Goal: Task Accomplishment & Management: Manage account settings

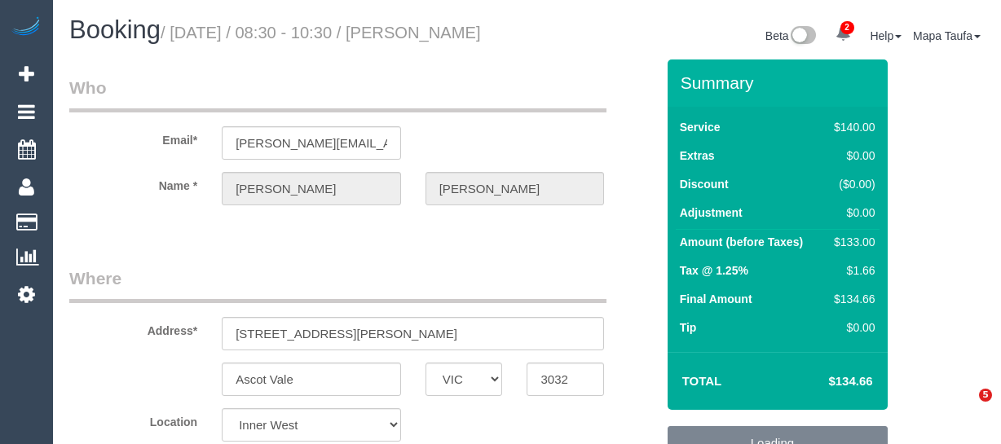
select select "VIC"
select select "number:28"
select select "number:14"
select select "number:19"
select select "number:26"
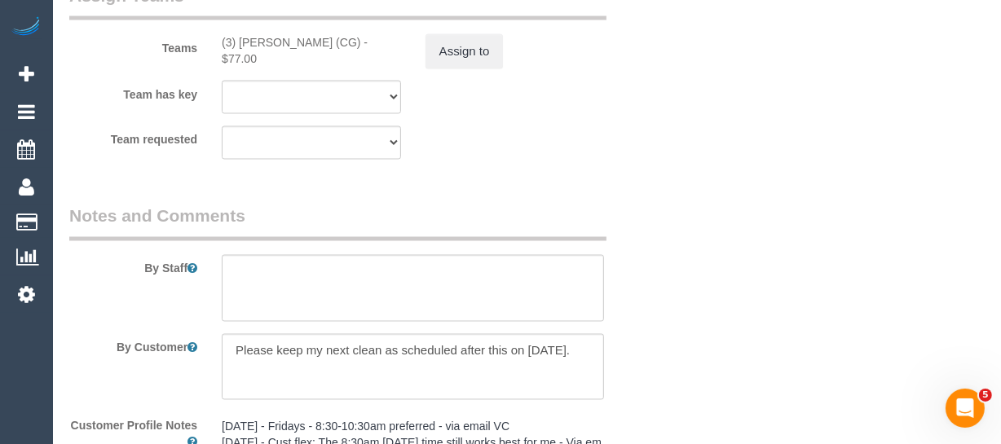
scroll to position [2502, 0]
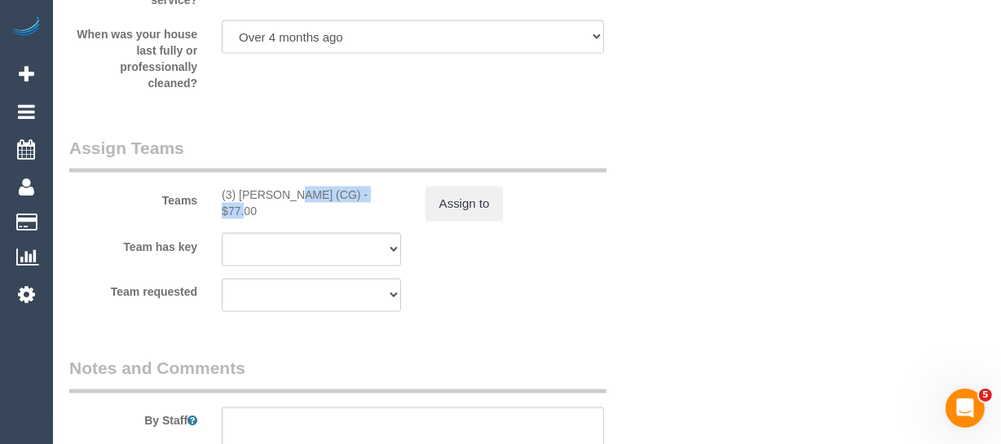
drag, startPoint x: 324, startPoint y: 213, endPoint x: 240, endPoint y: 210, distance: 84.0
click at [240, 210] on div "(3) John Schuster (CG) - $77.00" at bounding box center [311, 203] width 179 height 33
click at [448, 221] on button "Assign to" at bounding box center [464, 204] width 78 height 34
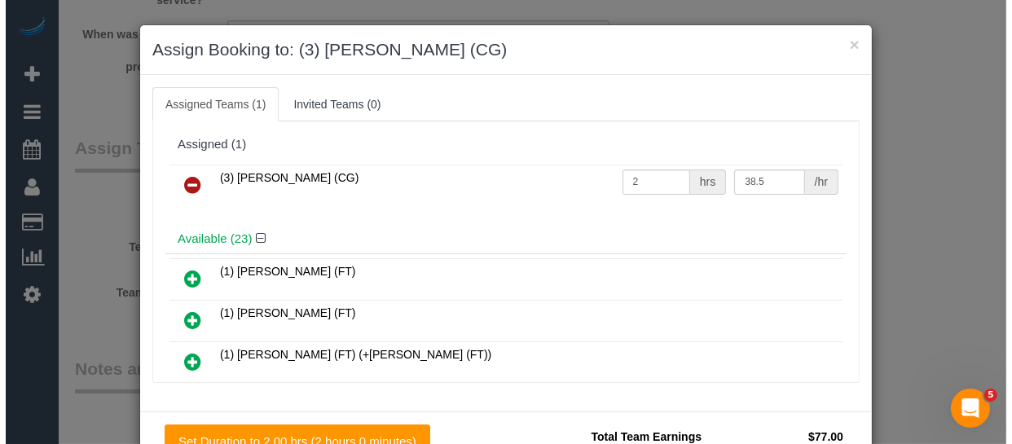
scroll to position [2486, 0]
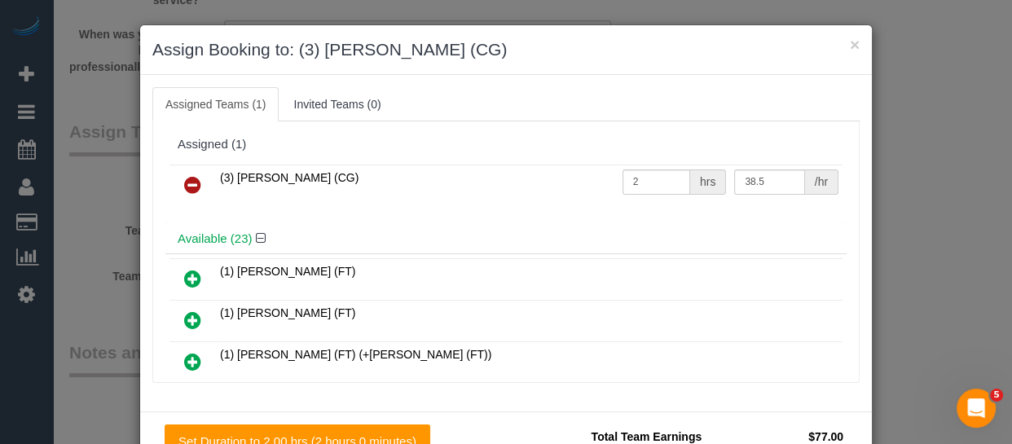
click at [186, 182] on icon at bounding box center [192, 185] width 17 height 20
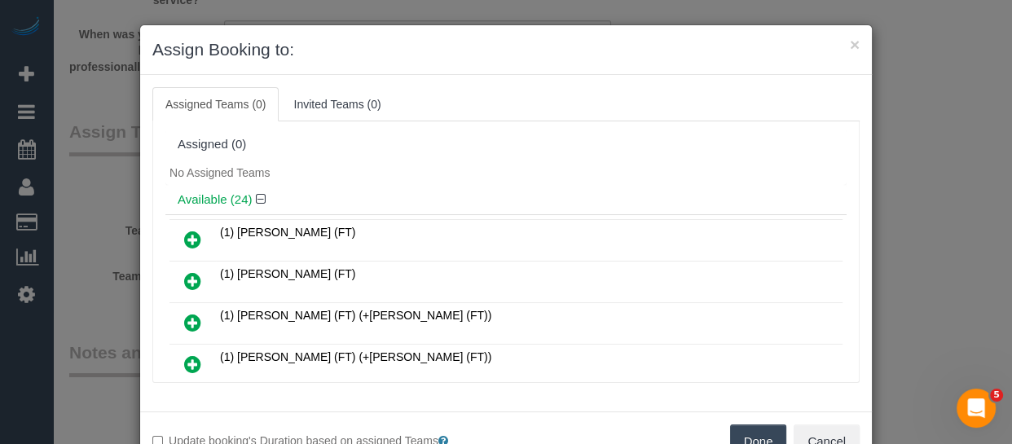
click at [755, 430] on button "Done" at bounding box center [758, 442] width 57 height 34
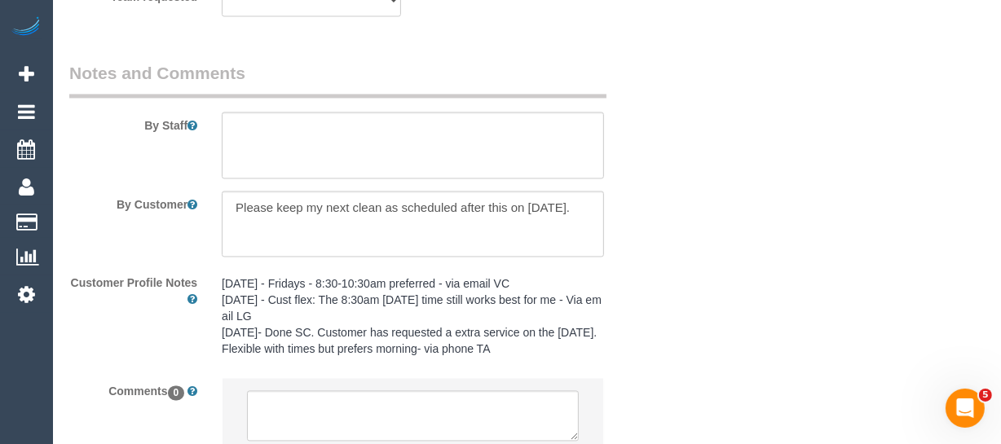
scroll to position [2947, 0]
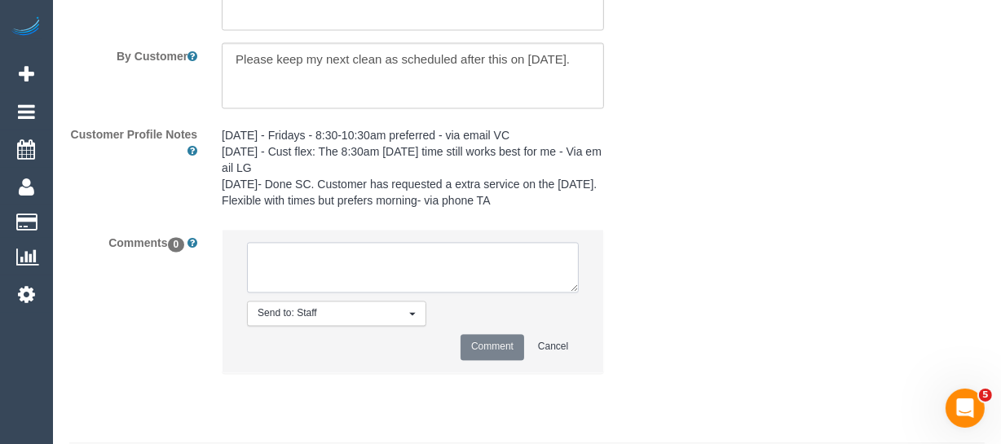
click at [298, 293] on textarea at bounding box center [413, 267] width 332 height 51
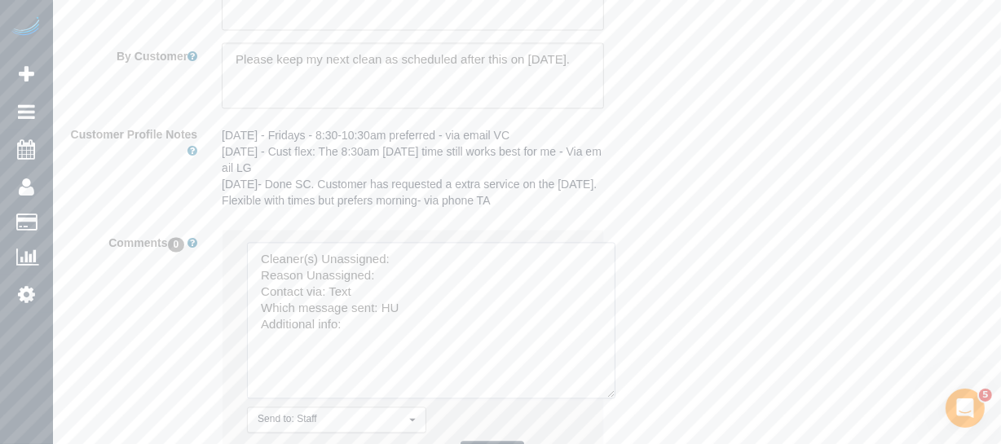
drag, startPoint x: 573, startPoint y: 316, endPoint x: 429, endPoint y: 293, distance: 146.2
click at [609, 399] on textarea at bounding box center [431, 320] width 368 height 156
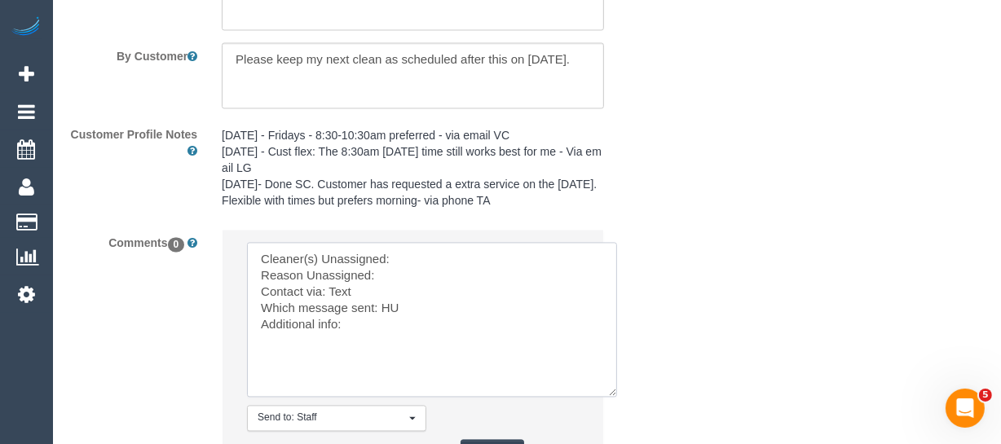
drag, startPoint x: 406, startPoint y: 276, endPoint x: 402, endPoint y: 285, distance: 9.8
click at [404, 280] on textarea at bounding box center [432, 319] width 370 height 155
paste textarea "John Schuster (C"
click at [400, 293] on textarea at bounding box center [432, 319] width 370 height 155
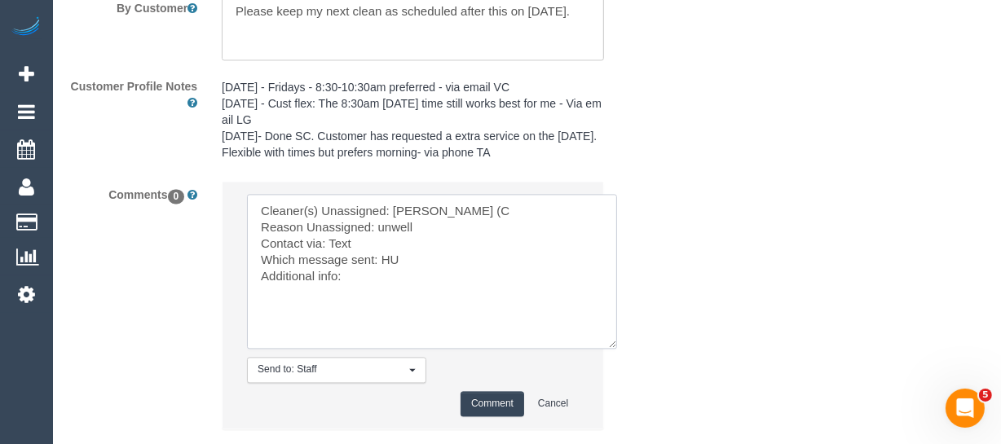
scroll to position [3021, 0]
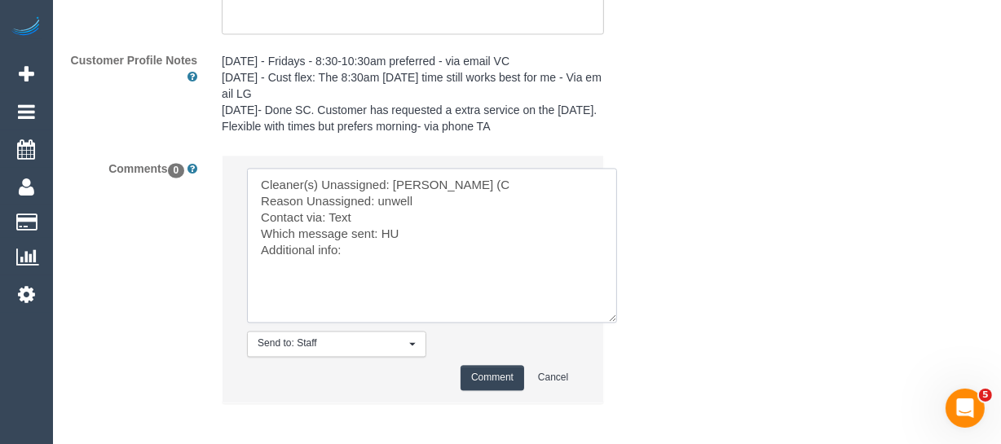
click at [386, 253] on textarea at bounding box center [432, 245] width 370 height 155
type textarea "Cleaner(s) Unassigned: John Schuster (C Reason Unassigned: unwell Contact via: …"
click at [486, 390] on button "Comment" at bounding box center [493, 377] width 64 height 25
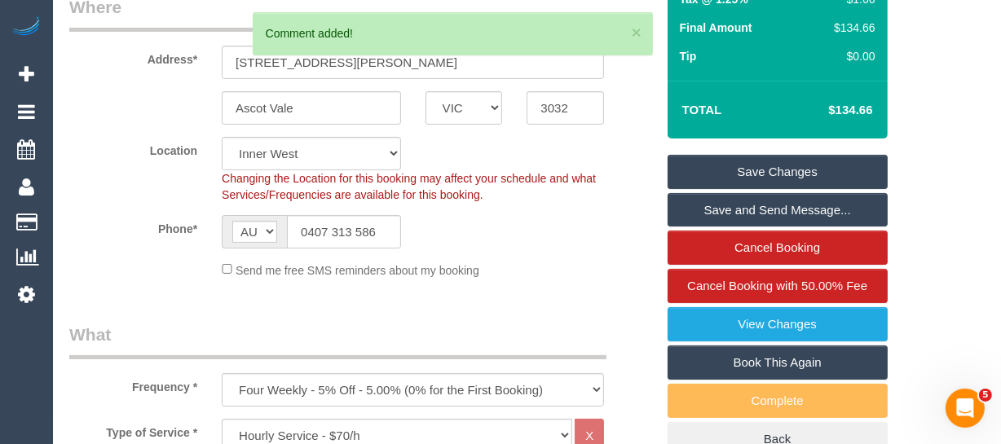
scroll to position [267, 0]
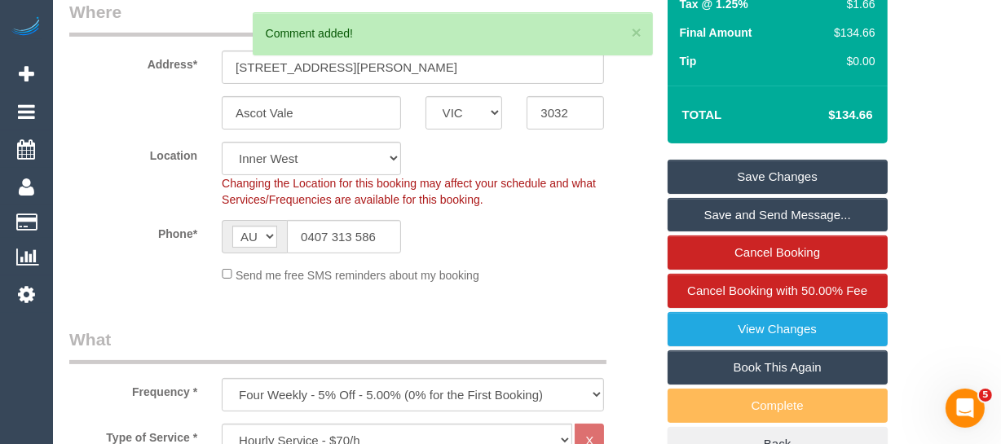
click at [771, 189] on link "Save Changes" at bounding box center [778, 177] width 220 height 34
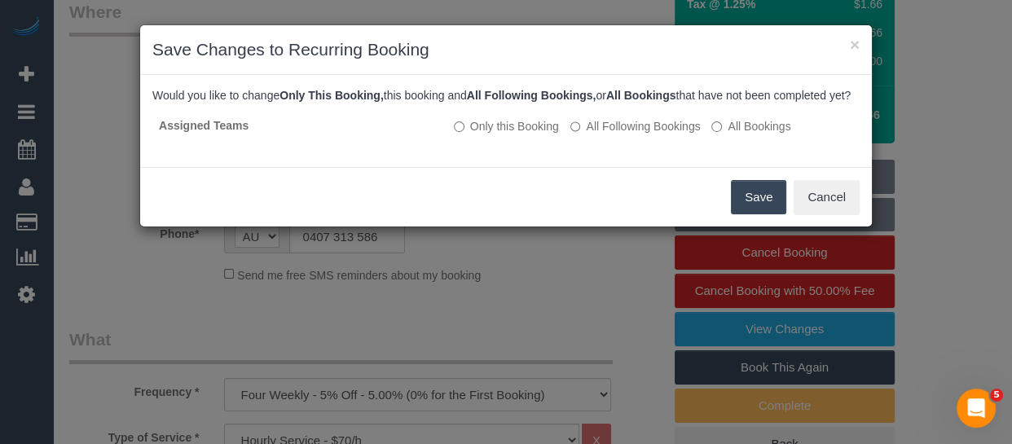
click at [749, 209] on button "Save" at bounding box center [758, 197] width 55 height 34
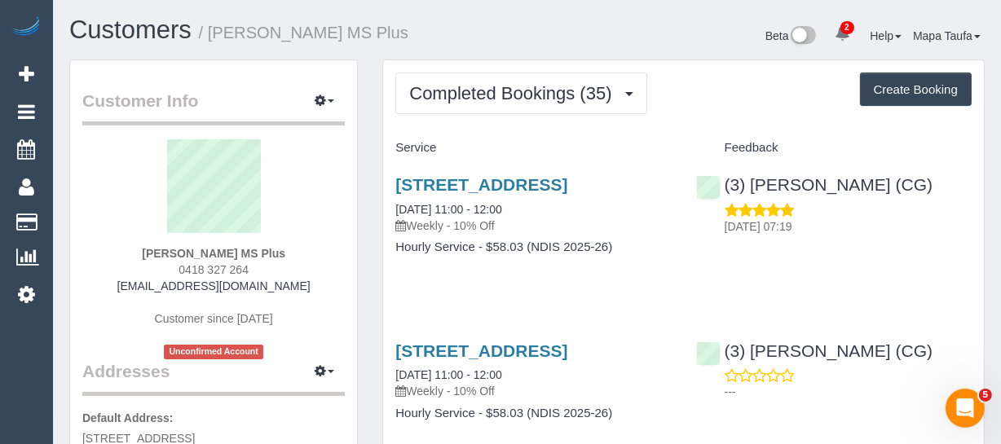
drag, startPoint x: 263, startPoint y: 269, endPoint x: 185, endPoint y: 266, distance: 78.3
click at [185, 266] on div "Mary Vigilante MS Plus 0418 327 264 mv01@bigpond.net.au Customer since 2024 Unc…" at bounding box center [213, 249] width 262 height 220
click at [294, 274] on div "Mary Vigilante MS Plus 0418 327 264 mv01@bigpond.net.au Customer since 2024 Unc…" at bounding box center [213, 249] width 262 height 220
drag, startPoint x: 268, startPoint y: 271, endPoint x: 203, endPoint y: 267, distance: 65.3
click at [188, 267] on div "Mary Vigilante MS Plus 0418 327 264 mv01@bigpond.net.au Customer since 2024 Unc…" at bounding box center [213, 249] width 262 height 220
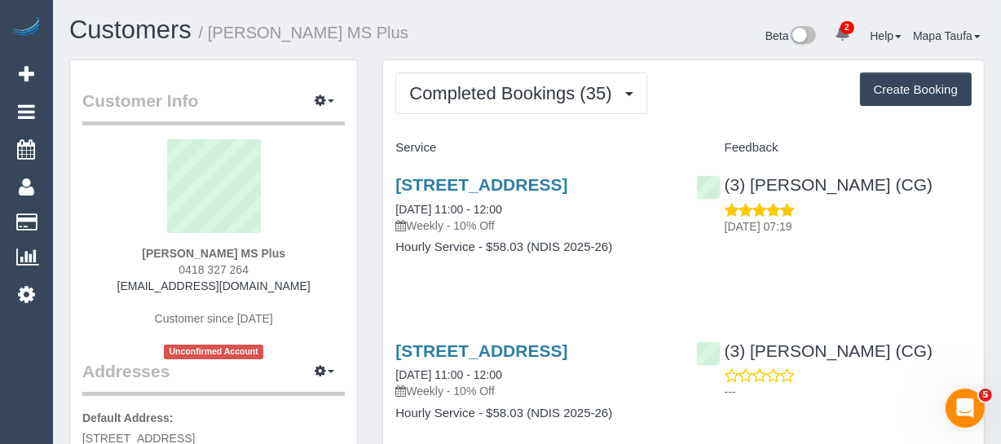
click at [274, 262] on div "Mary Vigilante MS Plus 0418 327 264 mv01@bigpond.net.au Customer since 2024 Unc…" at bounding box center [213, 249] width 262 height 220
drag, startPoint x: 211, startPoint y: 271, endPoint x: 170, endPoint y: 270, distance: 41.6
click at [170, 270] on div "Mary Vigilante MS Plus 0418 327 264 mv01@bigpond.net.au Customer since 2024 Unc…" at bounding box center [213, 249] width 262 height 220
copy span "0418 327 264"
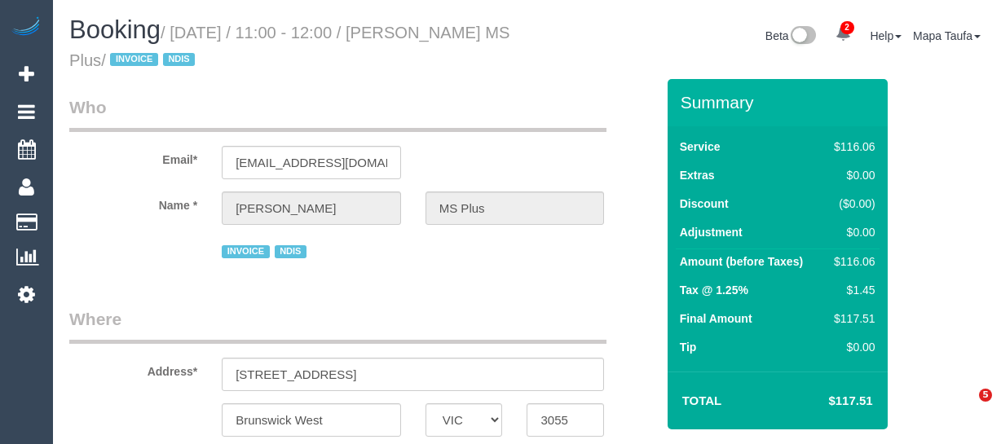
select select "VIC"
select select "number:28"
select select "number:14"
select select "number:19"
select select "number:36"
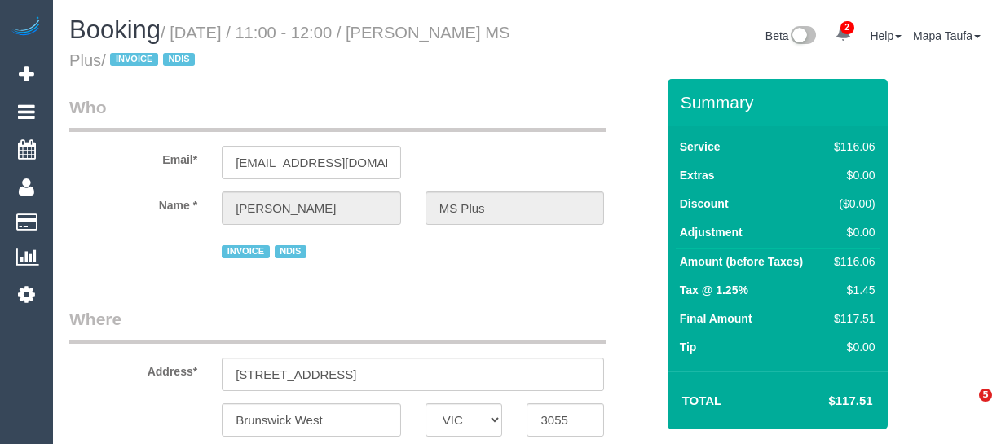
select select "number:35"
select select "object:1489"
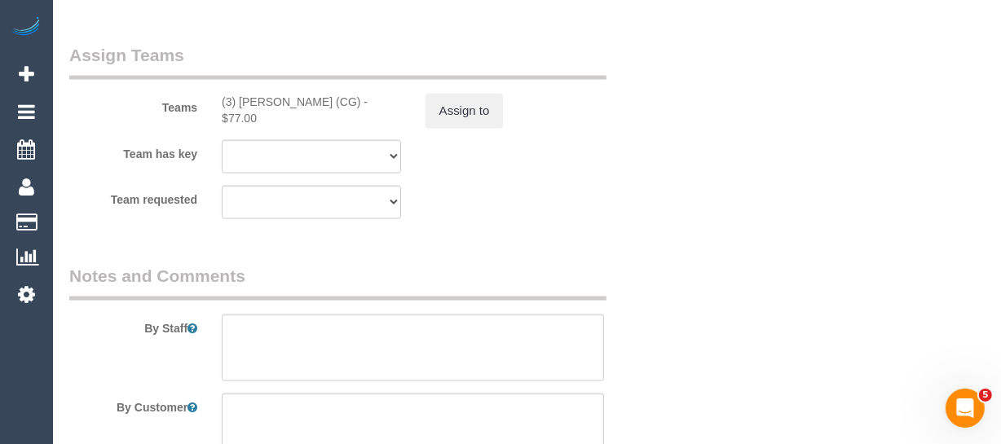
scroll to position [2216, 0]
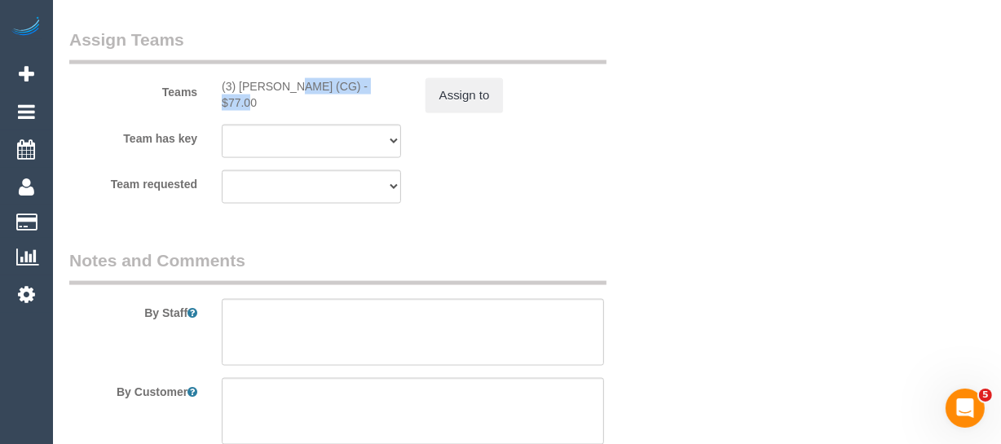
drag, startPoint x: 337, startPoint y: 87, endPoint x: 239, endPoint y: 83, distance: 97.9
click at [239, 83] on div "(3) John Schuster (CG) - $77.00" at bounding box center [311, 94] width 179 height 33
copy div "John Schuster (CG"
click at [447, 95] on button "Assign to" at bounding box center [464, 95] width 78 height 34
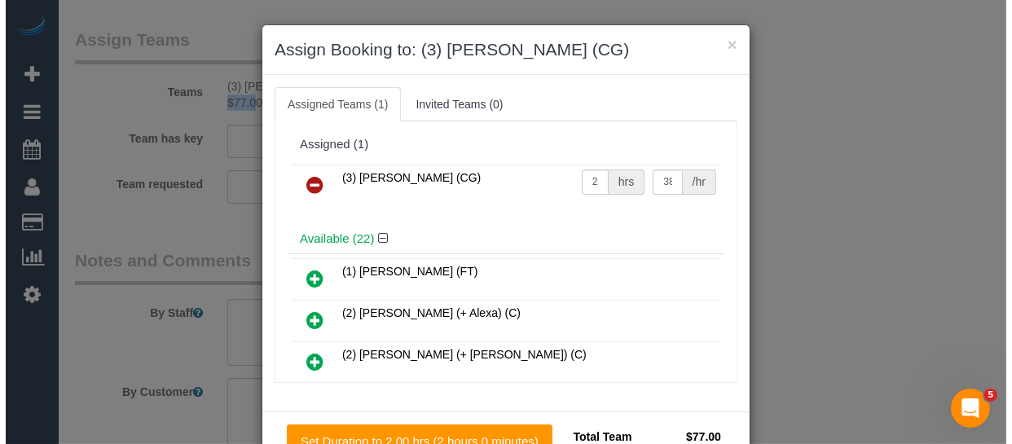
scroll to position [2200, 0]
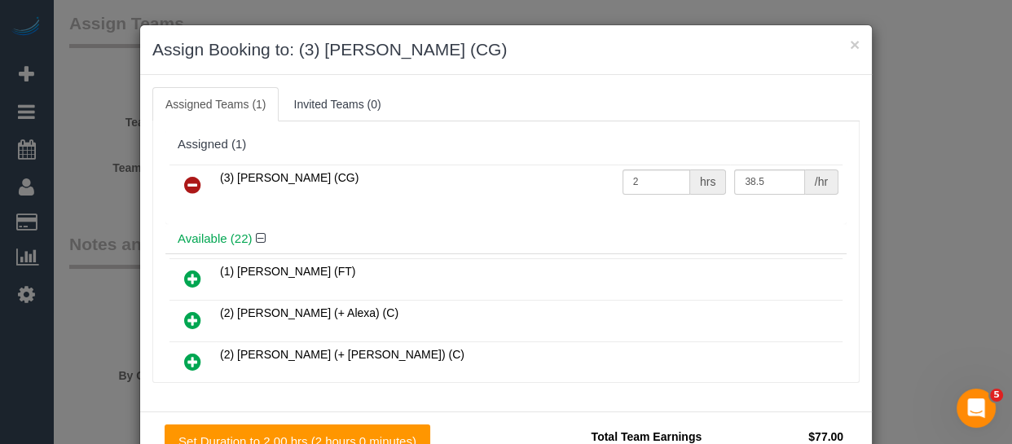
drag, startPoint x: 201, startPoint y: 184, endPoint x: 421, endPoint y: 234, distance: 226.4
click at [200, 185] on link at bounding box center [193, 186] width 38 height 33
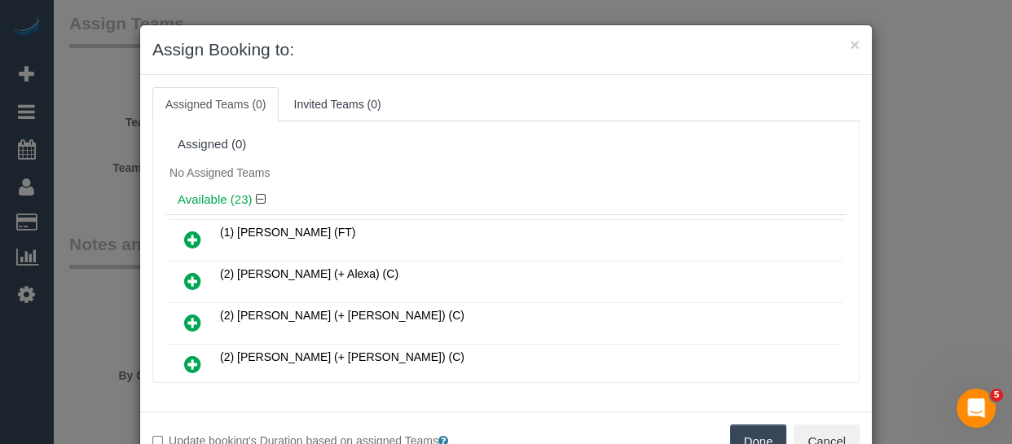
click at [738, 439] on button "Done" at bounding box center [758, 442] width 57 height 34
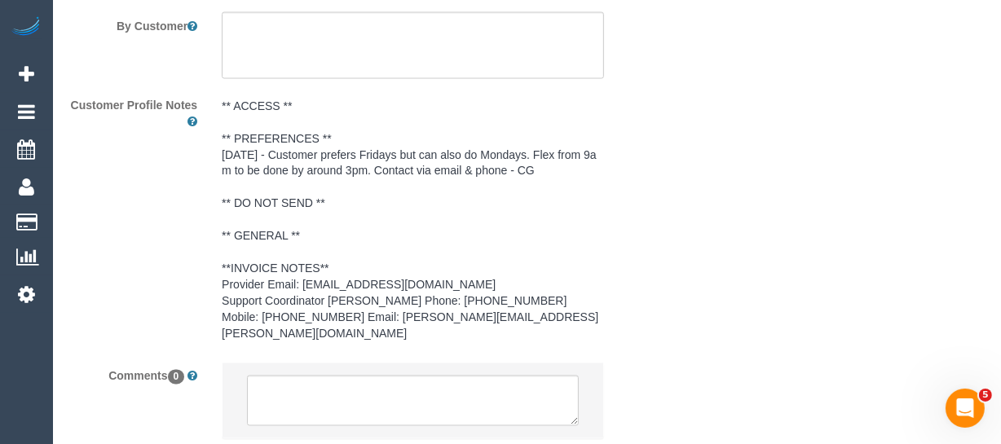
scroll to position [2586, 0]
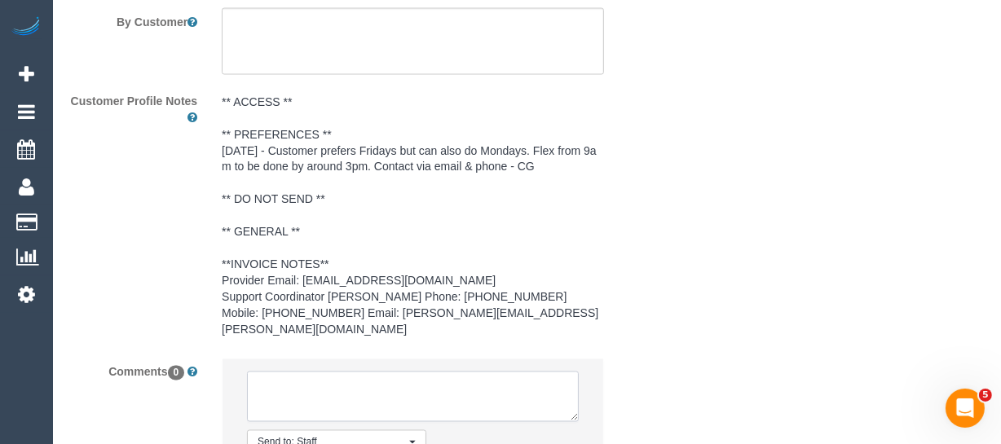
click at [294, 372] on textarea at bounding box center [413, 397] width 332 height 51
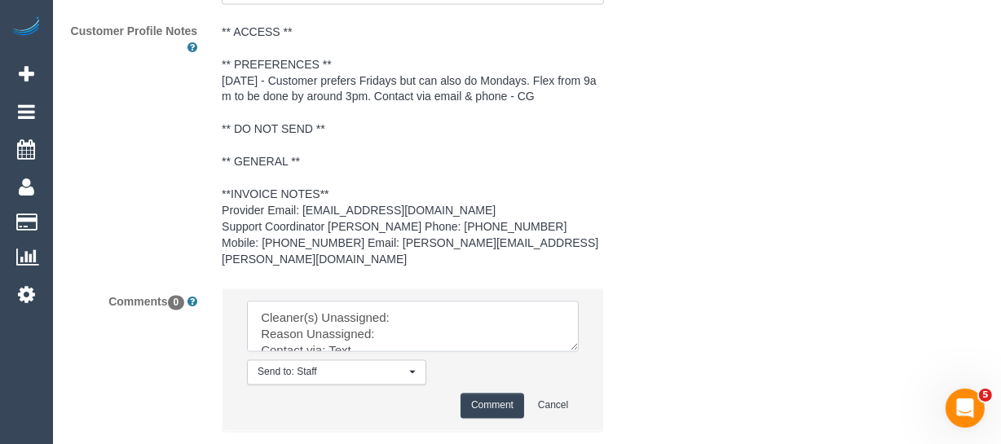
scroll to position [2744, 0]
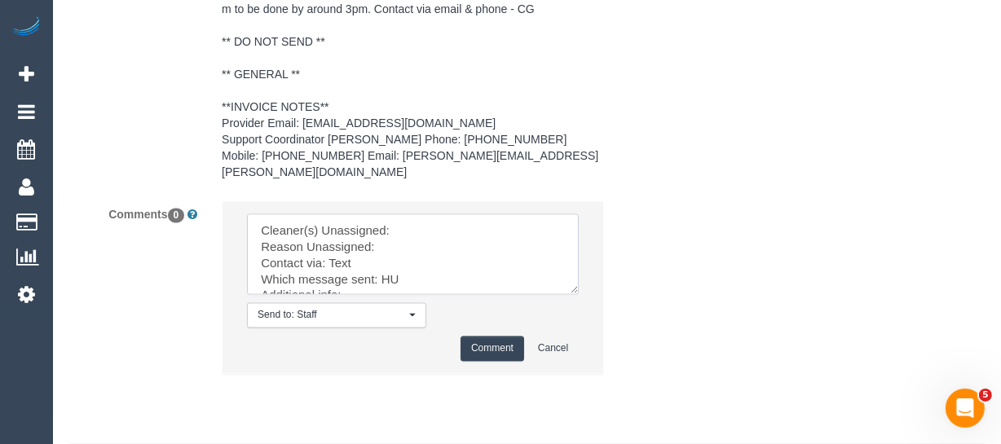
drag, startPoint x: 575, startPoint y: 241, endPoint x: 457, endPoint y: 282, distance: 125.0
click at [579, 295] on textarea at bounding box center [413, 254] width 332 height 81
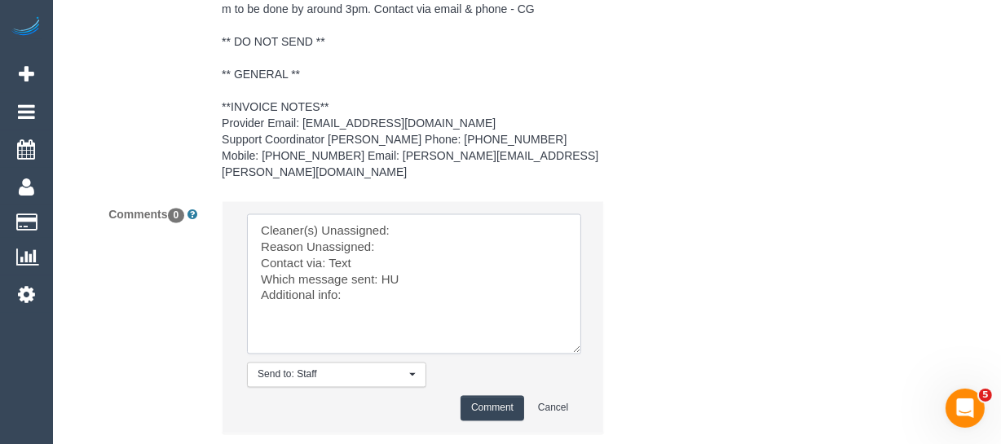
click at [416, 214] on textarea at bounding box center [414, 284] width 334 height 140
paste textarea "John Schuster (CG"
click at [408, 228] on textarea at bounding box center [414, 284] width 334 height 140
click at [385, 257] on textarea at bounding box center [414, 284] width 334 height 140
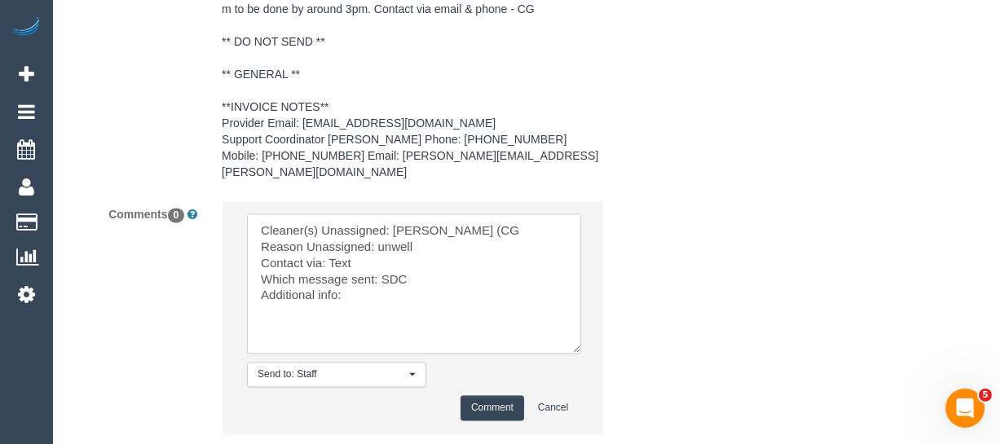
type textarea "Cleaner(s) Unassigned: John Schuster (CG Reason Unassigned: unwell Contact via:…"
click at [488, 396] on button "Comment" at bounding box center [493, 408] width 64 height 25
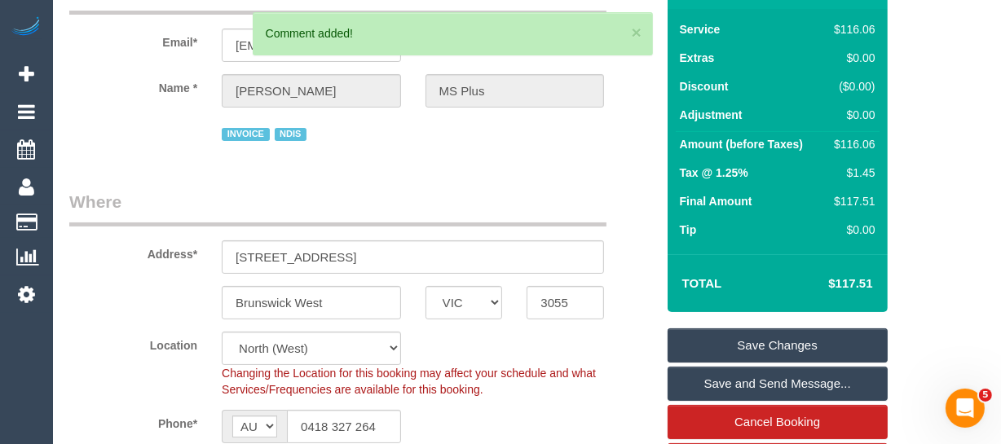
scroll to position [222, 0]
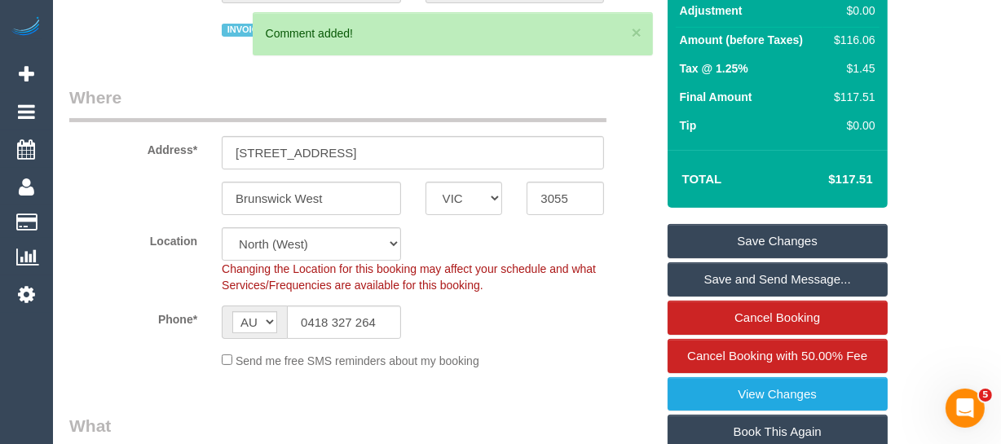
click at [741, 234] on link "Save Changes" at bounding box center [778, 241] width 220 height 34
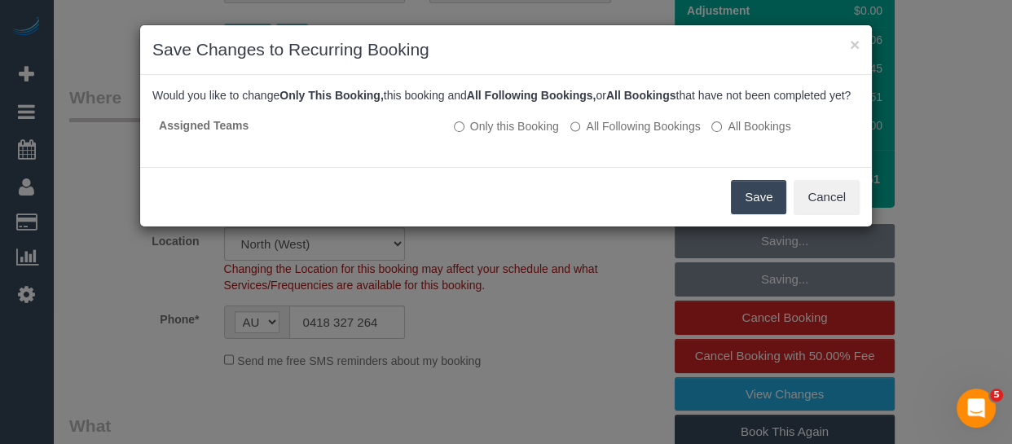
drag, startPoint x: 738, startPoint y: 212, endPoint x: 712, endPoint y: 214, distance: 25.3
click at [738, 212] on button "Save" at bounding box center [758, 197] width 55 height 34
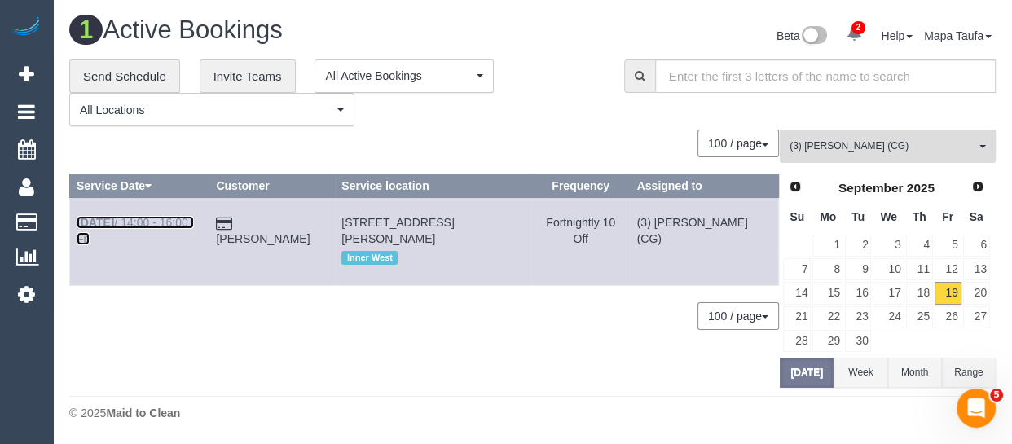
drag, startPoint x: 157, startPoint y: 212, endPoint x: 149, endPoint y: 220, distance: 11.5
drag, startPoint x: 149, startPoint y: 220, endPoint x: 188, endPoint y: 228, distance: 40.0
click at [188, 228] on td "Sep 19th / 14:00 - 16:00 / Fri" at bounding box center [139, 241] width 139 height 87
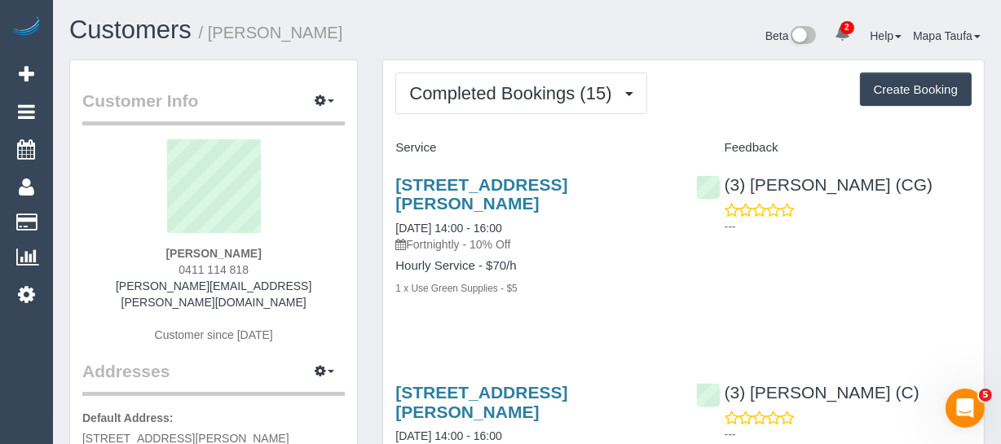
scroll to position [73, 0]
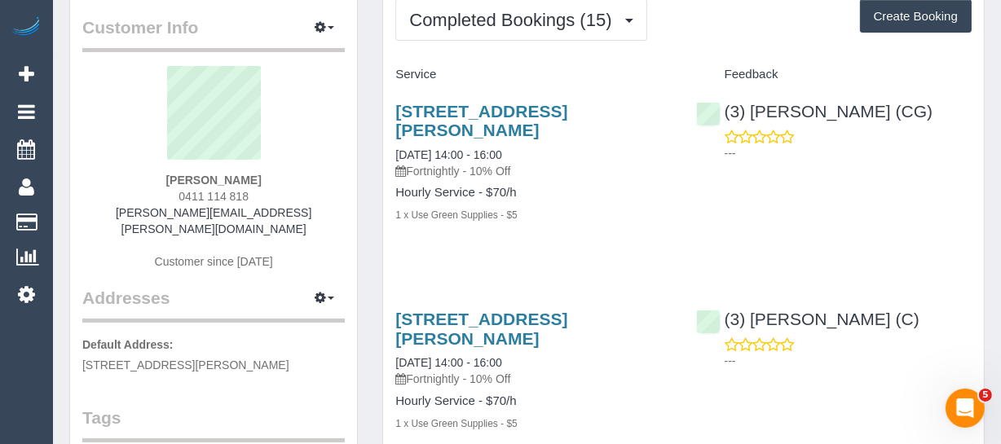
drag, startPoint x: 258, startPoint y: 193, endPoint x: 166, endPoint y: 201, distance: 92.4
click at [168, 201] on div "[PERSON_NAME] 0411 114 818 [PERSON_NAME][EMAIL_ADDRESS][PERSON_NAME][DOMAIN_NAM…" at bounding box center [213, 176] width 262 height 220
copy span "0411 114 818"
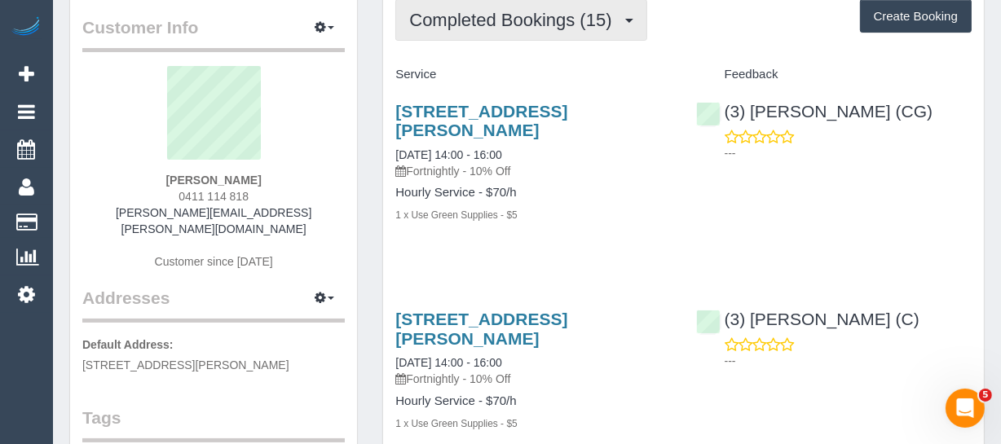
click at [525, 29] on button "Completed Bookings (15)" at bounding box center [520, 20] width 251 height 42
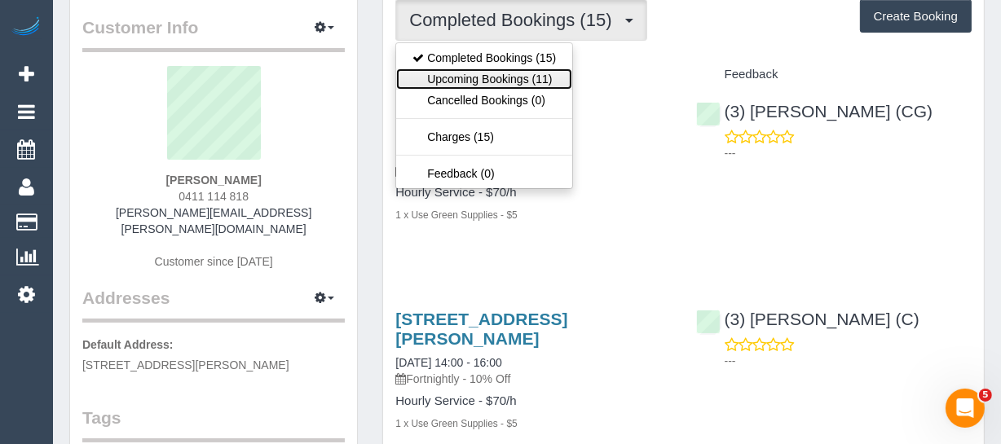
click at [504, 79] on link "Upcoming Bookings (11)" at bounding box center [484, 78] width 176 height 21
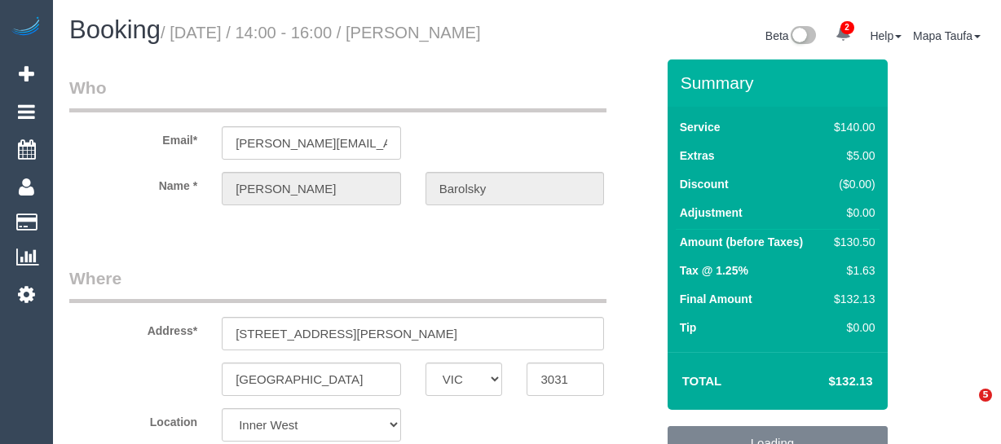
select select "VIC"
select select "number:27"
select select "number:14"
select select "number:19"
select select "number:22"
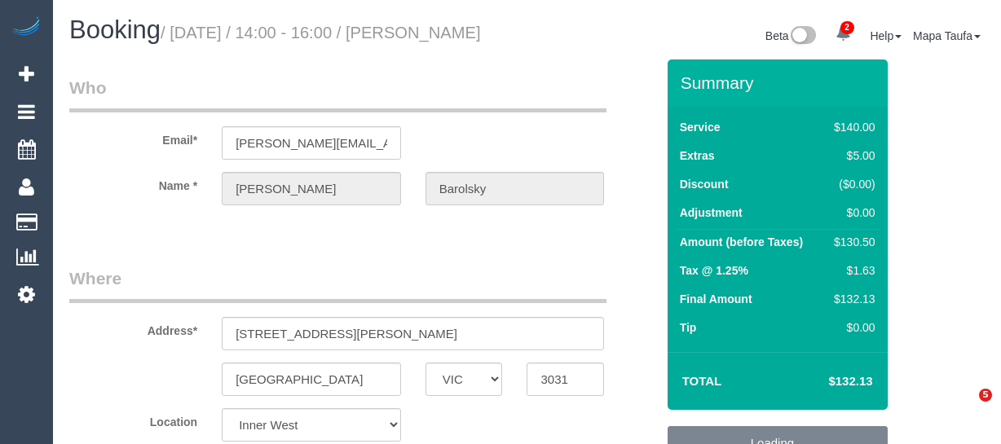
select select "number:34"
select select "number:11"
select select "object:1537"
select select "spot6"
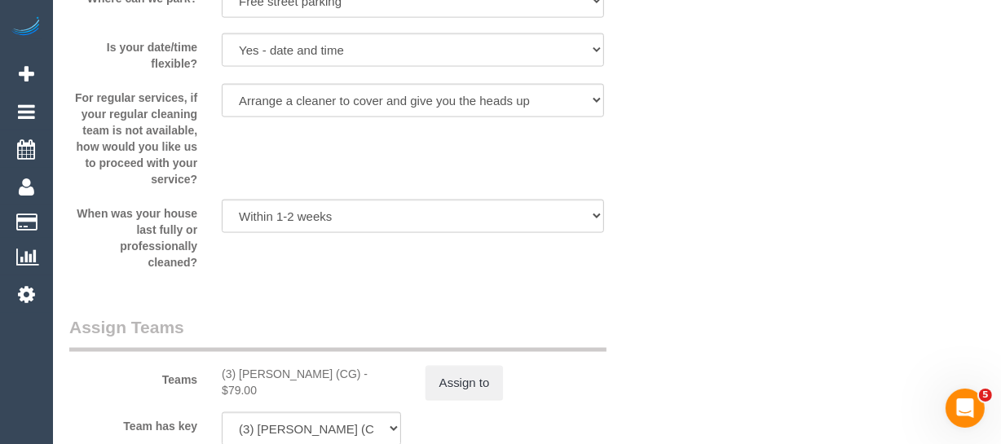
scroll to position [2371, 0]
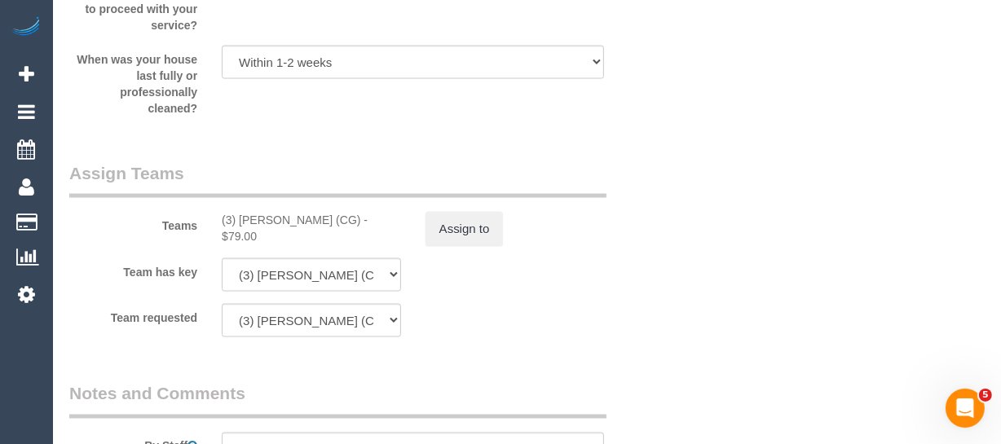
drag, startPoint x: 344, startPoint y: 240, endPoint x: 241, endPoint y: 244, distance: 102.8
click at [241, 244] on div "(3) John Schuster (CG) - $79.00" at bounding box center [311, 228] width 179 height 33
copy div "John Schuster (CG)"
click at [460, 246] on button "Assign to" at bounding box center [464, 229] width 78 height 34
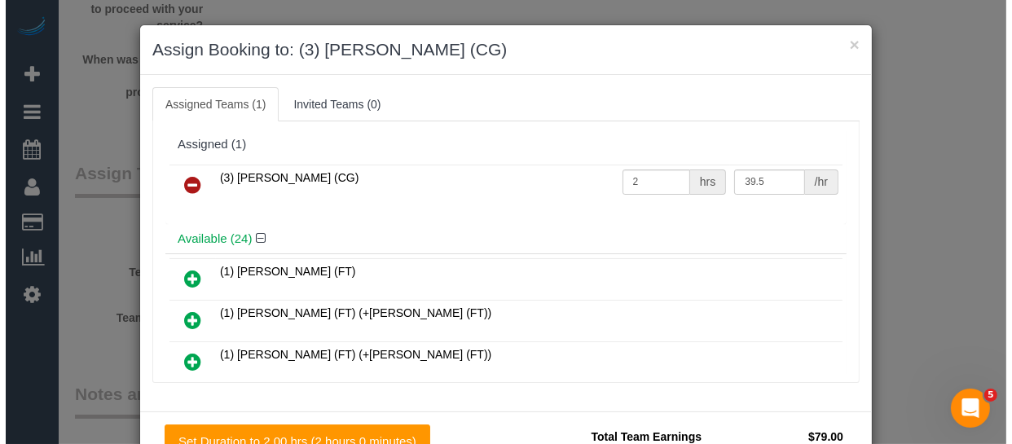
scroll to position [2355, 0]
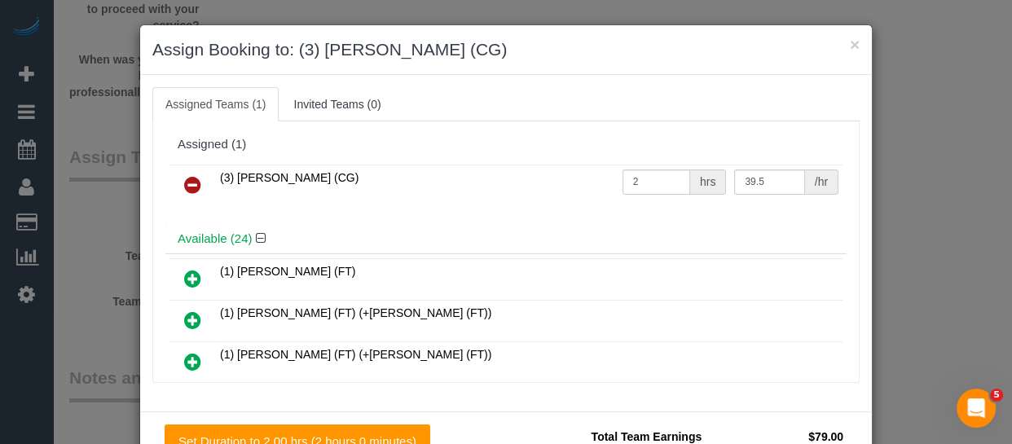
click at [189, 175] on icon at bounding box center [192, 185] width 17 height 20
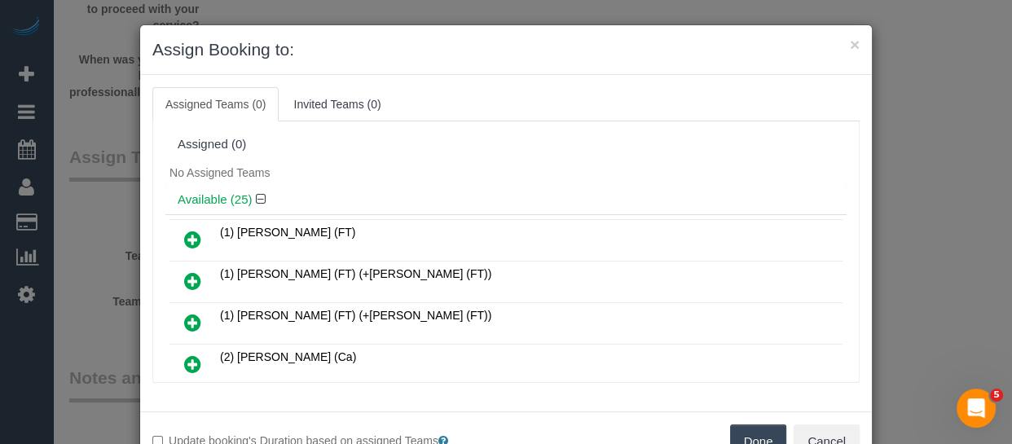
click at [754, 440] on button "Done" at bounding box center [758, 442] width 57 height 34
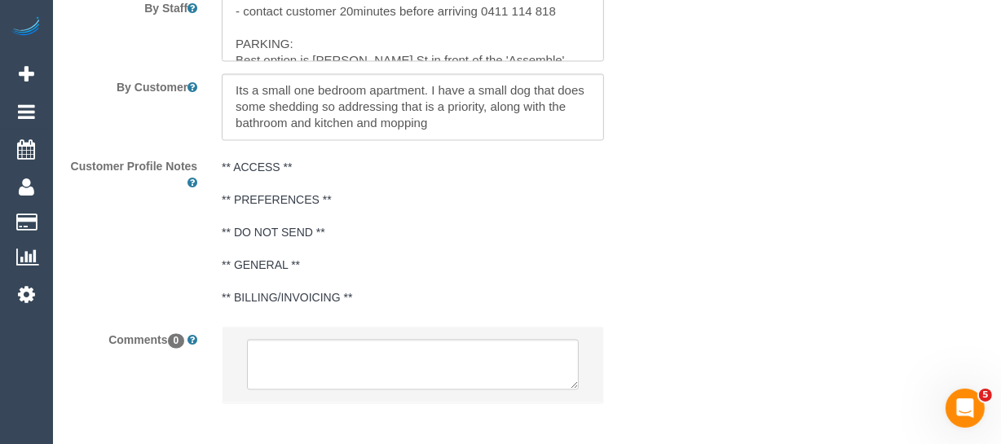
scroll to position [2906, 0]
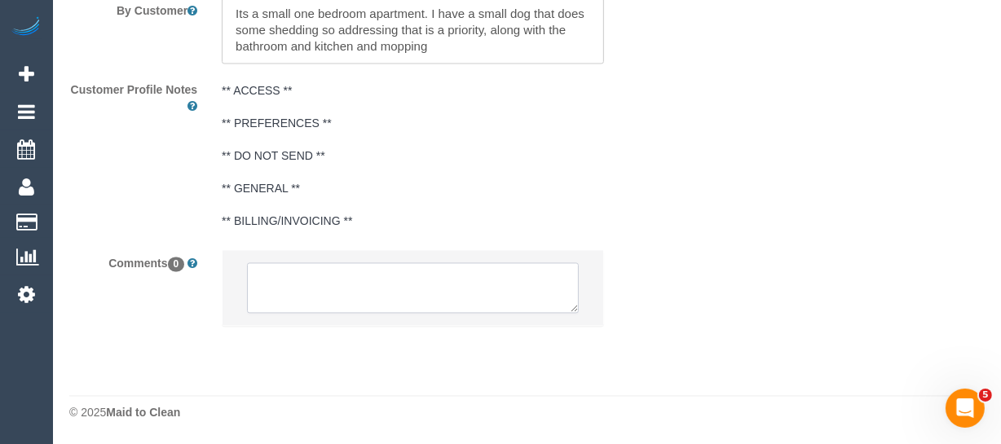
click at [304, 282] on textarea at bounding box center [413, 287] width 332 height 51
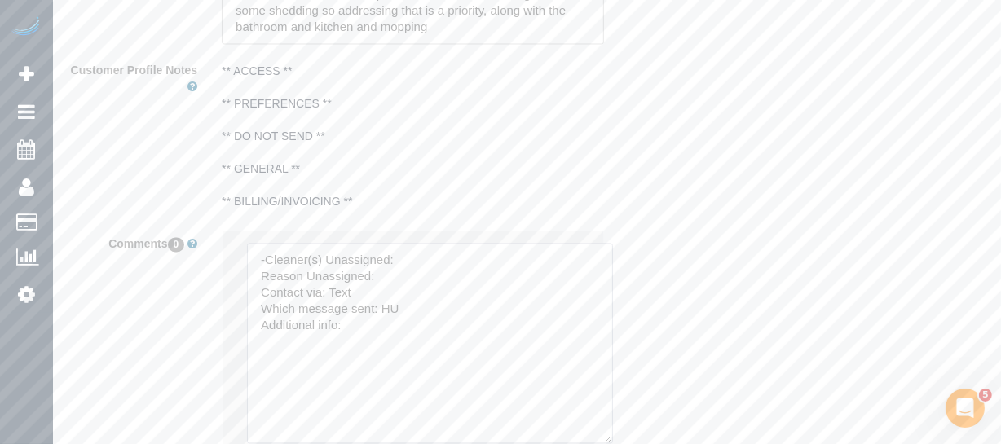
drag, startPoint x: 575, startPoint y: 306, endPoint x: 357, endPoint y: 308, distance: 217.6
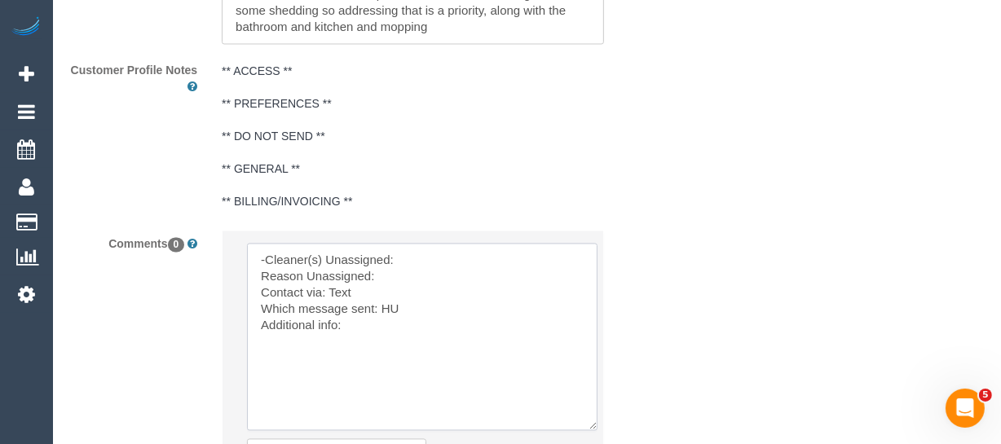
drag, startPoint x: 413, startPoint y: 279, endPoint x: 406, endPoint y: 289, distance: 12.9
click at [411, 280] on textarea at bounding box center [422, 336] width 350 height 187
paste textarea "John Schuster (CG)"
click at [406, 289] on textarea at bounding box center [422, 336] width 350 height 187
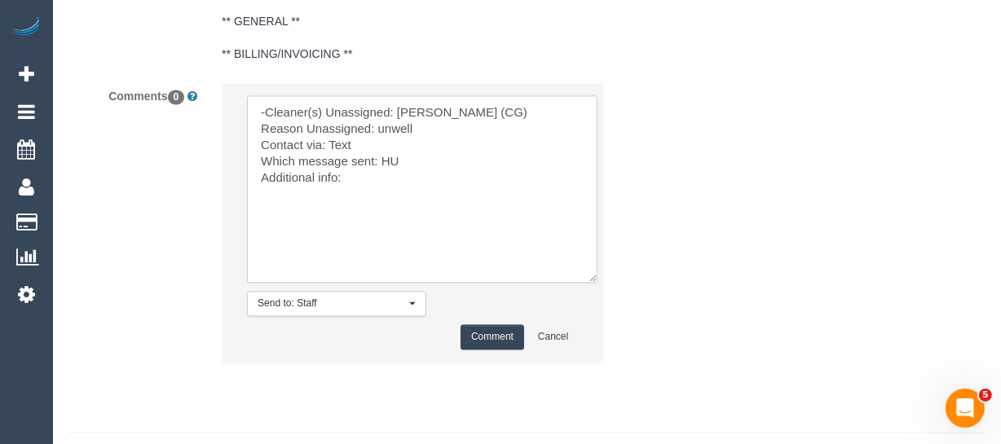
scroll to position [3054, 0]
type textarea "-Cleaner(s) Unassigned: John Schuster (CG) Reason Unassigned: unwell Contact vi…"
click at [474, 343] on button "Comment" at bounding box center [493, 336] width 64 height 25
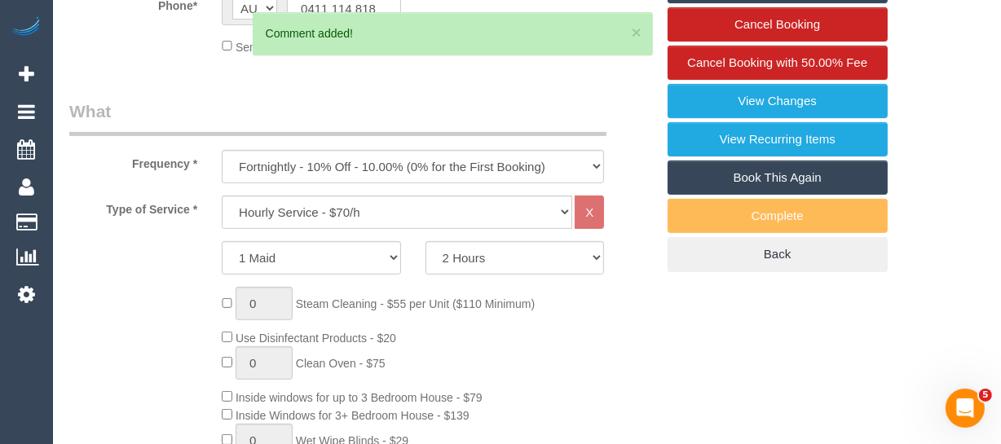
scroll to position [332, 0]
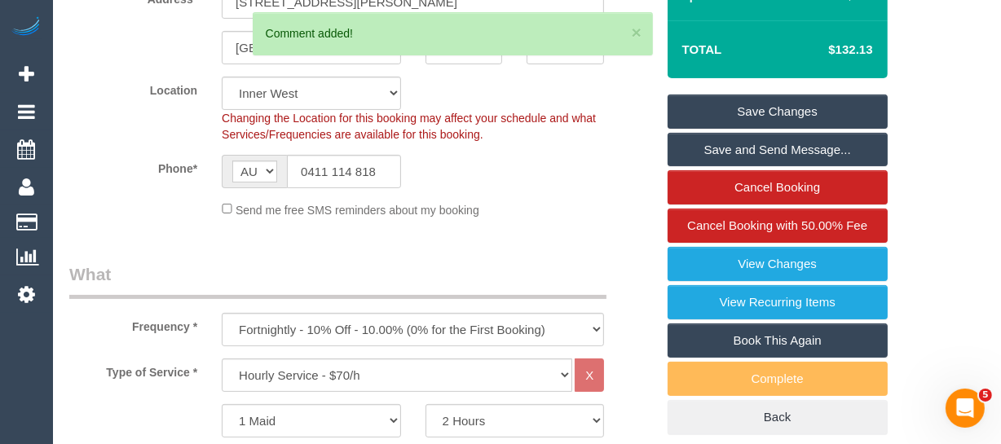
click at [787, 129] on link "Save Changes" at bounding box center [778, 112] width 220 height 34
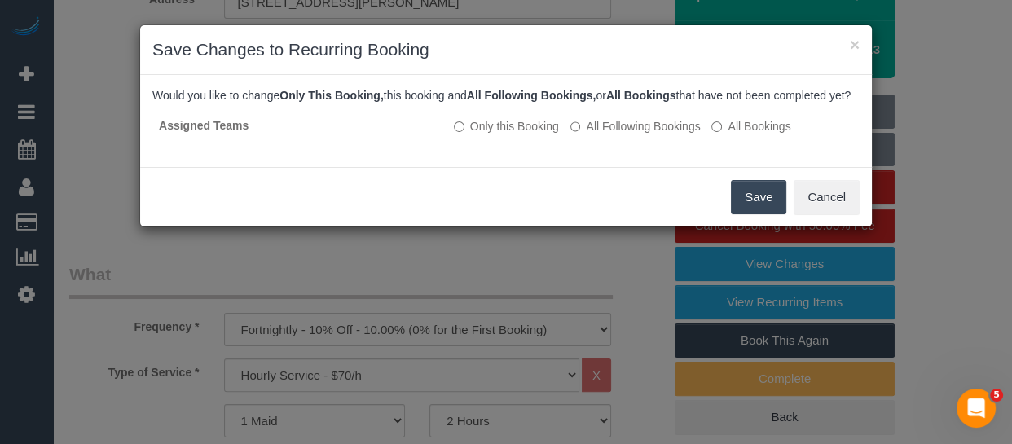
click at [745, 201] on button "Save" at bounding box center [758, 197] width 55 height 34
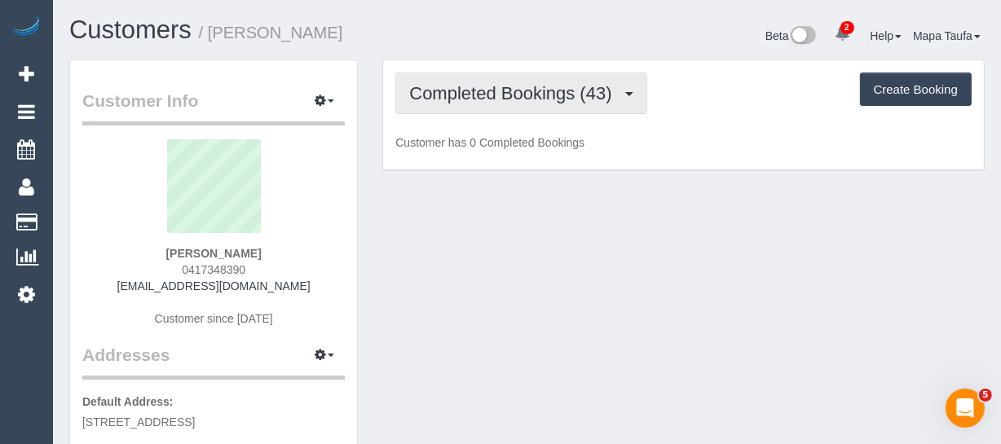
click at [498, 97] on span "Completed Bookings (43)" at bounding box center [514, 93] width 210 height 20
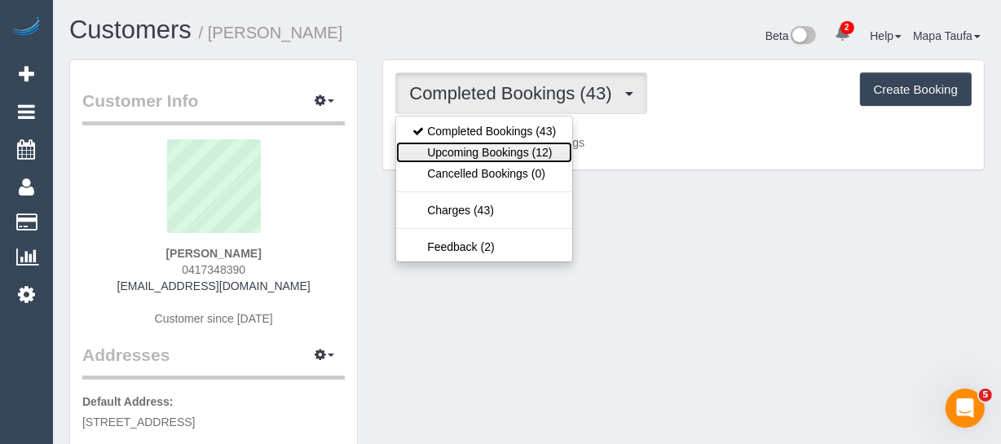
click at [496, 144] on link "Upcoming Bookings (12)" at bounding box center [484, 152] width 176 height 21
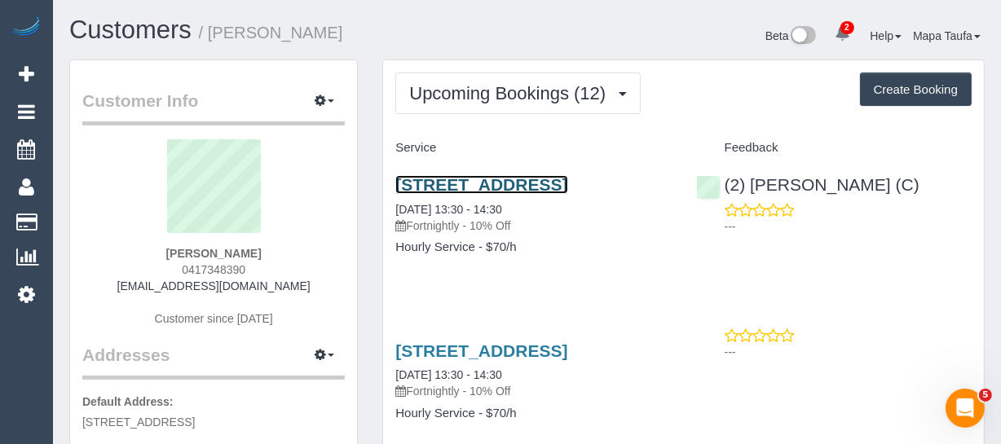
click at [484, 179] on link "1505/25 Coventry Street, Southbank, VIC 3006" at bounding box center [481, 184] width 172 height 19
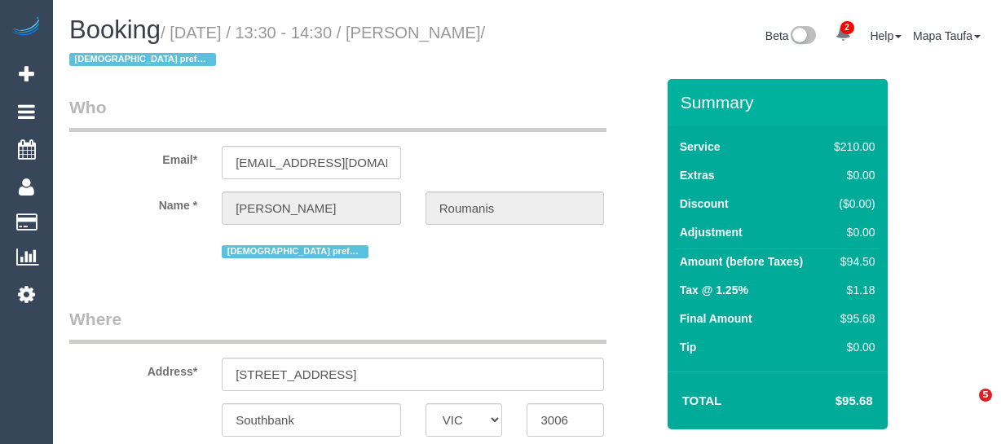
select select "VIC"
select select "180"
select select "number:28"
select select "number:14"
select select "number:20"
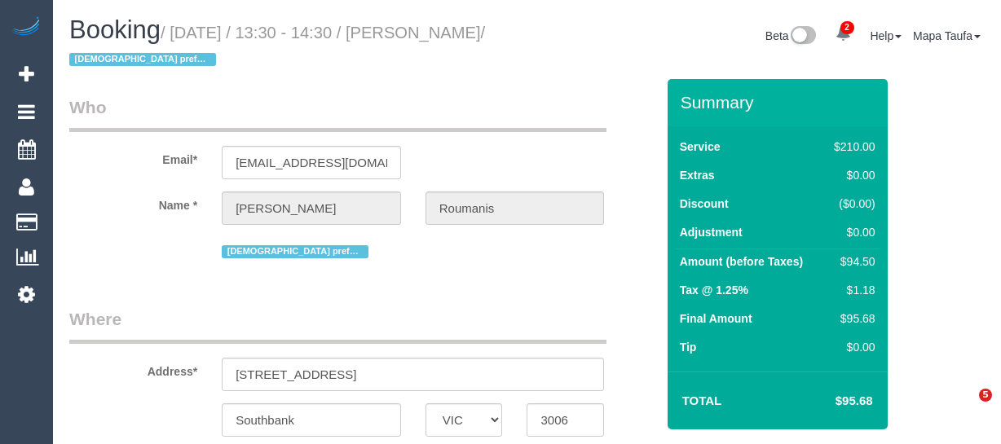
select select "number:36"
select select "number:35"
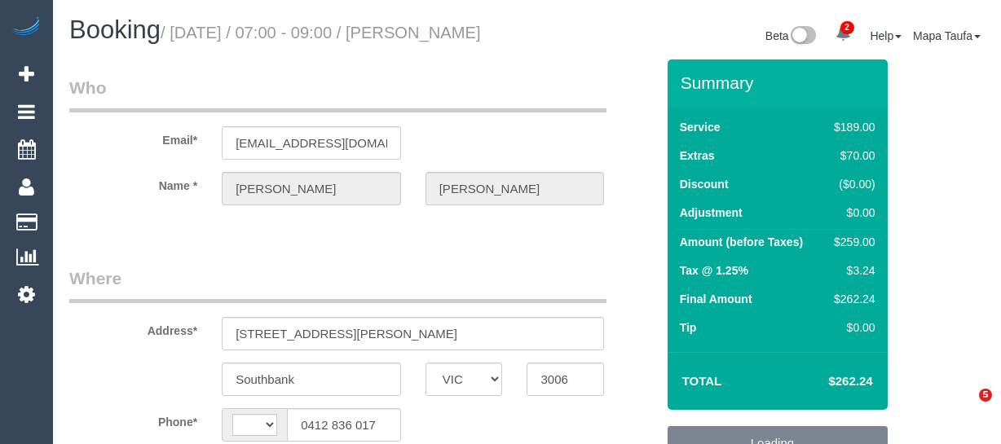
select select "VIC"
select select "string:AU"
select select "object:303"
select select "string:stripe-pm_1S7RFN2GScqysDRVJgqq8bSL"
select select "number:28"
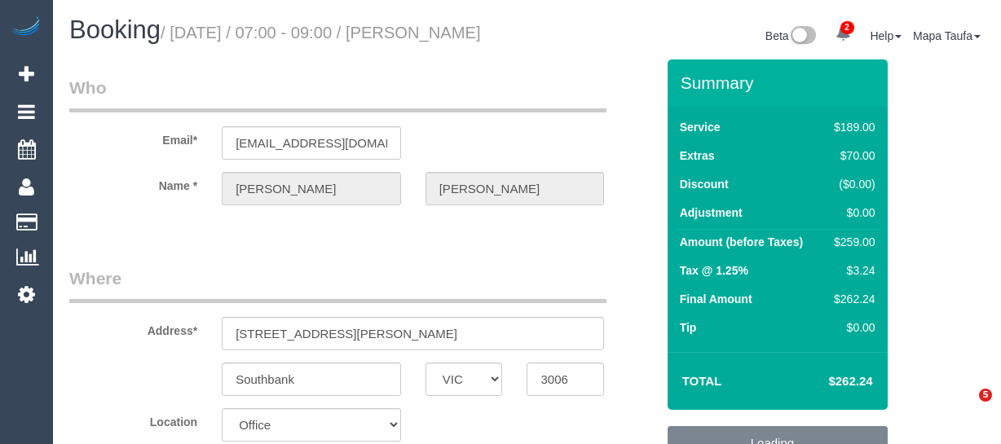
select select "number:14"
select select "number:20"
select select "number:22"
select select "number:33"
select select "number:13"
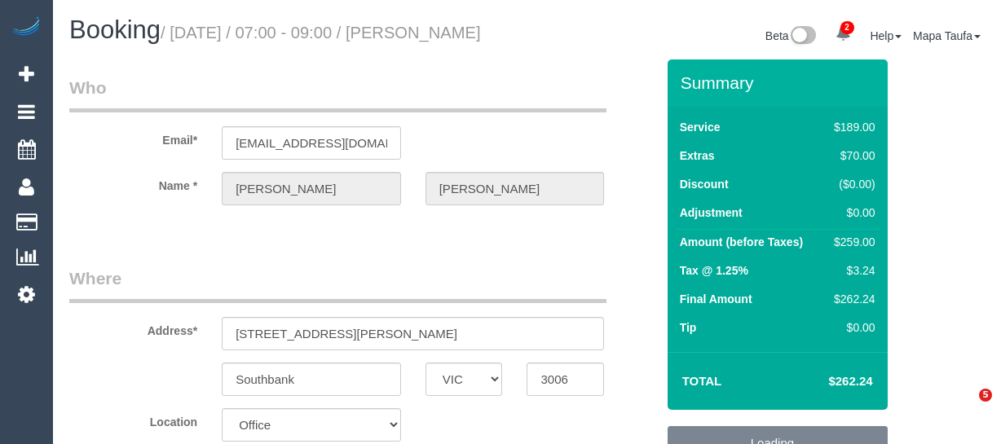
select select "object:2037"
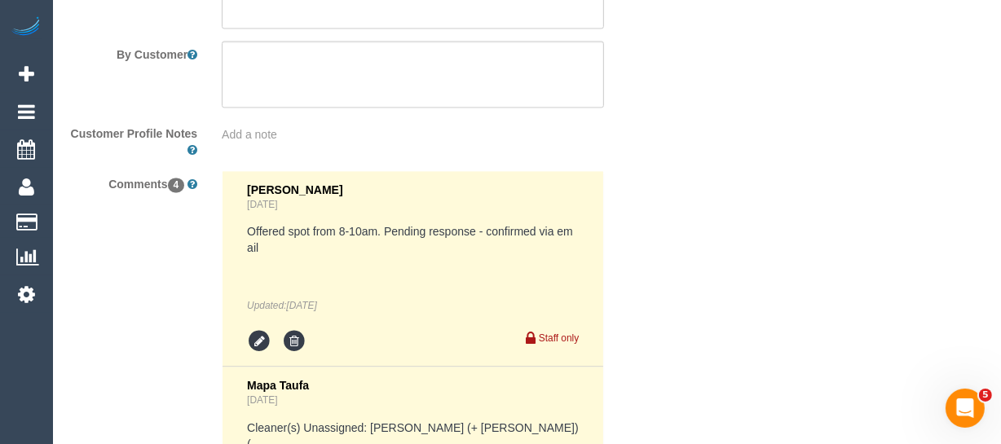
scroll to position [3718, 0]
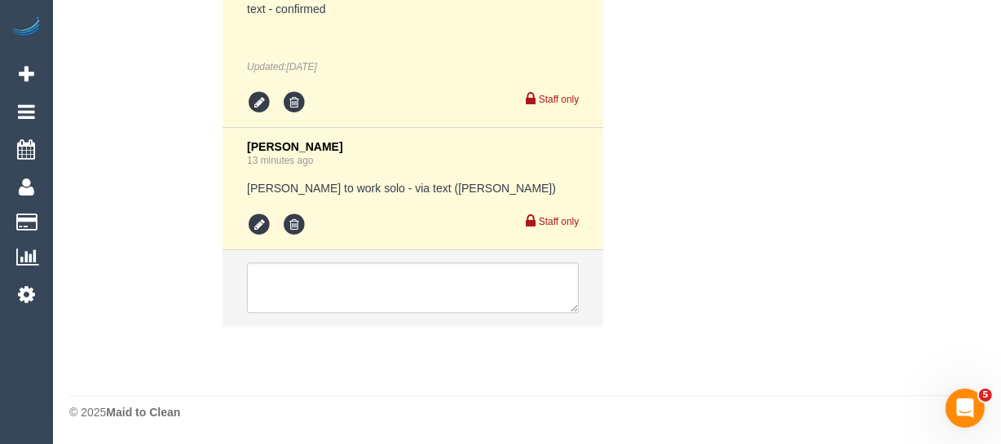
drag, startPoint x: 1011, startPoint y: 18, endPoint x: 27, endPoint y: 13, distance: 983.8
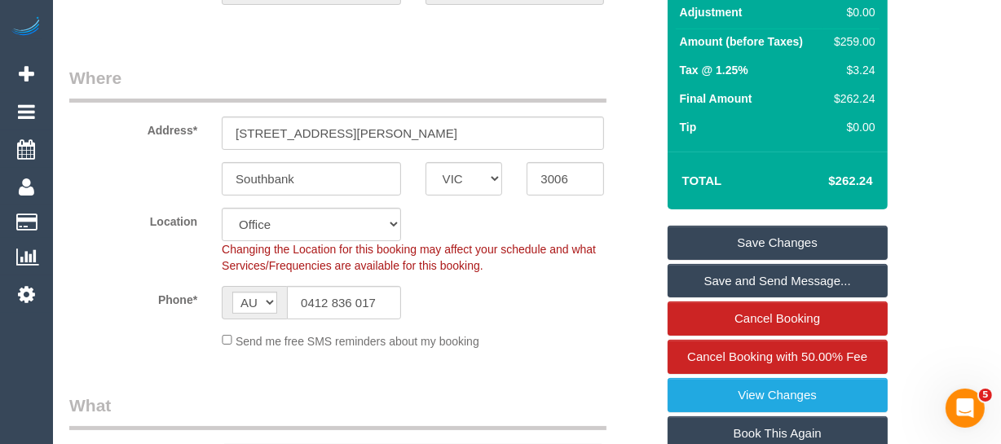
scroll to position [296, 0]
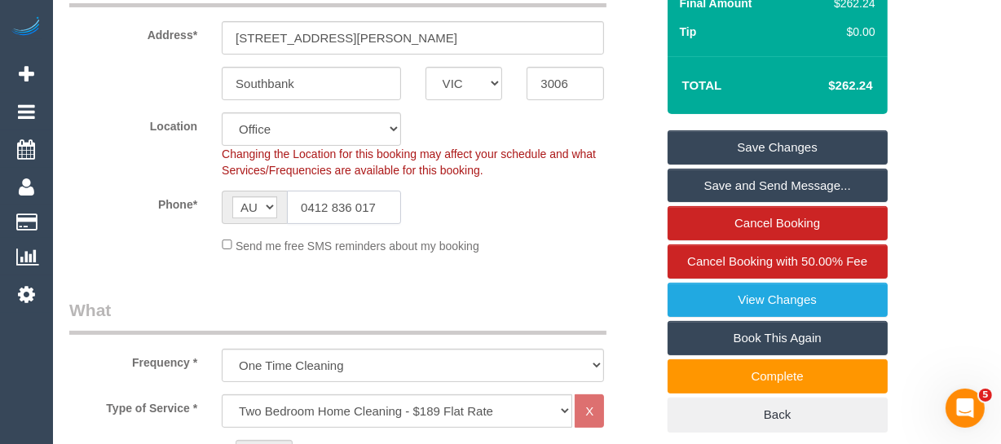
click at [349, 218] on input "0412 836 017" at bounding box center [344, 207] width 114 height 33
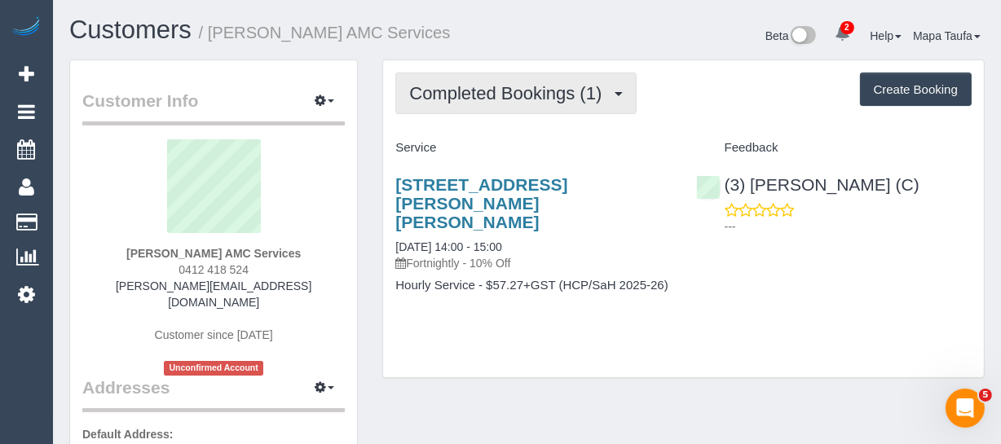
click at [571, 94] on span "Completed Bookings (1)" at bounding box center [509, 93] width 201 height 20
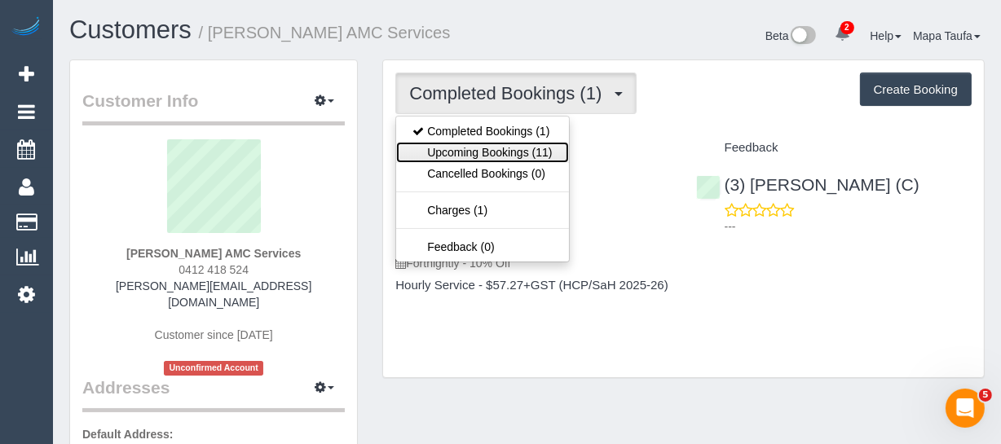
click at [530, 146] on link "Upcoming Bookings (11)" at bounding box center [482, 152] width 172 height 21
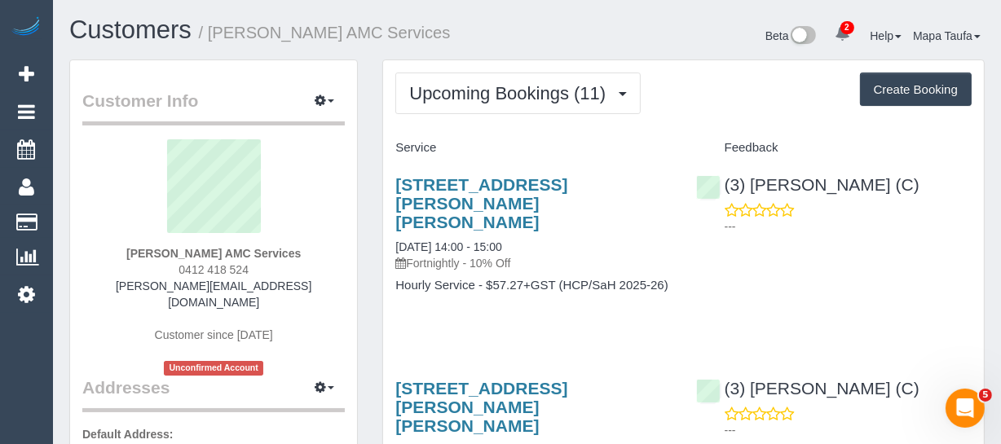
drag, startPoint x: 271, startPoint y: 268, endPoint x: 99, endPoint y: 272, distance: 172.8
click at [101, 267] on div "Joan Hancock AMC Services 0412 418 524 joan.amcservices@fake.com Customer since…" at bounding box center [213, 257] width 262 height 236
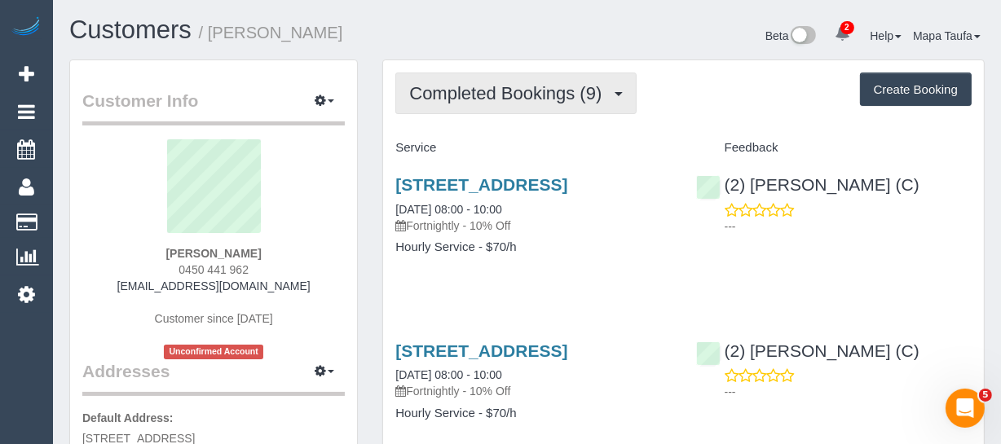
click at [448, 104] on button "Completed Bookings (9)" at bounding box center [515, 94] width 241 height 42
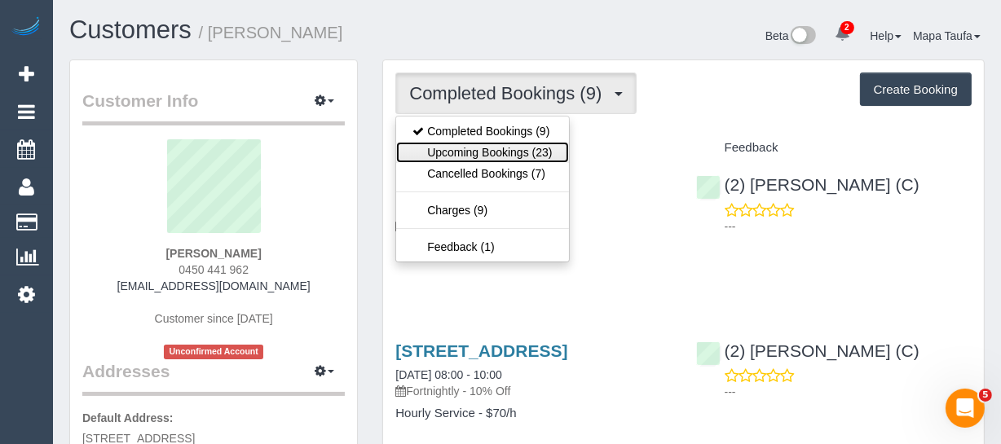
click at [447, 148] on link "Upcoming Bookings (23)" at bounding box center [482, 152] width 172 height 21
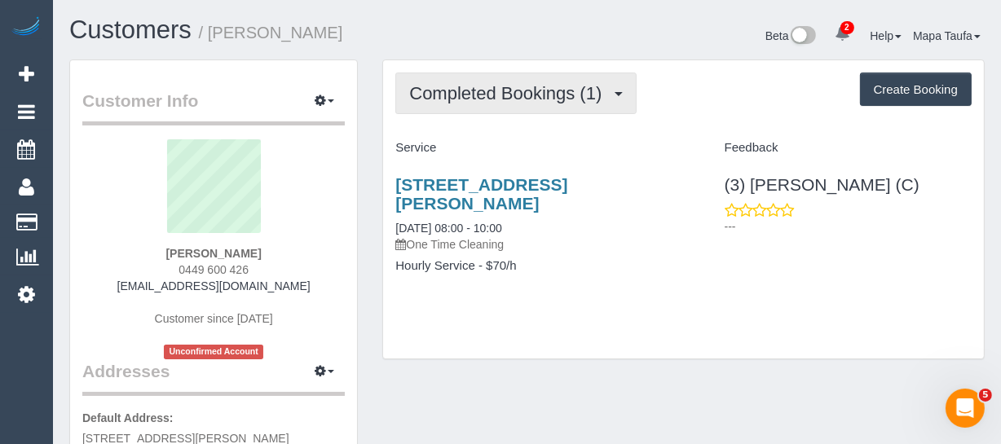
click at [464, 82] on button "Completed Bookings (1)" at bounding box center [515, 94] width 241 height 42
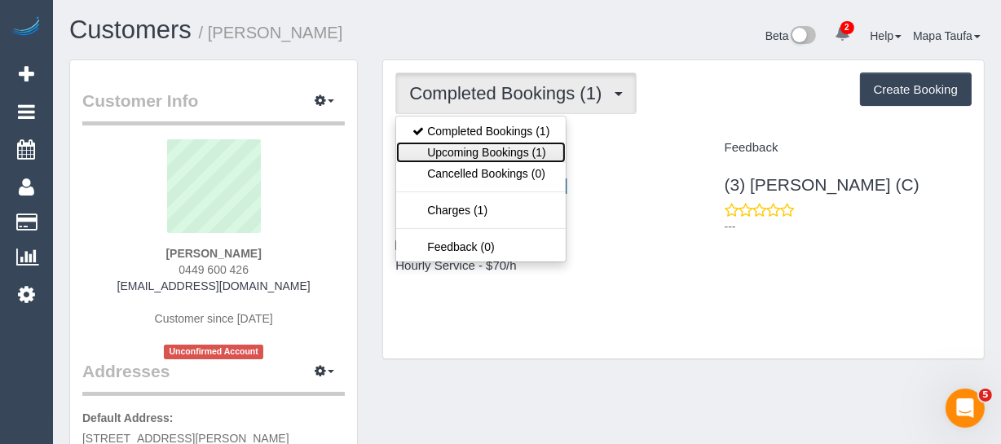
click at [478, 142] on link "Upcoming Bookings (1)" at bounding box center [481, 152] width 170 height 21
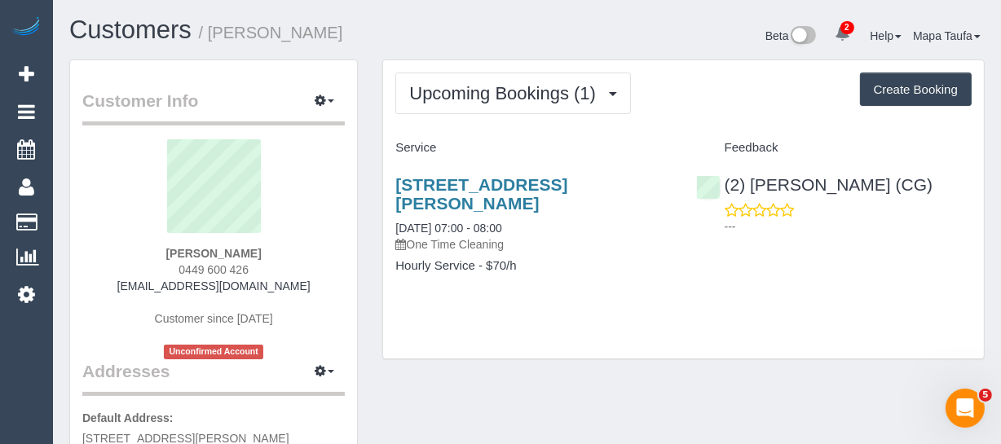
drag, startPoint x: 288, startPoint y: 258, endPoint x: 272, endPoint y: 262, distance: 16.2
click at [272, 262] on div "[PERSON_NAME] 0449 600 426 [EMAIL_ADDRESS][DOMAIN_NAME] Customer since [DATE] U…" at bounding box center [213, 249] width 262 height 220
click at [267, 275] on div "[PERSON_NAME] 0449 600 426 [EMAIL_ADDRESS][DOMAIN_NAME] Customer since [DATE] U…" at bounding box center [213, 249] width 262 height 220
click at [263, 269] on div "[PERSON_NAME] 0449 600 426 [EMAIL_ADDRESS][DOMAIN_NAME] Customer since [DATE] U…" at bounding box center [213, 249] width 262 height 220
drag, startPoint x: 262, startPoint y: 267, endPoint x: 183, endPoint y: 266, distance: 79.1
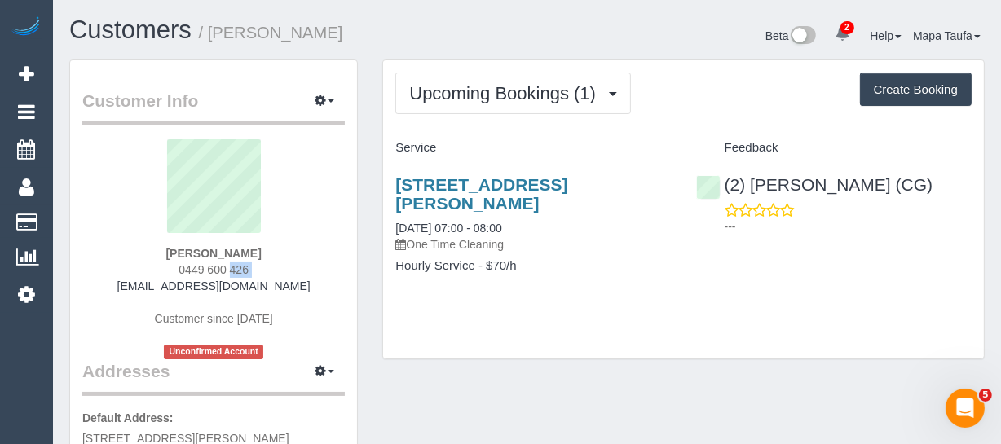
click at [183, 265] on div "[PERSON_NAME] 0449 600 426 [EMAIL_ADDRESS][DOMAIN_NAME] Customer since [DATE] U…" at bounding box center [213, 249] width 262 height 220
click at [307, 227] on sui-profile-pic at bounding box center [214, 192] width 238 height 106
drag, startPoint x: 265, startPoint y: 260, endPoint x: 244, endPoint y: 269, distance: 23.0
click at [242, 268] on div "[PERSON_NAME] 0449 600 426 [EMAIL_ADDRESS][DOMAIN_NAME] Customer since [DATE] U…" at bounding box center [213, 249] width 262 height 220
click at [284, 270] on div "[PERSON_NAME] 0449 600 426 [EMAIL_ADDRESS][DOMAIN_NAME] Customer since [DATE] U…" at bounding box center [213, 249] width 262 height 220
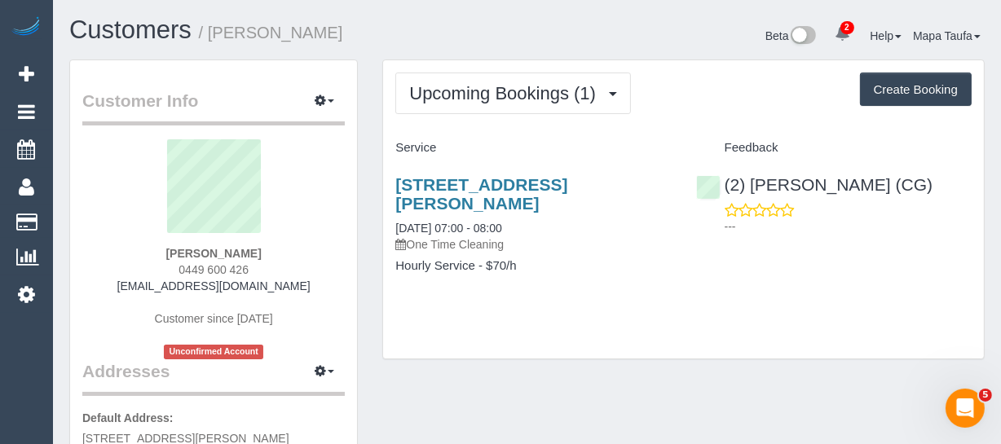
drag, startPoint x: 266, startPoint y: 270, endPoint x: 176, endPoint y: 268, distance: 89.7
click at [176, 268] on div "[PERSON_NAME] 0449 600 426 [EMAIL_ADDRESS][DOMAIN_NAME] Customer since [DATE] U…" at bounding box center [213, 249] width 262 height 220
copy span "0449 600 426"
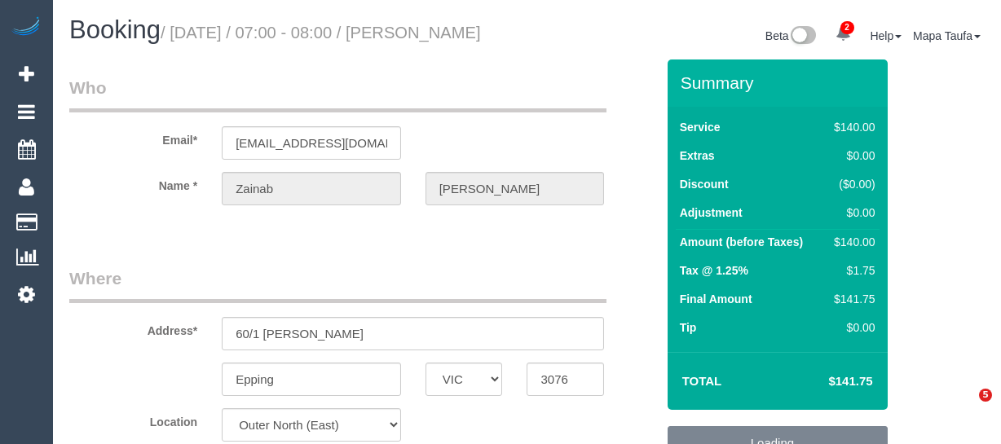
select select "VIC"
select select "object:1323"
select select "number:29"
select select "number:14"
select select "number:19"
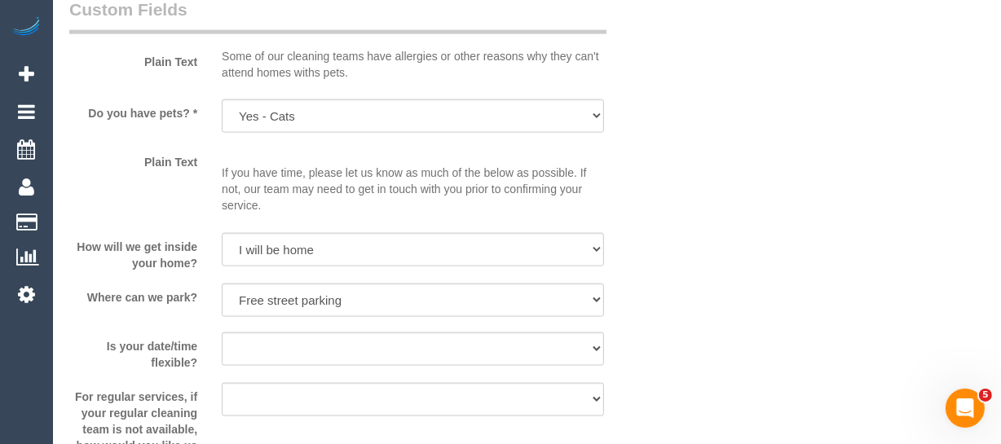
scroll to position [2011, 0]
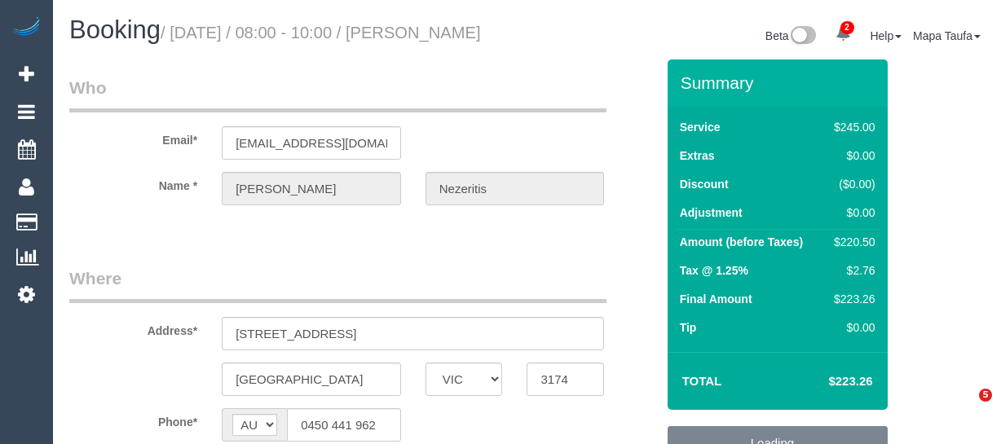
select select "VIC"
select select "string:stripe-pm_1RJmQd2GScqysDRVJoxtjw9L"
select select "object:1190"
select select "210"
select select "spot1"
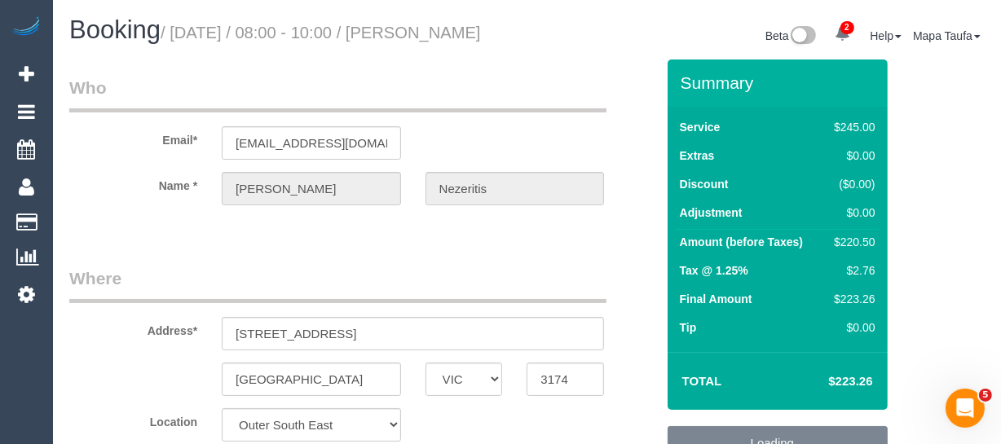
select select "number:27"
select select "number:14"
select select "number:19"
select select "number:36"
select select "number:34"
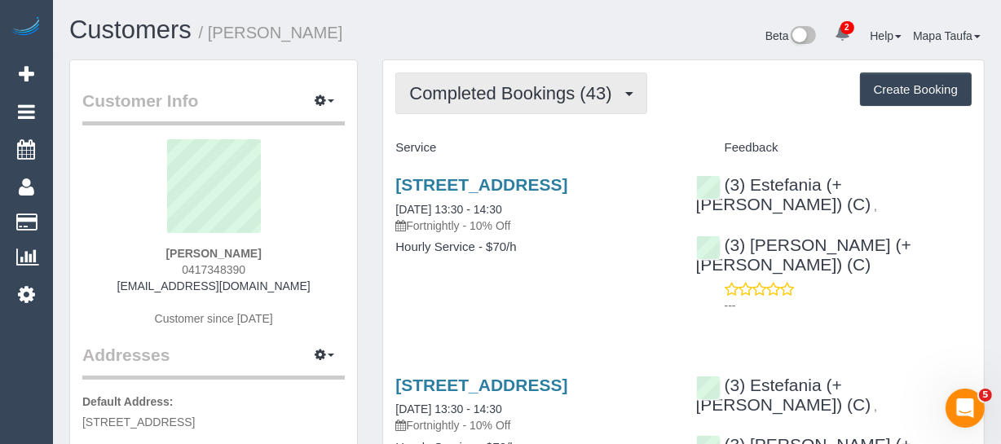
click at [440, 99] on span "Completed Bookings (43)" at bounding box center [514, 93] width 210 height 20
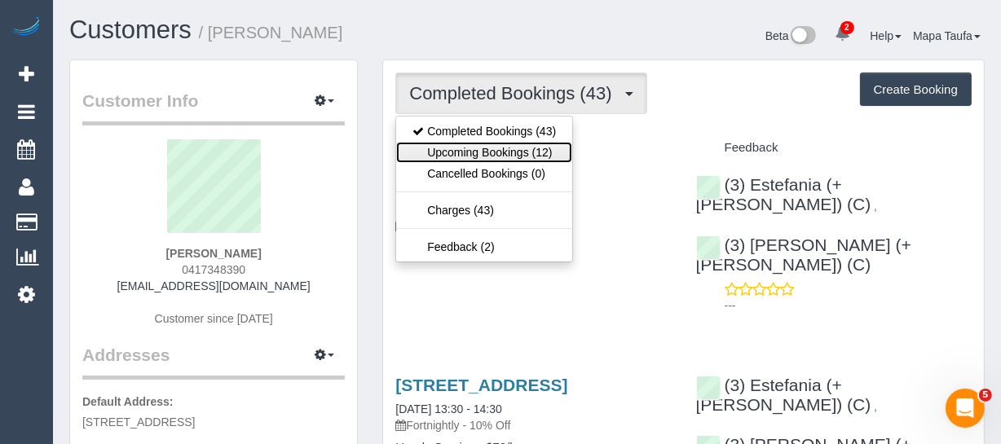
click at [456, 158] on link "Upcoming Bookings (12)" at bounding box center [484, 152] width 176 height 21
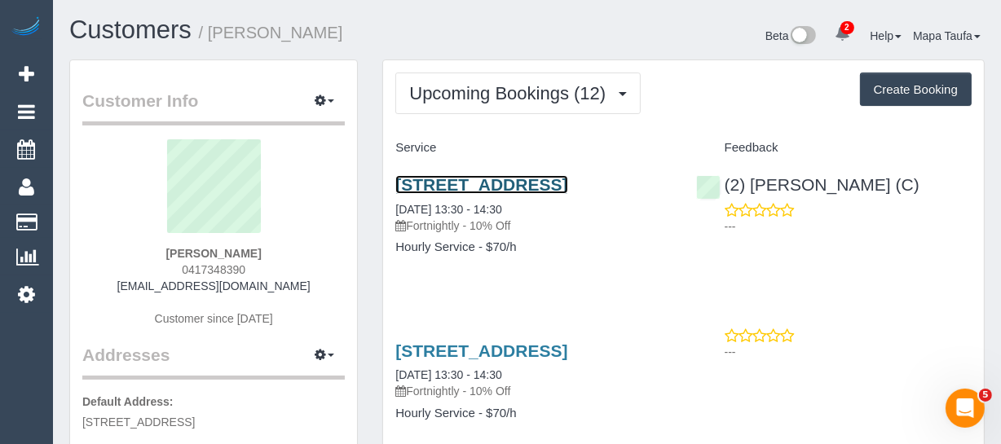
click at [497, 184] on link "1505/25 Coventry Street, Southbank, VIC 3006" at bounding box center [481, 184] width 172 height 19
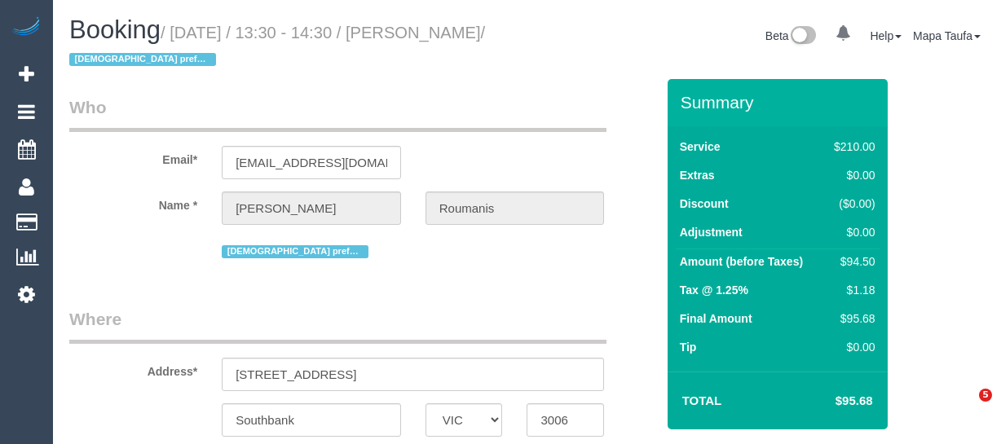
select select "VIC"
select select "string:stripe-pm_1OcEQ82GScqysDRV94NYG0ww"
select select "180"
select select "number:28"
select select "number:14"
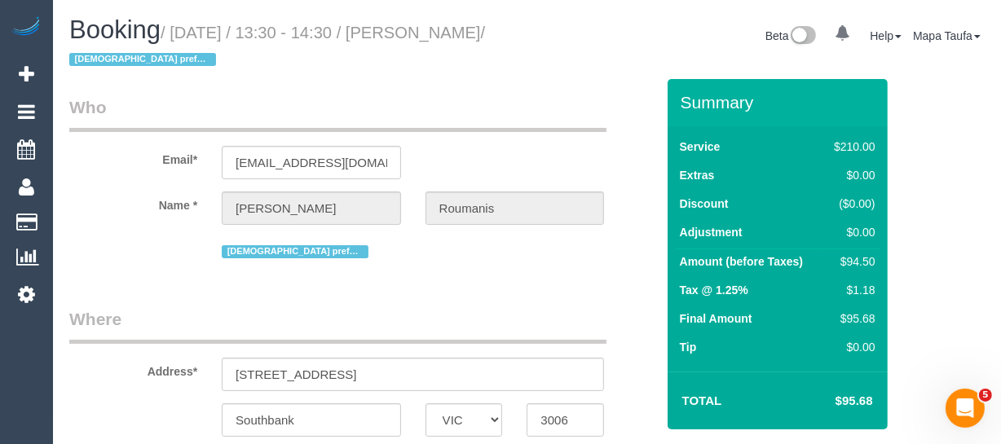
select select "number:20"
select select "number:36"
select select "number:35"
select select "object:929"
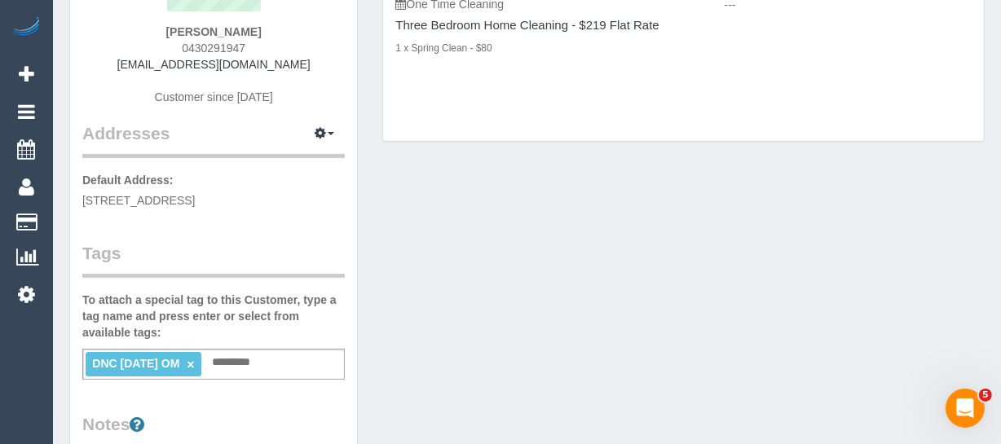
scroll to position [73, 0]
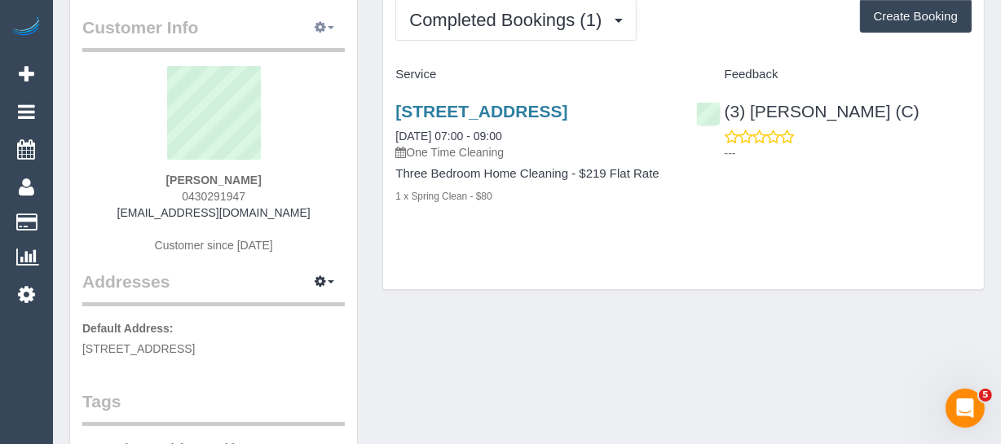
click at [328, 26] on span "button" at bounding box center [331, 27] width 7 height 3
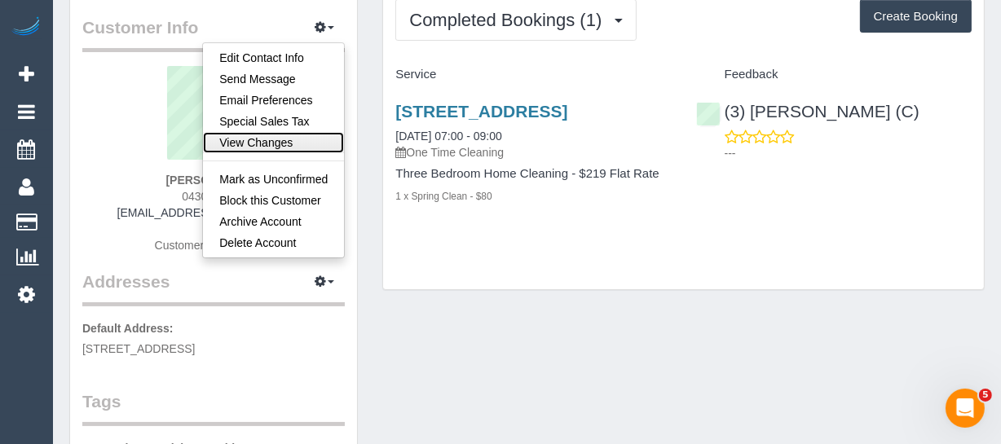
click at [260, 136] on link "View Changes" at bounding box center [273, 142] width 141 height 21
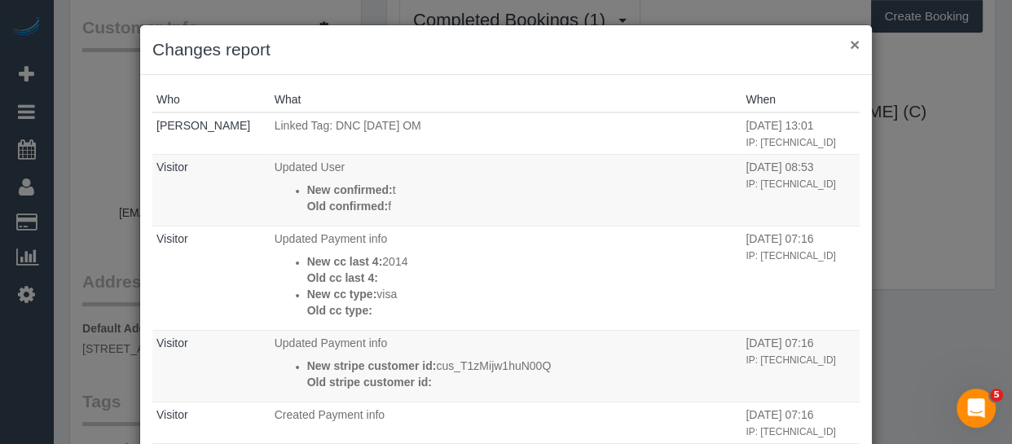
click at [850, 41] on button "×" at bounding box center [855, 44] width 10 height 17
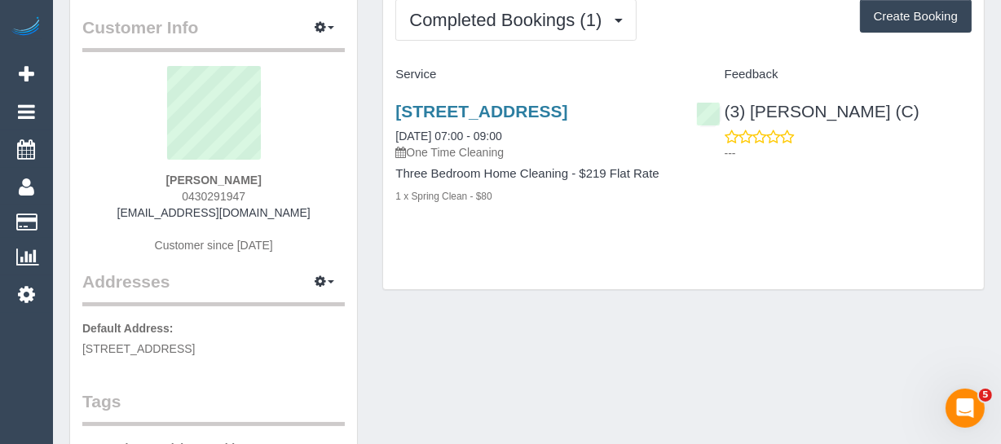
drag, startPoint x: 196, startPoint y: 208, endPoint x: 155, endPoint y: 213, distance: 41.0
click at [123, 209] on div "[PERSON_NAME] 0430291947 [EMAIL_ADDRESS][DOMAIN_NAME] Customer since [DATE]" at bounding box center [213, 168] width 262 height 204
drag, startPoint x: 267, startPoint y: 170, endPoint x: 280, endPoint y: 170, distance: 13.1
click at [280, 170] on div "[PERSON_NAME] 0430291947 [EMAIL_ADDRESS][DOMAIN_NAME] Customer since [DATE]" at bounding box center [213, 168] width 262 height 204
copy div "[PERSON_NAME]"
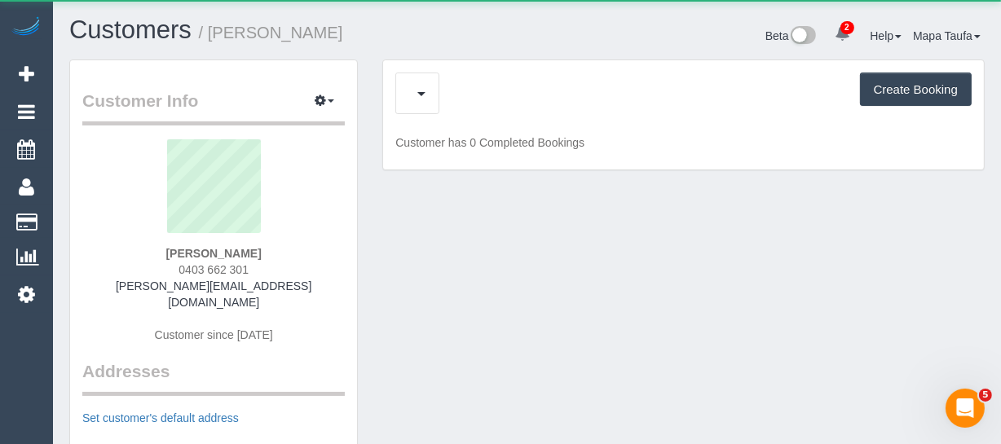
click at [455, 97] on div "Create Booking" at bounding box center [683, 94] width 576 height 42
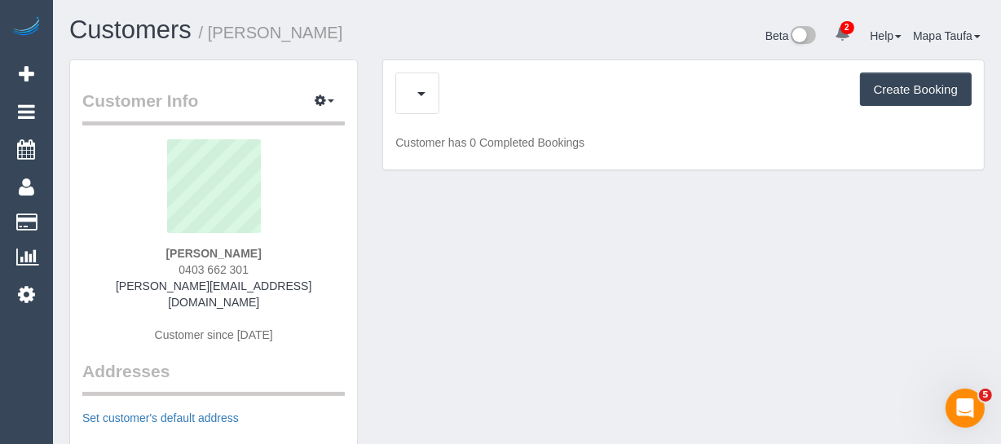
click at [460, 93] on div "Upcoming Bookings (0) Charges (8) Create Booking" at bounding box center [683, 94] width 576 height 42
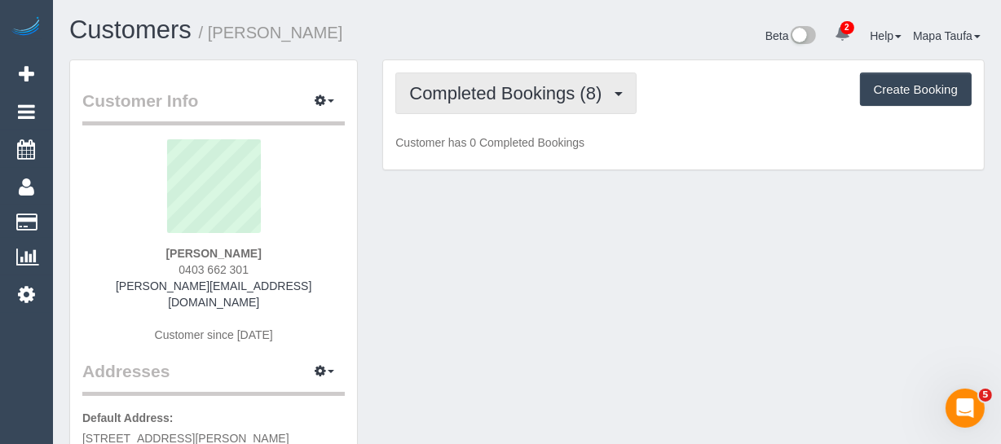
click at [460, 93] on span "Completed Bookings (8)" at bounding box center [509, 93] width 201 height 20
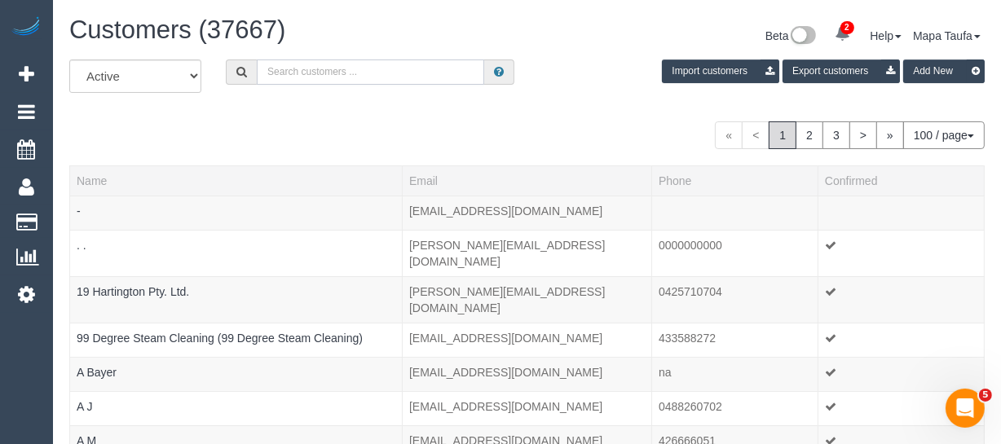
click at [354, 76] on input "text" at bounding box center [370, 72] width 227 height 25
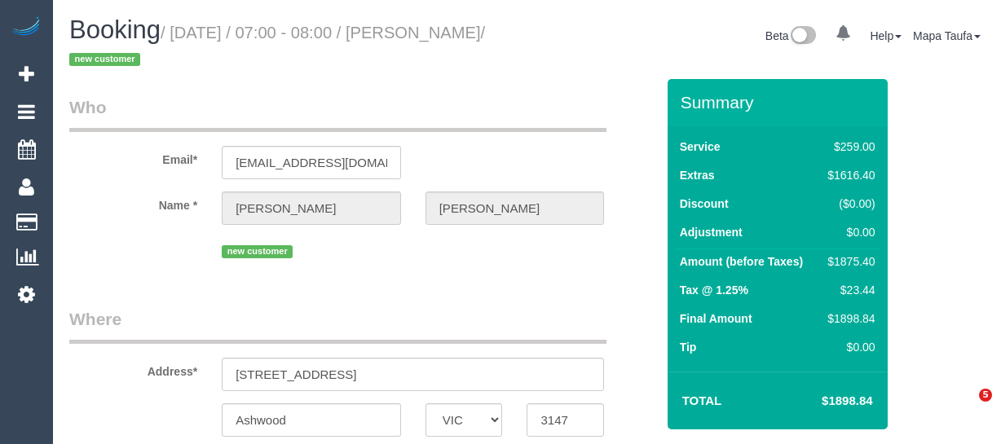
select select "VIC"
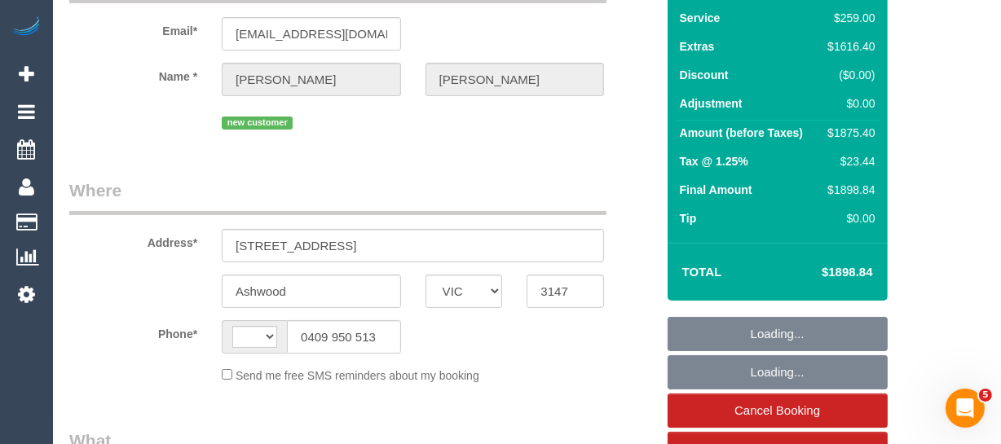
select select "object:312"
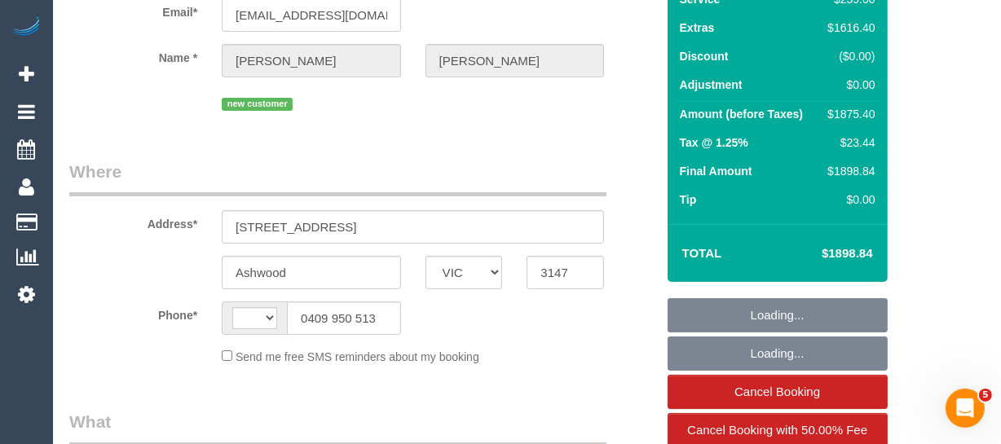
select select "string:stripe-pm_1S7U2F2GScqysDRV6xFb9xPu"
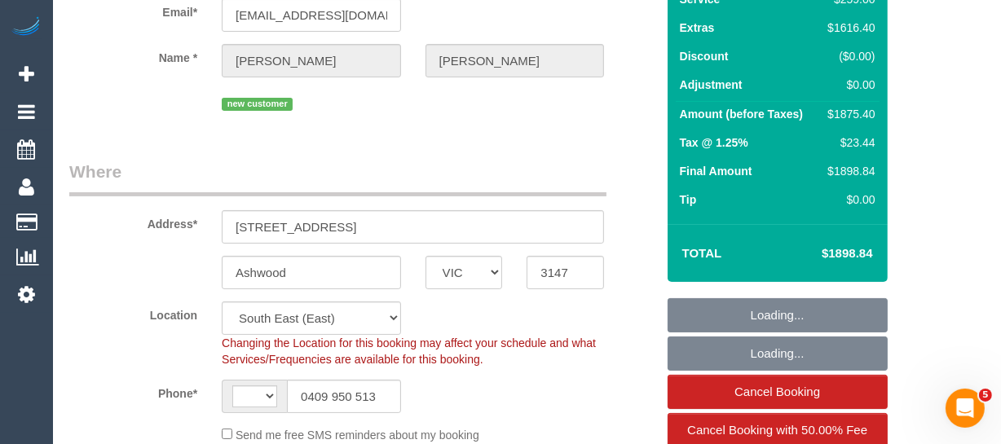
scroll to position [370, 0]
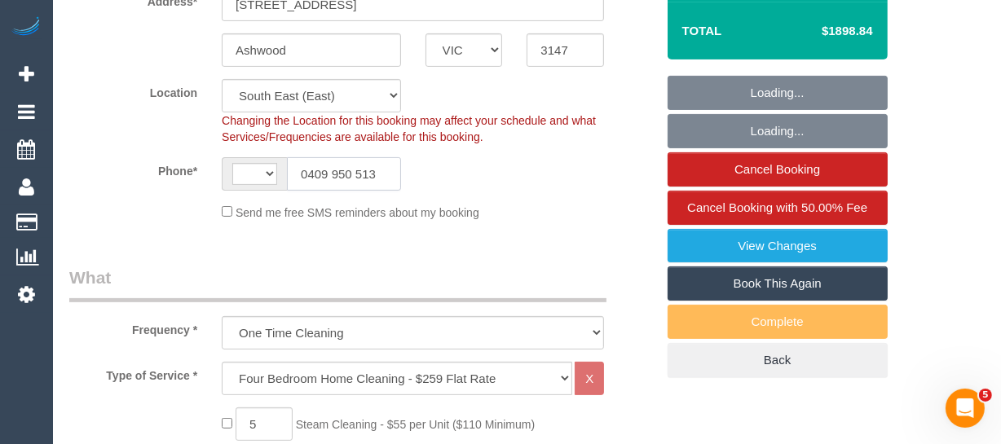
select select "object:475"
click at [334, 182] on input "0409 950 513" at bounding box center [344, 173] width 114 height 33
select select "string:AU"
click at [334, 182] on input "0409 950 513" at bounding box center [344, 173] width 114 height 33
select select "spot1"
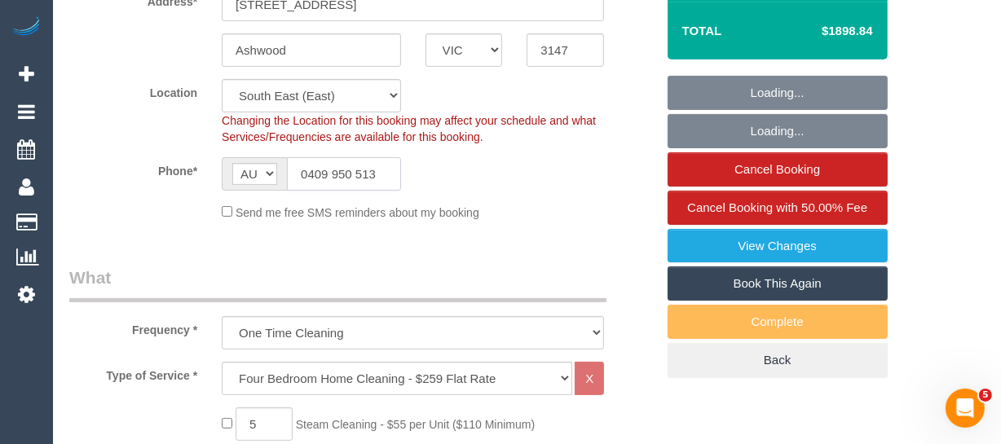
select select "number:28"
select select "number:14"
select select "number:19"
select select "number:24"
select select "number:11"
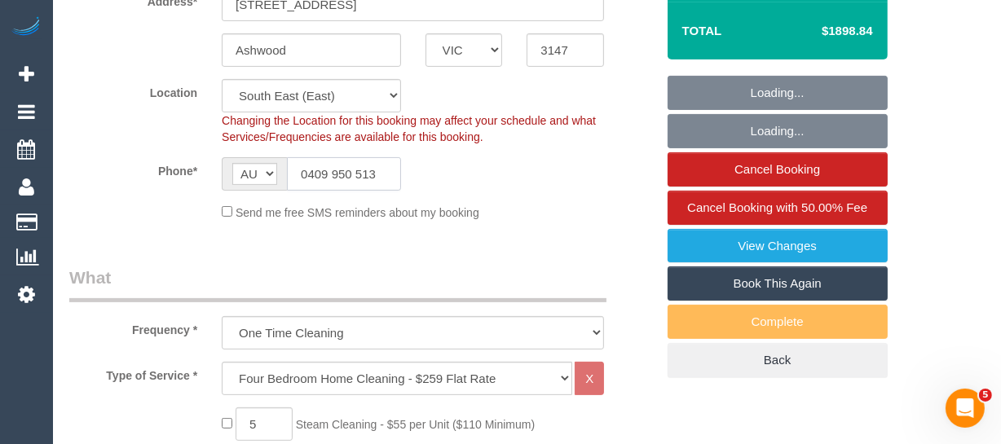
click at [334, 182] on input "0409 950 513" at bounding box center [344, 173] width 114 height 33
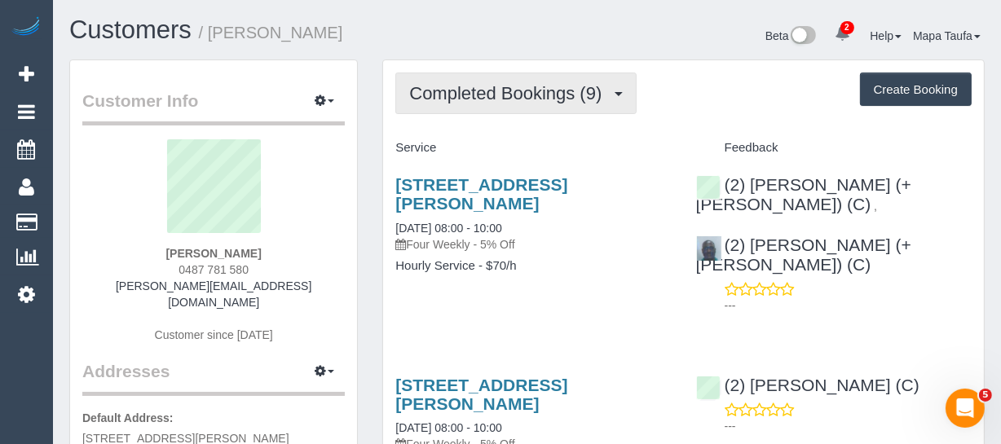
click at [461, 88] on span "Completed Bookings (9)" at bounding box center [509, 93] width 201 height 20
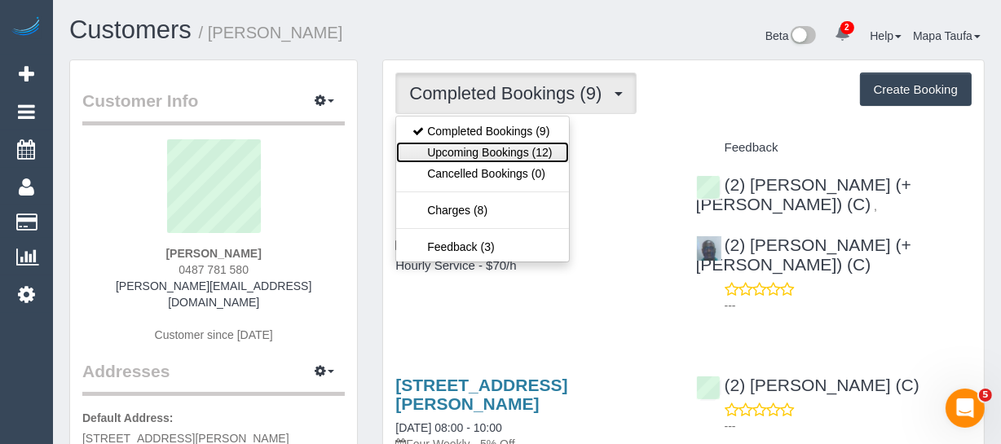
click at [460, 144] on link "Upcoming Bookings (12)" at bounding box center [482, 152] width 172 height 21
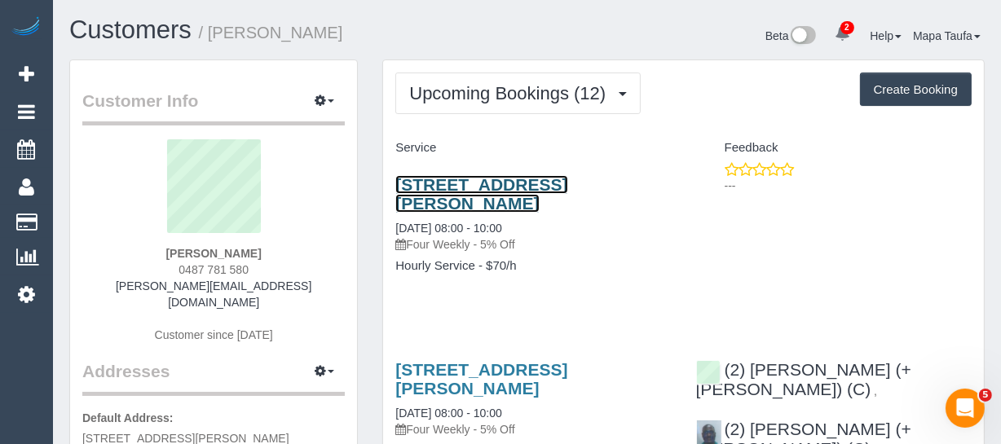
click at [523, 183] on link "[STREET_ADDRESS][PERSON_NAME]" at bounding box center [481, 193] width 172 height 37
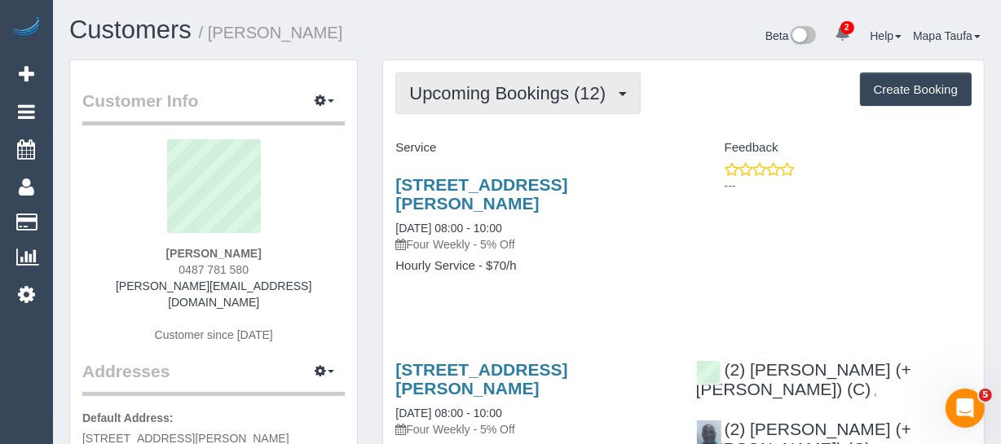
click at [474, 101] on span "Upcoming Bookings (12)" at bounding box center [511, 93] width 205 height 20
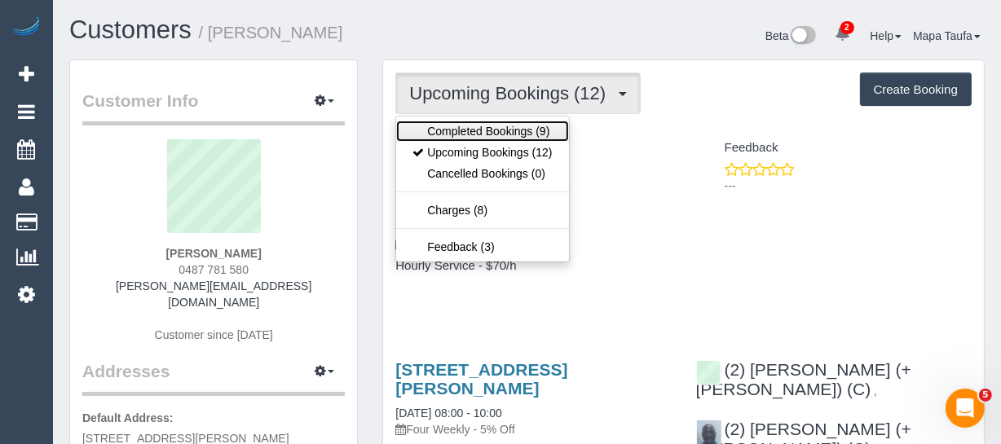
click at [481, 125] on link "Completed Bookings (9)" at bounding box center [482, 131] width 172 height 21
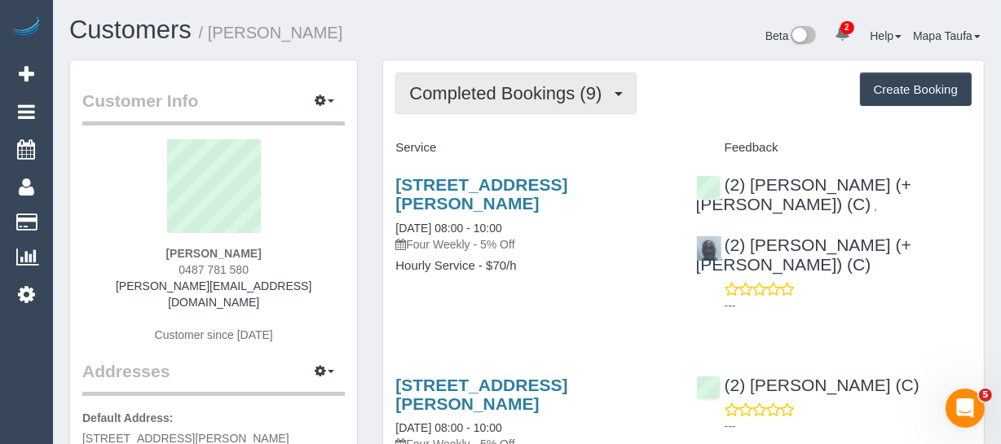
click at [492, 99] on span "Completed Bookings (9)" at bounding box center [509, 93] width 201 height 20
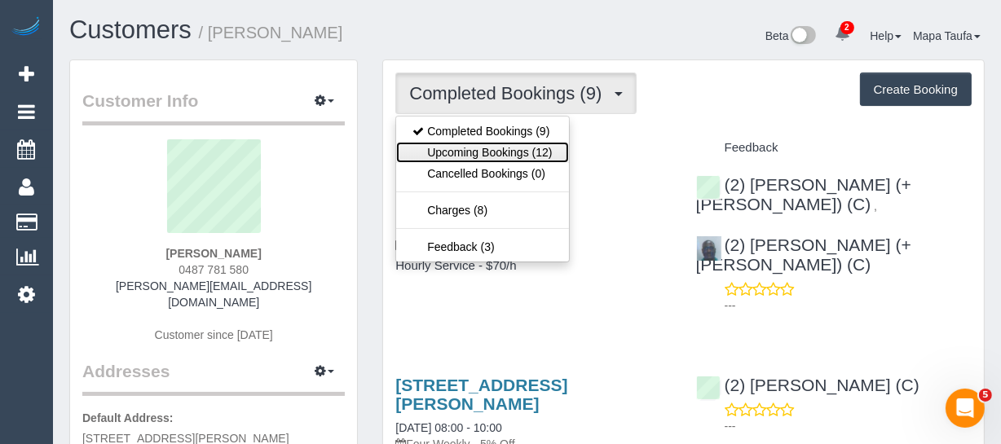
click at [486, 149] on link "Upcoming Bookings (12)" at bounding box center [482, 152] width 172 height 21
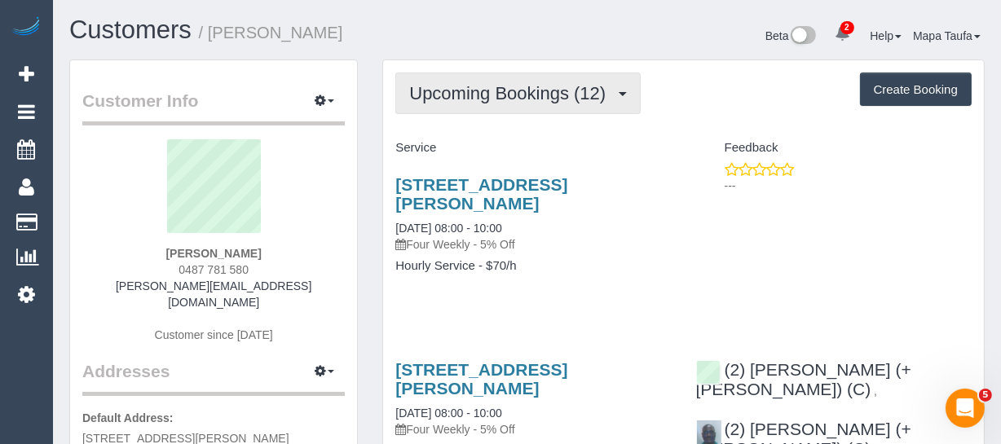
click at [499, 109] on button "Upcoming Bookings (12)" at bounding box center [517, 94] width 245 height 42
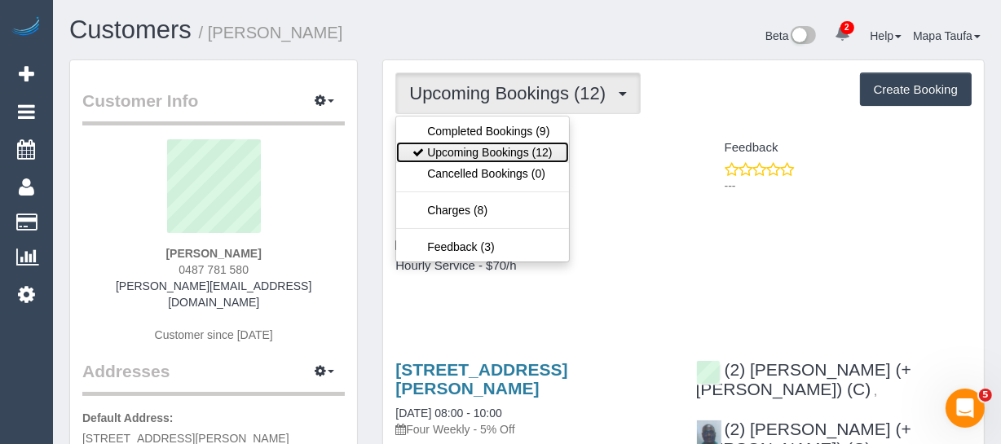
drag, startPoint x: 498, startPoint y: 143, endPoint x: 479, endPoint y: 150, distance: 20.1
click at [497, 143] on link "Upcoming Bookings (12)" at bounding box center [482, 152] width 172 height 21
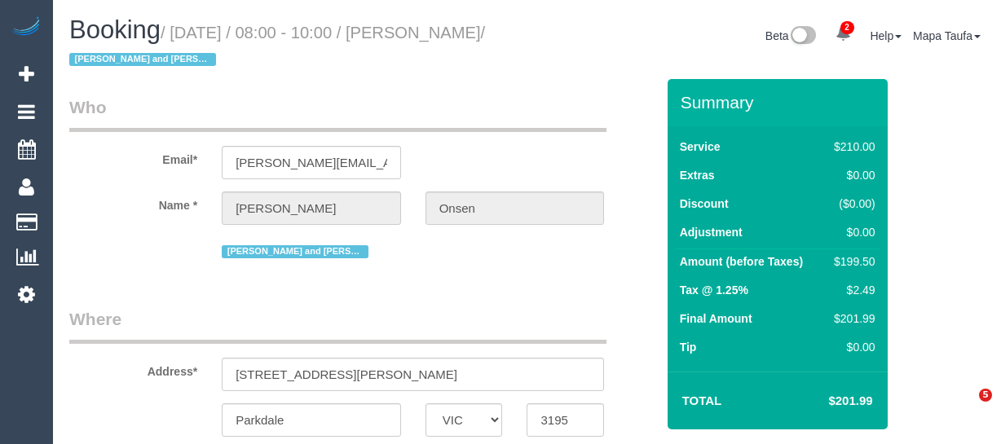
select select "VIC"
select select "string:stripe-pm_1Qq1ok2GScqysDRVxxQqaWk4"
select select "number:32"
select select "number:14"
select select "number:18"
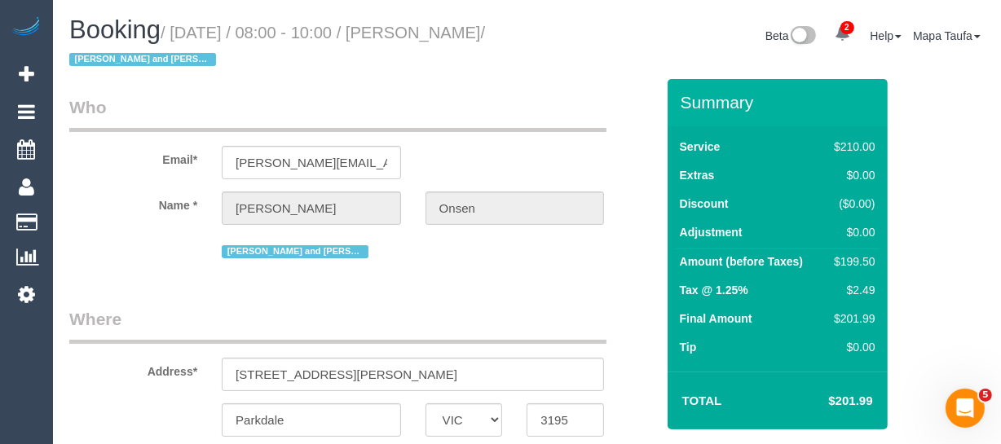
select select "number:25"
select select "object:718"
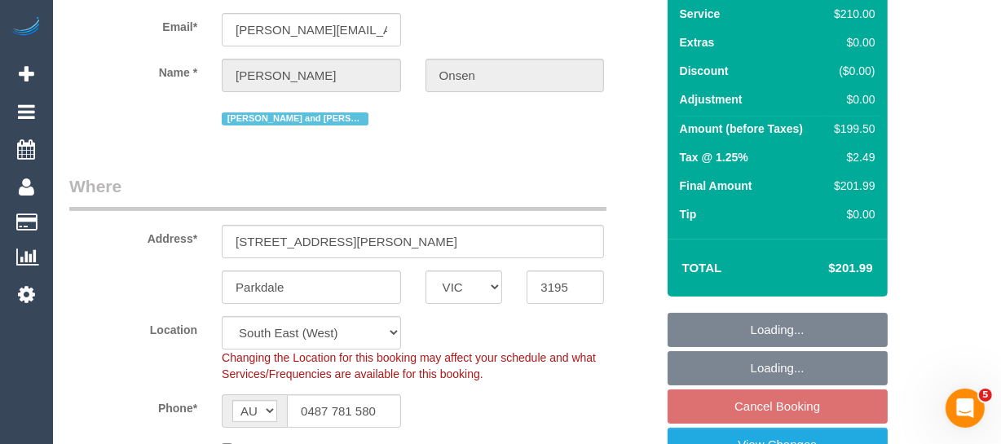
select select "180"
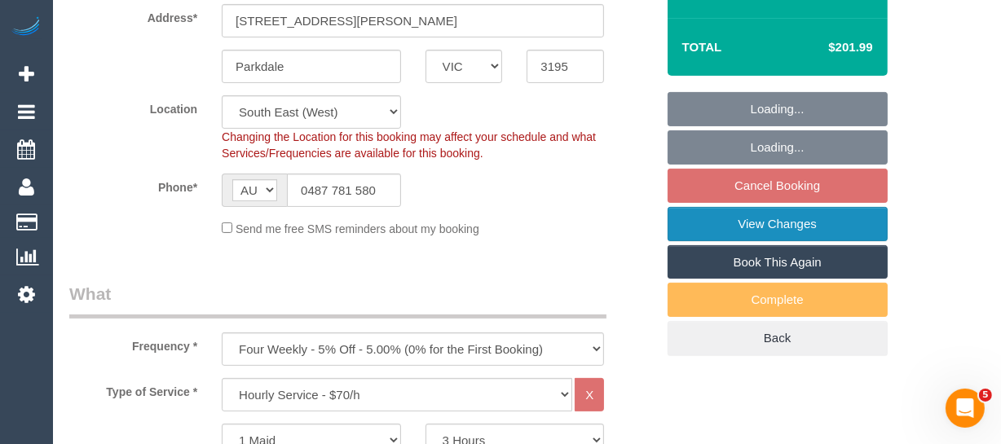
scroll to position [370, 0]
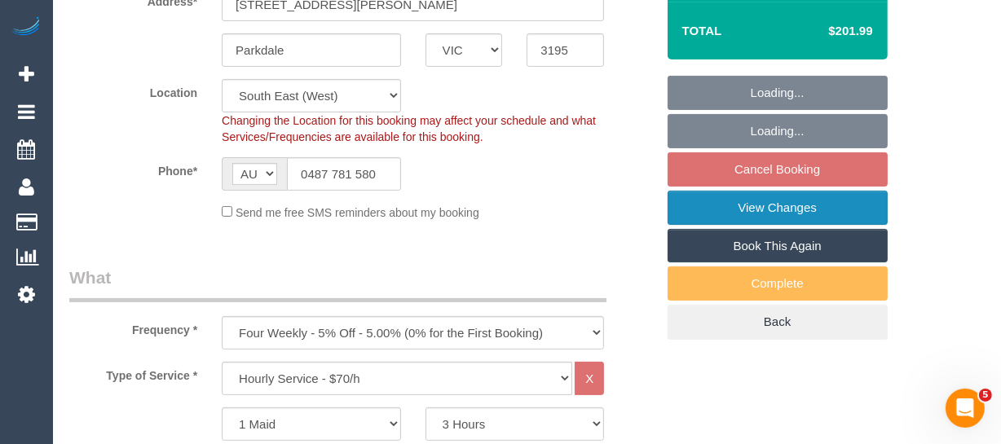
select select "object:1402"
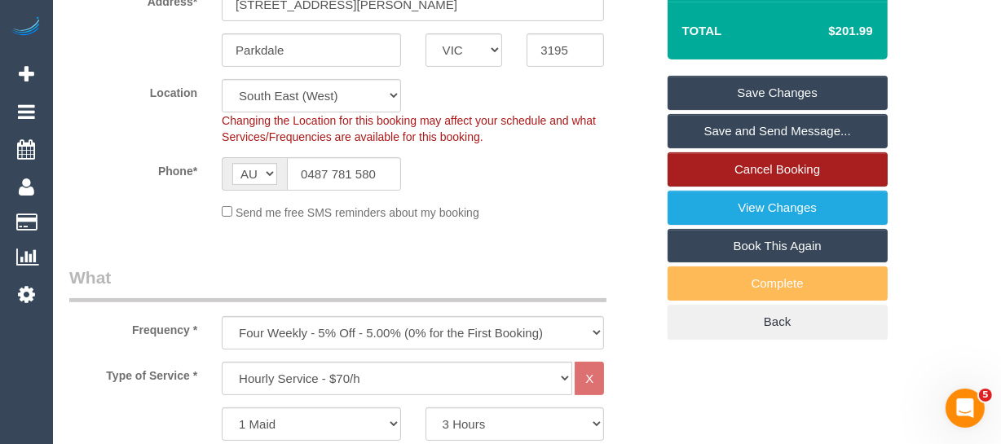
click at [727, 172] on link "Cancel Booking" at bounding box center [778, 169] width 220 height 34
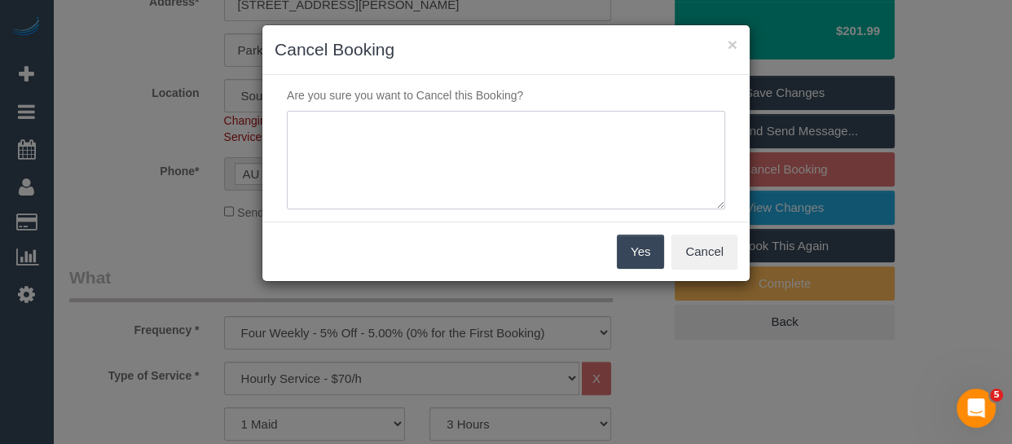
click at [479, 147] on textarea at bounding box center [506, 160] width 439 height 99
type textarea "wants to skip via email -MT"
click at [645, 255] on button "Yes" at bounding box center [640, 252] width 47 height 34
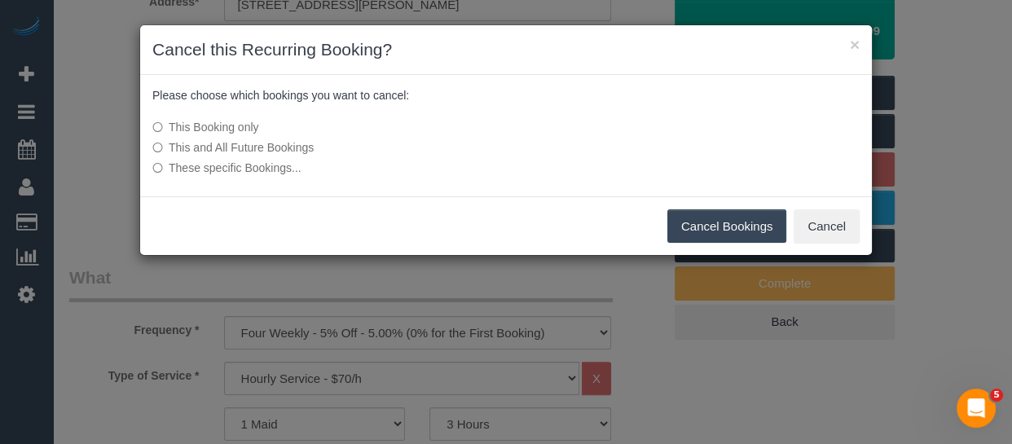
click at [702, 231] on button "Cancel Bookings" at bounding box center [728, 226] width 120 height 34
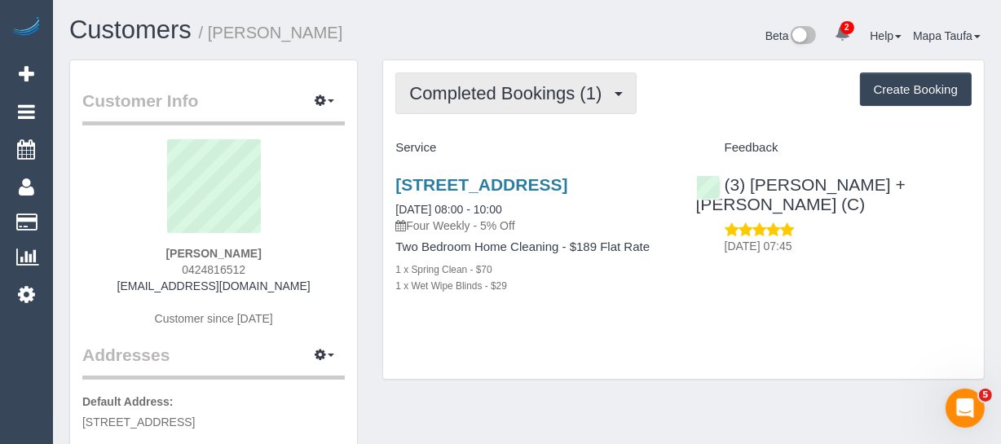
click at [482, 85] on span "Completed Bookings (1)" at bounding box center [509, 93] width 201 height 20
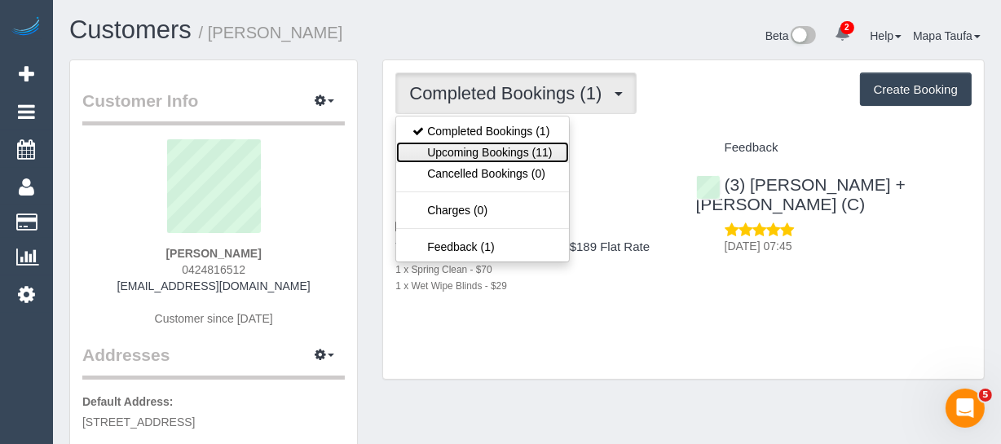
click at [474, 147] on link "Upcoming Bookings (11)" at bounding box center [482, 152] width 172 height 21
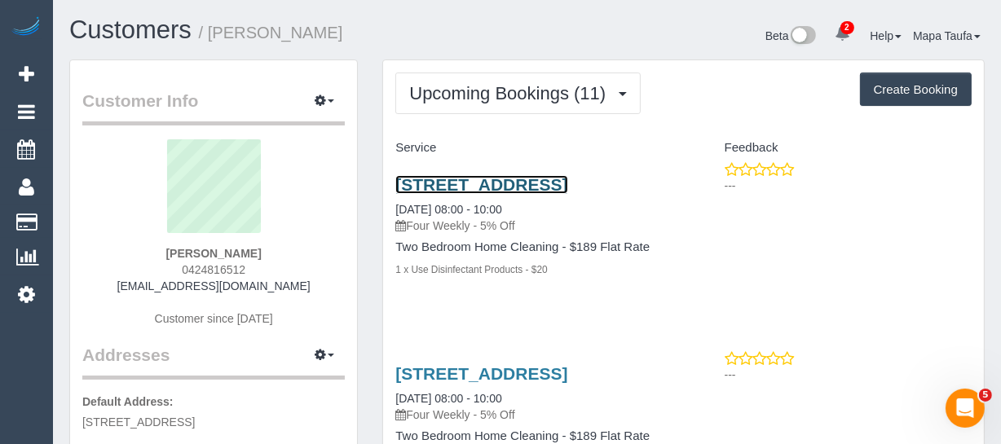
click at [453, 194] on link "141 Outhwaite Road, Heidelberg West, VIC 3072" at bounding box center [481, 184] width 172 height 19
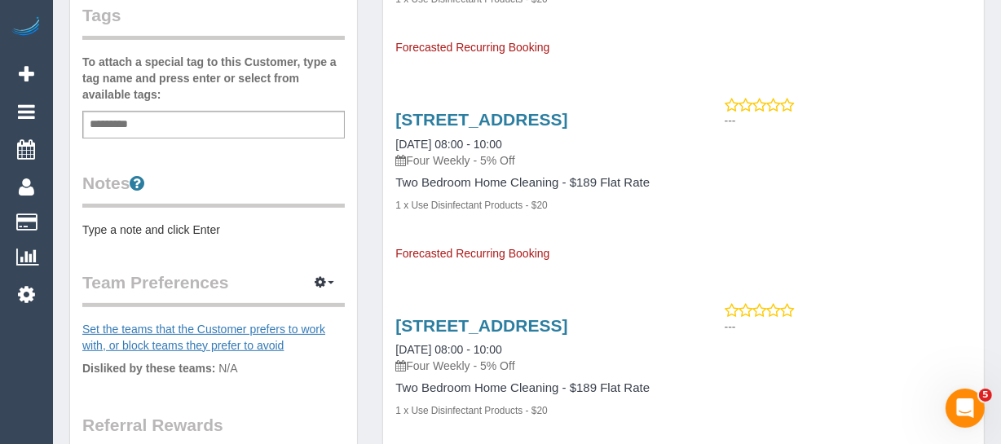
scroll to position [593, 0]
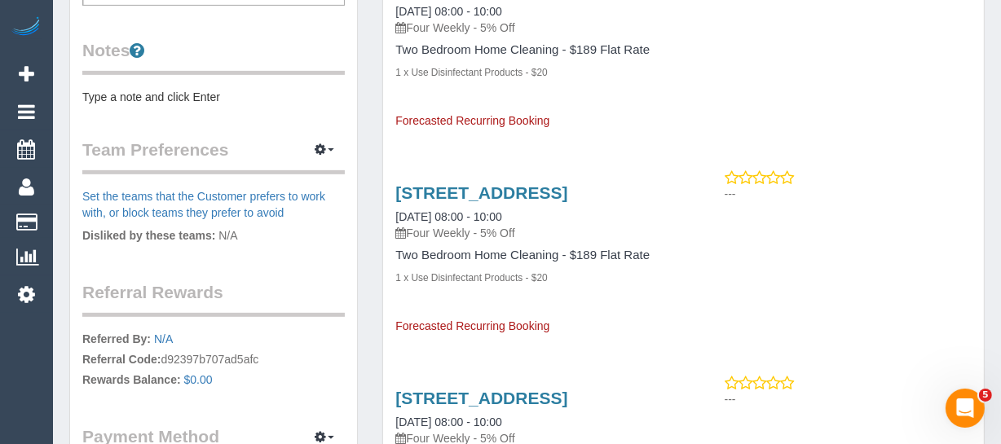
click at [149, 99] on pre "Type a note and click Enter" at bounding box center [213, 97] width 262 height 16
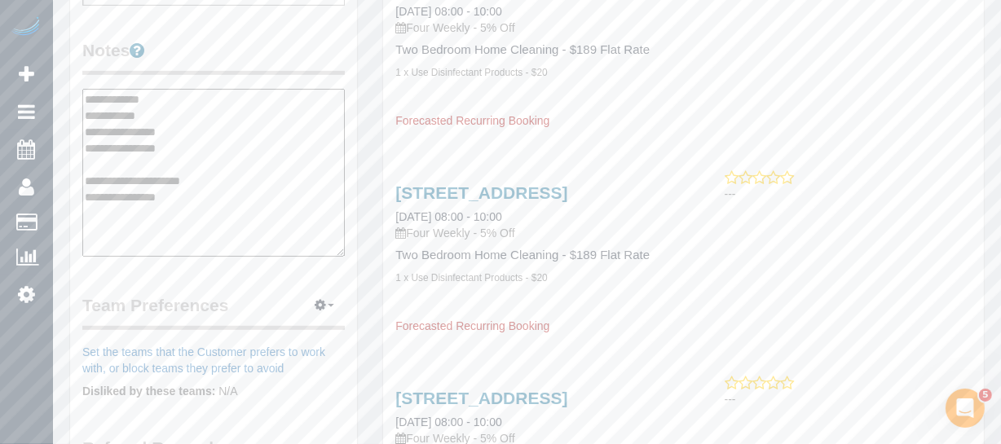
click at [158, 108] on textarea "**********" at bounding box center [213, 173] width 262 height 168
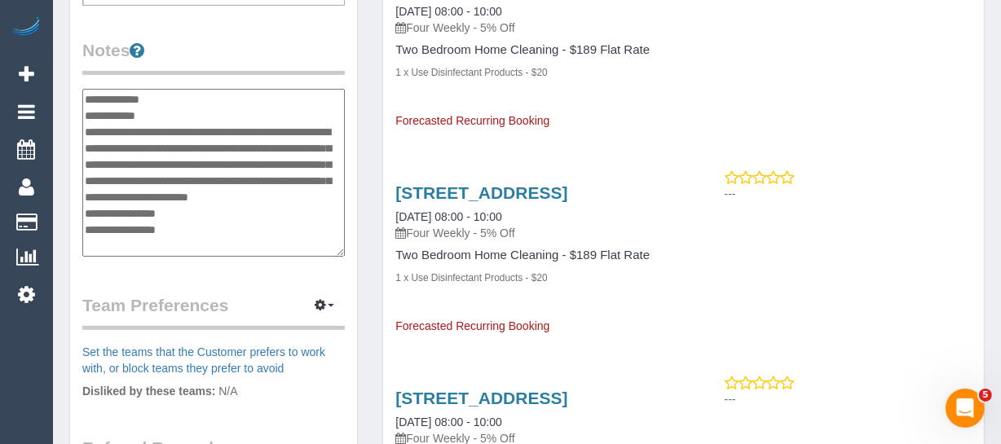
type textarea "**********"
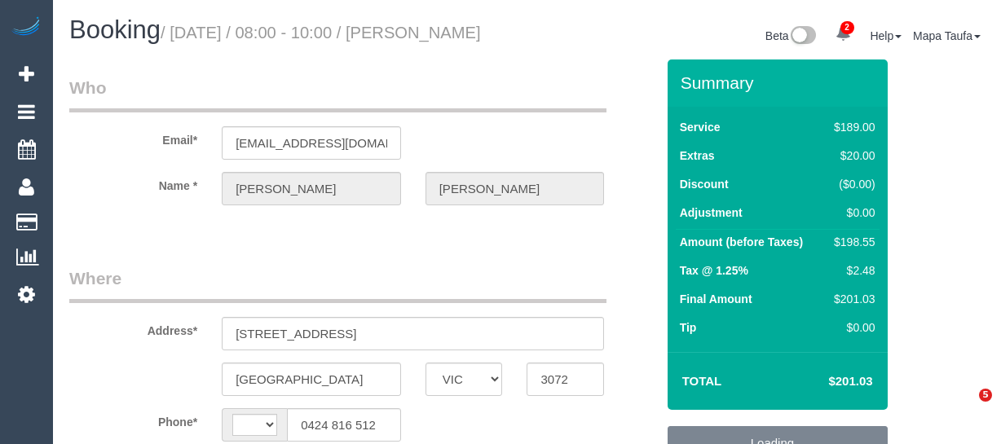
select select "VIC"
select select "string:AU"
select select "string:stripe-pm_1S4Bda2GScqysDRVaFIME0JW"
select select "spot2"
select select "number:29"
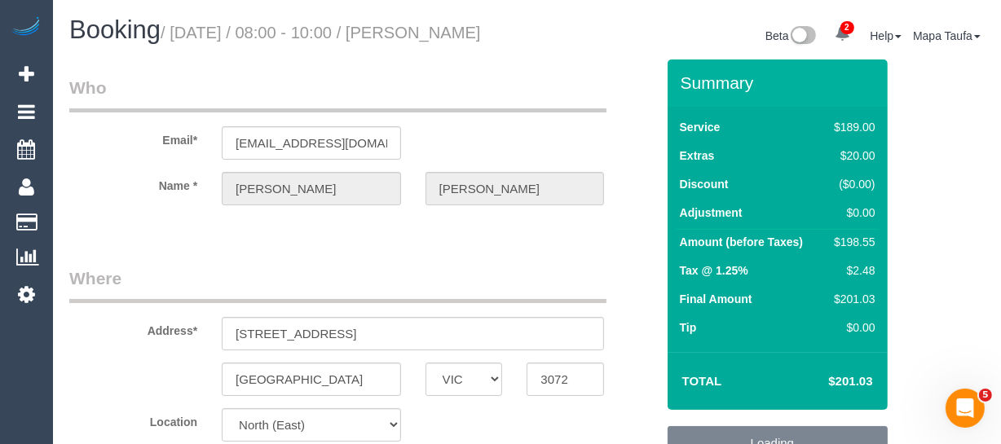
select select "number:16"
select select "number:19"
select select "number:25"
select select "number:33"
select select "number:12"
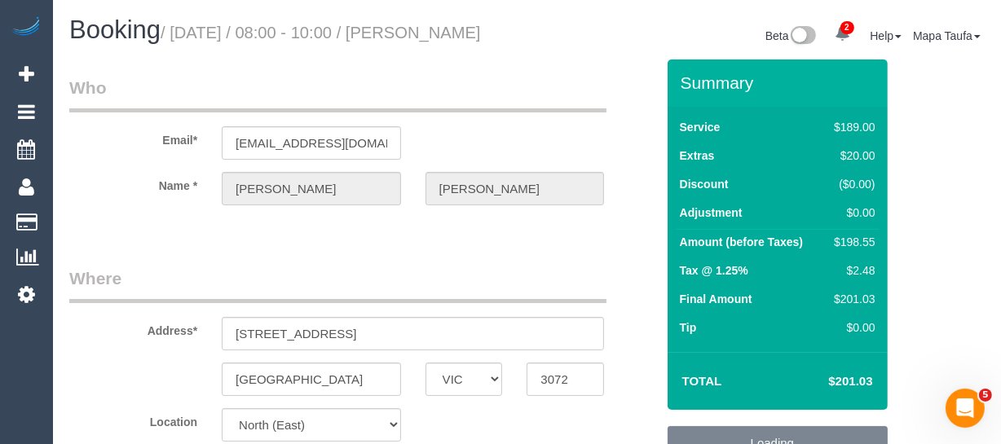
select select "object:1445"
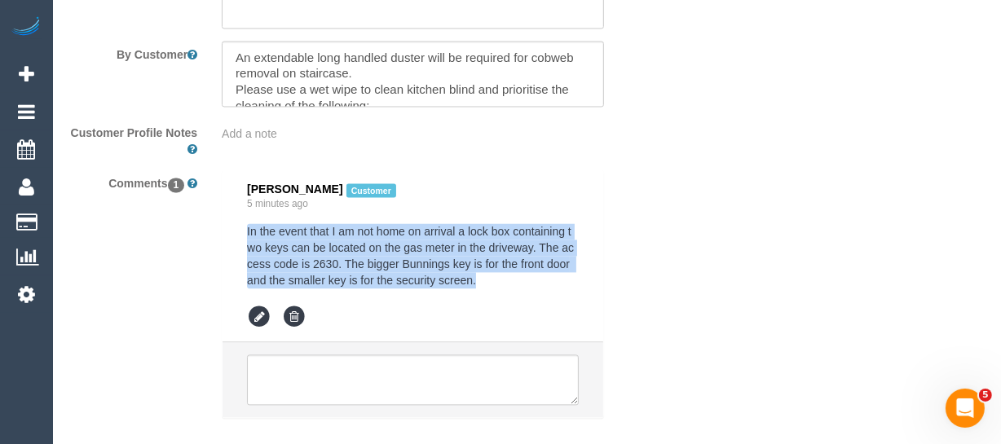
drag, startPoint x: 488, startPoint y: 318, endPoint x: 225, endPoint y: 269, distance: 267.8
click at [225, 269] on li "[PERSON_NAME] Customer 5 minutes ago In the event that I am not home on arrival…" at bounding box center [413, 256] width 381 height 172
copy pre "In the event that I am not home on arrival a lock box containing two keys can b…"
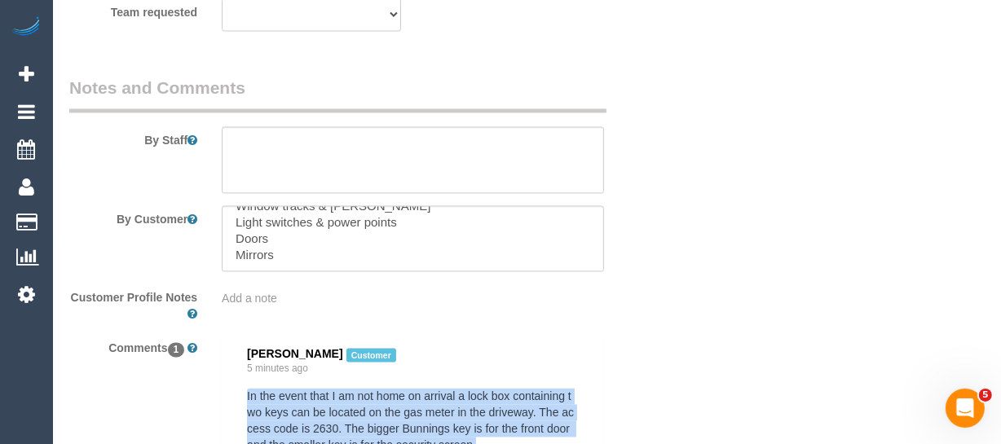
scroll to position [2736, 0]
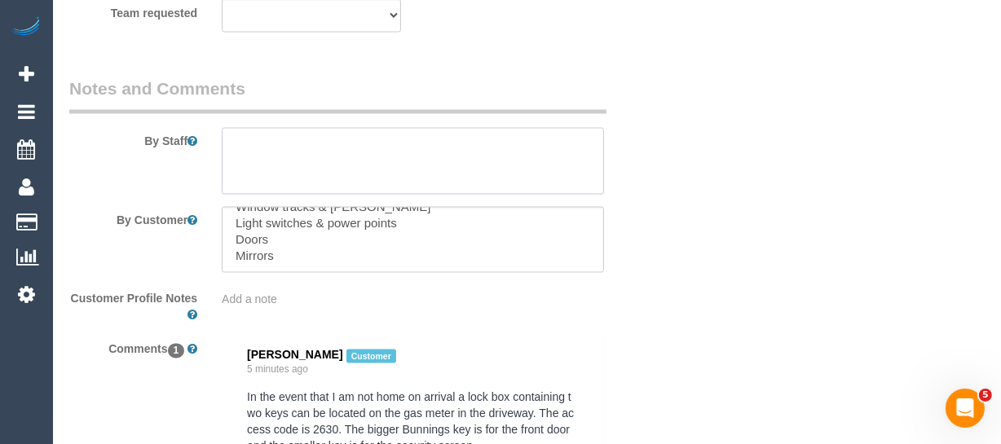
click at [320, 171] on textarea at bounding box center [413, 161] width 382 height 67
paste textarea "In the event that I am not home on arrival a lock box containing two keys can b…"
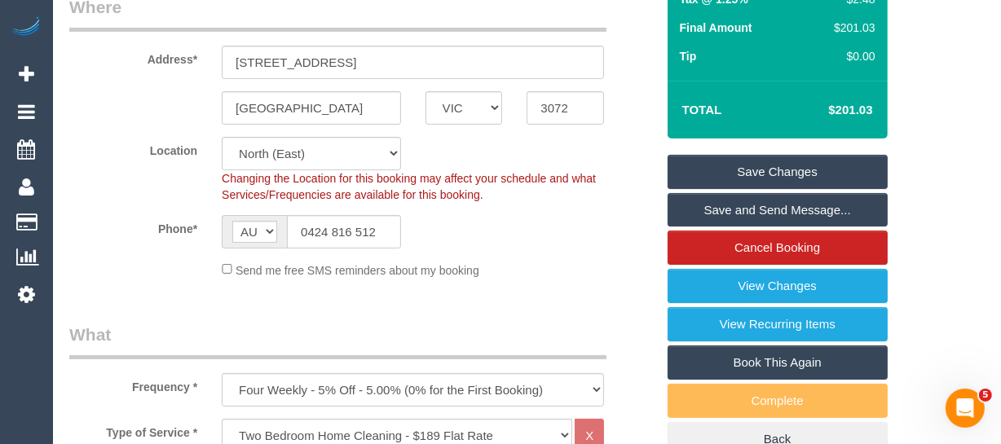
scroll to position [284, 0]
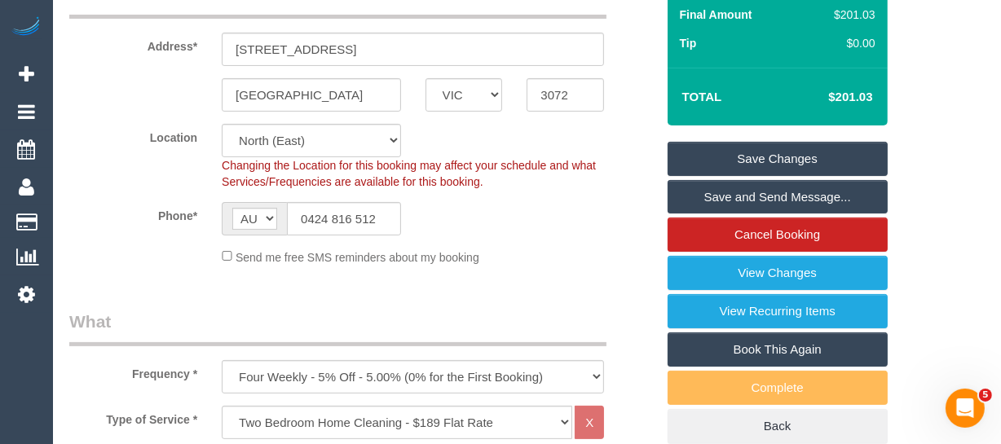
type textarea "In the event that I am not home on arrival a lock box containing two keys can b…"
click at [787, 174] on link "Save Changes" at bounding box center [778, 159] width 220 height 34
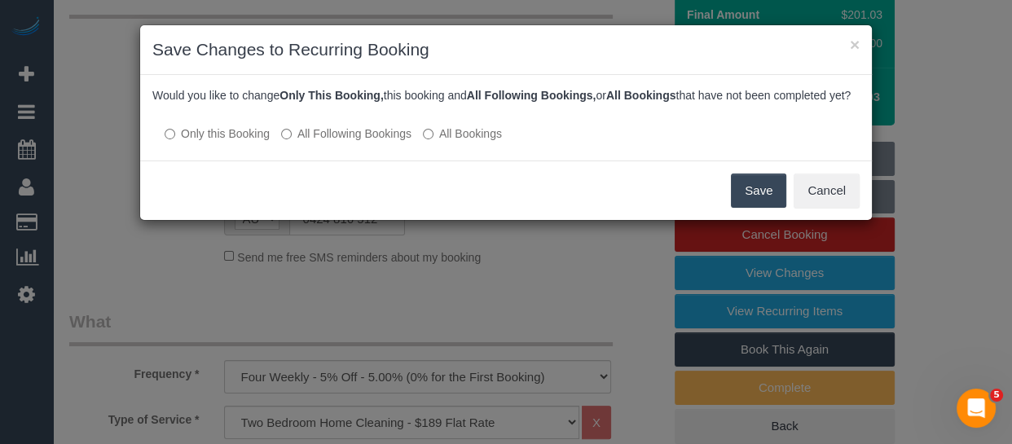
click at [401, 142] on label "All Following Bookings" at bounding box center [346, 134] width 130 height 16
drag, startPoint x: 756, startPoint y: 206, endPoint x: 738, endPoint y: 213, distance: 19.1
click at [757, 206] on button "Save" at bounding box center [758, 191] width 55 height 34
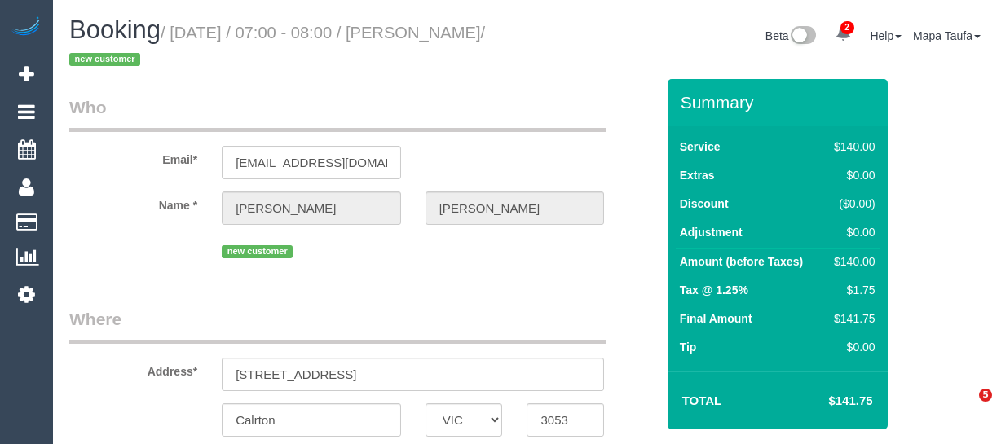
select select "VIC"
select select "number:28"
select select "number:14"
select select "number:20"
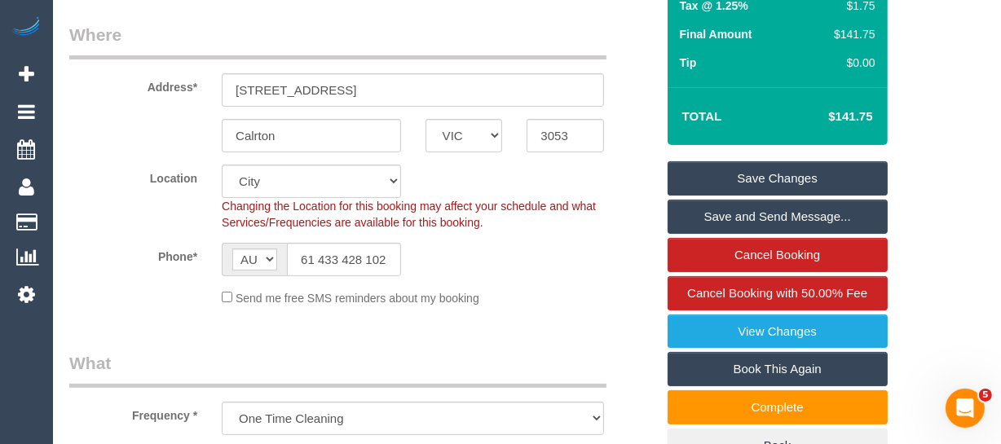
scroll to position [296, 0]
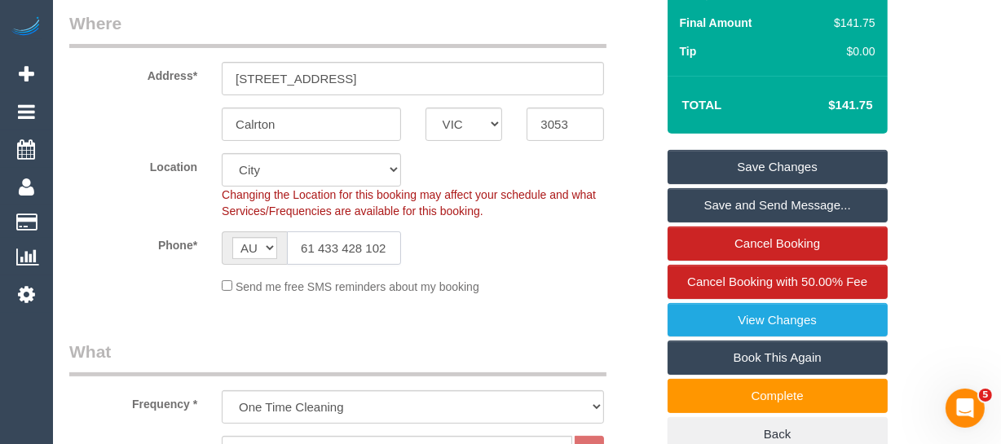
click at [336, 253] on input "61 433 428 102" at bounding box center [344, 247] width 114 height 33
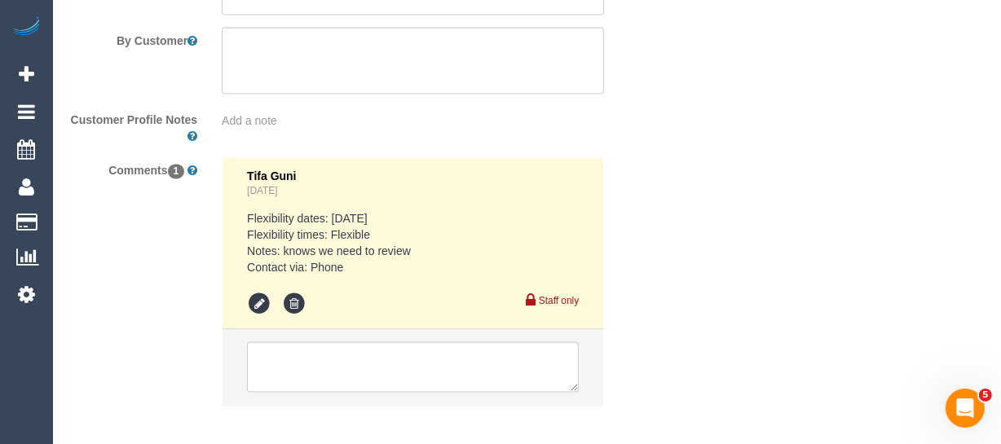
scroll to position [3008, 0]
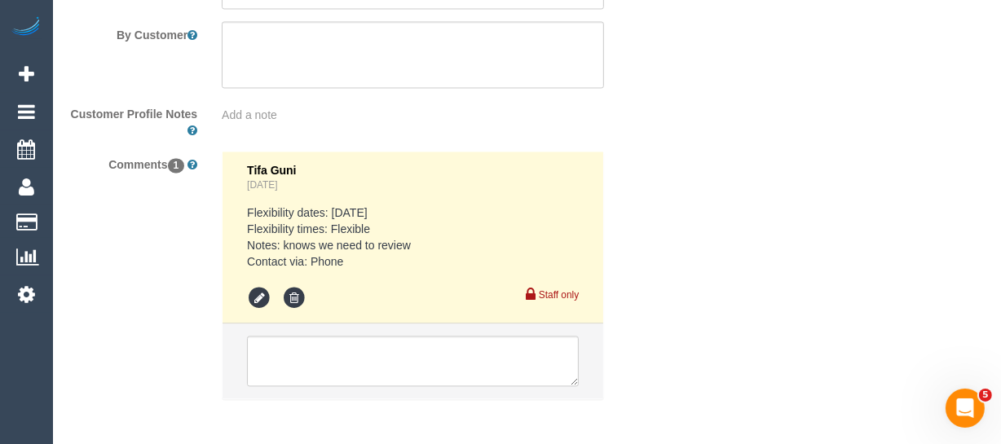
drag, startPoint x: 1004, startPoint y: 77, endPoint x: 4, endPoint y: 10, distance: 1002.4
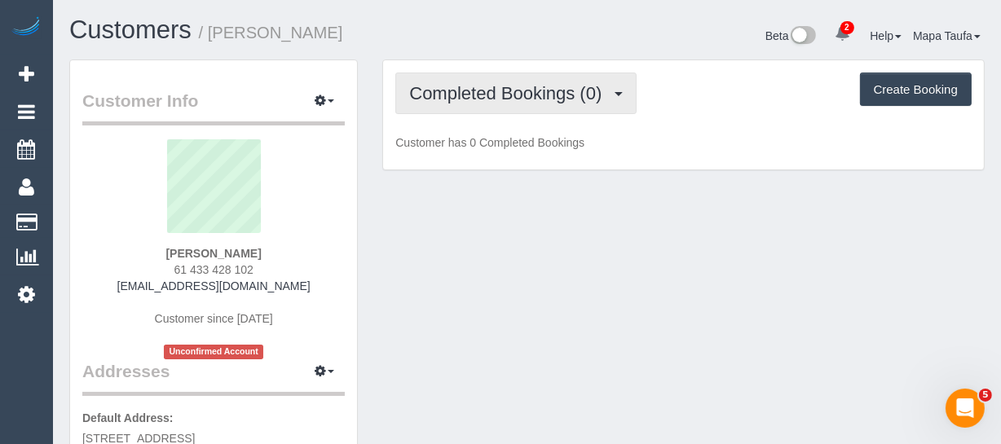
drag, startPoint x: 562, startPoint y: 79, endPoint x: 551, endPoint y: 90, distance: 16.1
click at [560, 82] on button "Completed Bookings (0)" at bounding box center [515, 94] width 241 height 42
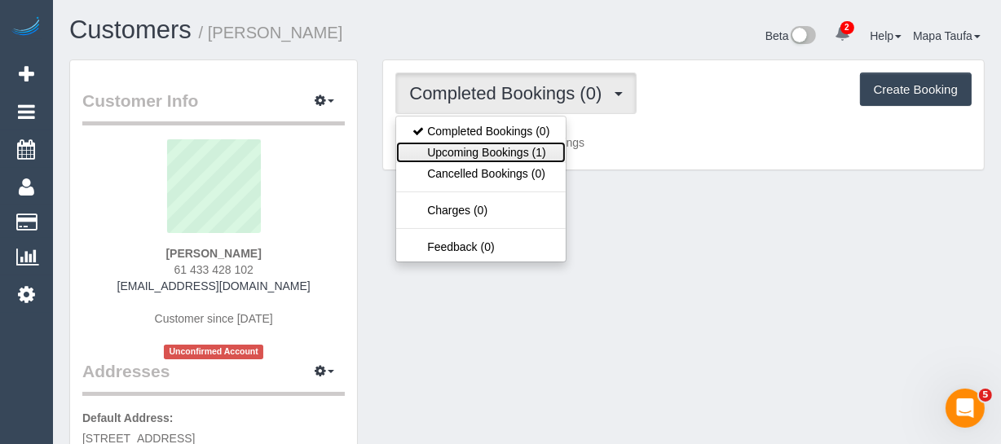
click at [514, 154] on link "Upcoming Bookings (1)" at bounding box center [481, 152] width 170 height 21
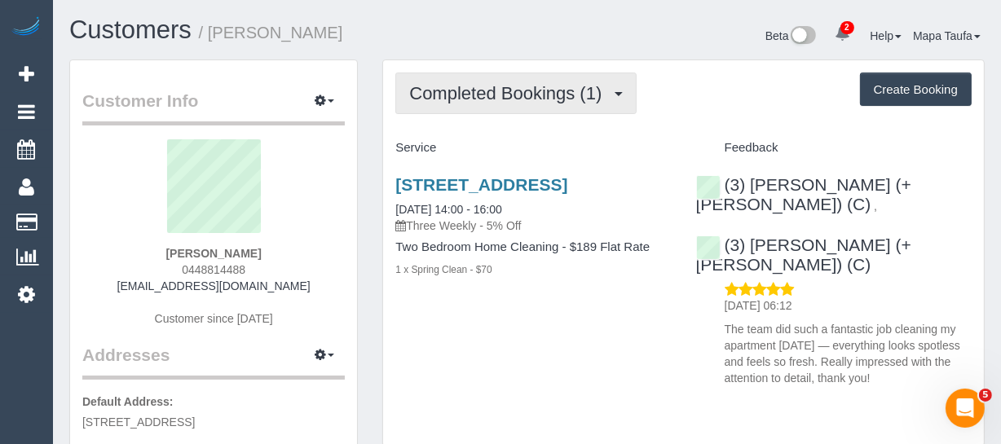
drag, startPoint x: 541, startPoint y: 97, endPoint x: 538, endPoint y: 105, distance: 8.8
click at [538, 98] on span "Completed Bookings (1)" at bounding box center [509, 93] width 201 height 20
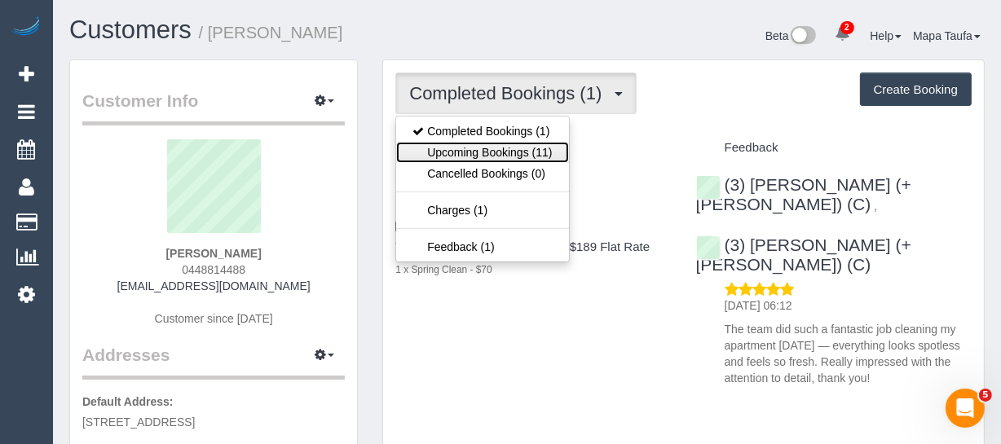
click at [524, 146] on link "Upcoming Bookings (11)" at bounding box center [482, 152] width 172 height 21
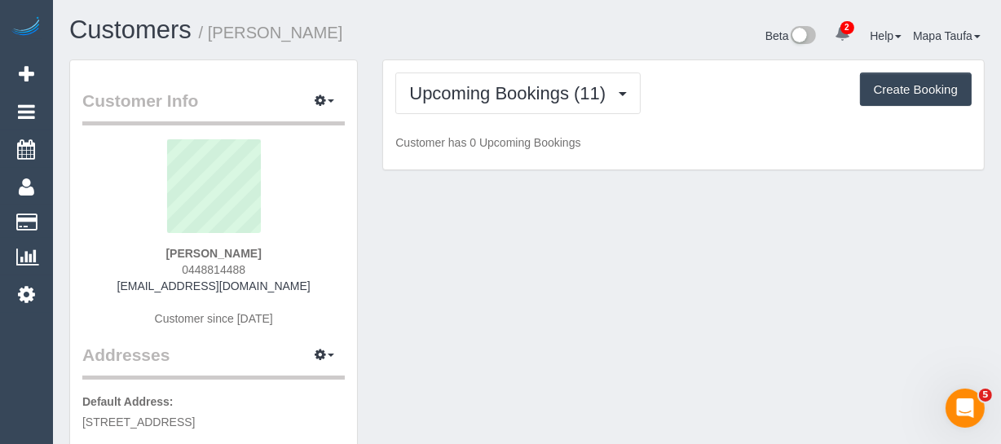
click at [699, 82] on div "Upcoming Bookings (11) Completed Bookings (1) Upcoming Bookings (11) Cancelled …" at bounding box center [683, 94] width 576 height 42
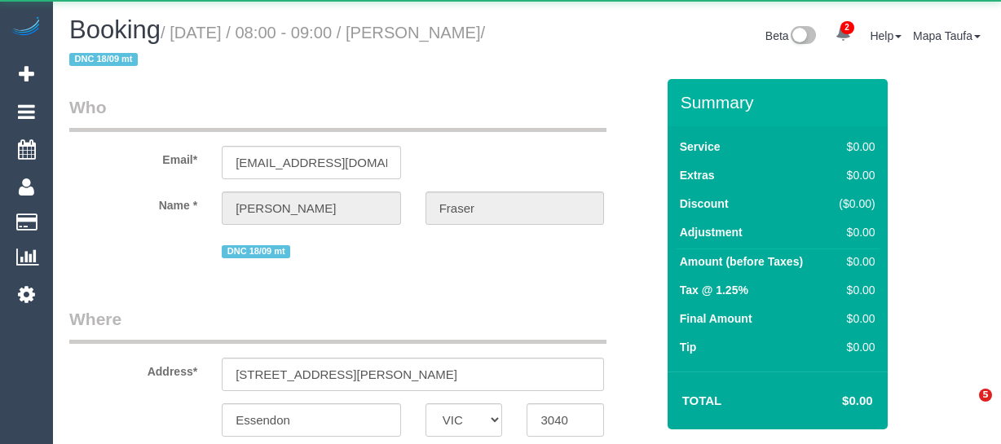
select select "VIC"
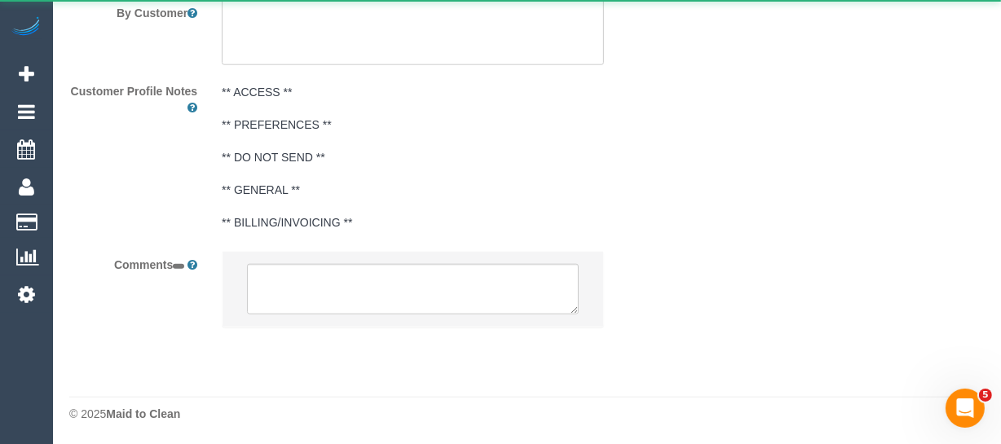
select select "string:AU"
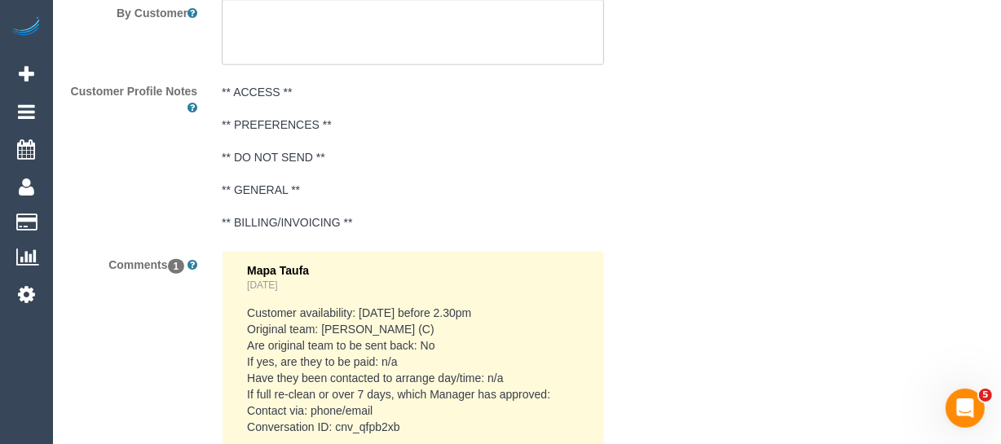
select select "object:580"
select select "string:stripe-pm_1Q7SXZ2GScqysDRVwAAqF6Ab"
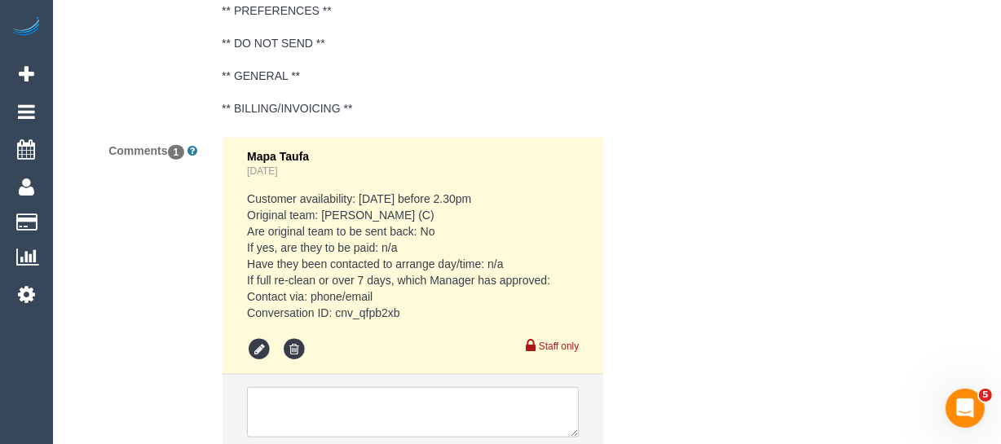
scroll to position [3045, 0]
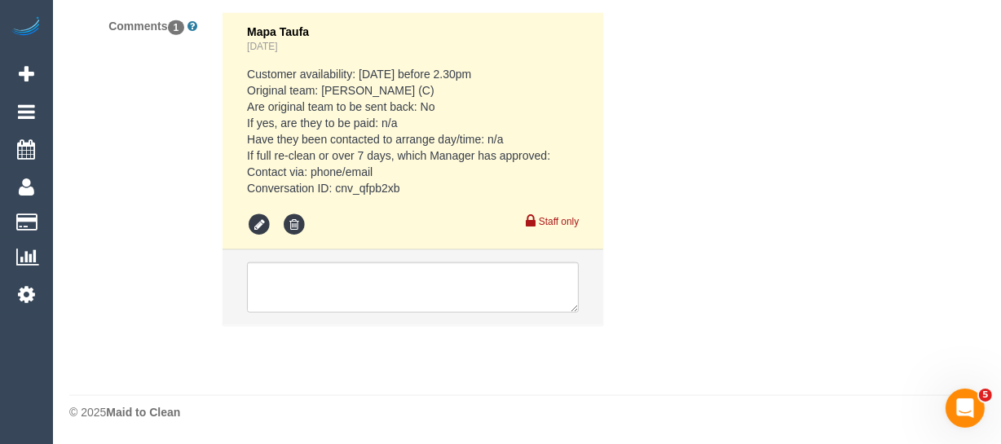
select select "number:28"
select select "number:14"
select select "number:19"
select select "object:2107"
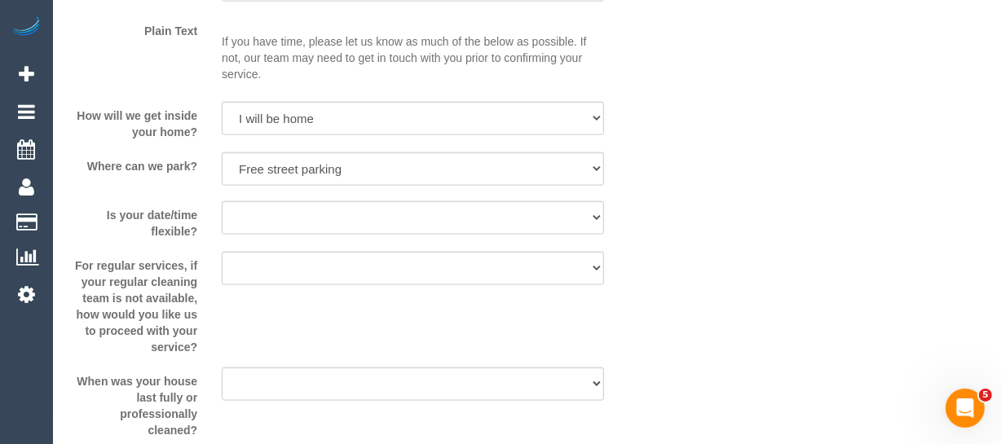
scroll to position [0, 0]
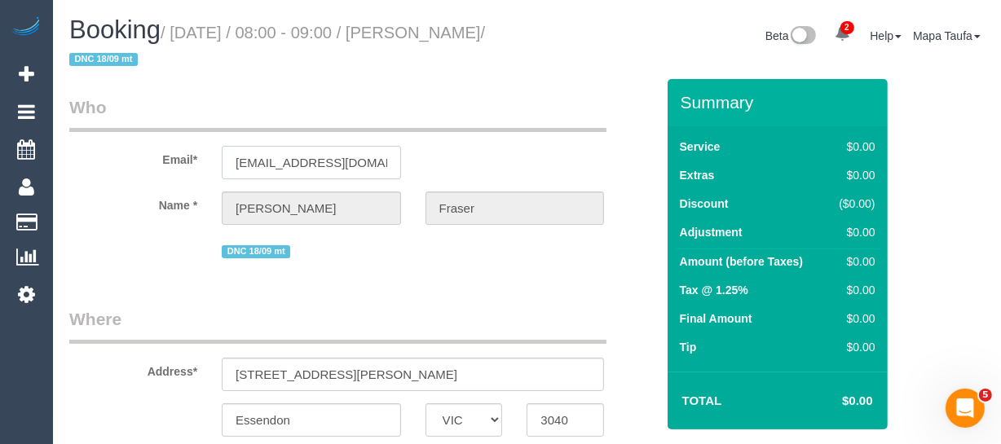
click at [262, 170] on input "xetsof@mac.com" at bounding box center [311, 162] width 179 height 33
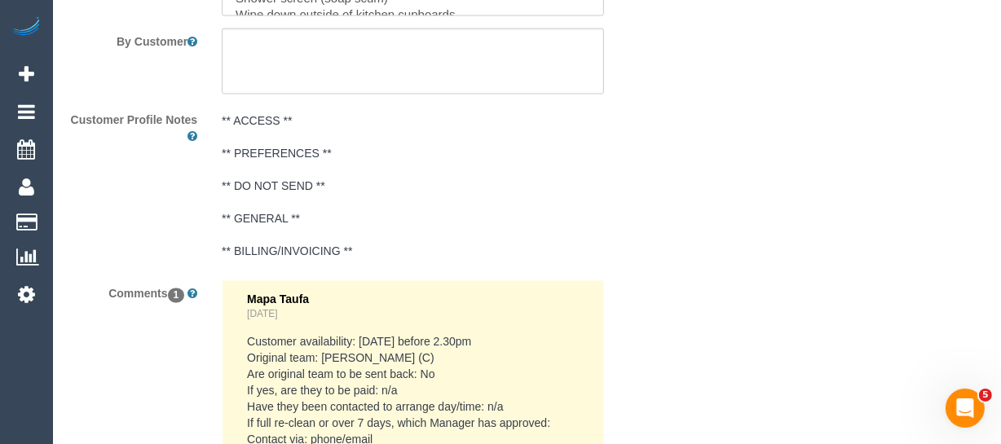
scroll to position [2877, 0]
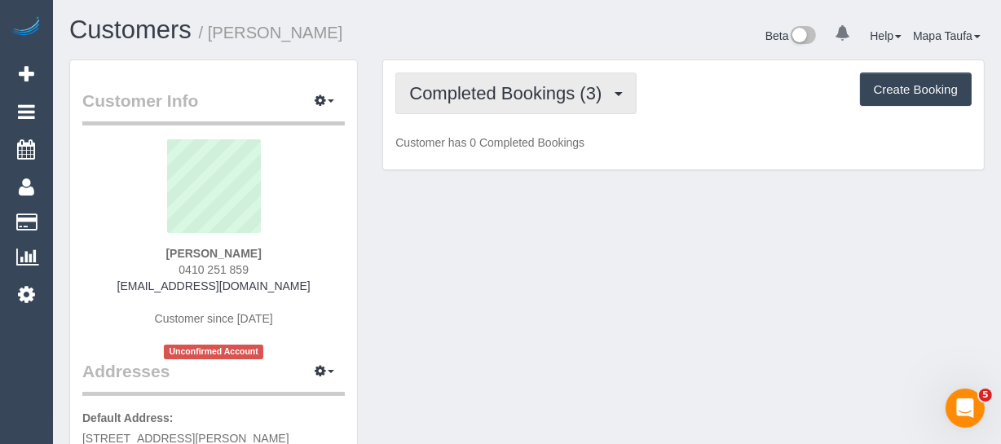
click at [578, 96] on span "Completed Bookings (3)" at bounding box center [509, 93] width 201 height 20
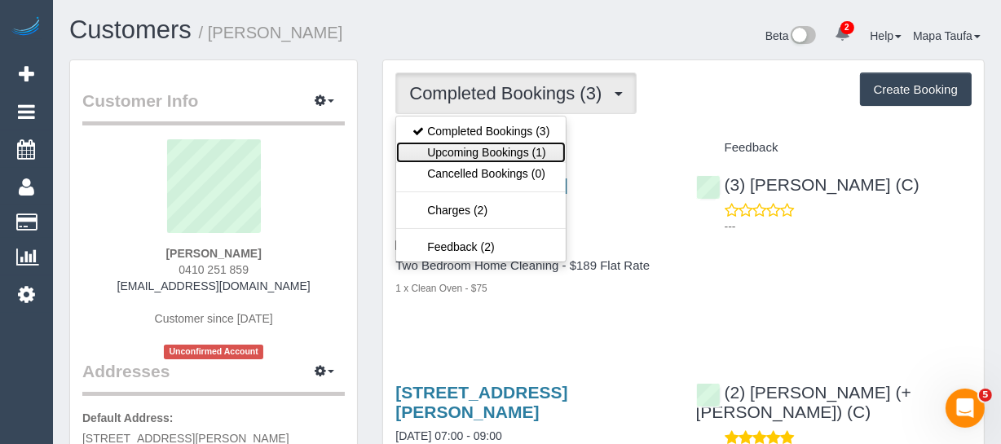
click at [522, 152] on link "Upcoming Bookings (1)" at bounding box center [481, 152] width 170 height 21
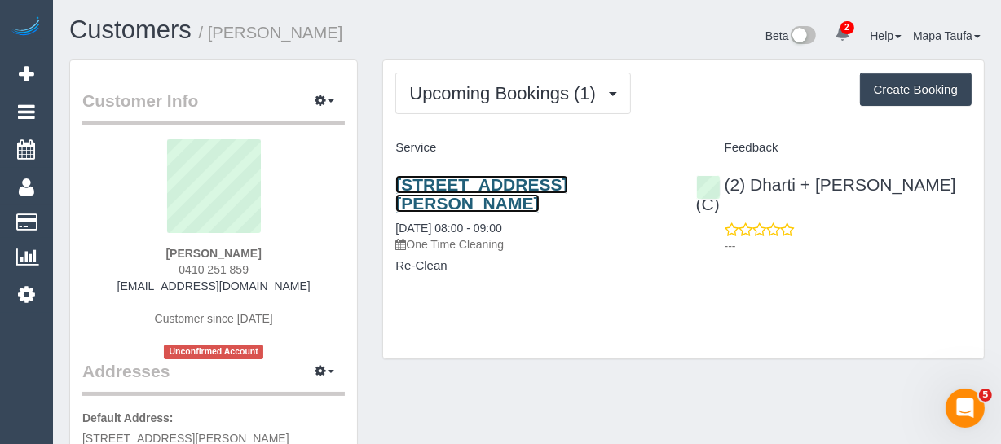
click at [510, 188] on link "5/25 Winifred Street, Essendon, VIC 3040" at bounding box center [481, 193] width 172 height 37
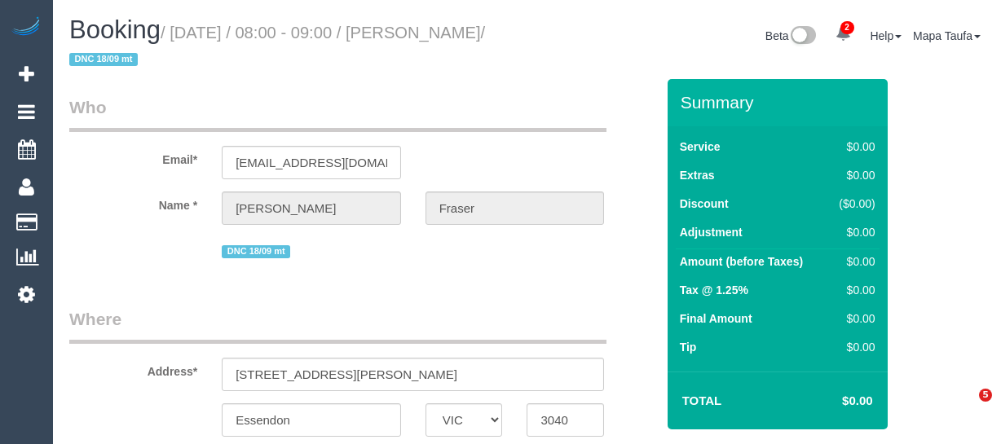
select select "VIC"
select select "string:stripe-pm_1Q7SXZ2GScqysDRVwAAqF6Ab"
select select "number:28"
select select "number:14"
select select "number:19"
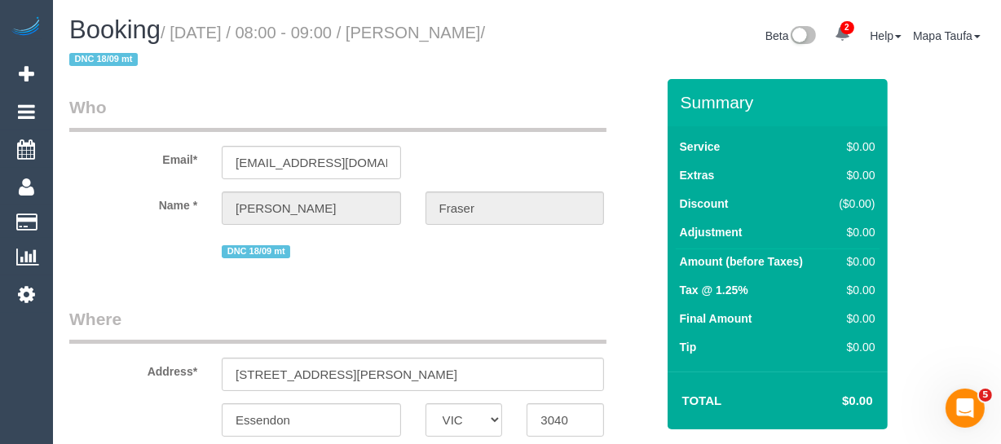
select select "object:2036"
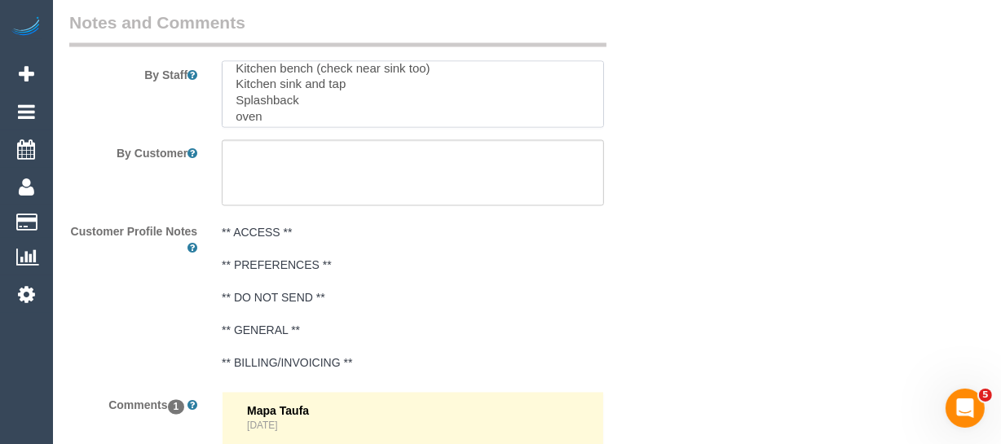
scroll to position [89, 0]
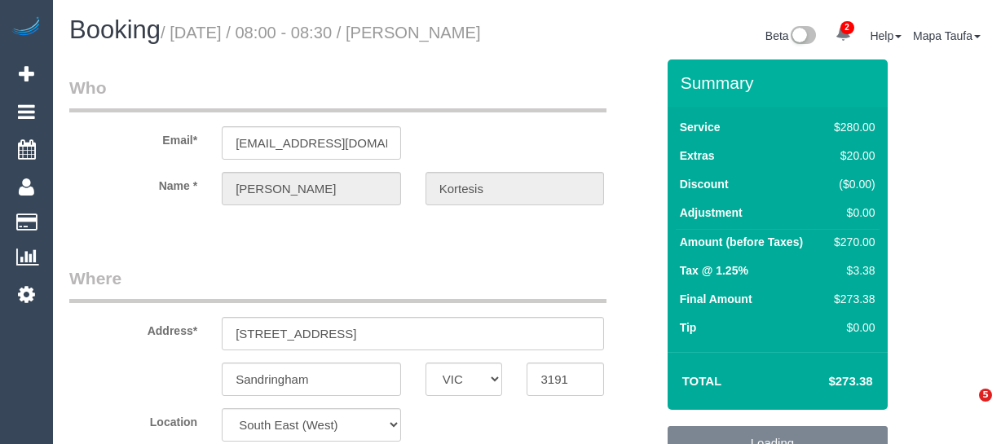
select select "VIC"
select select "number:27"
select select "number:14"
select select "number:19"
select select "number:23"
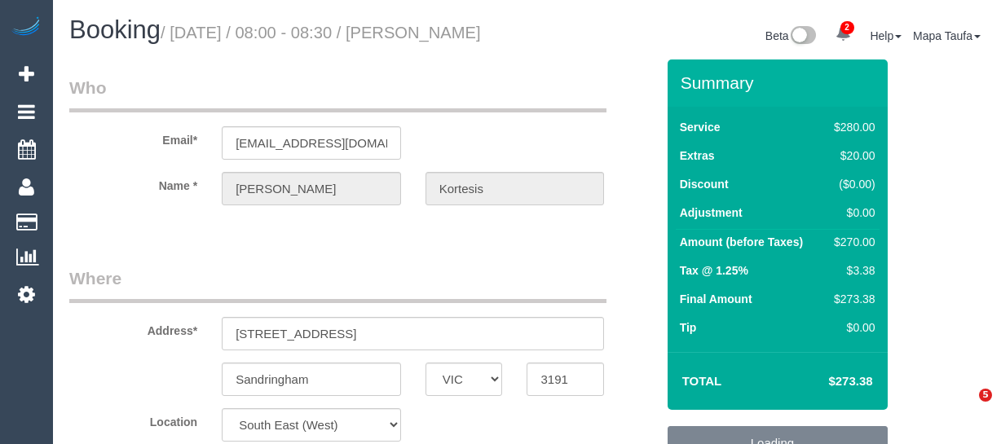
select select "number:35"
select select "number:12"
select select "object:1426"
select select "2"
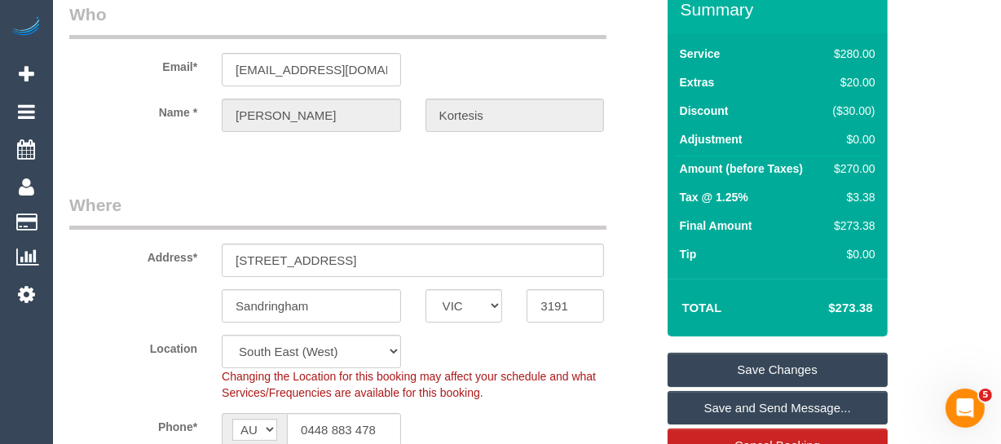
scroll to position [222, 0]
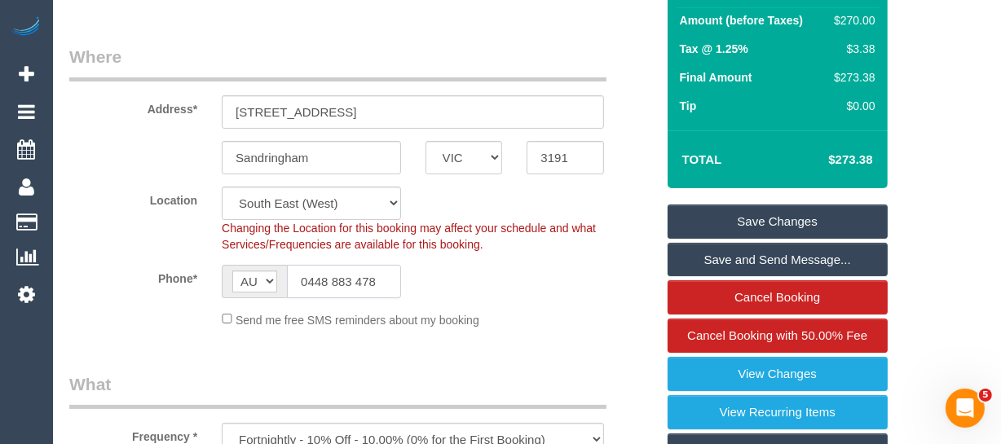
click at [355, 293] on input "0448 883 478" at bounding box center [344, 281] width 114 height 33
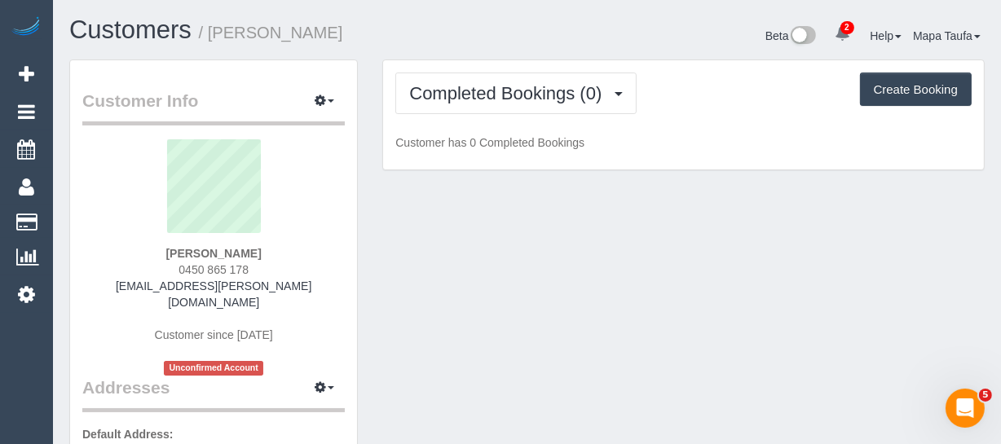
drag, startPoint x: 273, startPoint y: 264, endPoint x: 175, endPoint y: 275, distance: 98.5
click at [179, 270] on div "Elle Mroczkowski 0450 865 178 elle.mroczkowski@outlook.com Customer since 2025 …" at bounding box center [213, 257] width 262 height 236
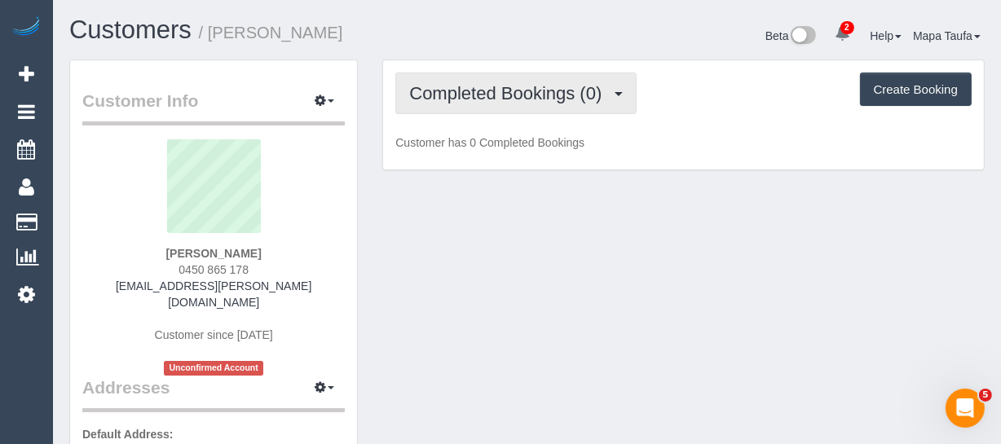
click at [444, 99] on span "Completed Bookings (0)" at bounding box center [509, 93] width 201 height 20
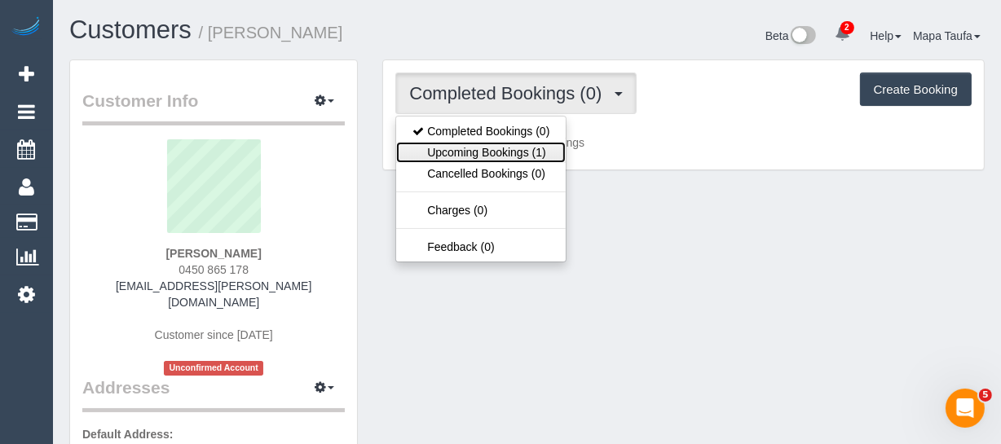
click at [443, 154] on link "Upcoming Bookings (1)" at bounding box center [481, 152] width 170 height 21
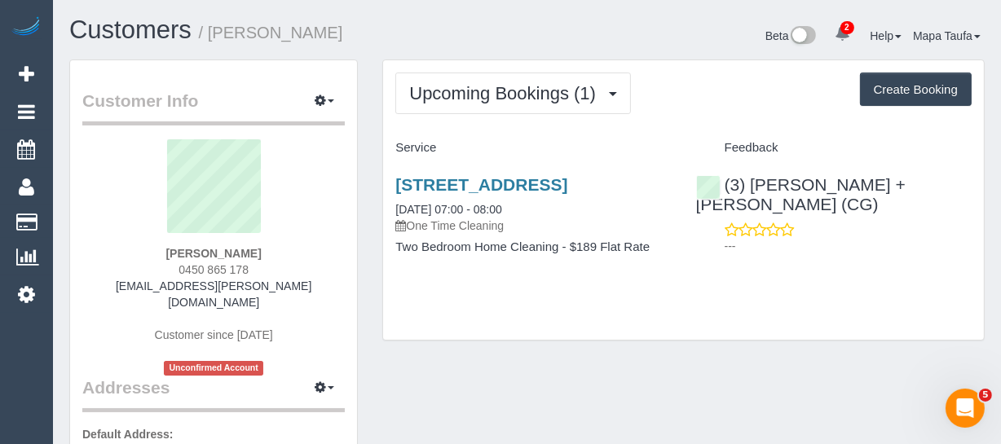
click at [282, 263] on div "Elle Mroczkowski 0450 865 178 elle.mroczkowski@outlook.com Customer since 2025 …" at bounding box center [213, 257] width 262 height 236
drag, startPoint x: 274, startPoint y: 267, endPoint x: 155, endPoint y: 273, distance: 119.1
click at [157, 272] on div "Elle Mroczkowski 0450 865 178 elle.mroczkowski@outlook.com Customer since 2025 …" at bounding box center [213, 257] width 262 height 236
copy span "0450 865 178"
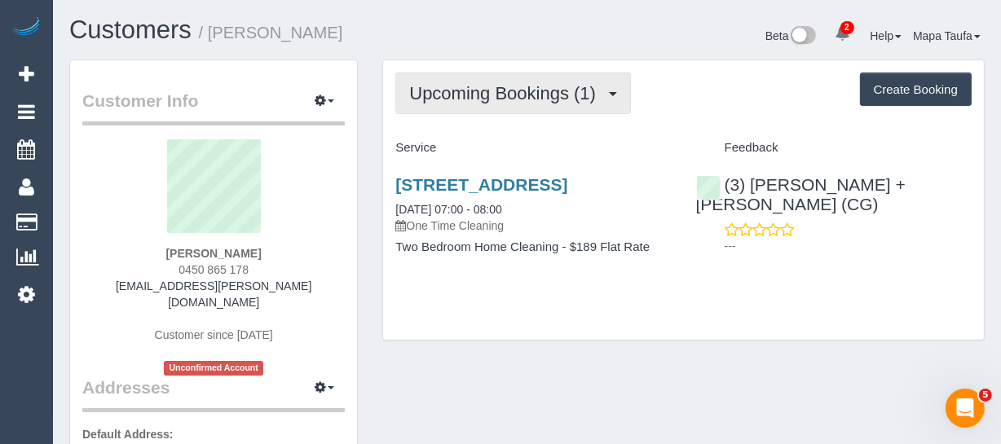
click at [412, 87] on span "Upcoming Bookings (1)" at bounding box center [506, 93] width 195 height 20
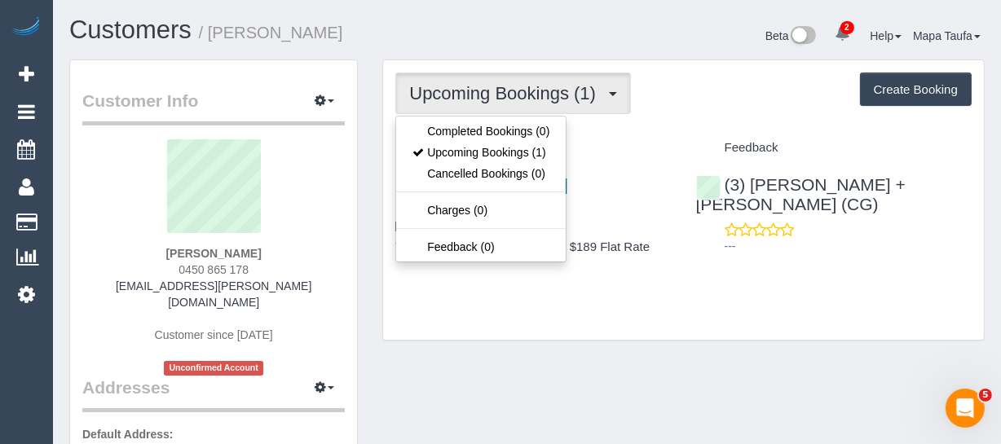
drag, startPoint x: 401, startPoint y: 35, endPoint x: 340, endPoint y: 2, distance: 69.3
click at [399, 33] on h1 "Customers / Elle Mroczkowski" at bounding box center [292, 30] width 446 height 28
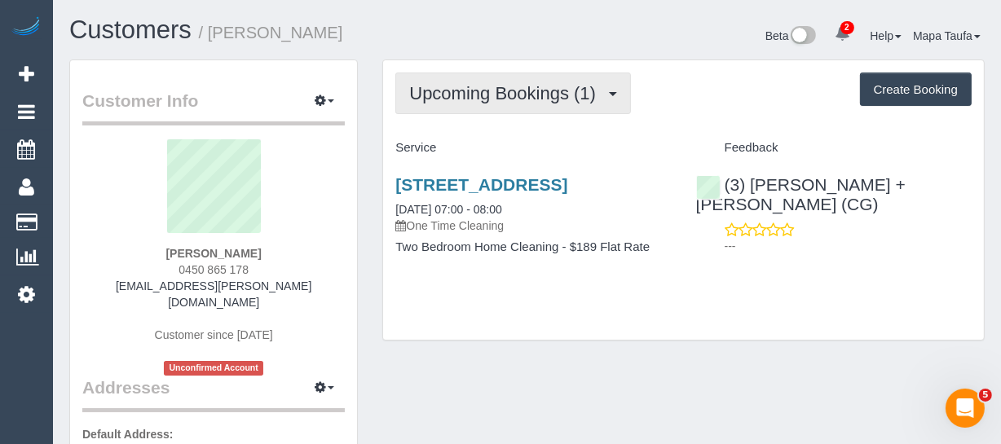
click at [522, 95] on span "Upcoming Bookings (1)" at bounding box center [506, 93] width 195 height 20
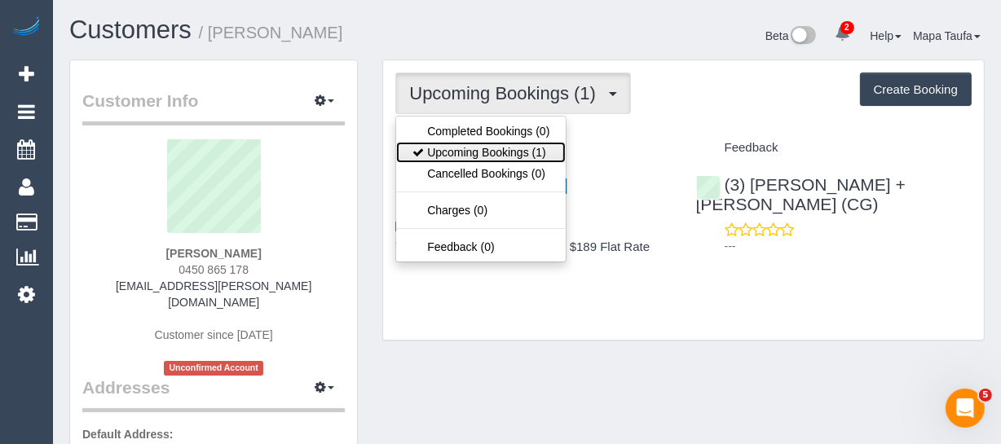
click at [483, 144] on link "Upcoming Bookings (1)" at bounding box center [481, 152] width 170 height 21
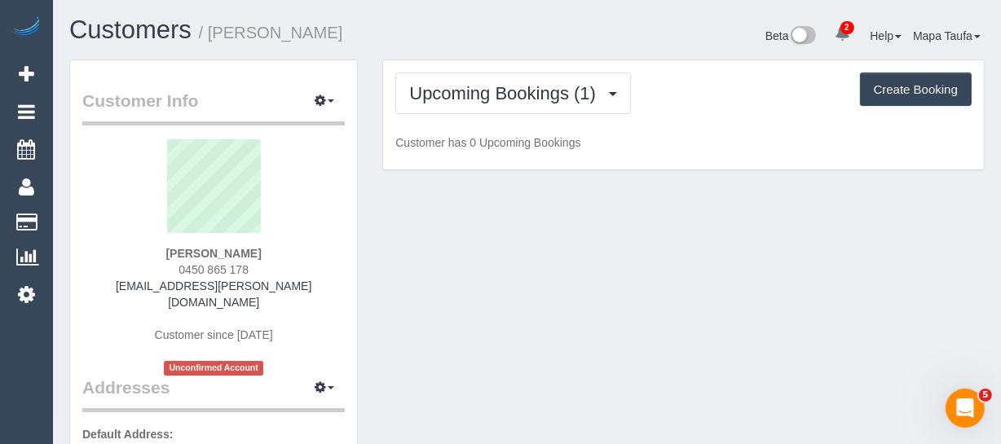
click at [482, 62] on div "Upcoming Bookings (1) Completed Bookings (0) Upcoming Bookings (1) Cancelled Bo…" at bounding box center [683, 115] width 601 height 110
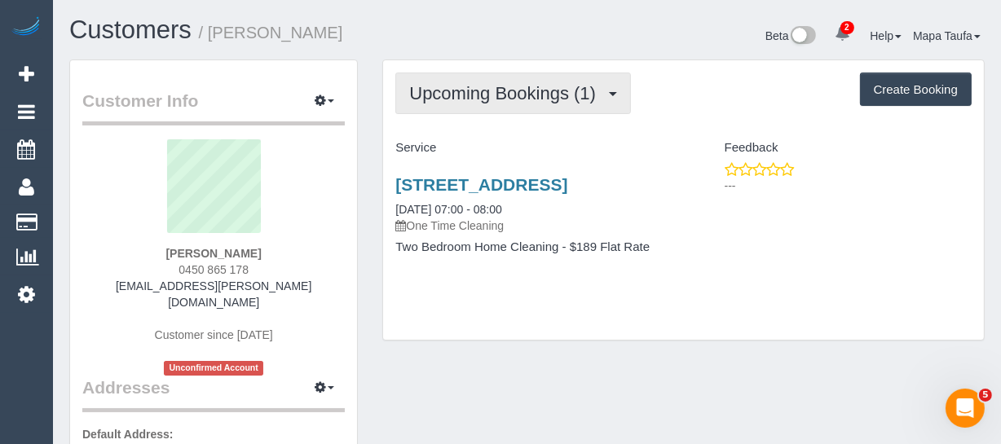
click at [468, 77] on button "Upcoming Bookings (1)" at bounding box center [513, 94] width 236 height 42
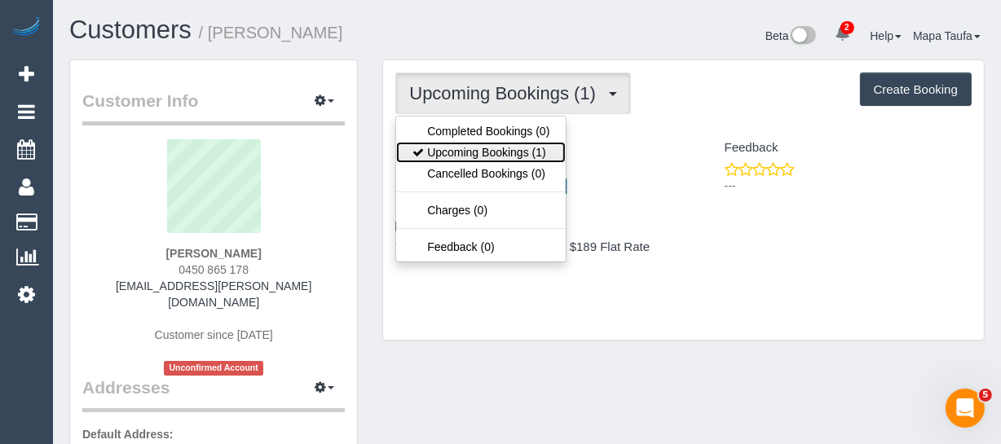
click at [467, 145] on link "Upcoming Bookings (1)" at bounding box center [481, 152] width 170 height 21
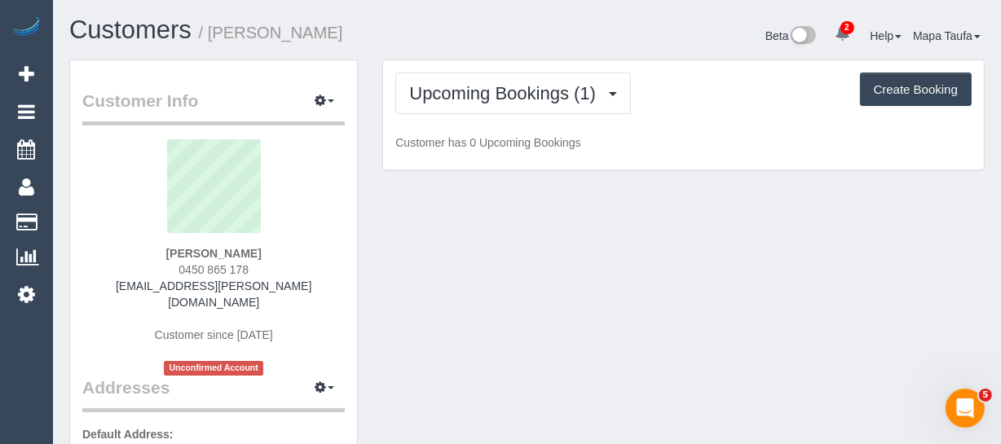
click at [492, 25] on h1 "Customers / Elle Mroczkowski" at bounding box center [292, 30] width 446 height 28
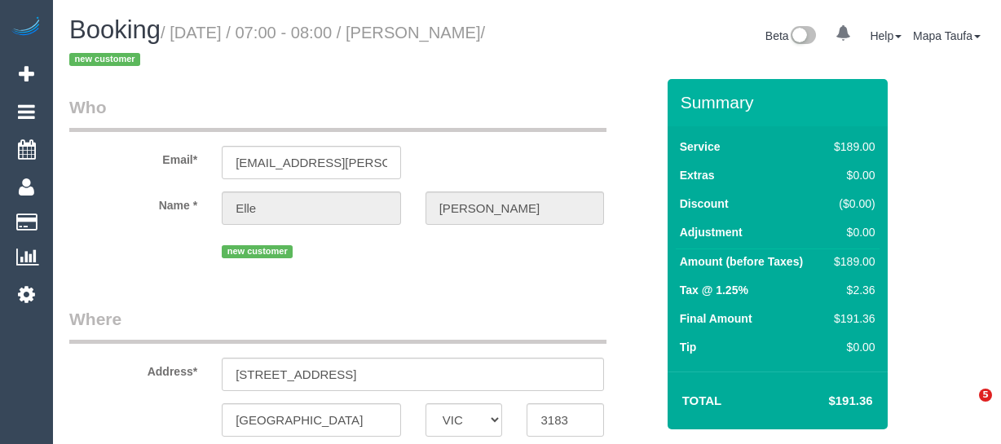
select select "VIC"
select select "object:559"
select select "string:stripe-pm_1S7lBv2GScqysDRVr12GJ1yz"
select select "number:29"
select select "number:14"
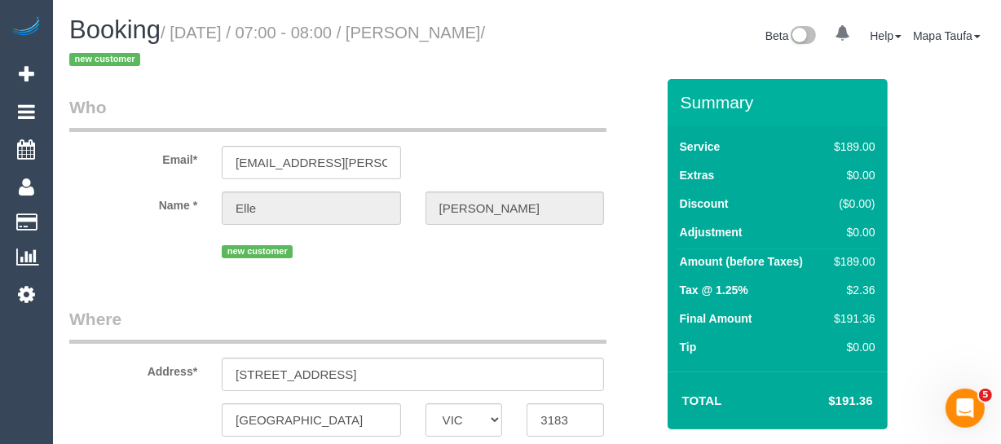
select select "number:19"
select select "number:22"
select select "object:733"
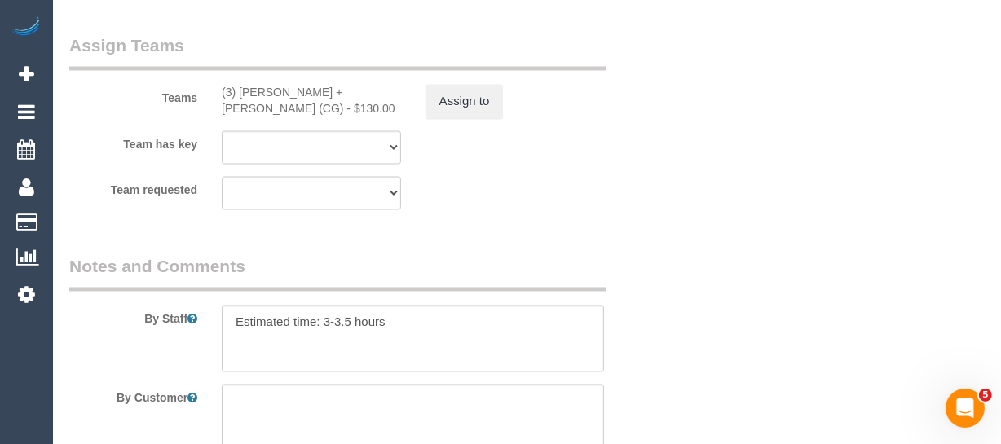
scroll to position [3317, 0]
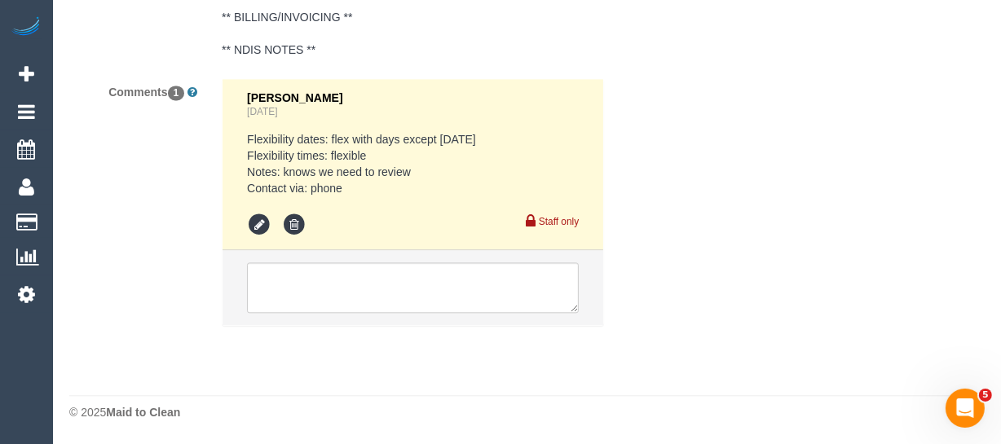
drag, startPoint x: 1004, startPoint y: 42, endPoint x: 17, endPoint y: 12, distance: 987.5
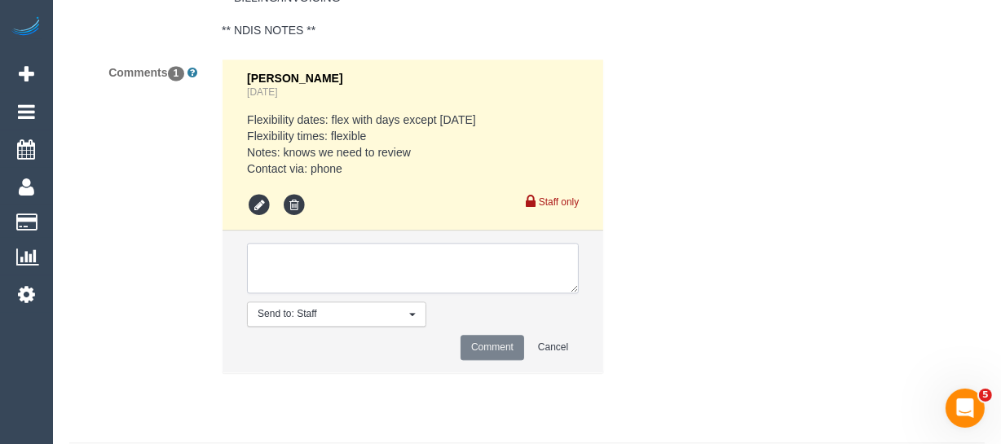
click at [338, 271] on textarea at bounding box center [413, 268] width 332 height 51
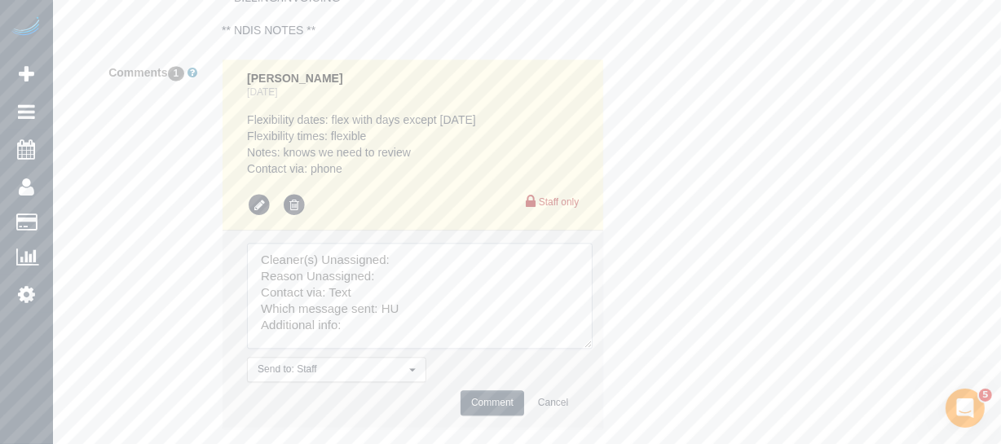
drag, startPoint x: 574, startPoint y: 306, endPoint x: 565, endPoint y: 320, distance: 17.2
click at [593, 349] on textarea at bounding box center [420, 296] width 346 height 106
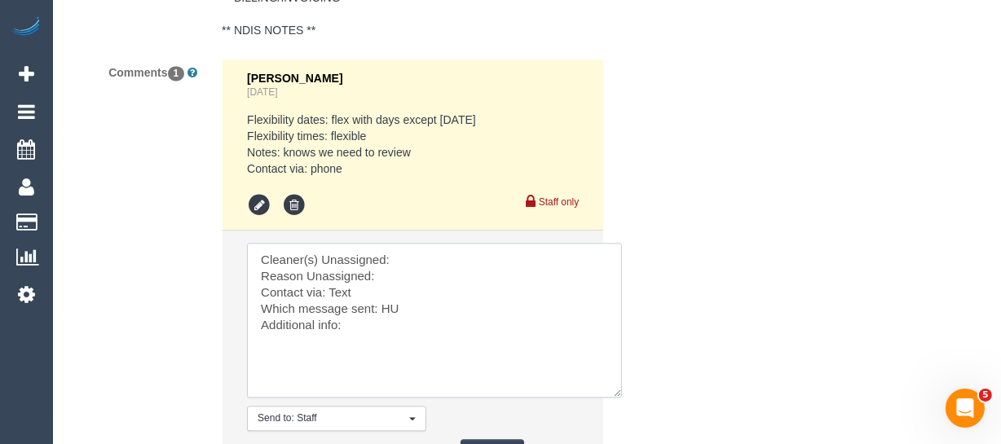
click at [433, 276] on textarea at bounding box center [434, 320] width 375 height 155
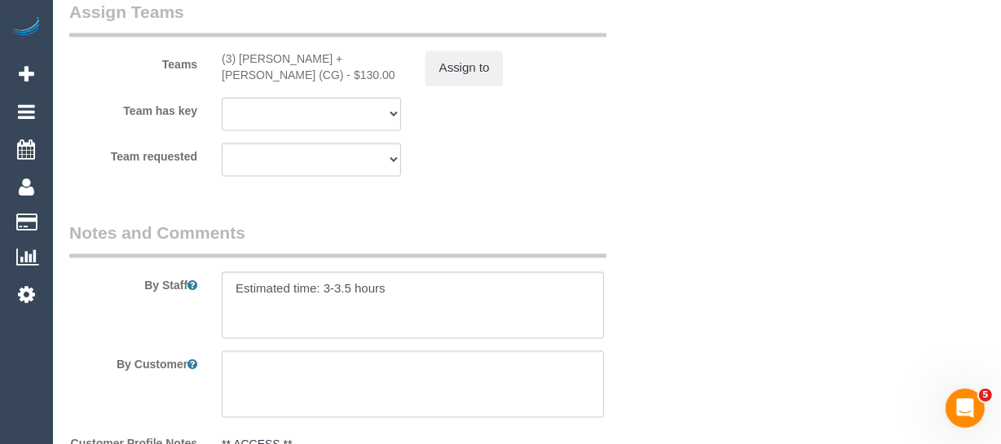
scroll to position [2723, 0]
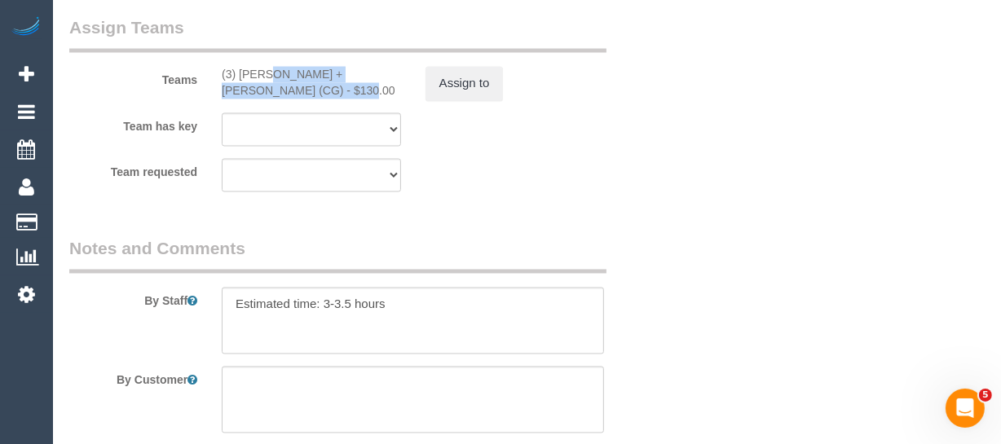
drag, startPoint x: 290, startPoint y: 108, endPoint x: 220, endPoint y: 87, distance: 73.0
click at [220, 87] on div "(3) Bansari + Bhavesh (CG) - $130.00" at bounding box center [311, 83] width 204 height 33
click at [366, 94] on div "(3) Bansari + Bhavesh (CG) - $130.00" at bounding box center [311, 83] width 179 height 33
drag, startPoint x: 329, startPoint y: 94, endPoint x: 240, endPoint y: 93, distance: 88.8
click at [240, 93] on div "(3) Bansari + Bhavesh (CG) - $130.00" at bounding box center [311, 83] width 179 height 33
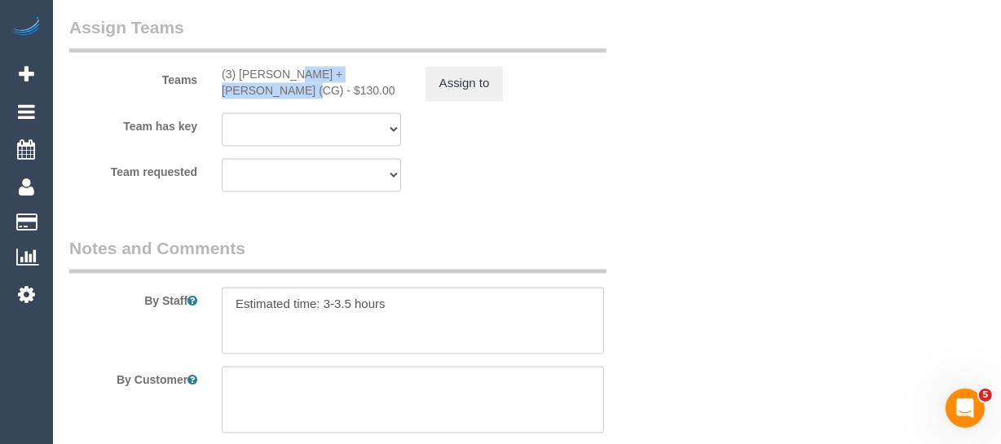
copy div "Bansari + Bhavesh (CG)"
click at [481, 101] on button "Assign to" at bounding box center [464, 84] width 78 height 34
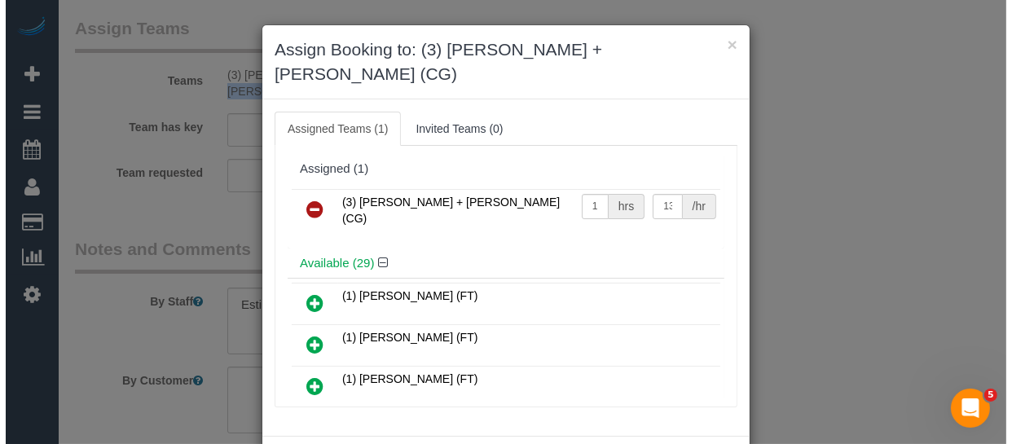
scroll to position [2707, 0]
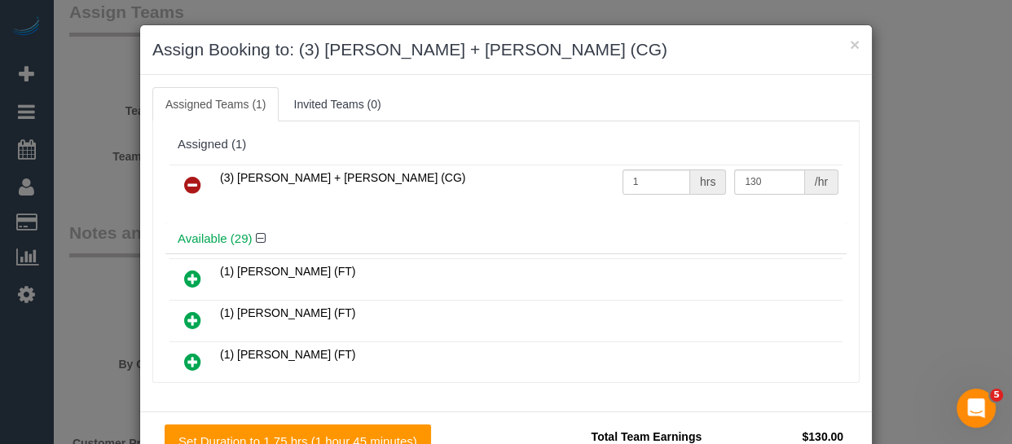
click at [177, 188] on link at bounding box center [193, 186] width 38 height 33
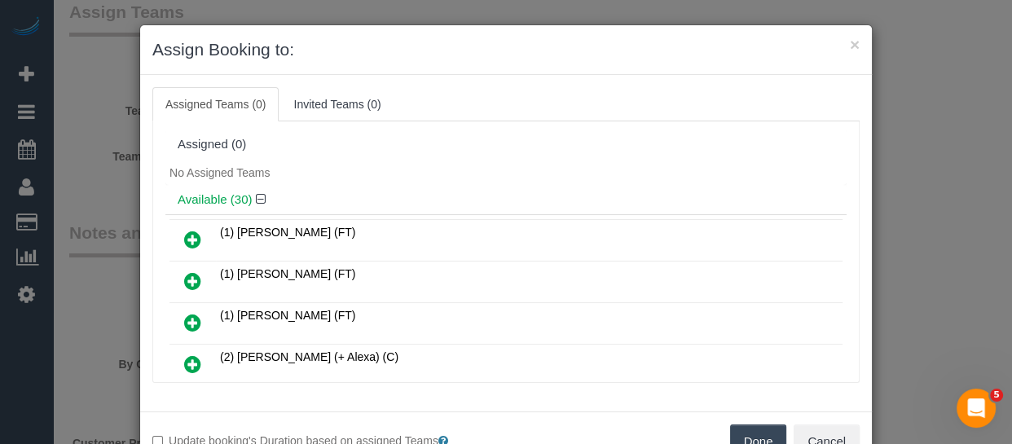
click at [756, 439] on button "Done" at bounding box center [758, 442] width 57 height 34
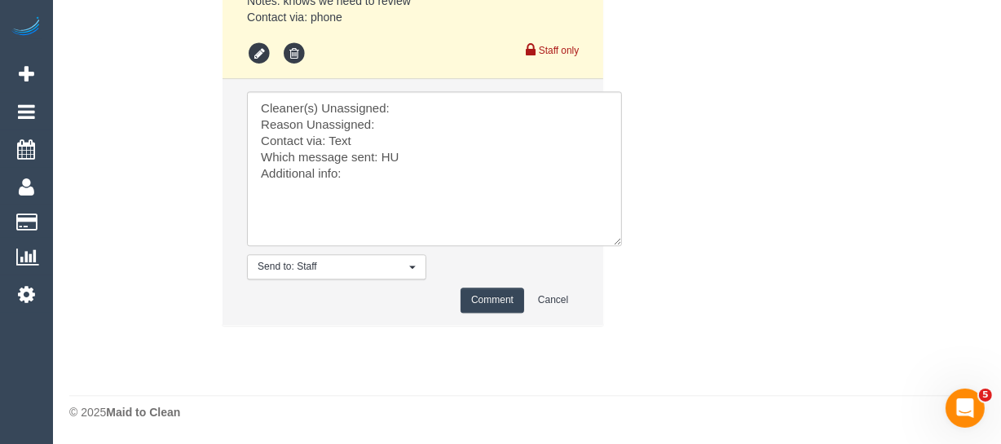
scroll to position [3480, 0]
click at [438, 118] on textarea at bounding box center [434, 168] width 375 height 155
paste textarea "Bansari + Bhavesh (CG)"
click at [438, 113] on textarea at bounding box center [434, 168] width 375 height 155
paste textarea "Bansari + Bhavesh (CG)"
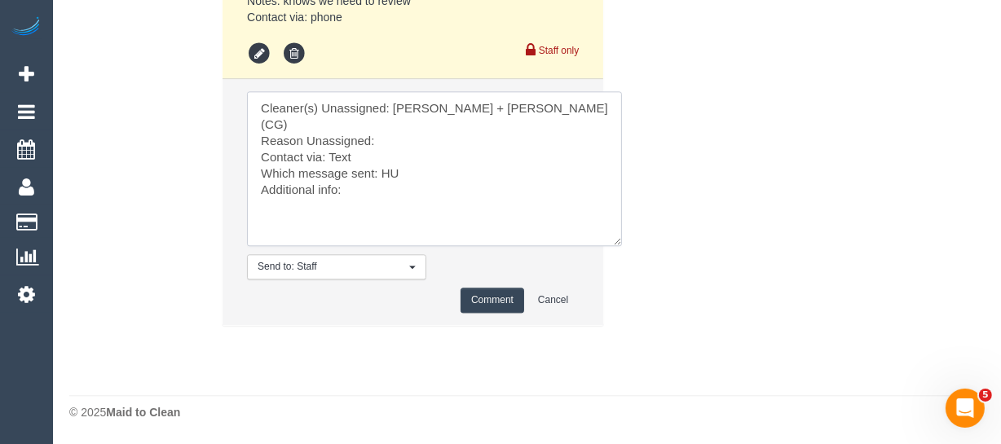
click at [413, 129] on textarea at bounding box center [434, 168] width 375 height 155
click at [447, 150] on textarea at bounding box center [434, 168] width 375 height 155
click at [348, 152] on textarea at bounding box center [434, 168] width 375 height 155
click at [387, 167] on textarea at bounding box center [434, 168] width 375 height 155
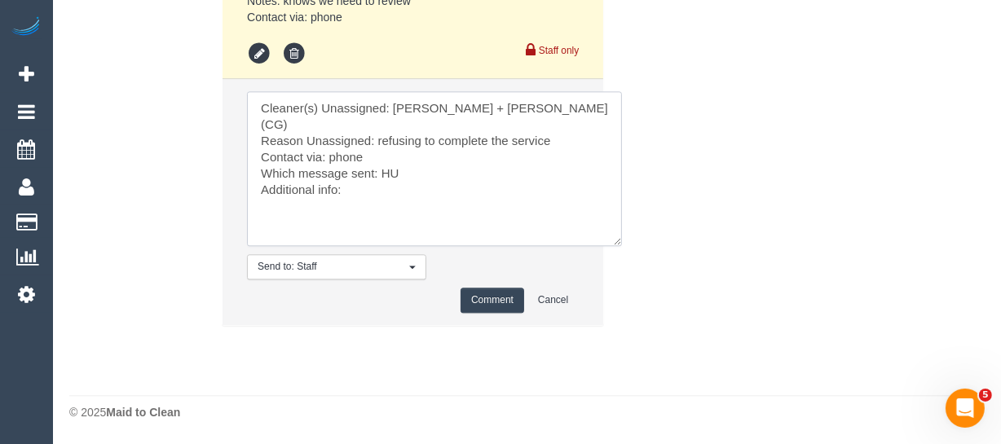
click at [387, 167] on textarea at bounding box center [434, 168] width 375 height 155
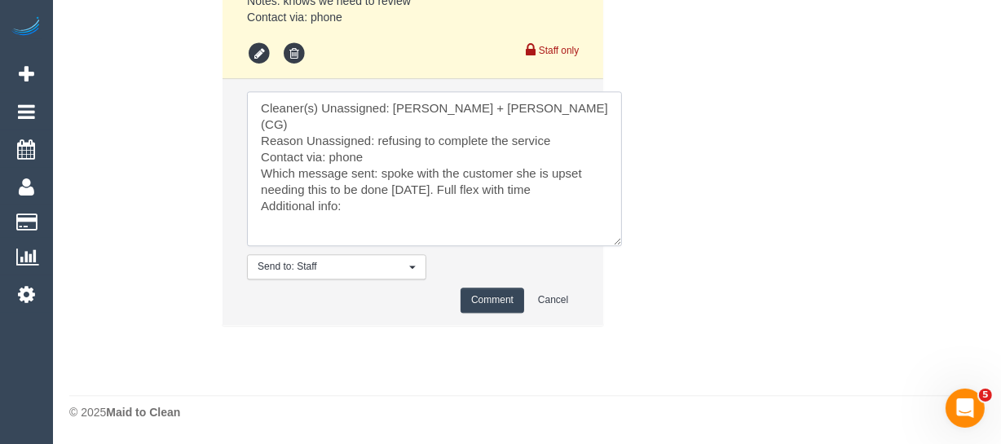
type textarea "Cleaner(s) Unassigned: Bansari + Bhavesh (CG) Reason Unassigned: refusing to co…"
click at [477, 294] on button "Comment" at bounding box center [493, 300] width 64 height 25
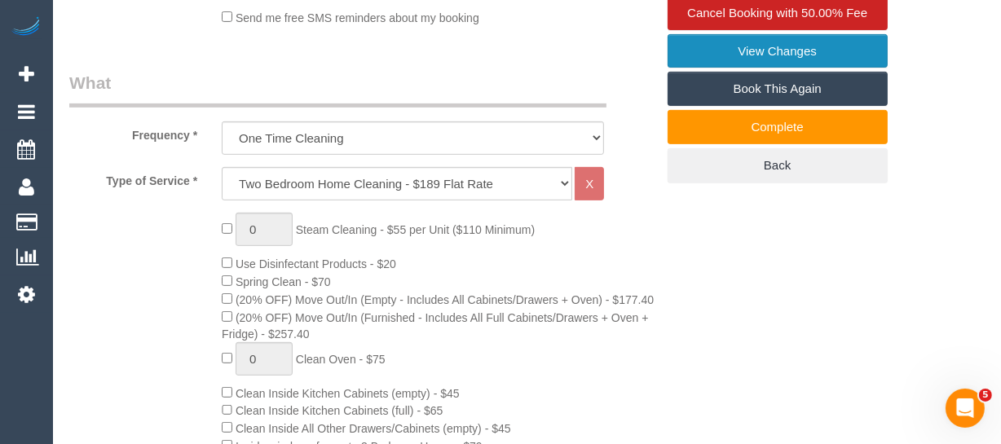
scroll to position [322, 0]
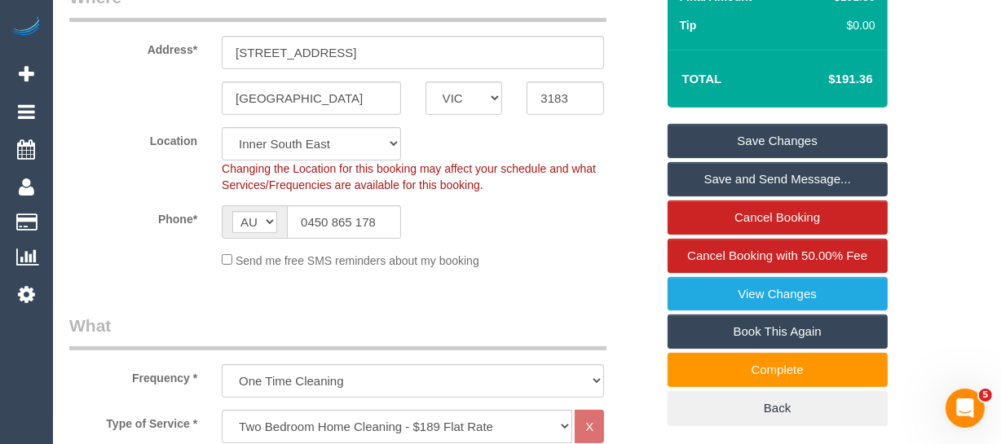
click at [722, 134] on link "Save Changes" at bounding box center [778, 141] width 220 height 34
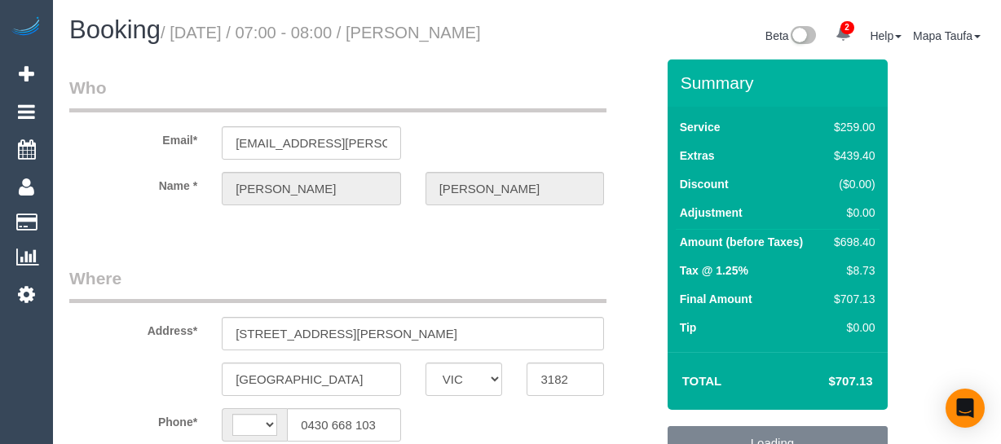
select select "VIC"
select select "object:374"
select select "string:stripe-pm_1S4rn22GScqysDRVrF03w38A"
select select "string:AU"
select select "number:28"
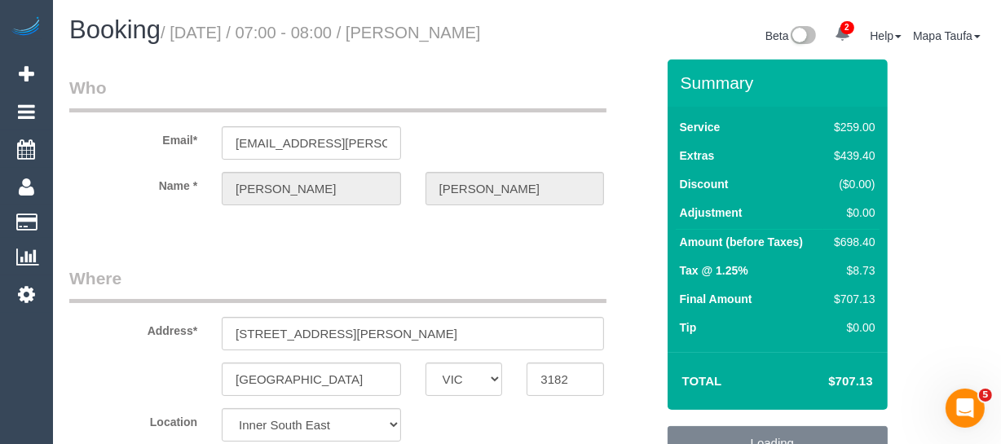
select select "number:19"
select select "object:1448"
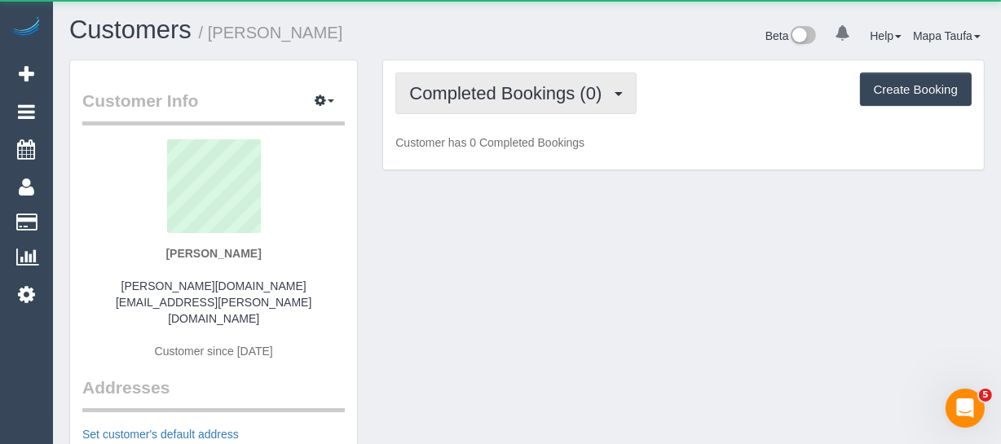
click at [486, 89] on span "Completed Bookings (0)" at bounding box center [509, 93] width 201 height 20
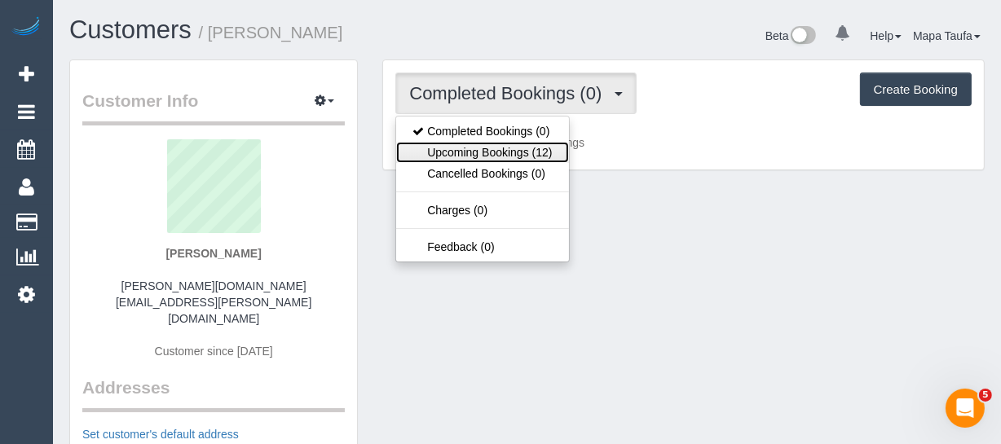
click at [483, 147] on link "Upcoming Bookings (12)" at bounding box center [482, 152] width 172 height 21
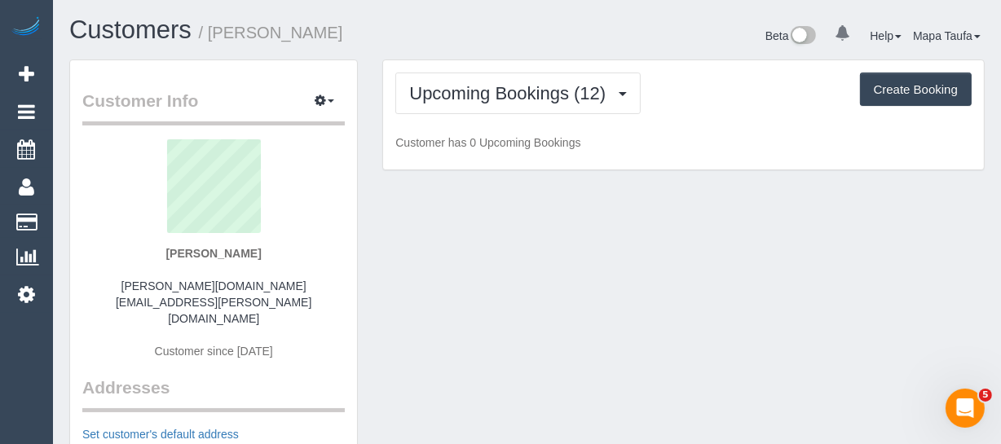
click at [499, 37] on h1 "Customers / [PERSON_NAME]" at bounding box center [292, 30] width 446 height 28
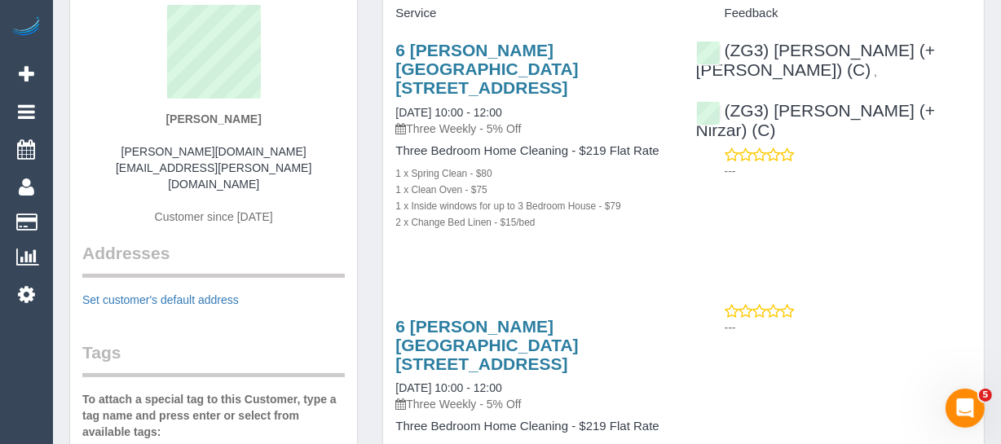
scroll to position [148, 0]
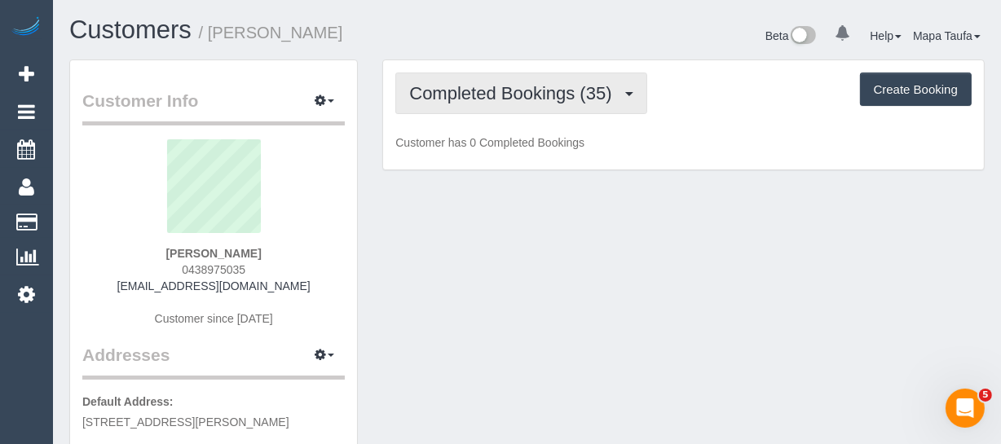
click at [465, 77] on button "Completed Bookings (35)" at bounding box center [520, 94] width 251 height 42
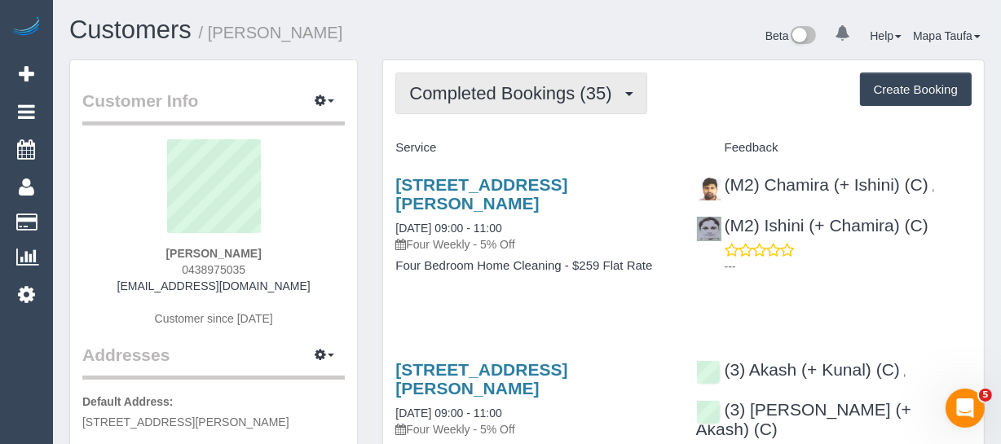
click at [479, 105] on button "Completed Bookings (35)" at bounding box center [520, 94] width 251 height 42
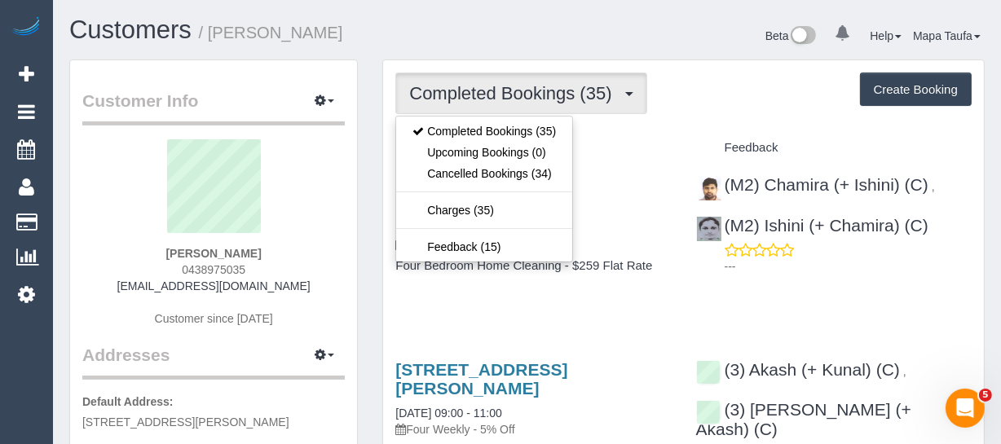
drag, startPoint x: 655, startPoint y: 148, endPoint x: 593, endPoint y: 167, distance: 63.9
click at [644, 155] on div "Service" at bounding box center [533, 148] width 300 height 28
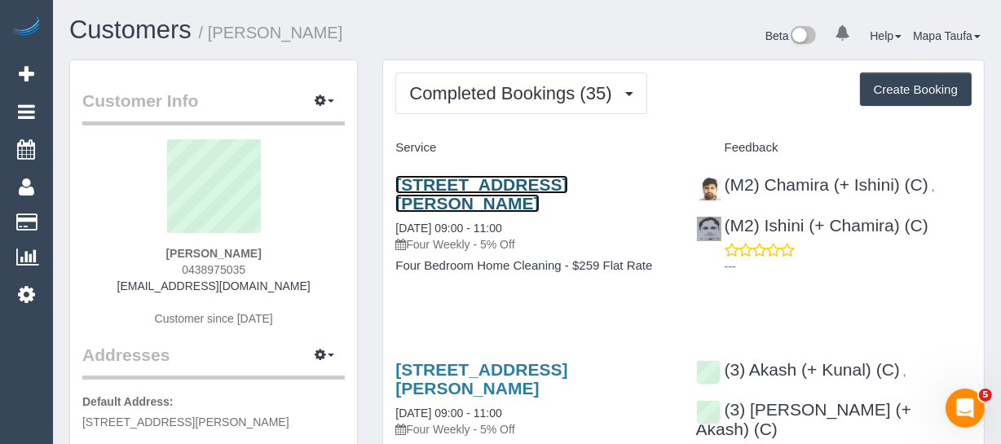
click at [567, 178] on link "[STREET_ADDRESS][PERSON_NAME]" at bounding box center [481, 193] width 172 height 37
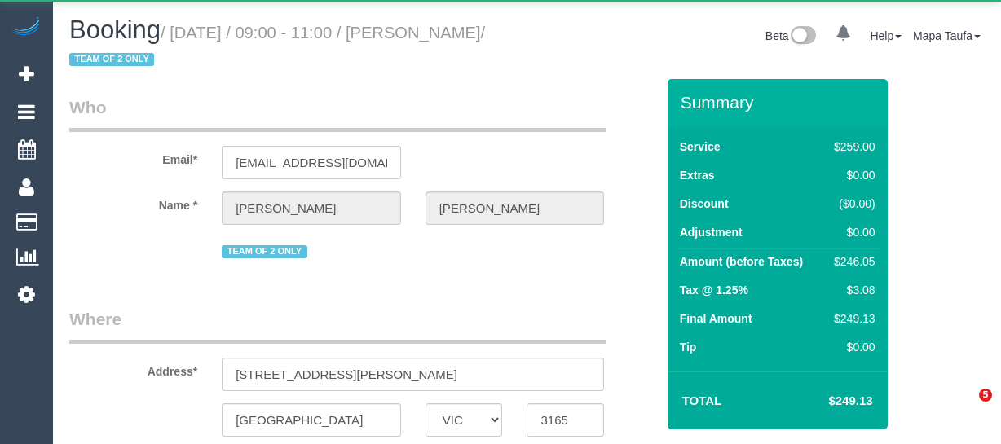
select select "VIC"
select select "string:AU"
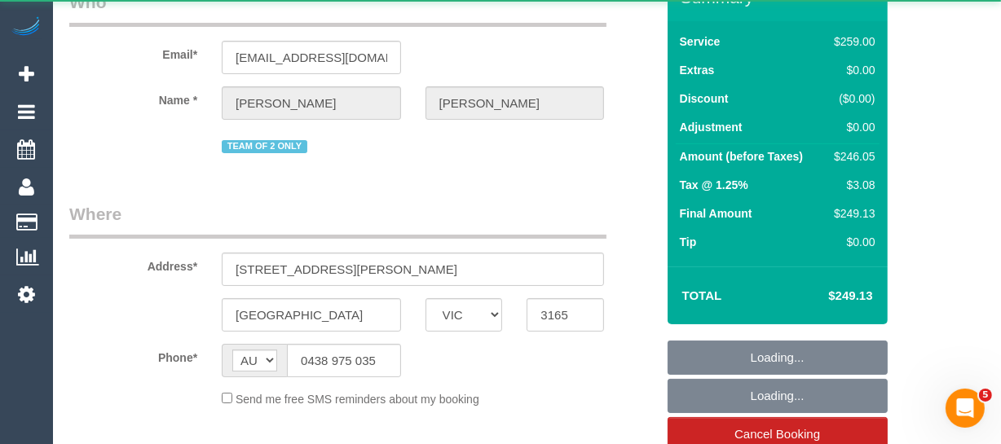
select select "object:550"
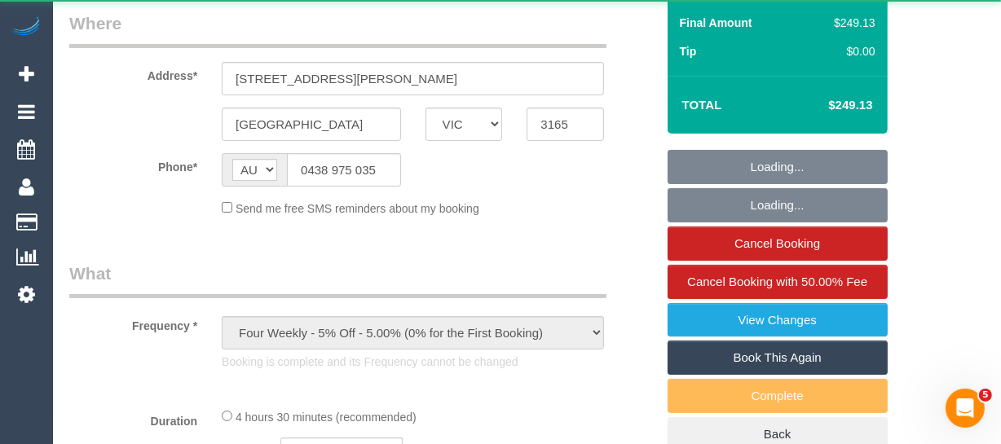
select select "string:stripe-pm_1IoLTX2GScqysDRVG6geLHXo"
select select "number:28"
select select "number:14"
select select "number:19"
select select "number:22"
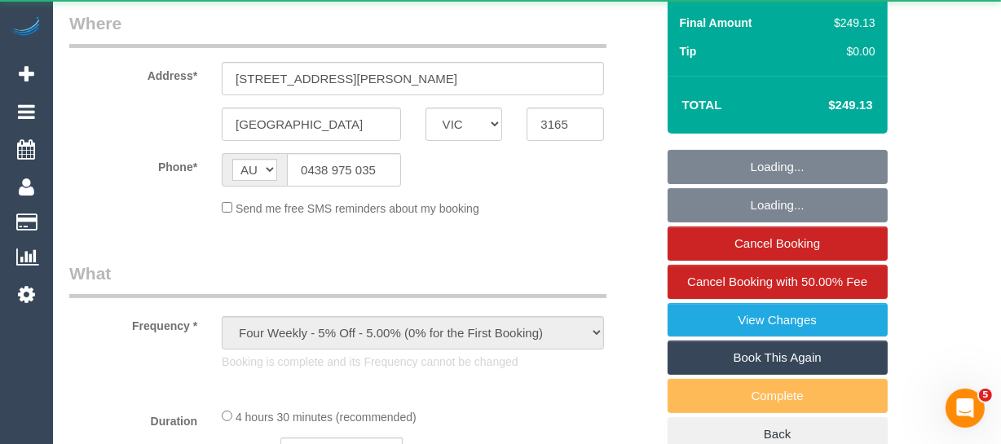
select select "number:34"
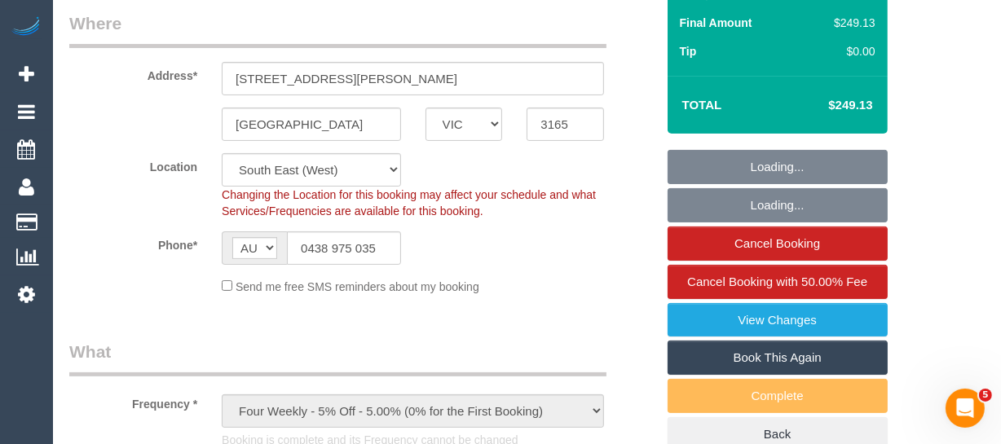
select select "object:1205"
click at [774, 354] on link "Book This Again" at bounding box center [778, 358] width 220 height 34
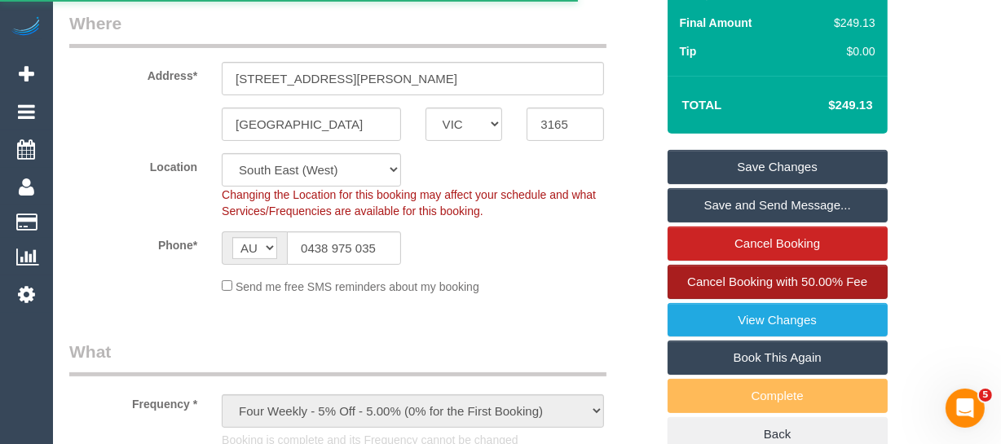
select select "VIC"
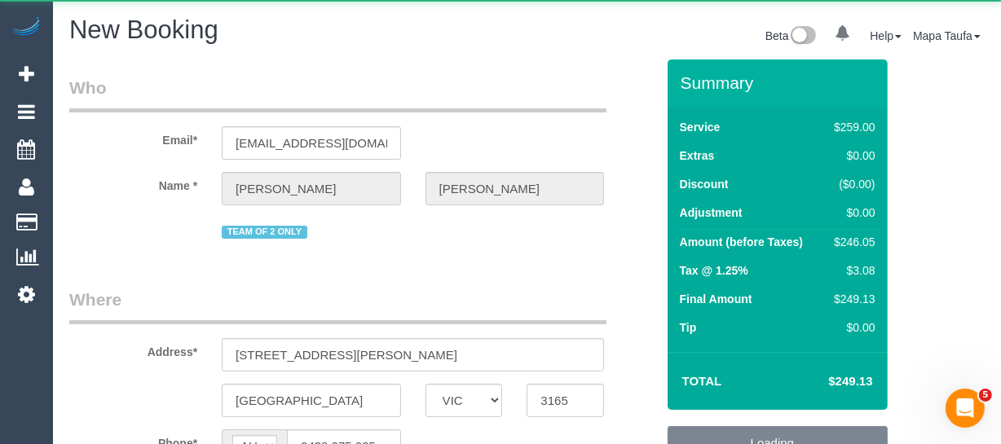
select select "number:28"
select select "number:14"
select select "number:19"
select select "number:22"
select select "number:34"
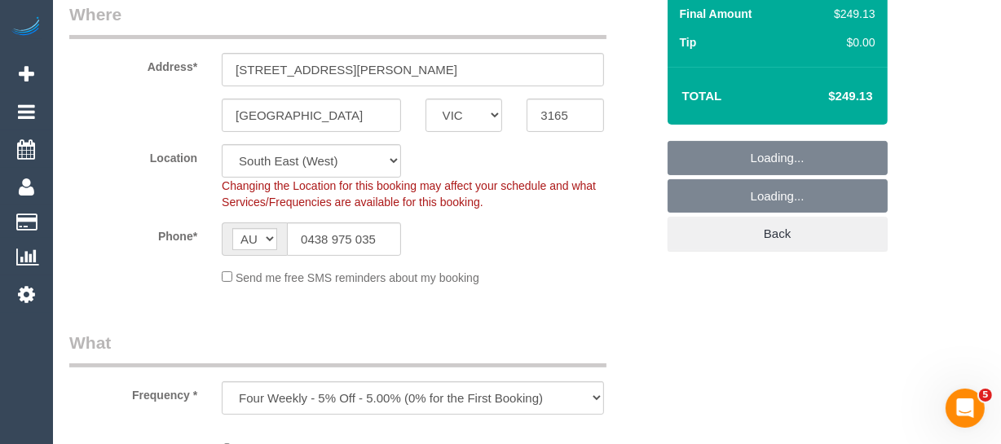
select select "object:2314"
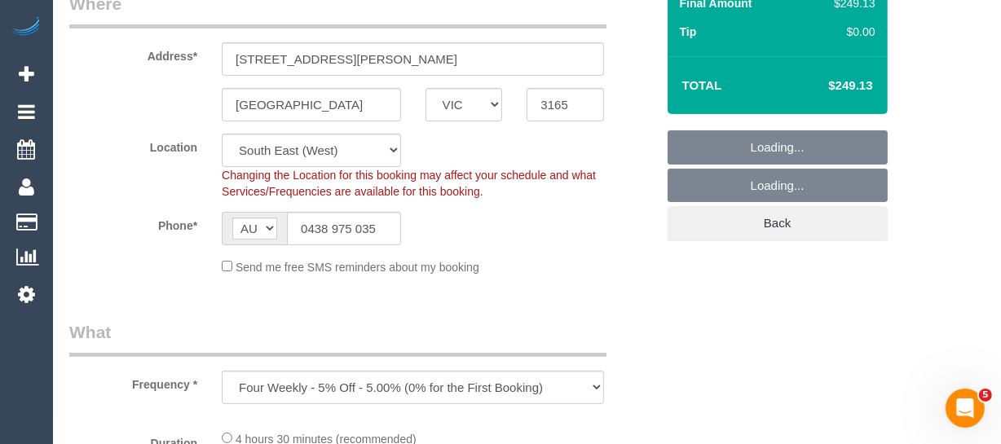
select select "string:stripe-pm_1IoLTX2GScqysDRVG6geLHXo"
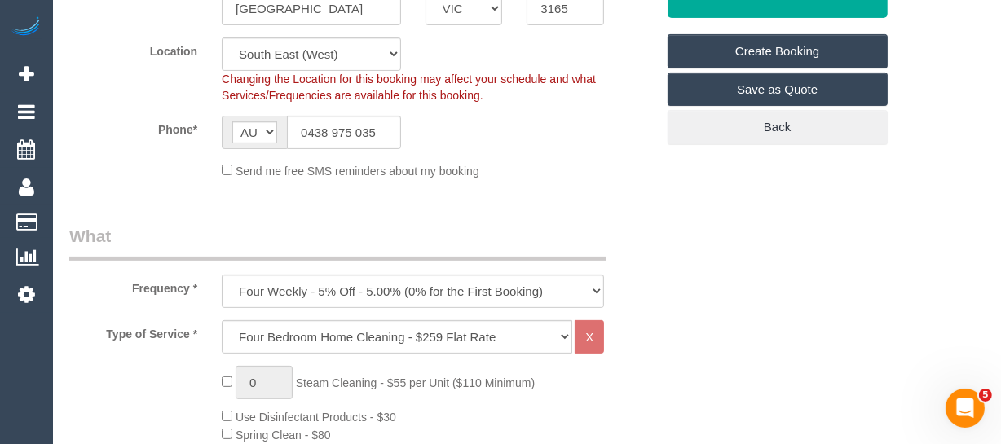
scroll to position [518, 0]
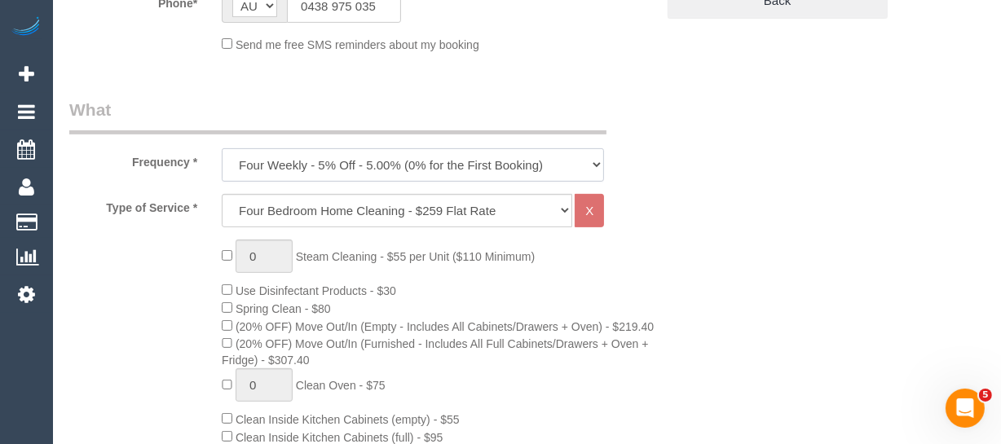
click at [360, 154] on select "One Time Cleaning Weekly - 10% Off - 10.00% (0% for the First Booking) Fortnigh…" at bounding box center [413, 164] width 382 height 33
select select "object:2320"
click at [222, 148] on select "One Time Cleaning Weekly - 10% Off - 10.00% (0% for the First Booking) Fortnigh…" at bounding box center [413, 164] width 382 height 33
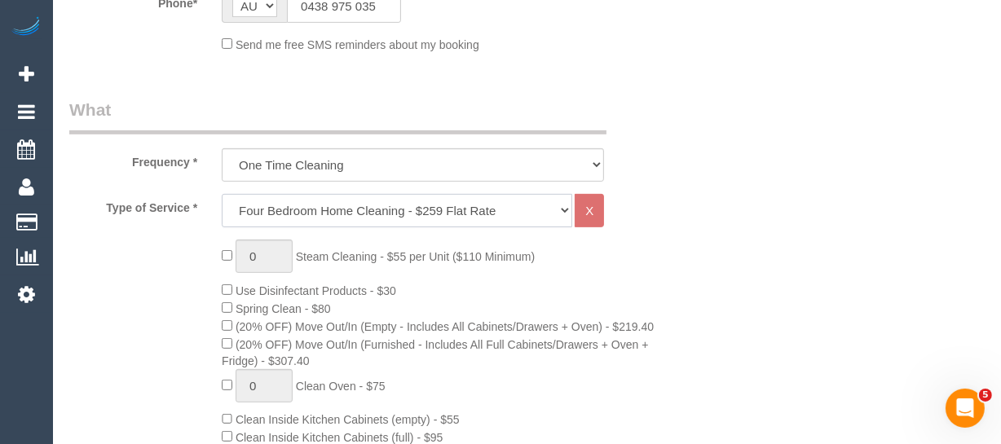
click at [329, 208] on select "Hourly Service - $70/h Hourly Service - $65/h Hourly Service - $60/h Hourly Ser…" at bounding box center [397, 210] width 350 height 33
select select "209"
click at [222, 194] on select "Hourly Service - $70/h Hourly Service - $65/h Hourly Service - $60/h Hourly Ser…" at bounding box center [397, 210] width 350 height 33
select select "1"
select select "120"
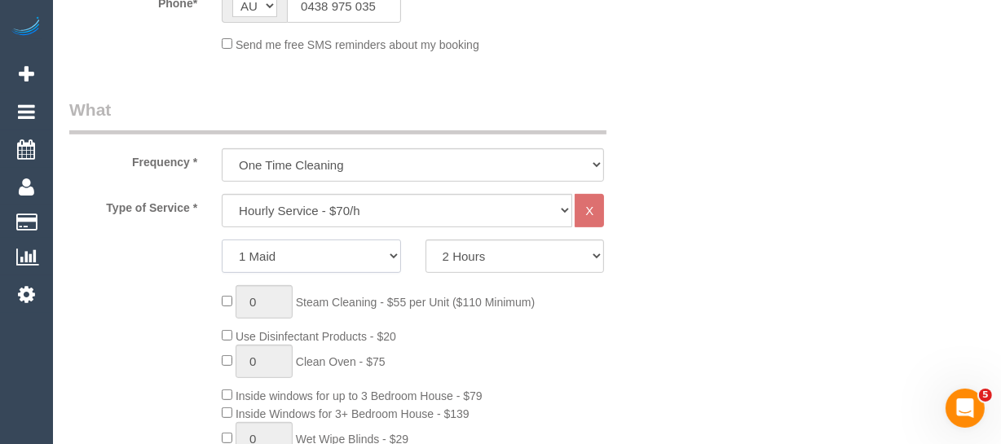
click at [299, 245] on select "1 Maid 2 Maids" at bounding box center [311, 256] width 179 height 33
select select "2"
click at [222, 240] on select "1 Maid 2 Maids" at bounding box center [311, 256] width 179 height 33
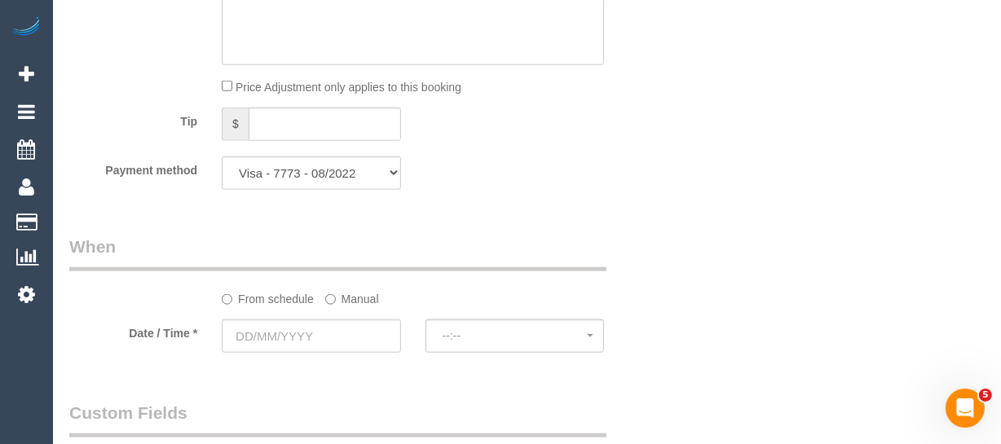
scroll to position [1661, 0]
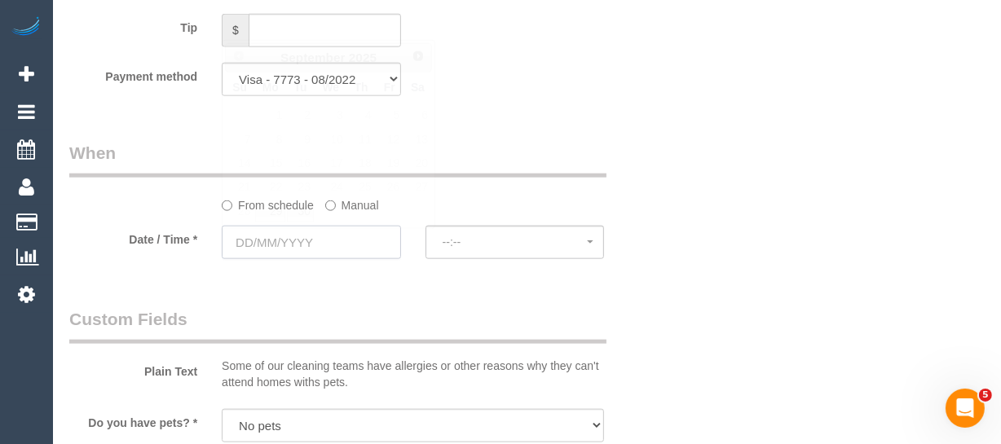
click at [304, 247] on input "text" at bounding box center [311, 242] width 179 height 33
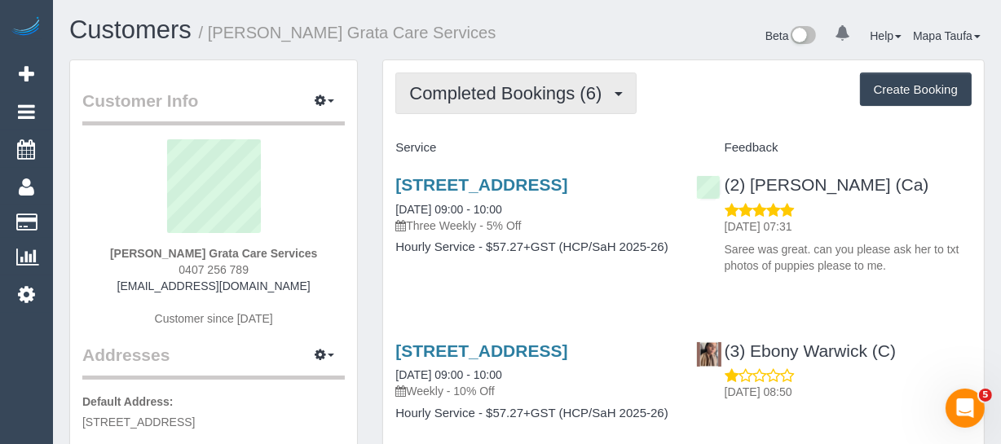
click at [494, 82] on button "Completed Bookings (6)" at bounding box center [515, 94] width 241 height 42
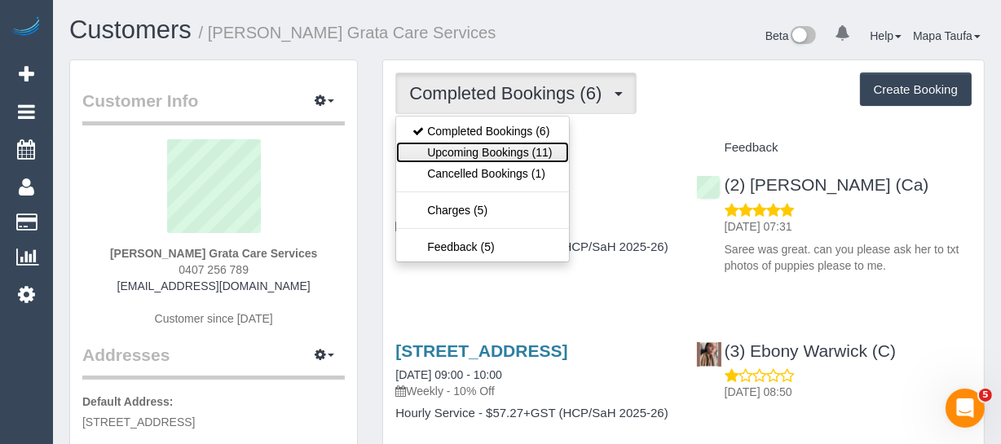
click at [479, 154] on link "Upcoming Bookings (11)" at bounding box center [482, 152] width 172 height 21
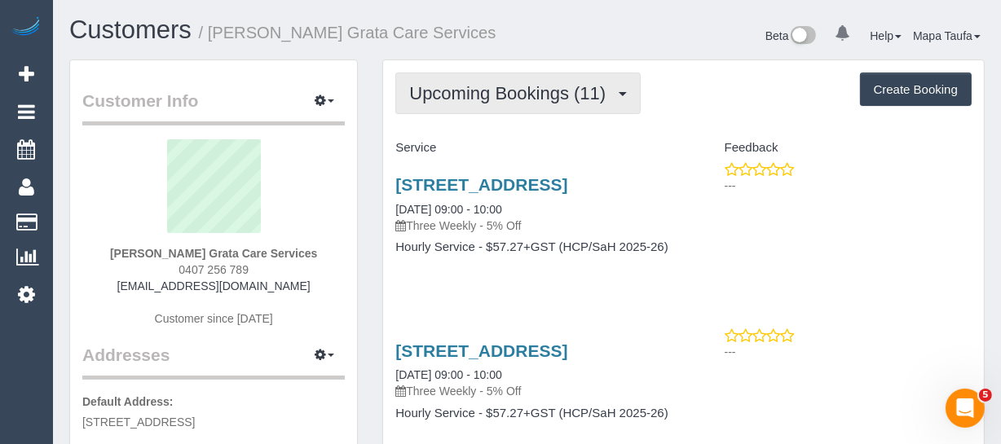
click at [489, 103] on button "Upcoming Bookings (11)" at bounding box center [517, 94] width 245 height 42
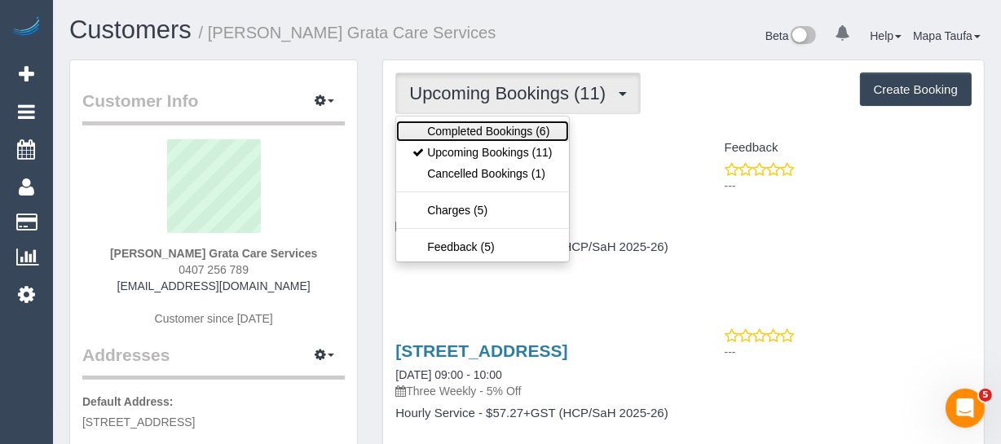
click at [476, 126] on link "Completed Bookings (6)" at bounding box center [482, 131] width 172 height 21
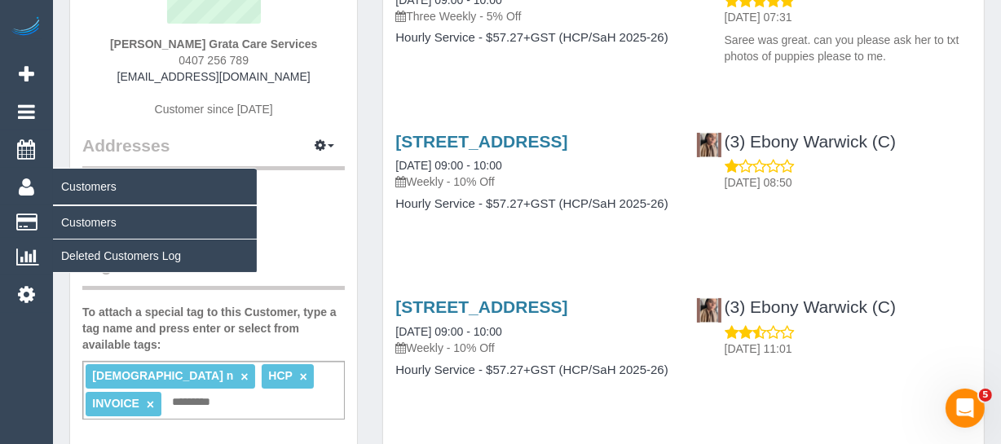
scroll to position [73, 0]
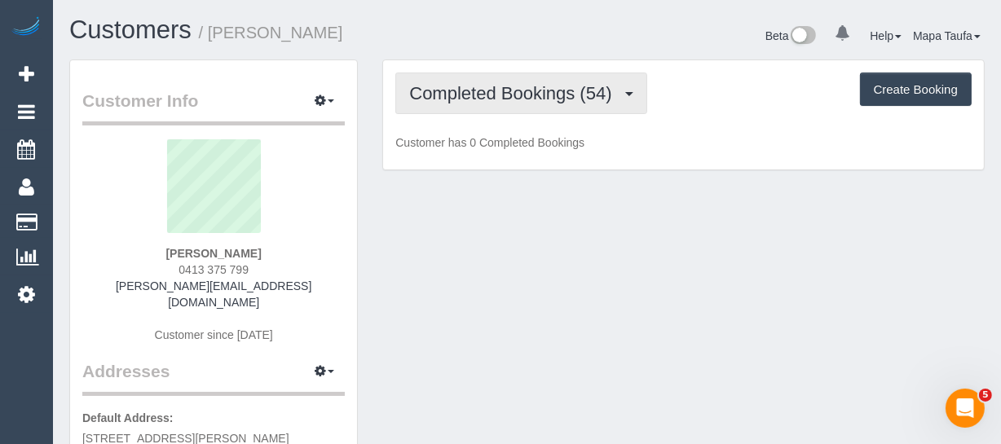
drag, startPoint x: 461, startPoint y: 101, endPoint x: 457, endPoint y: 111, distance: 10.3
click at [460, 101] on span "Completed Bookings (54)" at bounding box center [514, 93] width 210 height 20
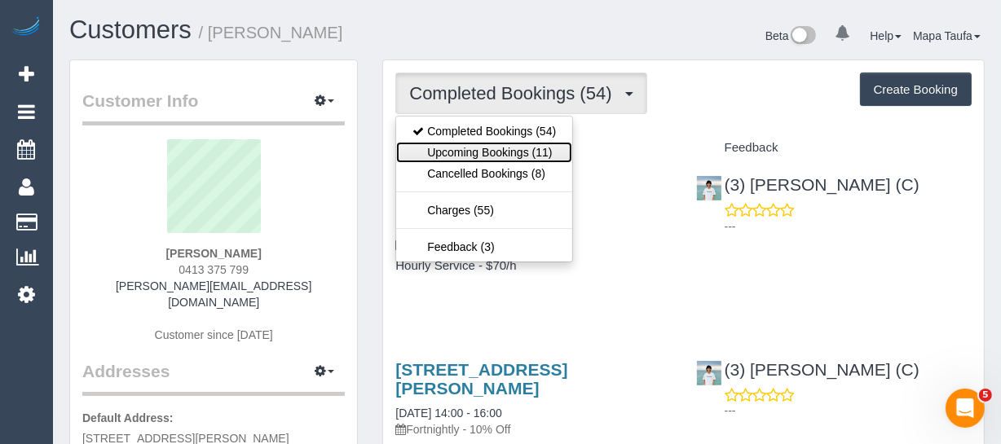
click at [457, 147] on link "Upcoming Bookings (11)" at bounding box center [484, 152] width 176 height 21
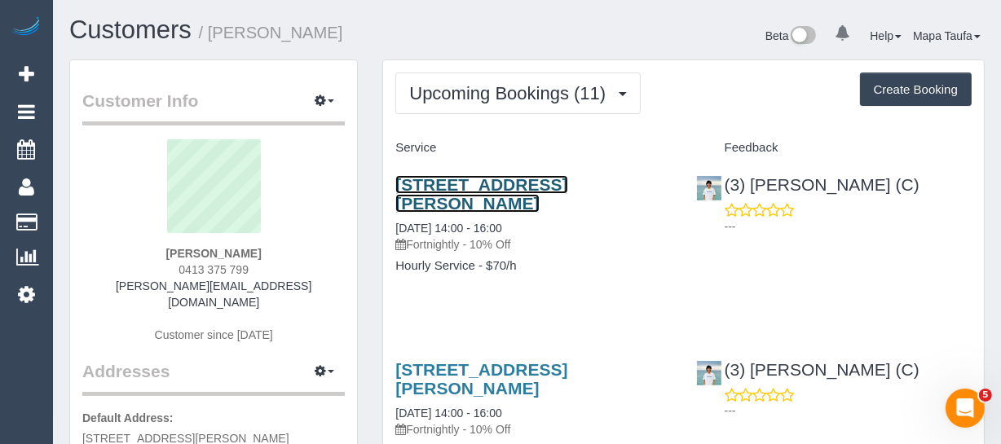
click at [472, 195] on link "[STREET_ADDRESS][PERSON_NAME]" at bounding box center [481, 193] width 172 height 37
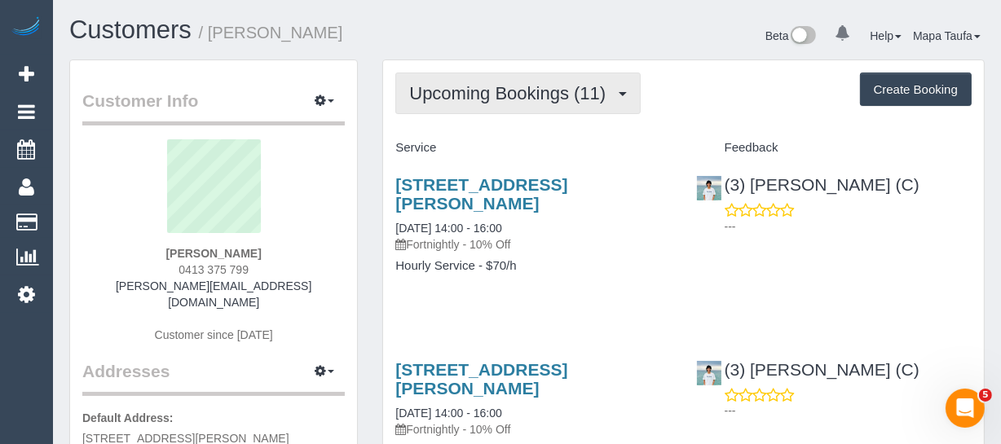
click at [445, 106] on button "Upcoming Bookings (11)" at bounding box center [517, 94] width 245 height 42
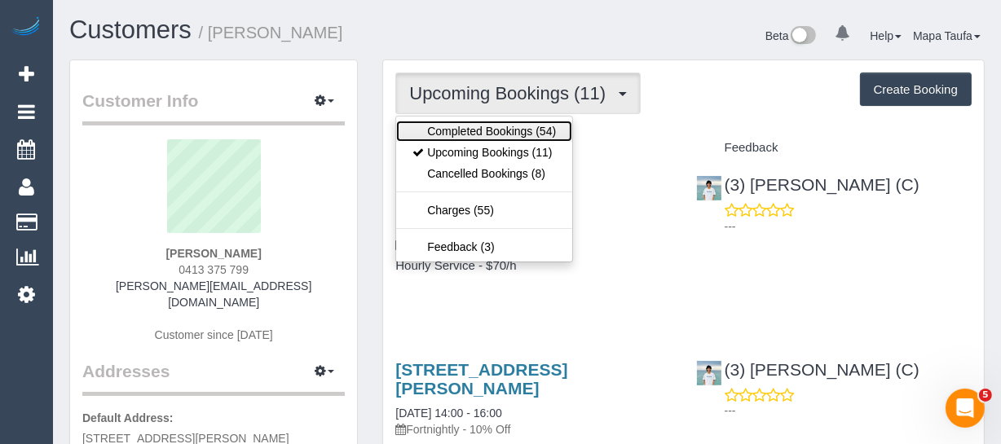
click at [443, 126] on link "Completed Bookings (54)" at bounding box center [484, 131] width 176 height 21
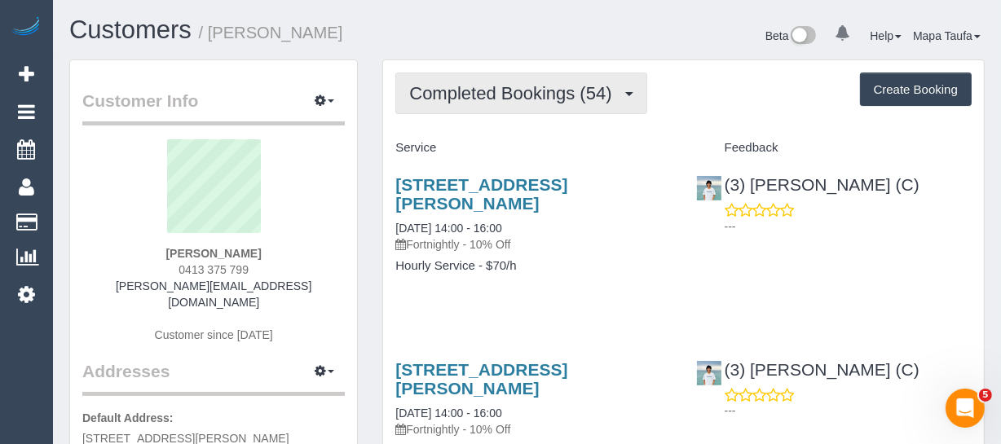
click at [467, 108] on button "Completed Bookings (54)" at bounding box center [520, 94] width 251 height 42
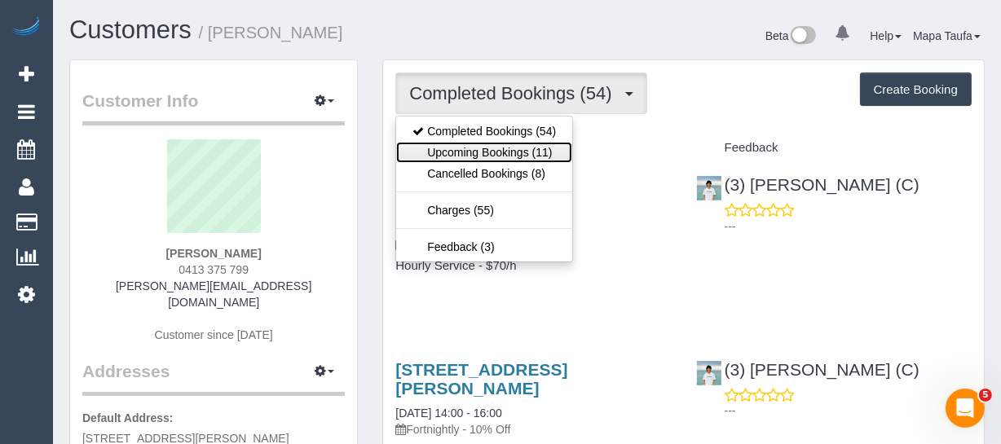
click at [461, 155] on link "Upcoming Bookings (11)" at bounding box center [484, 152] width 176 height 21
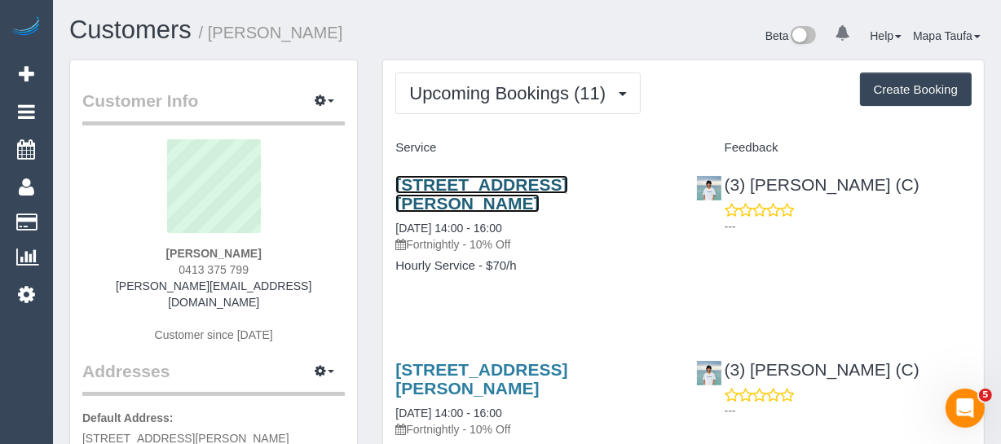
click at [448, 186] on link "[STREET_ADDRESS][PERSON_NAME]" at bounding box center [481, 193] width 172 height 37
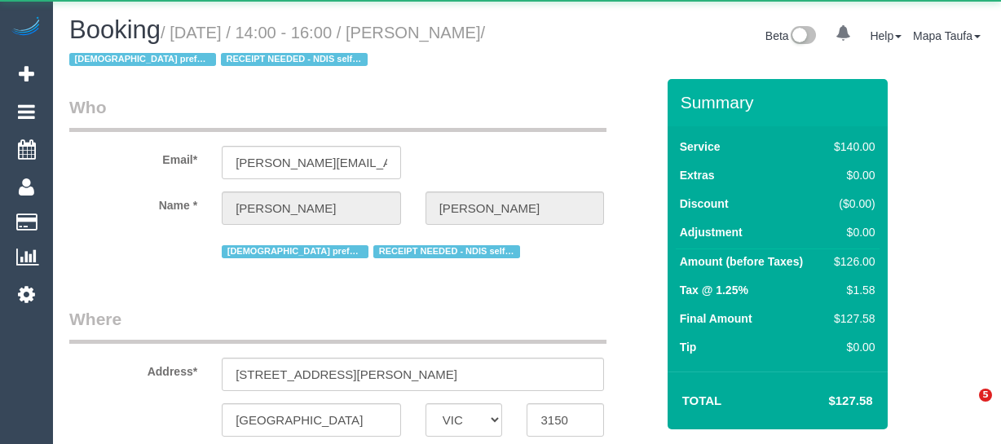
select select "VIC"
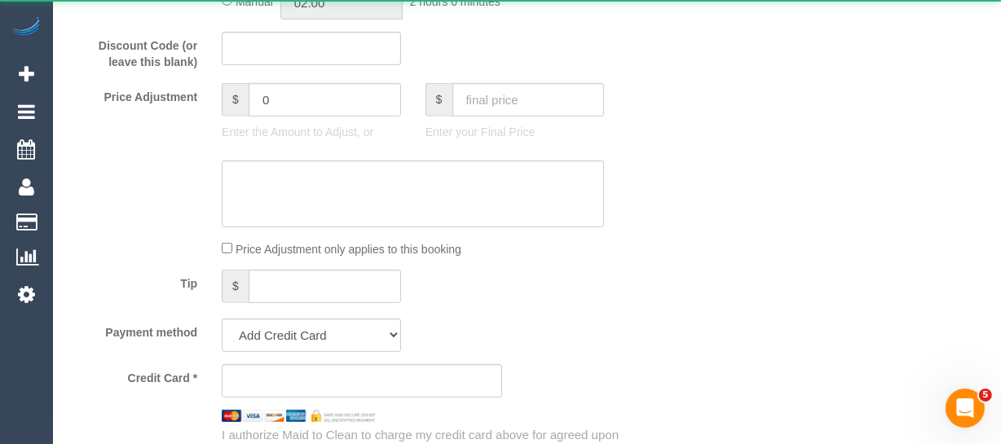
select select "string:AU"
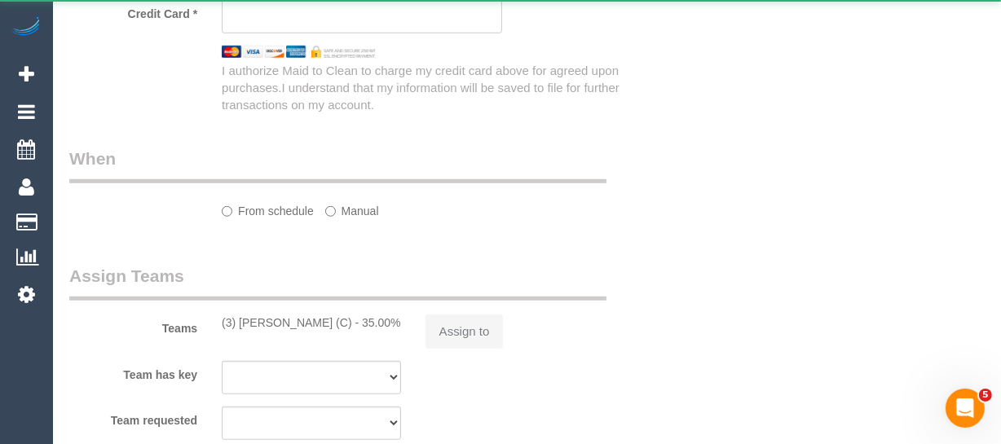
select select "string:stripe-pm_1S7Pfz2GScqysDRVJBX9gj0W"
select select "number:28"
select select "number:14"
select select "number:19"
select select "number:36"
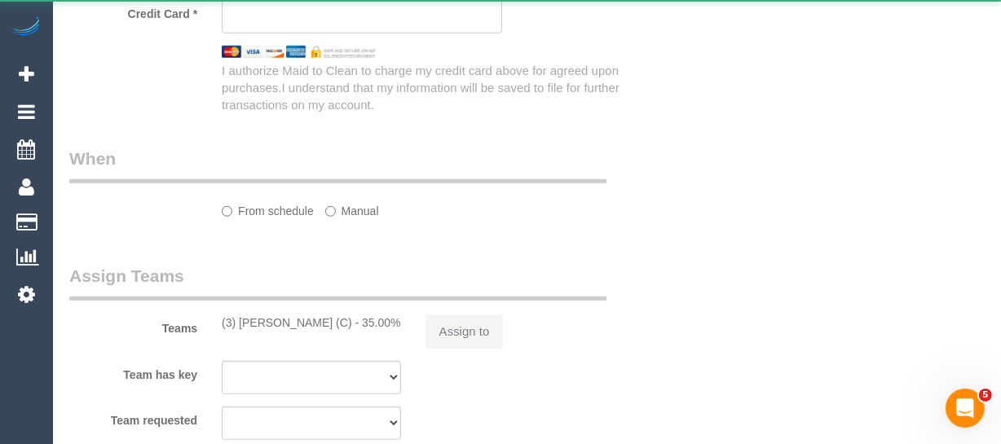
select select "number:35"
select select "number:11"
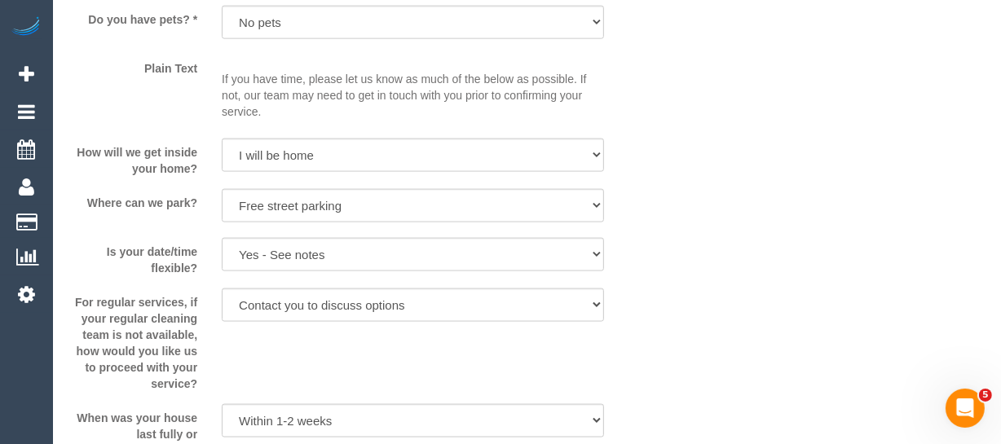
select select "object:1361"
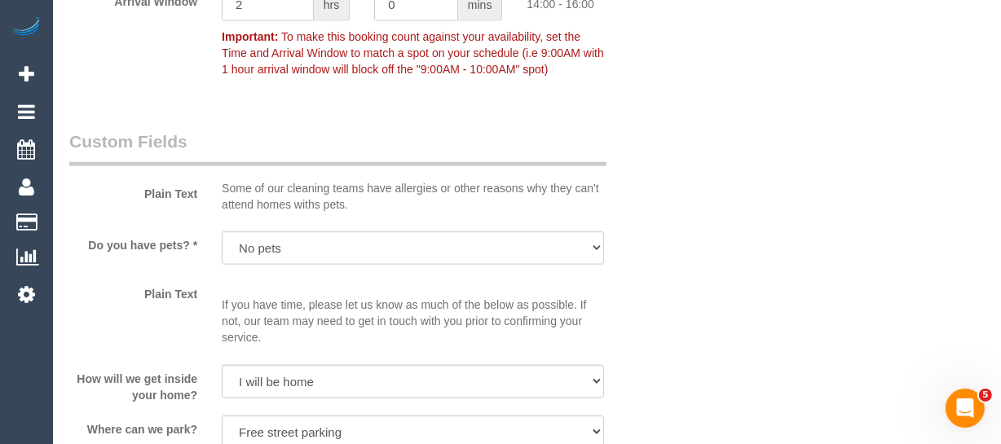
scroll to position [1748, 0]
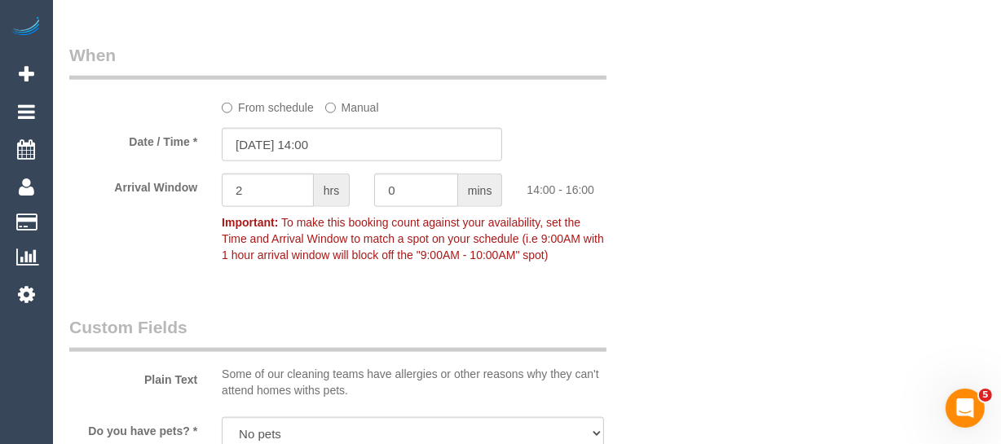
click at [271, 106] on label "From schedule" at bounding box center [268, 105] width 92 height 22
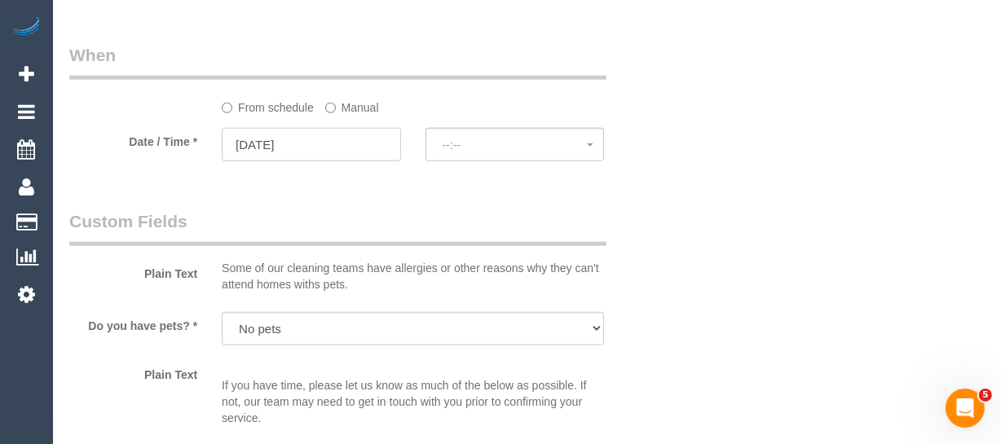
click at [325, 147] on input "[DATE]" at bounding box center [311, 144] width 179 height 33
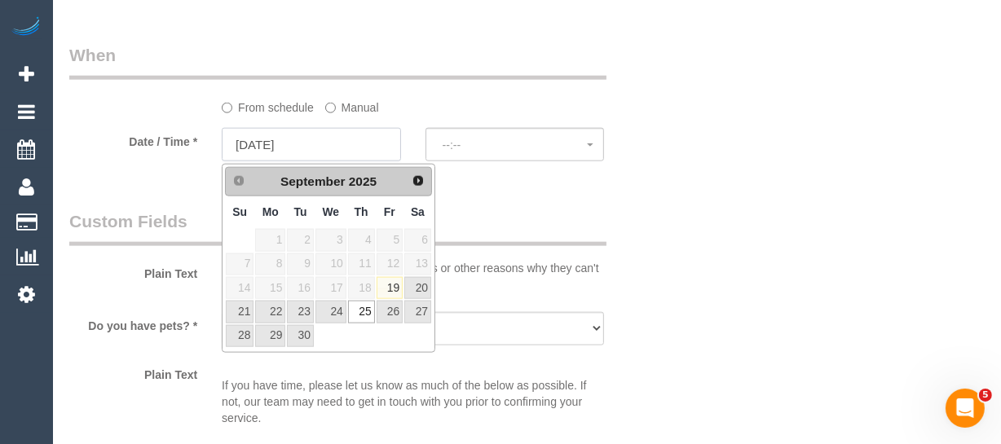
select select "spot10"
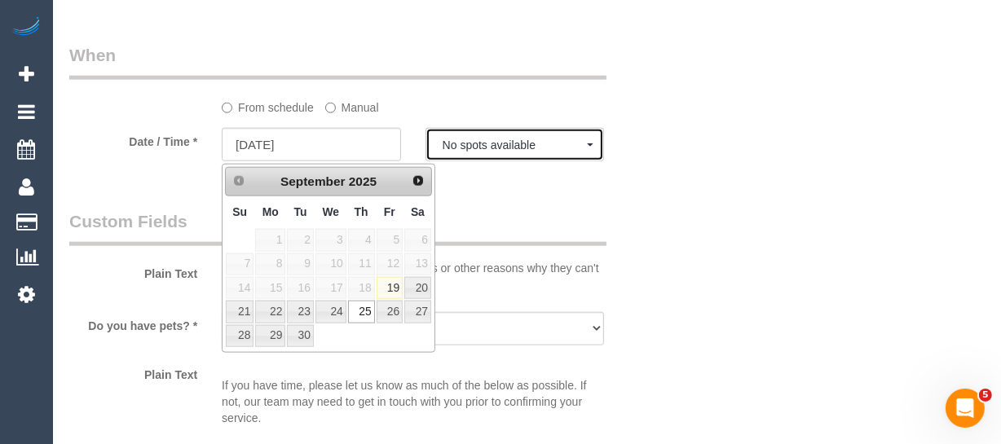
click at [484, 148] on span "No spots available" at bounding box center [515, 145] width 145 height 13
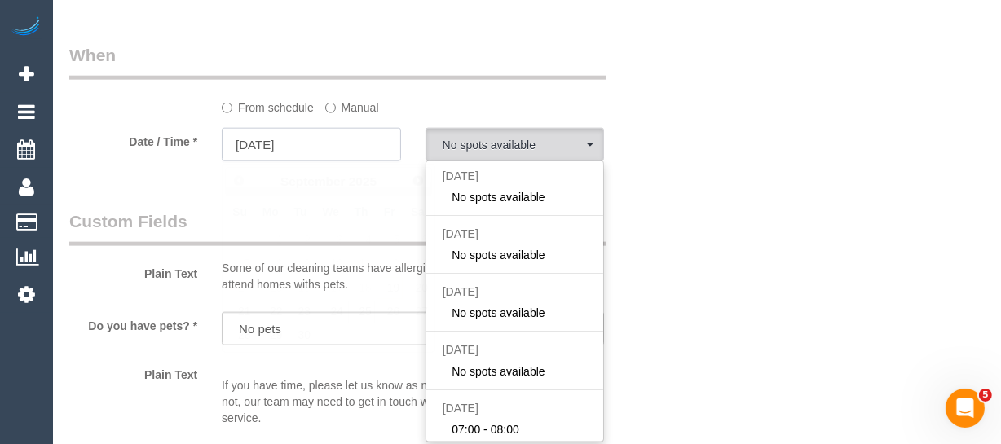
click at [327, 143] on input "[DATE]" at bounding box center [311, 144] width 179 height 33
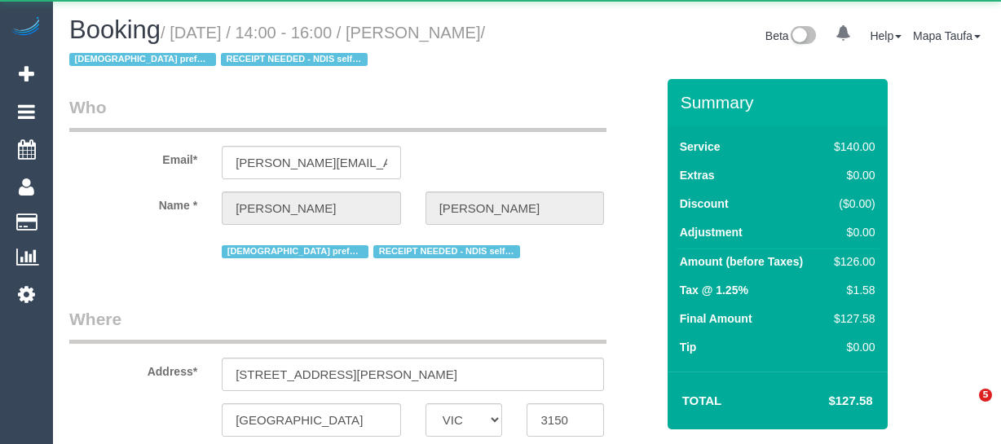
select select "VIC"
select select "object:541"
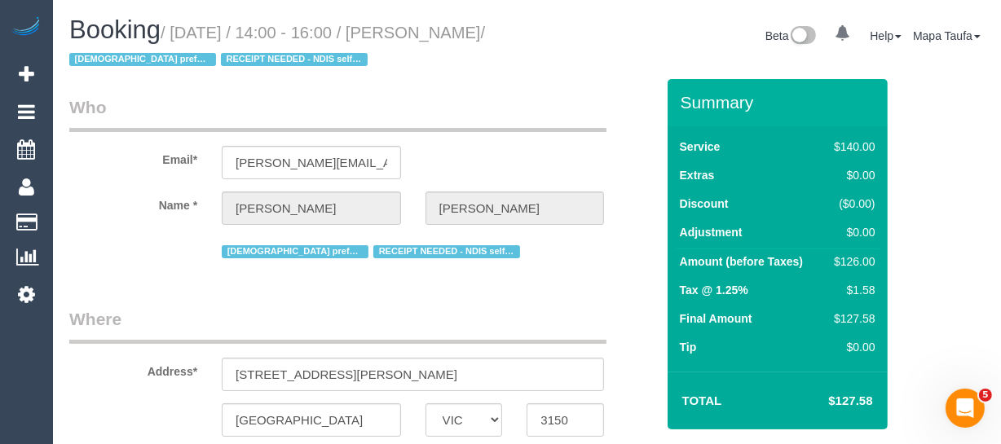
select select "string:stripe-pm_1S7Pfz2GScqysDRVJBX9gj0W"
select select "number:28"
select select "number:14"
select select "number:19"
select select "number:36"
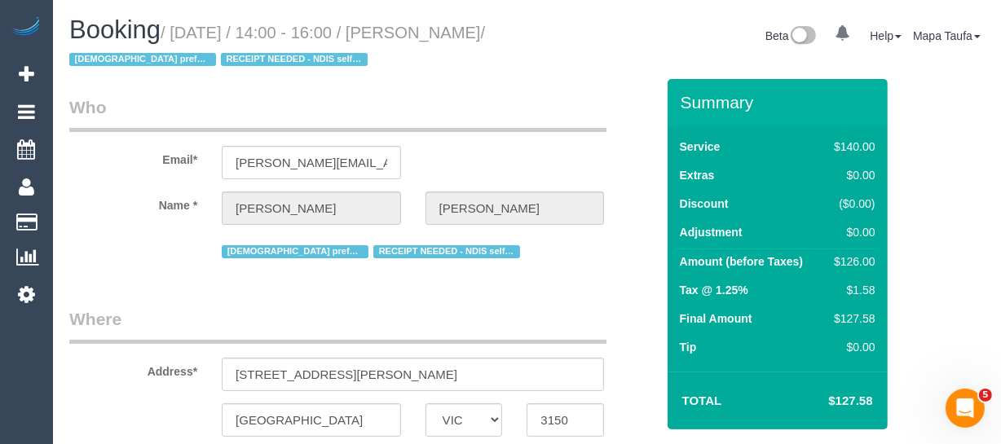
select select "number:35"
select select "number:11"
select select "object:1375"
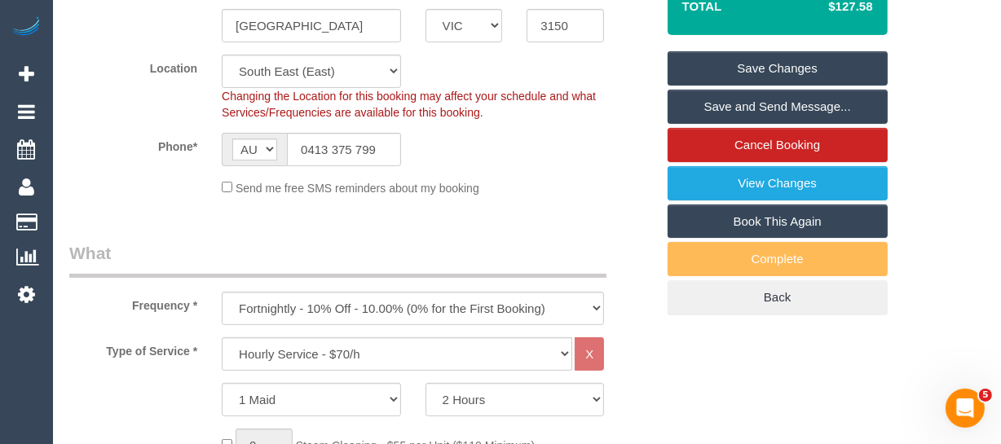
scroll to position [518, 0]
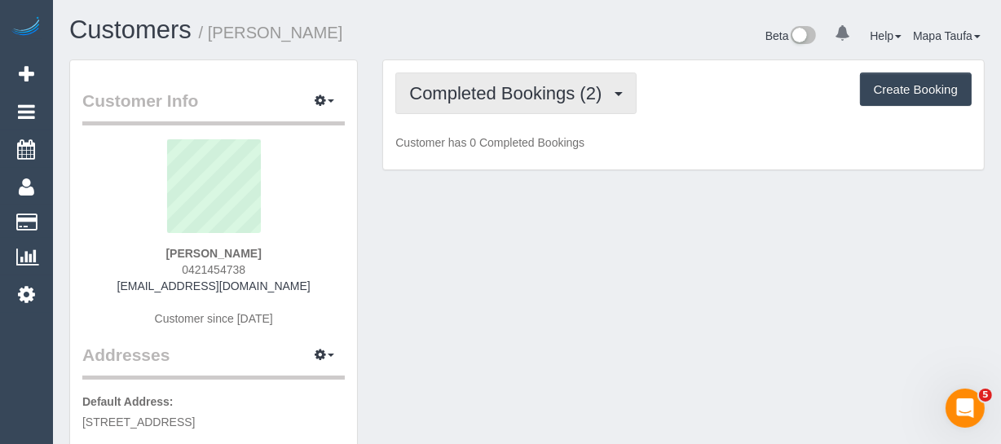
click at [456, 93] on span "Completed Bookings (2)" at bounding box center [509, 93] width 201 height 20
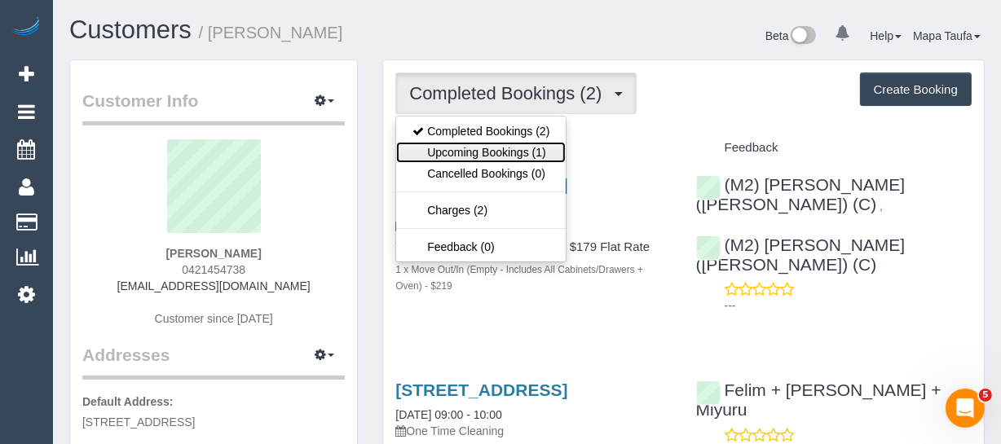
click at [462, 152] on link "Upcoming Bookings (1)" at bounding box center [481, 152] width 170 height 21
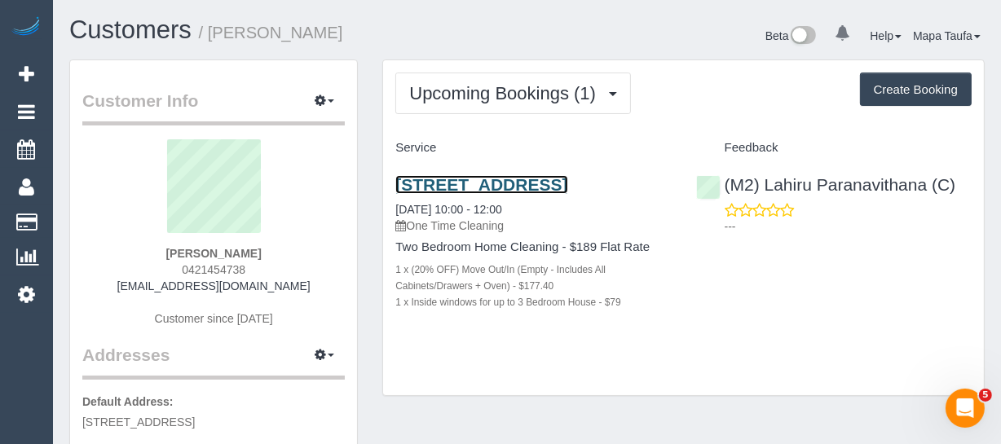
click at [491, 184] on link "[STREET_ADDRESS]" at bounding box center [481, 184] width 172 height 19
click at [499, 177] on link "[STREET_ADDRESS]" at bounding box center [481, 184] width 172 height 19
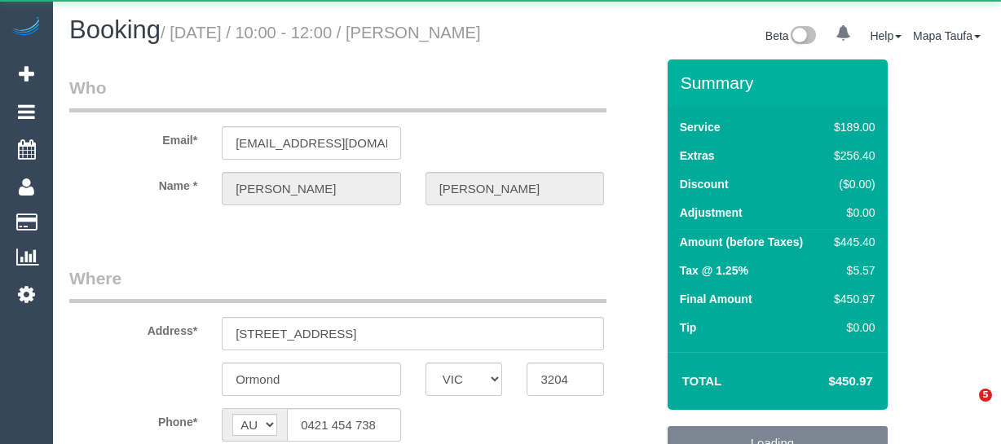
select select "VIC"
select select "string:stripe-pm_1FOdCx2GScqysDRVP8mWqLBD"
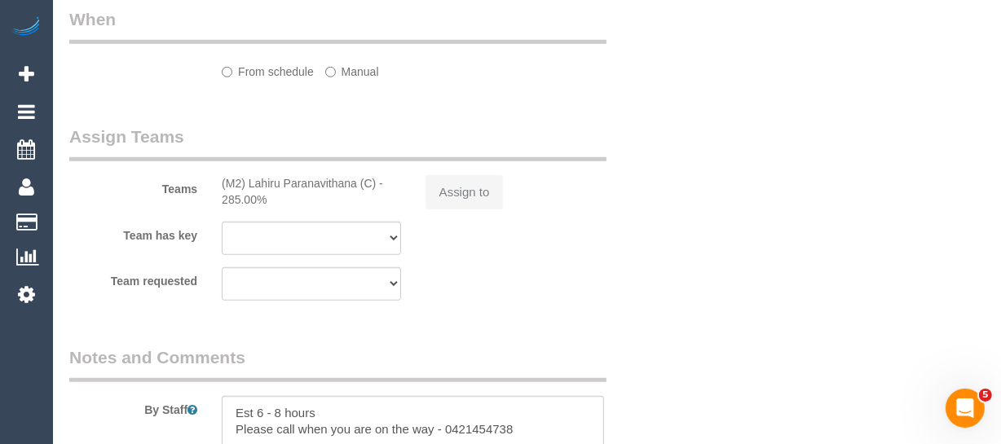
select select "object:569"
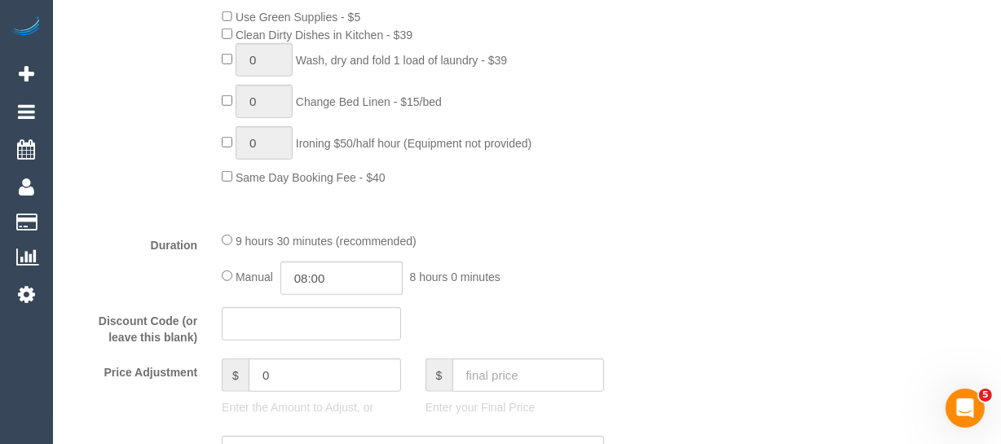
scroll to position [1955, 0]
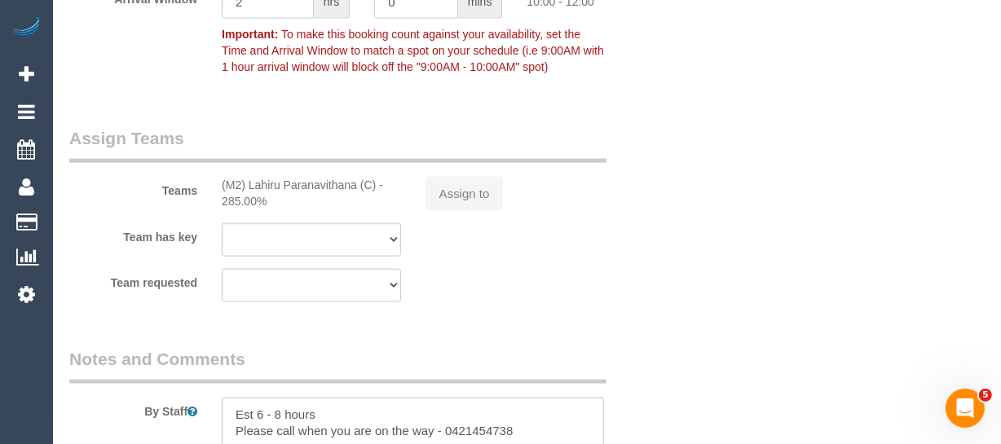
select select "number:28"
select select "number:14"
select select "number:19"
select select "number:24"
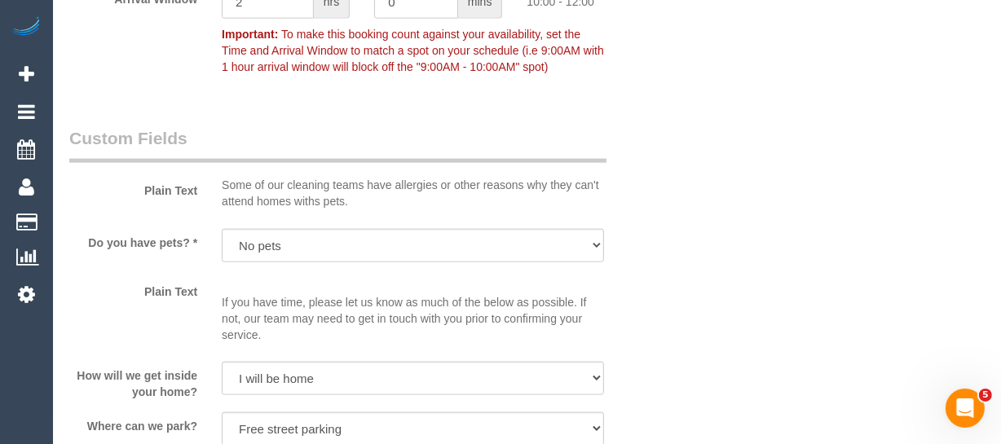
scroll to position [2840, 0]
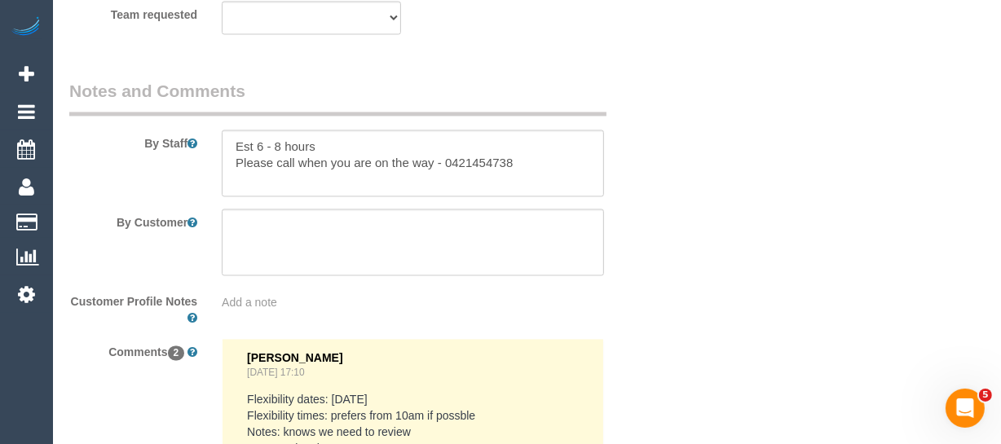
select select "object:2133"
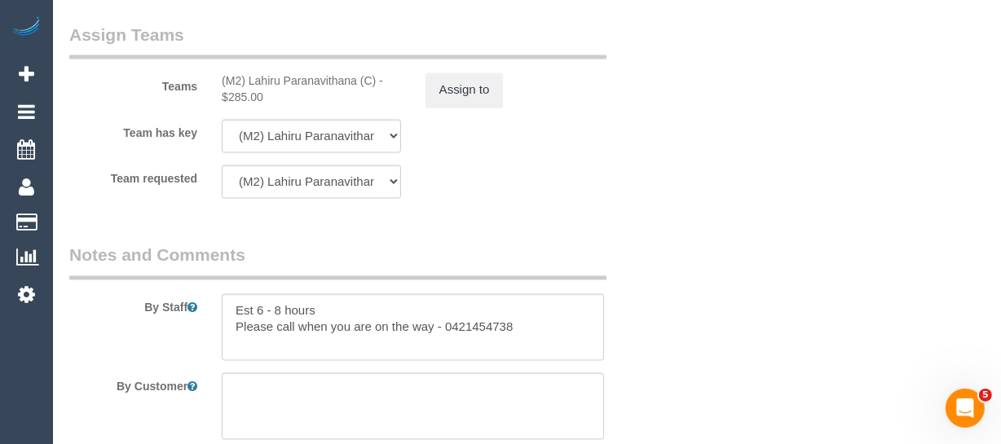
scroll to position [2774, 0]
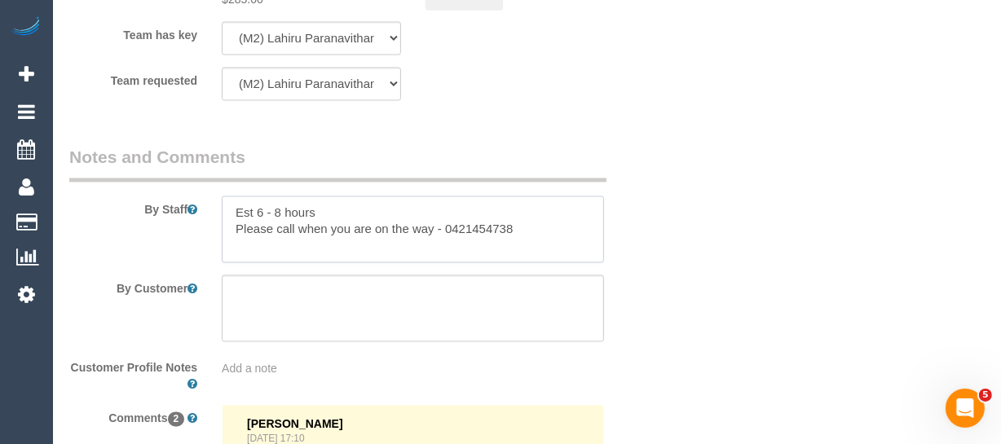
drag, startPoint x: 435, startPoint y: 275, endPoint x: 373, endPoint y: 269, distance: 62.2
click at [373, 262] on textarea at bounding box center [413, 229] width 382 height 67
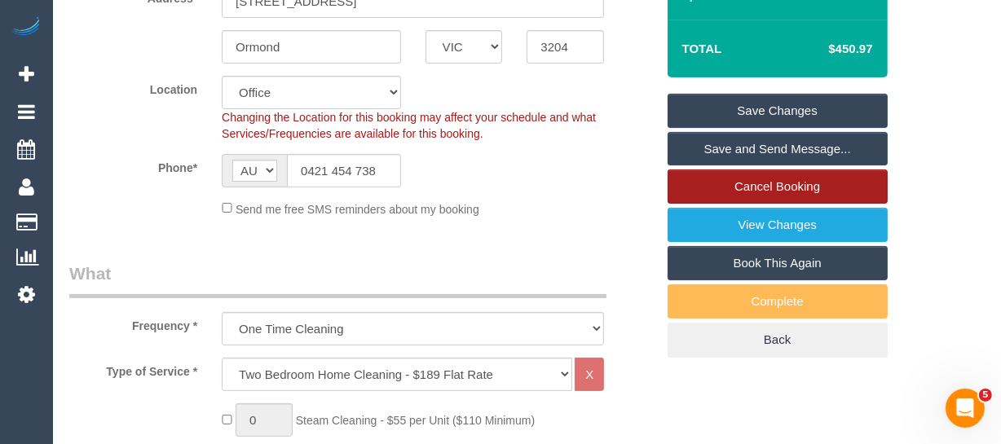
scroll to position [315, 0]
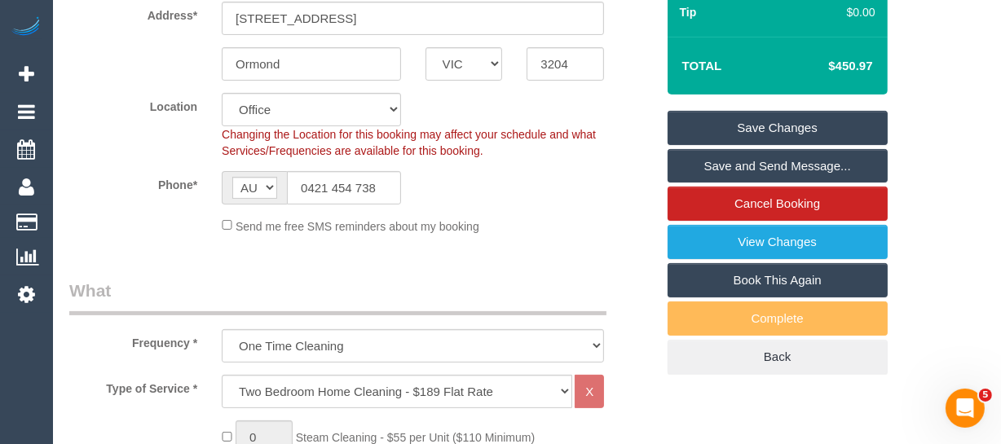
type textarea "Est 6 - 8 hours Please call when you are 40 minutes away - 0421454738"
click at [749, 143] on link "Save Changes" at bounding box center [778, 128] width 220 height 34
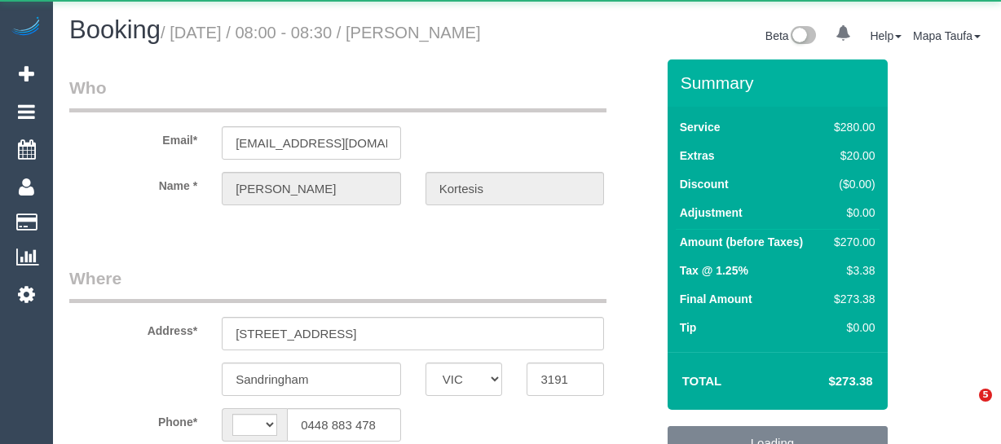
select select "VIC"
select select "object:289"
select select "string:AU"
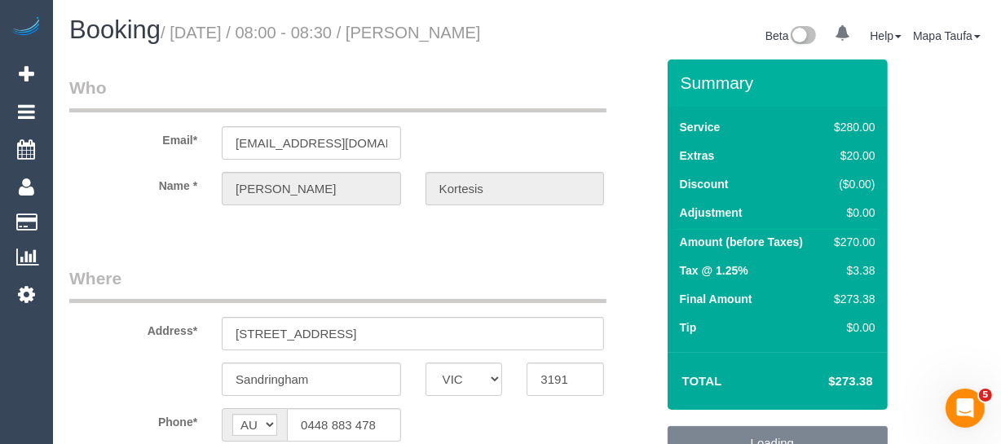
select select "string:stripe-pm_1Nl3Fx2GScqysDRVzw30aQpn"
select select "2"
select select "object:734"
select select "number:27"
select select "number:14"
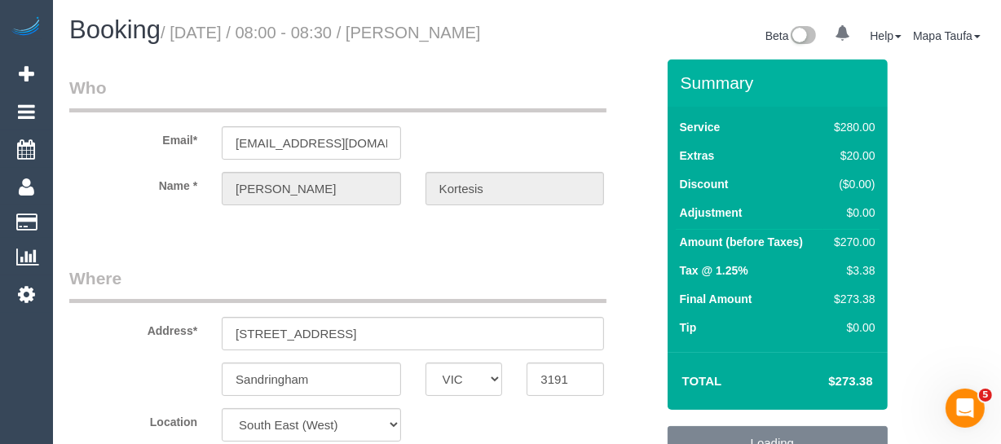
select select "number:19"
select select "number:23"
select select "number:35"
select select "number:12"
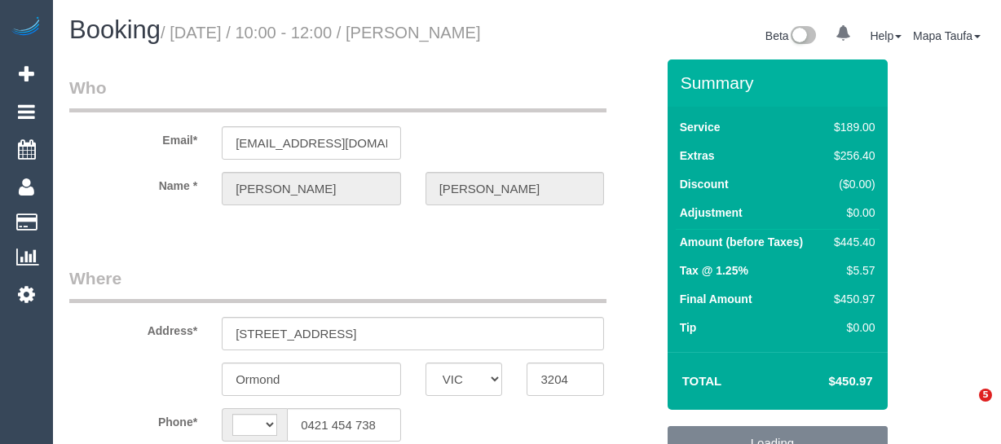
select select "VIC"
select select "string:AU"
select select "object:567"
select select "string:stripe-pm_1FOdCx2GScqysDRVP8mWqLBD"
select select "number:28"
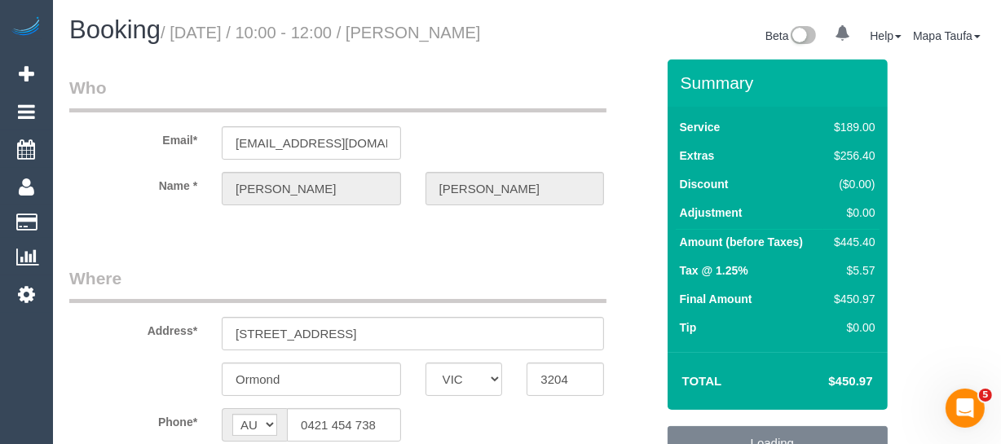
select select "number:14"
select select "number:19"
select select "number:24"
select select "object:2133"
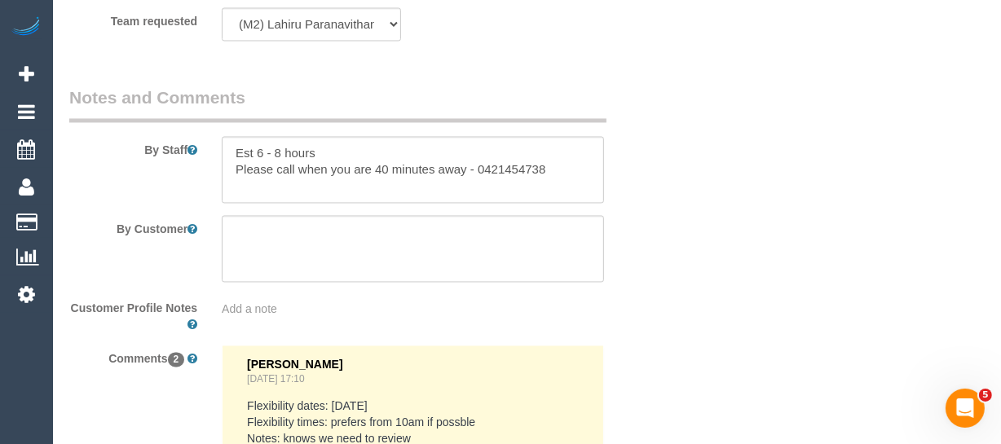
scroll to position [2807, 0]
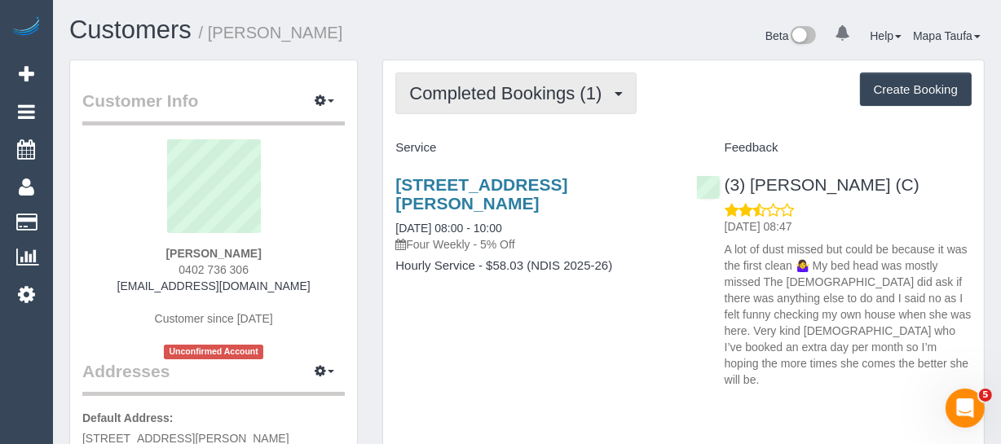
click at [471, 103] on button "Completed Bookings (1)" at bounding box center [515, 94] width 241 height 42
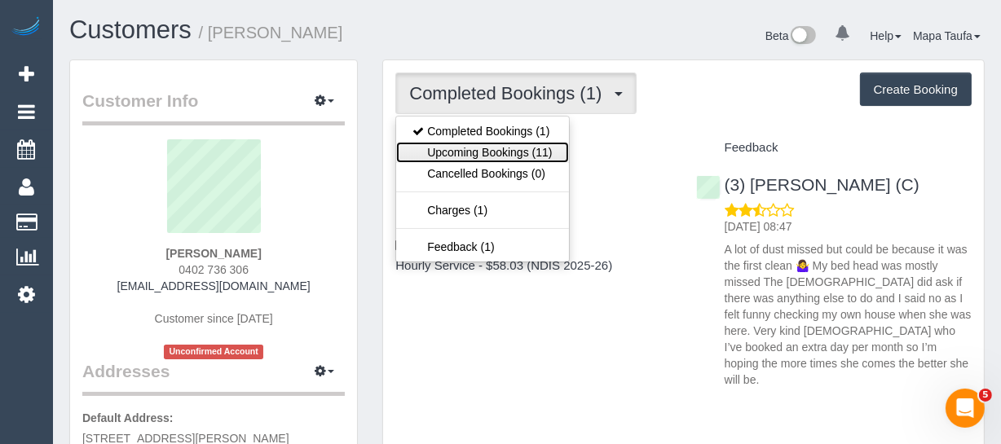
click at [460, 154] on link "Upcoming Bookings (11)" at bounding box center [482, 152] width 172 height 21
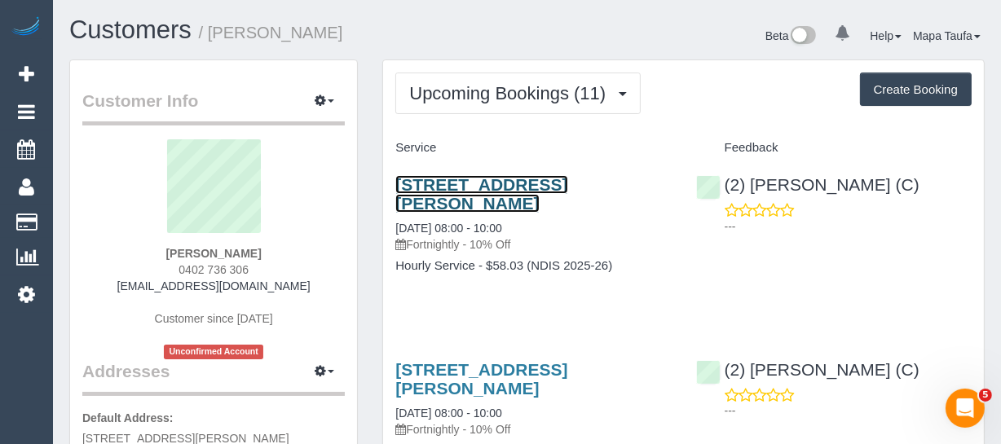
click at [411, 177] on link "[STREET_ADDRESS][PERSON_NAME]" at bounding box center [481, 193] width 172 height 37
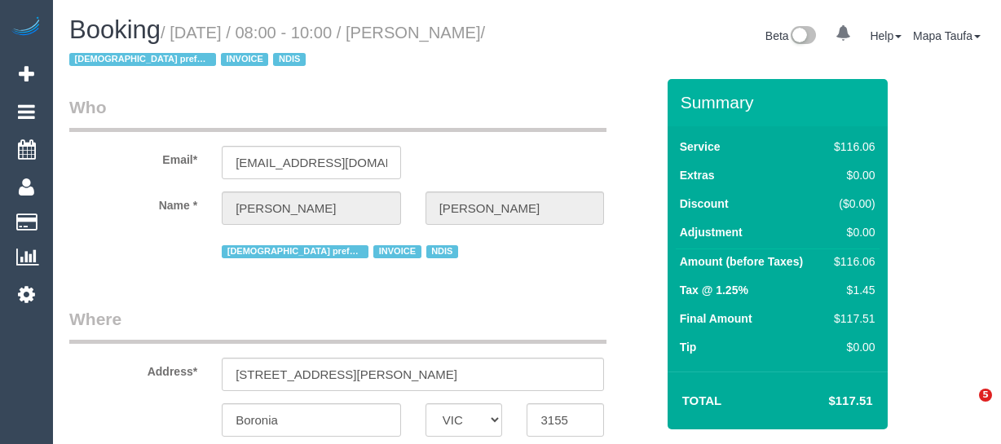
select select "VIC"
select select "object:661"
select select "number:27"
select select "number:14"
select select "number:18"
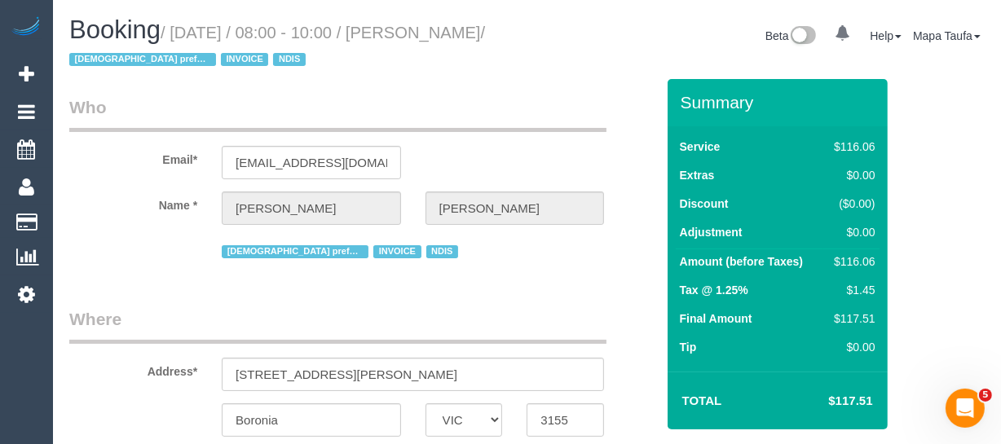
select select "number:25"
select select "object:1315"
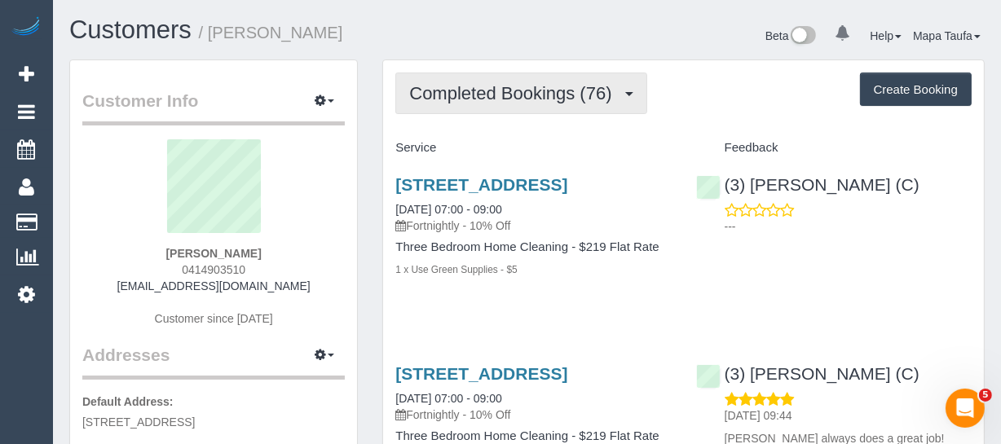
click at [513, 92] on span "Completed Bookings (76)" at bounding box center [514, 93] width 210 height 20
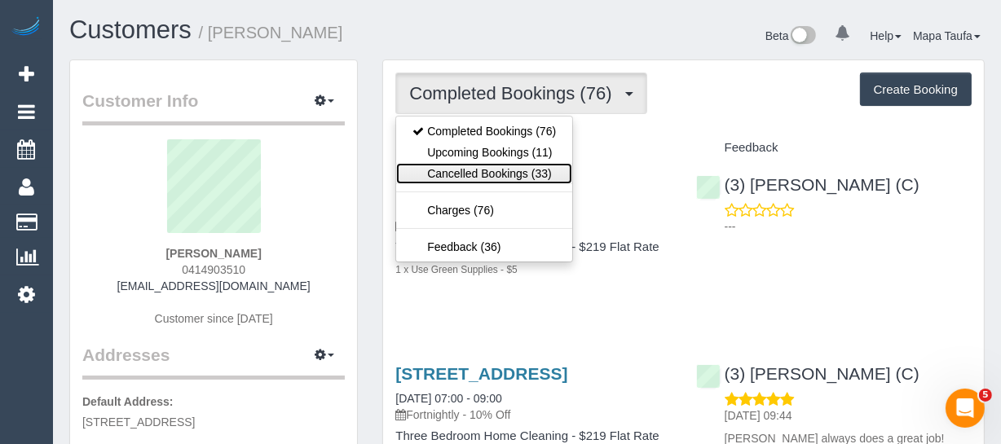
click at [505, 167] on link "Cancelled Bookings (33)" at bounding box center [484, 173] width 176 height 21
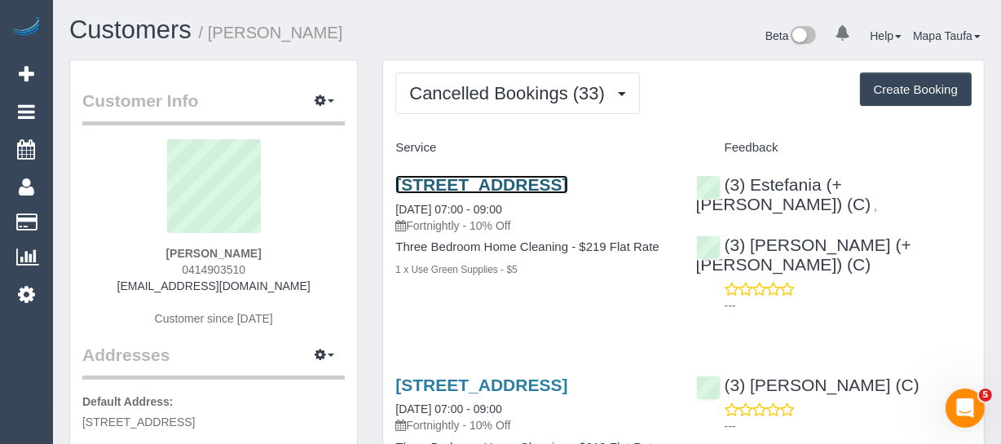
click at [484, 187] on link "33a Sussex St, Yarraville, VIC 3013" at bounding box center [481, 184] width 172 height 19
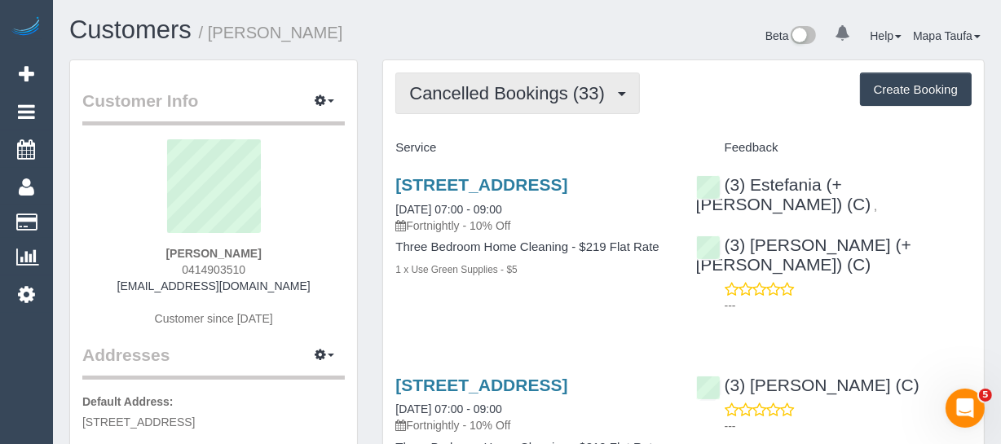
click at [501, 82] on button "Cancelled Bookings (33)" at bounding box center [517, 94] width 245 height 42
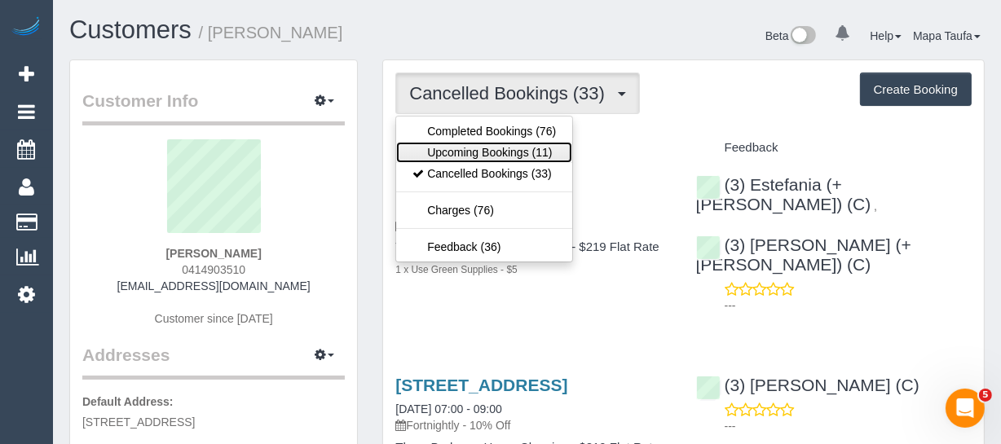
click at [474, 154] on link "Upcoming Bookings (11)" at bounding box center [484, 152] width 176 height 21
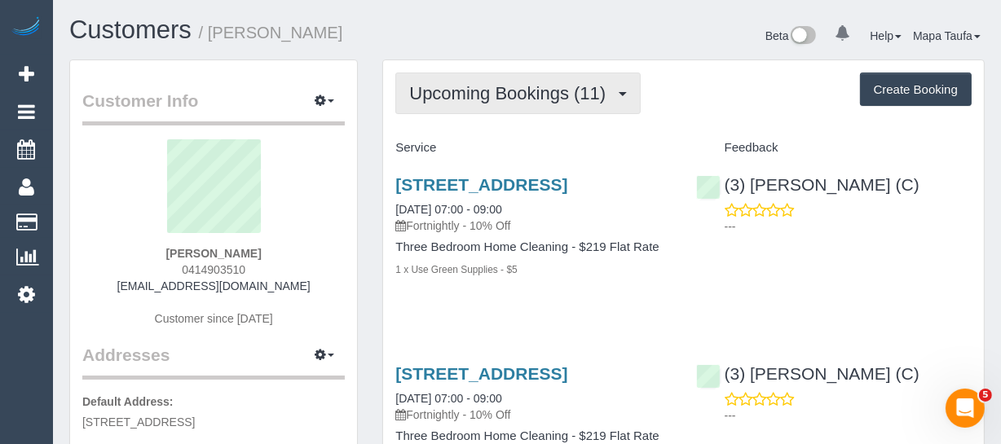
click at [574, 95] on span "Upcoming Bookings (11)" at bounding box center [511, 93] width 205 height 20
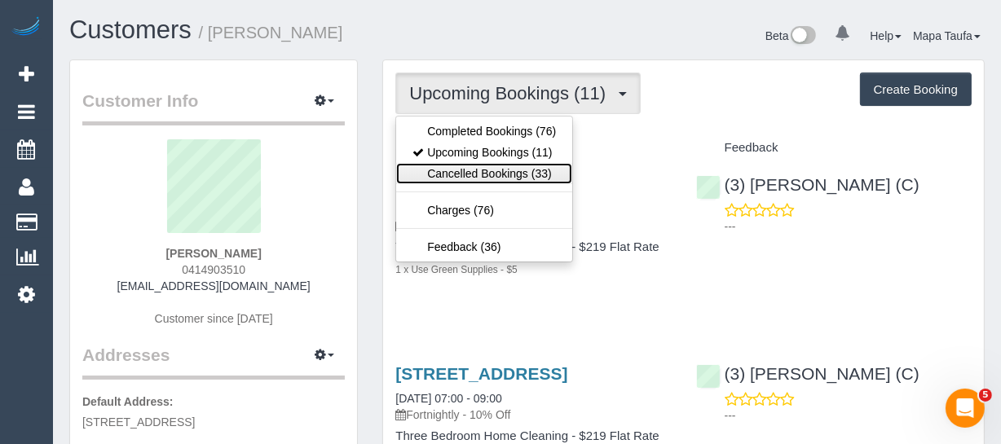
click at [530, 172] on link "Cancelled Bookings (33)" at bounding box center [484, 173] width 176 height 21
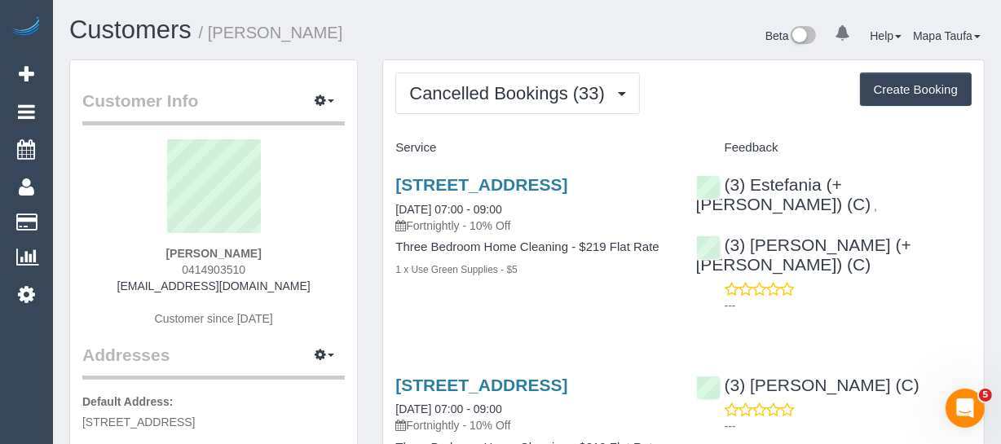
drag, startPoint x: 254, startPoint y: 290, endPoint x: 152, endPoint y: 295, distance: 102.8
click at [130, 293] on div "Anna Moylan 0414903510 annamoylan@hotmail.com Customer since 2021" at bounding box center [213, 241] width 262 height 204
copy div
click at [307, 259] on div "Anna Moylan 0414903510 annamoylan@hotmail.com Customer since 2021" at bounding box center [213, 241] width 262 height 204
drag, startPoint x: 300, startPoint y: 285, endPoint x: 147, endPoint y: 289, distance: 153.3
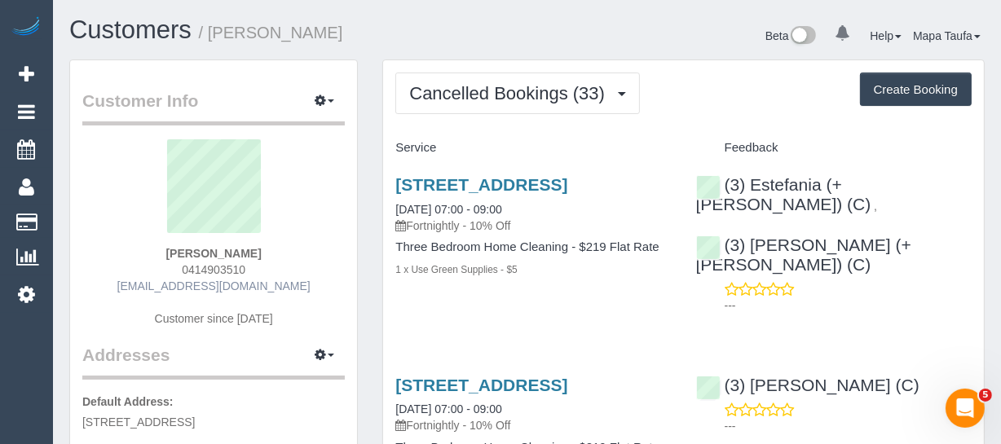
click at [147, 289] on div "Anna Moylan 0414903510 annamoylan@hotmail.com Customer since 2021" at bounding box center [213, 241] width 262 height 204
copy link "annamoylan@hotmail.com"
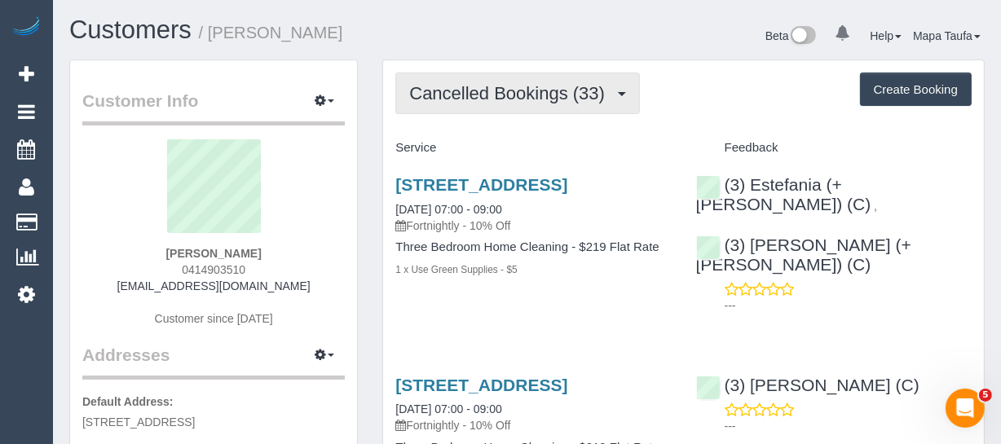
click at [466, 99] on span "Cancelled Bookings (33)" at bounding box center [511, 93] width 204 height 20
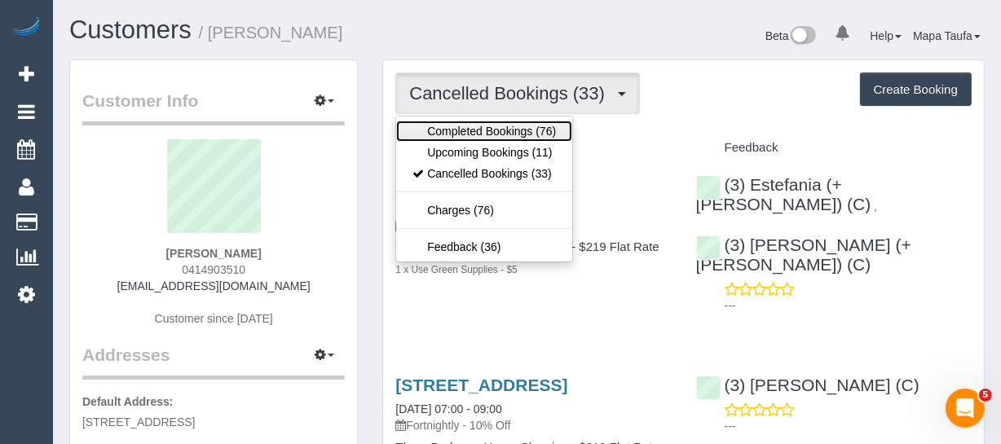
click at [466, 121] on link "Completed Bookings (76)" at bounding box center [484, 131] width 176 height 21
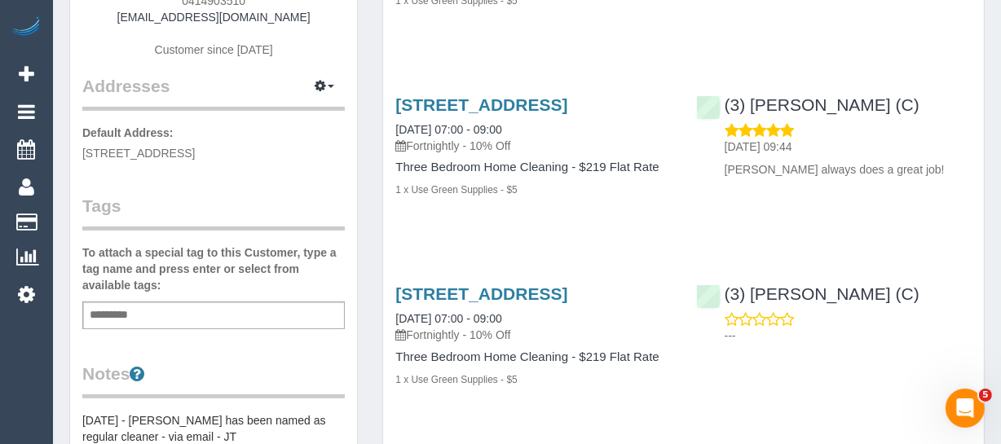
scroll to position [296, 0]
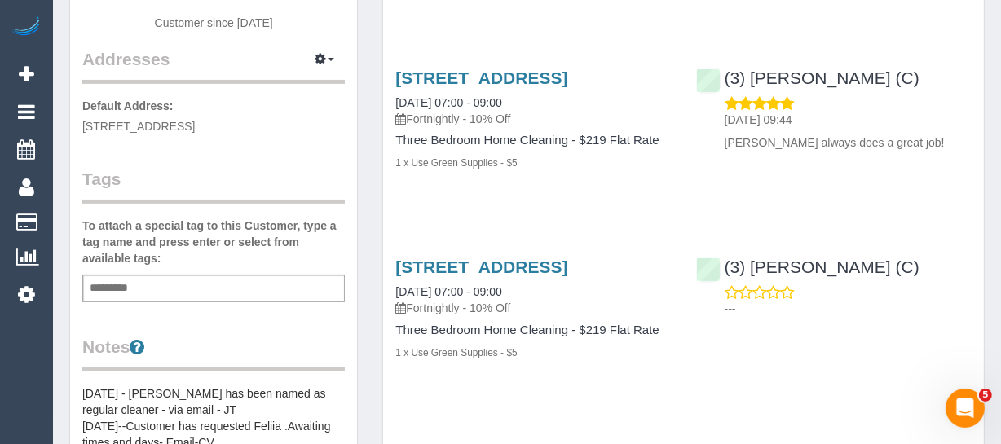
click at [165, 277] on div "Add a tag" at bounding box center [213, 289] width 262 height 28
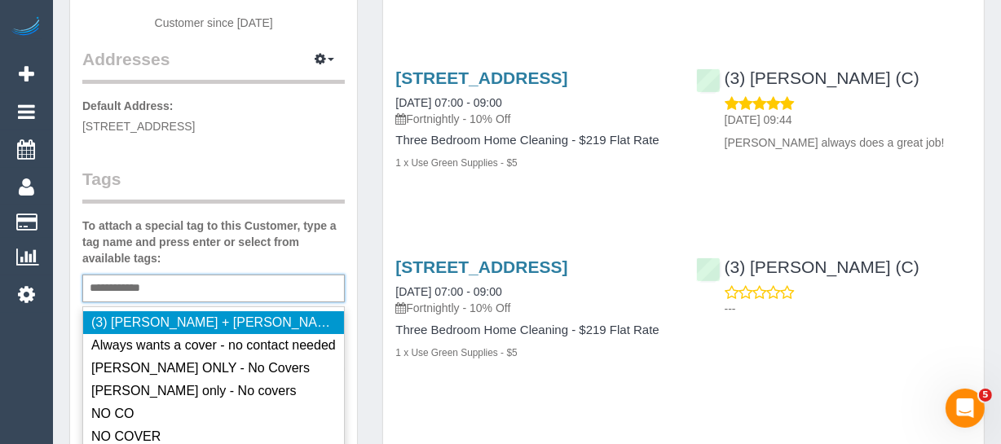
type input "**********"
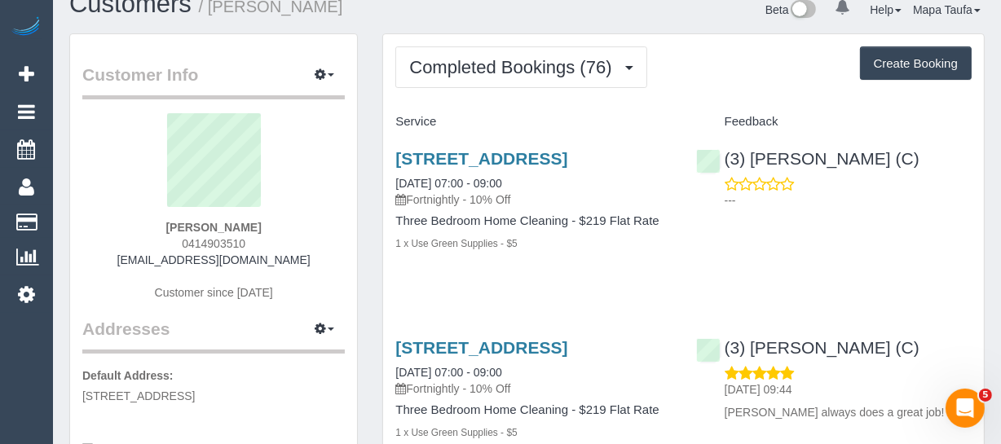
scroll to position [0, 0]
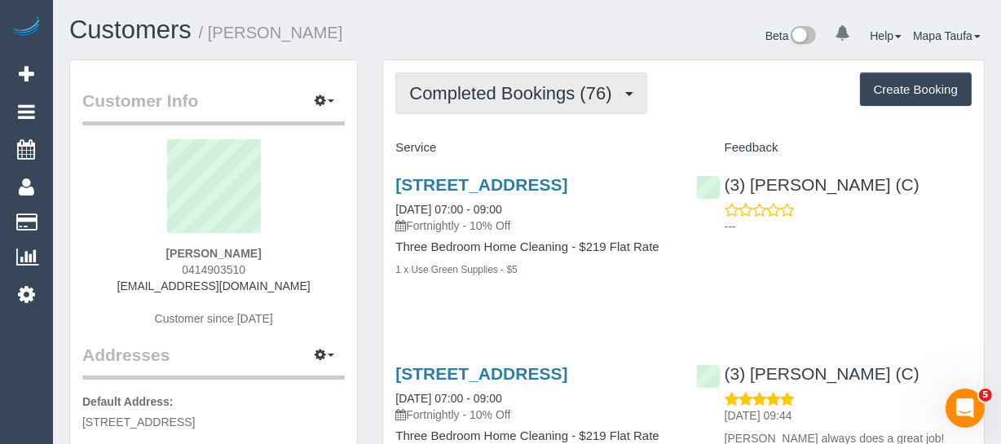
click at [510, 98] on span "Completed Bookings (76)" at bounding box center [514, 93] width 210 height 20
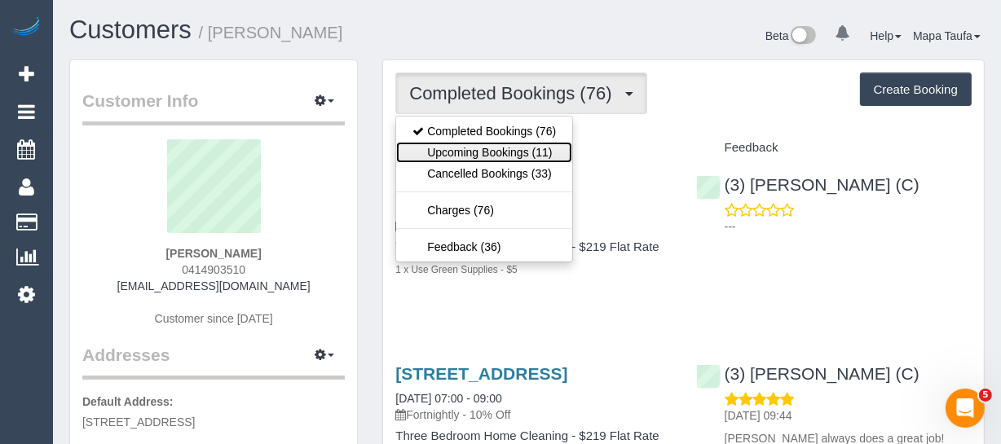
click at [490, 145] on link "Upcoming Bookings (11)" at bounding box center [484, 152] width 176 height 21
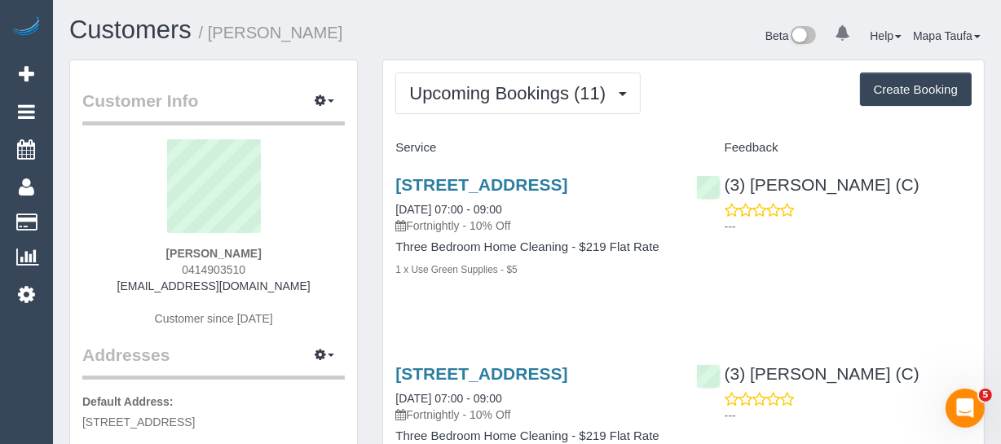
click at [606, 310] on div "33a Sussex St, Yarraville, VIC 3013 03/10/2025 07:00 - 09:00 Fortnightly - 10% …" at bounding box center [533, 235] width 300 height 148
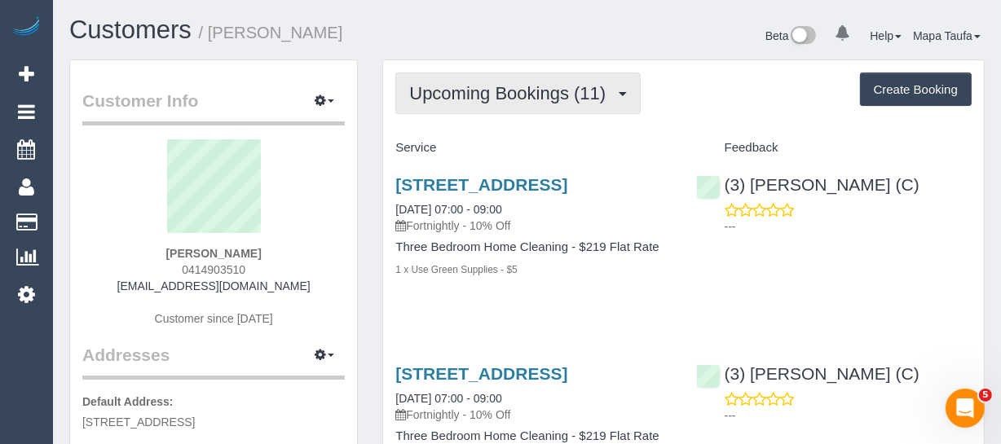
click at [469, 82] on button "Upcoming Bookings (11)" at bounding box center [517, 94] width 245 height 42
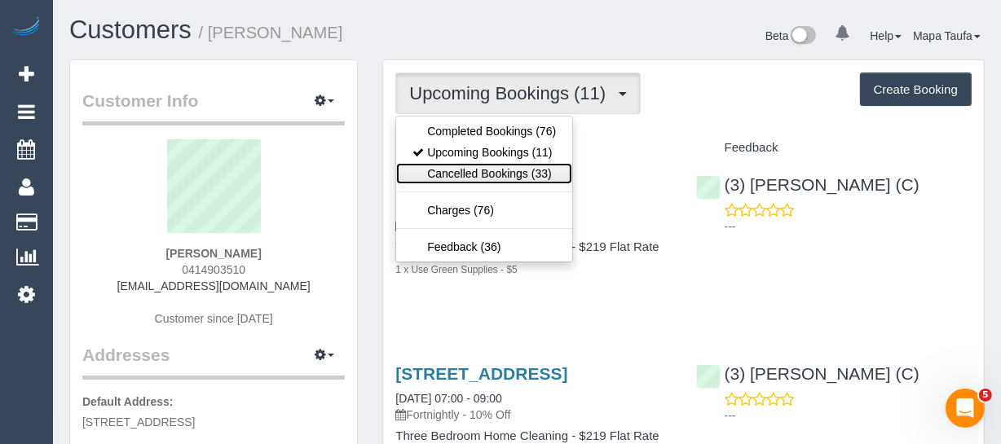
click at [473, 168] on link "Cancelled Bookings (33)" at bounding box center [484, 173] width 176 height 21
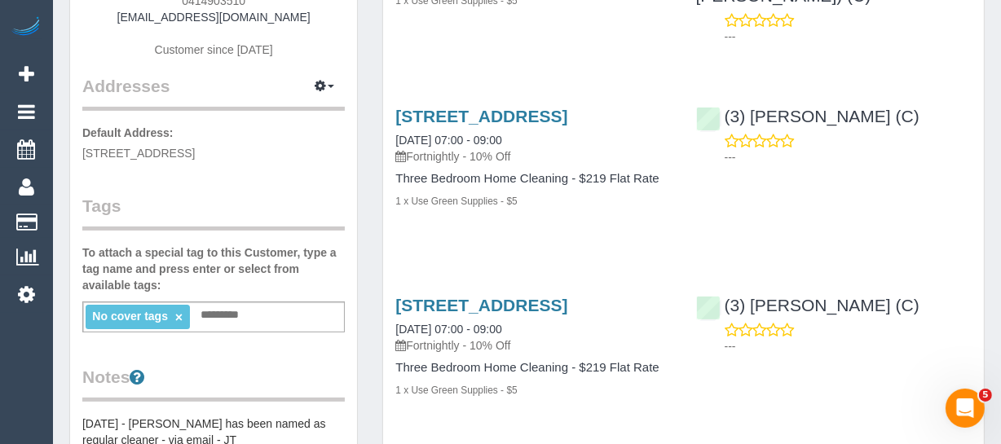
scroll to position [296, 0]
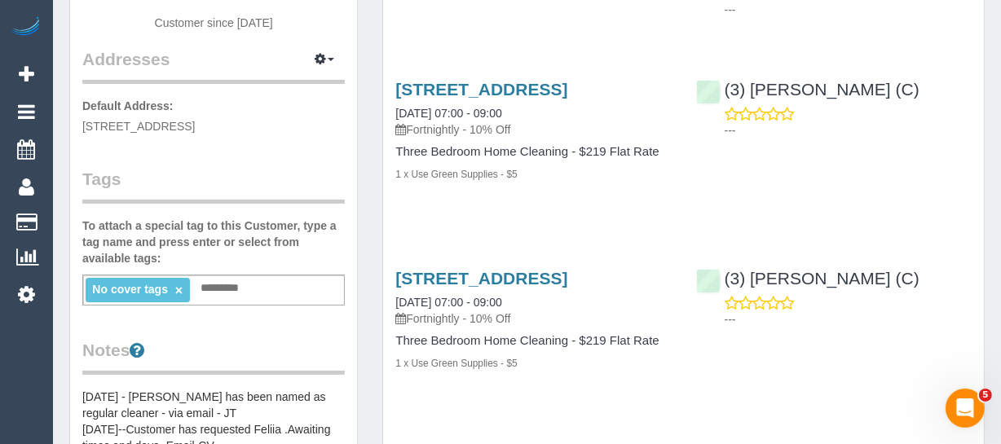
click at [178, 284] on link "×" at bounding box center [178, 291] width 7 height 14
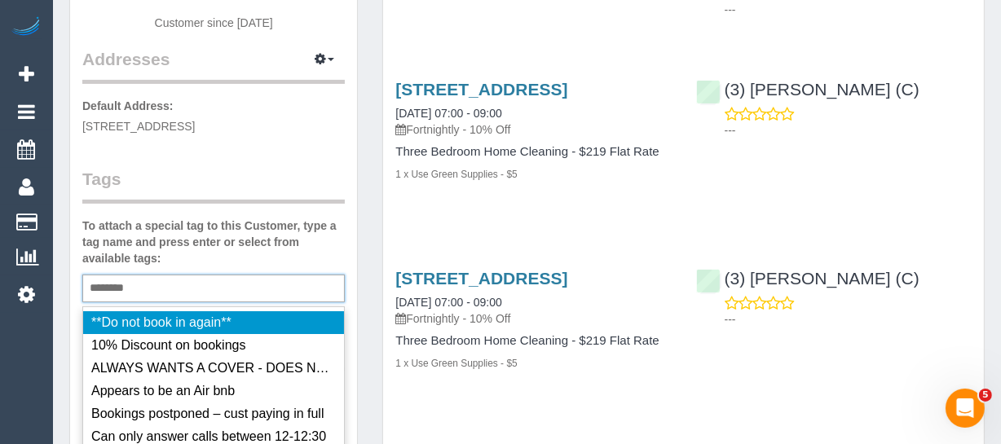
type input "*********"
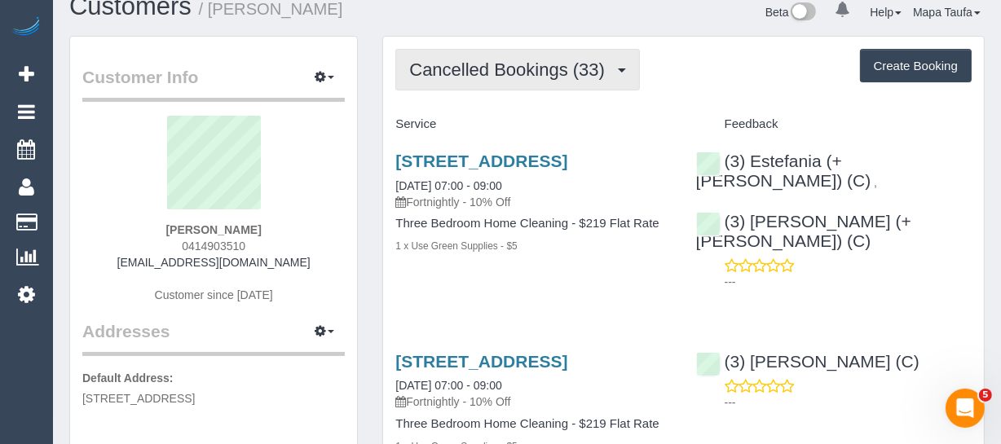
scroll to position [0, 0]
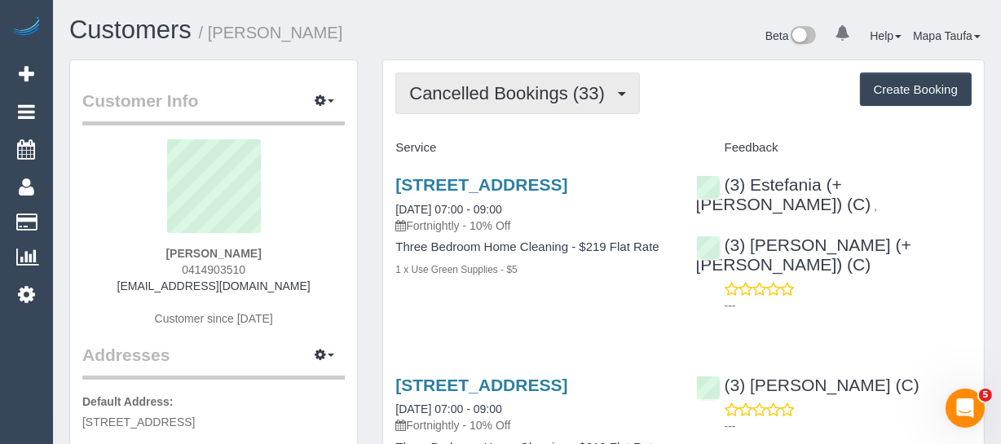
click at [472, 96] on span "Cancelled Bookings (33)" at bounding box center [511, 93] width 204 height 20
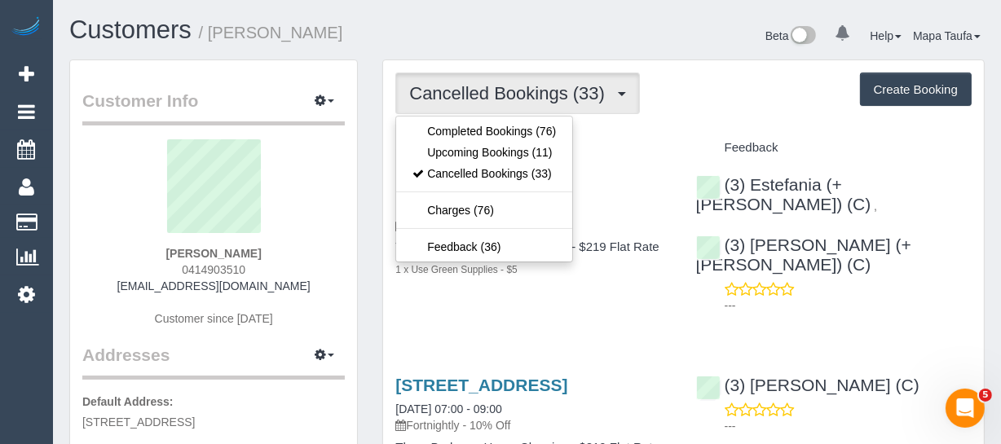
click at [733, 101] on div "Cancelled Bookings (33) Completed Bookings (76) Upcoming Bookings (11) Cancelle…" at bounding box center [683, 94] width 576 height 42
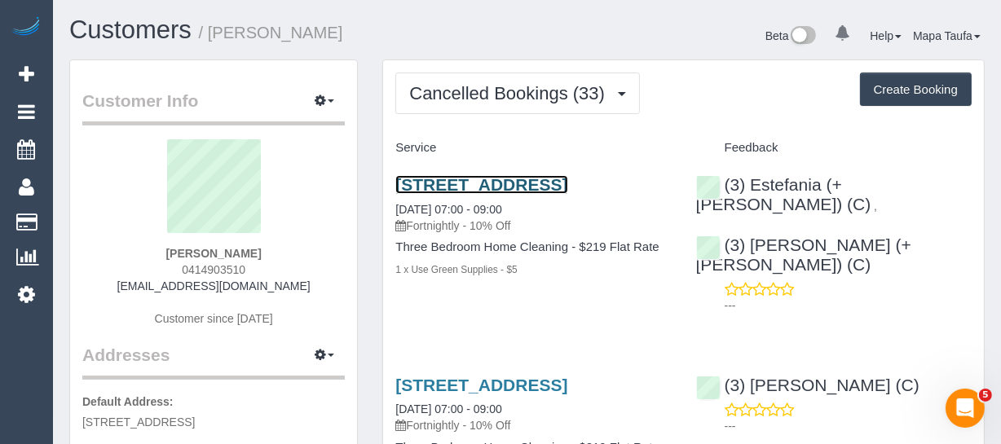
click at [518, 192] on link "33a Sussex St, Yarraville, VIC 3013" at bounding box center [481, 184] width 172 height 19
drag, startPoint x: 447, startPoint y: 201, endPoint x: 297, endPoint y: 228, distance: 152.5
click at [384, 183] on div "33a Sussex St, Yarraville, VIC 3013 19/09/2025 07:00 - 09:00 Fortnightly - 10% …" at bounding box center [533, 235] width 300 height 148
click at [275, 245] on div "Anna Moylan 0414903510 annamoylan@hotmail.com Customer since 2021" at bounding box center [213, 241] width 262 height 204
drag, startPoint x: 272, startPoint y: 253, endPoint x: 144, endPoint y: 253, distance: 128.0
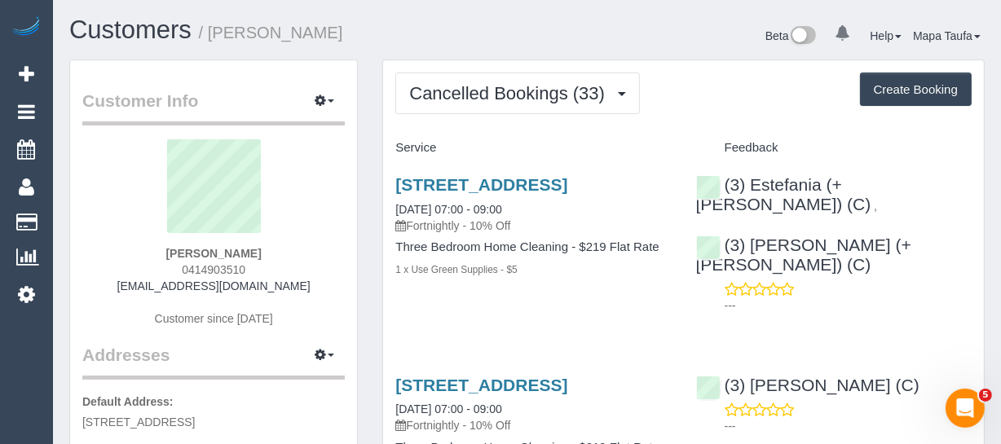
click at [154, 249] on div "Anna Moylan 0414903510 annamoylan@hotmail.com Customer since 2021" at bounding box center [213, 241] width 262 height 204
copy strong "Anna Moylan"
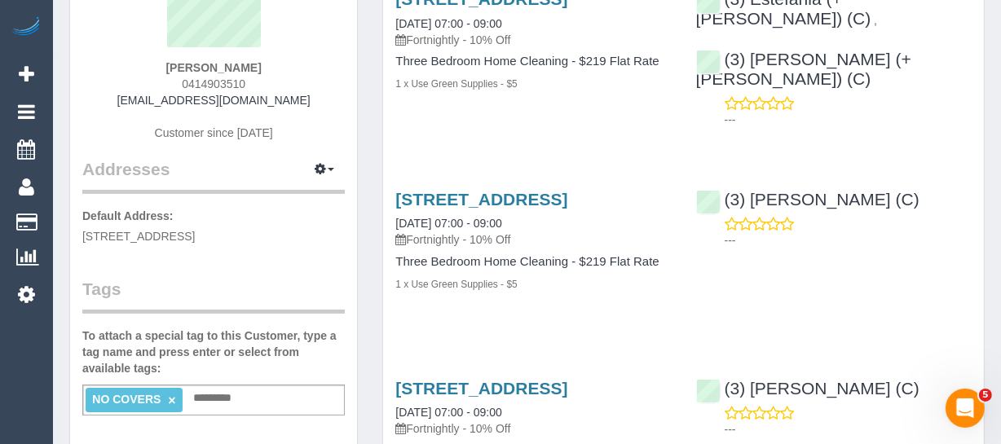
scroll to position [73, 0]
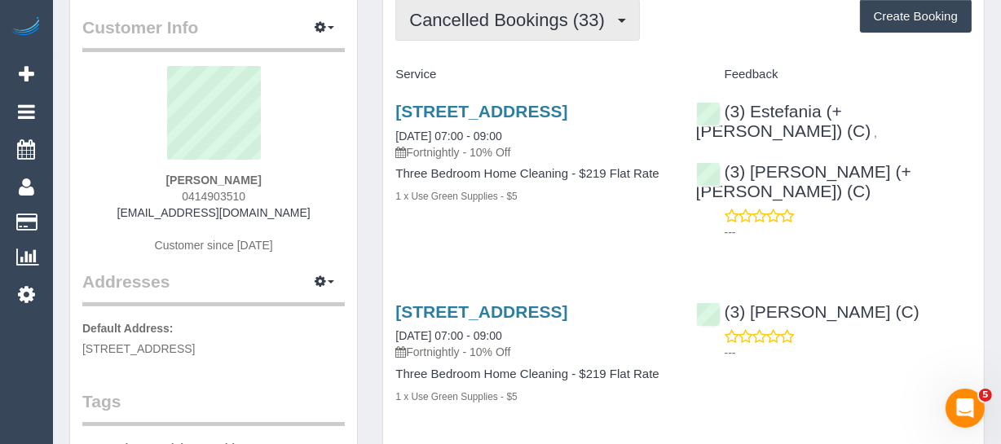
click at [527, 33] on button "Cancelled Bookings (33)" at bounding box center [517, 20] width 245 height 42
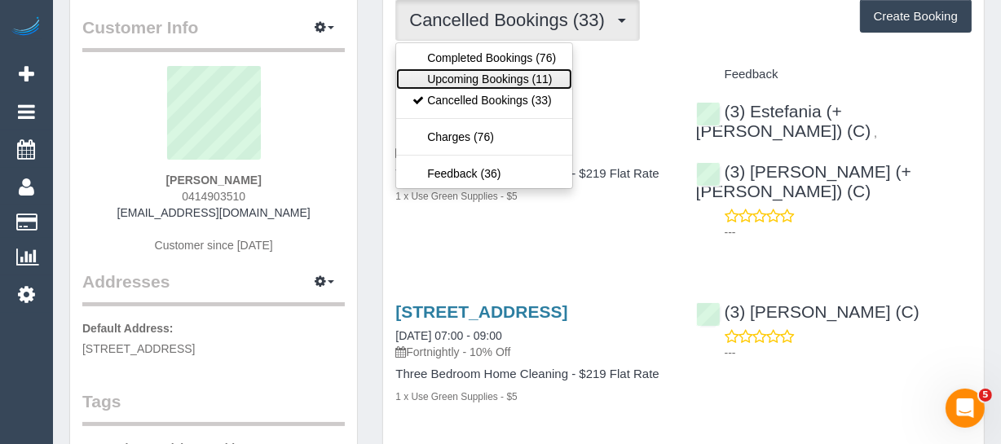
drag, startPoint x: 526, startPoint y: 71, endPoint x: 579, endPoint y: 76, distance: 53.2
click at [526, 72] on link "Upcoming Bookings (11)" at bounding box center [484, 78] width 176 height 21
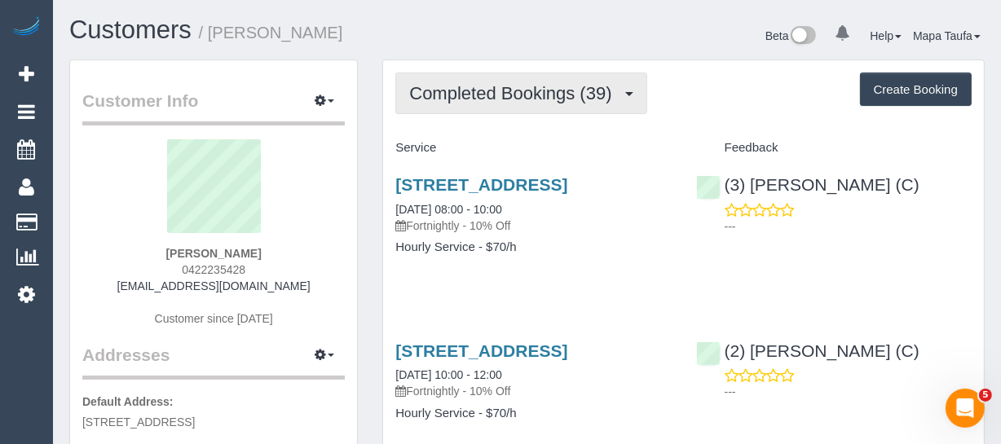
click at [522, 101] on span "Completed Bookings (39)" at bounding box center [514, 93] width 210 height 20
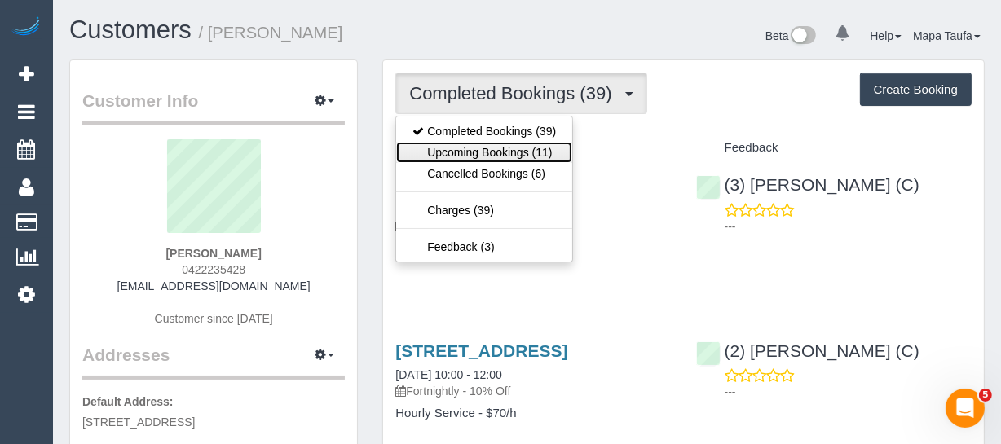
click at [514, 148] on link "Upcoming Bookings (11)" at bounding box center [484, 152] width 176 height 21
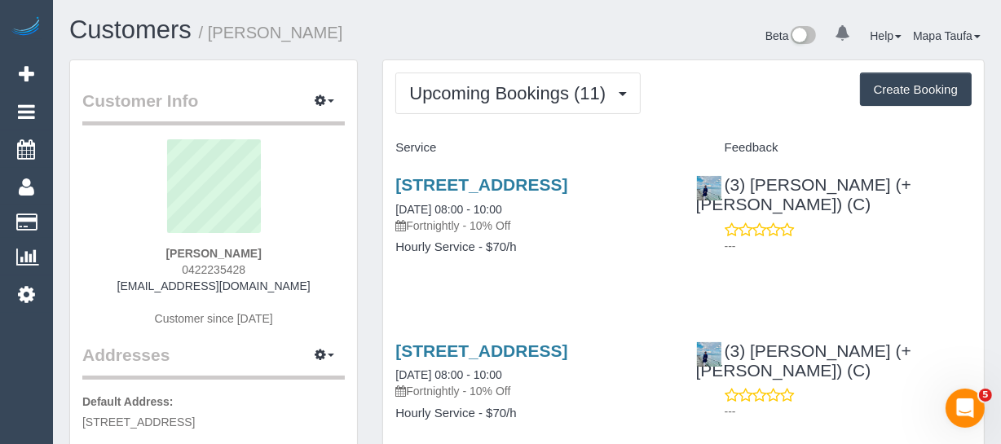
drag, startPoint x: 257, startPoint y: 268, endPoint x: 181, endPoint y: 267, distance: 75.8
click at [181, 267] on div "Catherine Anderson 0422235428 canderson@molinocahill.com.au Customer since 2023" at bounding box center [213, 241] width 262 height 204
copy span "0422235428"
click at [284, 253] on div "Catherine Anderson 0422235428 canderson@molinocahill.com.au Customer since 2023" at bounding box center [213, 241] width 262 height 204
drag, startPoint x: 269, startPoint y: 269, endPoint x: 161, endPoint y: 277, distance: 107.9
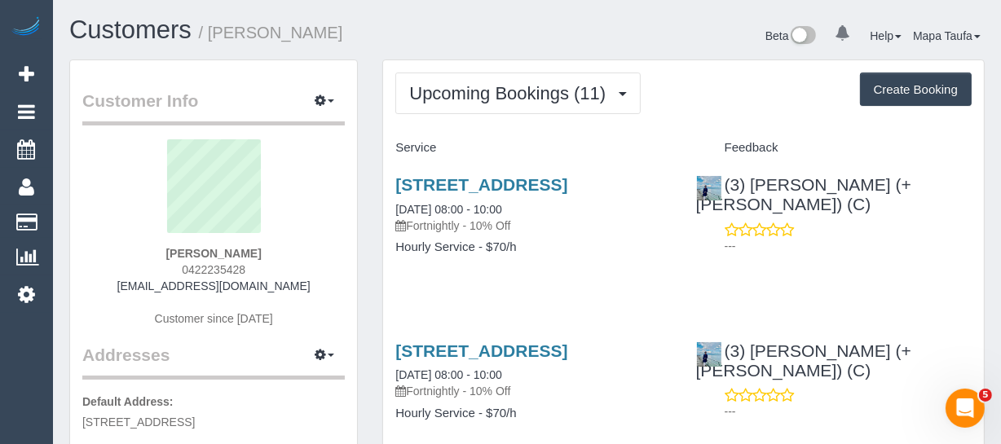
click at [170, 268] on div "Catherine Anderson 0422235428 canderson@molinocahill.com.au Customer since 2023" at bounding box center [213, 241] width 262 height 204
copy span "0422235428"
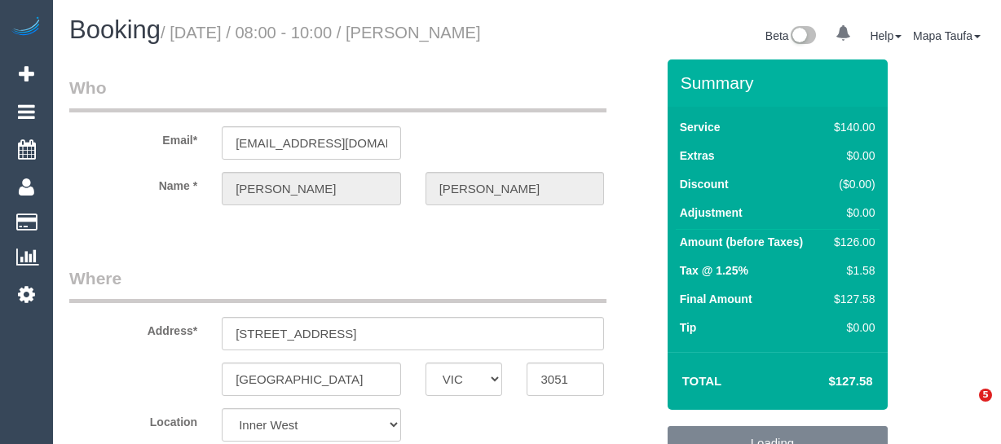
select select "VIC"
select select "string:stripe-pm_1ObBgM2GScqysDRVyxUhc63c"
select select "number:27"
select select "number:14"
select select "number:19"
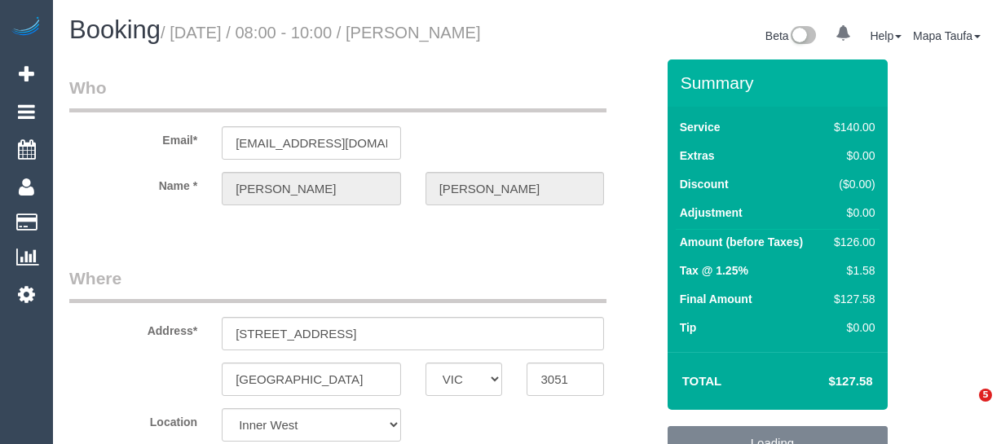
select select "number:36"
select select "number:35"
select select "number:12"
select select "spot1"
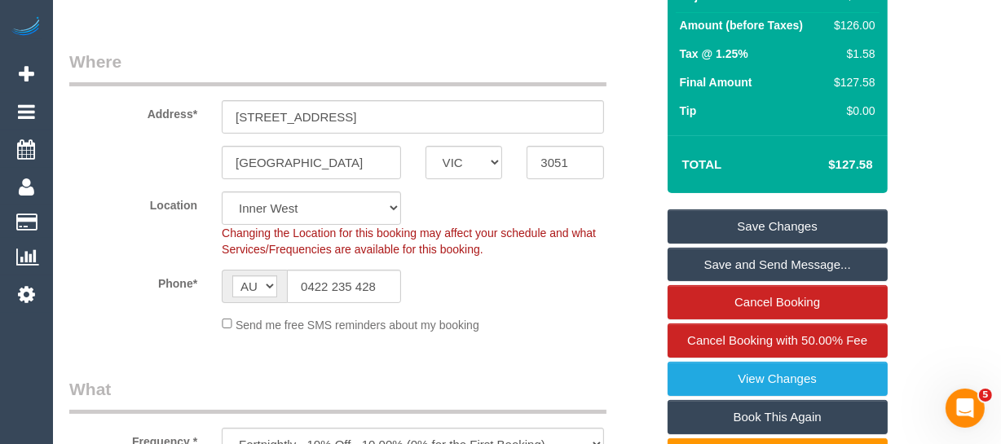
scroll to position [222, 0]
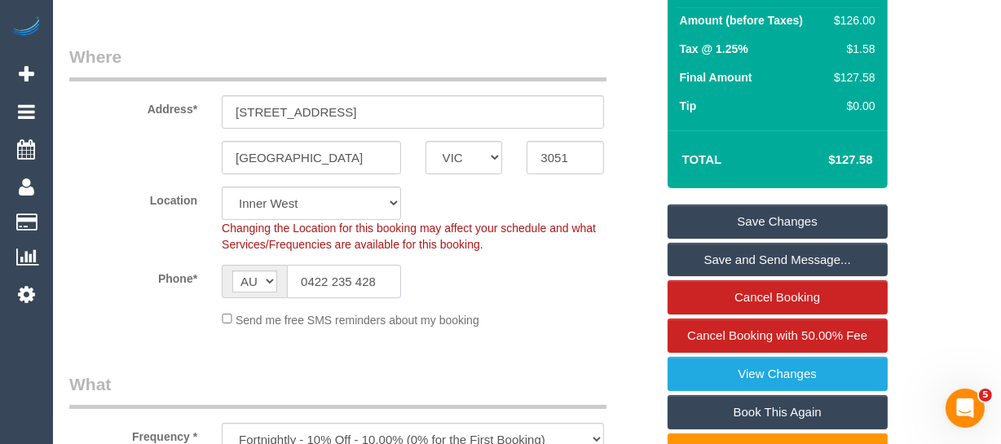
click at [377, 298] on input "0422 235 428" at bounding box center [344, 281] width 114 height 33
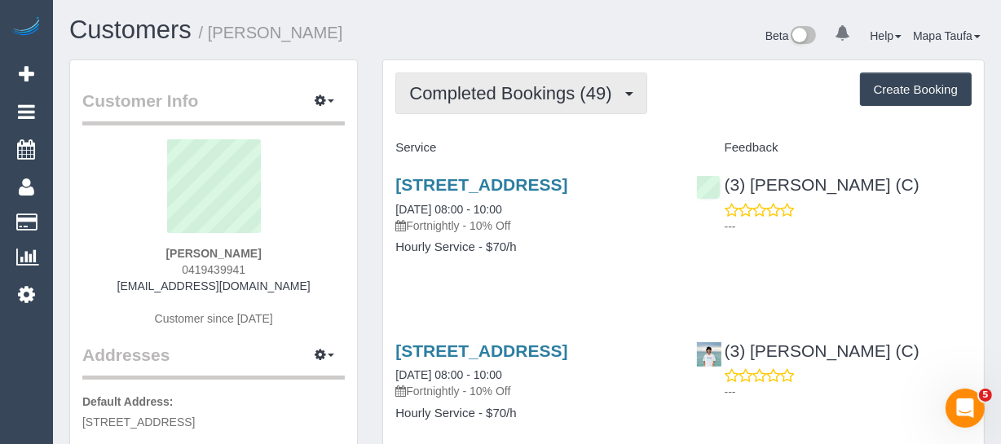
click at [514, 100] on span "Completed Bookings (49)" at bounding box center [514, 93] width 210 height 20
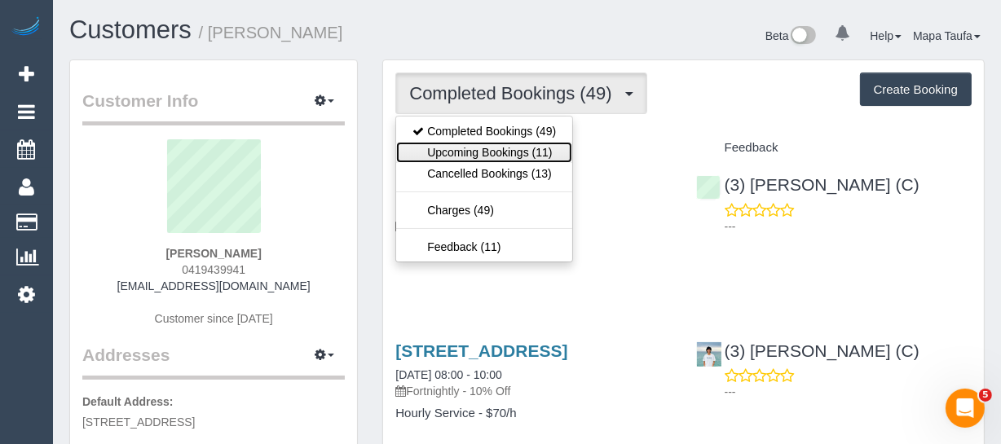
click at [491, 147] on link "Upcoming Bookings (11)" at bounding box center [484, 152] width 176 height 21
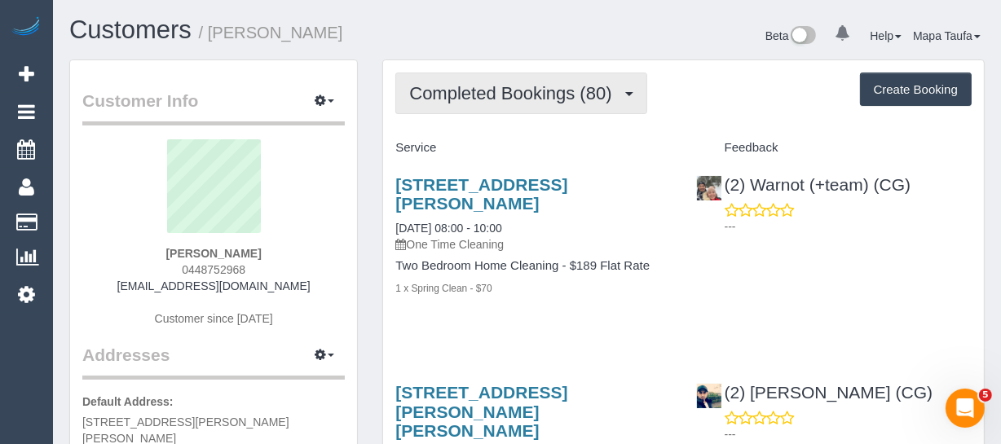
click at [456, 89] on span "Completed Bookings (80)" at bounding box center [514, 93] width 210 height 20
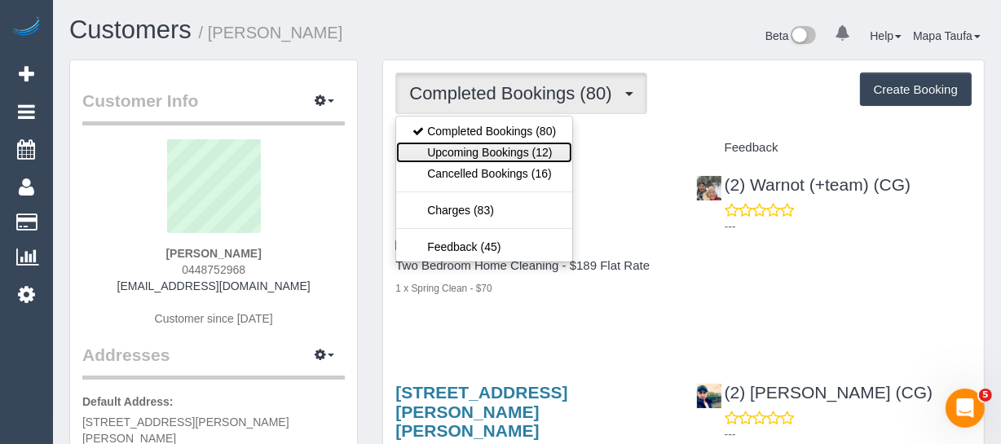
click at [469, 149] on link "Upcoming Bookings (12)" at bounding box center [484, 152] width 176 height 21
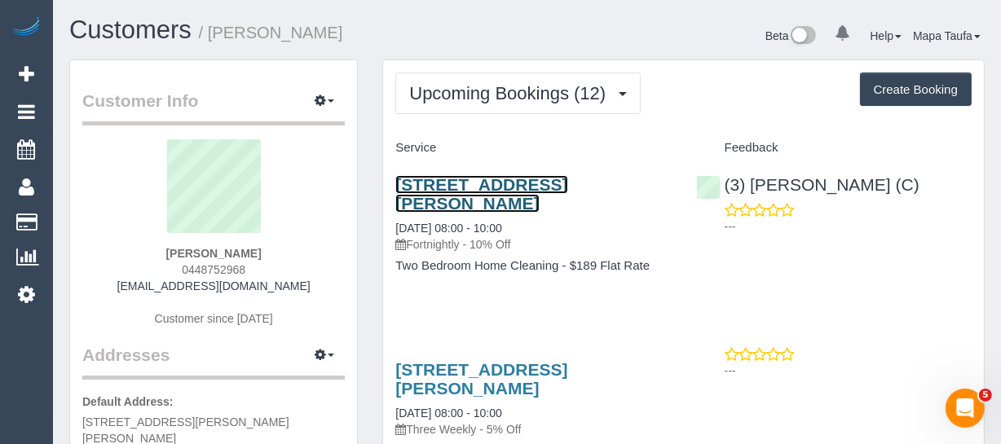
click at [449, 187] on link "[STREET_ADDRESS][PERSON_NAME]" at bounding box center [481, 193] width 172 height 37
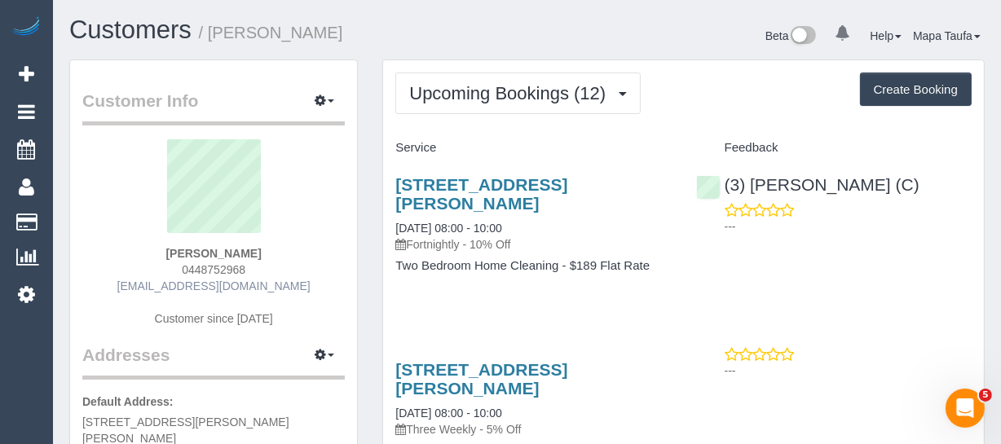
drag, startPoint x: 253, startPoint y: 269, endPoint x: 152, endPoint y: 278, distance: 101.5
click at [159, 271] on div "[PERSON_NAME] 0448752968 [EMAIL_ADDRESS][DOMAIN_NAME] Customer since [DATE]" at bounding box center [213, 241] width 262 height 204
copy span "0448752968"
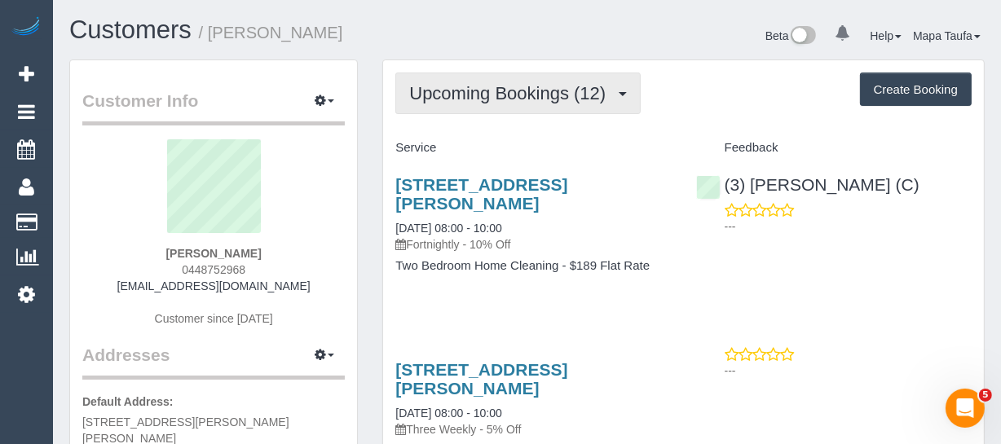
click at [497, 103] on button "Upcoming Bookings (12)" at bounding box center [517, 94] width 245 height 42
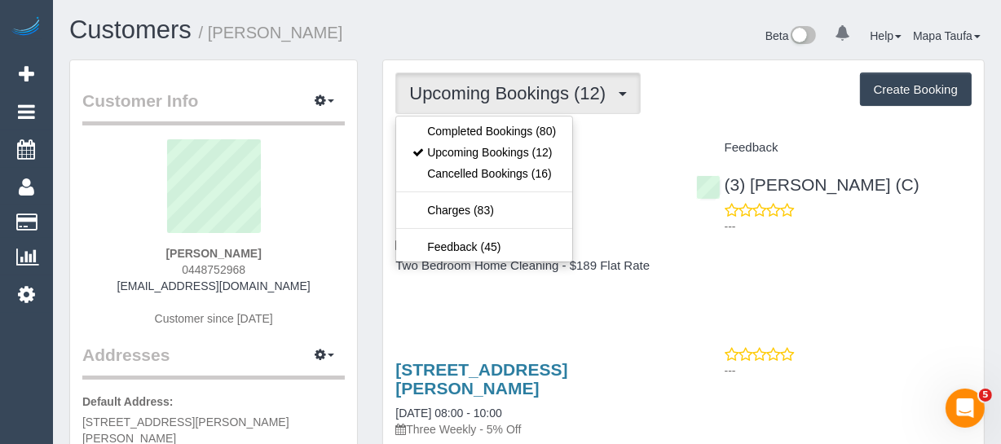
click at [491, 118] on ul "Completed Bookings (80) Upcoming Bookings (12) Cancelled Bookings (16) Charges …" at bounding box center [484, 189] width 178 height 147
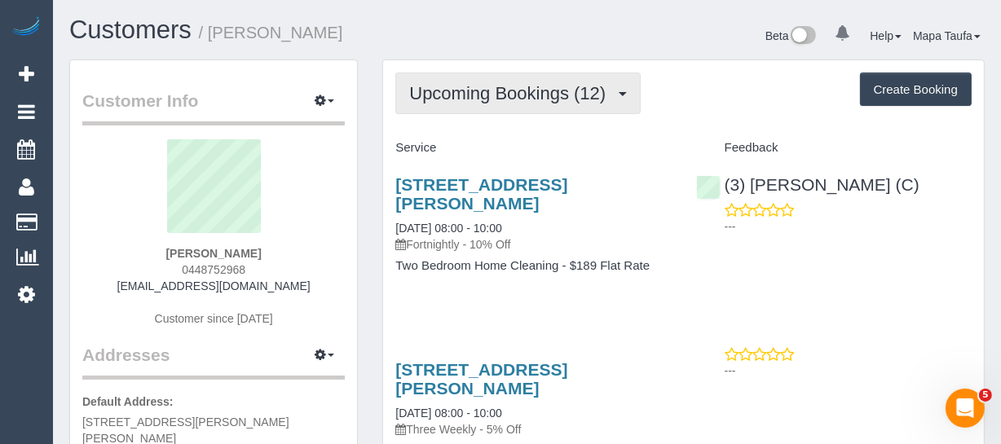
click at [496, 106] on button "Upcoming Bookings (12)" at bounding box center [517, 94] width 245 height 42
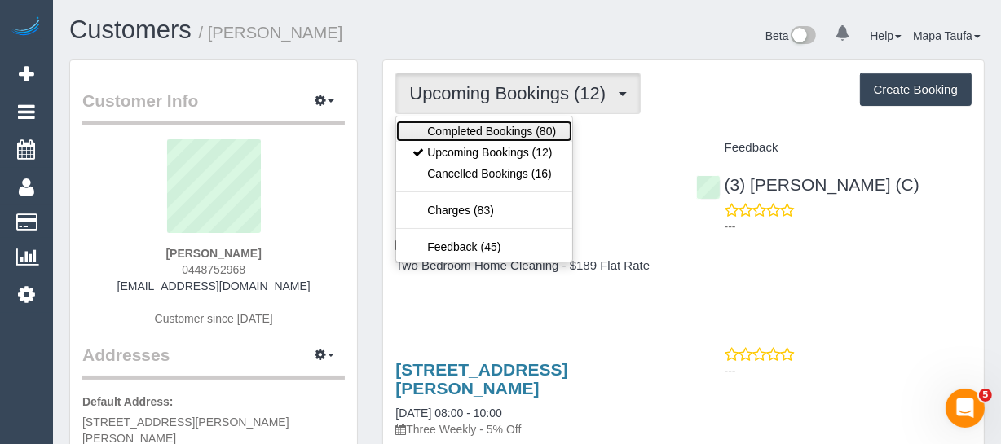
click at [491, 130] on link "Completed Bookings (80)" at bounding box center [484, 131] width 176 height 21
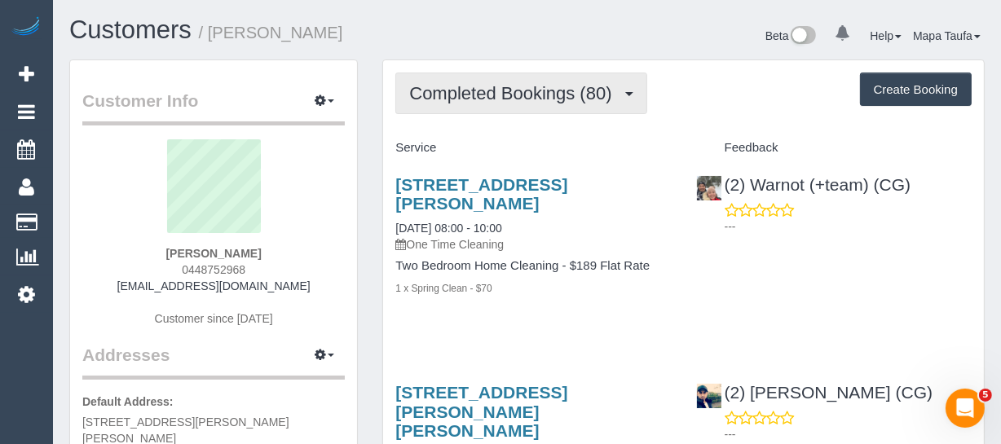
click at [525, 100] on span "Completed Bookings (80)" at bounding box center [514, 93] width 210 height 20
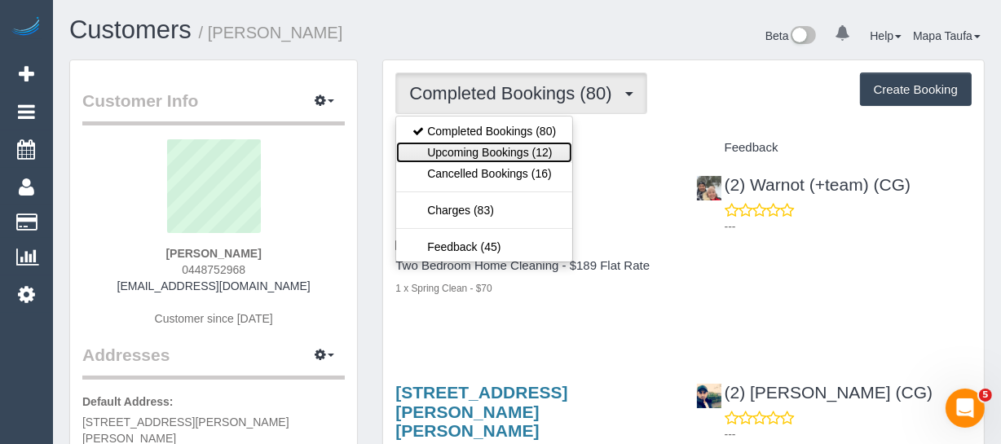
click at [517, 142] on link "Upcoming Bookings (12)" at bounding box center [484, 152] width 176 height 21
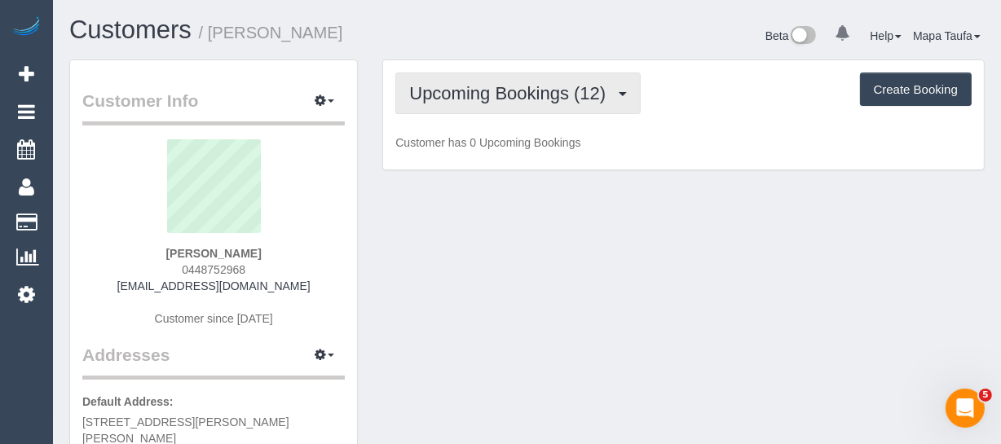
drag, startPoint x: 514, startPoint y: 83, endPoint x: 508, endPoint y: 91, distance: 9.9
click at [513, 83] on span "Upcoming Bookings (12)" at bounding box center [511, 93] width 205 height 20
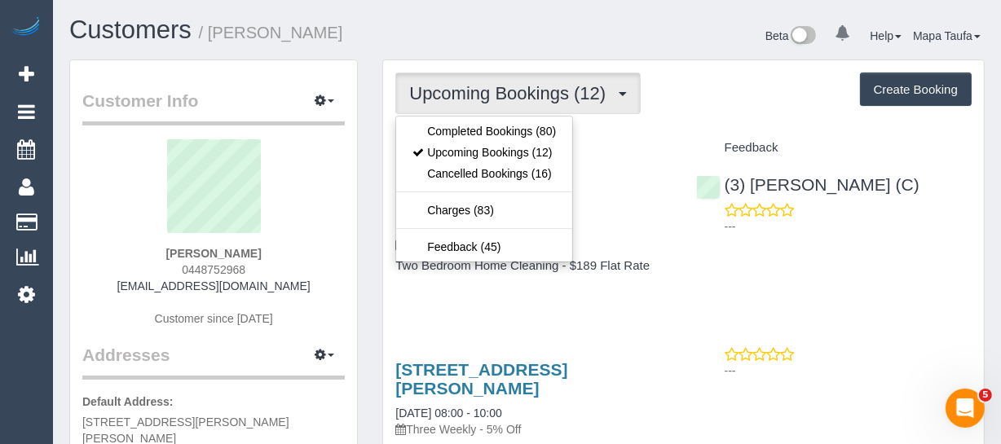
click at [497, 117] on ul "Completed Bookings (80) Upcoming Bookings (12) Cancelled Bookings (16) Charges …" at bounding box center [484, 189] width 178 height 147
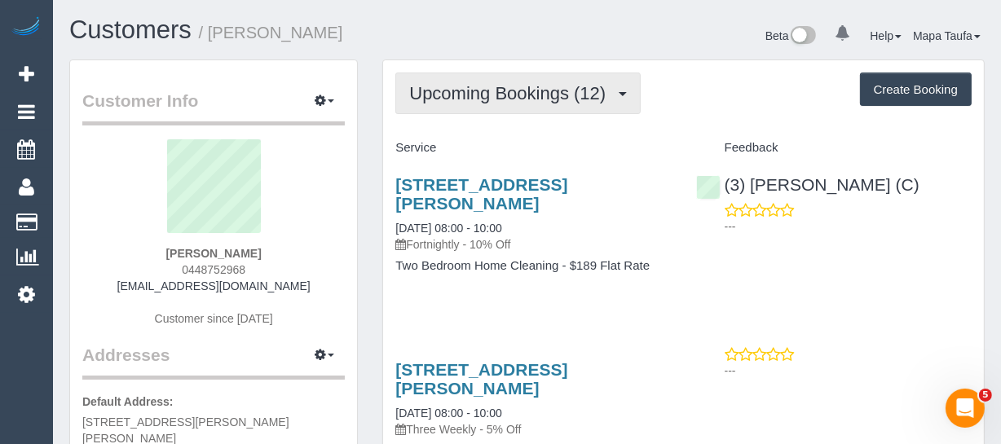
click at [492, 104] on button "Upcoming Bookings (12)" at bounding box center [517, 94] width 245 height 42
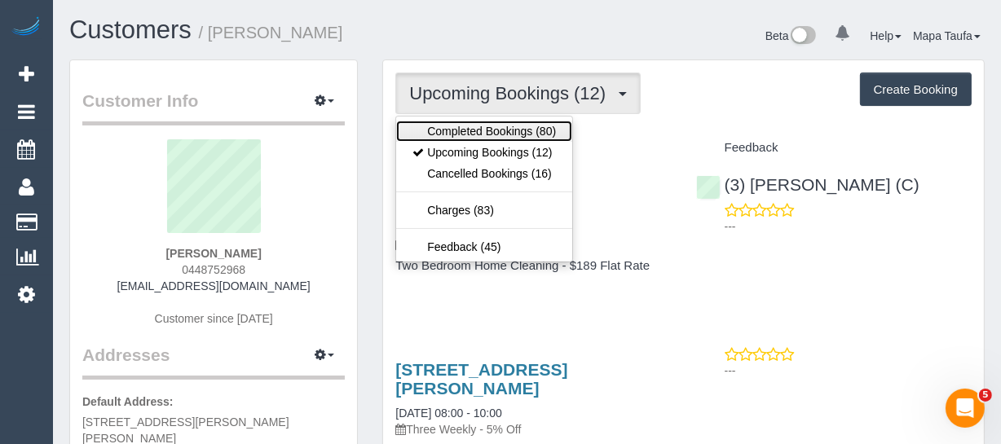
click at [494, 122] on link "Completed Bookings (80)" at bounding box center [484, 131] width 176 height 21
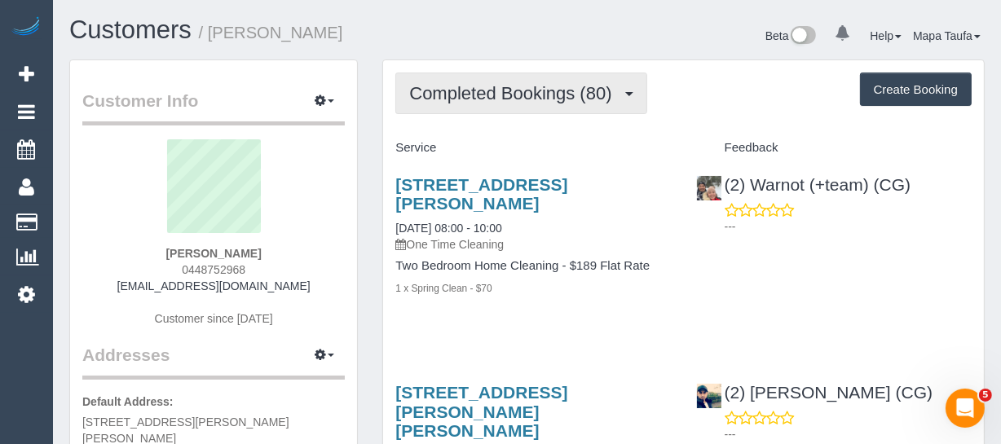
click at [474, 95] on span "Completed Bookings (80)" at bounding box center [514, 93] width 210 height 20
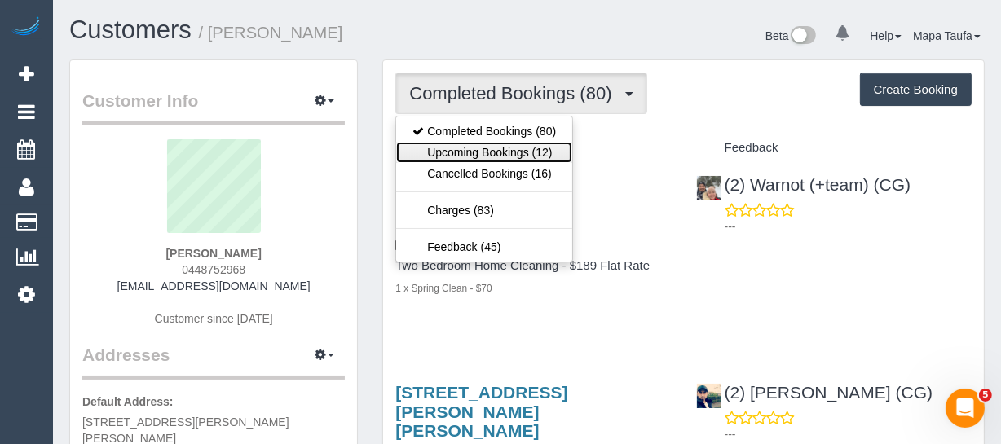
click at [480, 142] on link "Upcoming Bookings (12)" at bounding box center [484, 152] width 176 height 21
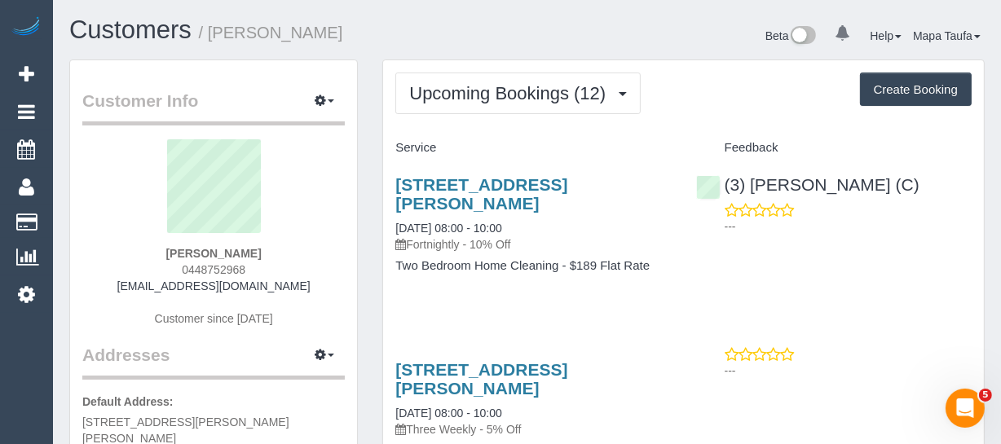
click at [466, 153] on h4 "Service" at bounding box center [532, 148] width 275 height 14
click at [786, 189] on link "(3) [PERSON_NAME] (C)" at bounding box center [807, 184] width 223 height 19
drag, startPoint x: 255, startPoint y: 284, endPoint x: 107, endPoint y: 293, distance: 148.6
click at [109, 281] on div "[PERSON_NAME] 0448752968 [EMAIL_ADDRESS][DOMAIN_NAME] Customer since [DATE]" at bounding box center [213, 241] width 262 height 204
copy link "[EMAIL_ADDRESS][DOMAIN_NAME]"
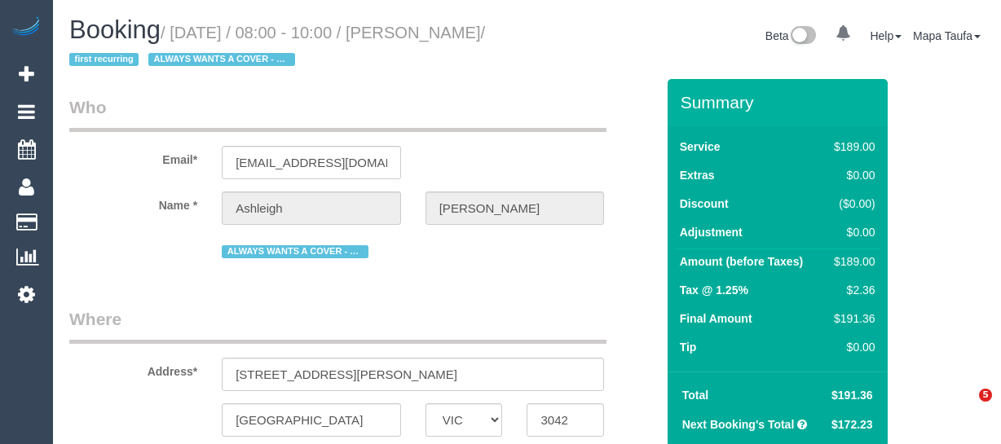
select select "VIC"
select select "number:29"
select select "number:14"
select select "number:19"
select select "number:24"
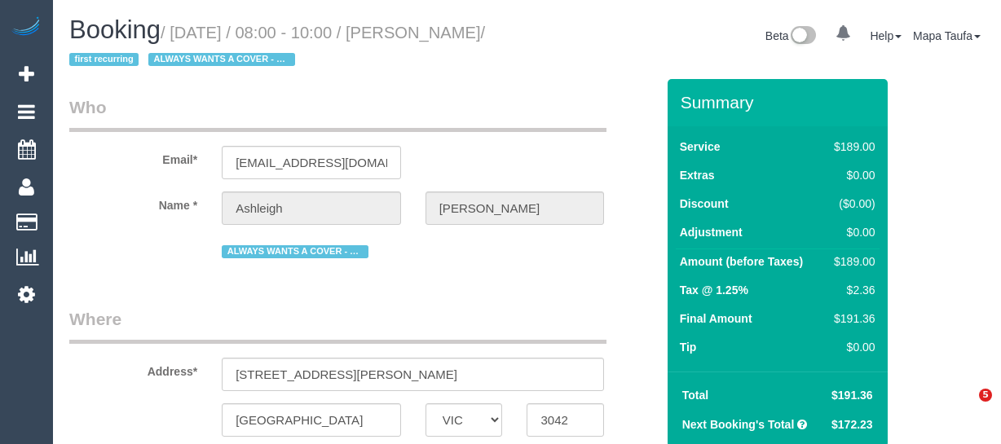
select select "number:33"
select select "number:12"
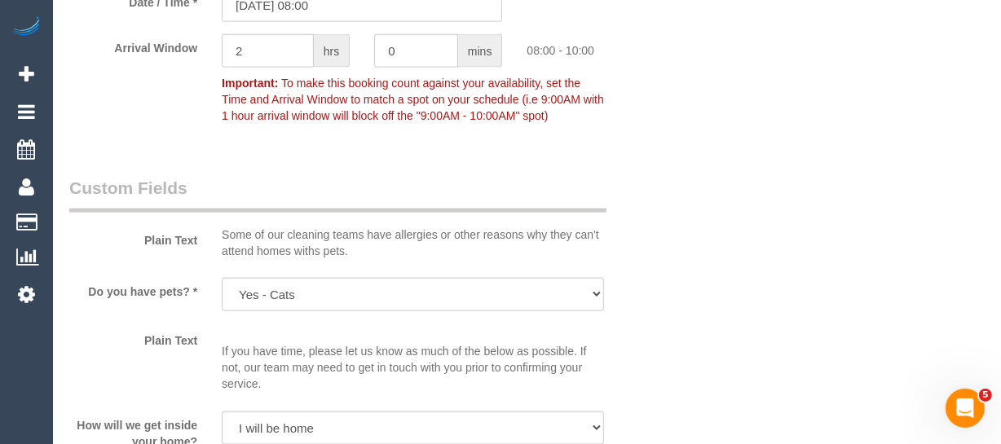
scroll to position [1958, 0]
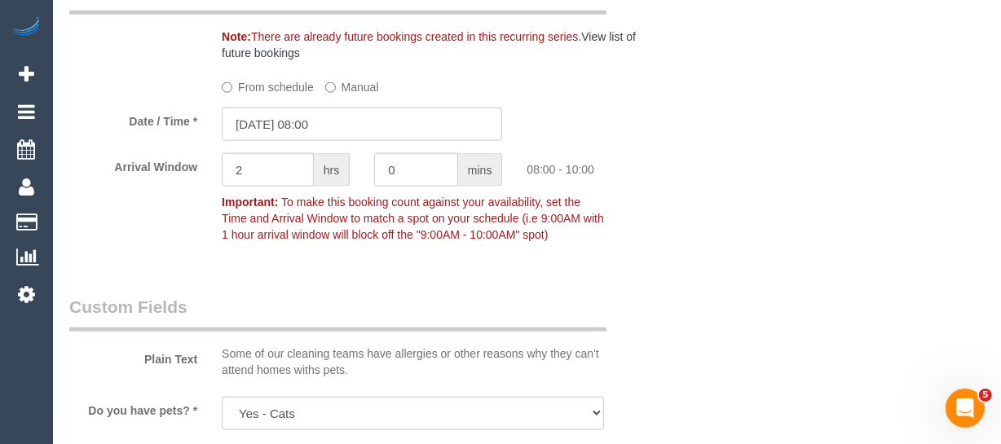
click at [249, 95] on label "From schedule" at bounding box center [268, 84] width 92 height 22
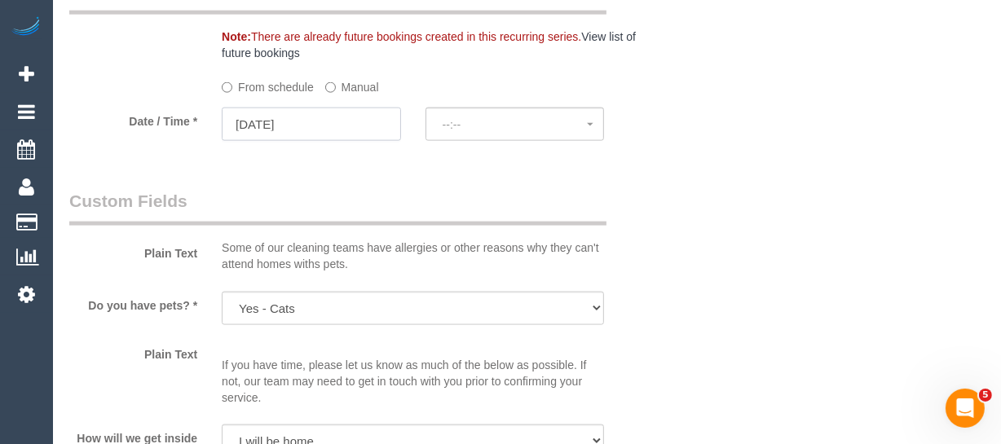
click at [325, 134] on input "19/09/2025" at bounding box center [311, 124] width 179 height 33
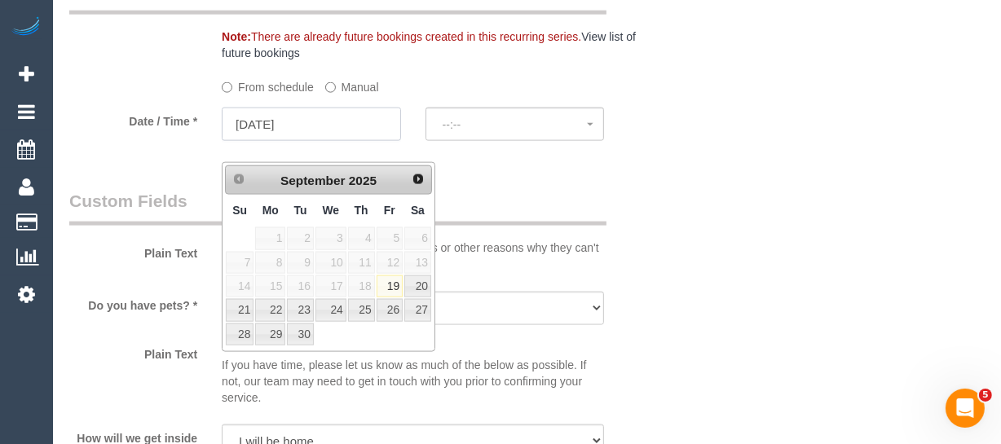
select select "spot6"
click at [384, 310] on link "26" at bounding box center [390, 310] width 26 height 22
click at [393, 311] on link "26" at bounding box center [390, 310] width 26 height 22
type input "26/09/2025"
click at [502, 131] on span "--:--" at bounding box center [515, 124] width 145 height 13
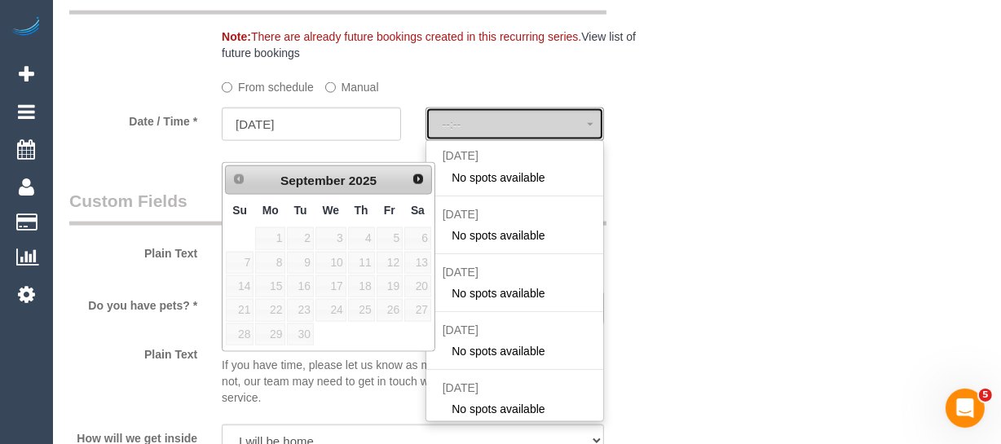
select select "spot11"
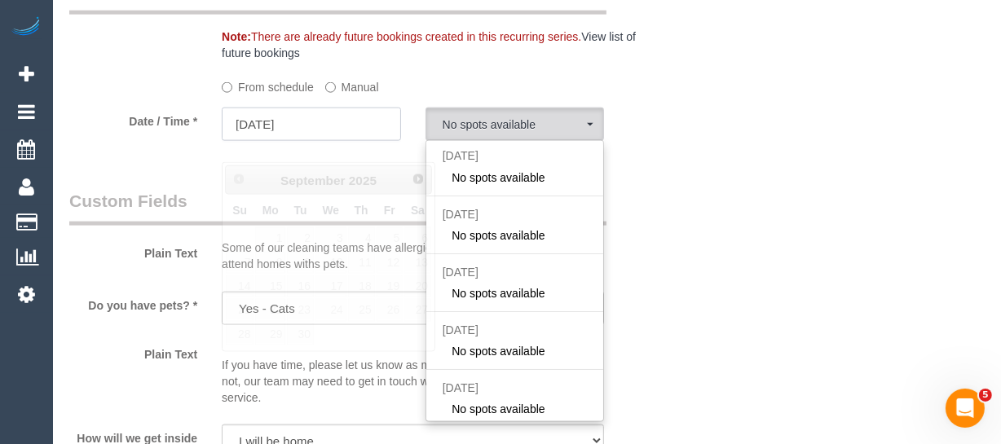
click at [311, 141] on input "26/09/2025" at bounding box center [311, 124] width 179 height 33
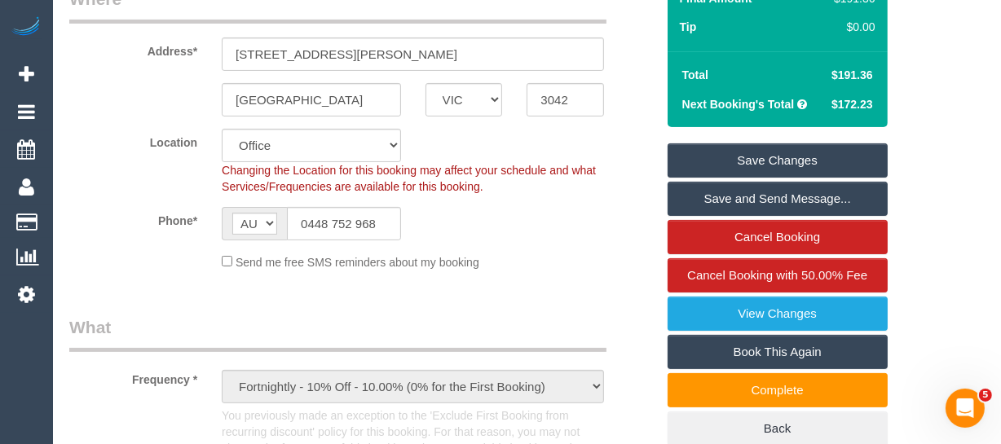
scroll to position [298, 0]
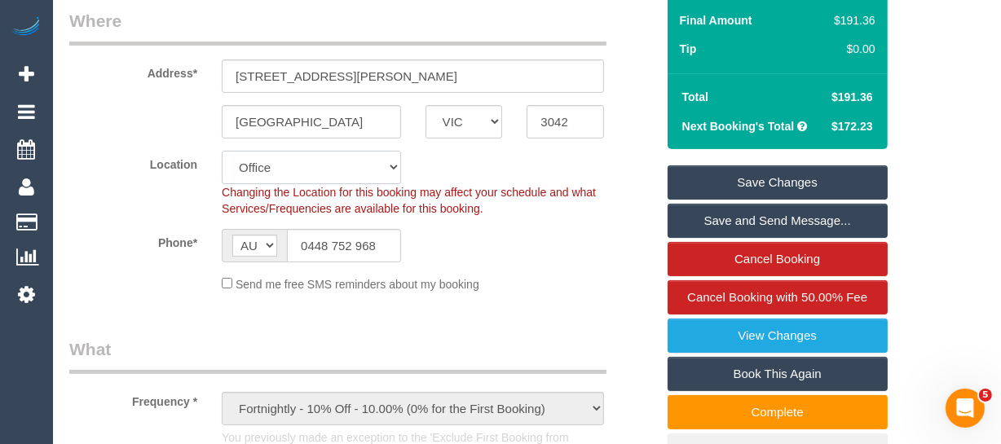
click at [357, 178] on select "Office City East (North) East (South) Inner East Inner North (East) Inner North…" at bounding box center [311, 167] width 179 height 33
select select "47"
click at [222, 151] on select "Office City East (North) East (South) Inner East Inner North (East) Inner North…" at bounding box center [311, 167] width 179 height 33
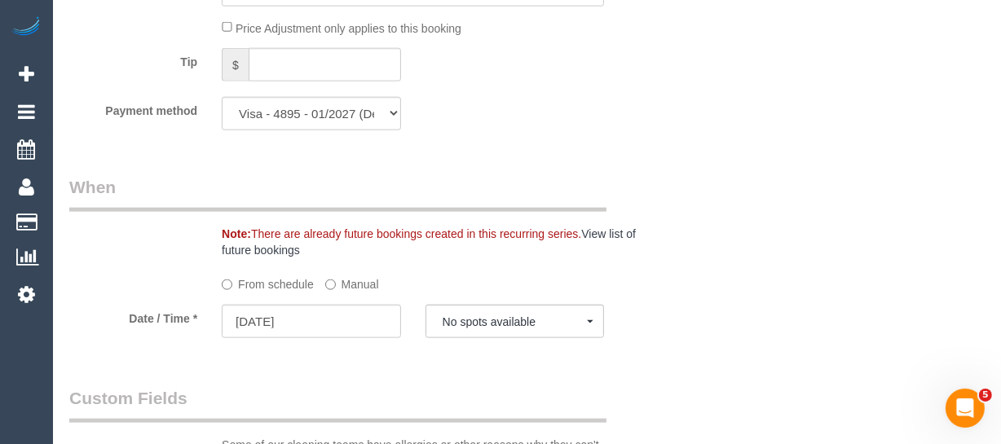
select select "object:6048"
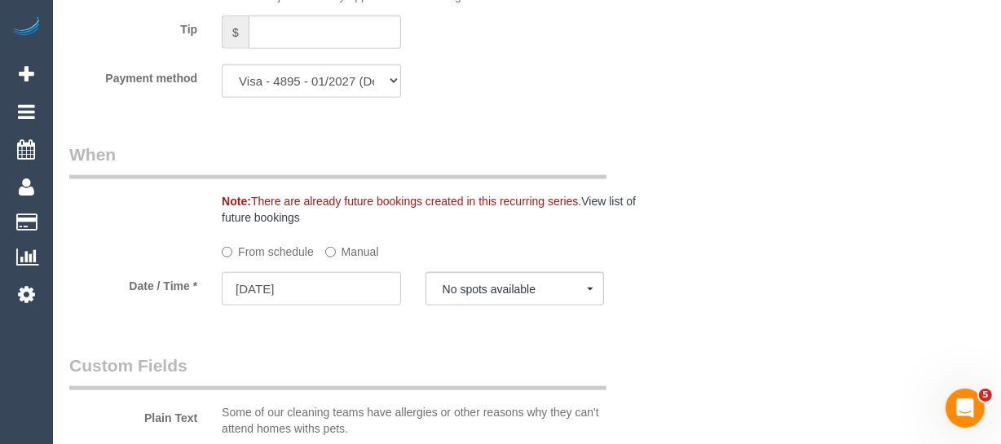
scroll to position [2003, 0]
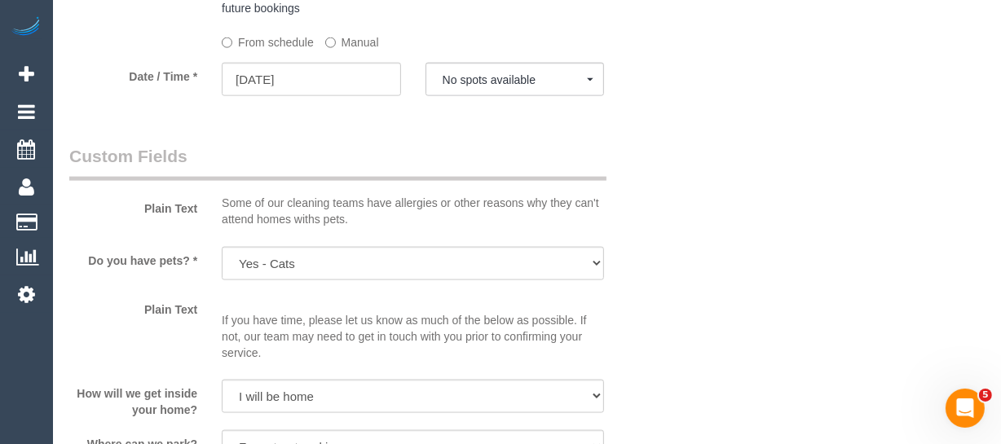
select select "spot16"
click at [317, 96] on input "26/09/2025" at bounding box center [311, 79] width 179 height 33
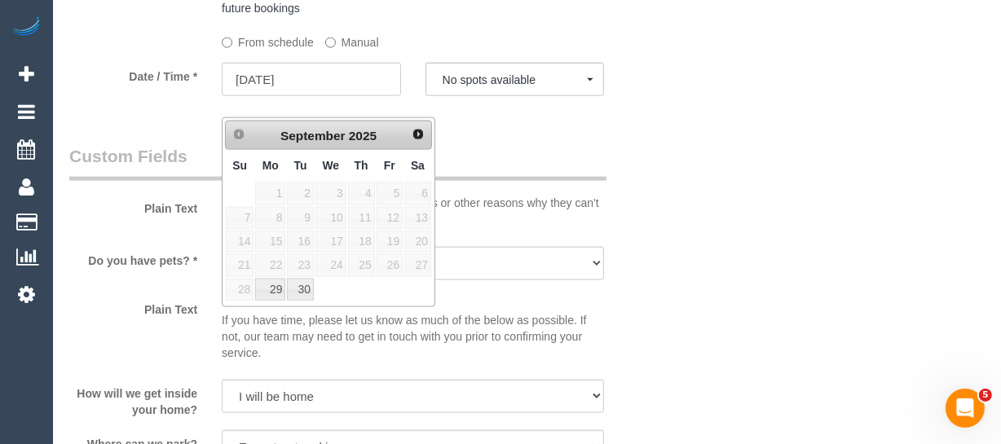
click at [893, 272] on div "Who Email* ashleighdwitt@gmail.com Name * Ashleigh Witt ALWAYS WANTS A COVER - …" at bounding box center [526, 78] width 915 height 4005
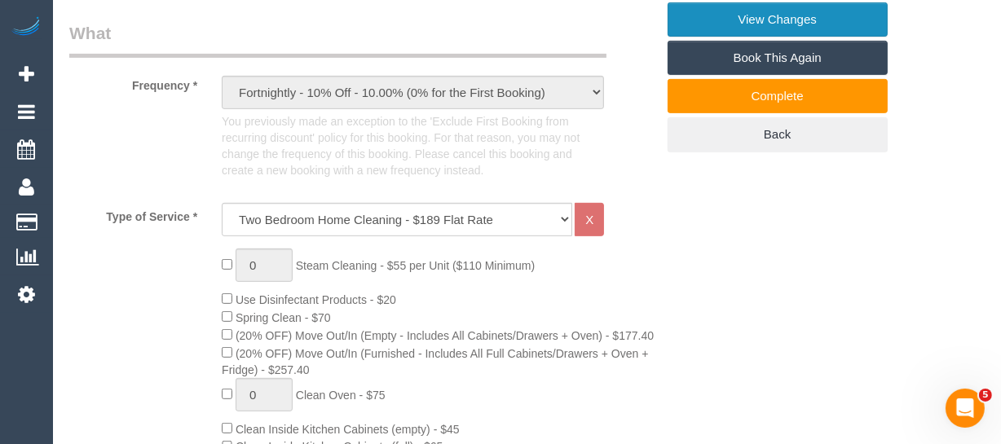
scroll to position [399, 0]
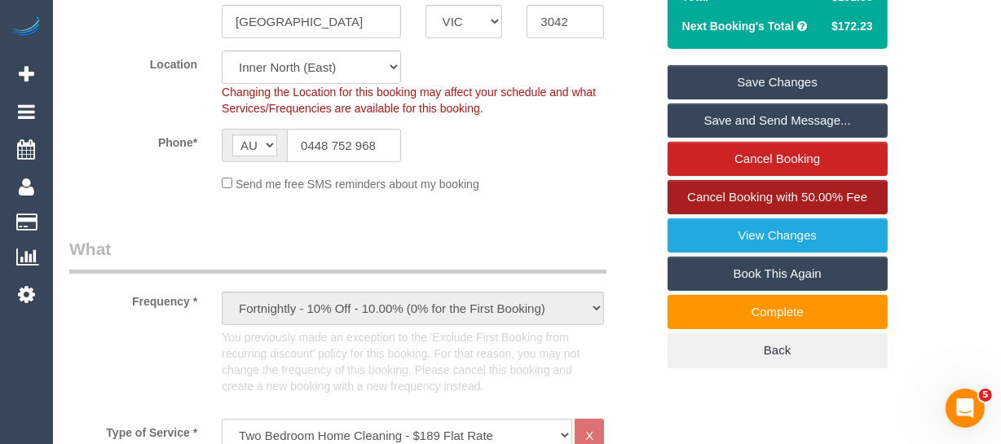
click at [741, 201] on span "Cancel Booking with 50.00% Fee" at bounding box center [777, 197] width 180 height 14
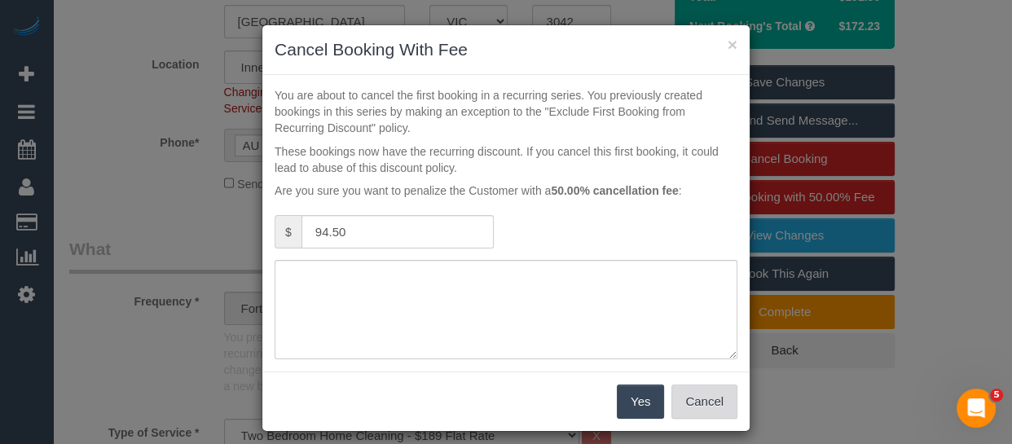
click at [712, 401] on button "Cancel" at bounding box center [705, 402] width 66 height 34
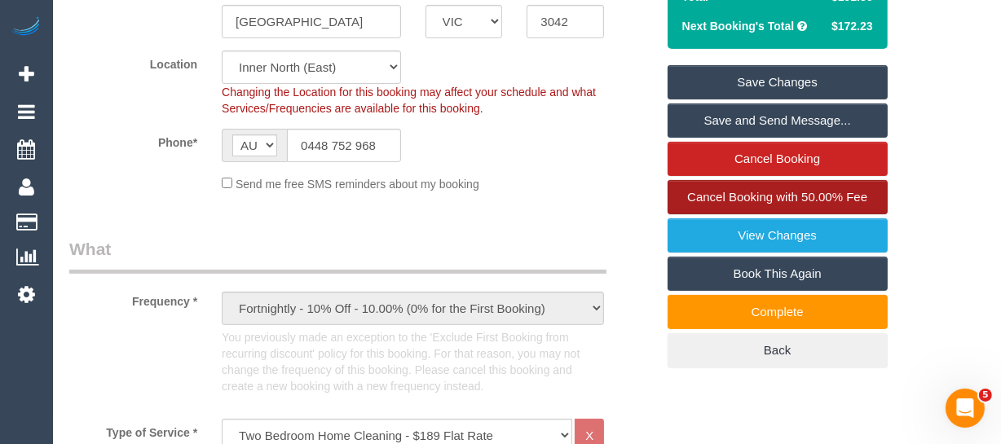
click at [790, 187] on link "Cancel Booking with 50.00% Fee" at bounding box center [778, 197] width 220 height 34
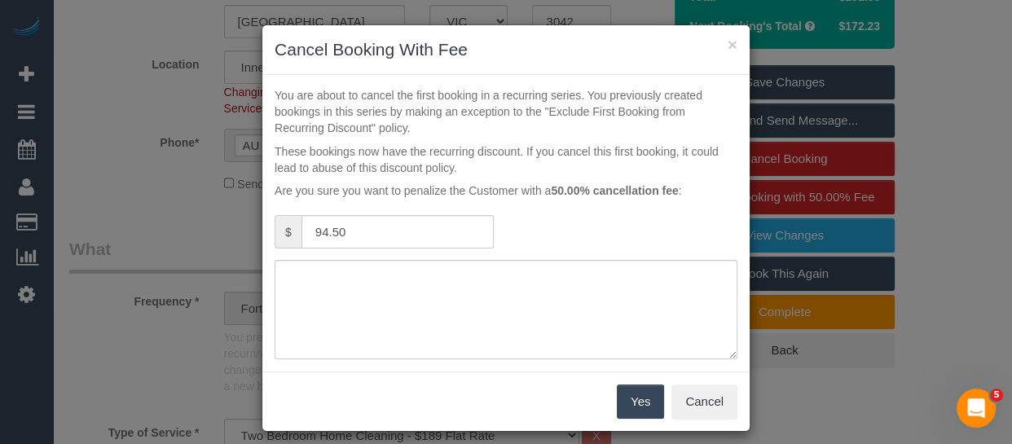
click at [499, 223] on div "$ 94.50" at bounding box center [384, 233] width 244 height 37
click at [499, 282] on textarea at bounding box center [506, 309] width 463 height 99
type textarea "cleaner refused at the door adv fee via phone/email -MT"
click at [617, 402] on button "Yes" at bounding box center [640, 402] width 47 height 34
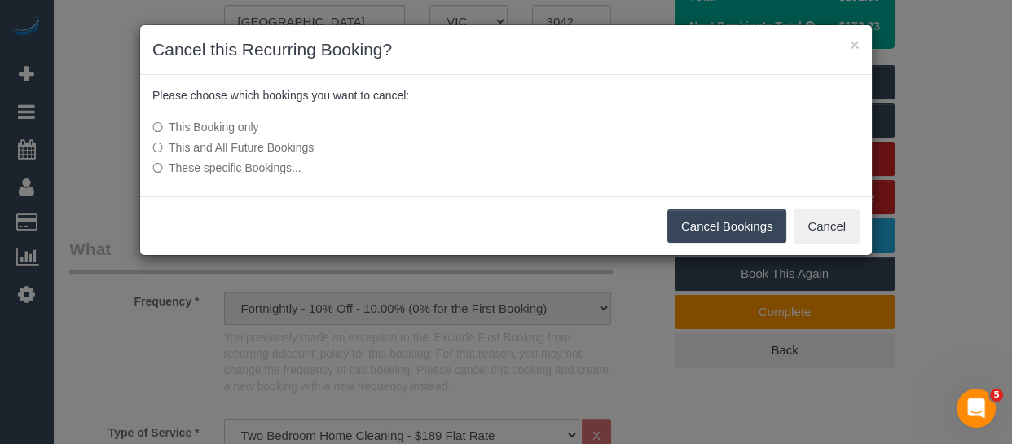
click at [679, 226] on button "Cancel Bookings" at bounding box center [728, 226] width 120 height 34
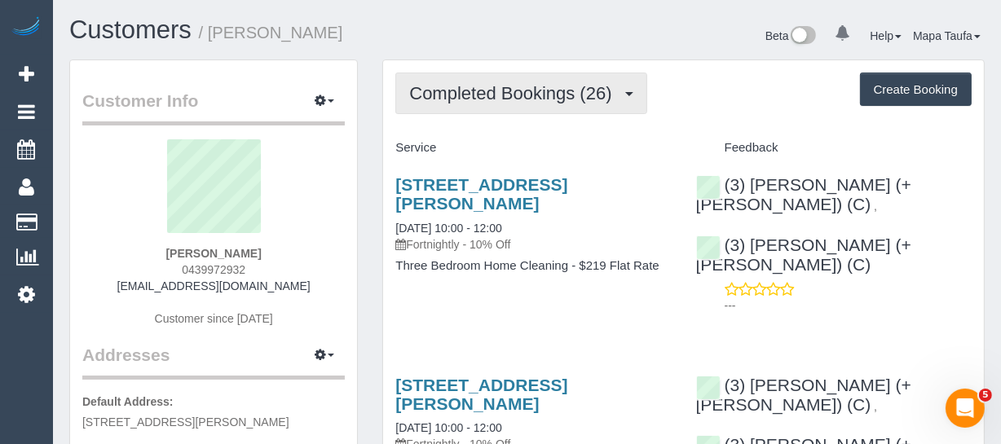
click at [534, 95] on span "Completed Bookings (26)" at bounding box center [514, 93] width 210 height 20
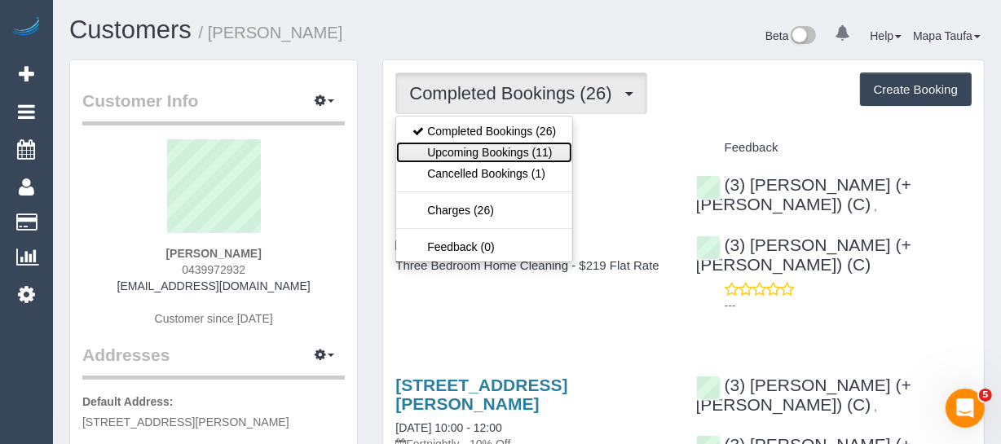
click at [505, 155] on link "Upcoming Bookings (11)" at bounding box center [484, 152] width 176 height 21
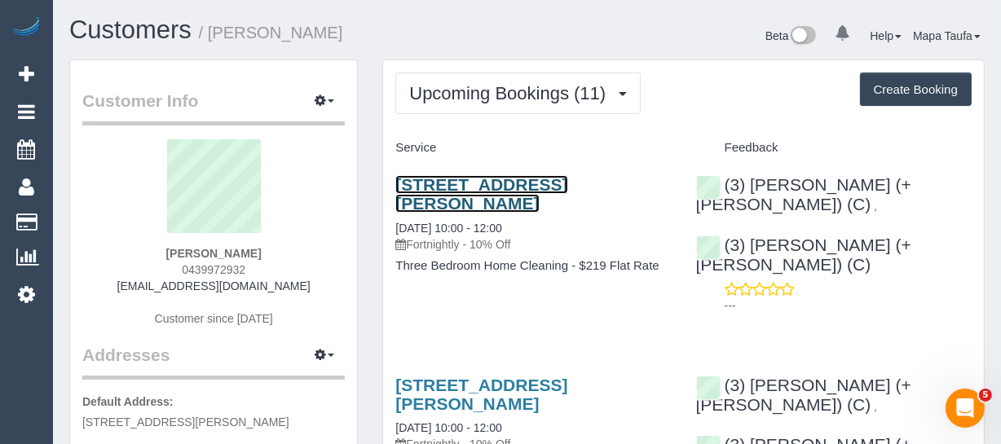
click at [545, 179] on link "[STREET_ADDRESS][PERSON_NAME]" at bounding box center [481, 193] width 172 height 37
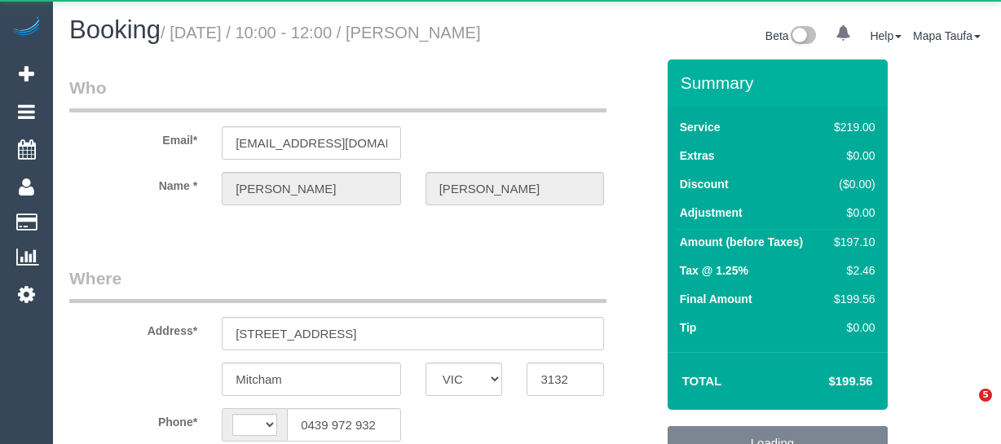
select select "VIC"
select select "object:289"
select select "string:stripe-pm_1PrrUT2GScqysDRVCRdCFDVQ"
select select "string:AU"
select select "spot1"
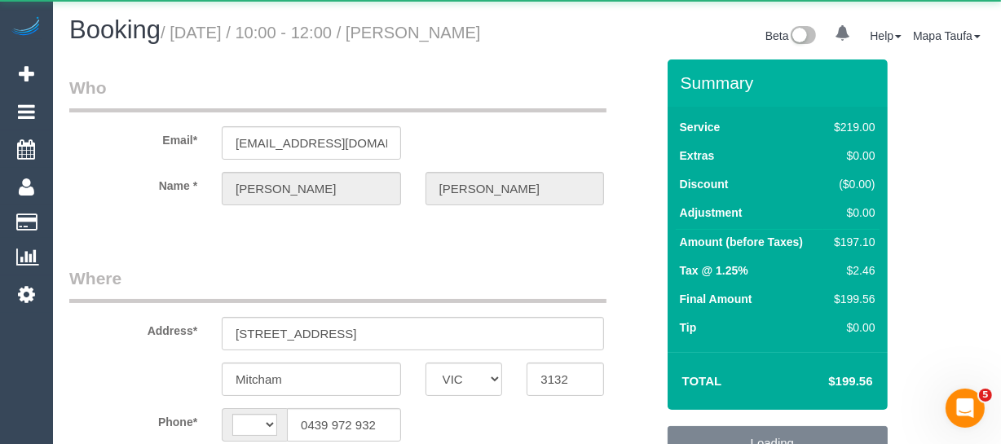
select select "number:27"
select select "number:14"
select select "number:19"
select select "number:24"
select select "number:34"
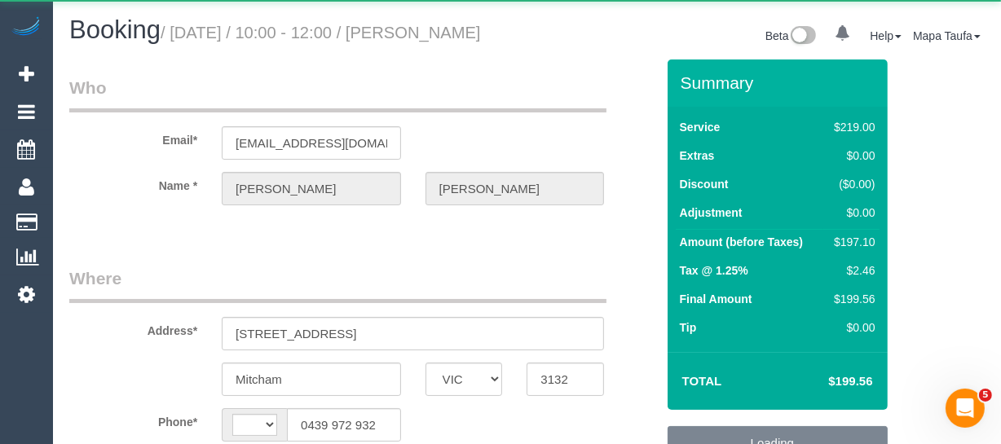
select select "number:26"
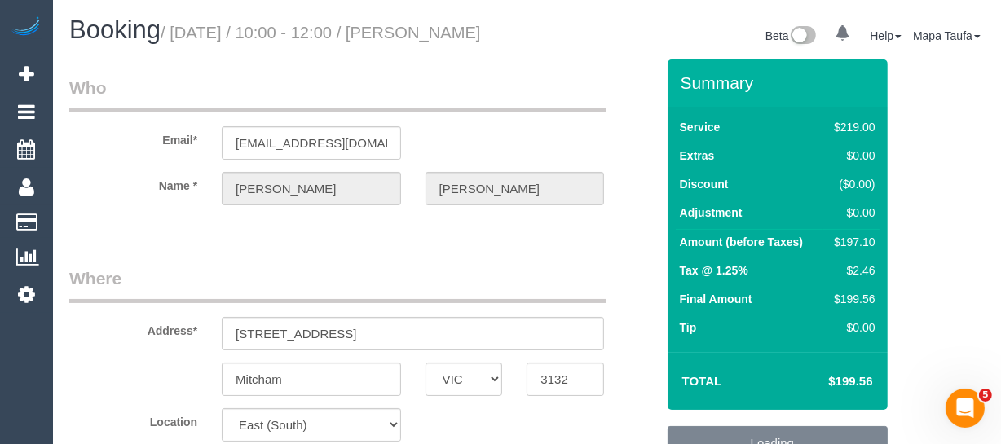
select select "object:1129"
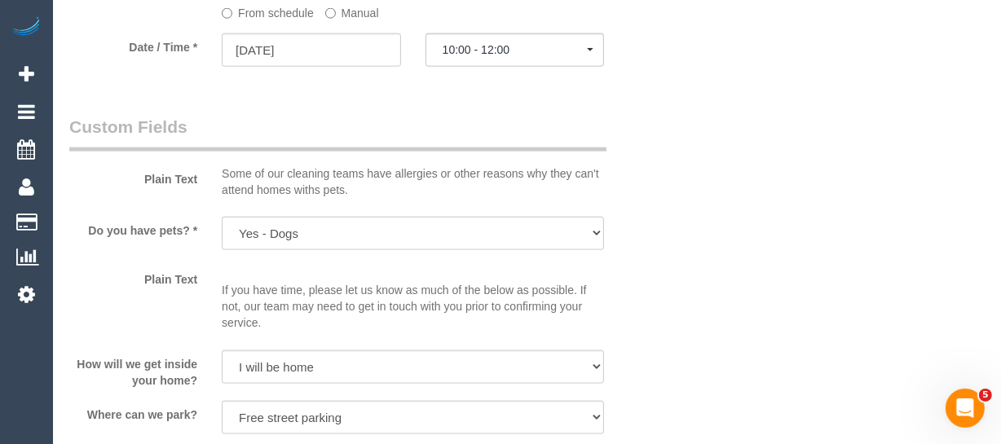
scroll to position [1704, 0]
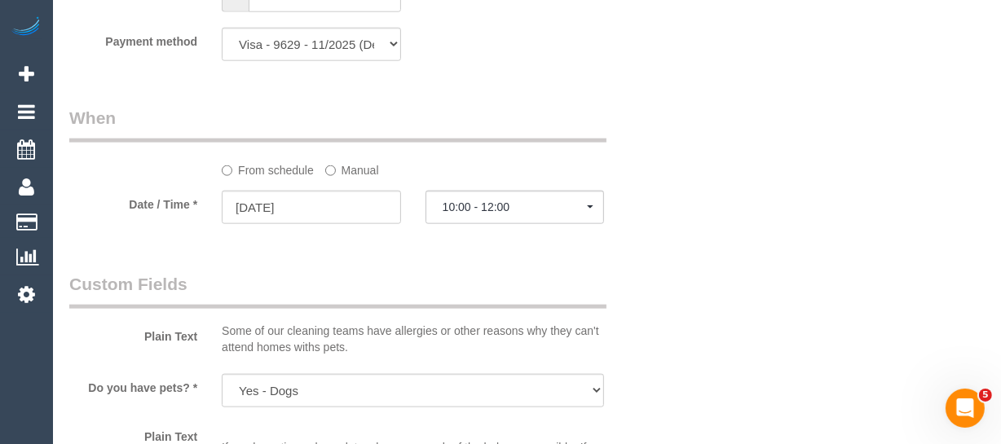
click at [350, 227] on sui-booking-spot "From schedule Manual Date / Time * 19/09/2025 10:00 - 12:00 Fri September 19th …" at bounding box center [362, 166] width 586 height 121
click at [357, 179] on label "Manual" at bounding box center [352, 167] width 54 height 22
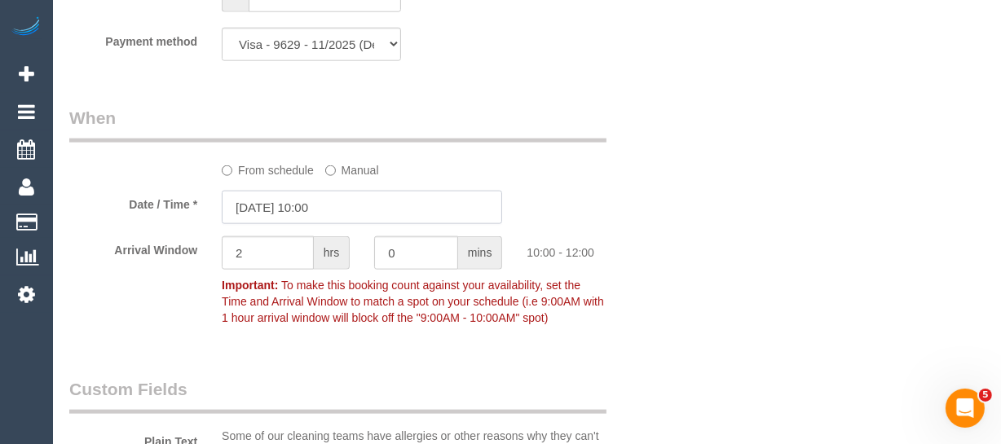
click at [324, 224] on input "19/09/2025 10:00" at bounding box center [362, 207] width 280 height 33
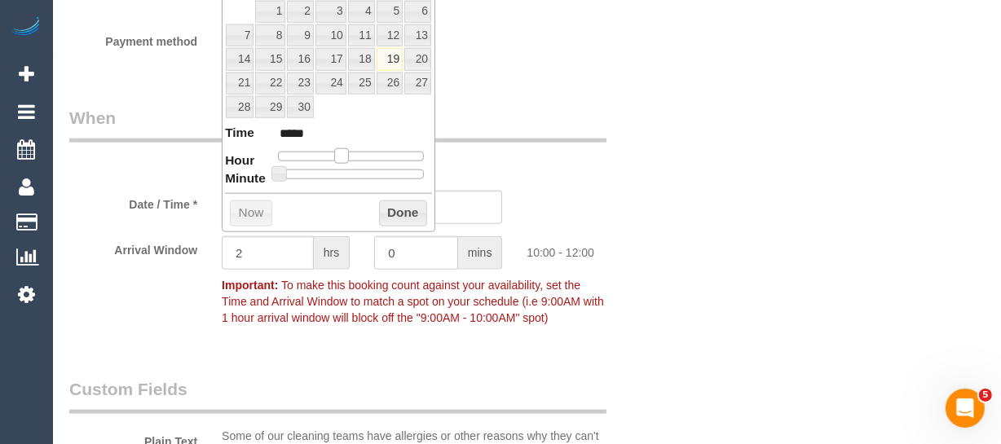
type input "19/09/2025 09:00"
type input "*****"
click at [336, 152] on span at bounding box center [335, 155] width 15 height 15
click at [399, 201] on button "Done" at bounding box center [403, 214] width 48 height 26
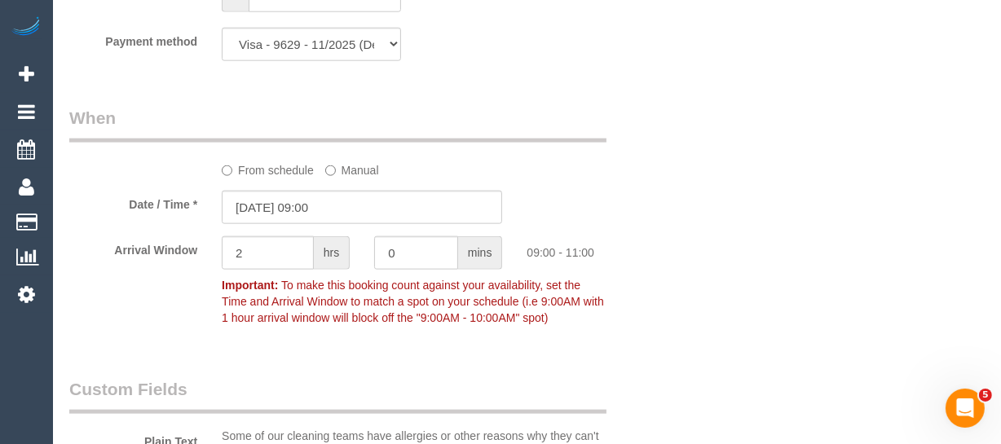
click at [346, 179] on label "Manual" at bounding box center [352, 167] width 54 height 22
click at [345, 224] on input "19/09/2025 09:00" at bounding box center [362, 207] width 280 height 33
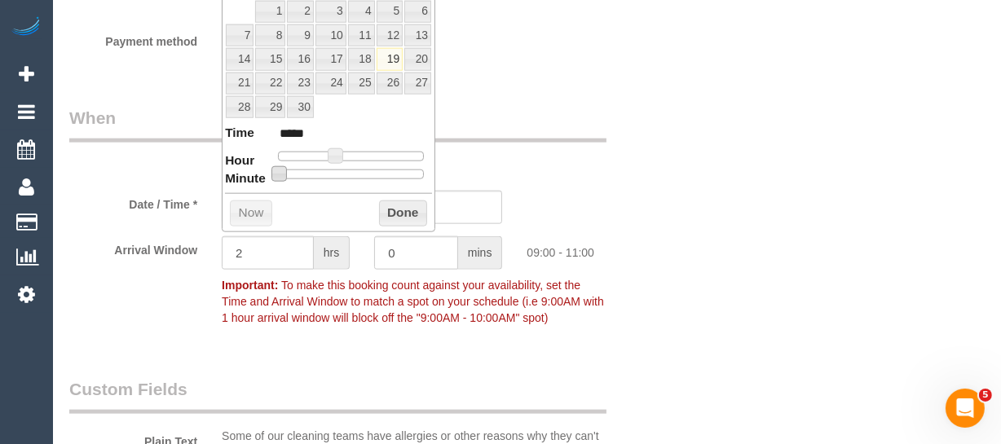
type input "19/09/2025 09:05"
type input "*****"
type input "19/09/2025 09:10"
type input "*****"
type input "19/09/2025 09:15"
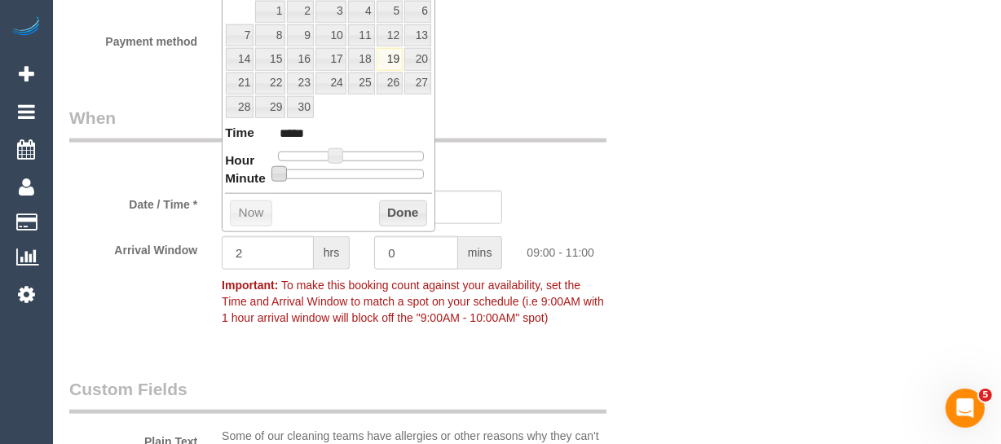
type input "*****"
type input "19/09/2025 09:20"
type input "*****"
type input "19/09/2025 09:25"
type input "*****"
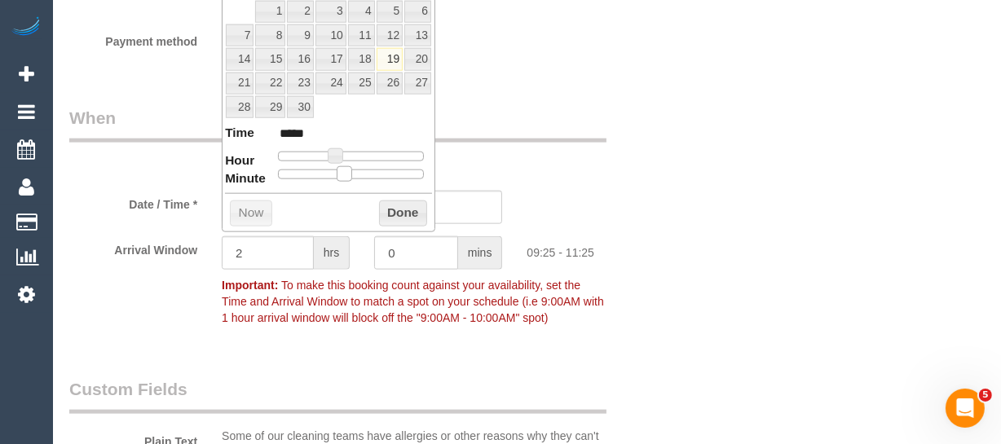
type input "19/09/2025 09:30"
type input "*****"
type input "19/09/2025 09:35"
type input "*****"
type input "19/09/2025 09:40"
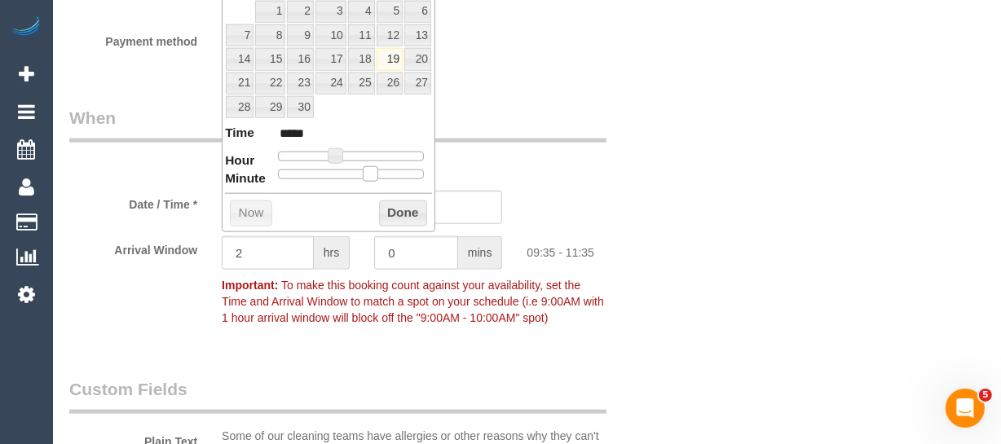
type input "*****"
type input "19/09/2025 09:45"
type input "*****"
drag, startPoint x: 277, startPoint y: 171, endPoint x: 395, endPoint y: 181, distance: 117.8
click at [395, 181] on div "Prev Next September 2025 Su Mo Tu We Th Fr Sa 1 2 3 4 5 6 7 8 9 10 11 12 13 14 …" at bounding box center [329, 83] width 214 height 297
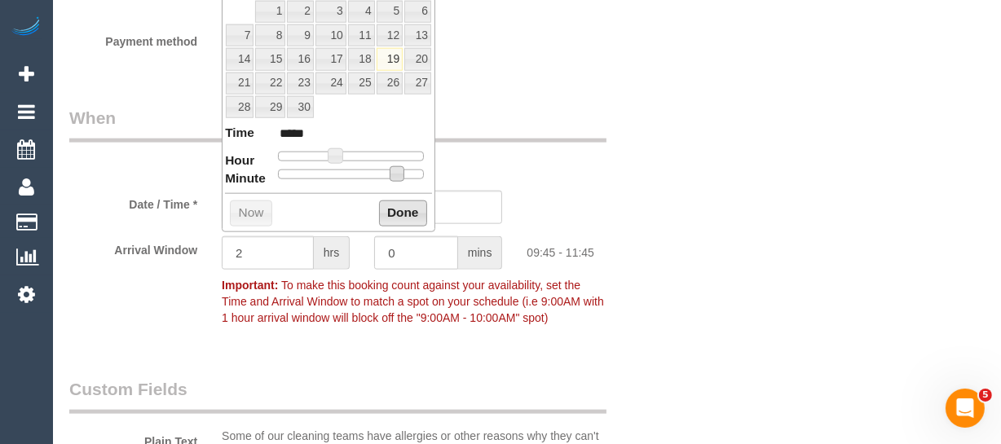
click at [399, 208] on button "Done" at bounding box center [403, 214] width 48 height 26
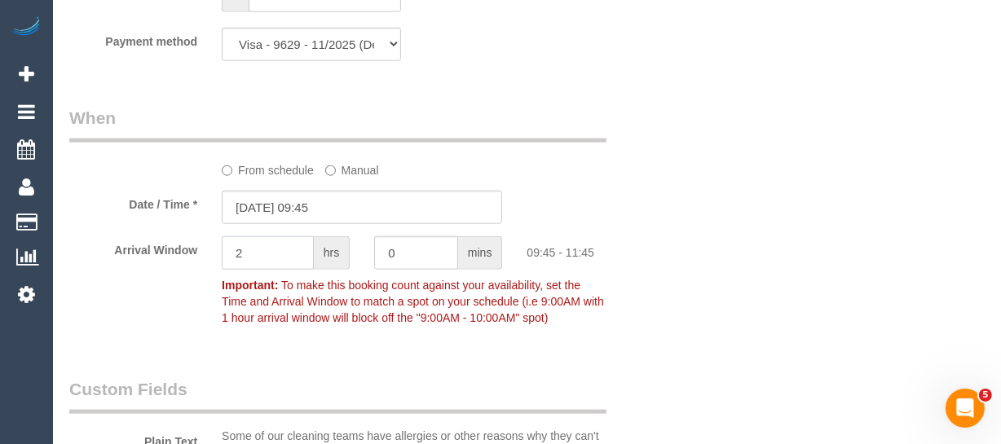
drag, startPoint x: 254, startPoint y: 293, endPoint x: 223, endPoint y: 296, distance: 32.0
click at [223, 270] on input "2" at bounding box center [268, 252] width 92 height 33
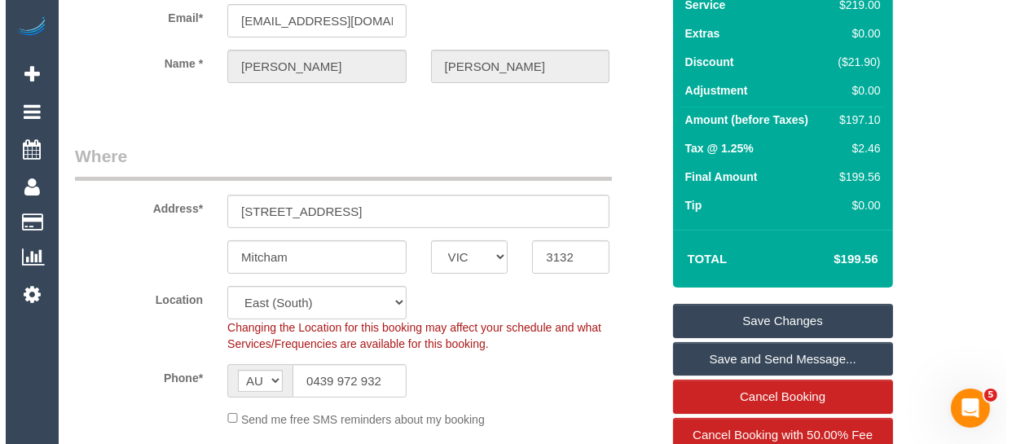
scroll to position [148, 0]
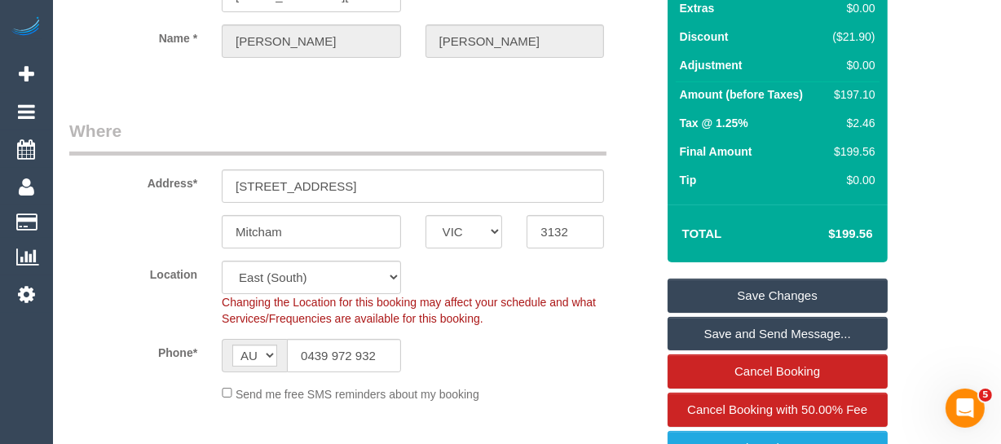
type input "1"
click at [752, 304] on link "Save Changes" at bounding box center [778, 296] width 220 height 34
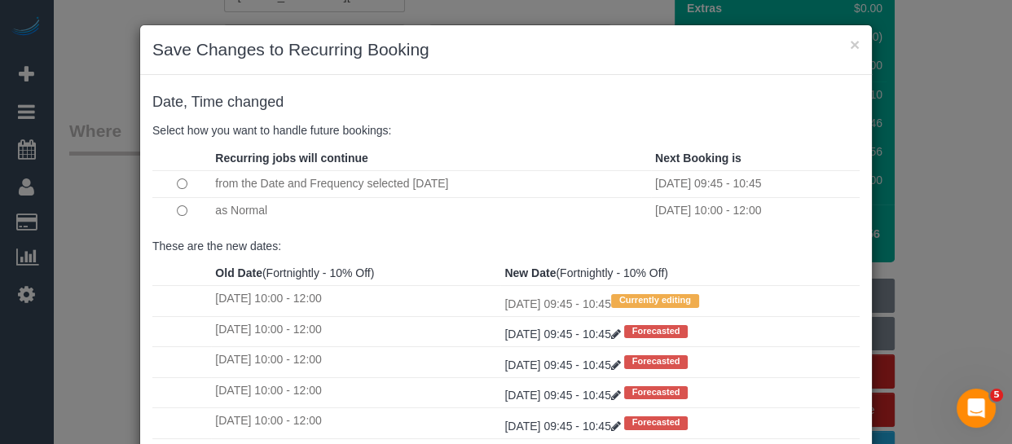
click at [183, 211] on td at bounding box center [181, 210] width 59 height 26
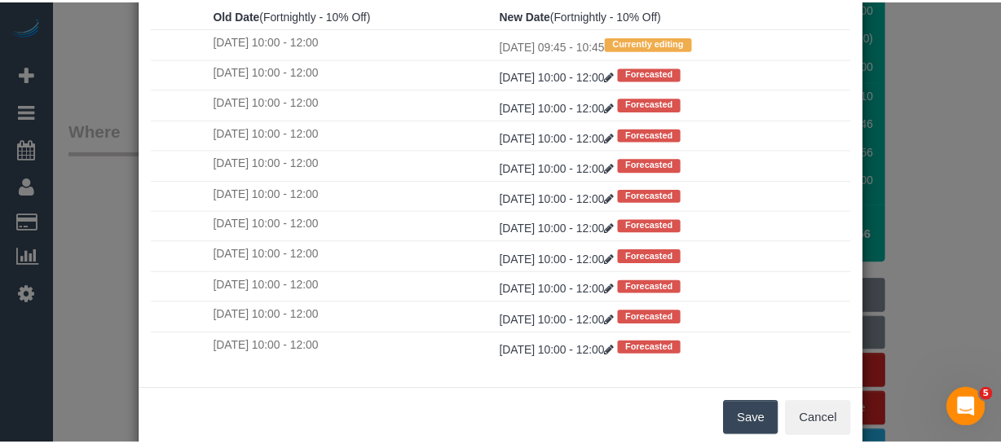
scroll to position [285, 0]
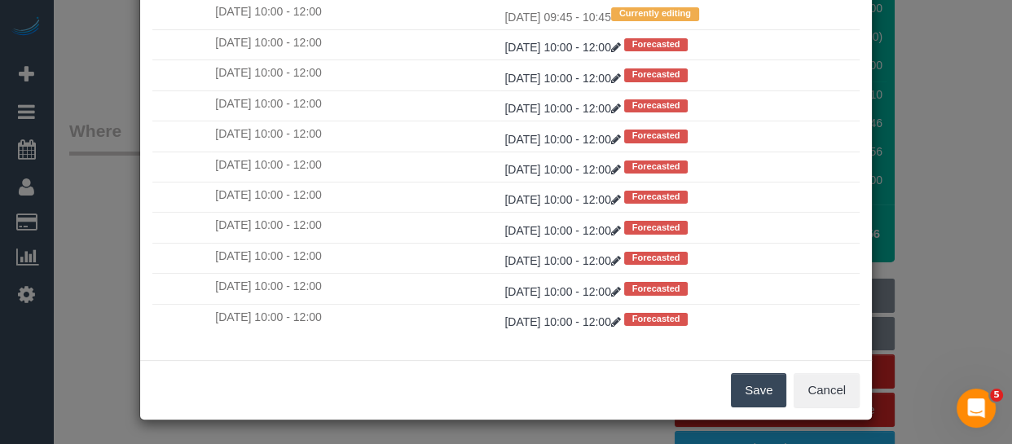
click at [754, 379] on button "Save" at bounding box center [758, 390] width 55 height 34
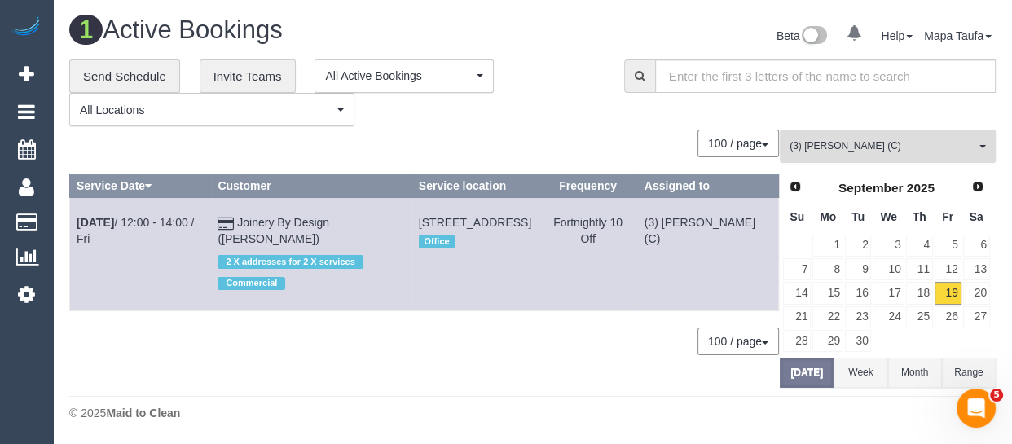
click at [818, 141] on span "(3) Pratham Bagga (C)" at bounding box center [883, 146] width 186 height 14
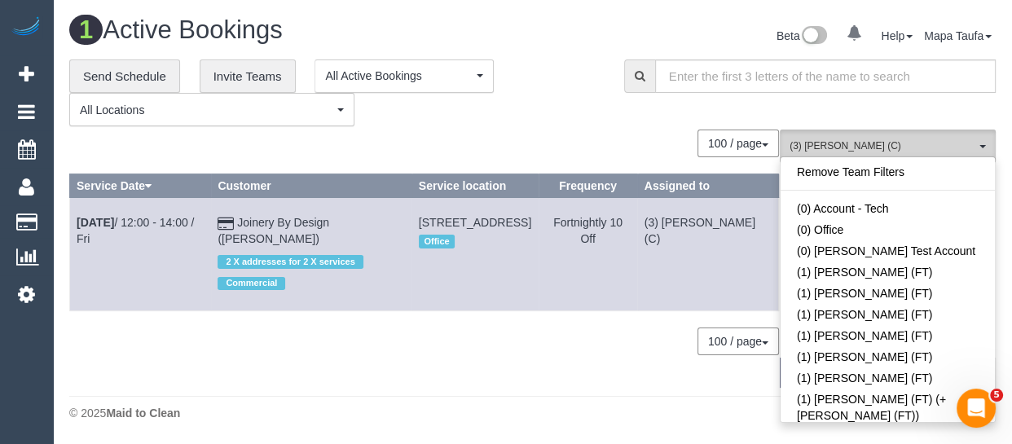
scroll to position [3478, 0]
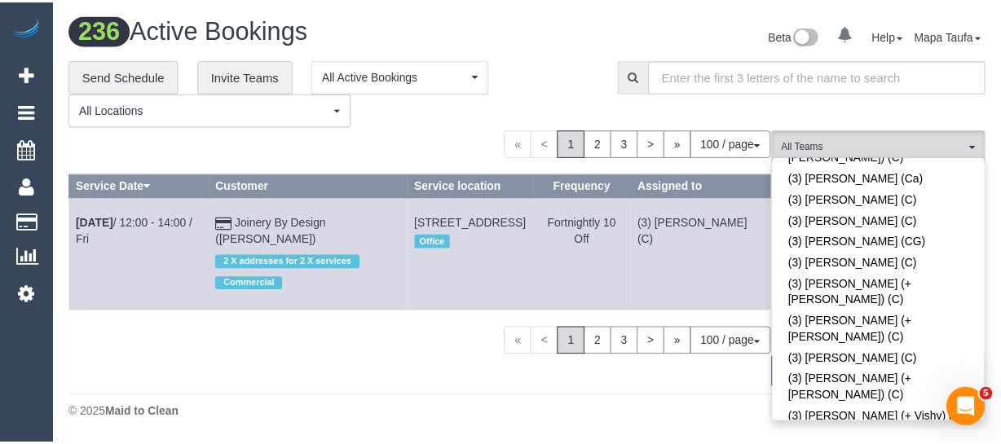
scroll to position [935, 0]
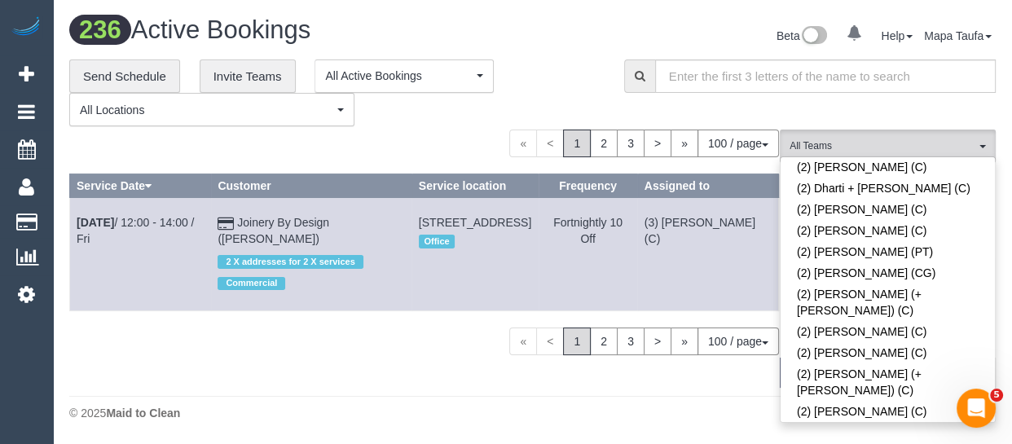
click at [558, 57] on div "Beta 0 Your Notifications You have 0 alerts Help Help Docs Take a Tour Contact …" at bounding box center [771, 37] width 476 height 43
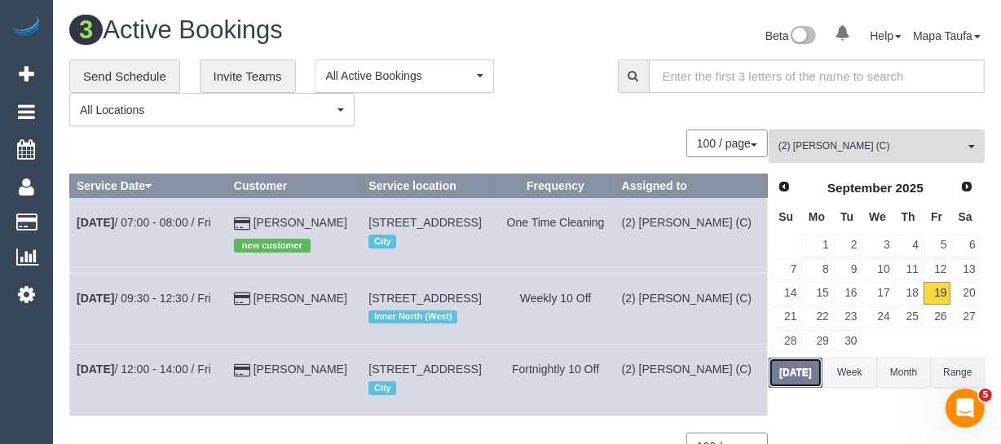
click at [798, 371] on button "Today" at bounding box center [796, 373] width 54 height 30
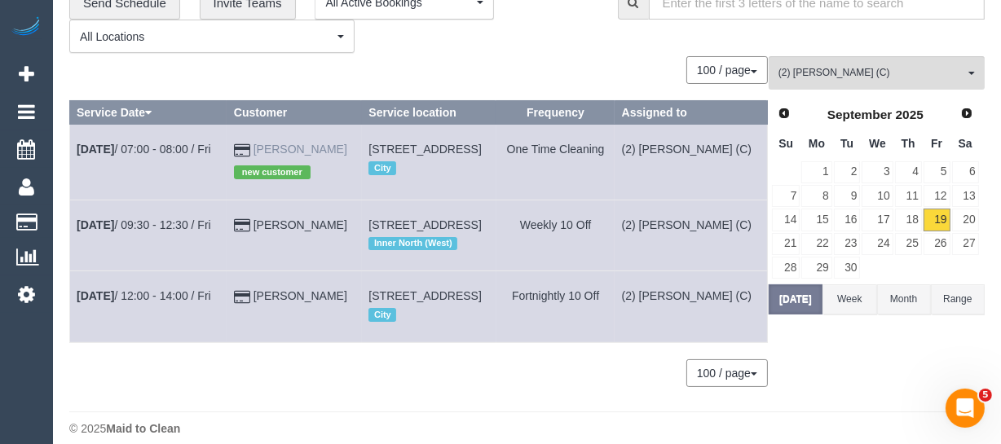
drag, startPoint x: 324, startPoint y: 147, endPoint x: 249, endPoint y: 147, distance: 75.0
click at [252, 144] on td "Leila Obrien new customer" at bounding box center [294, 162] width 135 height 75
copy link "Leila Obrien"
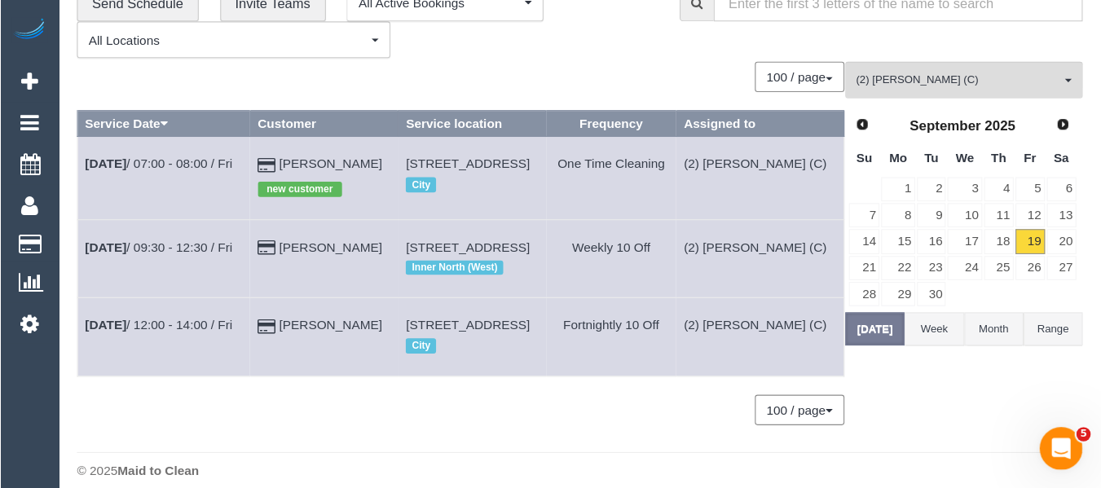
scroll to position [0, 0]
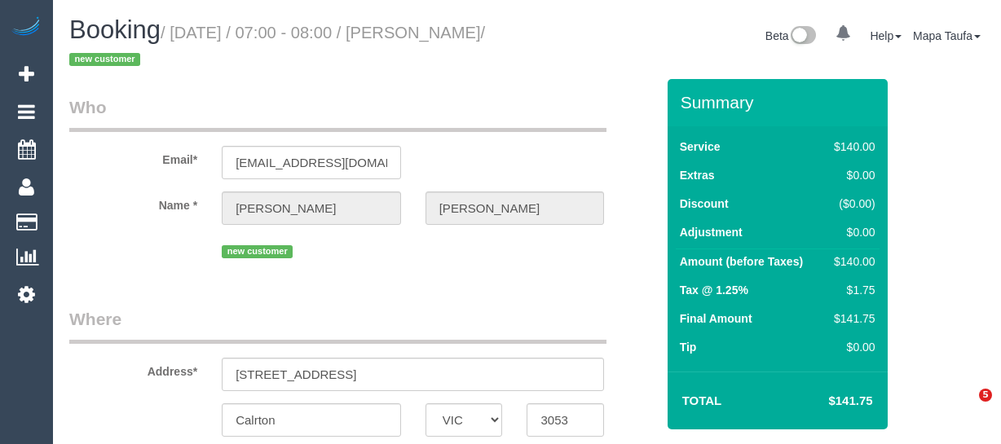
select select "VIC"
select select "object:728"
select select "string:stripe-pm_1S7V6l2GScqysDRVcSbpfTS2"
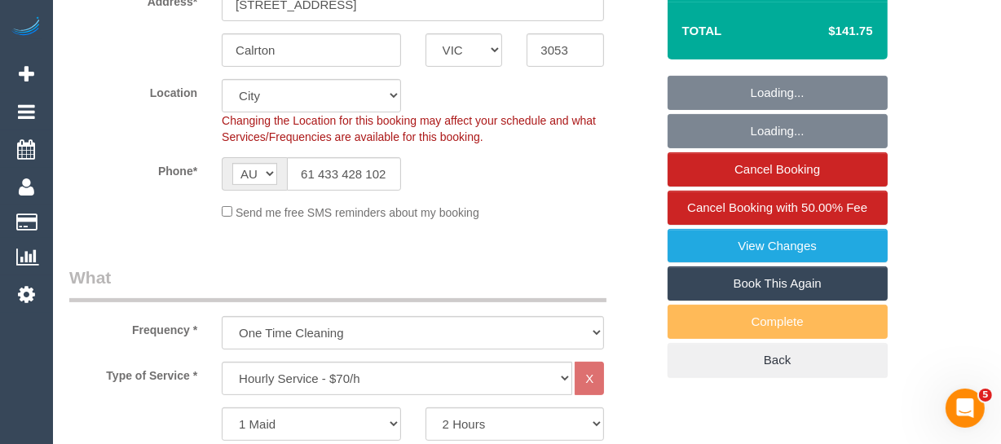
select select "object:1136"
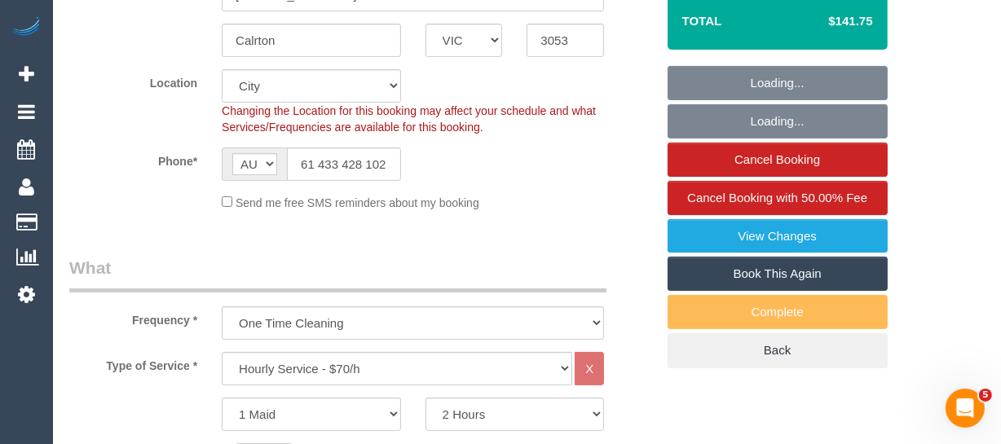
select select "number:28"
select select "number:14"
select select "number:20"
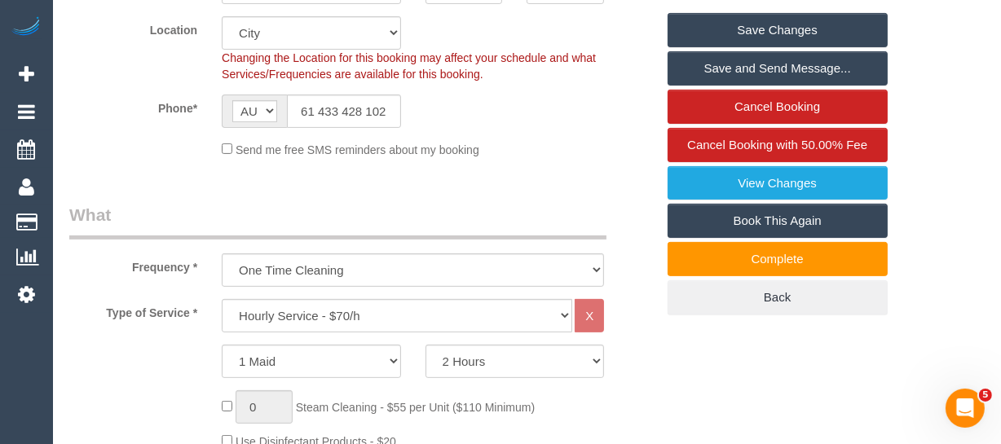
scroll to position [296, 0]
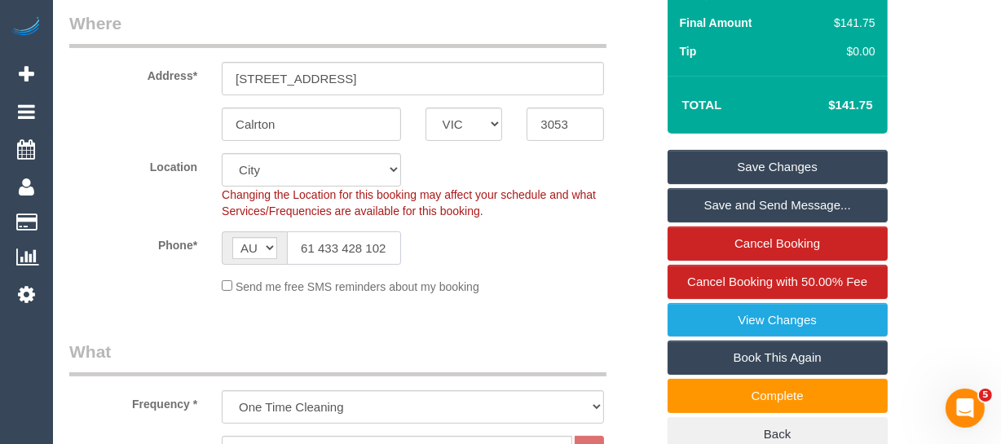
click at [352, 241] on input "61 433 428 102" at bounding box center [344, 247] width 114 height 33
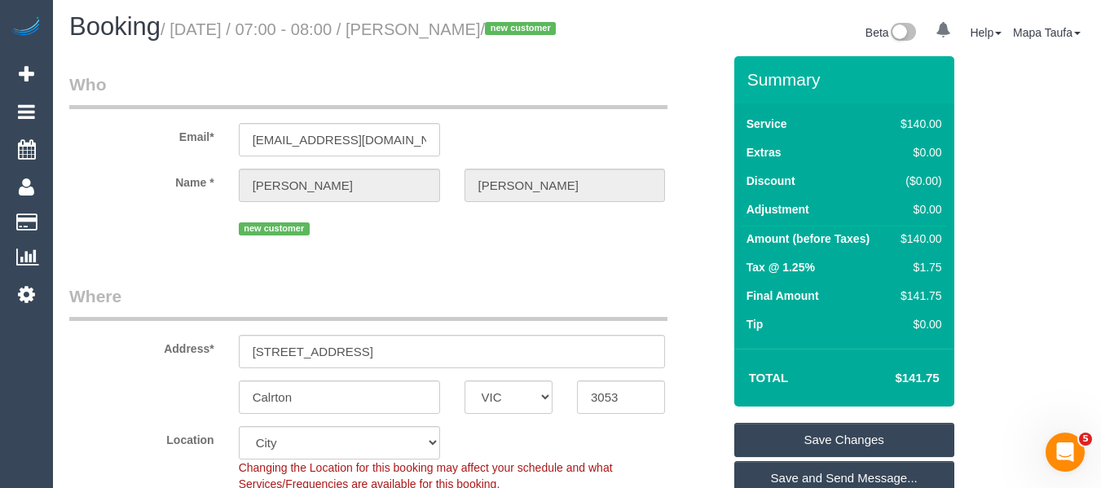
scroll to position [0, 0]
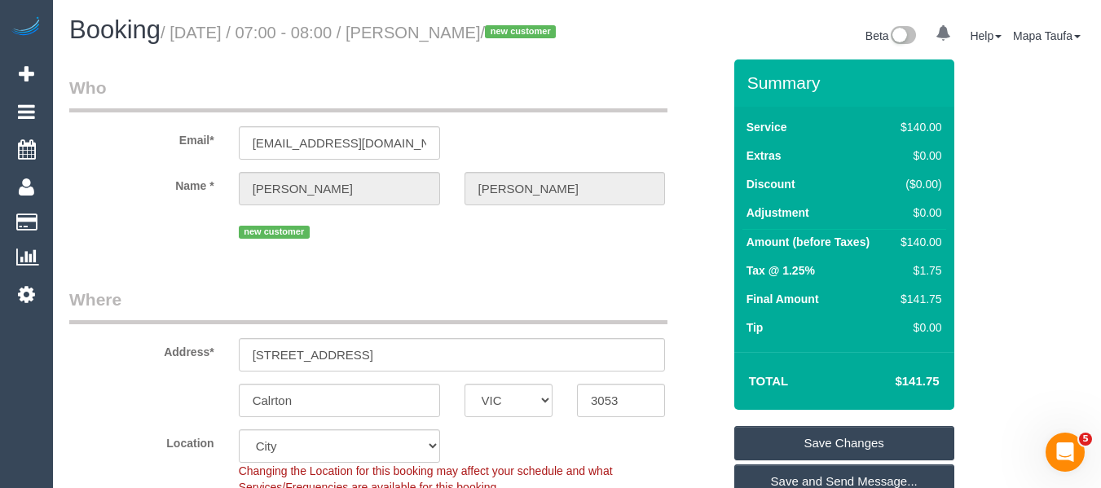
drag, startPoint x: 537, startPoint y: 33, endPoint x: 448, endPoint y: 32, distance: 88.8
click at [448, 32] on small "/ [DATE] / 07:00 - 08:00 / [PERSON_NAME] / new customer" at bounding box center [361, 33] width 400 height 18
copy small "[PERSON_NAME]"
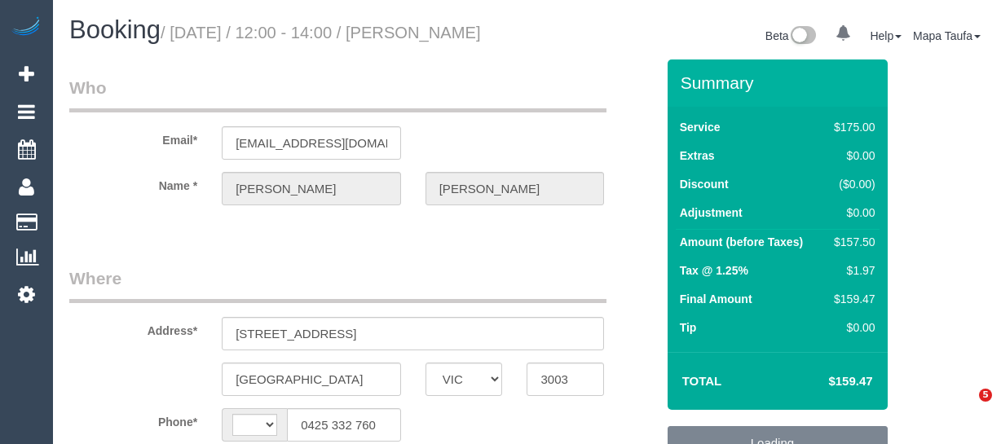
select select "VIC"
select select "string:AU"
select select "150"
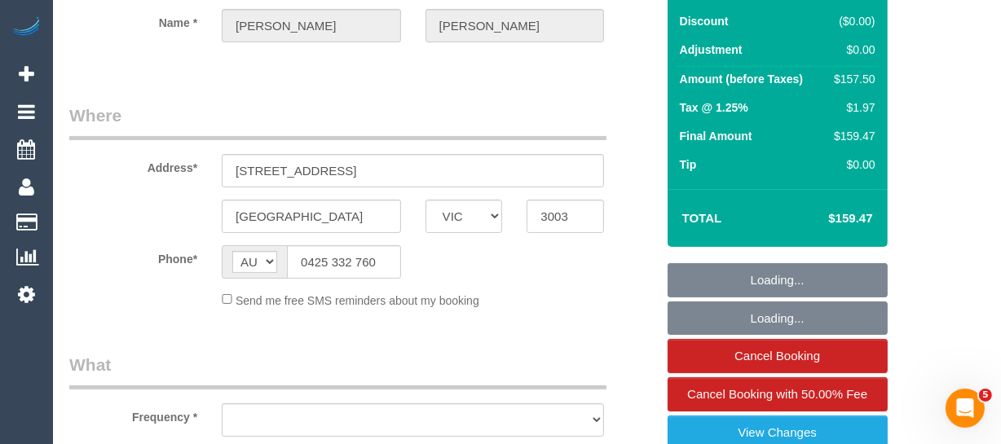
select select "object:696"
select select "string:stripe-pm_1RojZh2GScqysDRVShtntzgM"
select select "number:32"
select select "number:14"
select select "number:18"
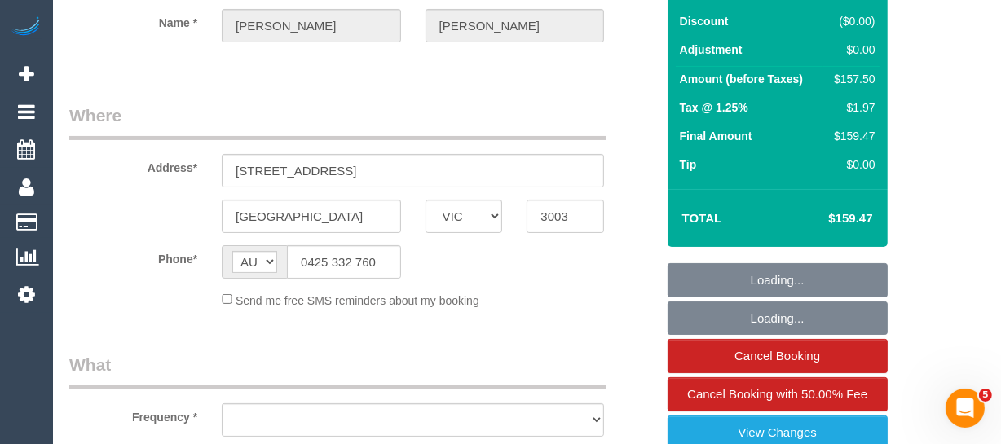
select select "number:24"
select select "number:34"
select select "number:11"
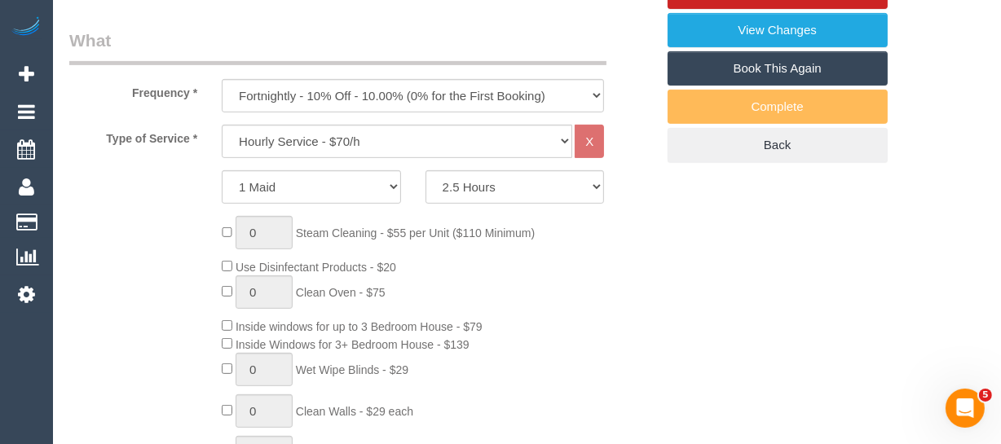
scroll to position [663, 0]
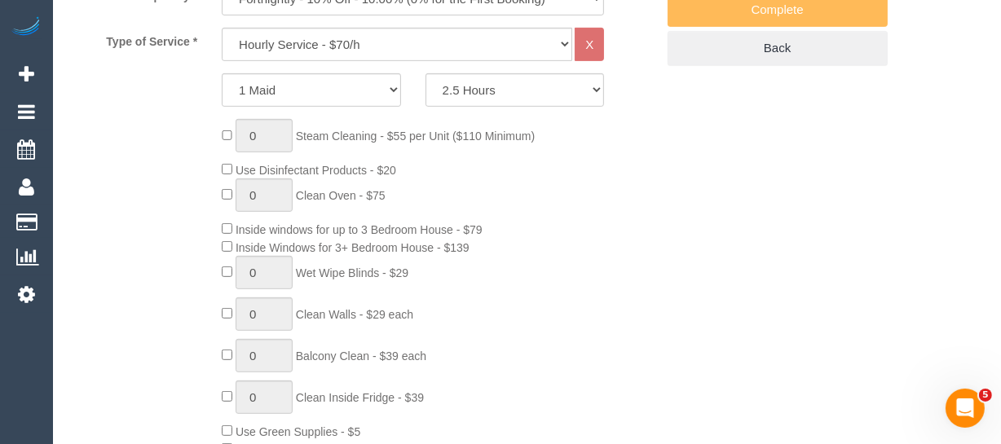
select select "object:1252"
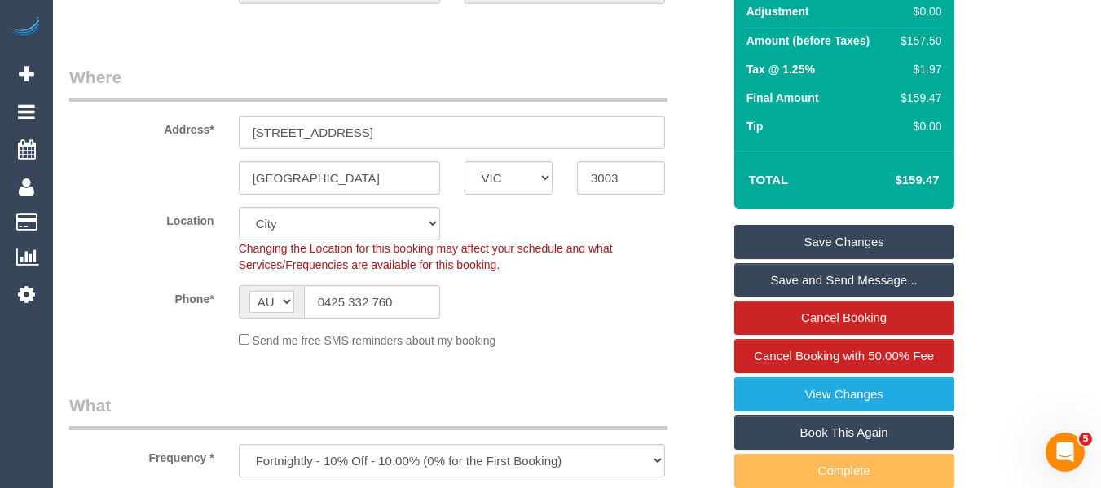
scroll to position [0, 0]
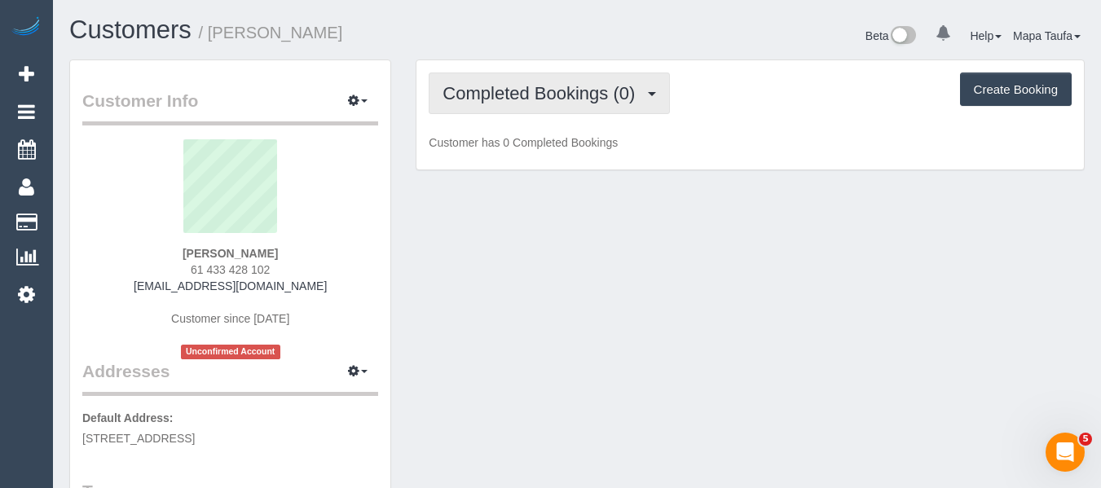
click at [548, 73] on button "Completed Bookings (0)" at bounding box center [549, 94] width 241 height 42
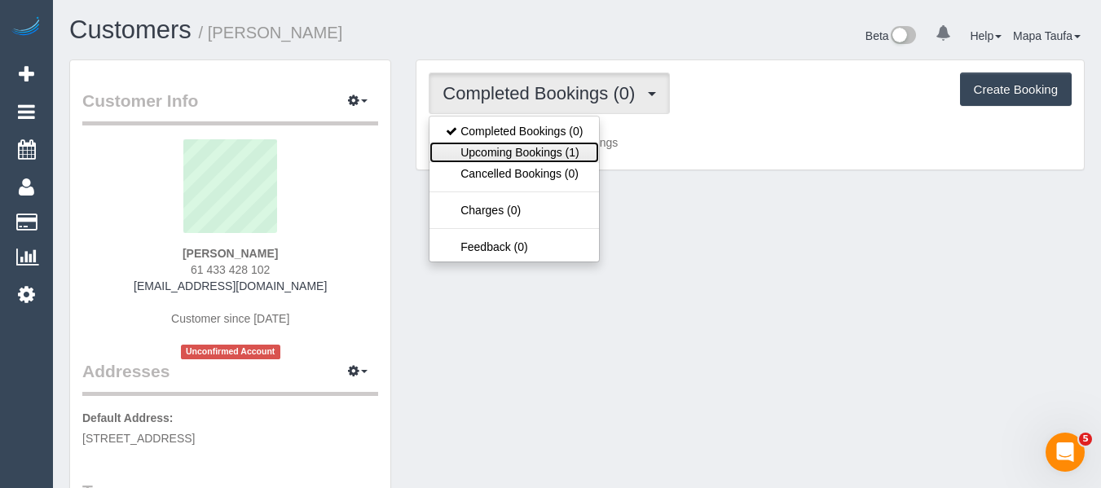
click at [510, 149] on link "Upcoming Bookings (1)" at bounding box center [515, 152] width 170 height 21
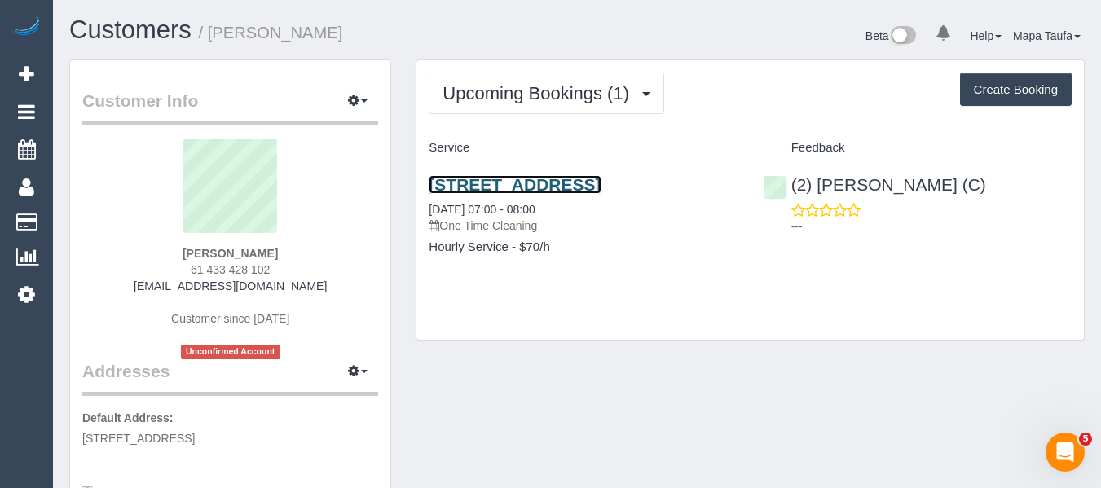
click at [498, 182] on link "[STREET_ADDRESS]" at bounding box center [515, 184] width 172 height 19
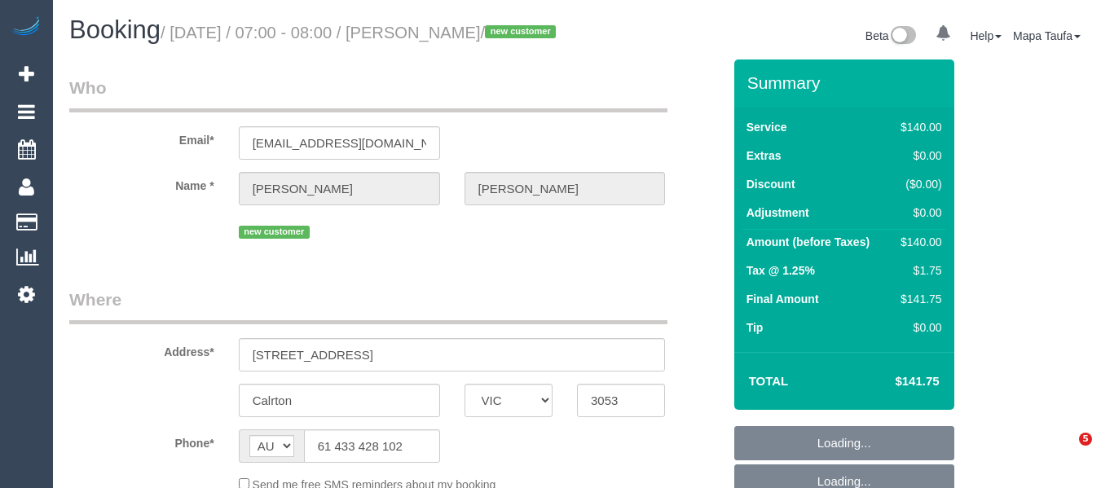
select select "VIC"
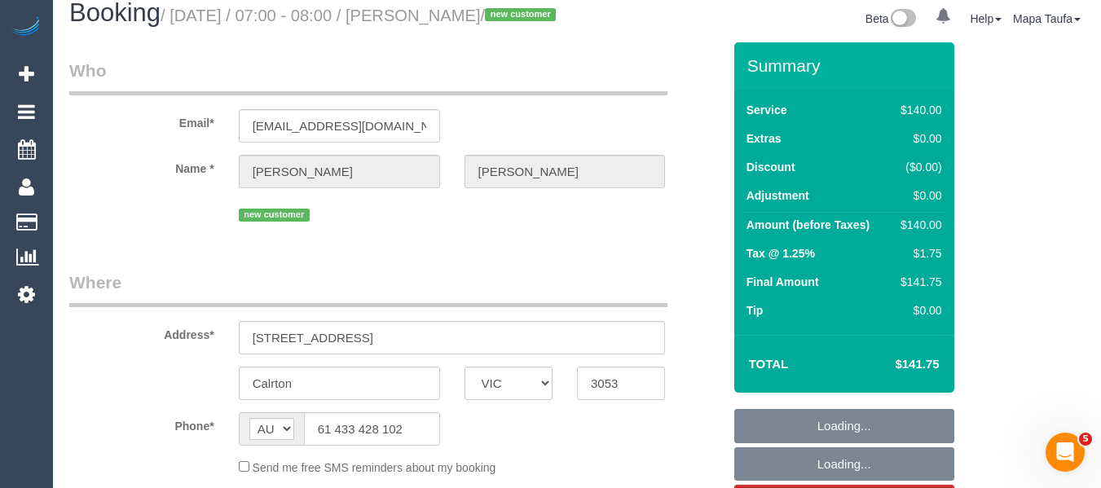
scroll to position [196, 0]
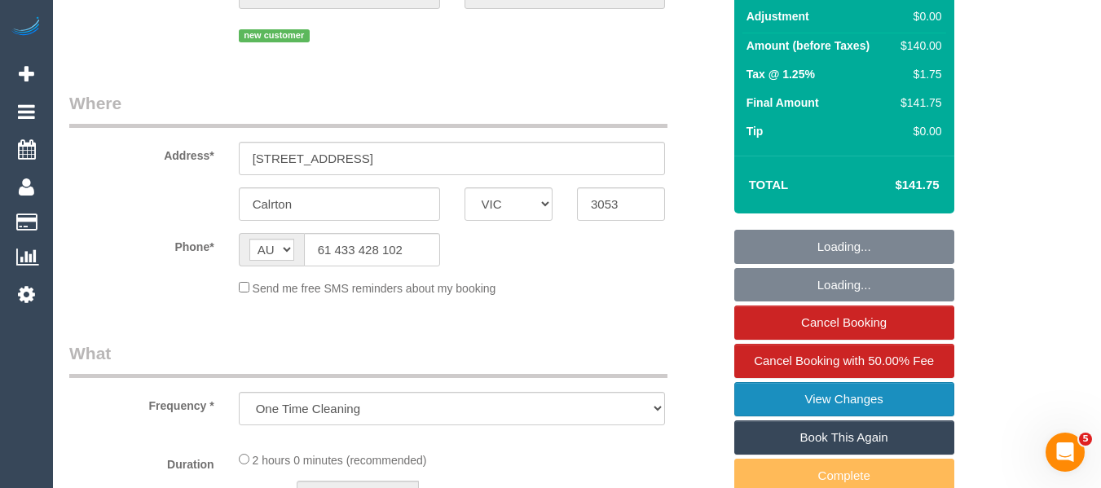
select select "string:stripe-pm_1S7V6l2GScqysDRVcSbpfTS2"
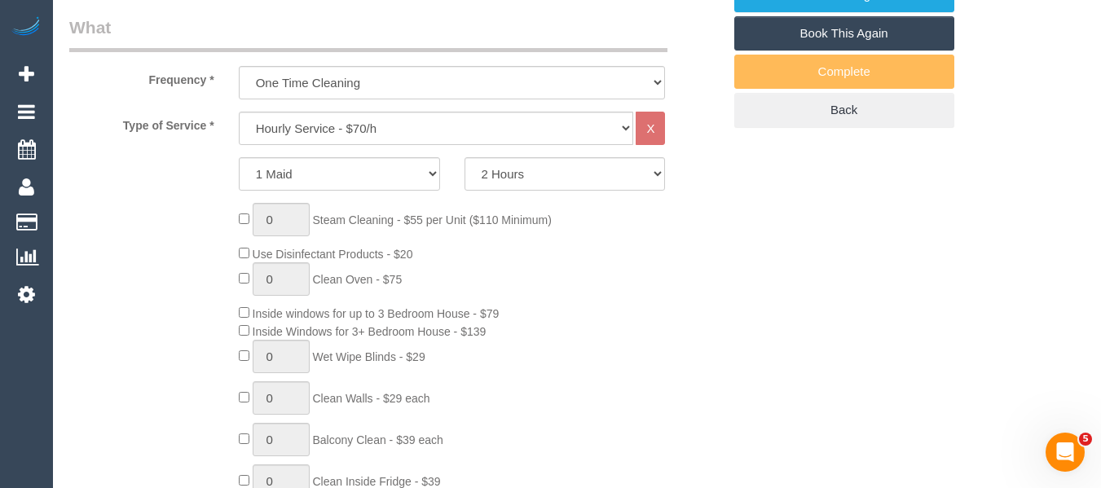
select select "object:733"
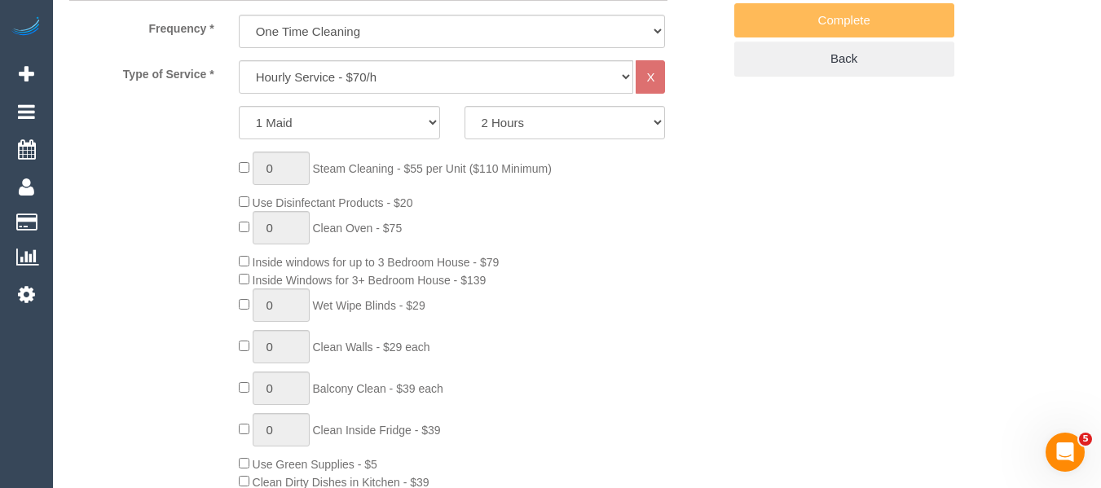
select select "number:28"
select select "number:14"
select select "number:20"
click at [536, 139] on select "2 Hours 2.5 Hours 3 Hours 3.5 Hours 4 Hours 4.5 Hours 5 Hours 5.5 Hours 6 Hours…" at bounding box center [565, 122] width 201 height 33
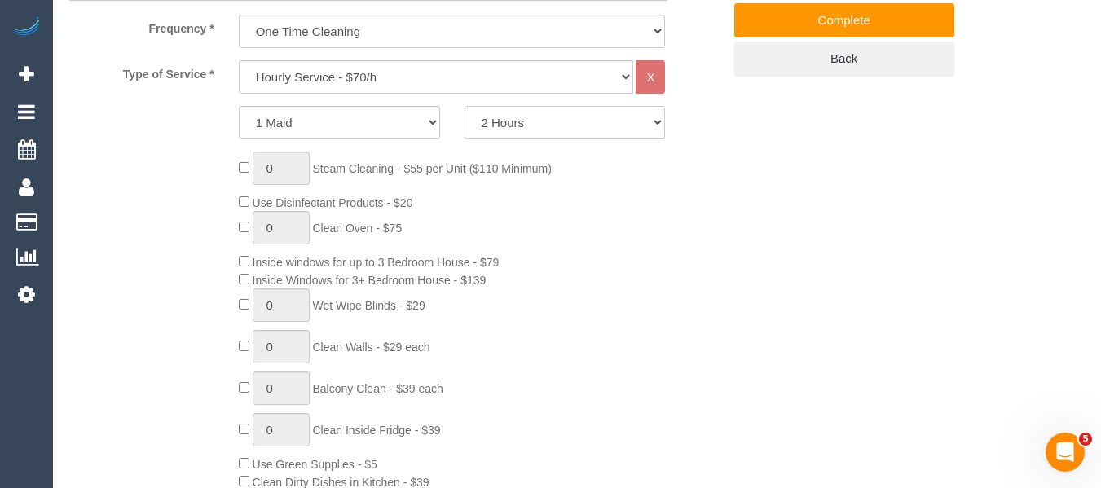
select select "180"
click at [465, 126] on select "2 Hours 2.5 Hours 3 Hours 3.5 Hours 4 Hours 4.5 Hours 5 Hours 5.5 Hours 6 Hours…" at bounding box center [565, 122] width 201 height 33
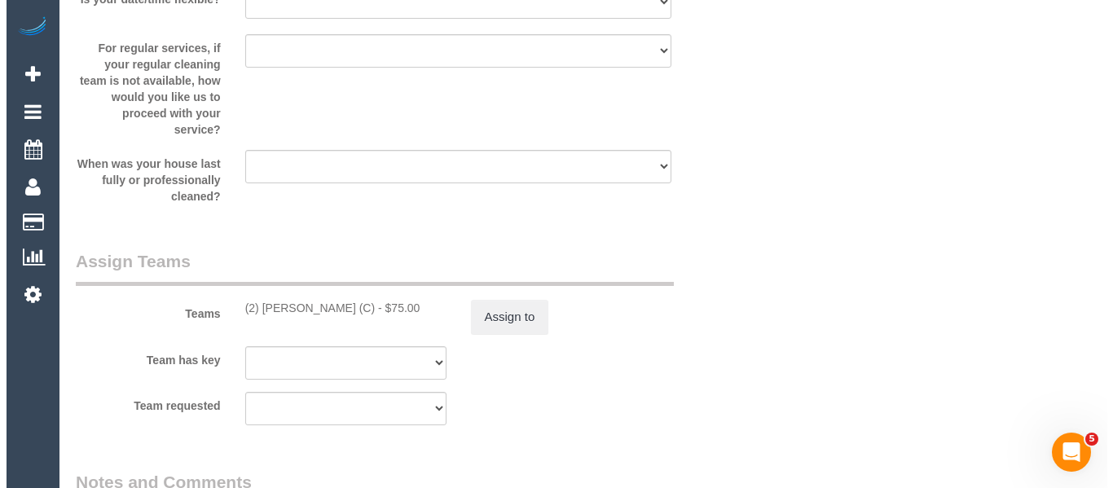
scroll to position [2527, 0]
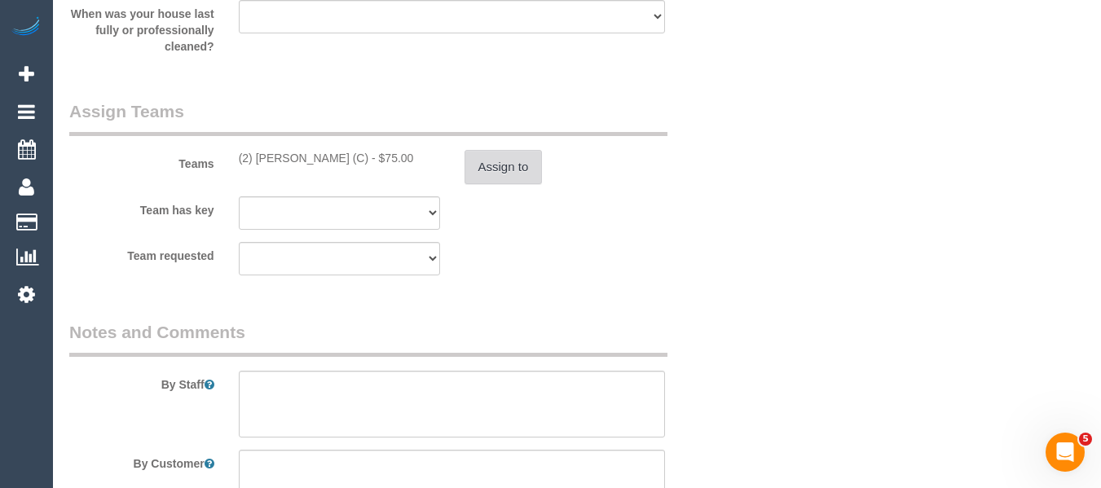
click at [487, 184] on button "Assign to" at bounding box center [504, 167] width 78 height 34
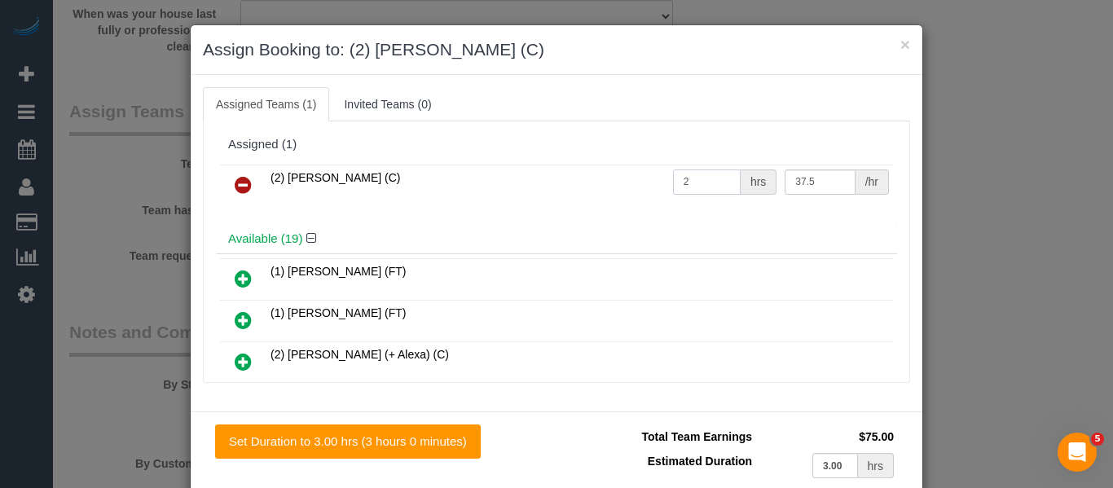
drag, startPoint x: 621, startPoint y: 174, endPoint x: 602, endPoint y: 174, distance: 19.6
click at [602, 174] on tr "(2) Joshua Russell (C) 2 hrs 37.5 /hr" at bounding box center [556, 186] width 673 height 42
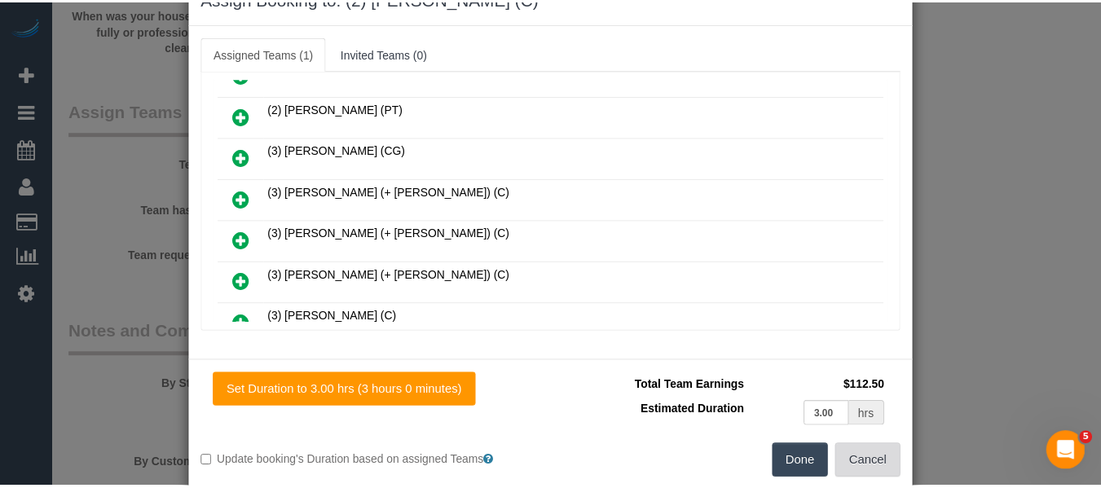
scroll to position [80, 0]
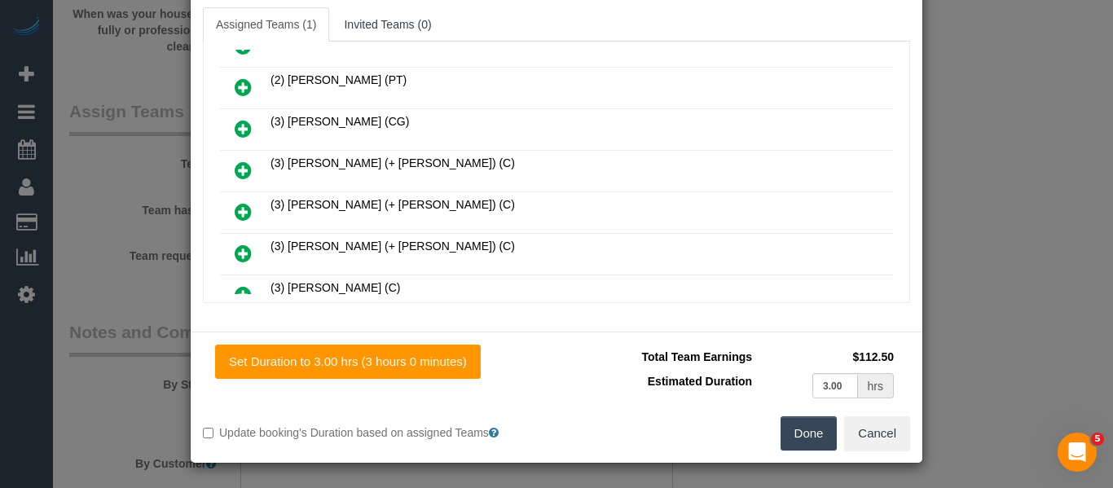
type input "3"
drag, startPoint x: 812, startPoint y: 433, endPoint x: 790, endPoint y: 440, distance: 23.2
click at [811, 432] on button "Done" at bounding box center [809, 434] width 57 height 34
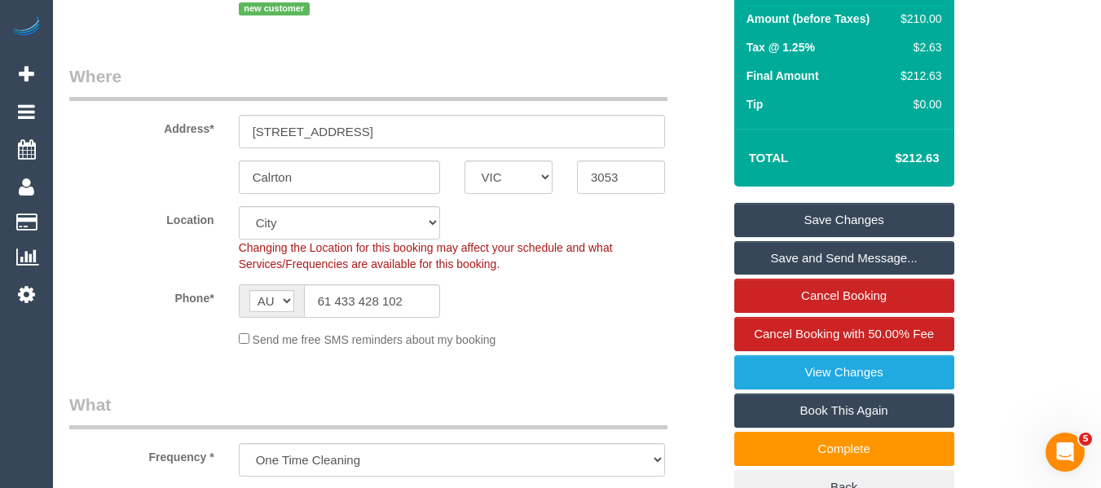
scroll to position [205, 0]
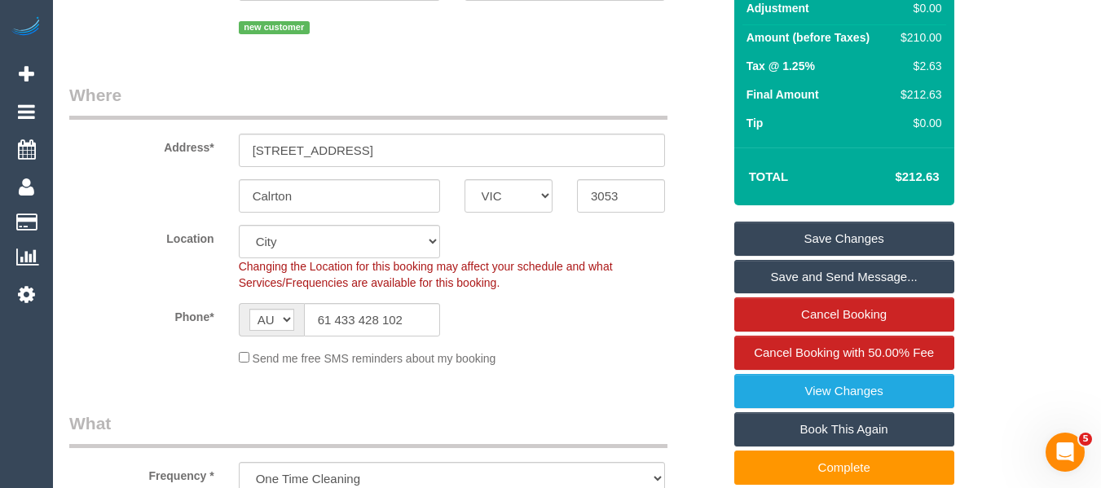
click at [859, 256] on link "Save Changes" at bounding box center [844, 239] width 220 height 34
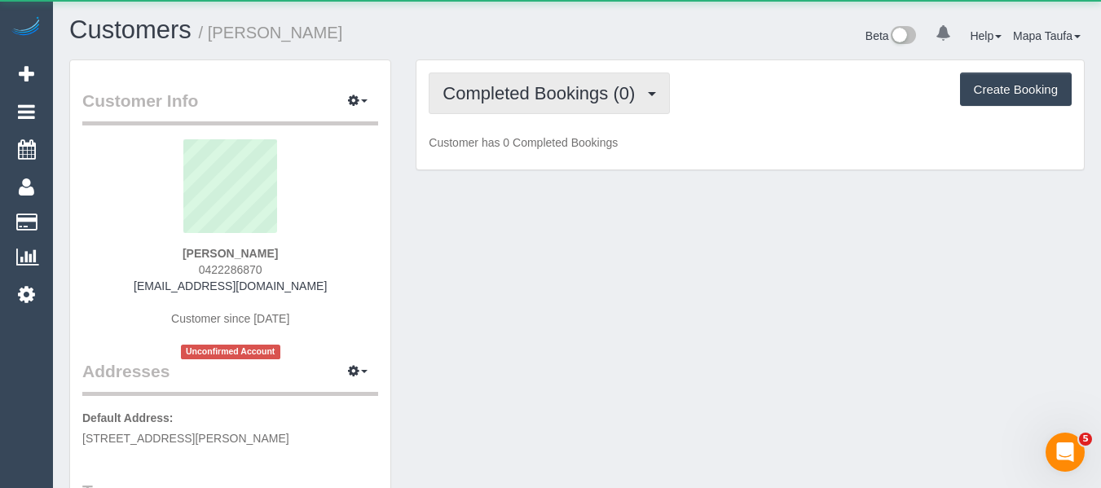
drag, startPoint x: 569, startPoint y: 93, endPoint x: 553, endPoint y: 127, distance: 37.9
click at [563, 95] on span "Completed Bookings (0)" at bounding box center [543, 93] width 201 height 20
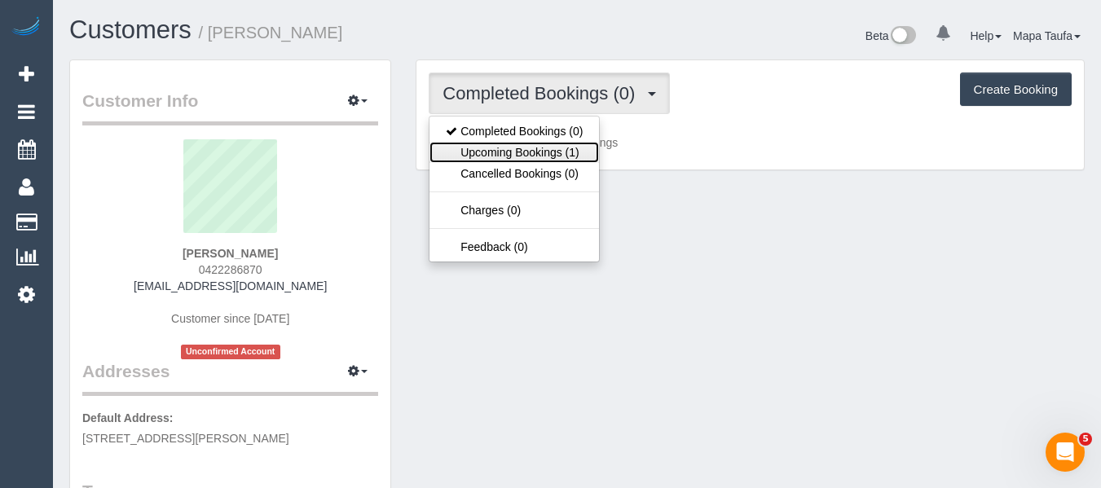
click at [540, 152] on link "Upcoming Bookings (1)" at bounding box center [515, 152] width 170 height 21
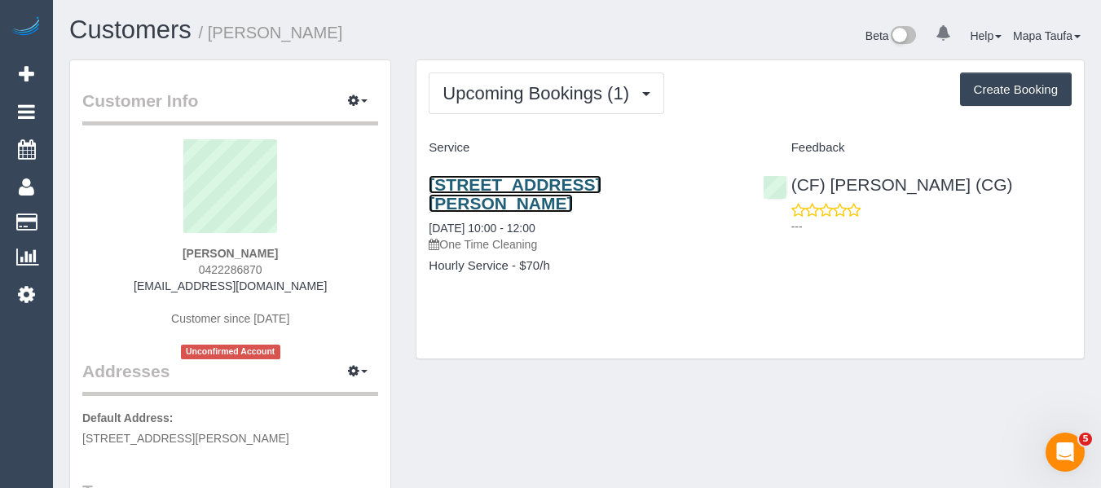
click at [494, 196] on link "[STREET_ADDRESS][PERSON_NAME]" at bounding box center [515, 193] width 172 height 37
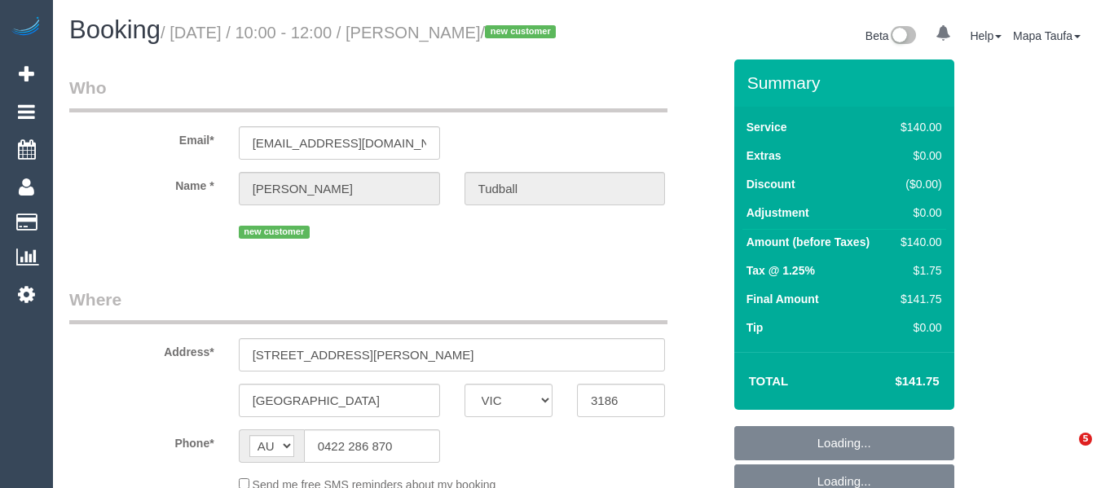
select select "VIC"
select select "number:28"
select select "number:14"
select select "number:19"
select select "number:22"
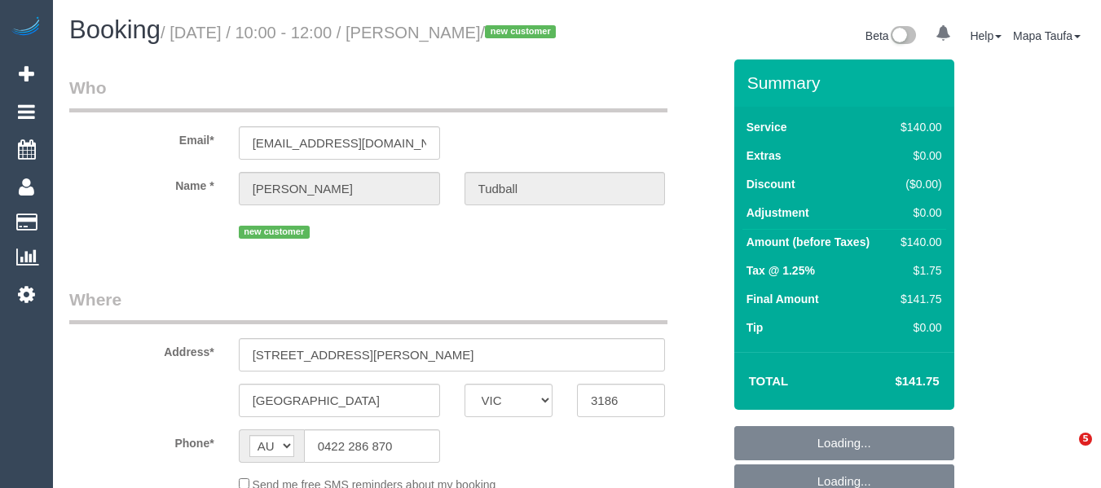
select select "number:35"
select select "number:12"
select select
select select "object:1400"
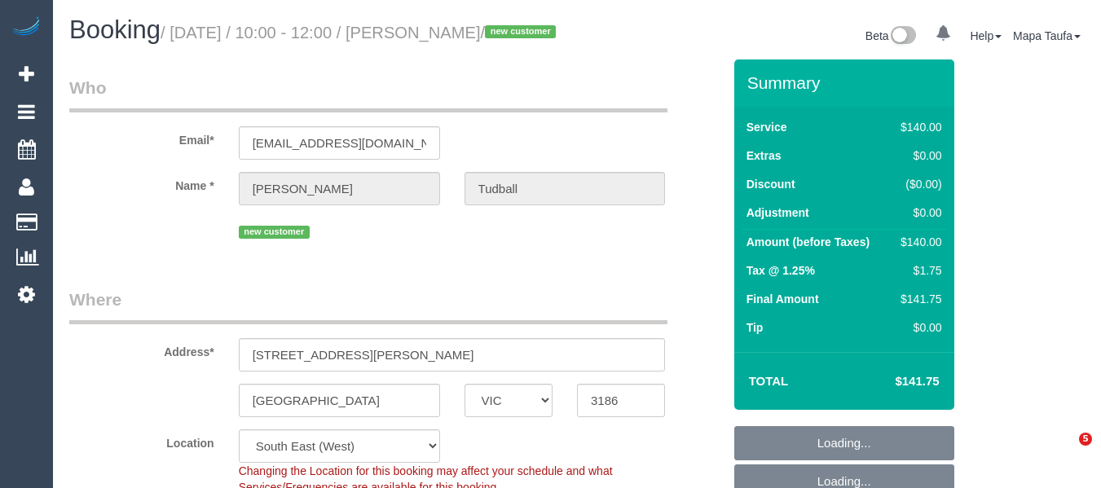
select select "spot6"
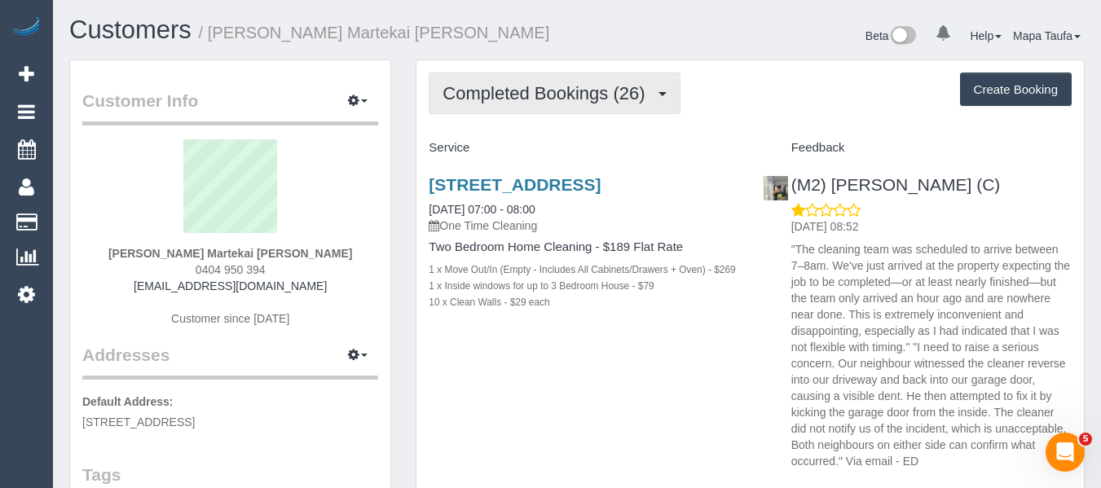
click at [531, 83] on span "Completed Bookings (26)" at bounding box center [548, 93] width 210 height 20
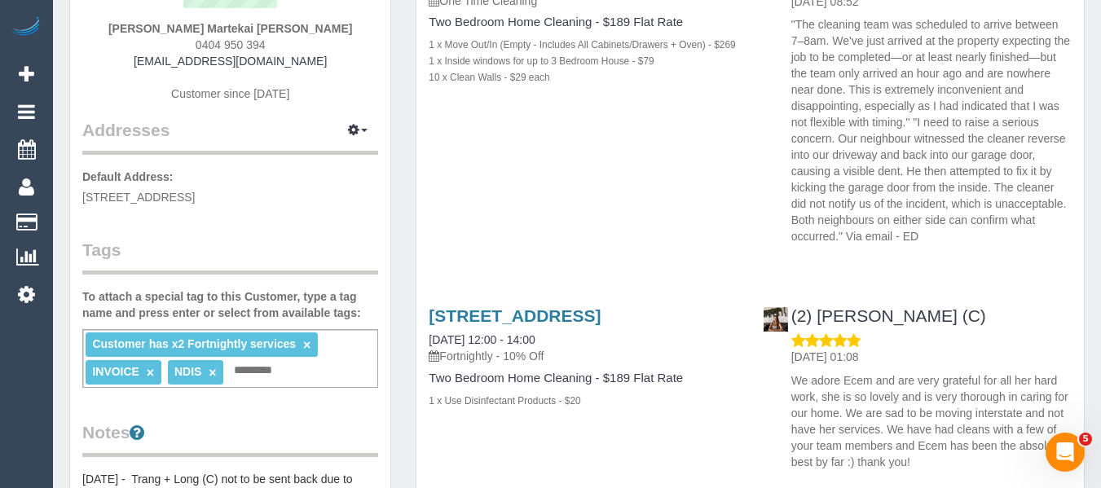
scroll to position [82, 0]
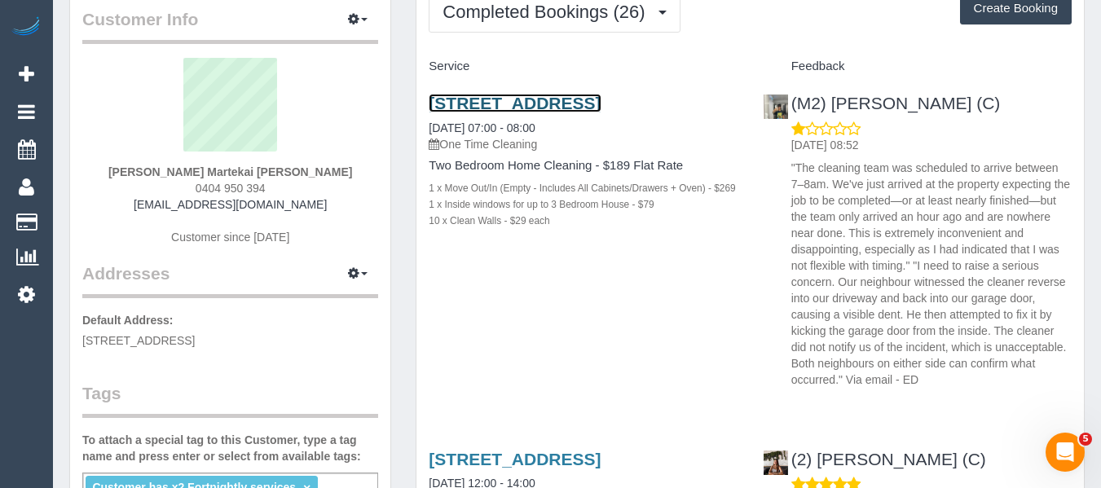
click at [535, 106] on link "2b Autumn Street, Coburg, VIC 3058" at bounding box center [515, 103] width 172 height 19
click at [350, 18] on icon "button" at bounding box center [353, 19] width 11 height 10
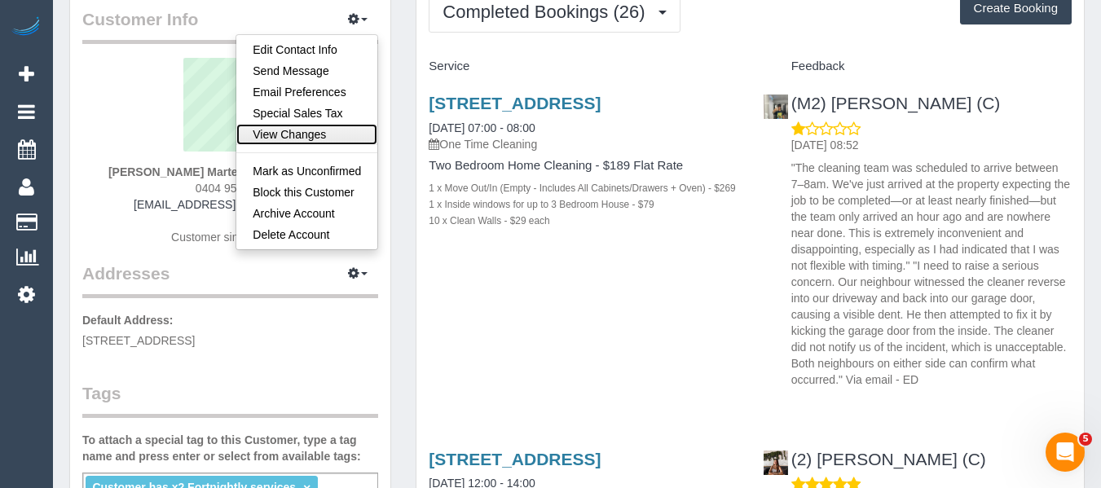
click at [288, 133] on link "View Changes" at bounding box center [306, 134] width 141 height 21
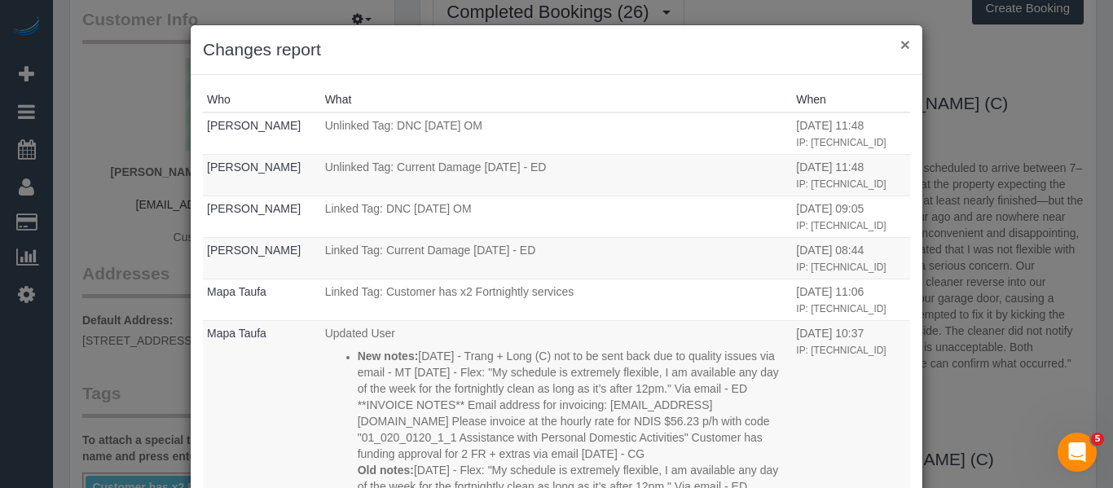
click at [901, 46] on button "×" at bounding box center [906, 44] width 10 height 17
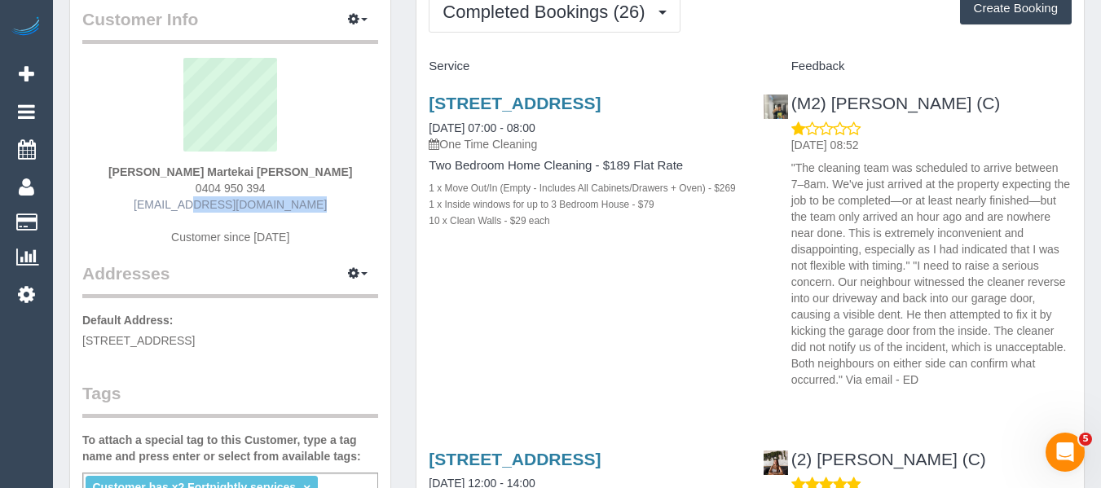
drag, startPoint x: 316, startPoint y: 205, endPoint x: 171, endPoint y: 205, distance: 145.1
click at [171, 205] on div "Amy Martekai Quaye 0404 950 394 amesquaye@gmail.com Customer since 2024" at bounding box center [230, 160] width 296 height 204
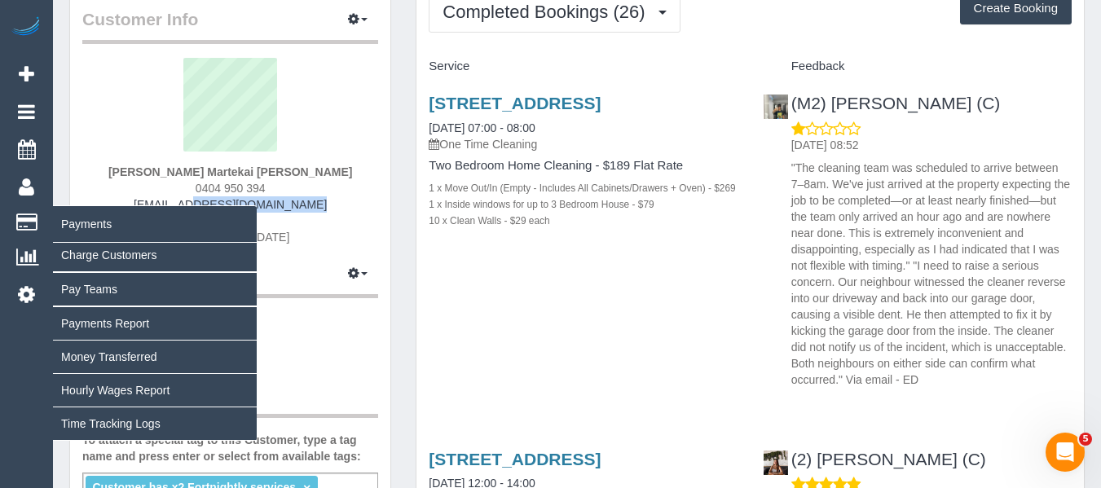
copy link "[EMAIL_ADDRESS][DOMAIN_NAME]"
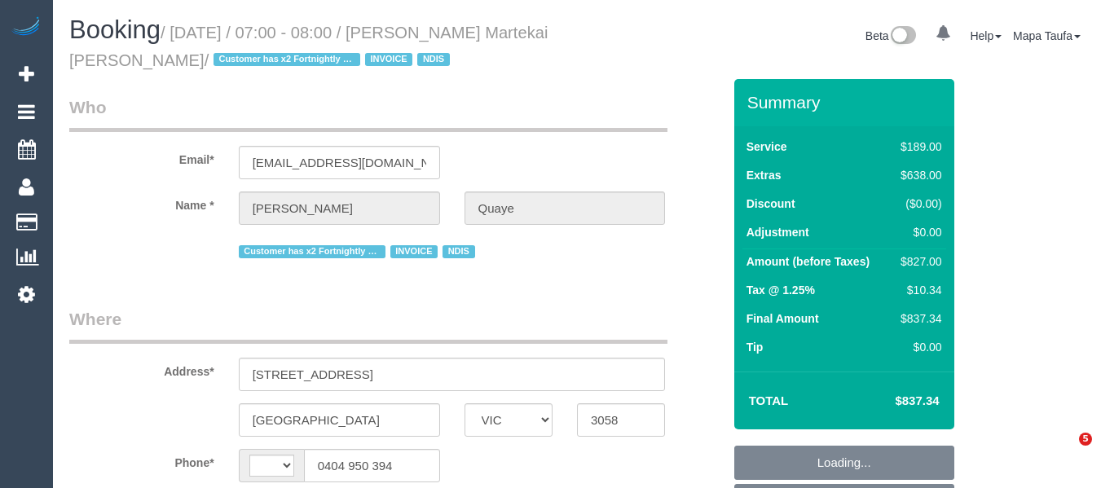
select select "VIC"
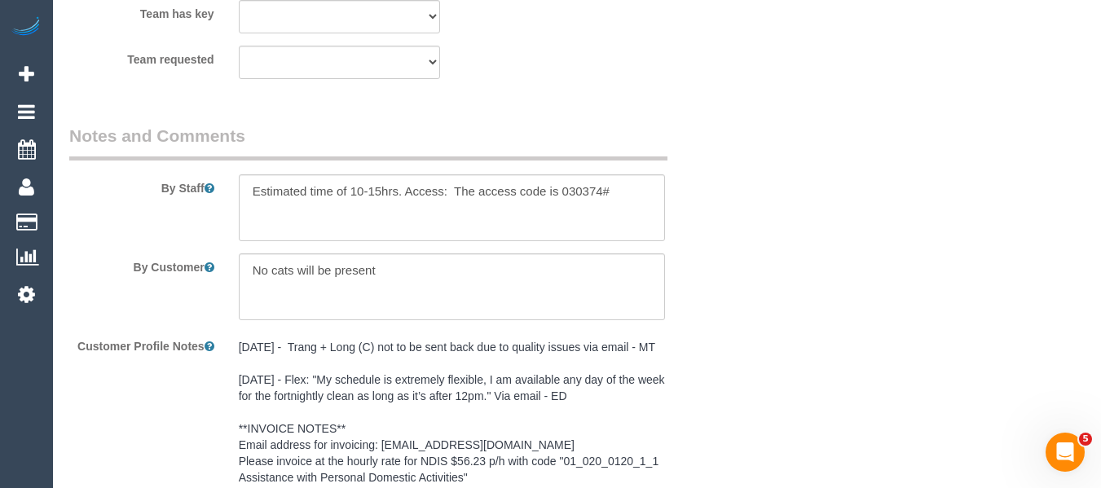
select select "string:AU"
select select "object:600"
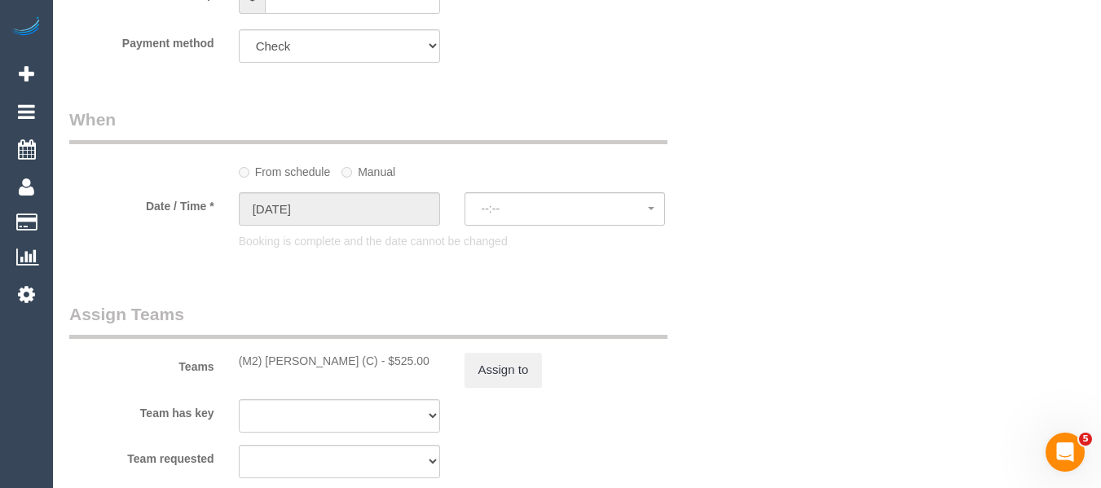
select select "spot1"
select select "number:29"
select select "number:16"
select select "number:19"
select select "number:25"
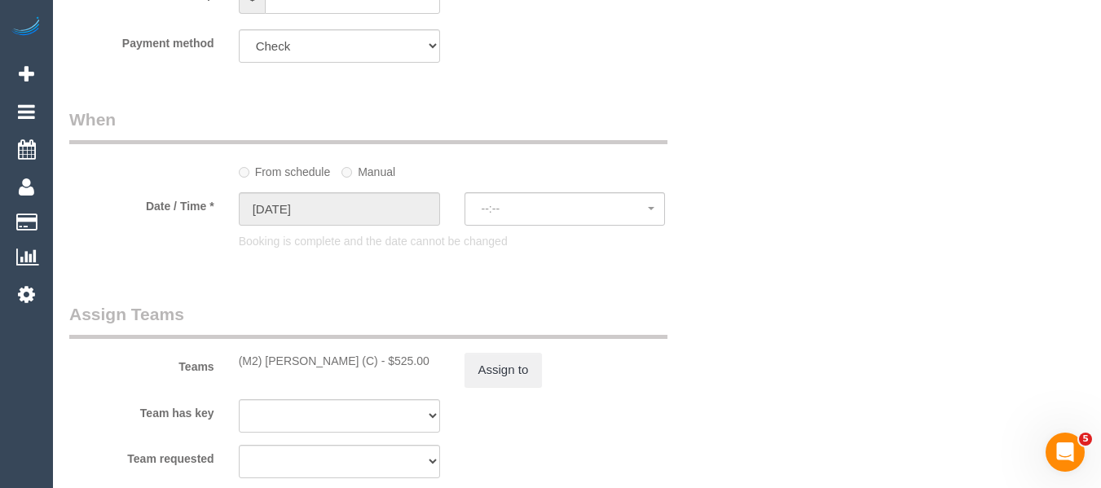
select select "number:34"
select select "number:11"
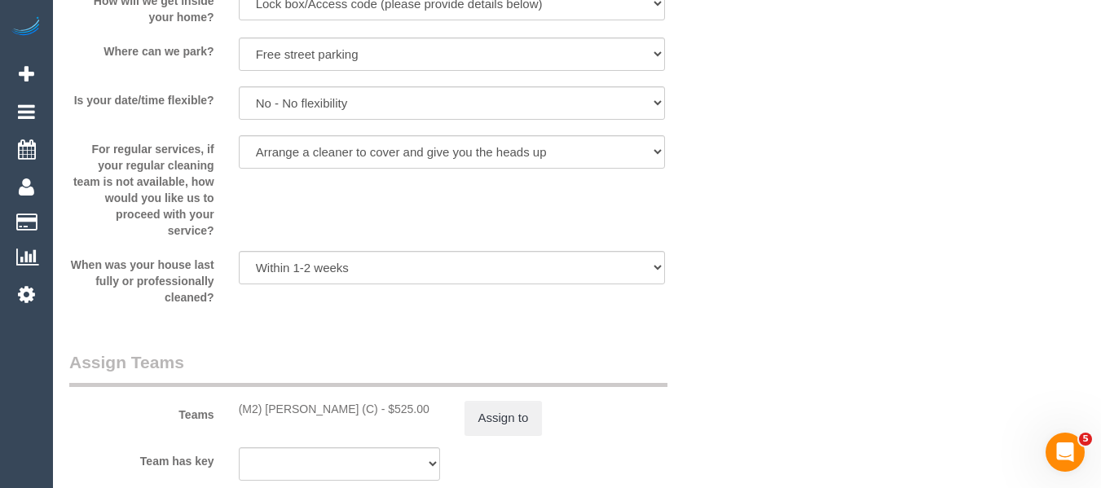
select select "object:1577"
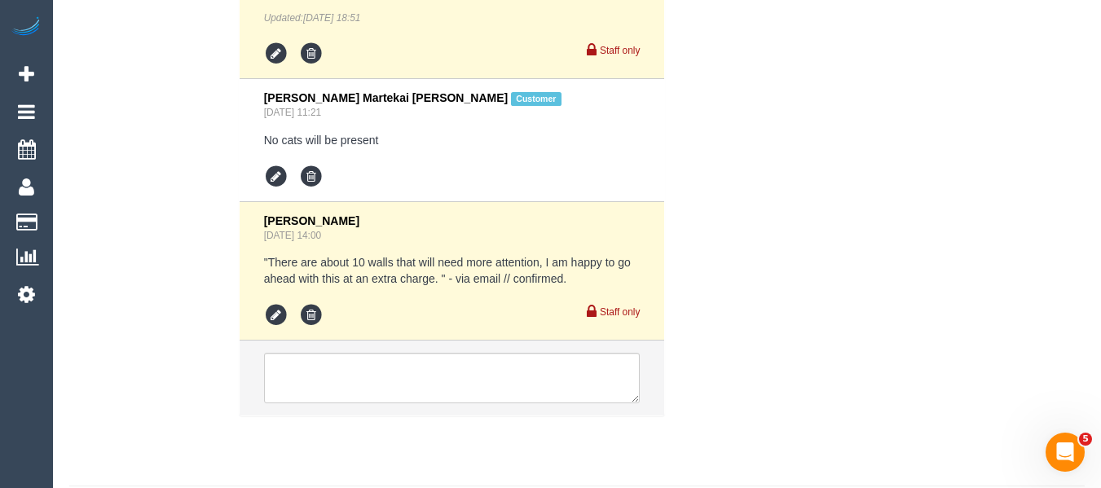
scroll to position [3419, 0]
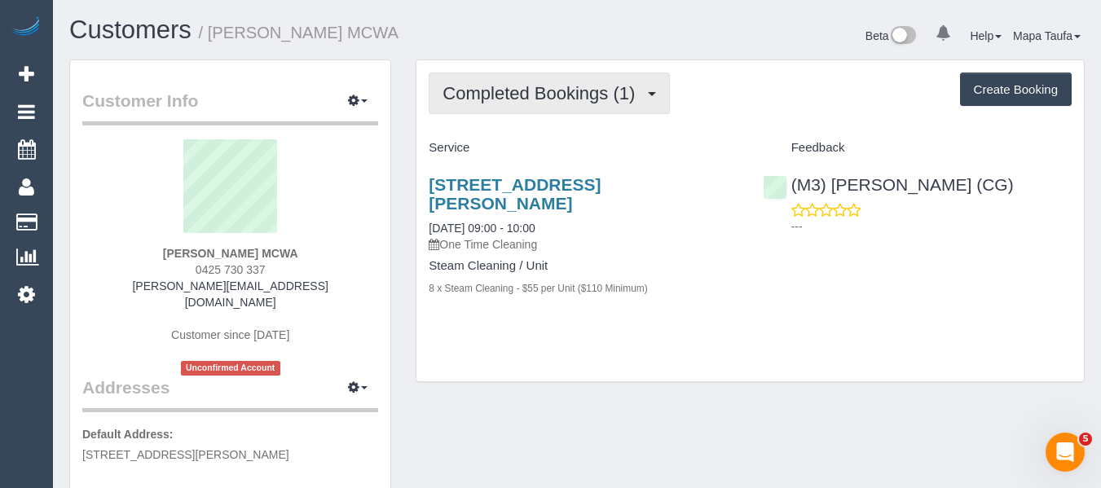
click at [495, 98] on span "Completed Bookings (1)" at bounding box center [543, 93] width 201 height 20
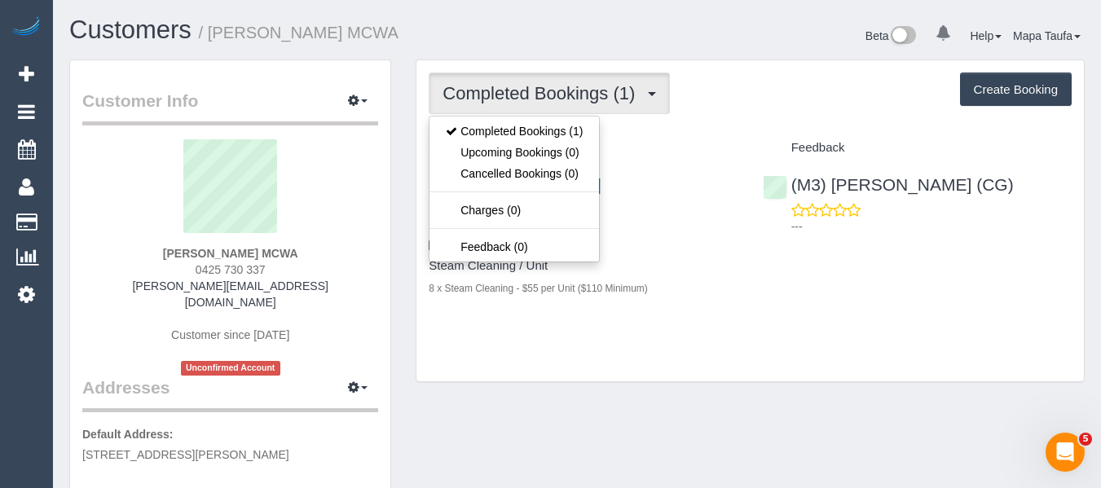
click at [752, 121] on div "Completed Bookings (1) Completed Bookings (1) Upcoming Bookings (0) Cancelled B…" at bounding box center [751, 221] width 668 height 322
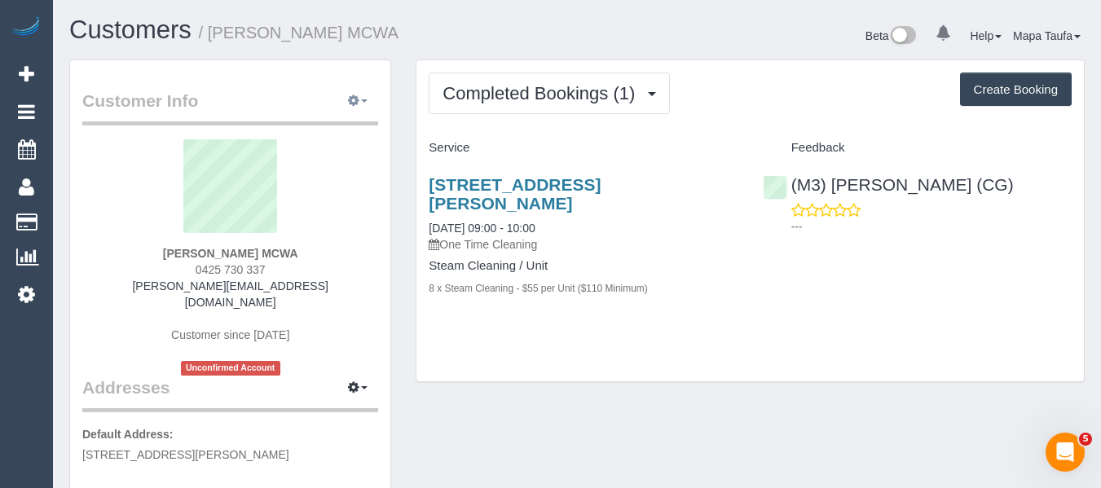
click at [364, 97] on button "button" at bounding box center [357, 101] width 41 height 25
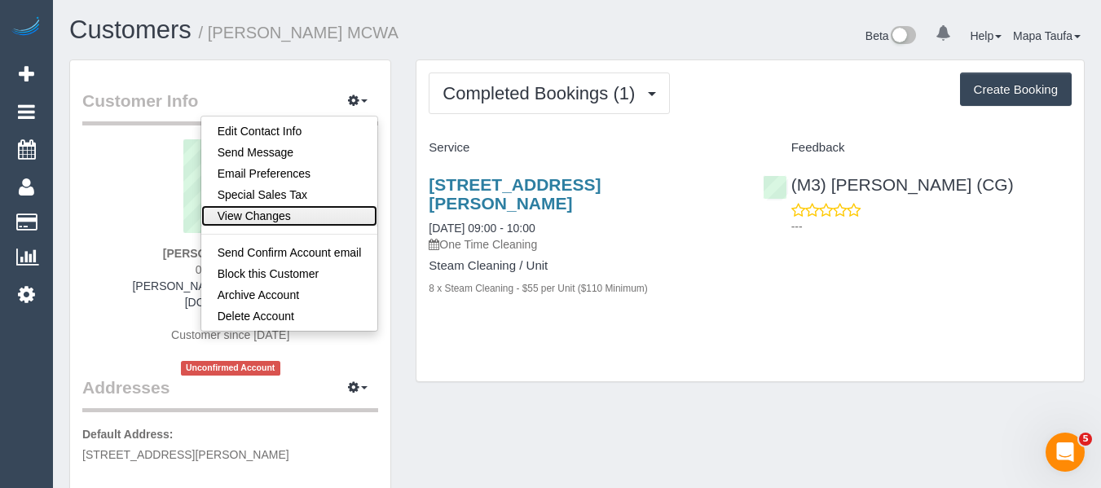
click at [293, 214] on link "View Changes" at bounding box center [289, 215] width 177 height 21
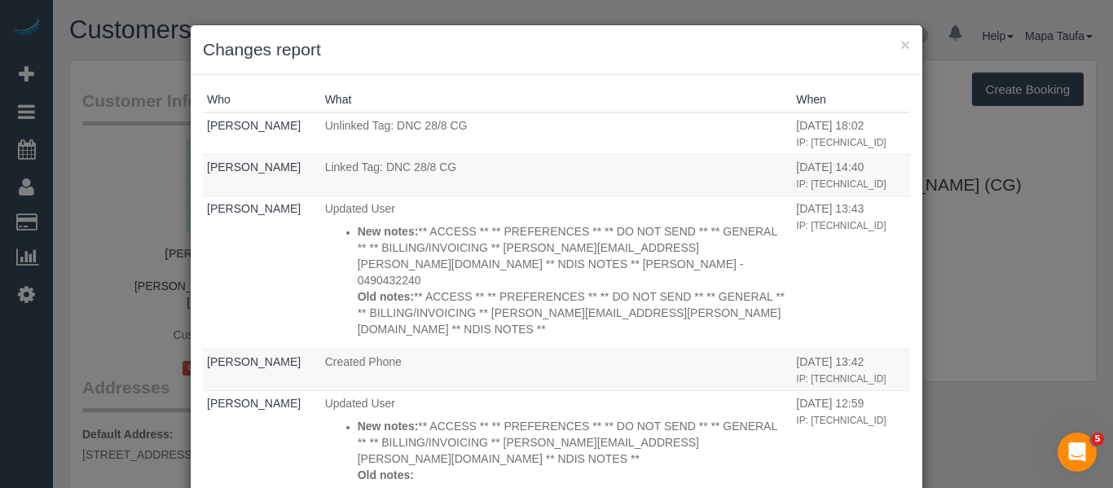
click at [893, 45] on h3 "Changes report" at bounding box center [556, 49] width 707 height 24
click at [901, 45] on button "×" at bounding box center [906, 44] width 10 height 17
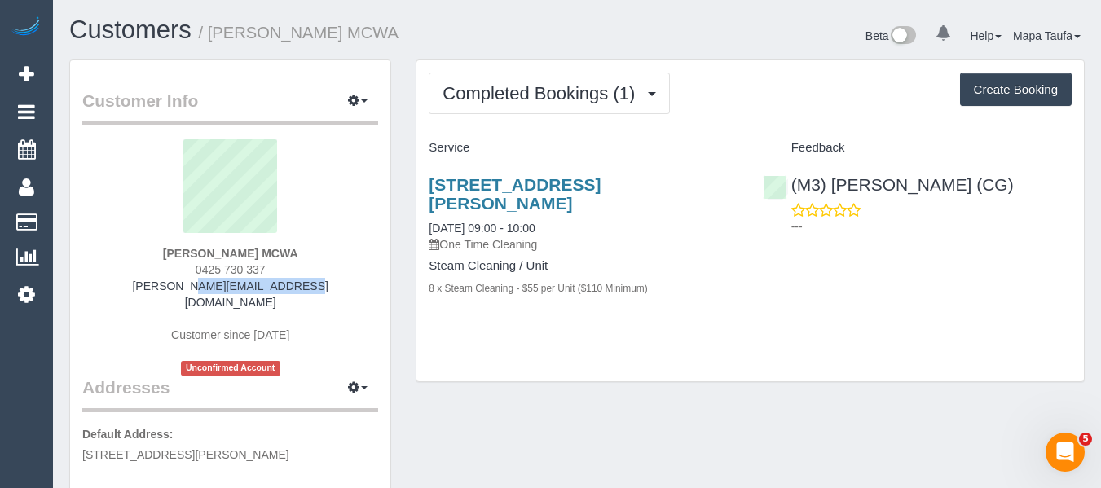
drag, startPoint x: 329, startPoint y: 289, endPoint x: 172, endPoint y: 291, distance: 157.3
click at [172, 291] on div "Faye Petsinis MCWA 0425 730 337 faye.mcwa@fake.com Customer since 2025 Unconfir…" at bounding box center [230, 257] width 296 height 236
drag, startPoint x: 163, startPoint y: 243, endPoint x: 248, endPoint y: 250, distance: 85.1
click at [248, 250] on div "Faye Petsinis MCWA 0425 730 337 faye.mcwa@fake.com Customer since 2025 Unconfir…" at bounding box center [230, 257] width 296 height 236
copy div "Faye Petsinis"
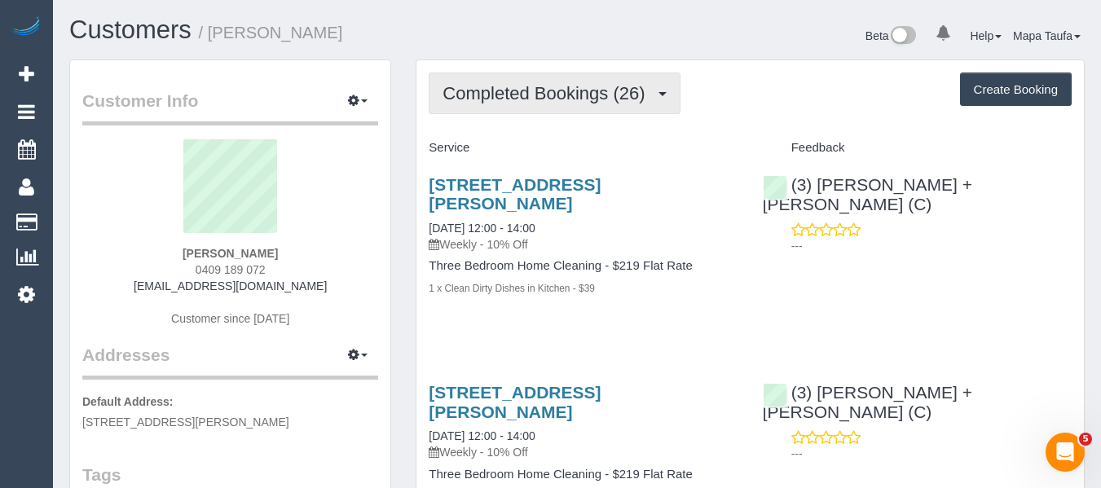
click at [526, 87] on span "Completed Bookings (26)" at bounding box center [548, 93] width 210 height 20
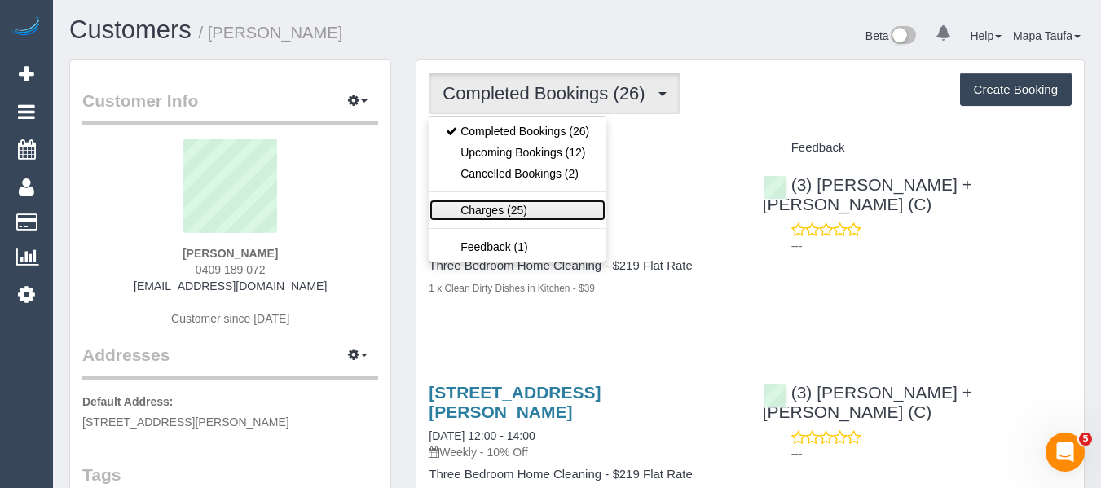
click at [506, 207] on link "Charges (25)" at bounding box center [518, 210] width 176 height 21
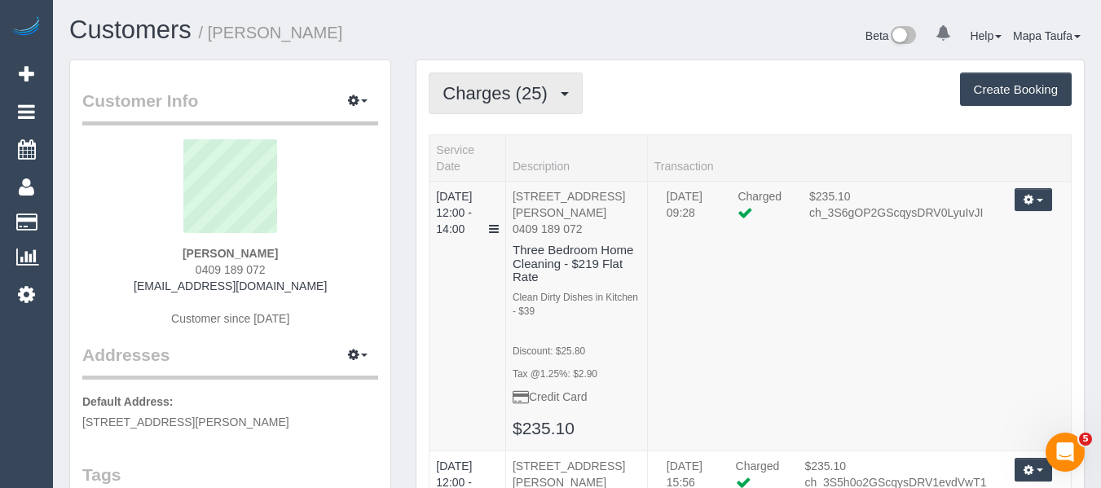
drag, startPoint x: 506, startPoint y: 98, endPoint x: 503, endPoint y: 110, distance: 12.7
click at [505, 99] on span "Charges (25)" at bounding box center [499, 93] width 112 height 20
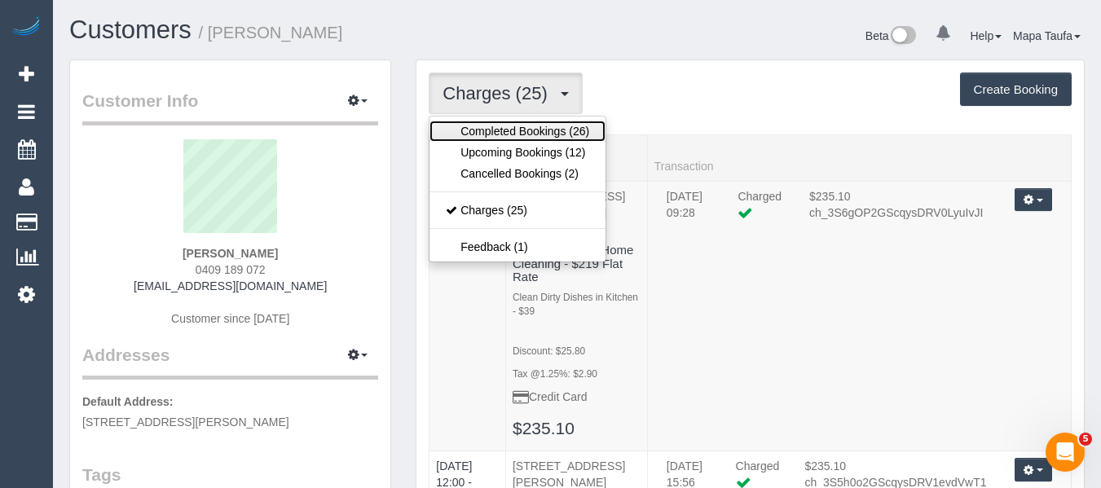
click at [500, 124] on link "Completed Bookings (26)" at bounding box center [518, 131] width 176 height 21
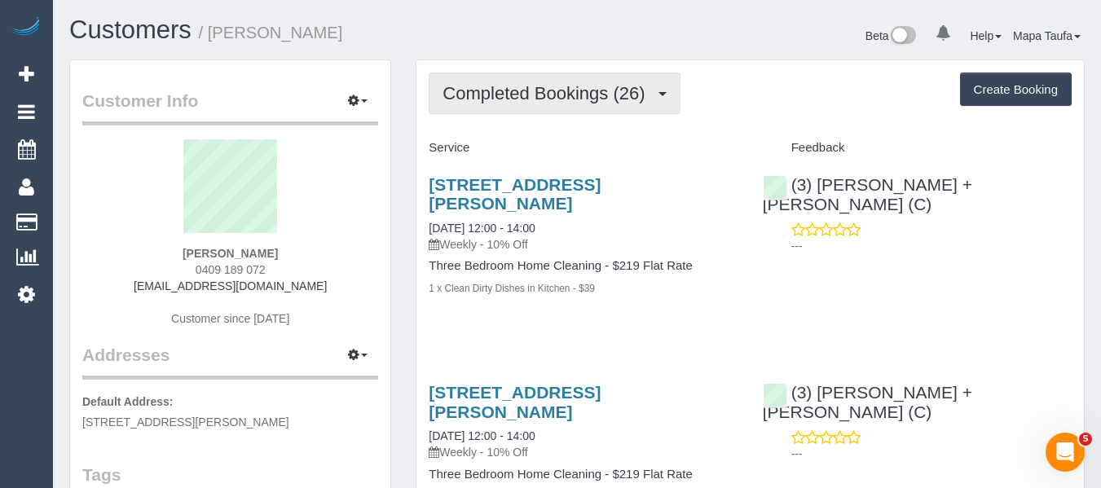
click at [431, 83] on button "Completed Bookings (26)" at bounding box center [554, 94] width 251 height 42
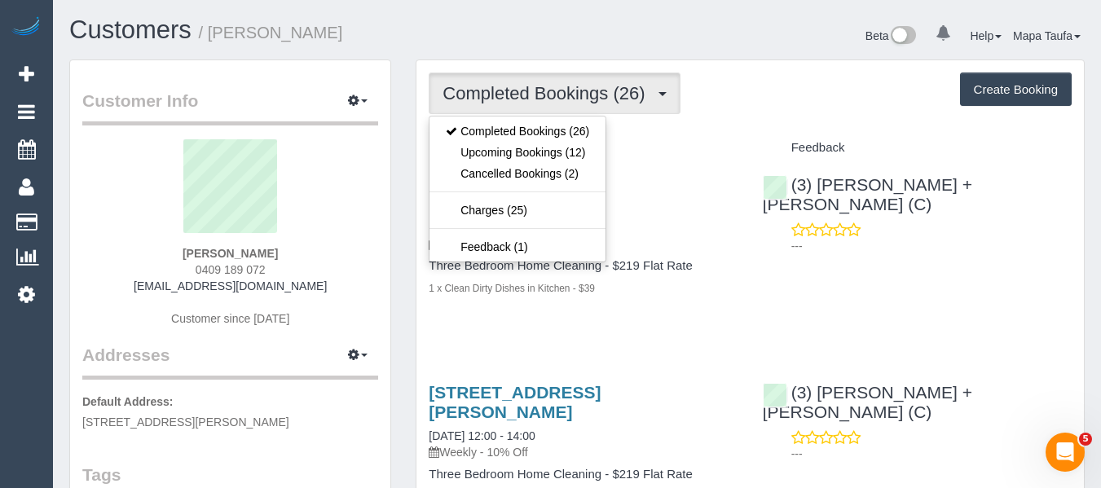
click at [662, 142] on h4 "Service" at bounding box center [583, 148] width 309 height 14
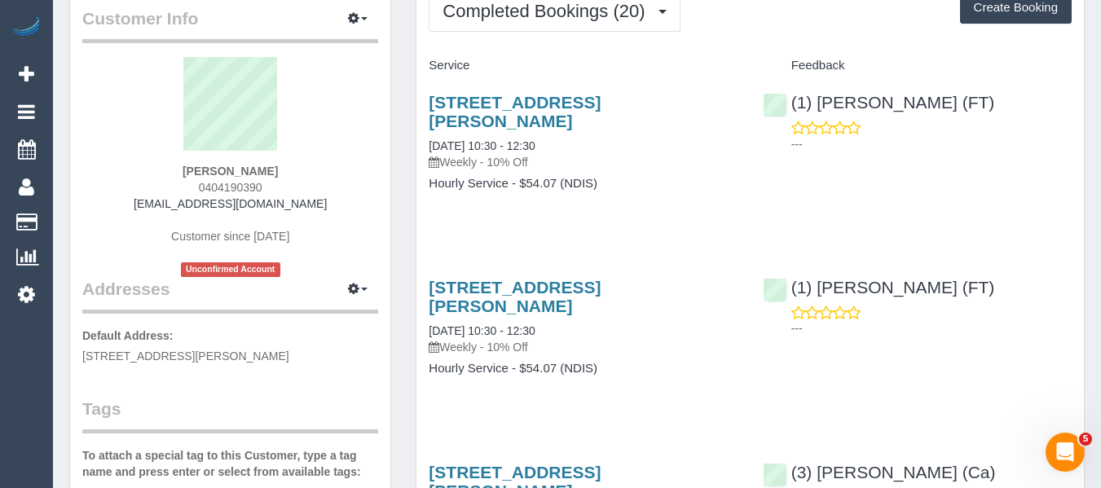
scroll to position [82, 0]
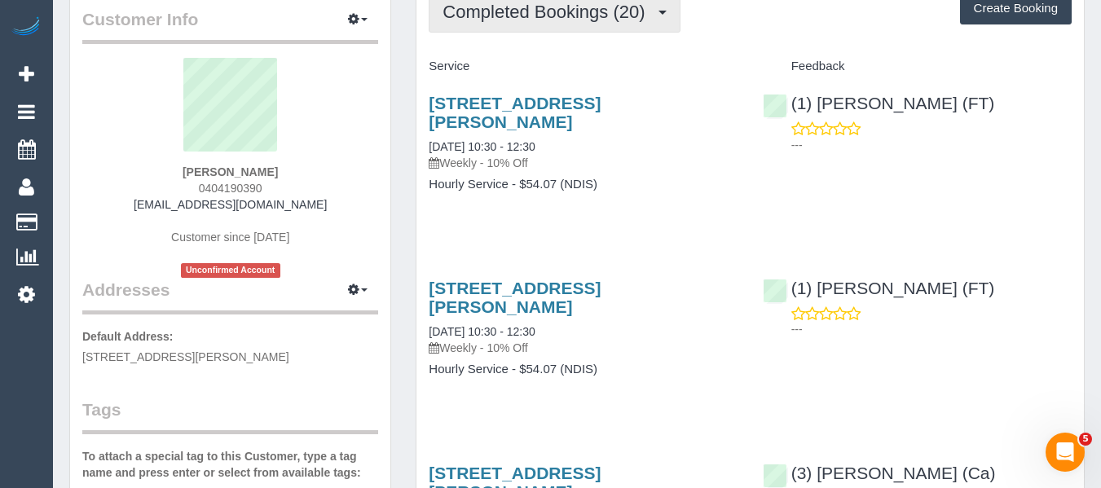
click at [541, 29] on button "Completed Bookings (20)" at bounding box center [554, 12] width 251 height 42
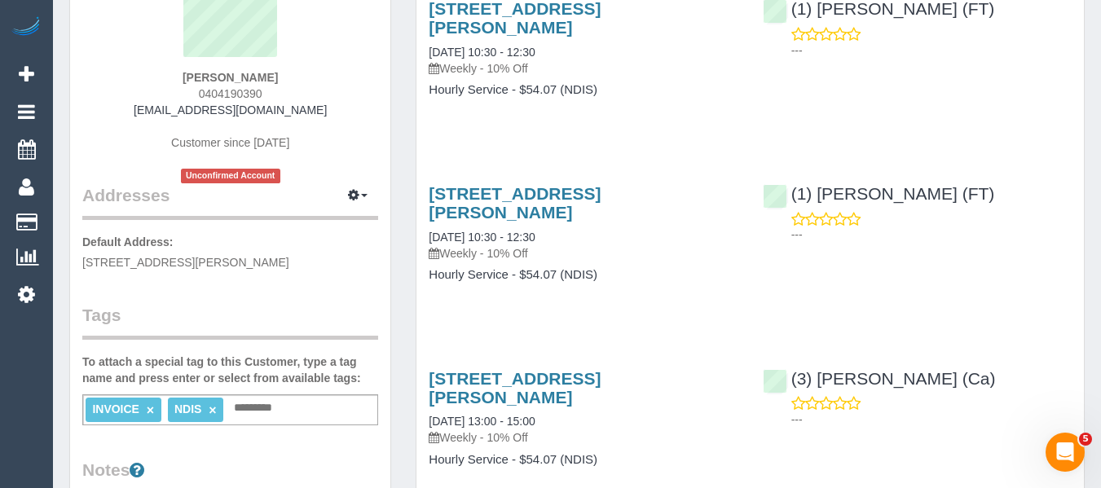
scroll to position [326, 0]
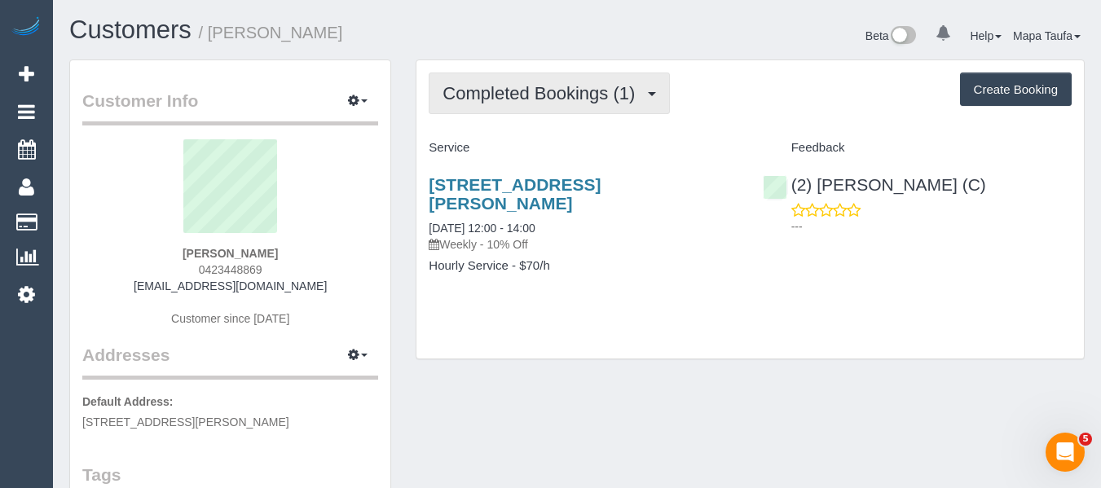
click at [466, 88] on span "Completed Bookings (1)" at bounding box center [543, 93] width 201 height 20
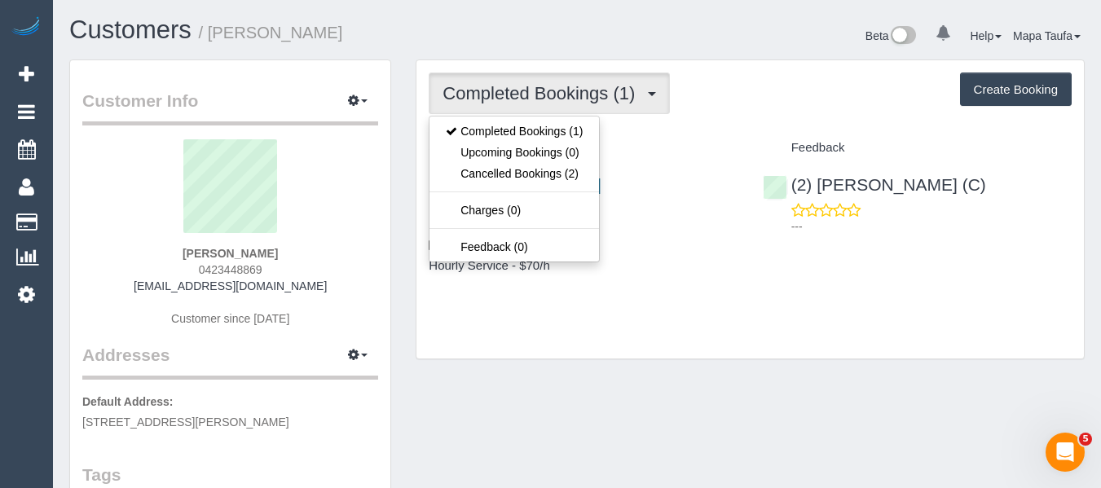
click at [677, 143] on h4 "Service" at bounding box center [583, 148] width 309 height 14
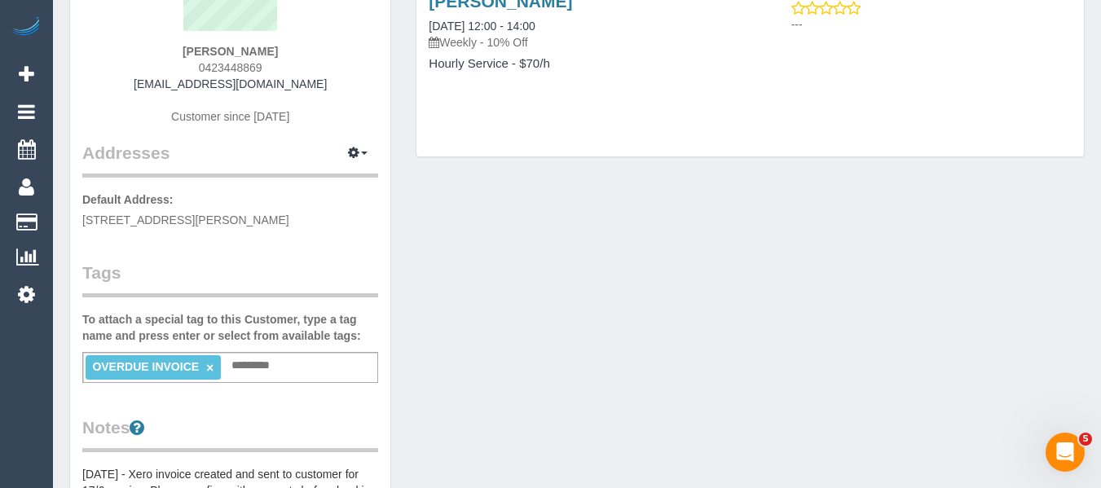
scroll to position [245, 0]
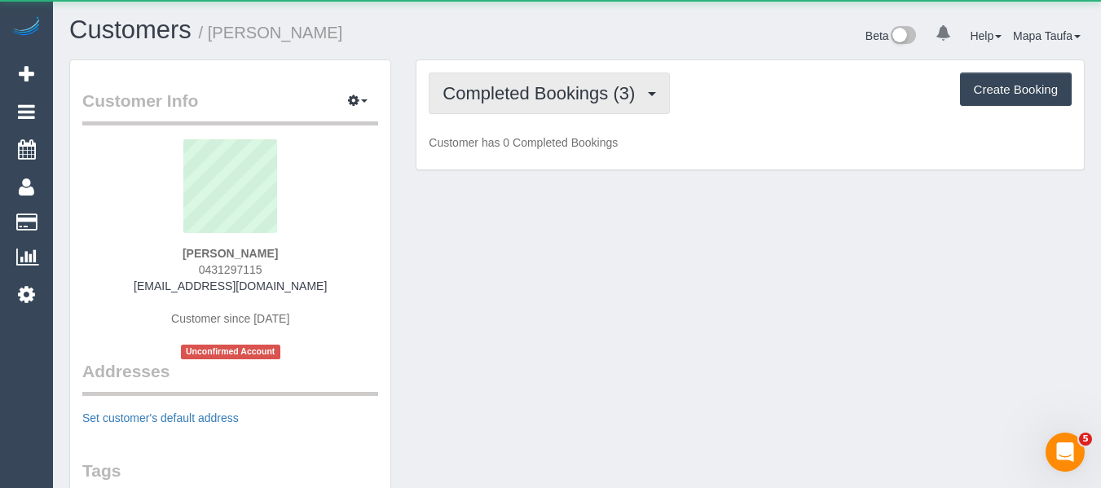
click at [540, 93] on span "Completed Bookings (3)" at bounding box center [543, 93] width 201 height 20
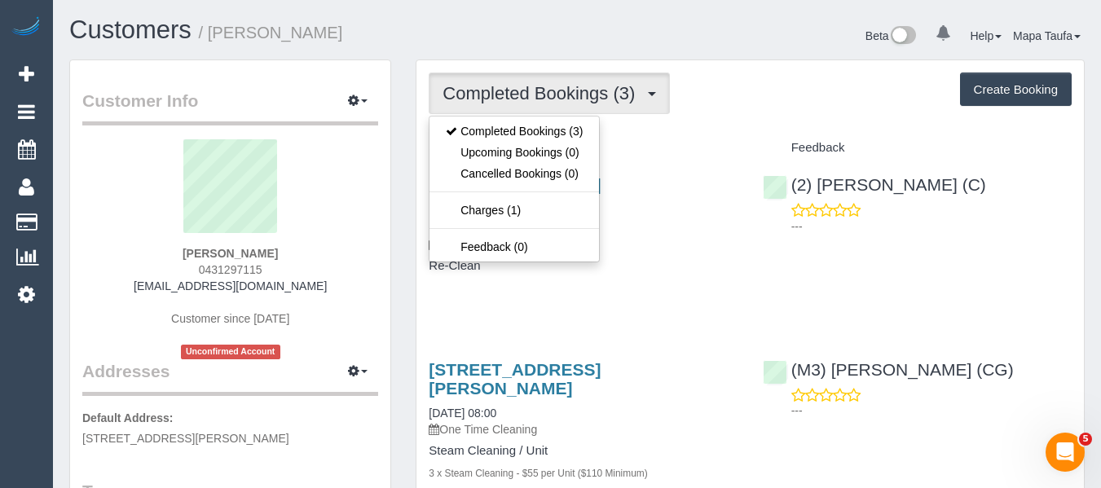
click at [756, 126] on div "Completed Bookings (3) Completed Bookings (3) Upcoming Bookings (0) Cancelled B…" at bounding box center [751, 433] width 668 height 747
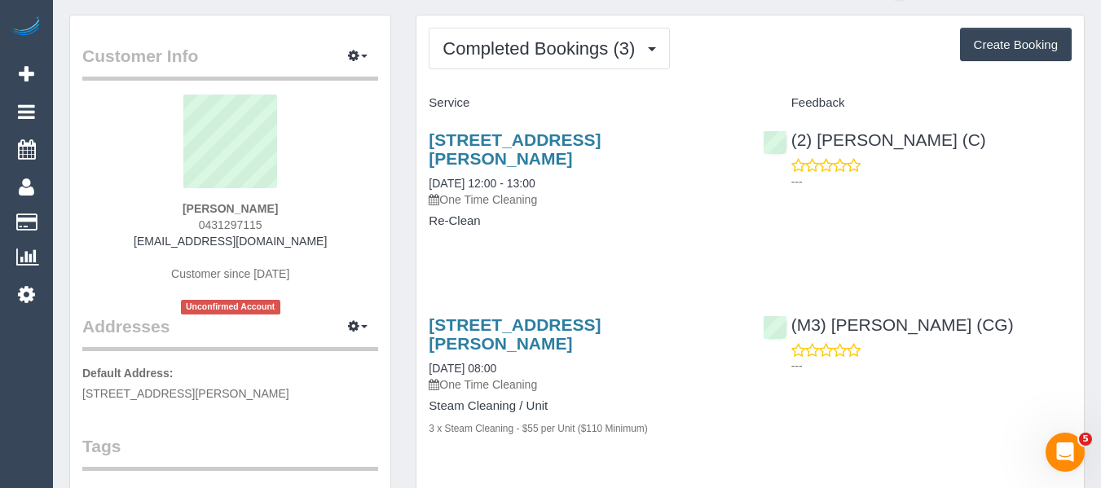
scroll to position [82, 0]
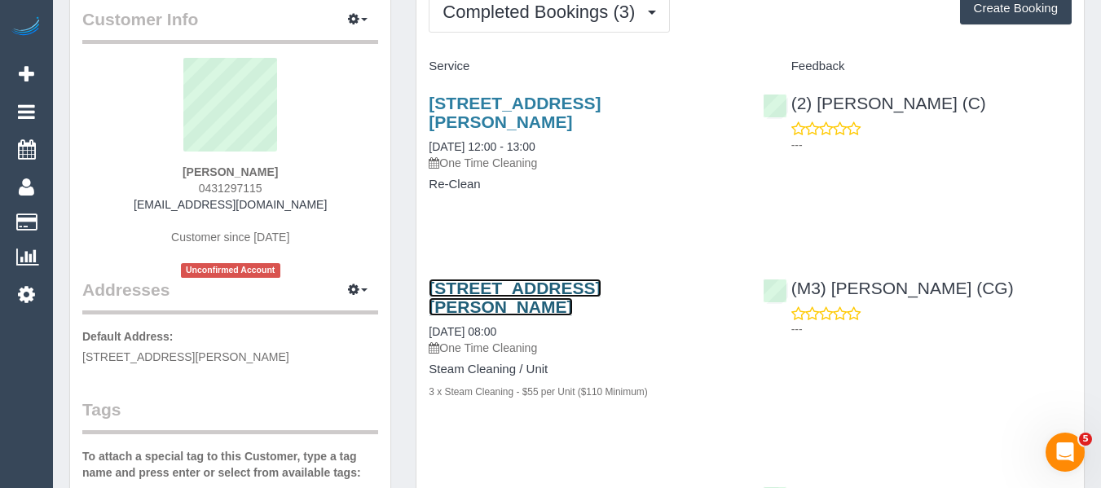
click at [459, 286] on link "4 Bik Lane, 101, Fitzroy North, VIC 3068" at bounding box center [515, 297] width 172 height 37
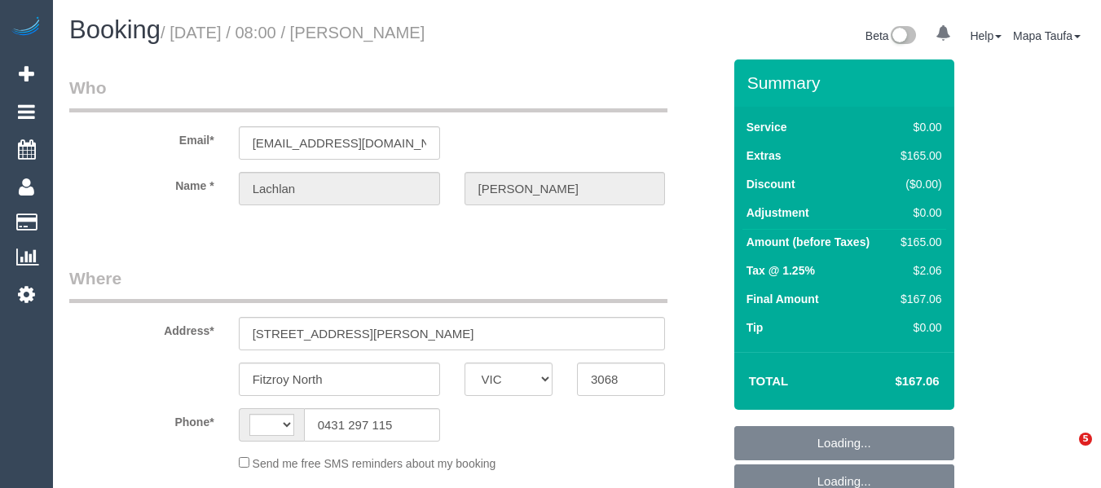
select select "VIC"
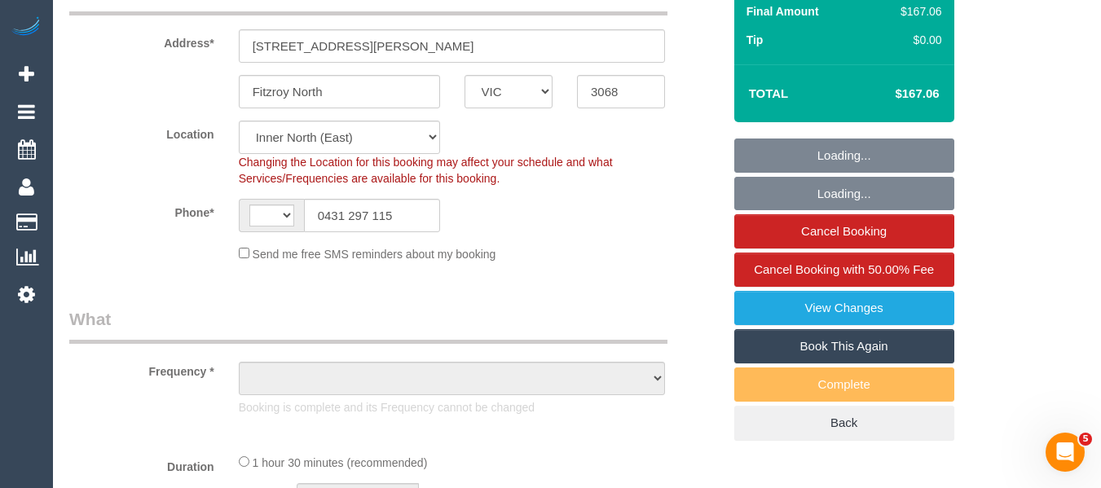
select select "string:stripe-pm_1RutRM2GScqysDRVB29IUe5m"
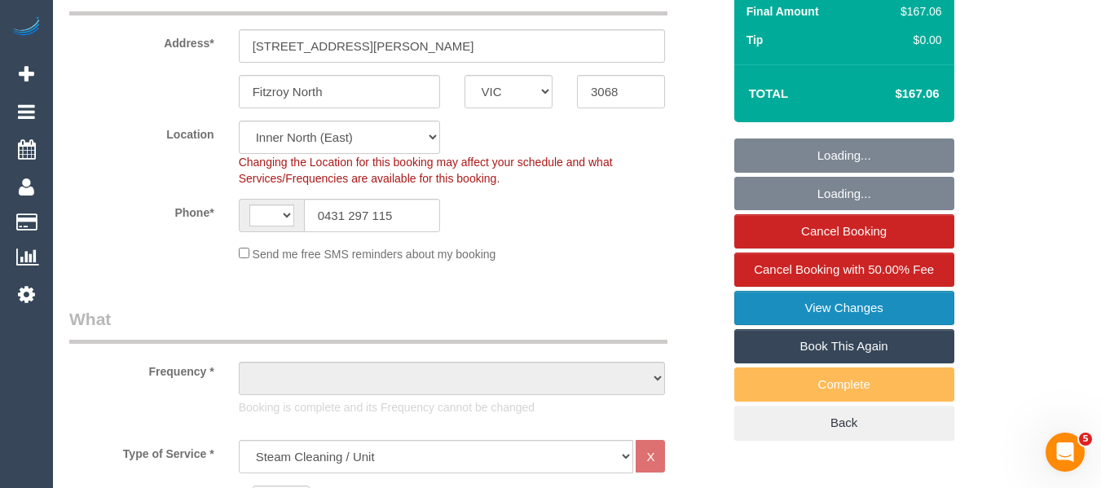
scroll to position [326, 0]
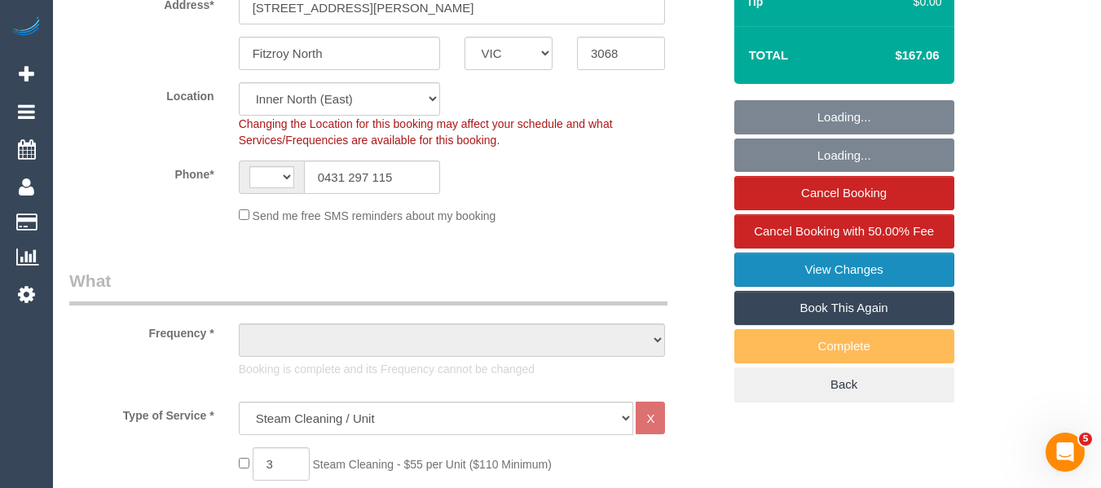
select select "string:AU"
select select "object:620"
click at [882, 274] on link "View Changes" at bounding box center [844, 270] width 220 height 34
select select "number:28"
select select "number:14"
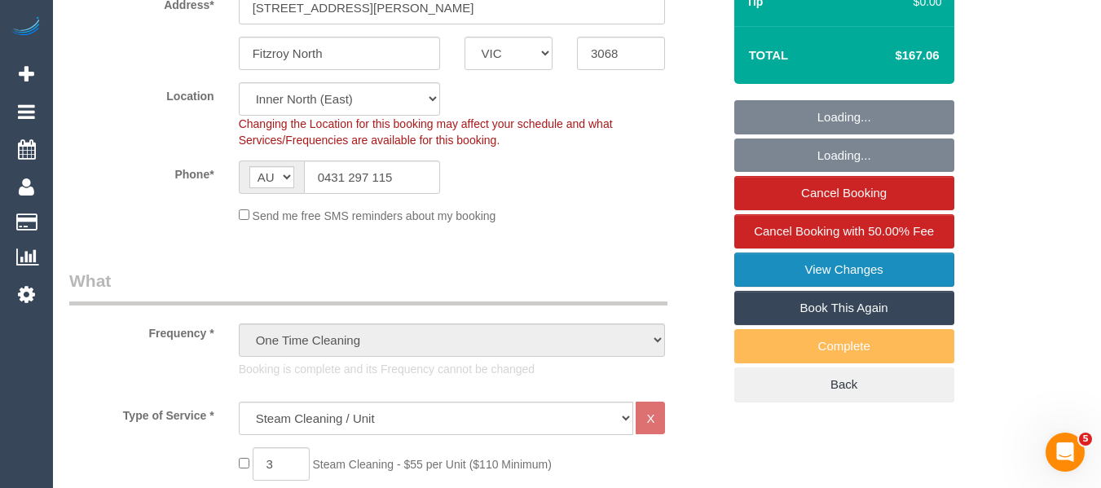
select select "number:19"
select select "number:24"
select select "number:26"
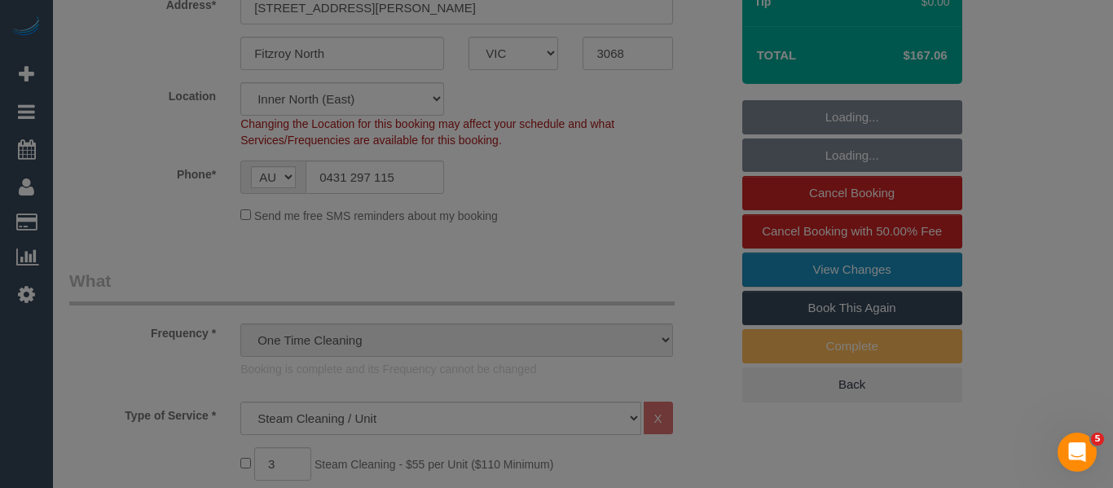
select select "object:788"
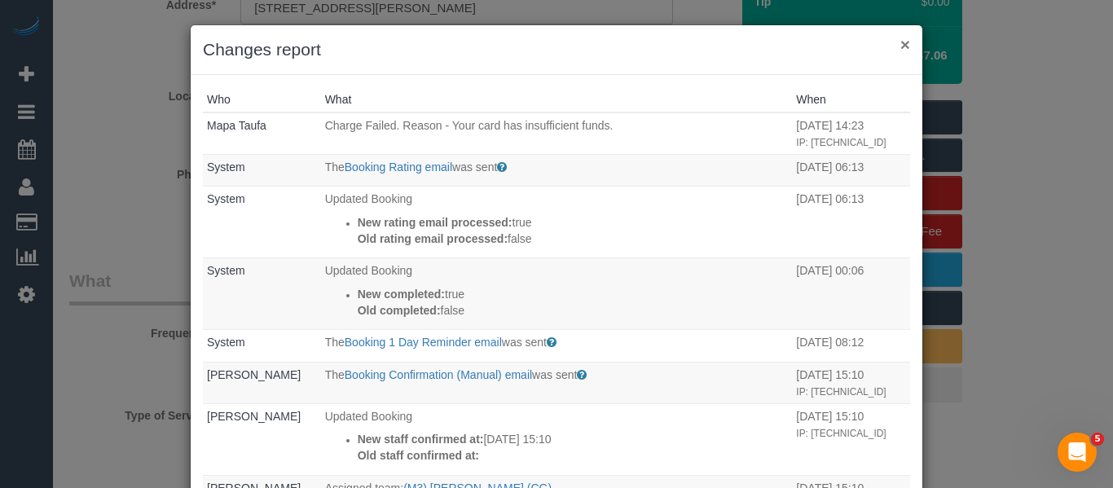
click at [901, 46] on button "×" at bounding box center [906, 44] width 10 height 17
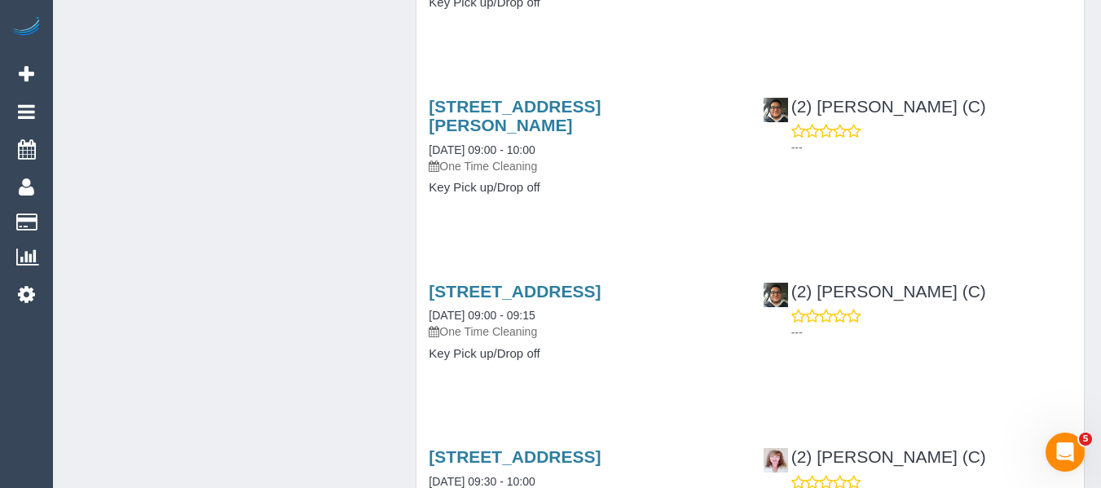
scroll to position [3016, 0]
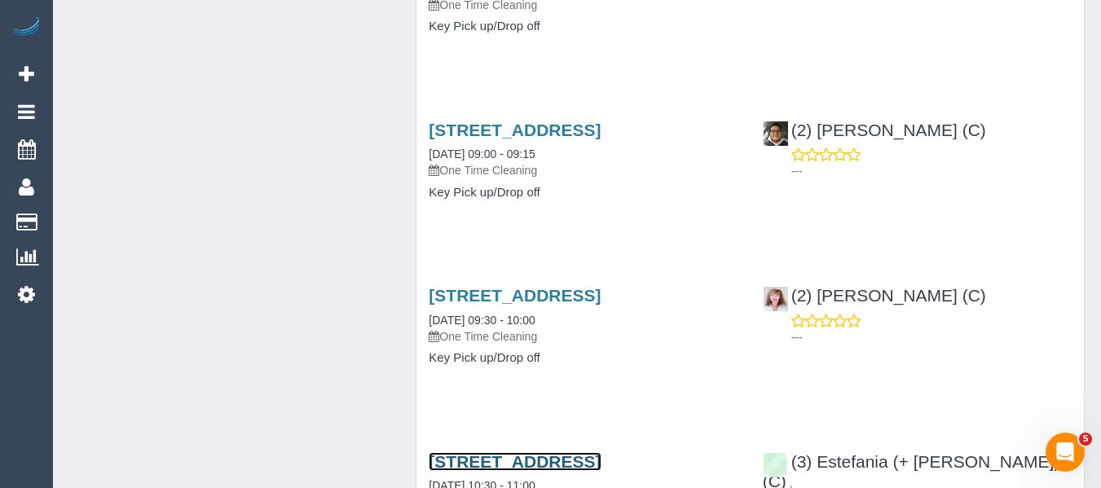
click at [486, 452] on link "11 Marlborough St, Balaclava, VIC 3183" at bounding box center [515, 461] width 172 height 19
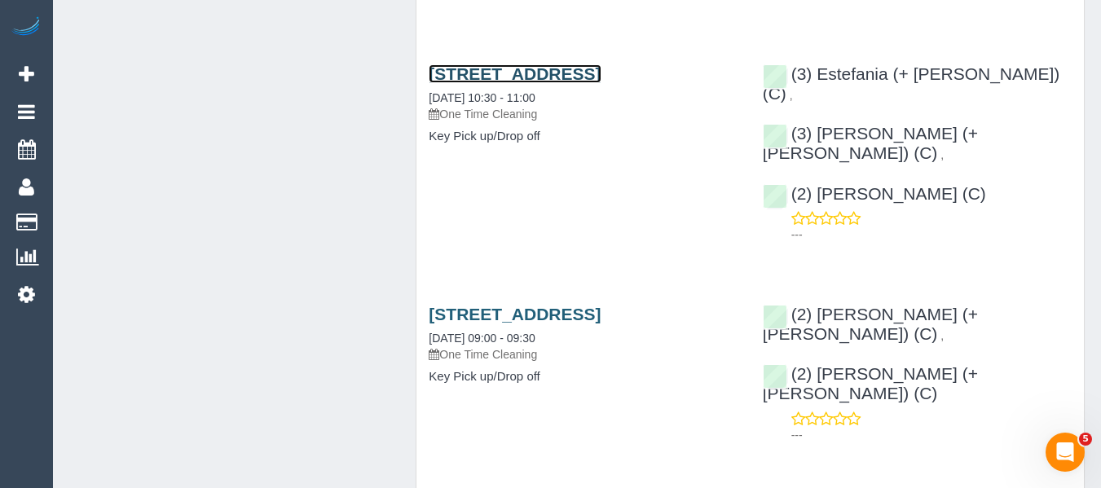
scroll to position [3423, 0]
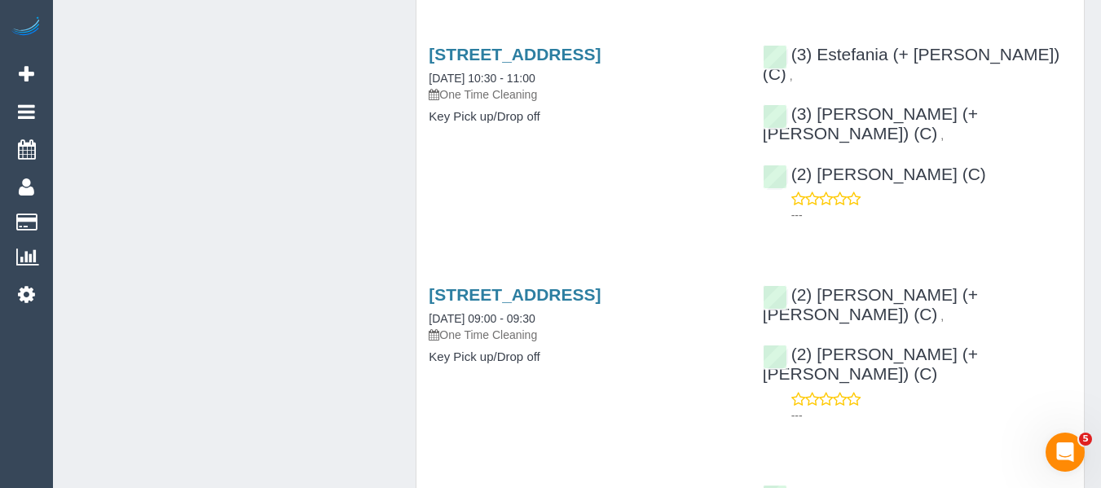
click at [495, 285] on div "14 Devonshire Road Sunshine, Sunshine, VIC 3020 05/08/2025 09:00 - 09:30 One Ti…" at bounding box center [583, 314] width 309 height 59
click at [500, 285] on link "14 Devonshire Road Sunshine, Sunshine, VIC 3020" at bounding box center [515, 294] width 172 height 19
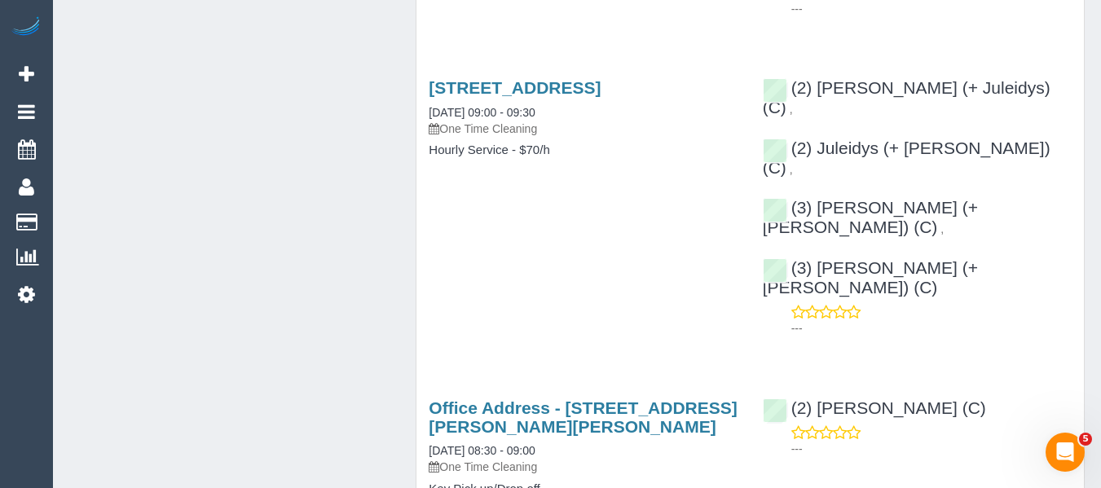
scroll to position [3831, 0]
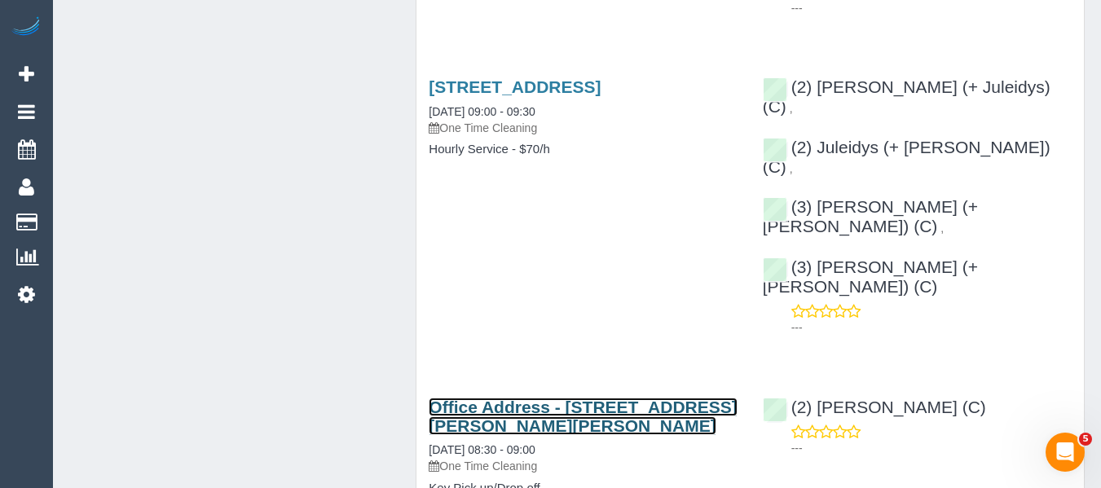
click at [536, 398] on link "Office Address - 1 Theobald St, Thornbury, VIC 3071" at bounding box center [583, 416] width 308 height 37
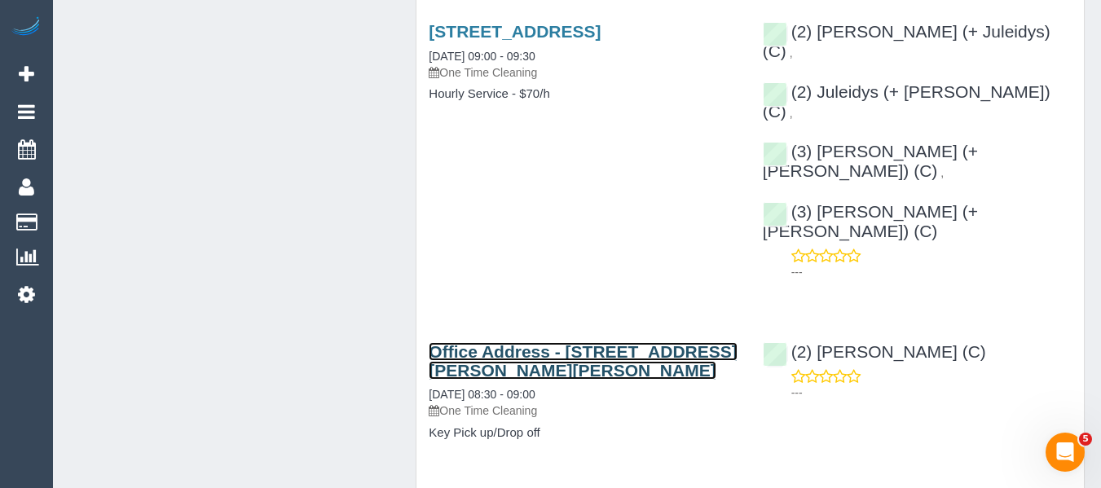
scroll to position [3994, 0]
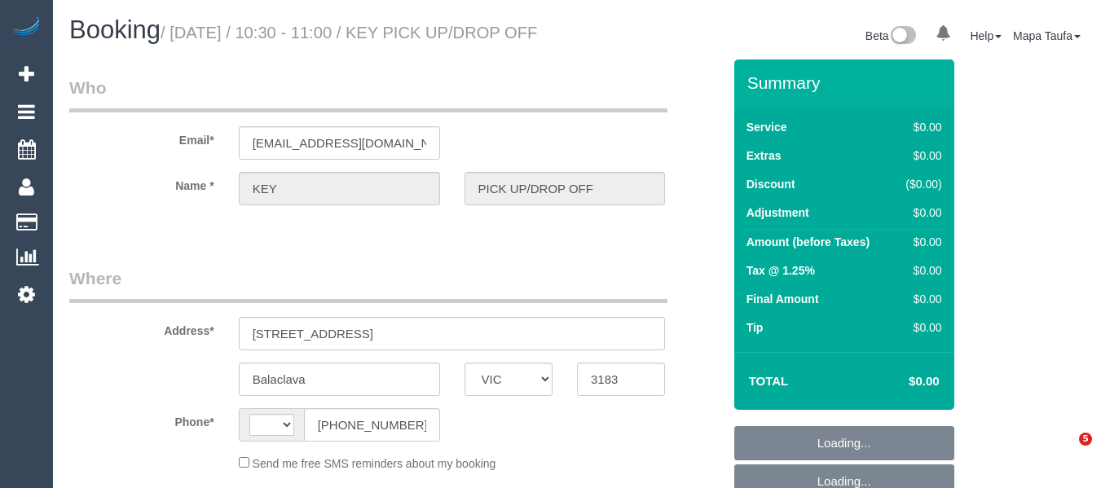
select select "VIC"
select select "string:AU"
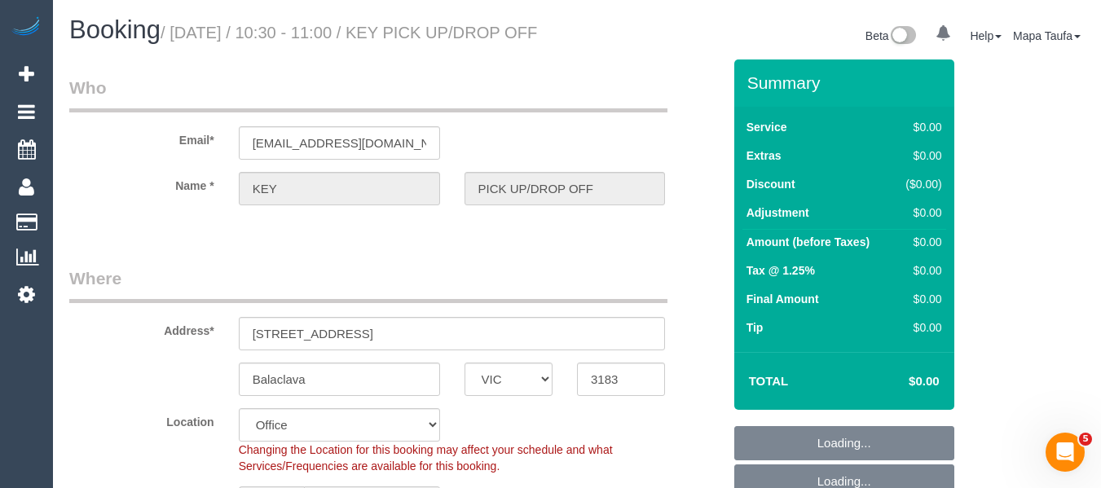
select select "object:531"
select select "number:28"
select select "object:2026"
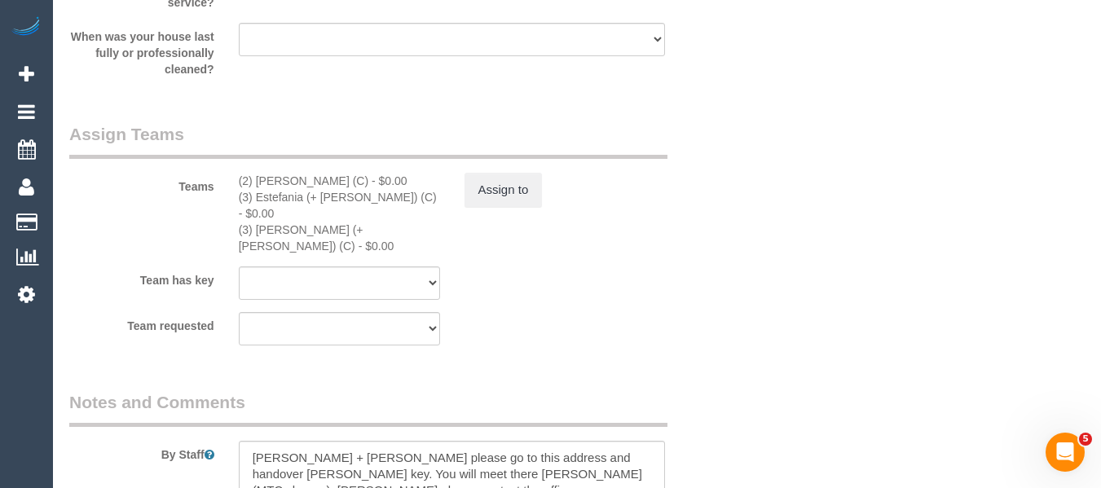
scroll to position [2037, 0]
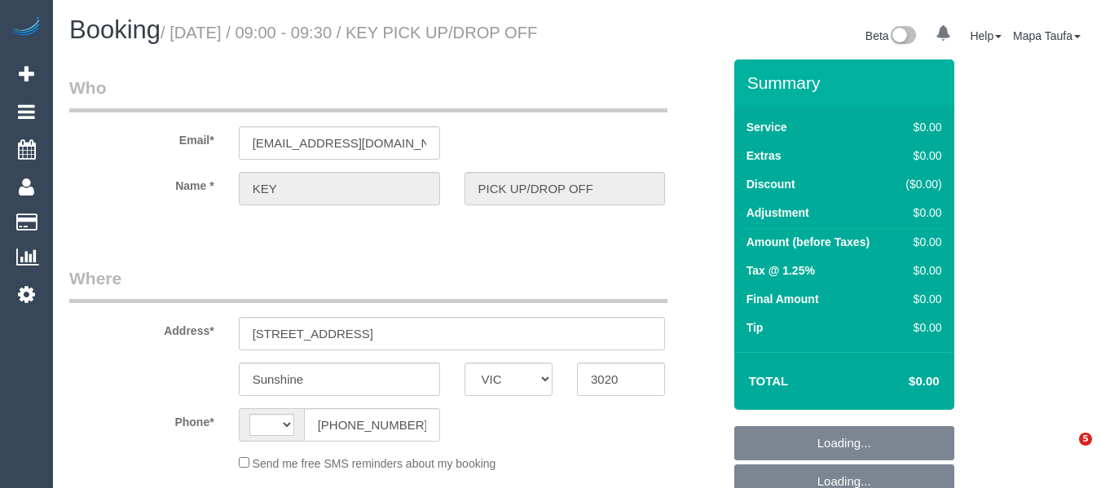
select select "VIC"
select select "string:AU"
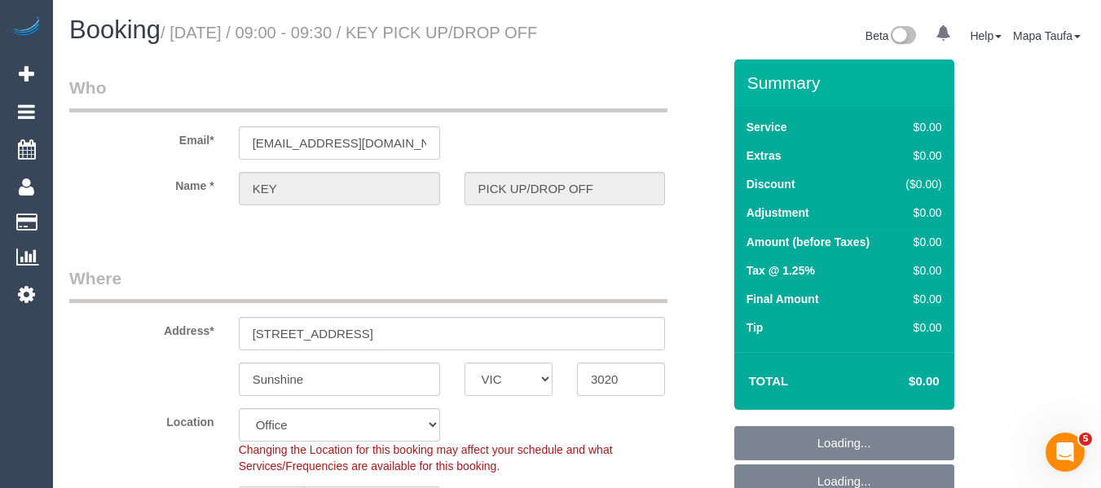
select select "object:2020"
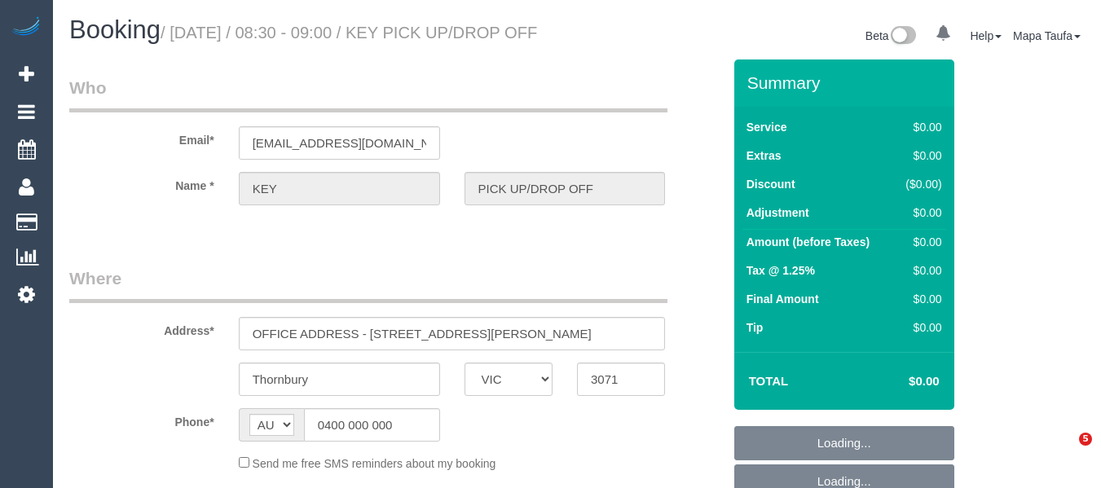
select select "VIC"
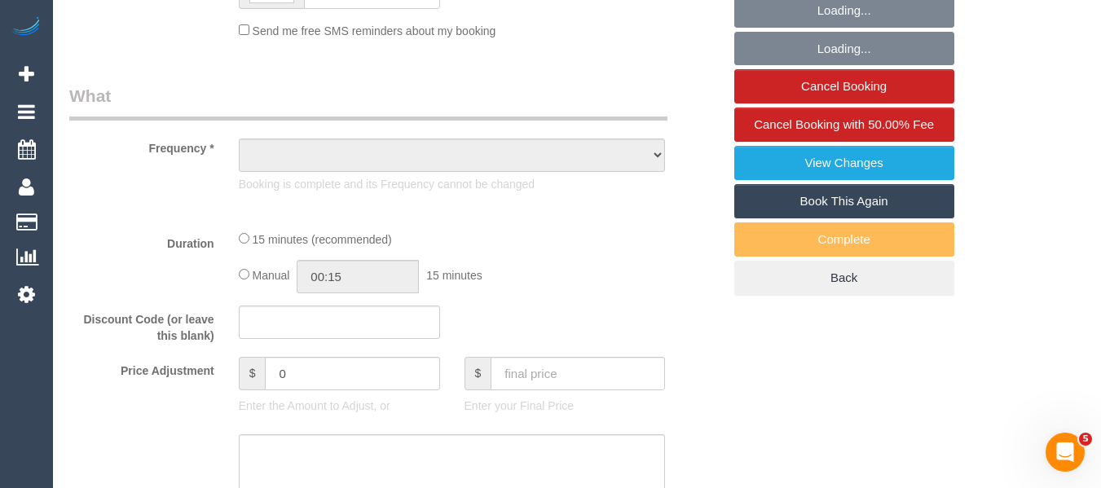
select select "object:537"
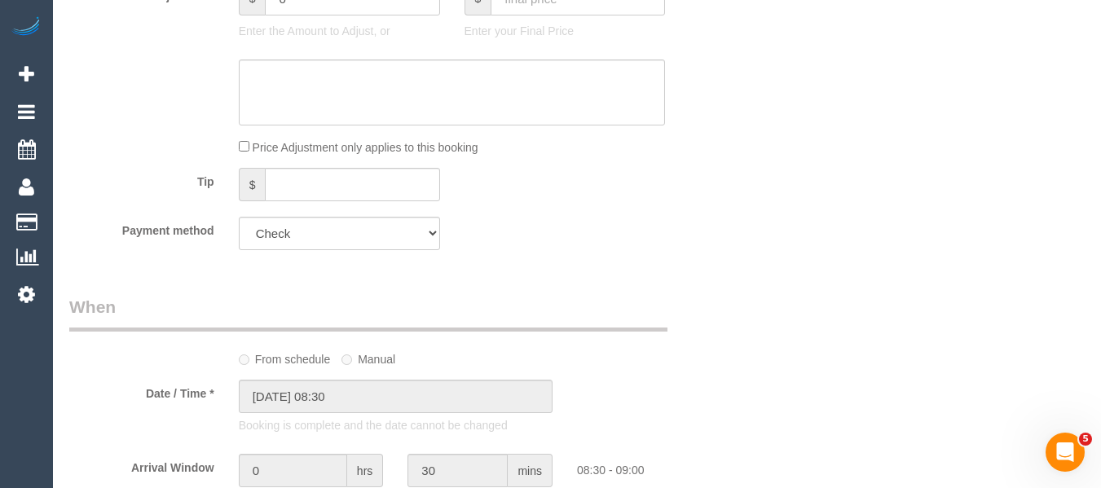
select select "number:28"
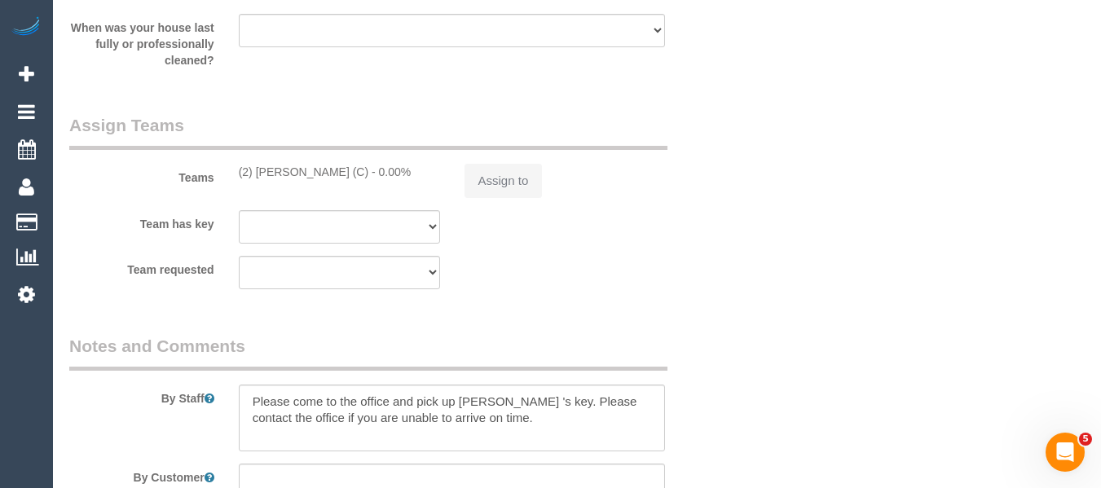
select select "object:727"
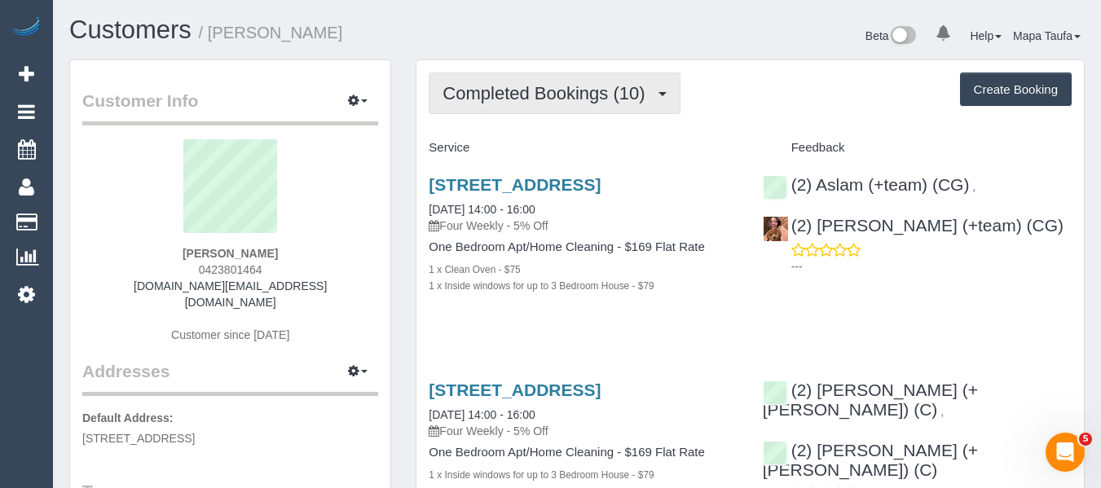
click at [547, 89] on span "Completed Bookings (10)" at bounding box center [548, 93] width 210 height 20
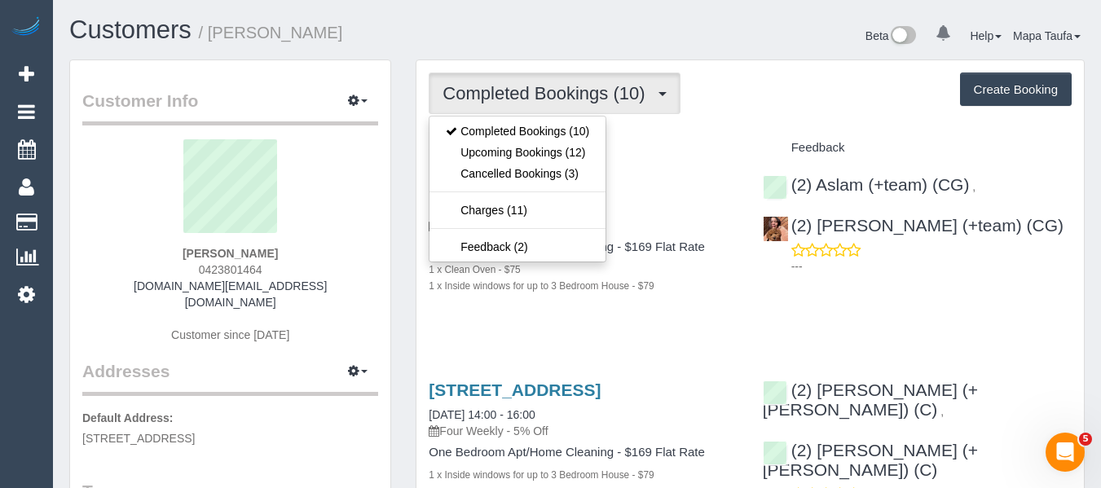
click at [692, 139] on div "Service" at bounding box center [583, 148] width 333 height 28
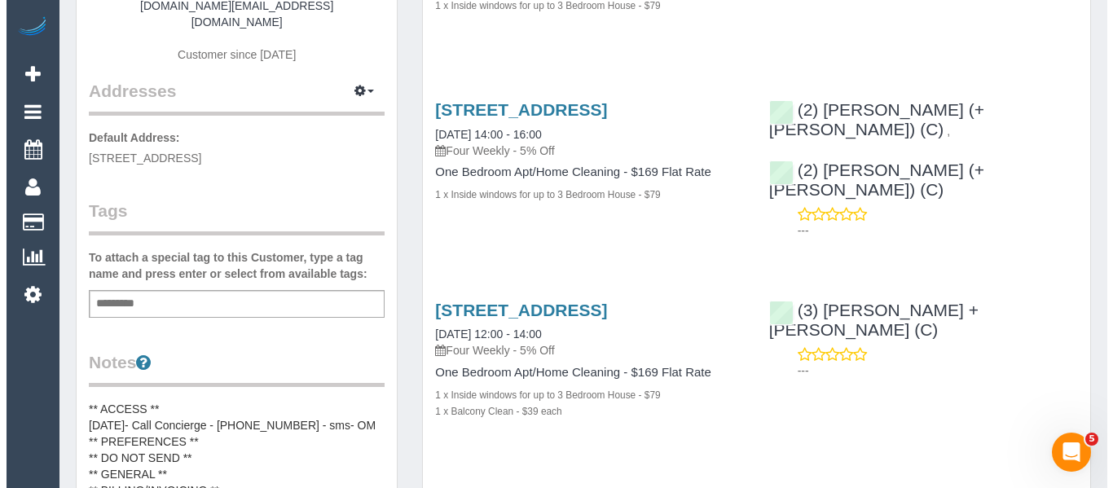
scroll to position [82, 0]
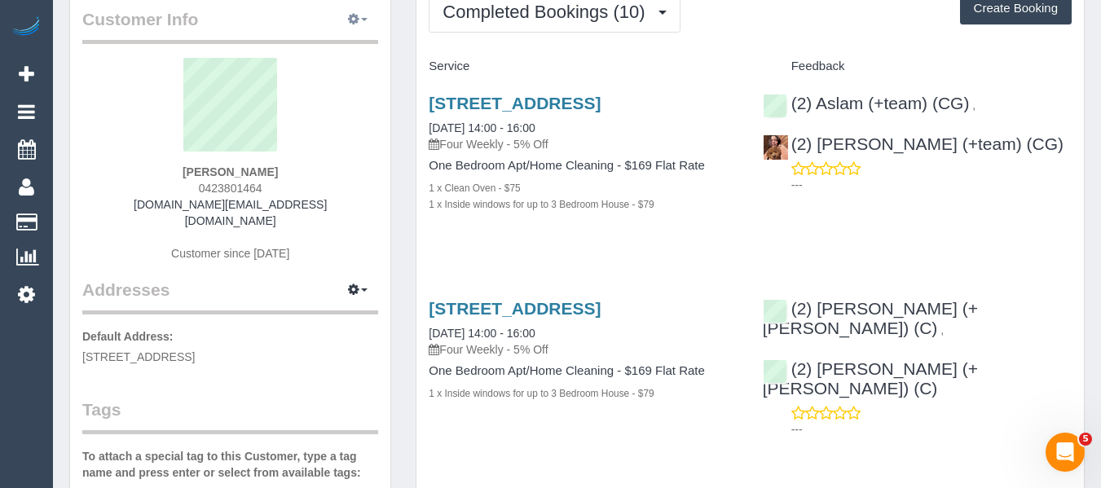
click at [353, 23] on icon "button" at bounding box center [353, 19] width 11 height 10
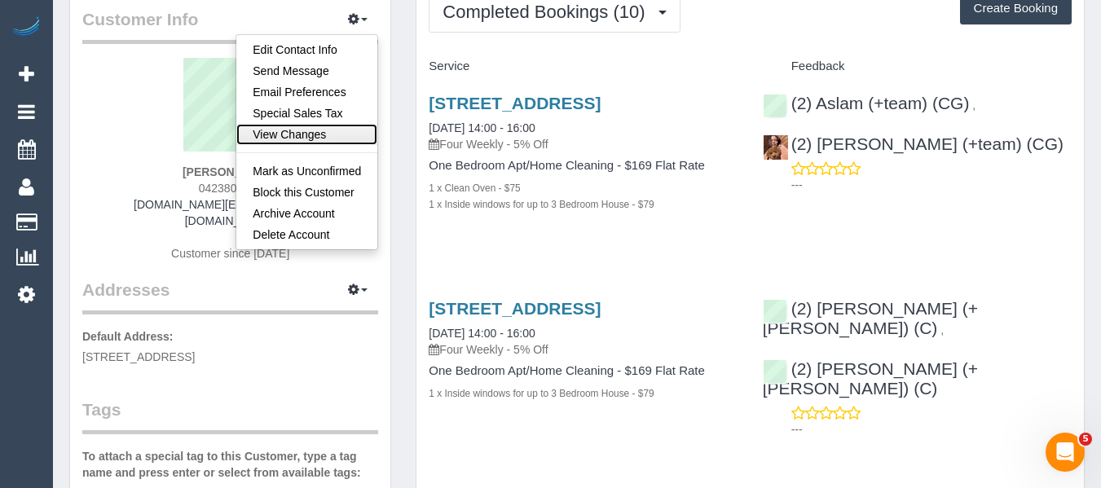
click at [293, 130] on link "View Changes" at bounding box center [306, 134] width 141 height 21
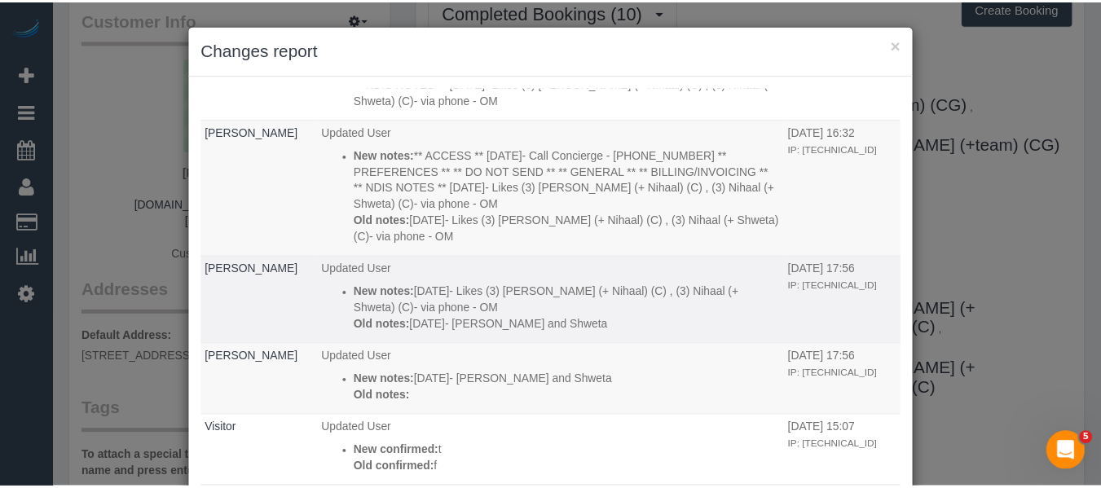
scroll to position [0, 0]
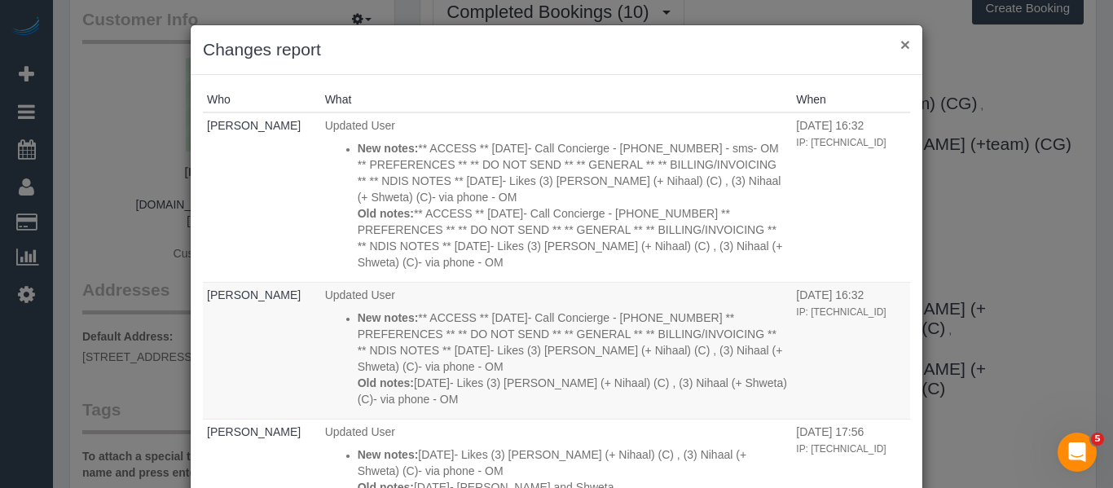
click at [903, 40] on button "×" at bounding box center [906, 44] width 10 height 17
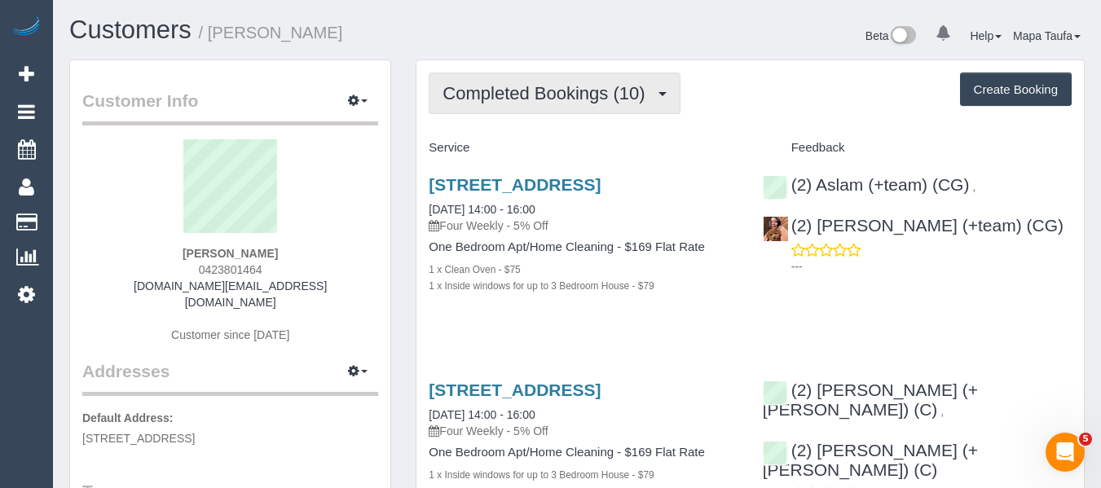
drag, startPoint x: 526, startPoint y: 61, endPoint x: 525, endPoint y: 73, distance: 12.3
drag, startPoint x: 522, startPoint y: 88, endPoint x: 509, endPoint y: 157, distance: 70.4
click at [522, 92] on span "Completed Bookings (10)" at bounding box center [548, 93] width 210 height 20
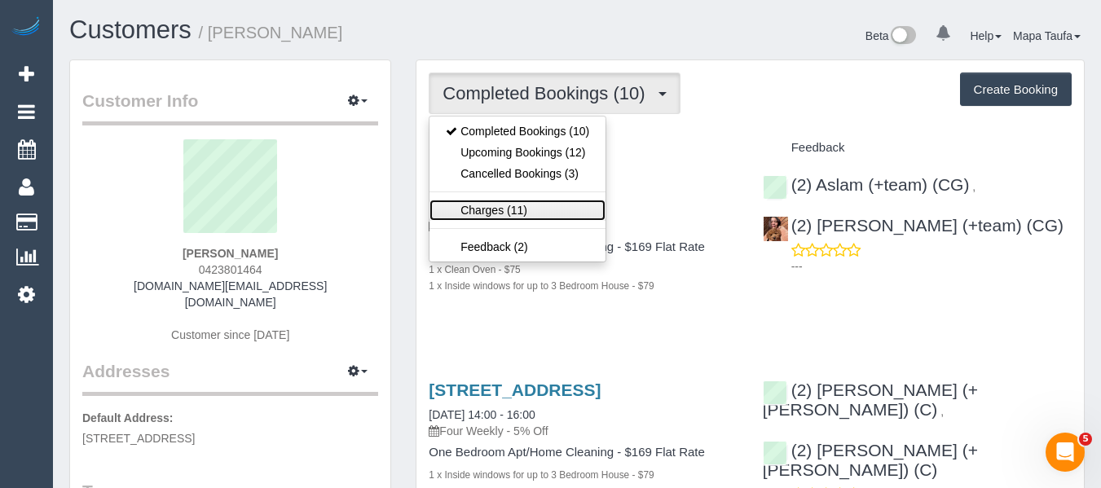
click at [505, 205] on link "Charges (11)" at bounding box center [518, 210] width 176 height 21
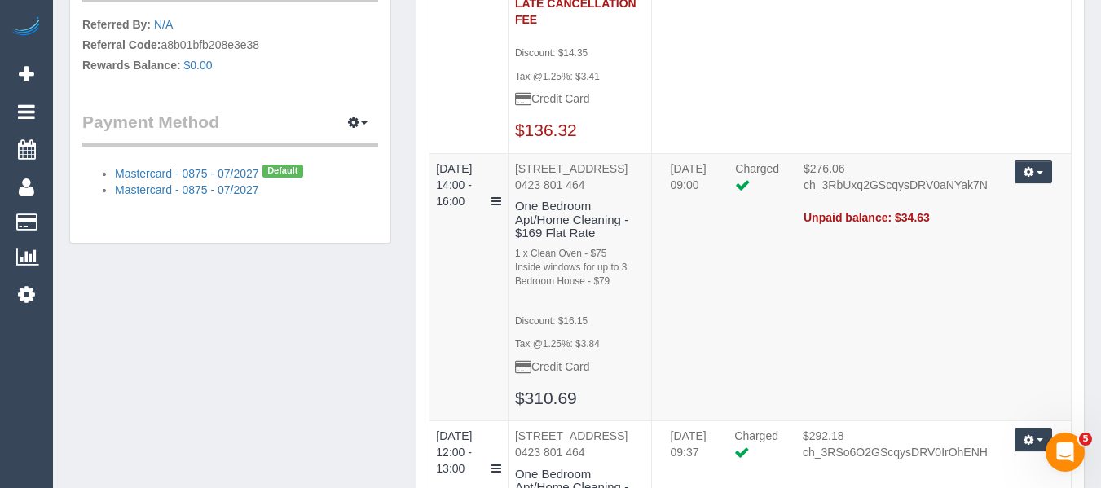
scroll to position [1304, 0]
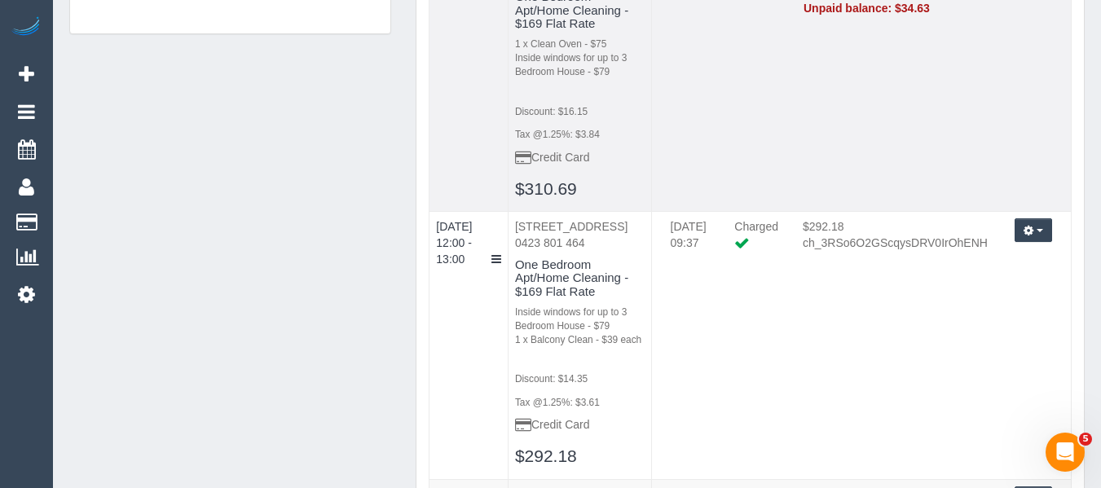
drag, startPoint x: 951, startPoint y: 283, endPoint x: 825, endPoint y: 282, distance: 126.3
click at [798, 16] on td "Unpaid balance: $34.63" at bounding box center [895, 8] width 209 height 16
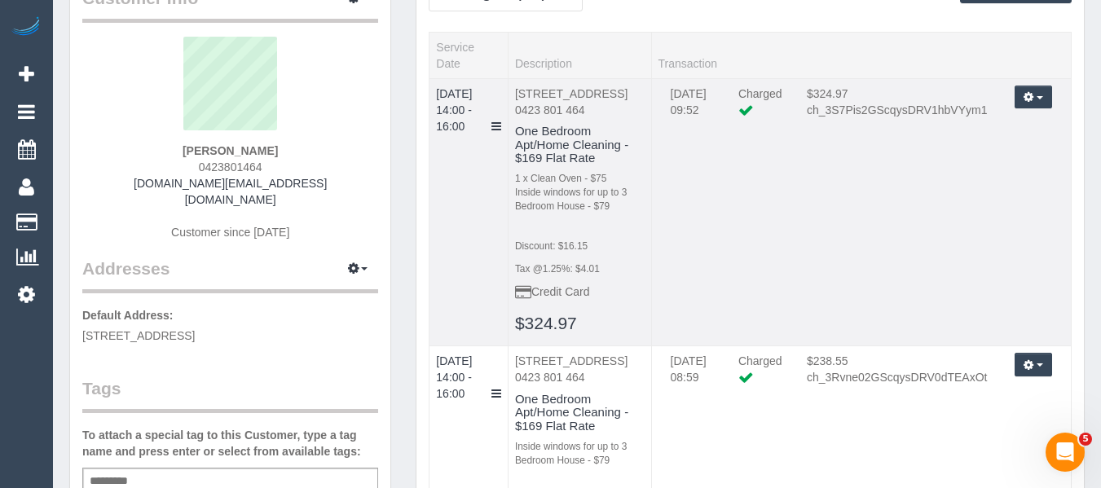
scroll to position [0, 0]
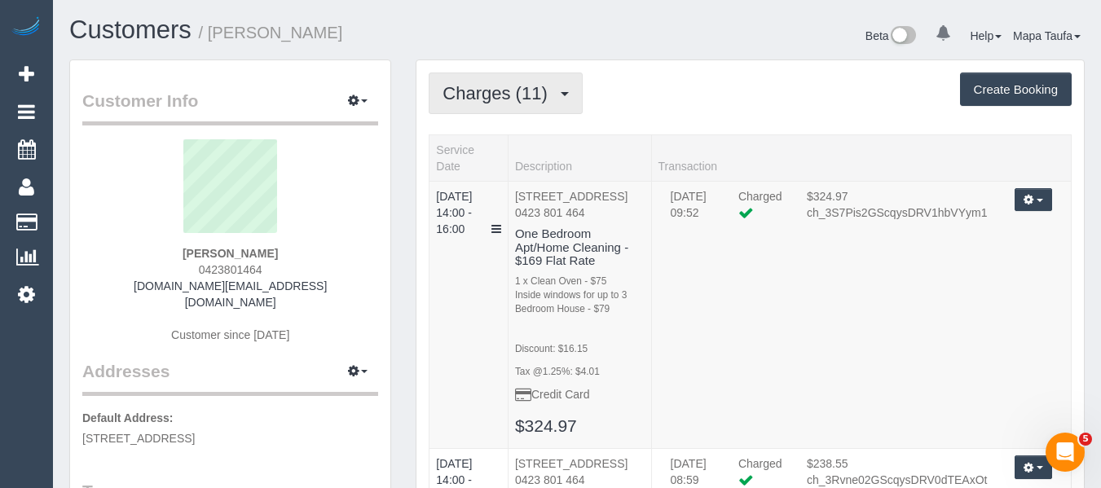
click at [530, 90] on span "Charges (11)" at bounding box center [499, 93] width 112 height 20
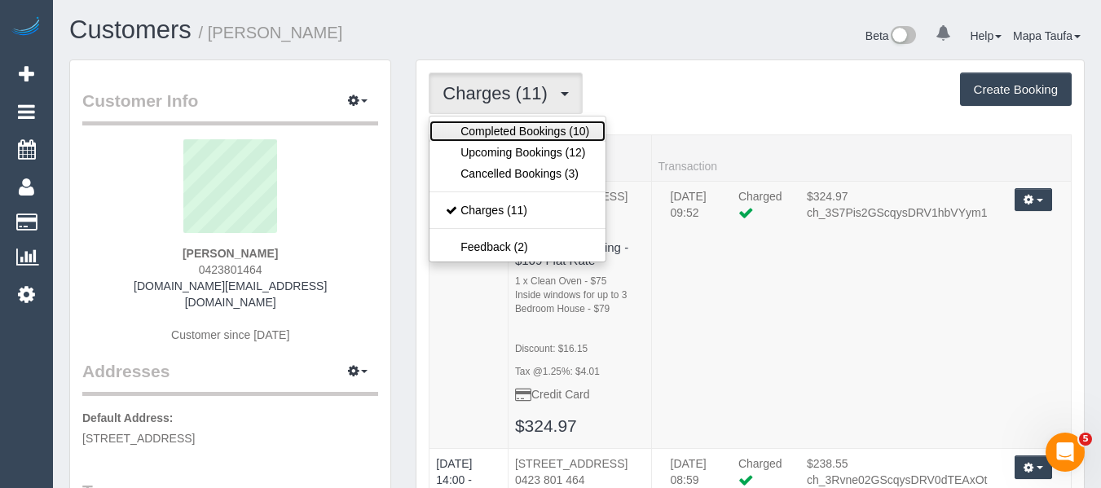
click at [511, 131] on link "Completed Bookings (10)" at bounding box center [518, 131] width 176 height 21
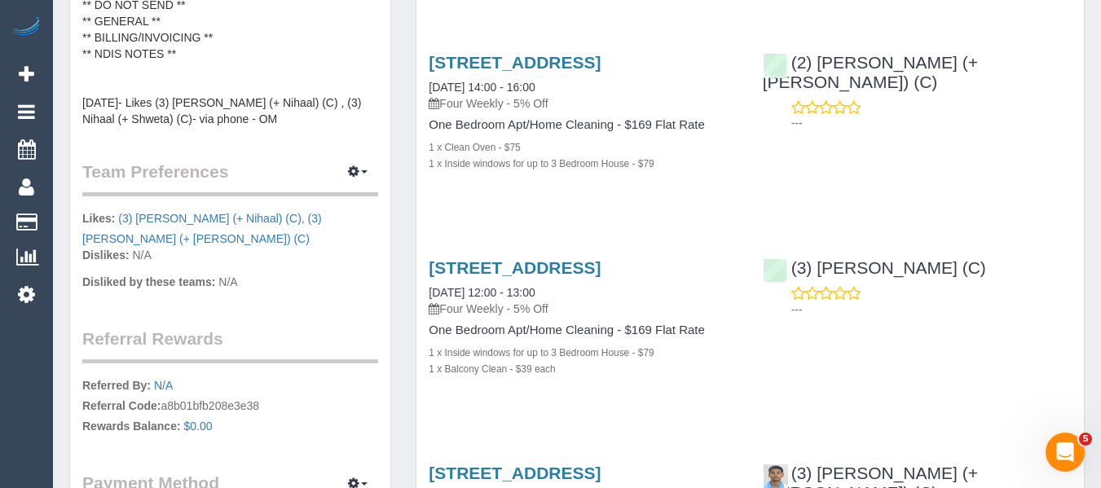
scroll to position [571, 0]
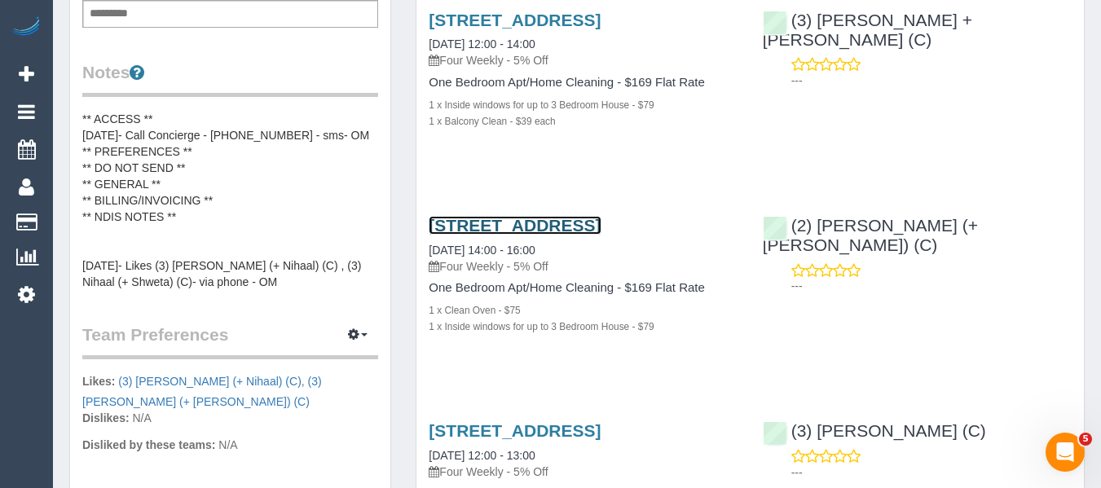
click at [465, 235] on link "1712/35 Spring Street, Melbourne, VIC 3000" at bounding box center [515, 225] width 172 height 19
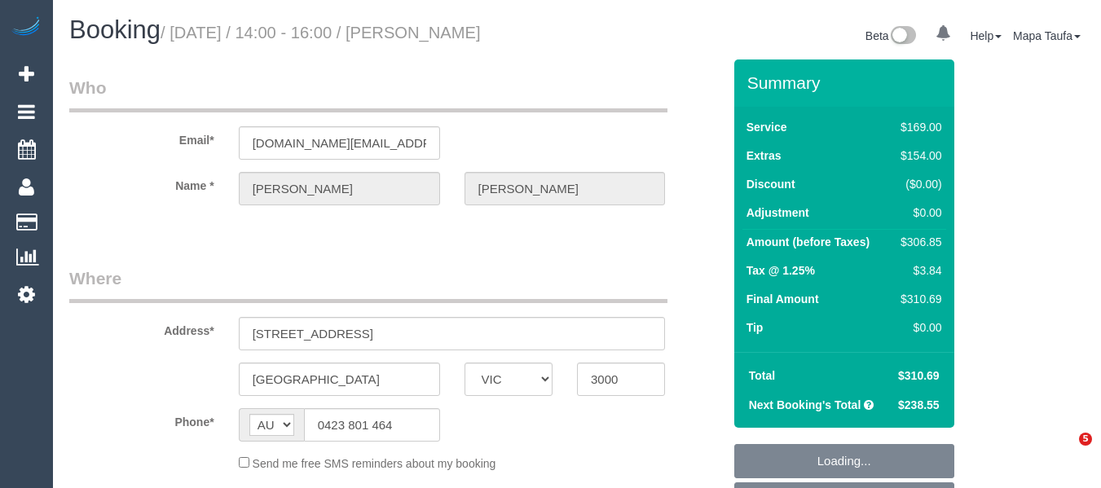
select select "VIC"
select select "string:stripe-pm_1QlVLd2GScqysDRVpN2cy1Ds"
select select "number:28"
select select "number:14"
select select "number:20"
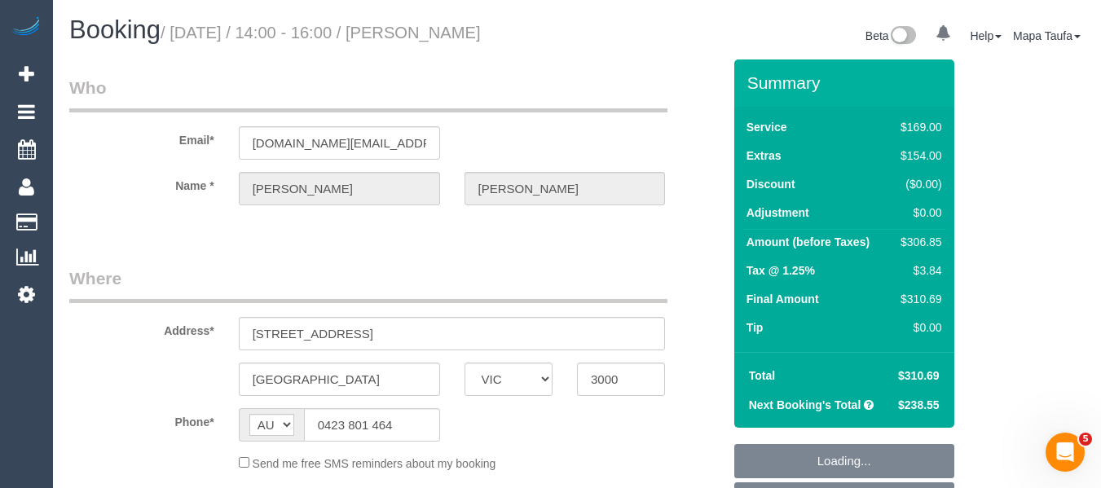
select select "number:24"
select select "number:34"
select select "number:26"
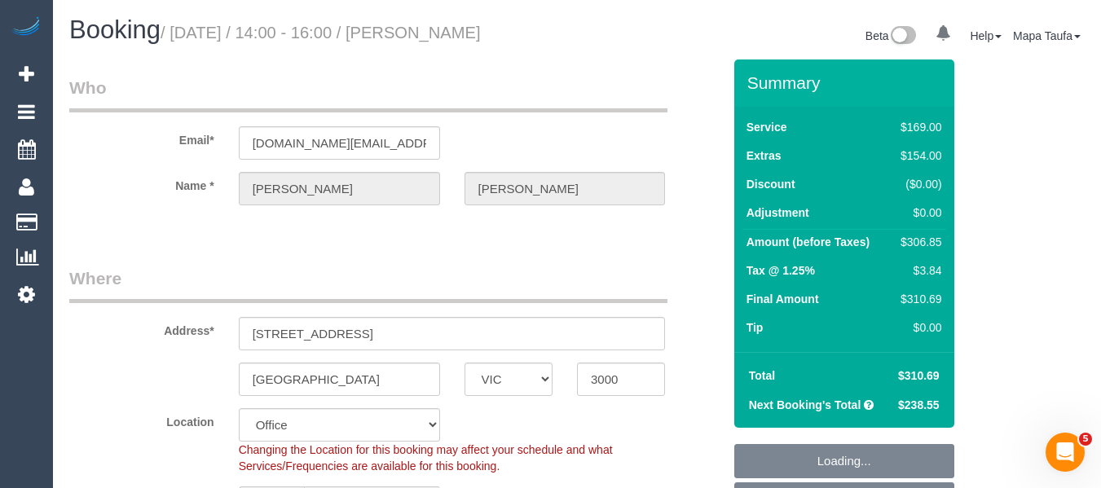
select select "object:2043"
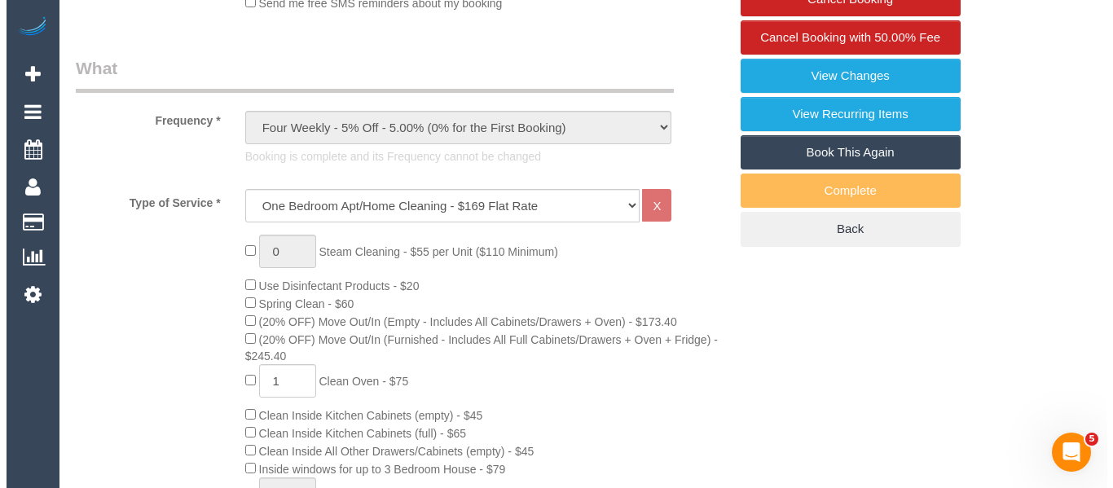
scroll to position [455, 0]
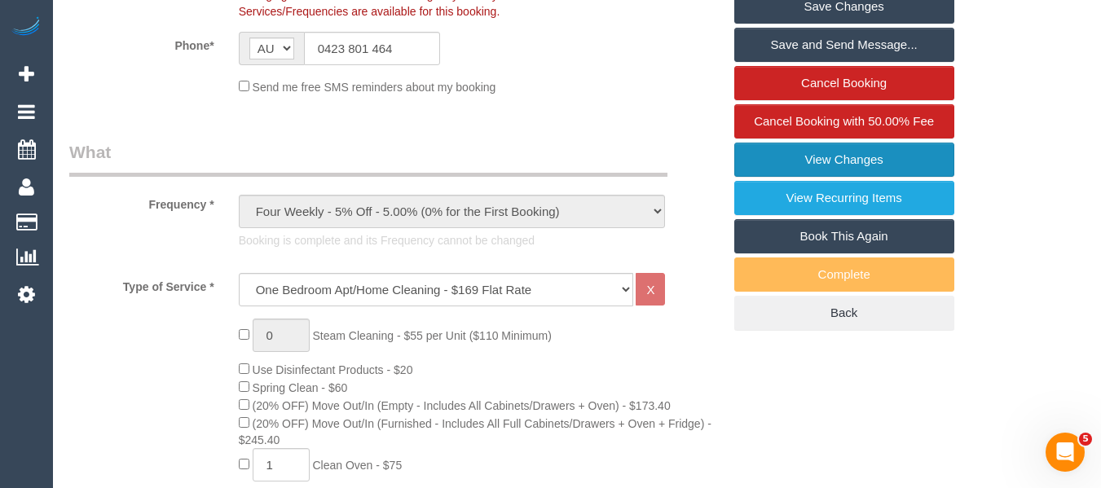
click at [909, 158] on link "View Changes" at bounding box center [844, 160] width 220 height 34
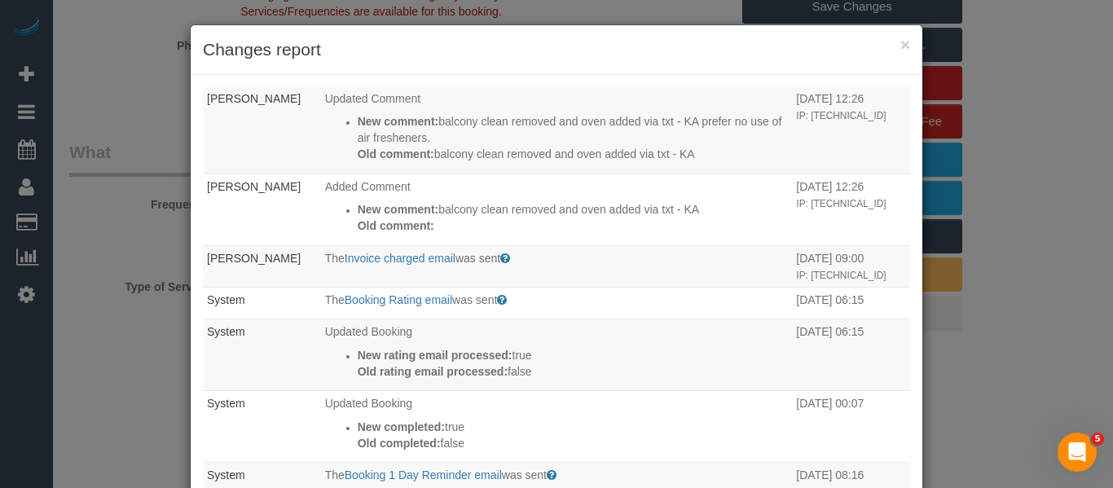
scroll to position [489, 0]
drag, startPoint x: 905, startPoint y: 239, endPoint x: 906, endPoint y: 187, distance: 51.4
click at [906, 187] on div "Who What When Kimberly Arjona Updated earnings info for (2) Shachi (+ Chirag) (…" at bounding box center [557, 291] width 732 height 432
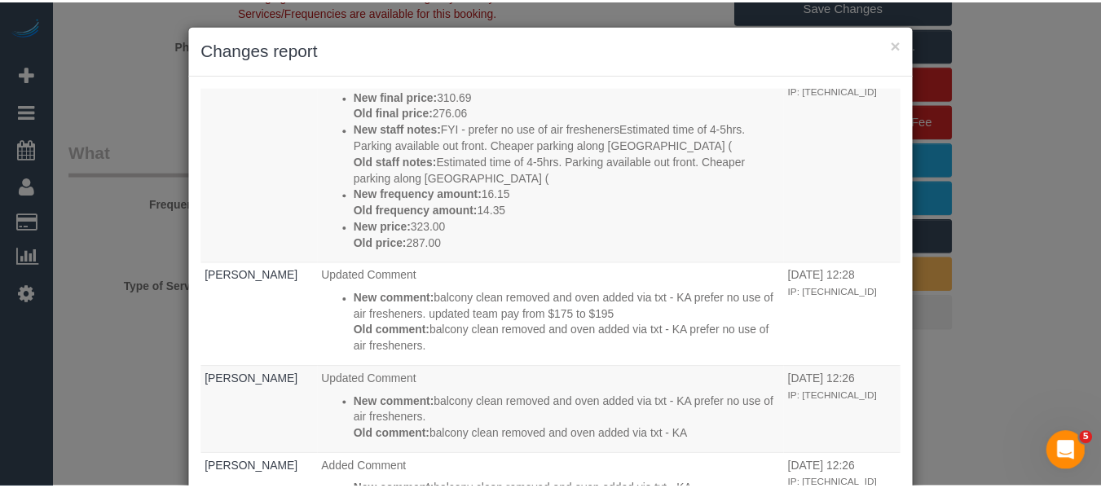
scroll to position [0, 0]
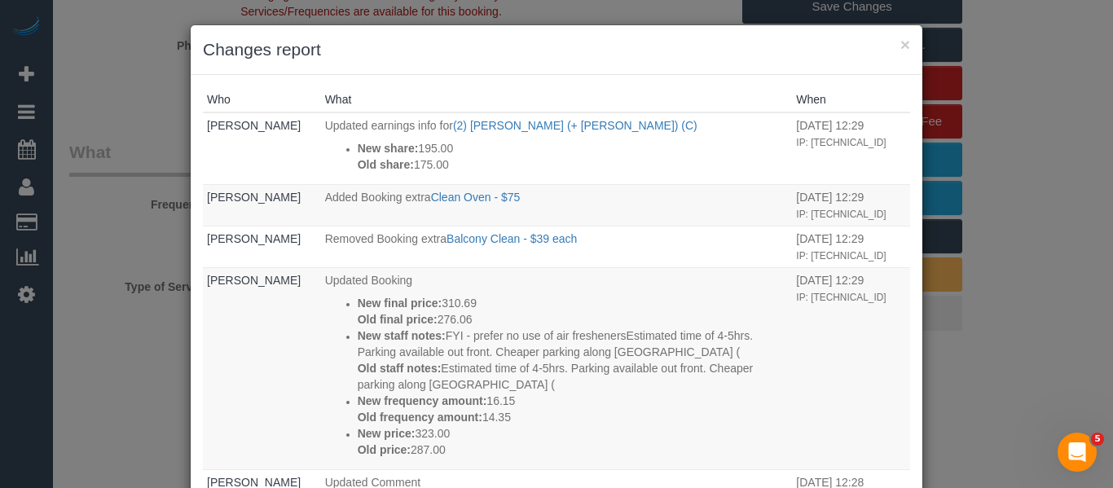
click at [906, 44] on div "× Changes report" at bounding box center [557, 50] width 732 height 50
click at [901, 42] on button "×" at bounding box center [906, 44] width 10 height 17
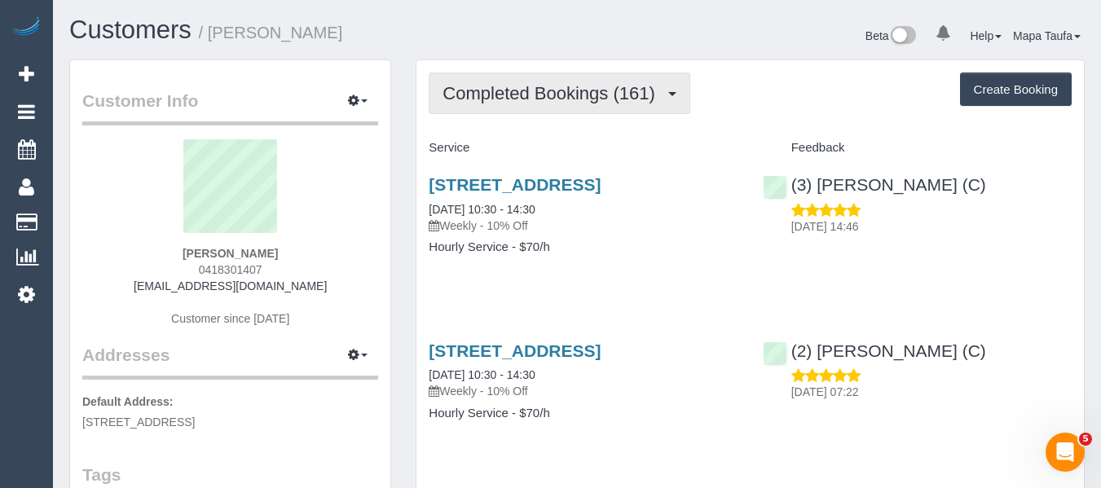
click at [540, 90] on span "Completed Bookings (161)" at bounding box center [553, 93] width 220 height 20
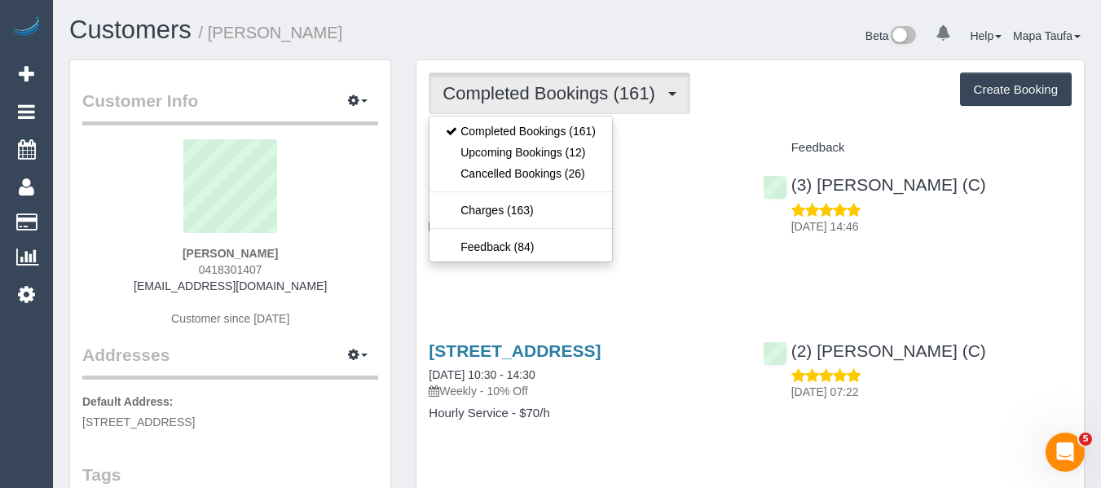
drag, startPoint x: 712, startPoint y: 121, endPoint x: 682, endPoint y: 130, distance: 30.5
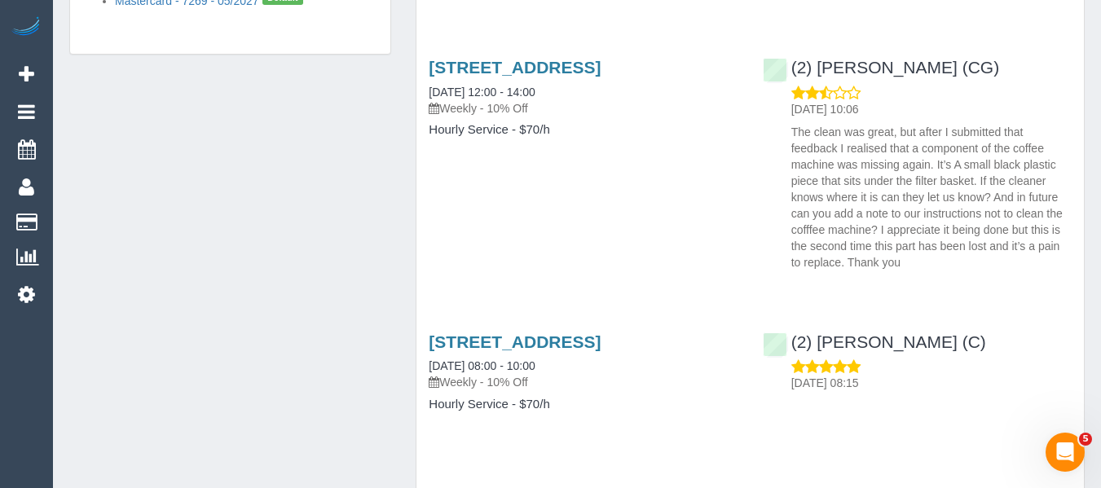
scroll to position [1386, 0]
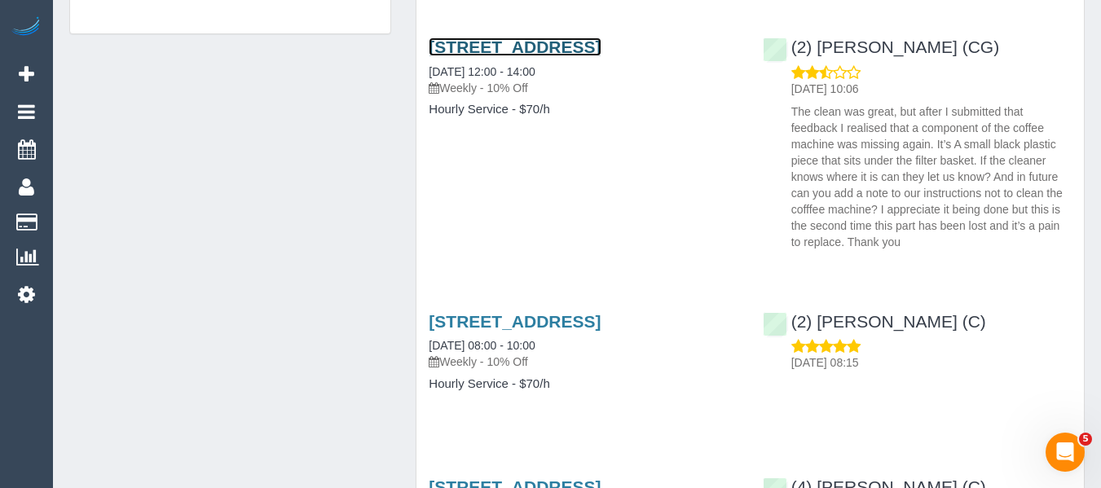
click at [490, 56] on link "21 Whitby Street, Brunswick West, VIC 3055" at bounding box center [515, 46] width 172 height 19
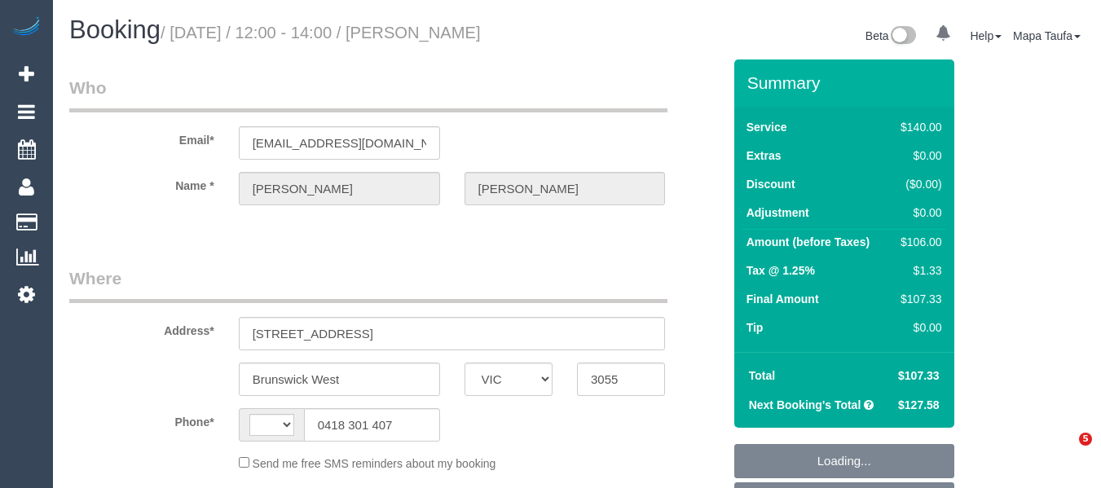
select select "VIC"
select select "string:AU"
select select "string:stripe-pm_1J9OVB2GScqysDRVuVg5vArm"
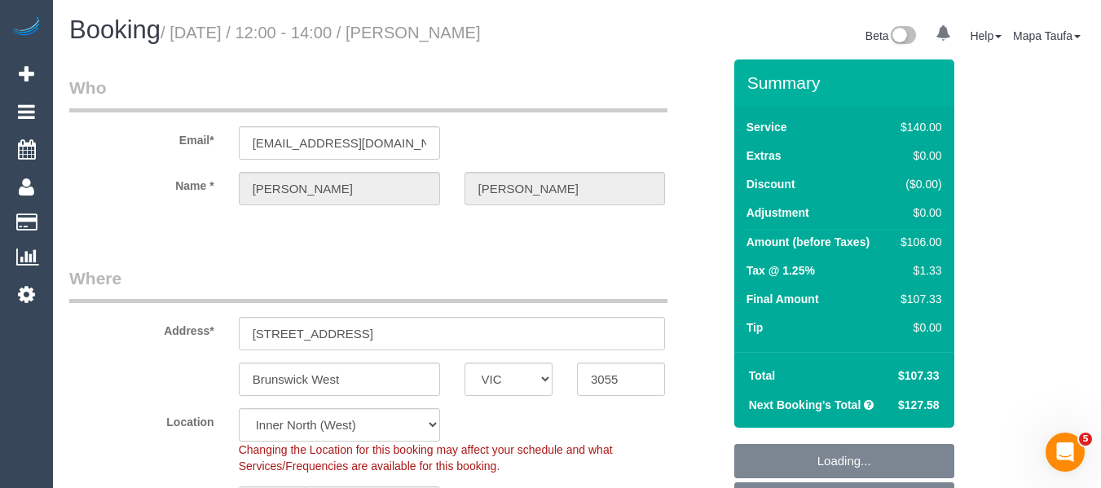
select select "number:27"
select select "number:16"
select select "number:19"
select select "number:22"
select select "number:33"
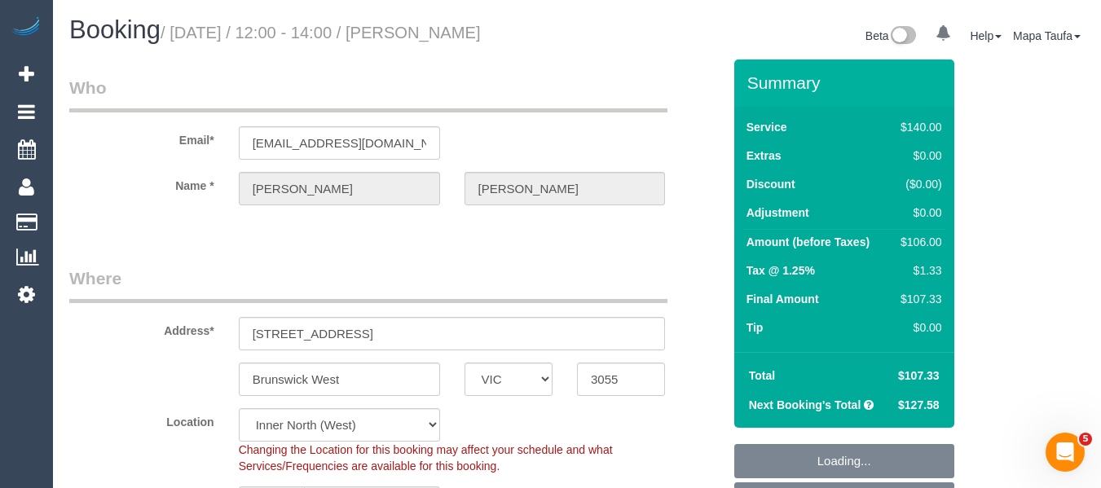
select select "number:12"
select select "object:1777"
select select "spot1"
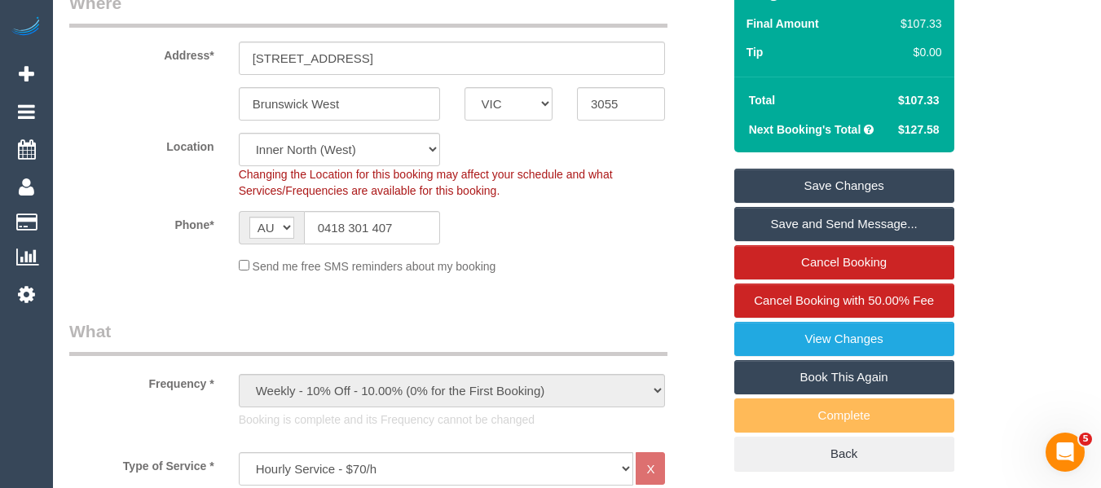
scroll to position [240, 0]
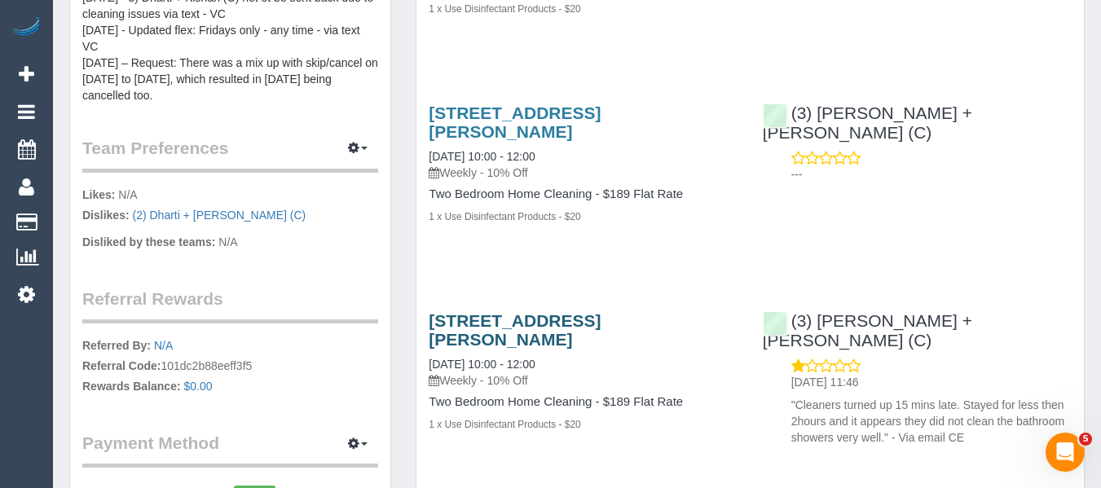
scroll to position [978, 0]
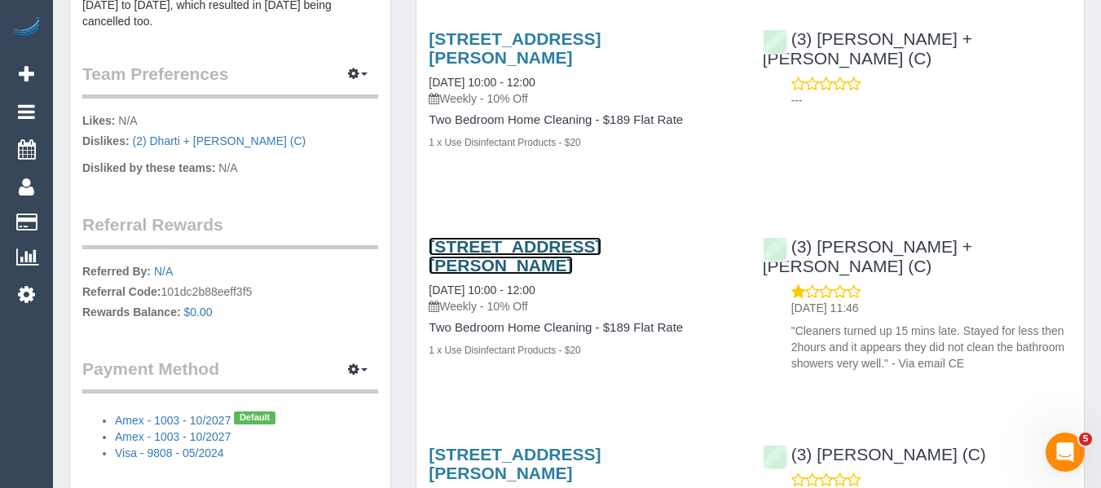
click at [510, 244] on link "1 Moreland Street, 222, Footscray, VIC 3011" at bounding box center [515, 255] width 172 height 37
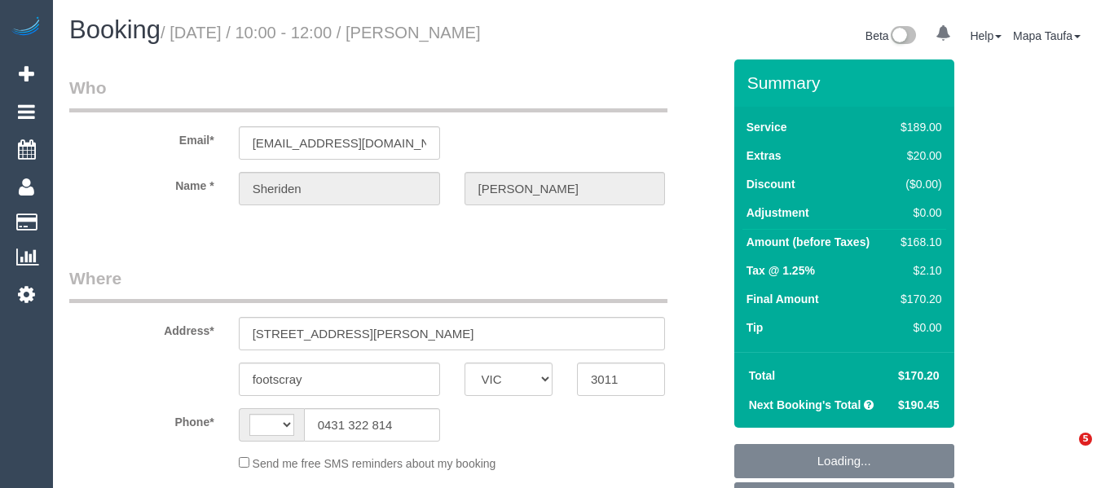
select select "VIC"
select select "string:AU"
select select "object:599"
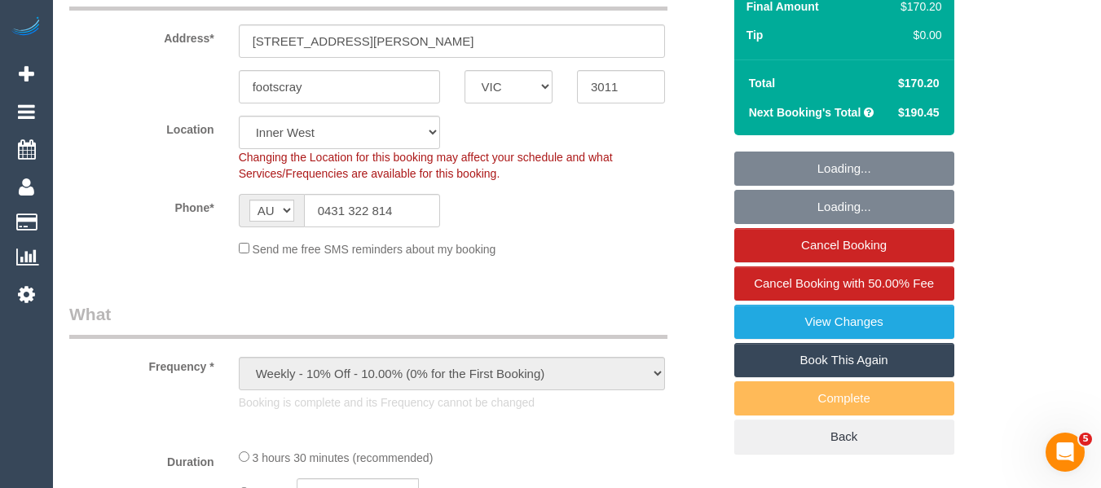
select select "string:stripe-pm_1Rj8jX2GScqysDRV4J43Whc2"
select select "number:27"
select select "number:16"
select select "number:19"
select select "number:24"
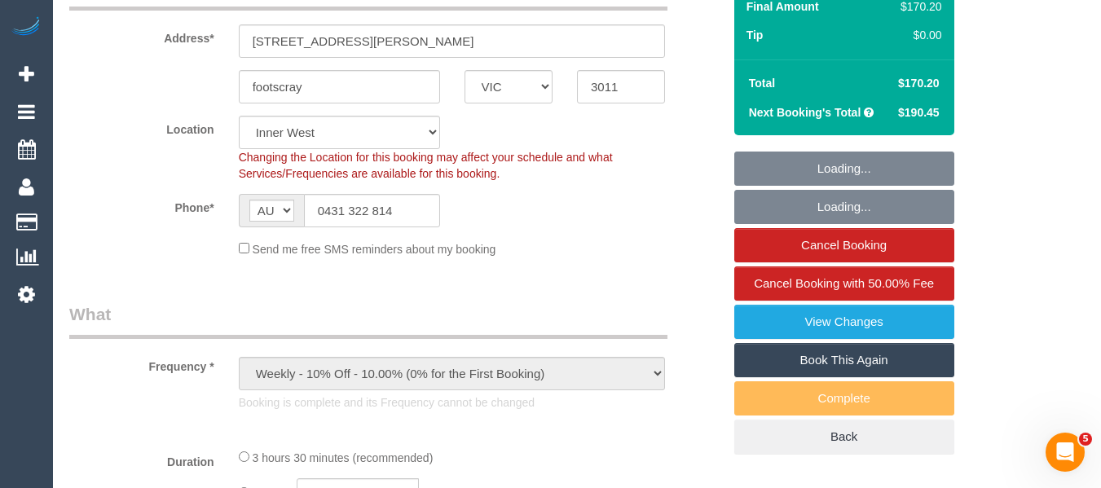
select select "number:34"
select select "number:12"
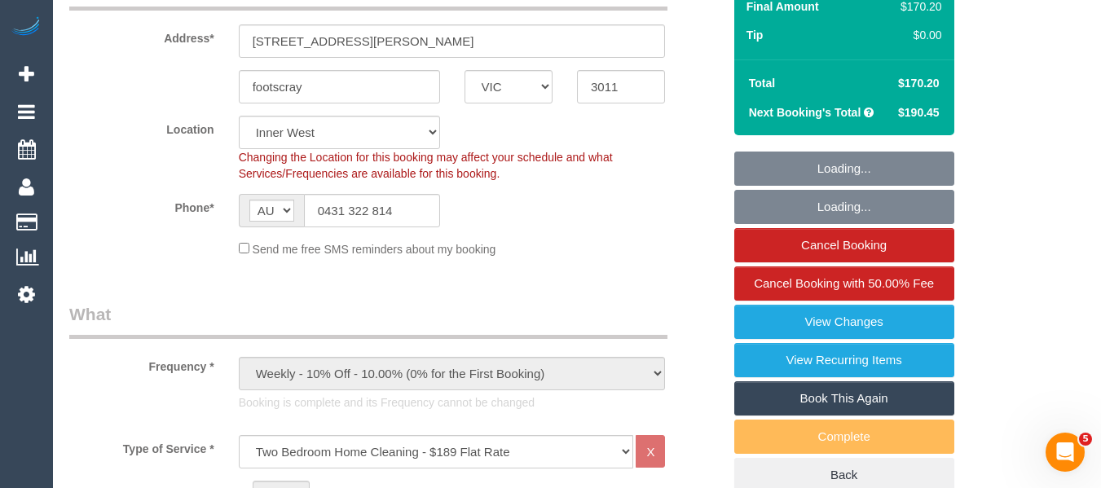
select select "object:1529"
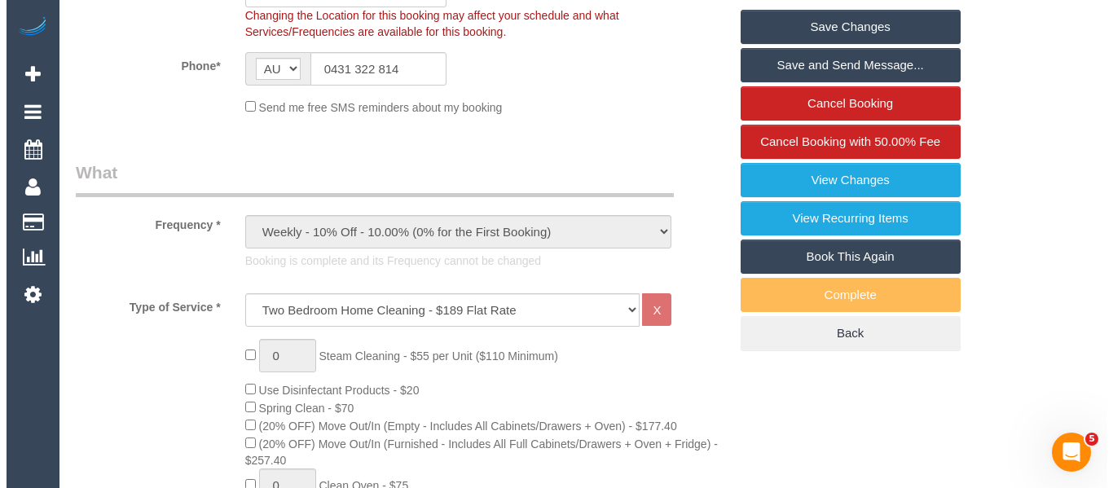
scroll to position [456, 0]
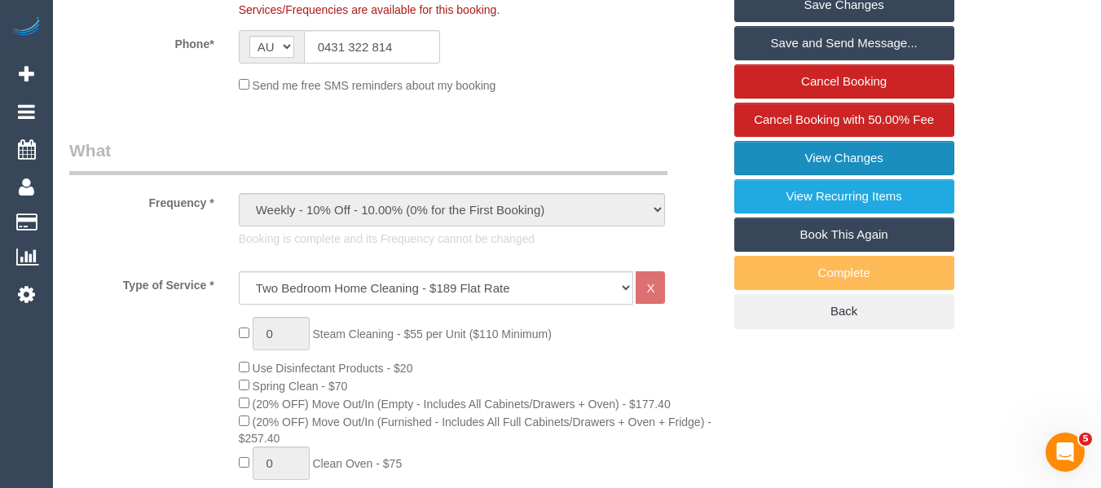
click at [906, 142] on link "View Changes" at bounding box center [844, 158] width 220 height 34
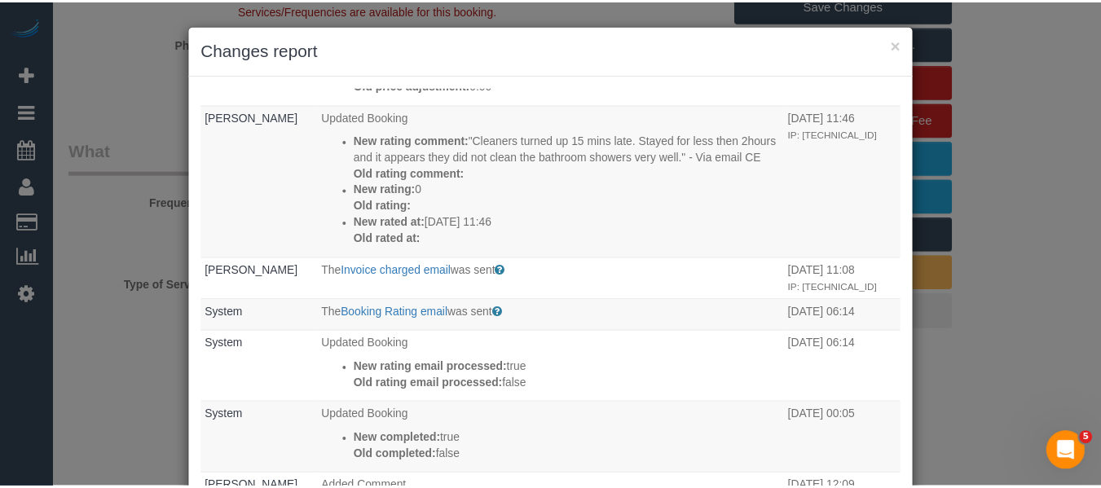
scroll to position [163, 0]
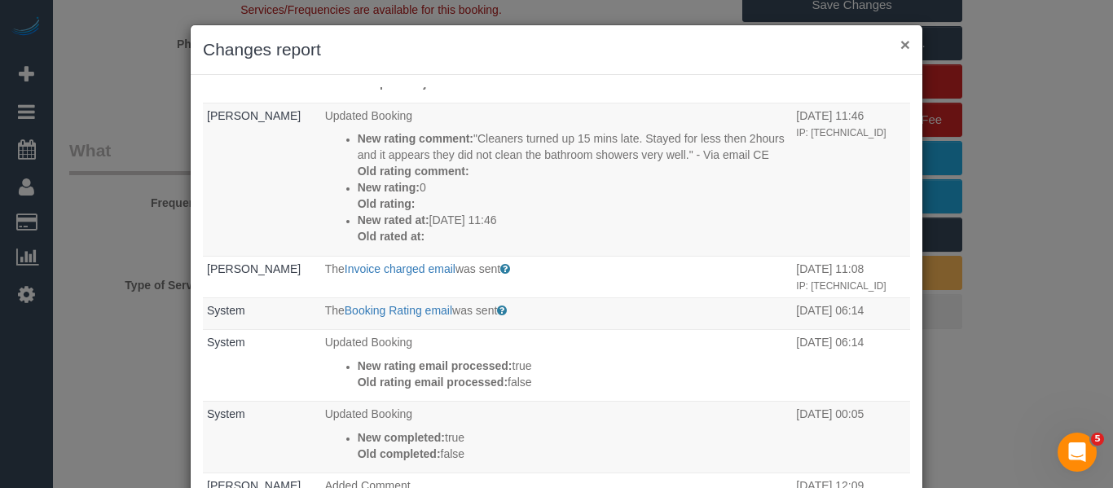
click at [901, 43] on button "×" at bounding box center [906, 44] width 10 height 17
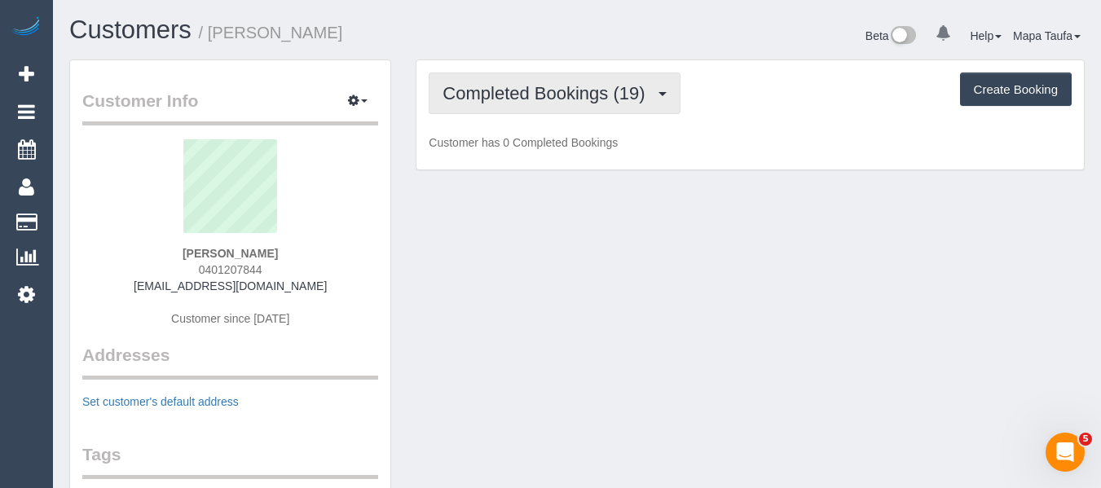
click at [539, 104] on button "Completed Bookings (19)" at bounding box center [554, 94] width 251 height 42
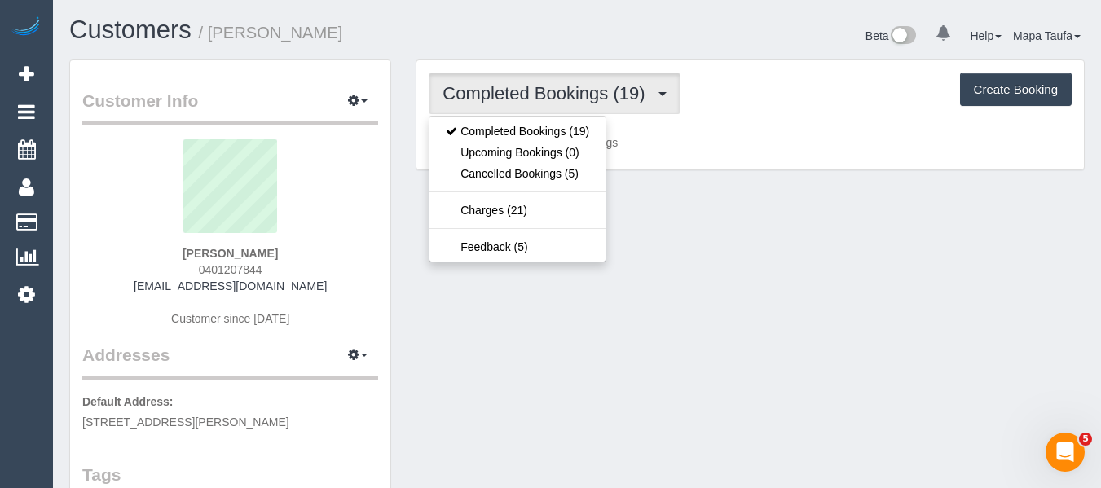
click at [682, 145] on p "Customer has 0 Completed Bookings" at bounding box center [750, 142] width 643 height 16
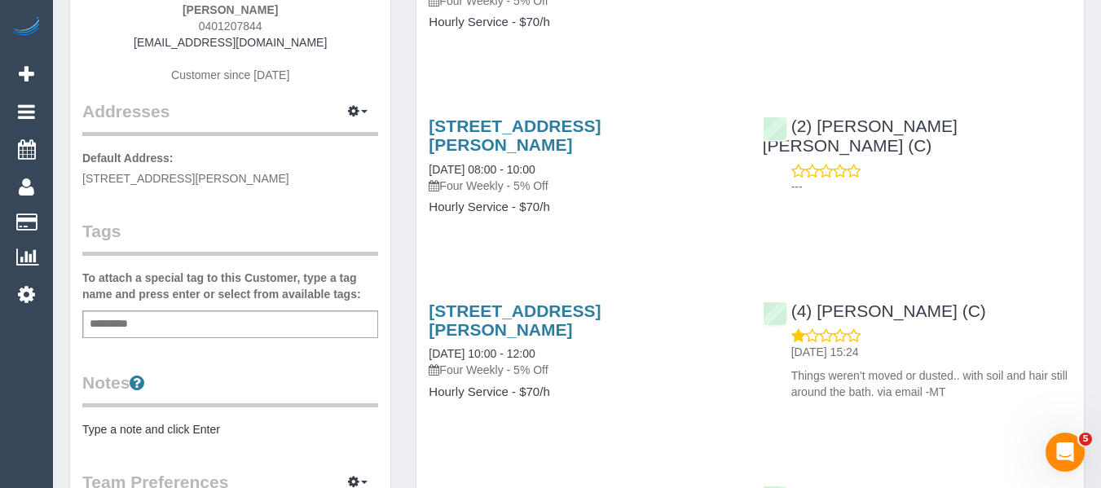
scroll to position [245, 0]
click at [572, 309] on link "[STREET_ADDRESS][PERSON_NAME]" at bounding box center [515, 319] width 172 height 37
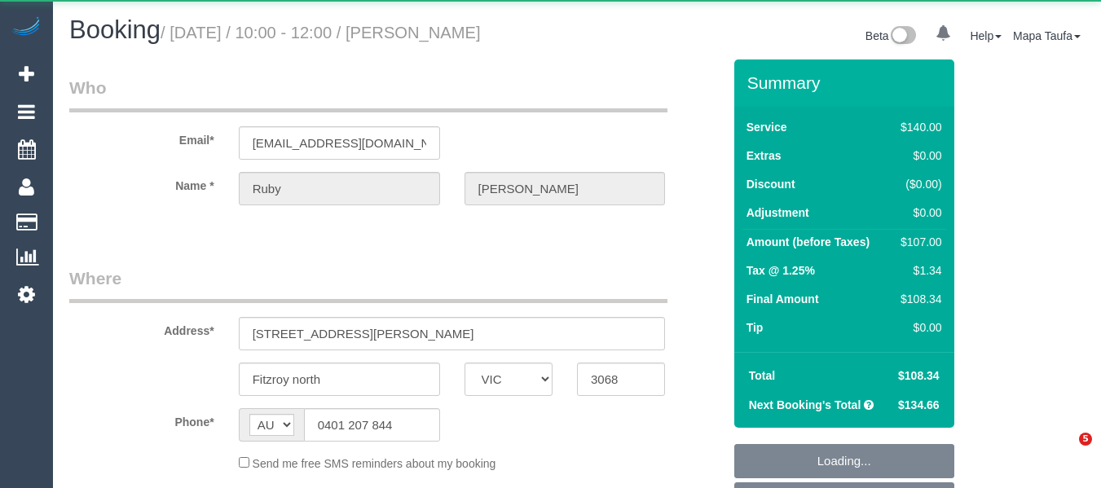
select select "VIC"
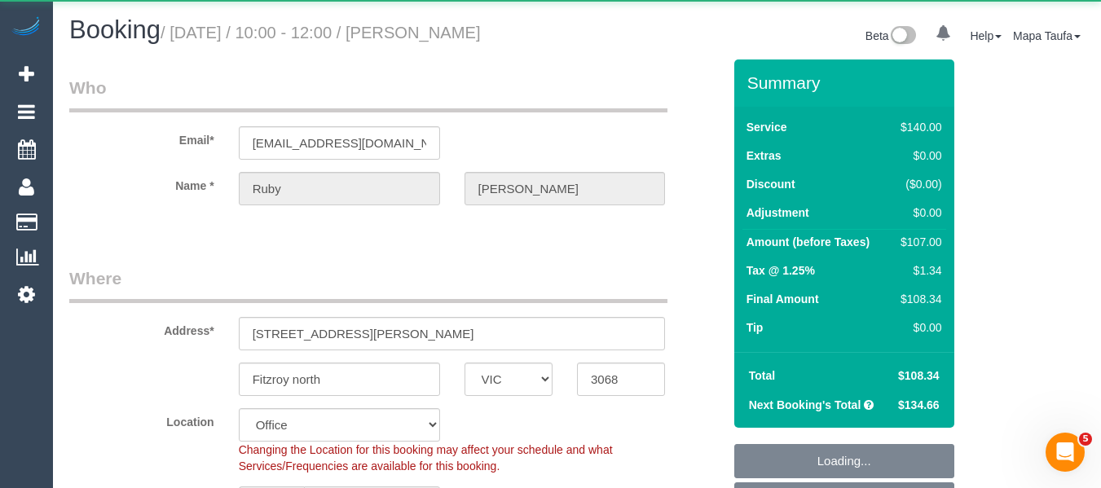
select select "string:stripe-pm_1OE7xq2GScqysDRVj59tfkg9"
select select "number:28"
select select "number:14"
select select "number:19"
select select "number:22"
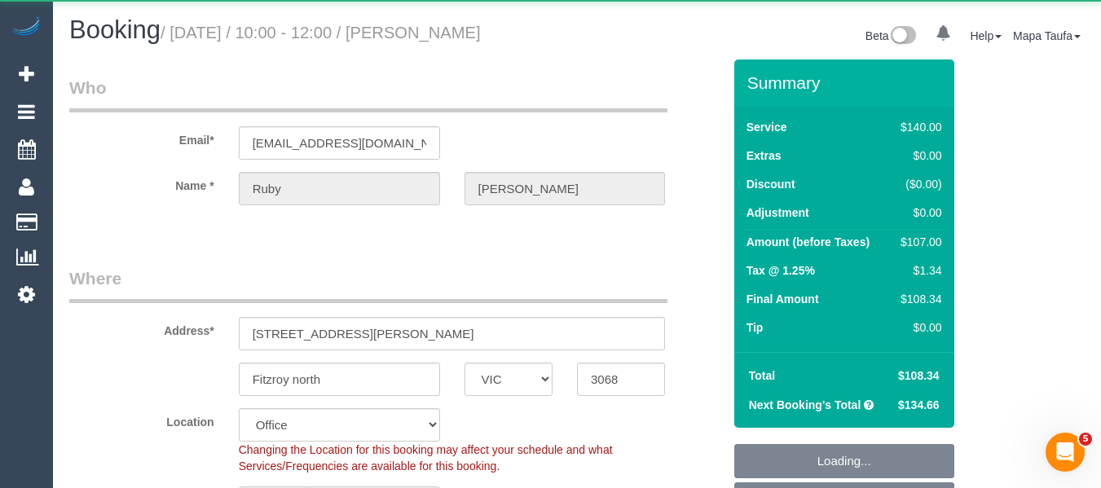
select select "number:33"
select select "number:12"
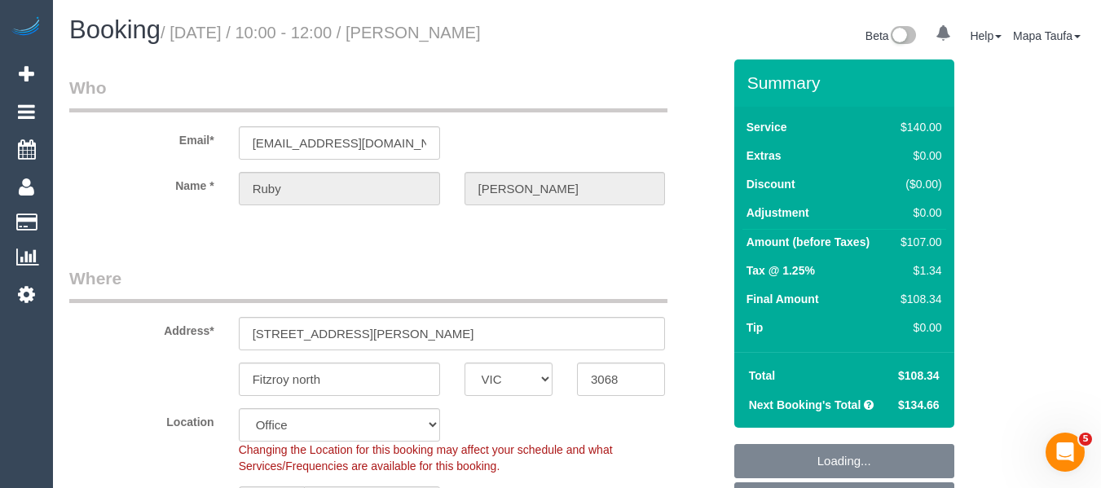
scroll to position [350, 0]
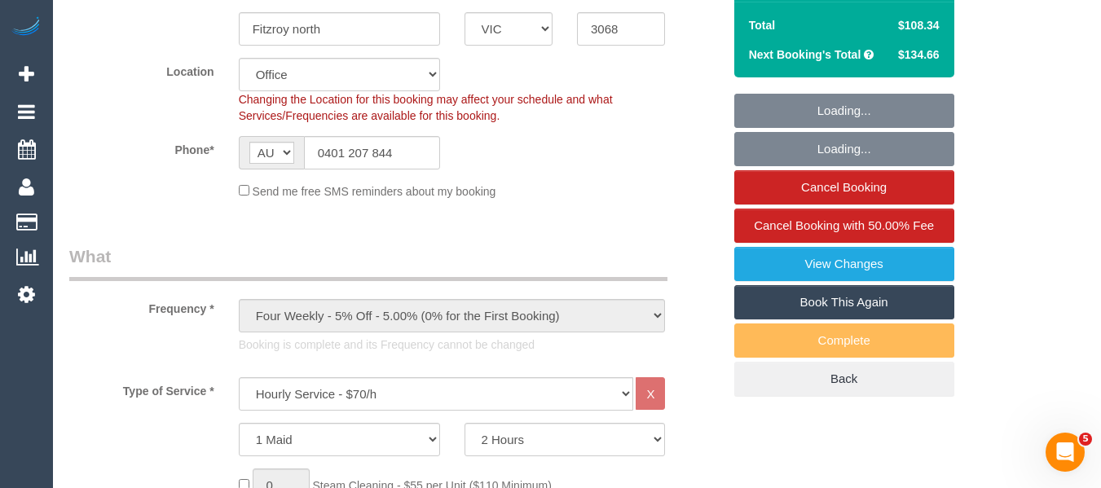
select select "object:2241"
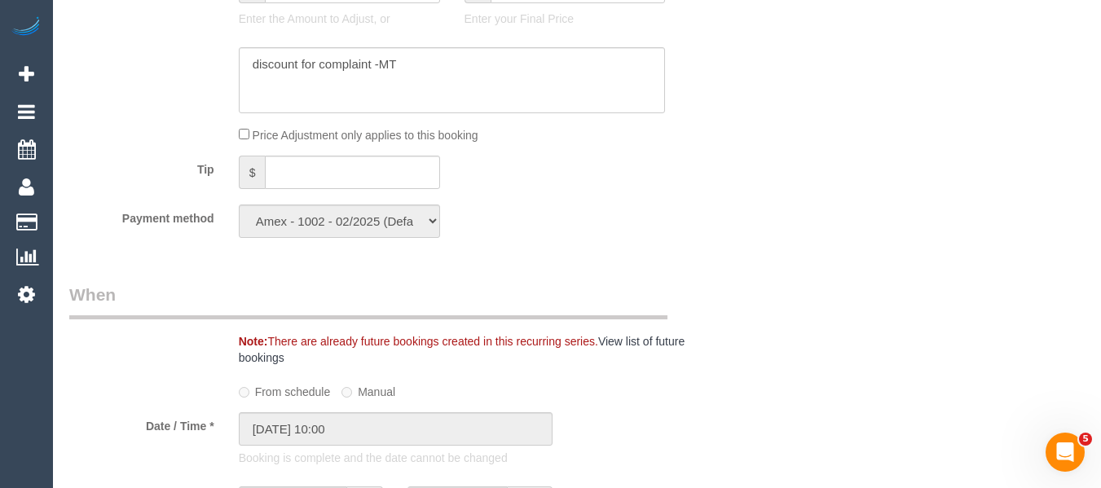
scroll to position [386, 0]
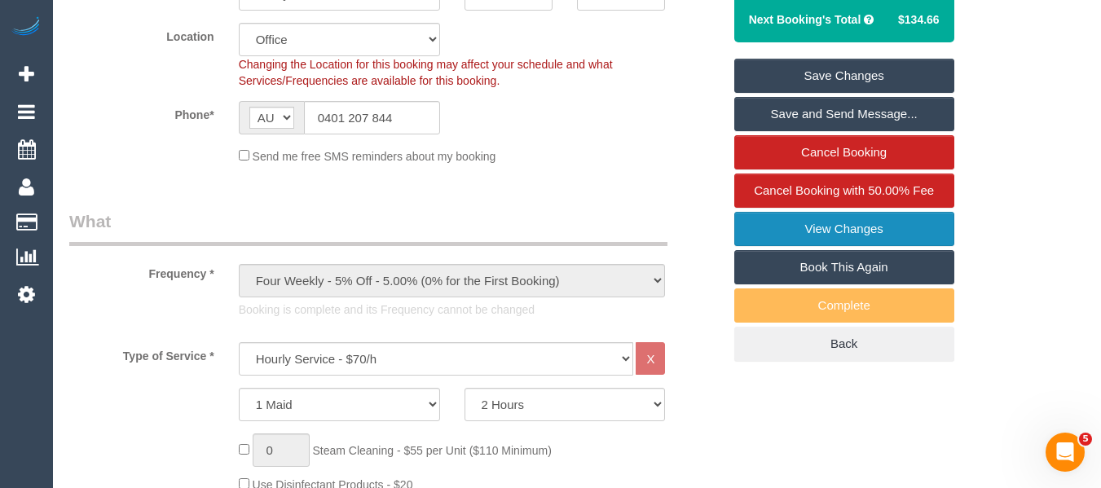
click at [922, 227] on link "View Changes" at bounding box center [844, 229] width 220 height 34
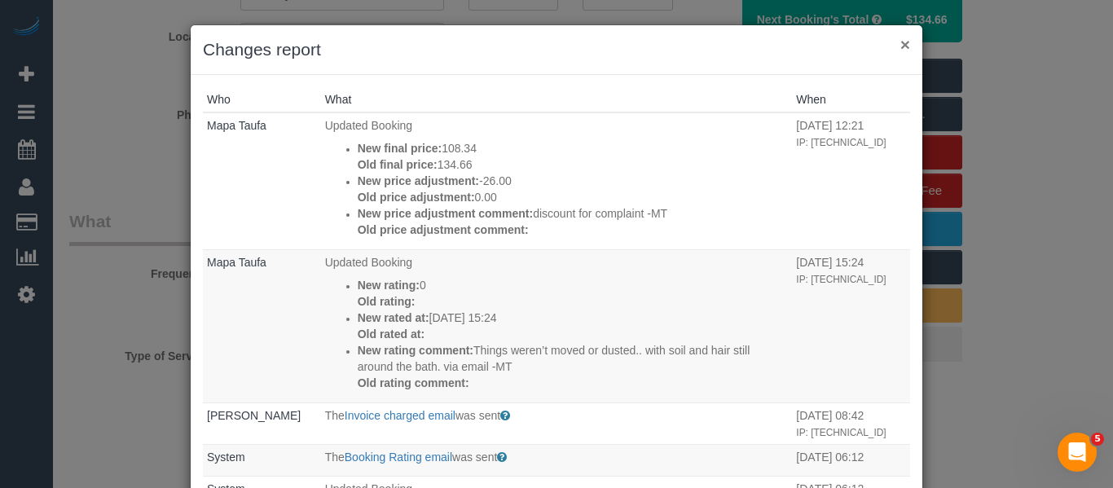
click at [901, 40] on button "×" at bounding box center [906, 44] width 10 height 17
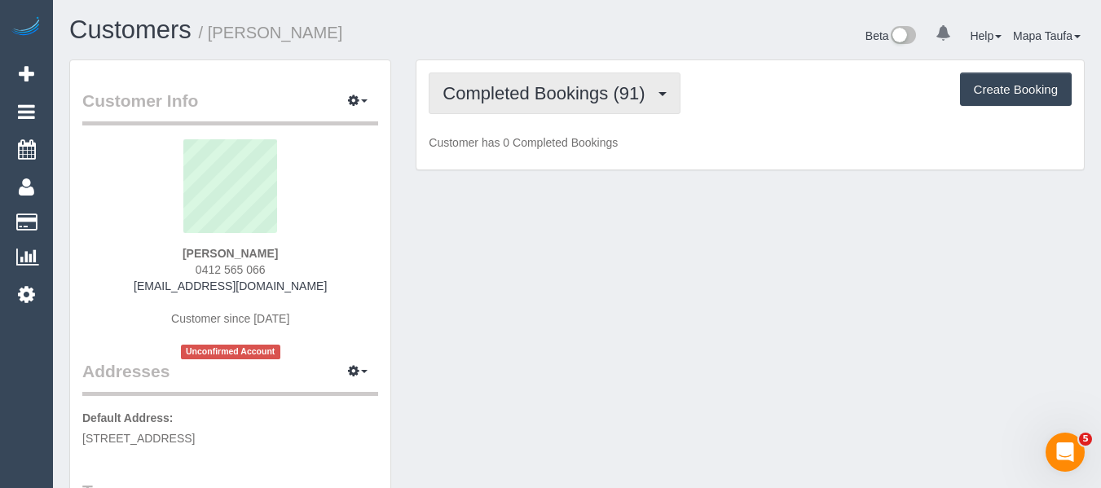
click at [556, 113] on button "Completed Bookings (91)" at bounding box center [554, 94] width 251 height 42
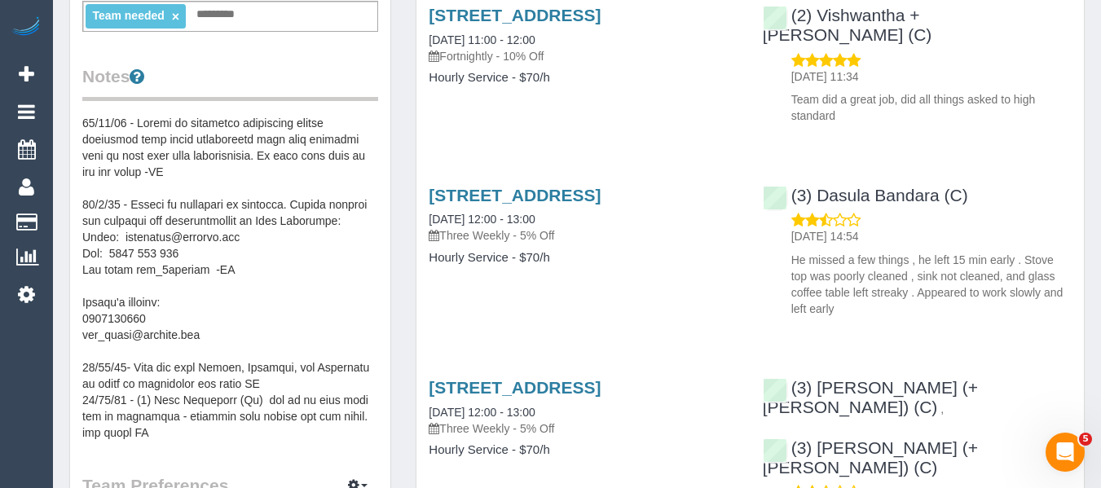
scroll to position [571, 0]
click at [540, 185] on div "4 Immarna Rd, Camberwell, VIC 3124 25/07/2025 12:00 - 13:00 Three Weekly - 5% O…" at bounding box center [583, 214] width 309 height 59
click at [537, 185] on link "4 Immarna Rd, Camberwell, VIC 3124" at bounding box center [515, 194] width 172 height 19
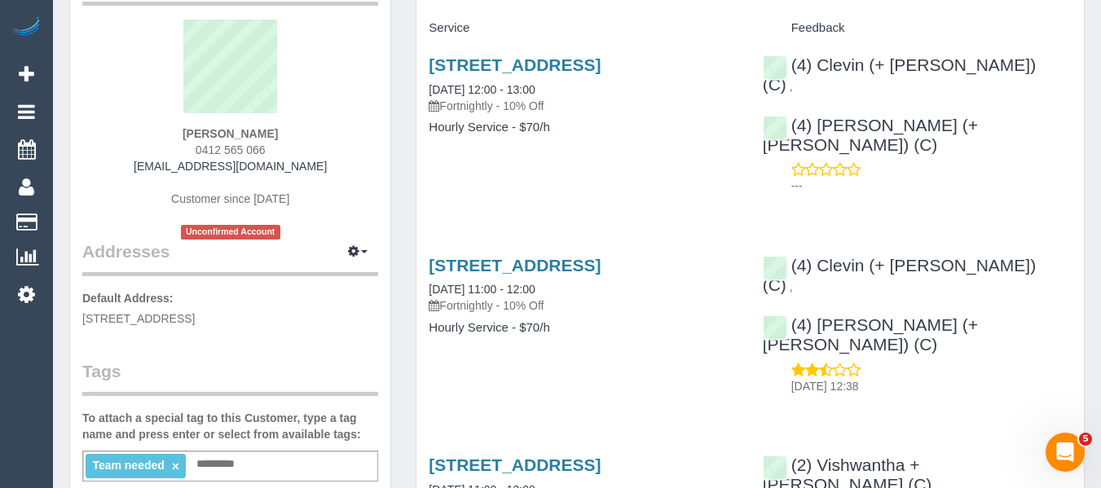
scroll to position [0, 0]
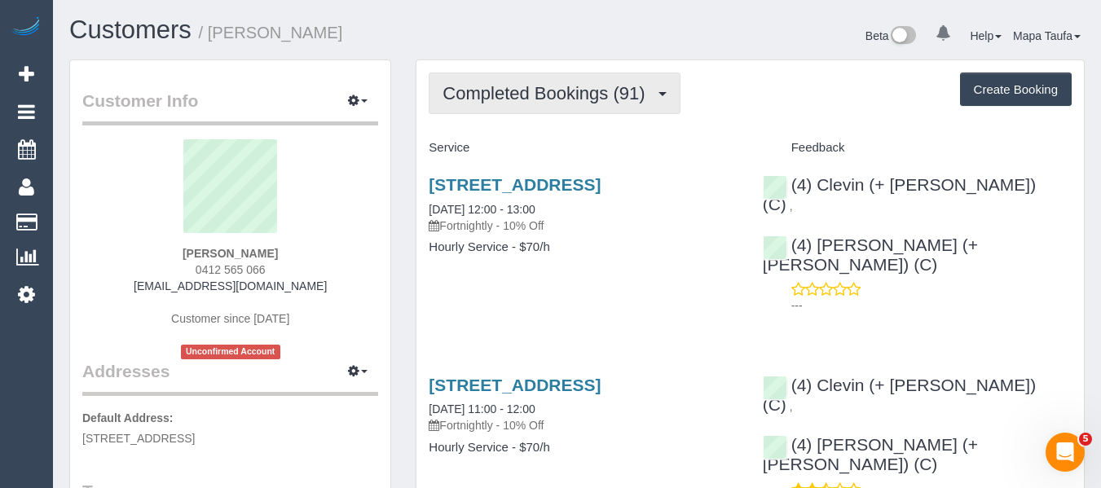
click at [502, 95] on span "Completed Bookings (91)" at bounding box center [548, 93] width 210 height 20
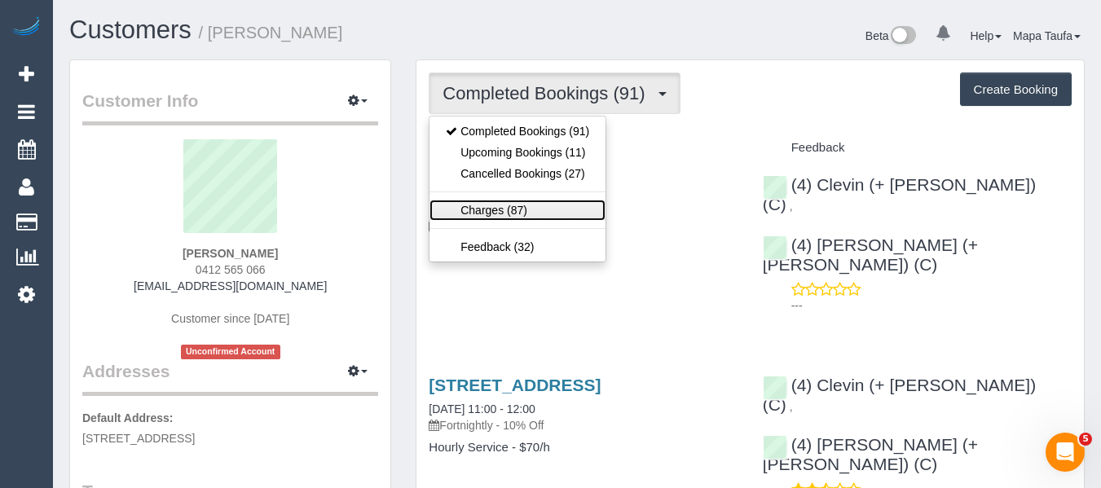
click at [497, 207] on link "Charges (87)" at bounding box center [518, 210] width 176 height 21
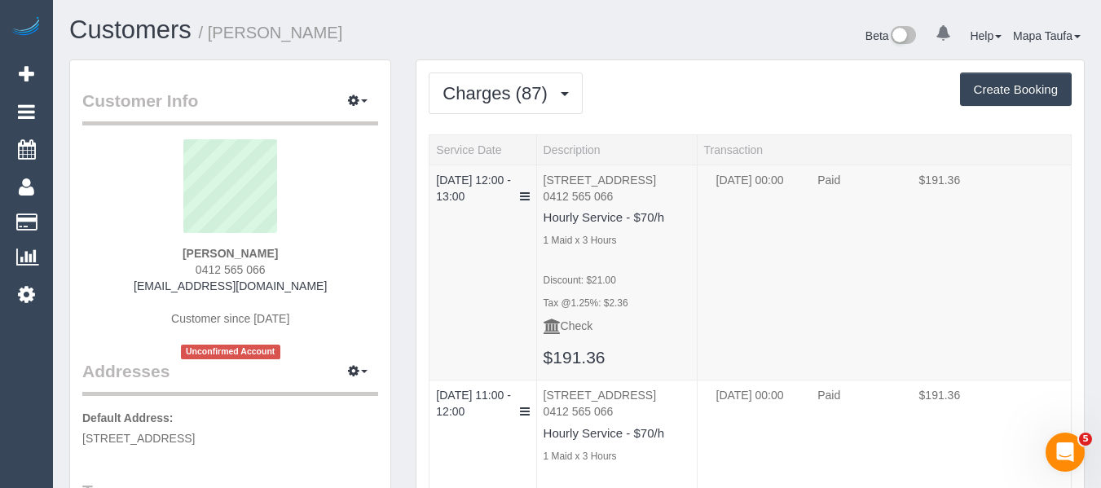
click at [493, 99] on span "Charges (87)" at bounding box center [499, 93] width 112 height 20
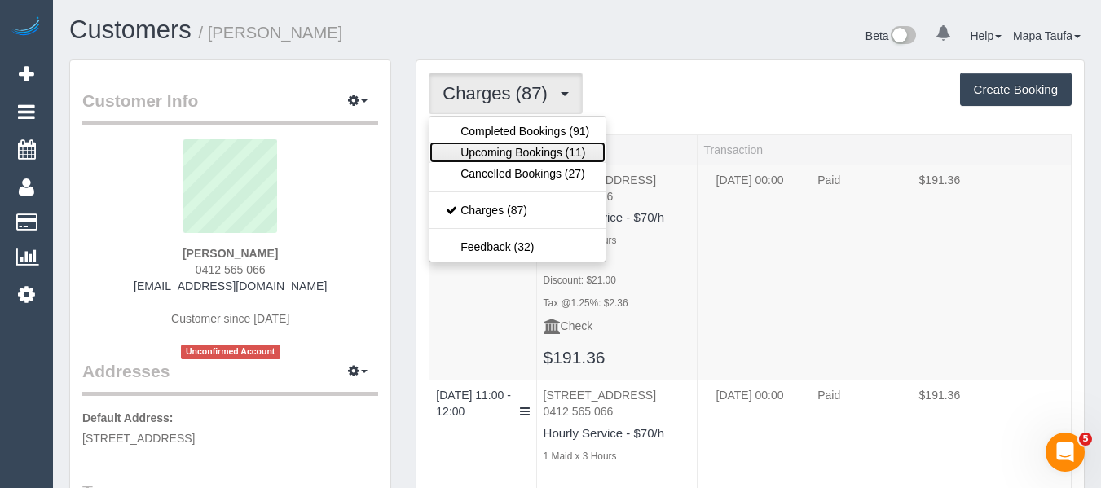
click at [490, 148] on link "Upcoming Bookings (11)" at bounding box center [518, 152] width 176 height 21
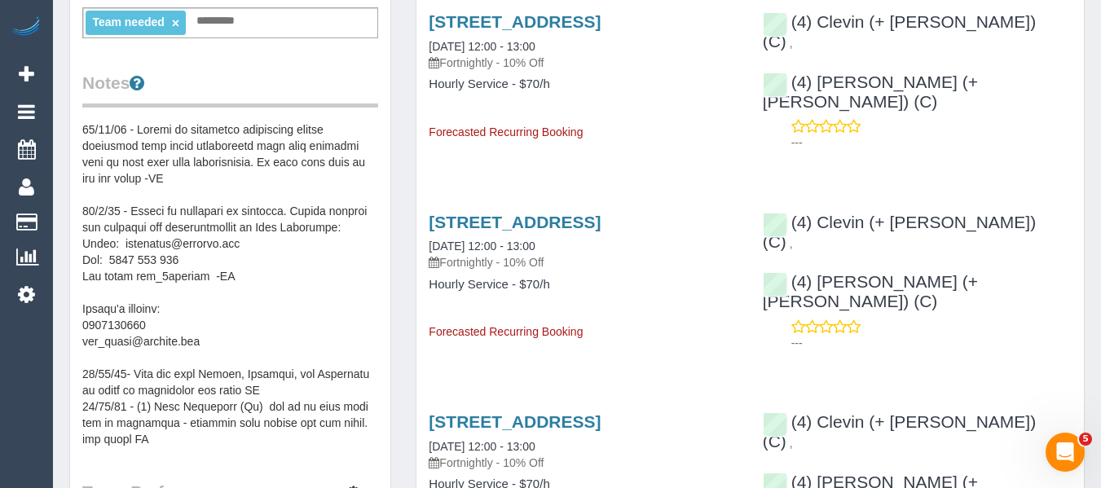
scroll to position [535, 0]
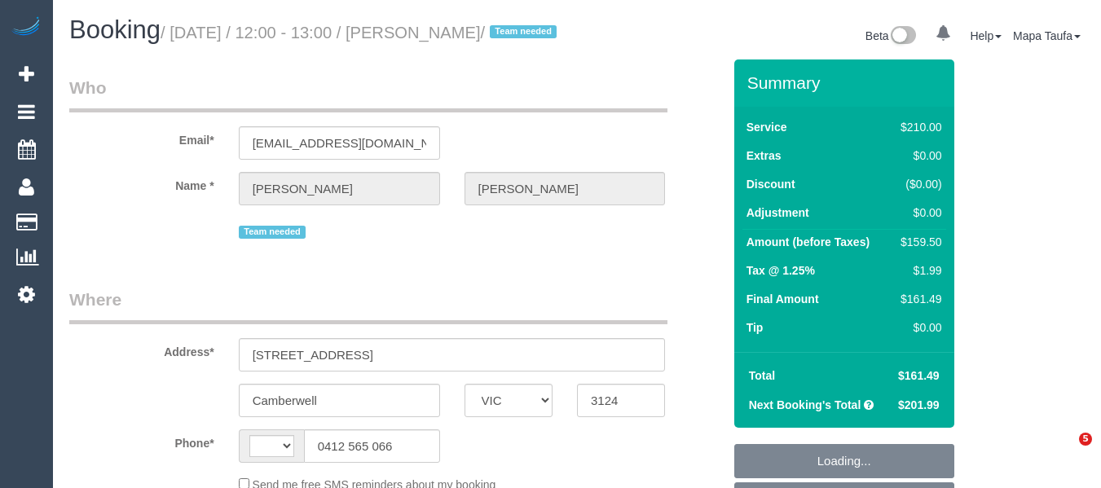
select select "VIC"
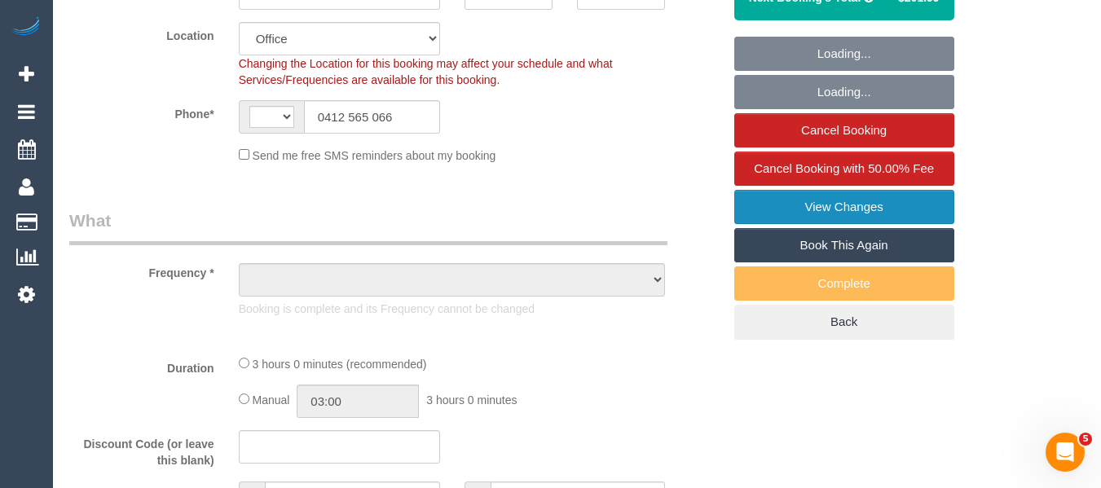
select select "string:AU"
click at [835, 224] on link "View Changes" at bounding box center [844, 207] width 220 height 34
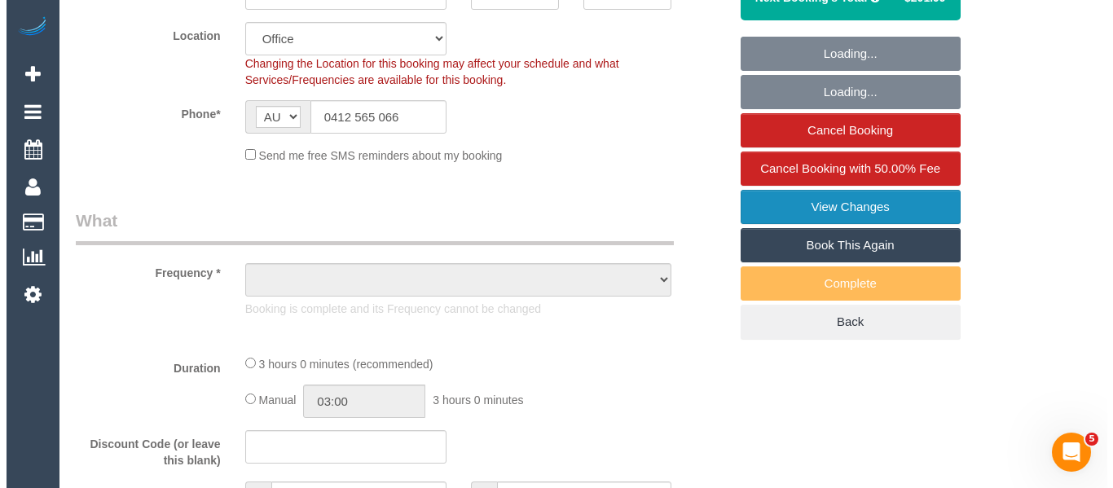
scroll to position [388, 0]
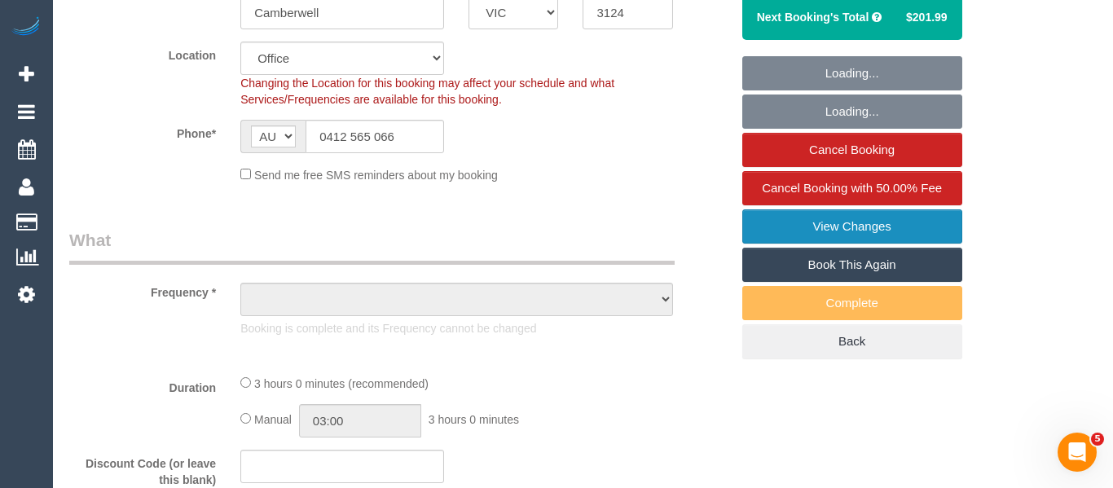
select select "object:568"
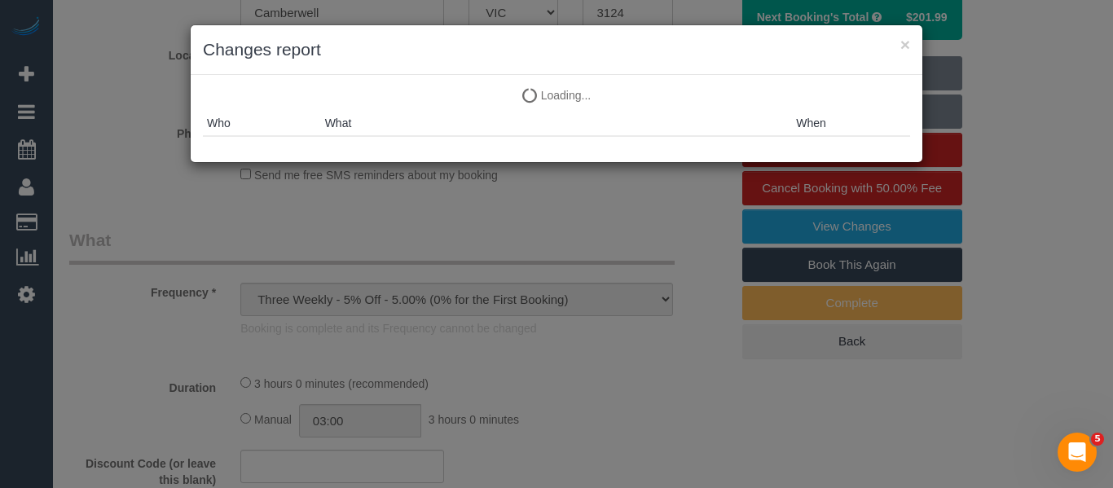
select select "180"
select select "number:28"
select select "number:14"
select select "number:19"
select select "number:22"
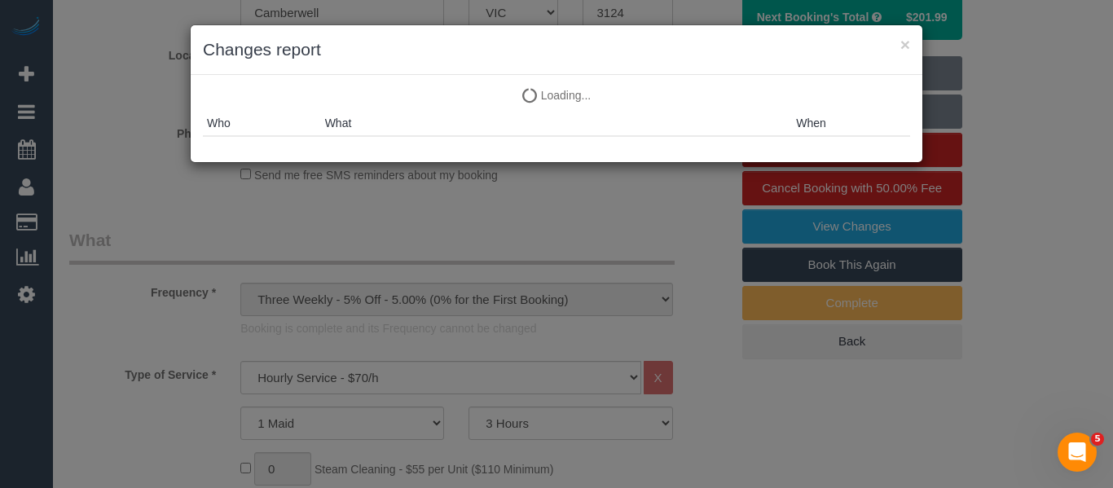
select select "object:2194"
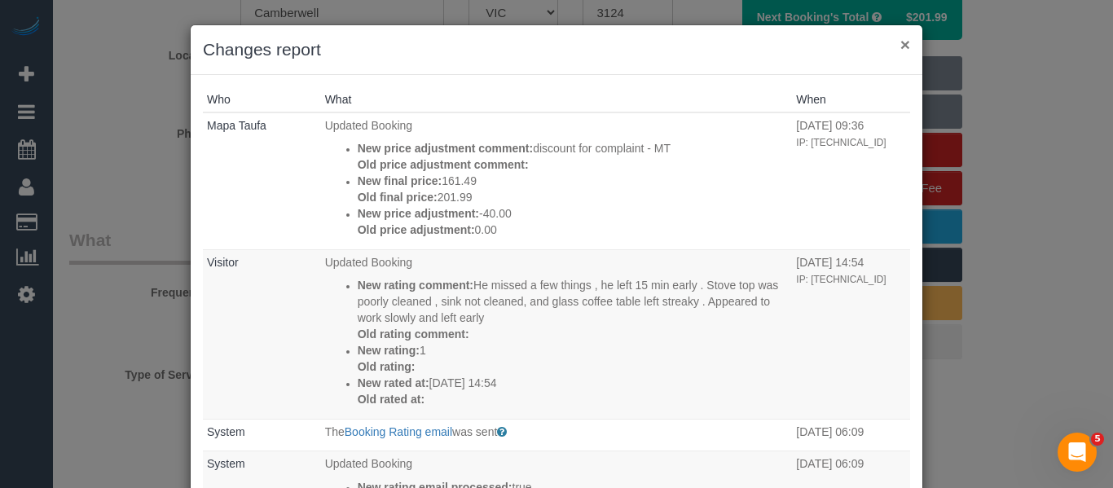
click at [901, 43] on button "×" at bounding box center [906, 44] width 10 height 17
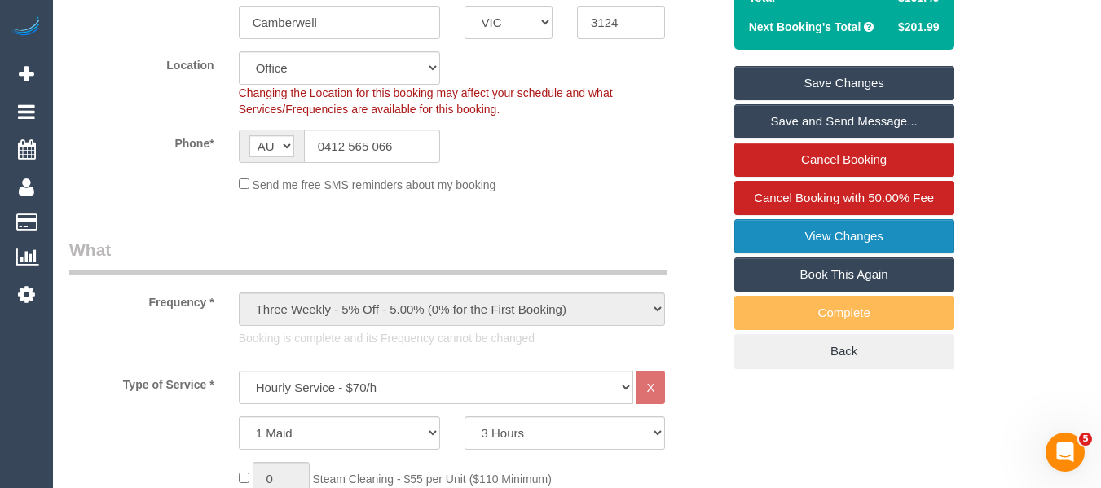
click at [857, 248] on link "View Changes" at bounding box center [844, 236] width 220 height 34
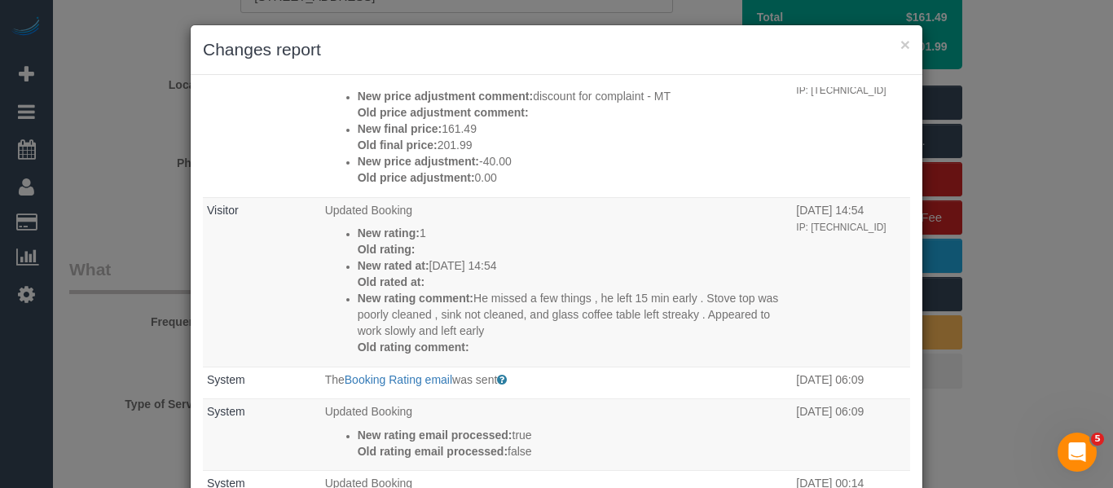
scroll to position [82, 0]
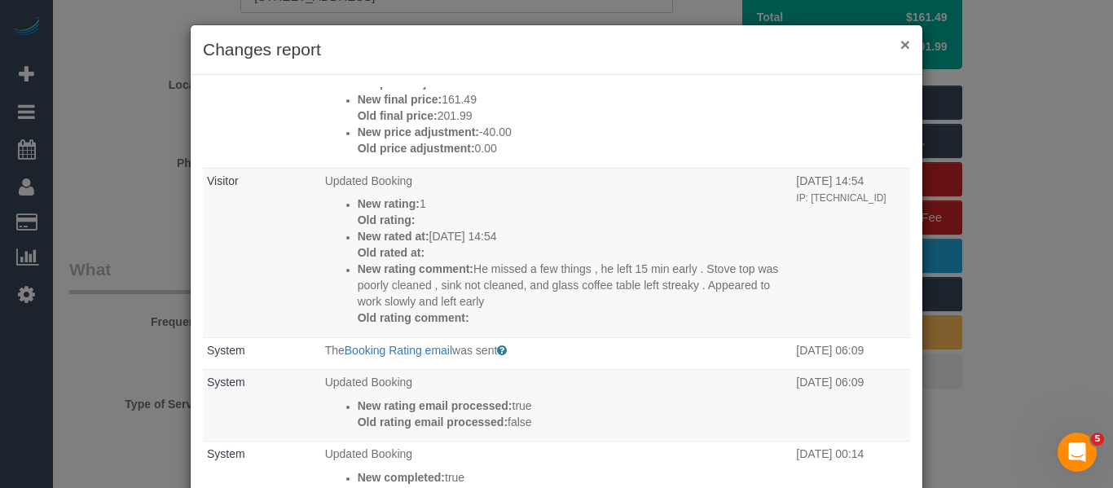
click at [901, 46] on button "×" at bounding box center [906, 44] width 10 height 17
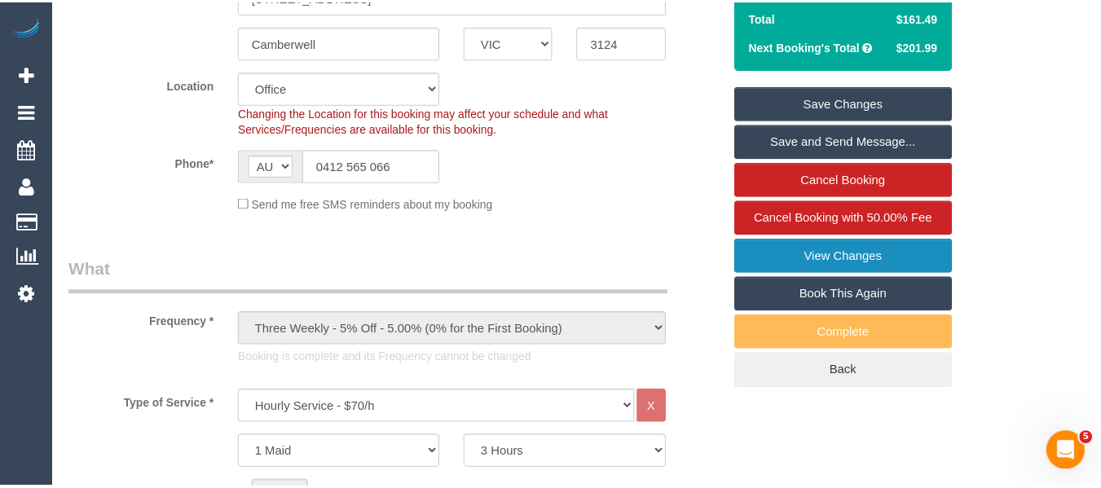
scroll to position [378, 0]
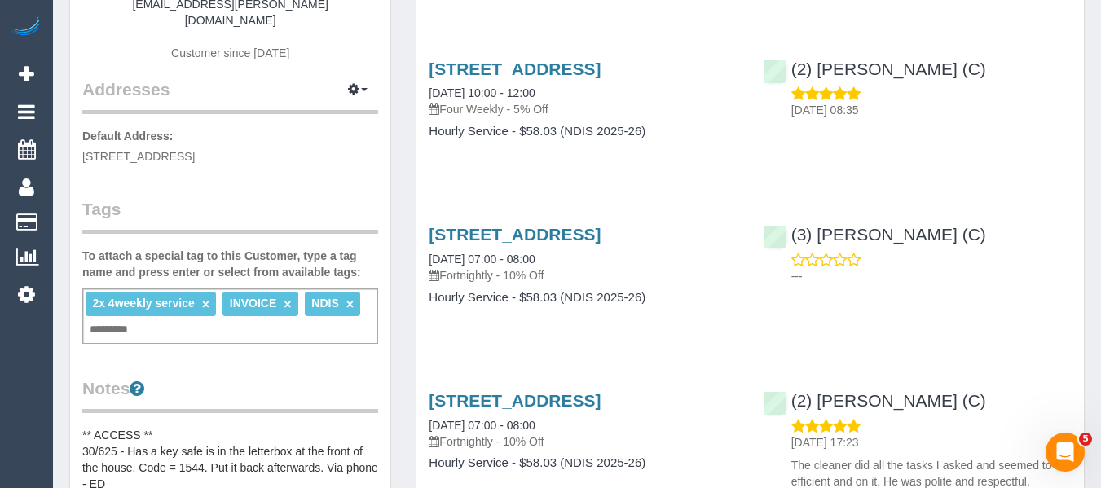
scroll to position [245, 0]
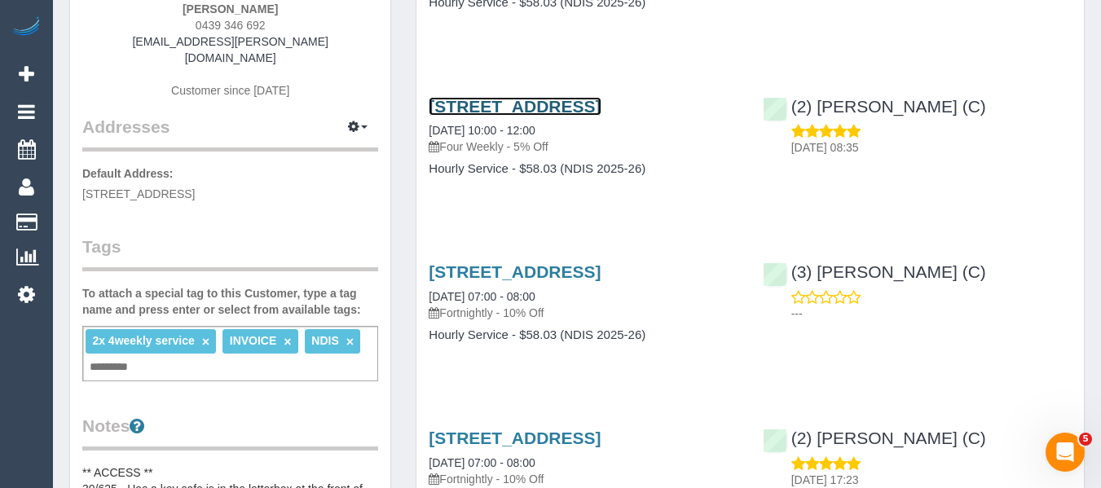
click at [469, 116] on link "25a Palmerston Grove, Oakleigh, VIC 3166" at bounding box center [515, 106] width 172 height 19
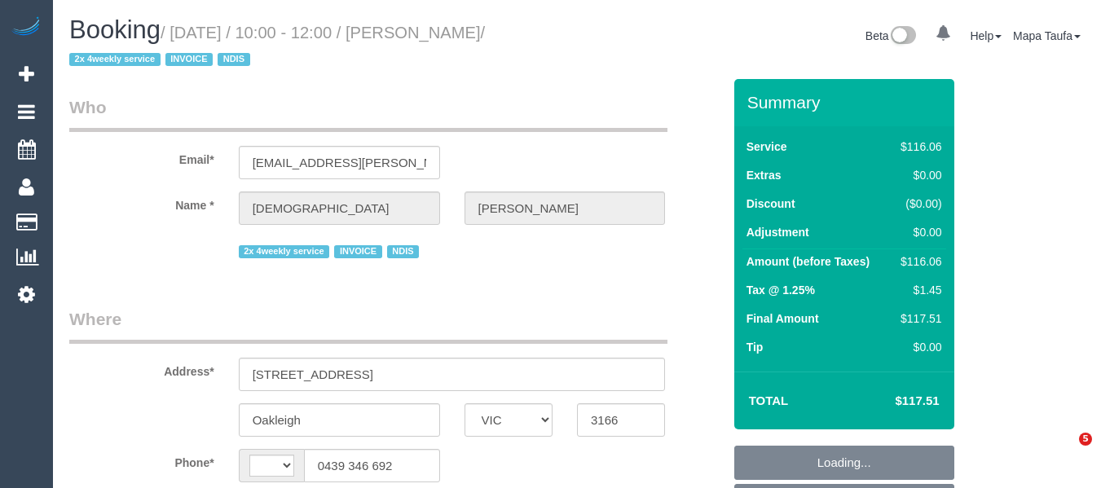
select select "VIC"
select select "string:AU"
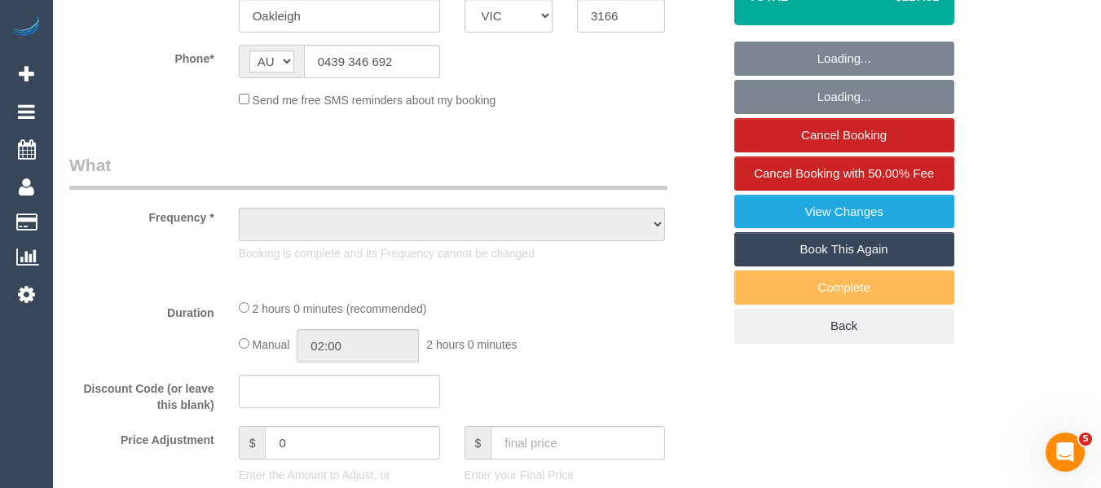
scroll to position [604, 0]
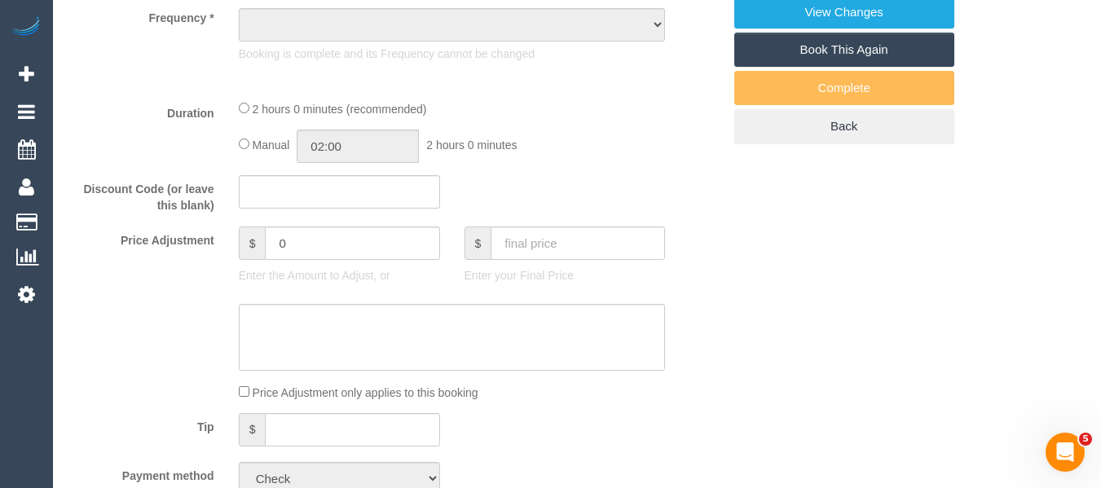
select select "object:595"
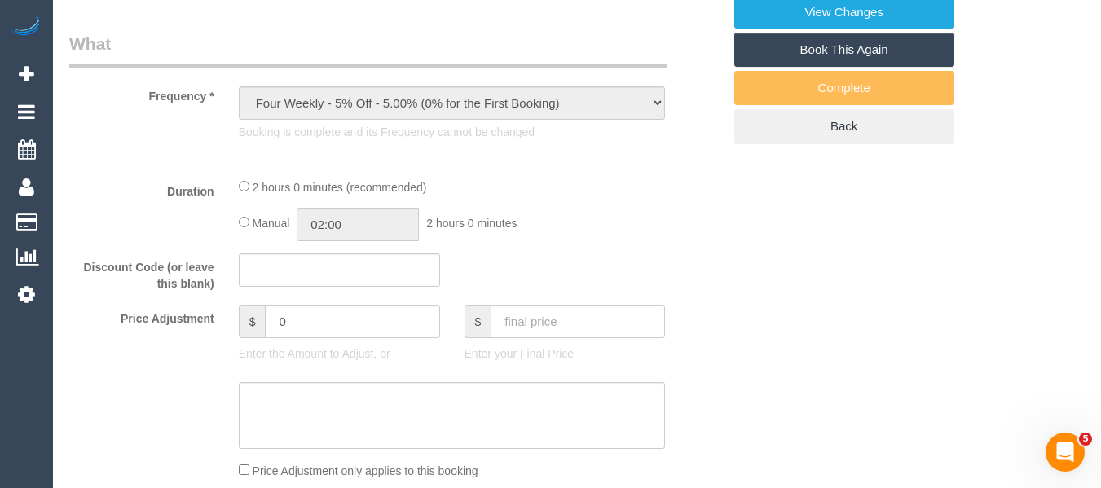
select select "number:27"
select select "number:14"
select select "number:19"
select select "number:36"
select select "spot1"
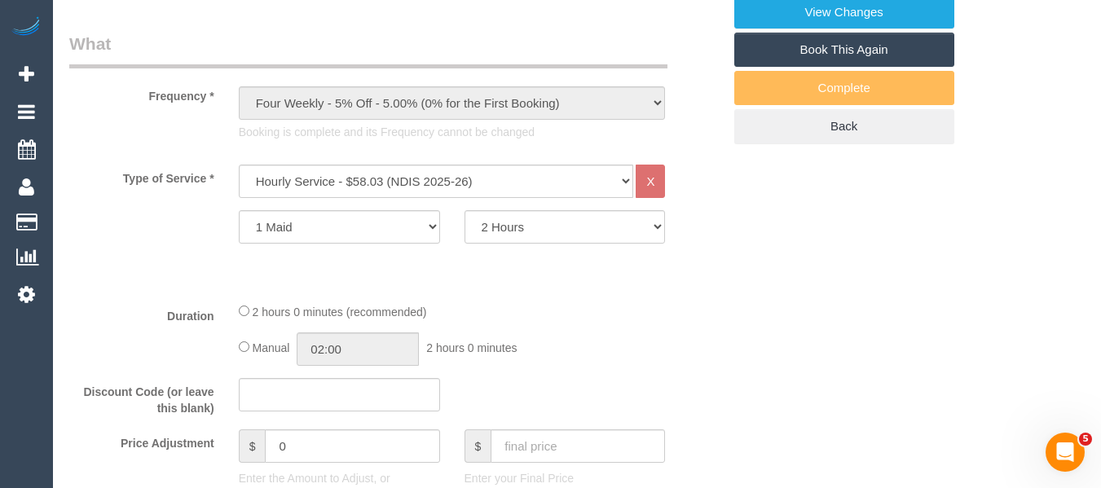
select select "object:1320"
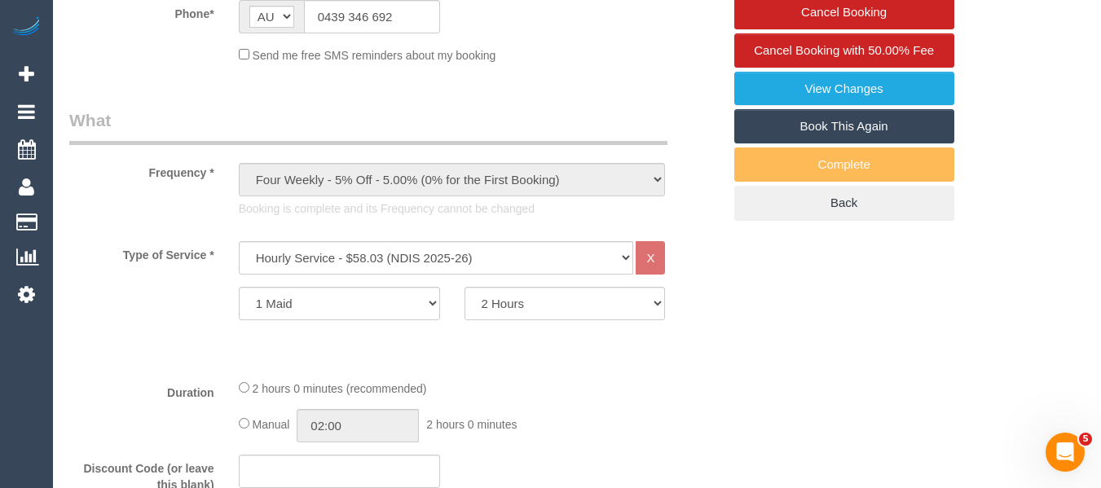
scroll to position [369, 0]
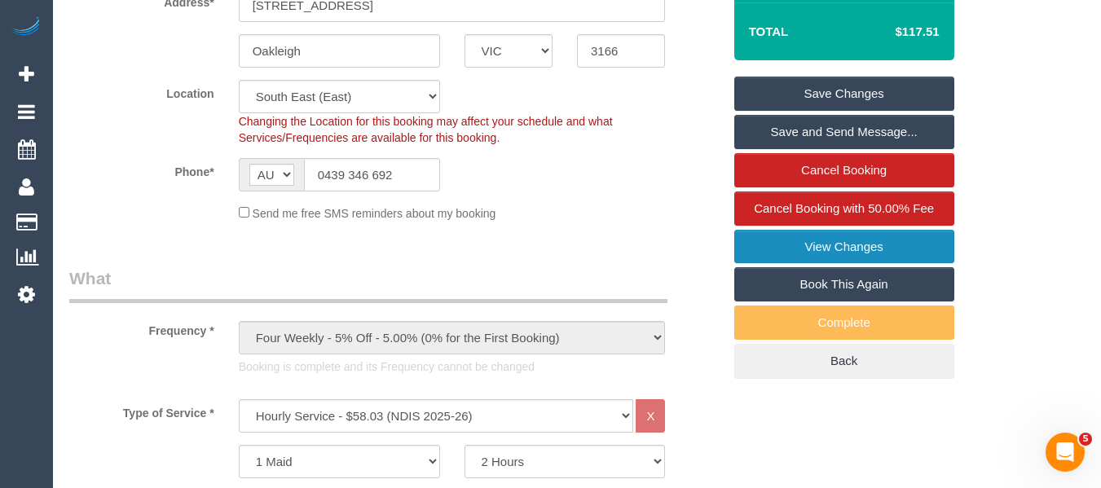
click at [894, 240] on link "View Changes" at bounding box center [844, 247] width 220 height 34
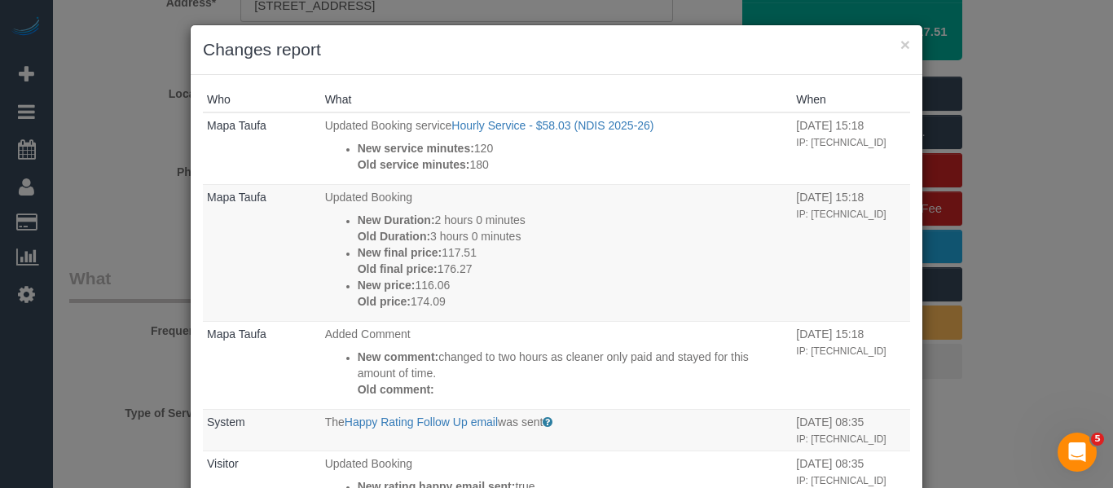
click at [905, 45] on div "× Changes report" at bounding box center [557, 50] width 732 height 50
click at [901, 44] on button "×" at bounding box center [906, 44] width 10 height 17
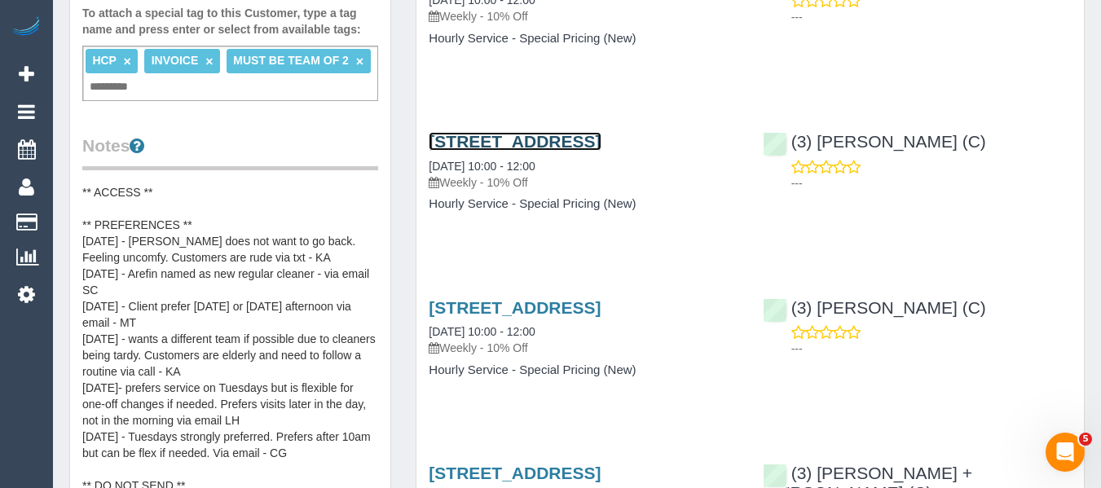
scroll to position [571, 0]
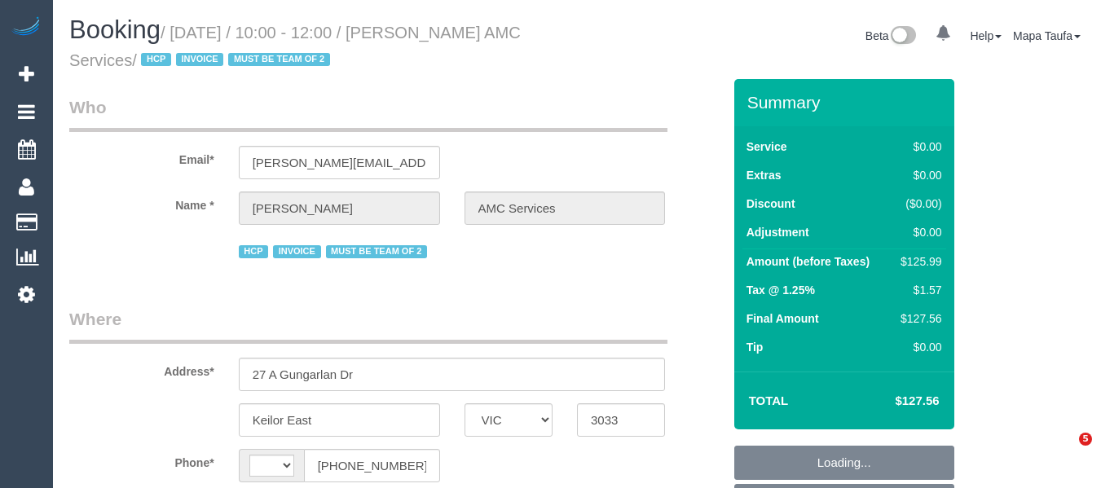
select select "VIC"
select select "object:291"
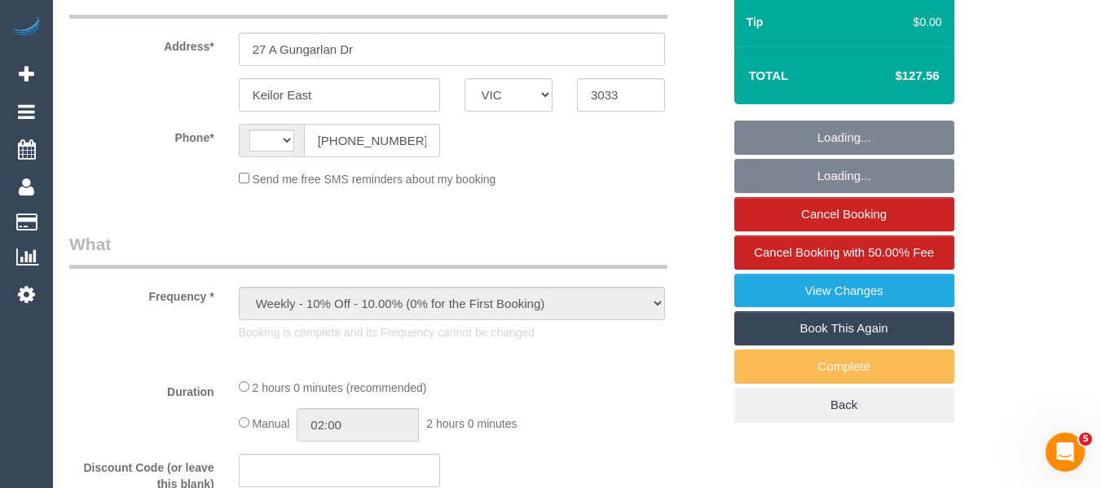
select select "string:AU"
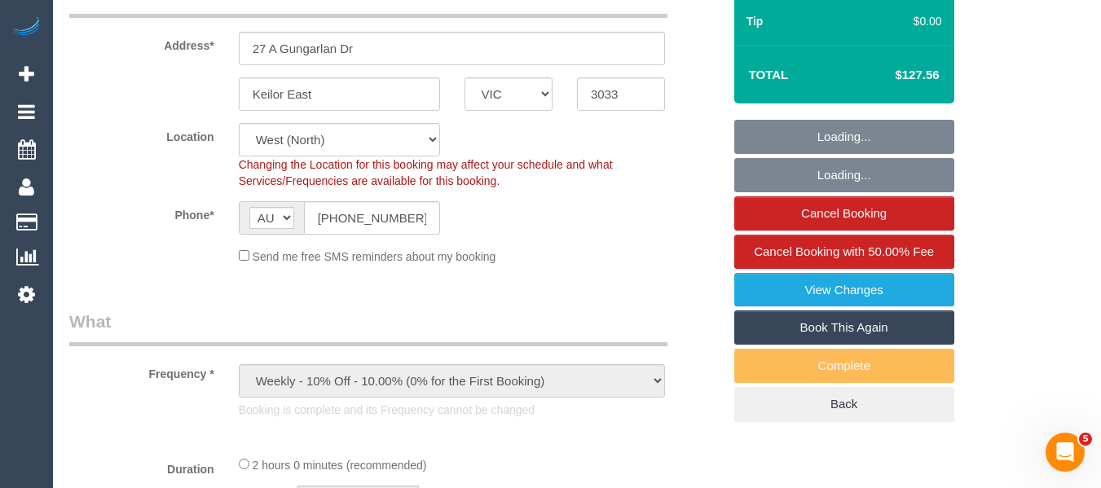
select select "object:1082"
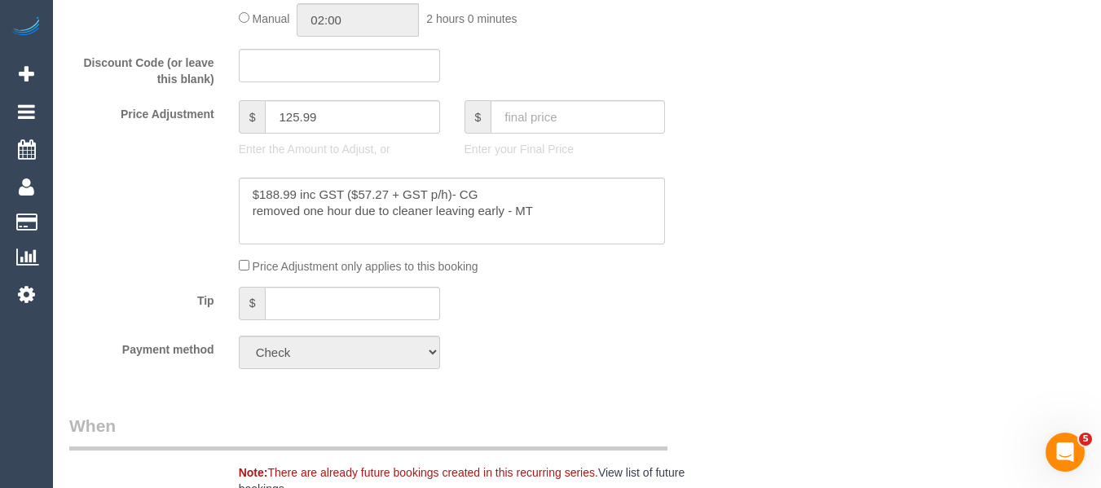
select select "120"
select select "number:28"
select select "number:14"
select select "number:19"
select select "number:24"
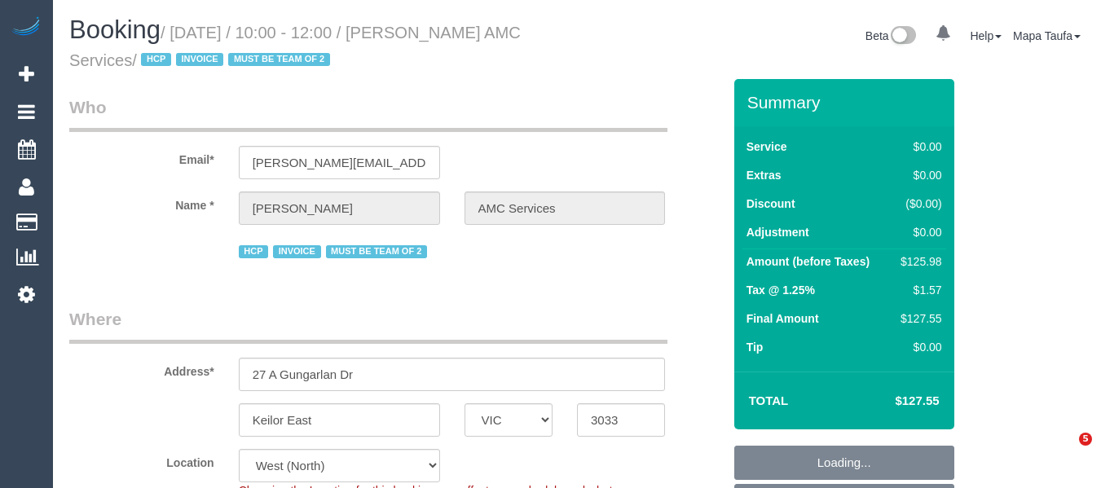
select select "VIC"
select select "number:28"
select select "number:14"
select select "number:19"
select select "number:24"
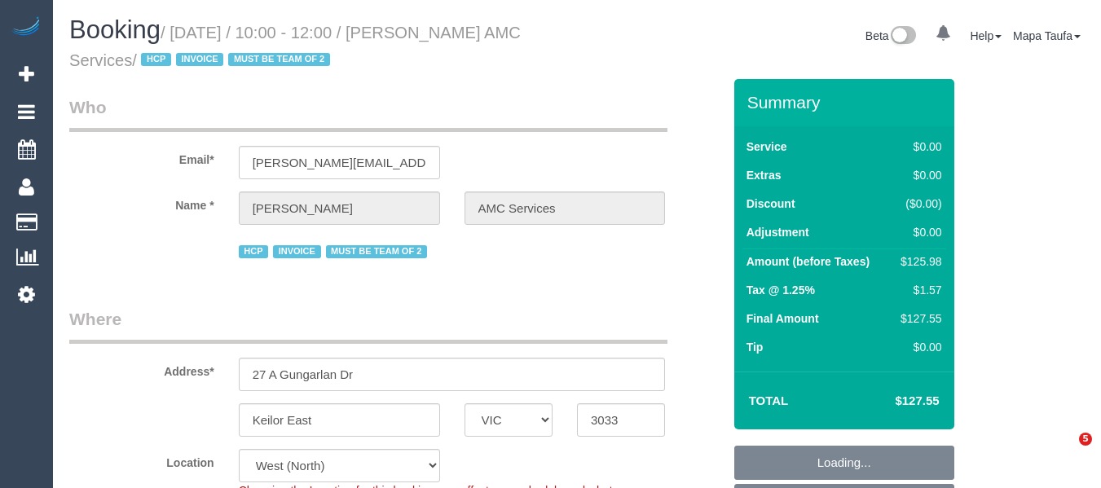
select select "object:1390"
select select "120"
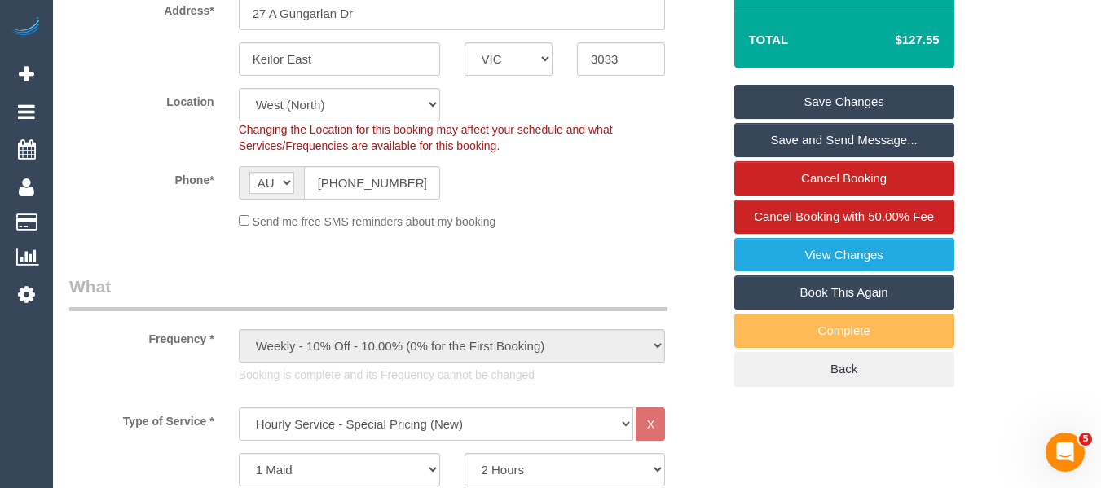
scroll to position [359, 0]
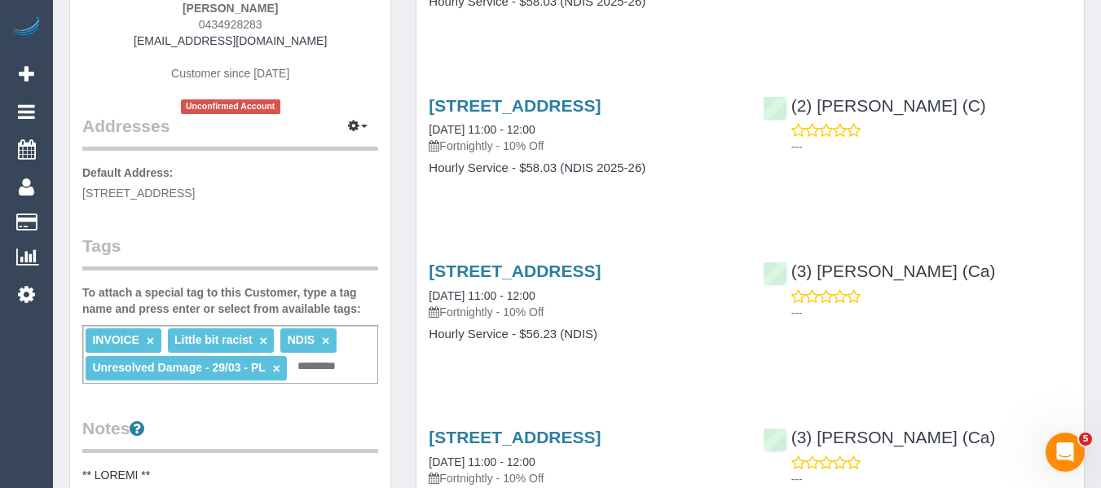
scroll to position [82, 0]
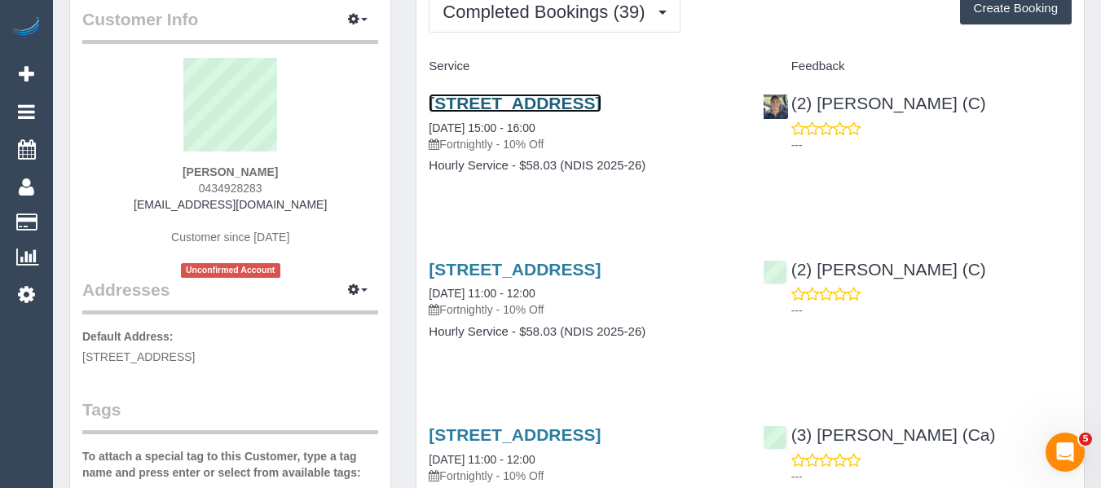
click at [507, 108] on link "3 Runecrest Terrace, Epping, VIC 3076" at bounding box center [515, 103] width 172 height 19
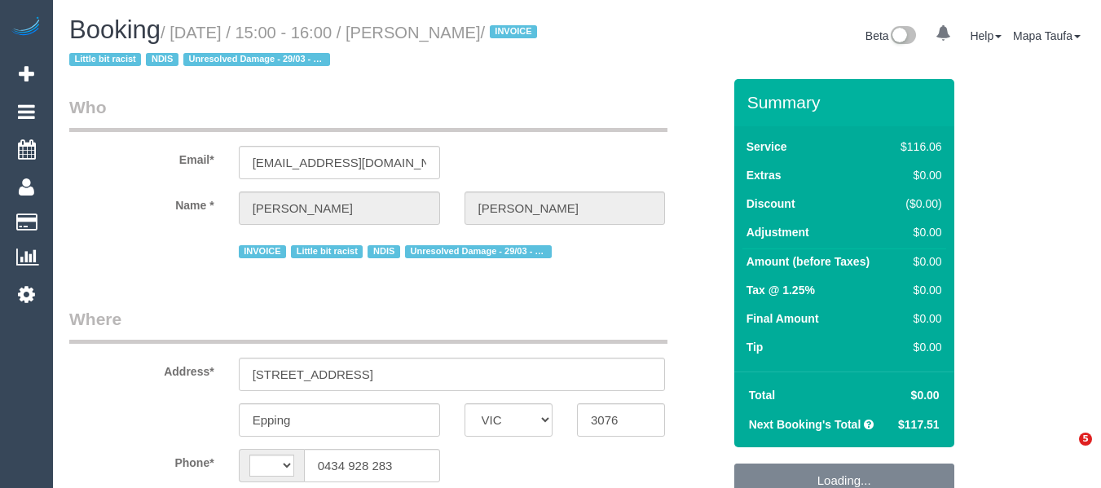
select select "VIC"
select select "string:AU"
select select "number:27"
select select "number:14"
select select "number:18"
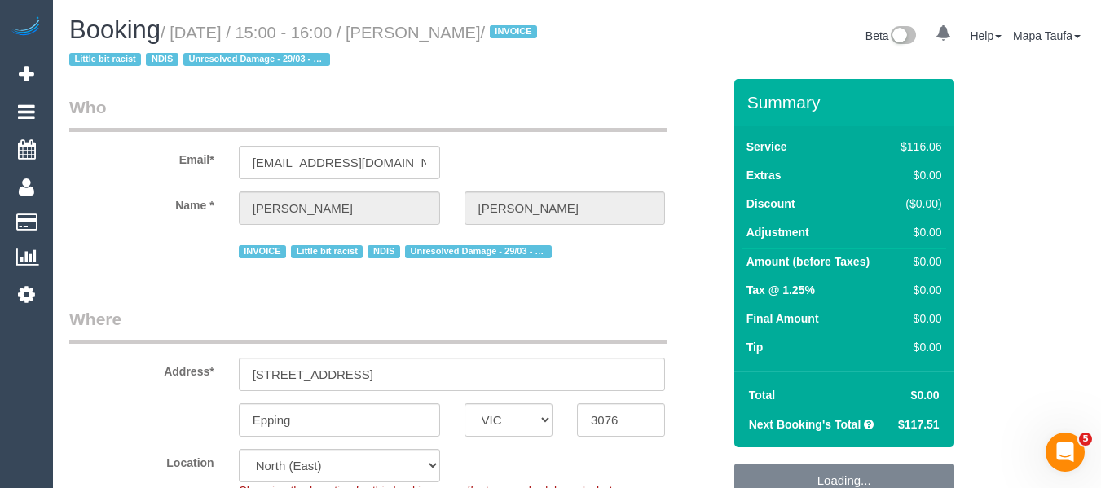
select select "number:24"
select select "number:35"
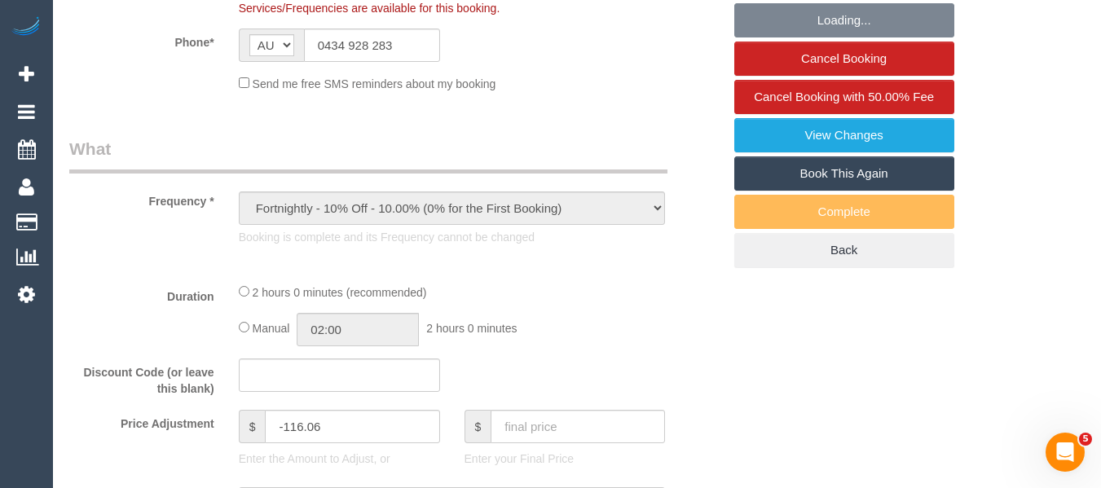
select select "object:1384"
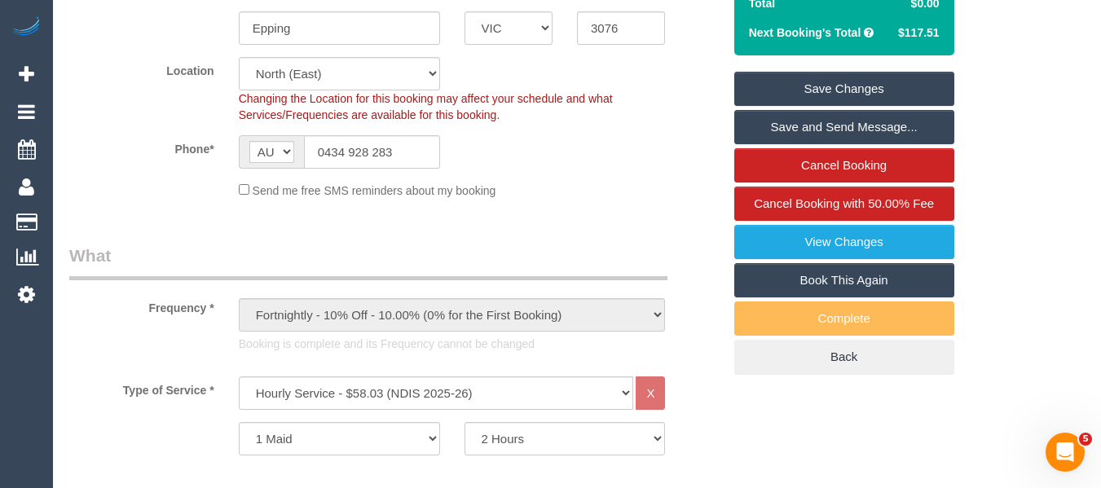
scroll to position [378, 0]
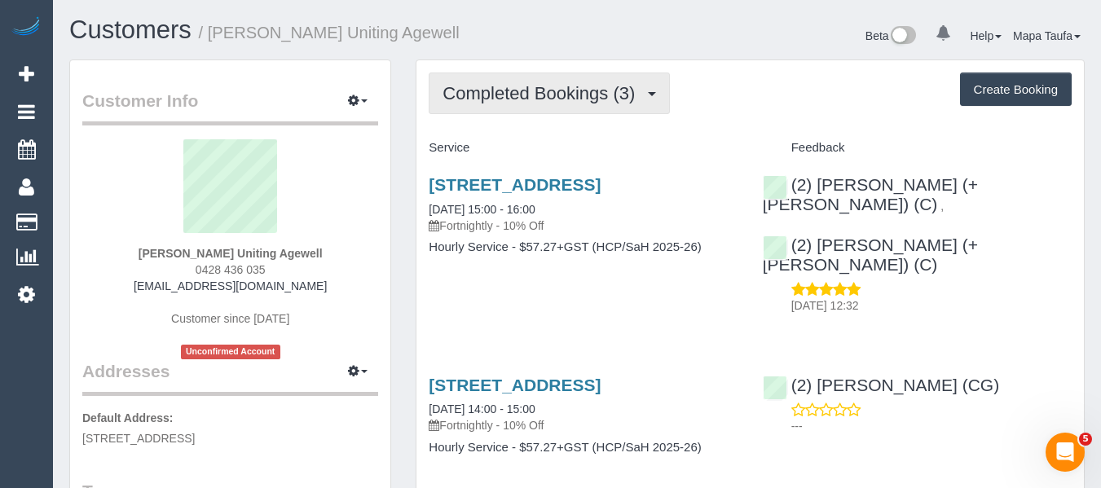
click at [504, 90] on span "Completed Bookings (3)" at bounding box center [543, 93] width 201 height 20
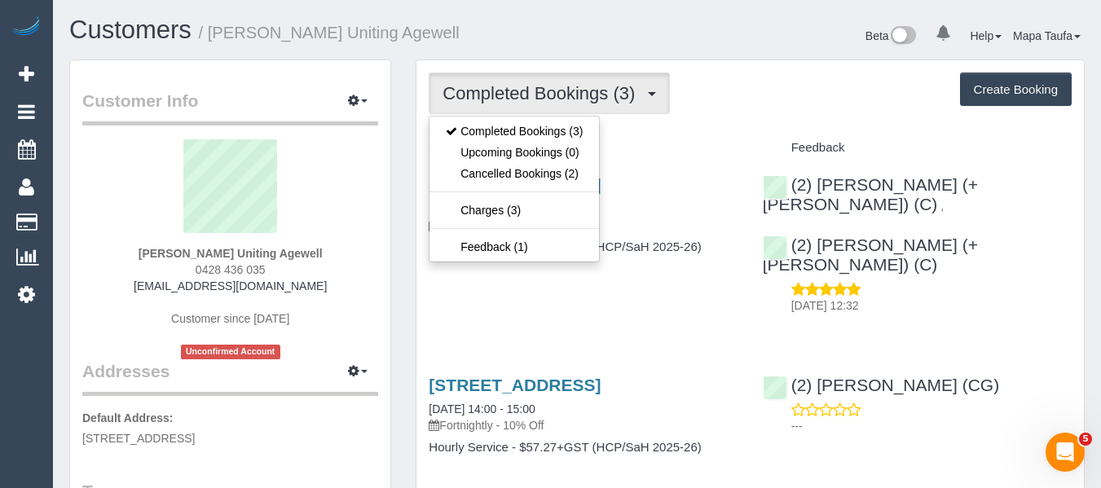
click at [693, 117] on div "Completed Bookings (3) Completed Bookings (3) Upcoming Bookings (0) Cancelled B…" at bounding box center [751, 383] width 668 height 646
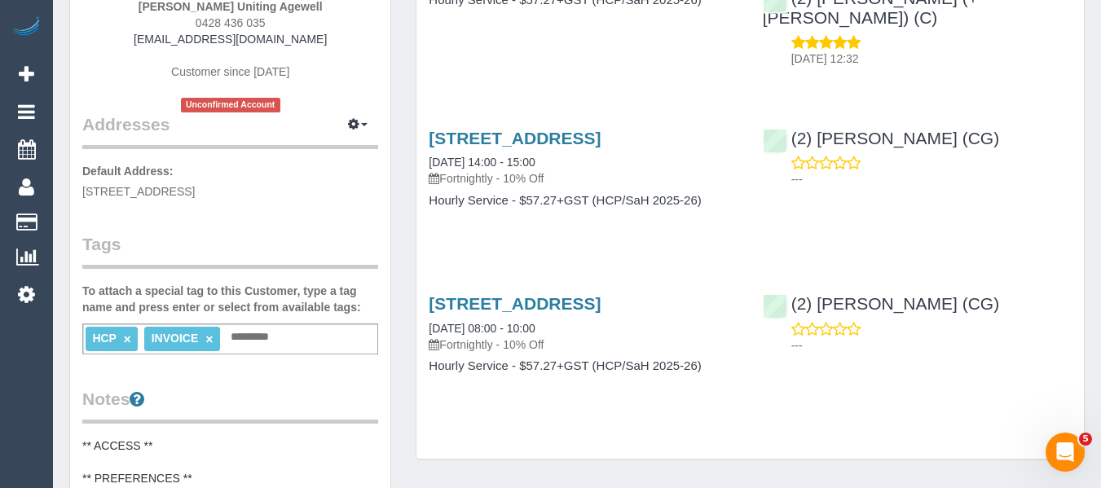
scroll to position [326, 0]
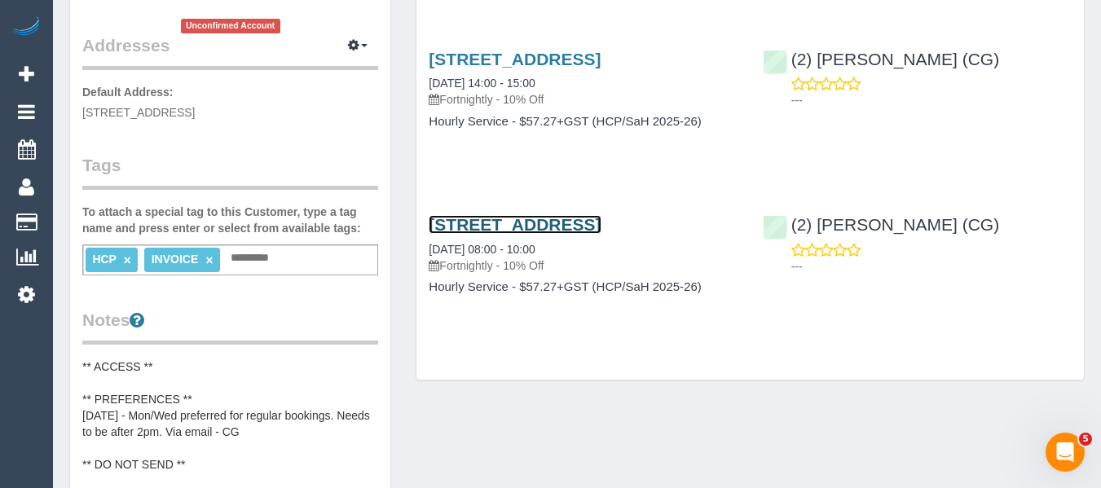
click at [491, 230] on link "[STREET_ADDRESS]" at bounding box center [515, 224] width 172 height 19
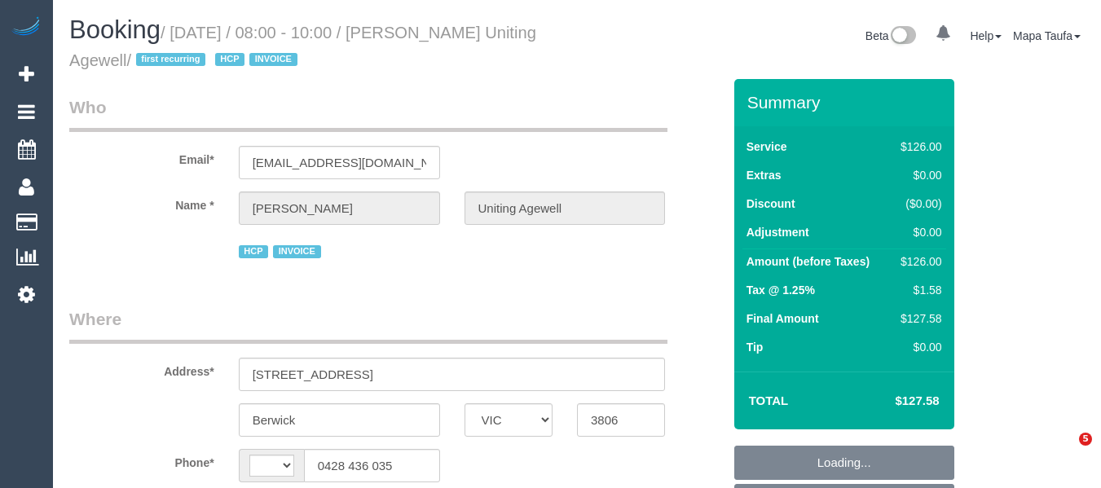
select select "VIC"
select select "string:AU"
select select "120"
select select "spot1"
select select "number:28"
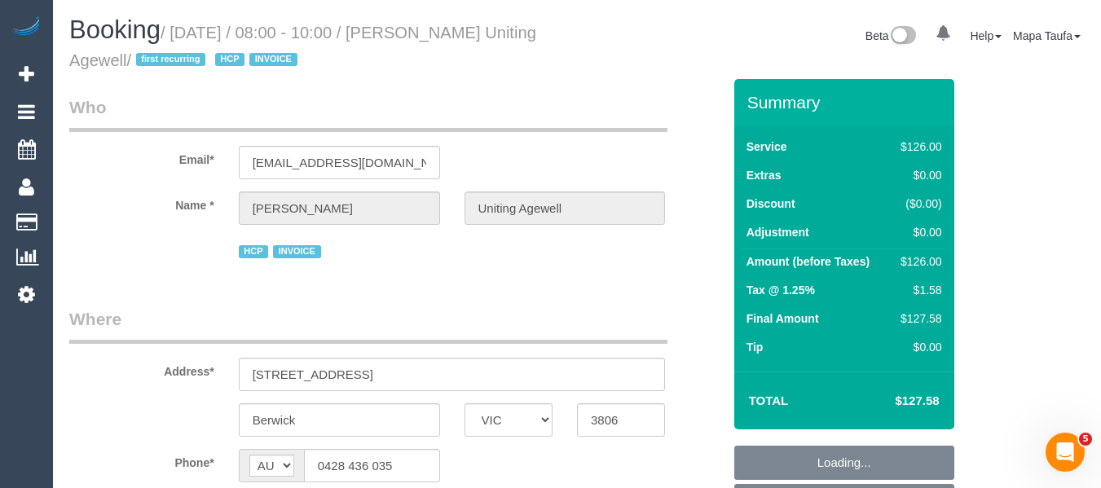
select select "number:14"
select select "number:18"
select select "number:25"
select select "number:35"
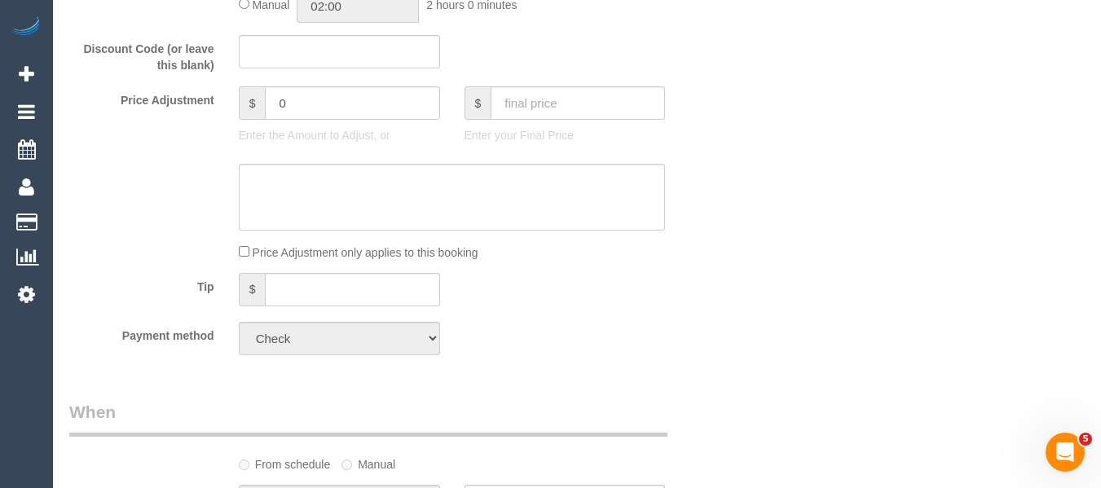
select select "object:1083"
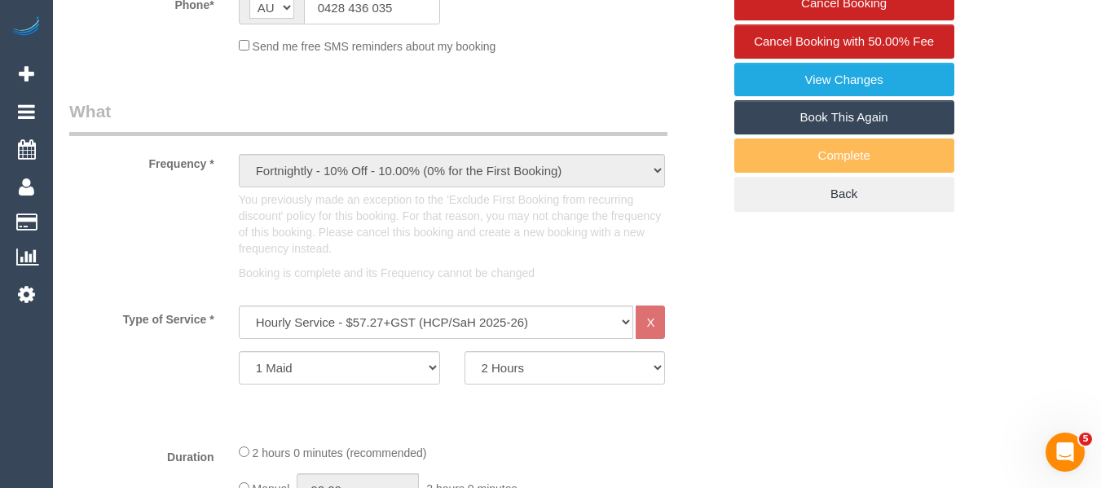
scroll to position [512, 0]
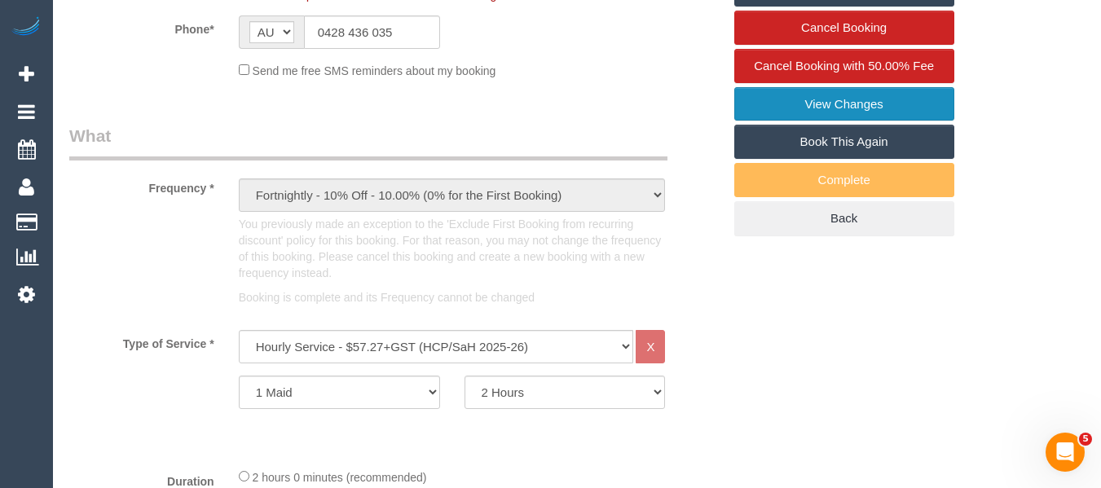
click at [876, 104] on link "View Changes" at bounding box center [844, 104] width 220 height 34
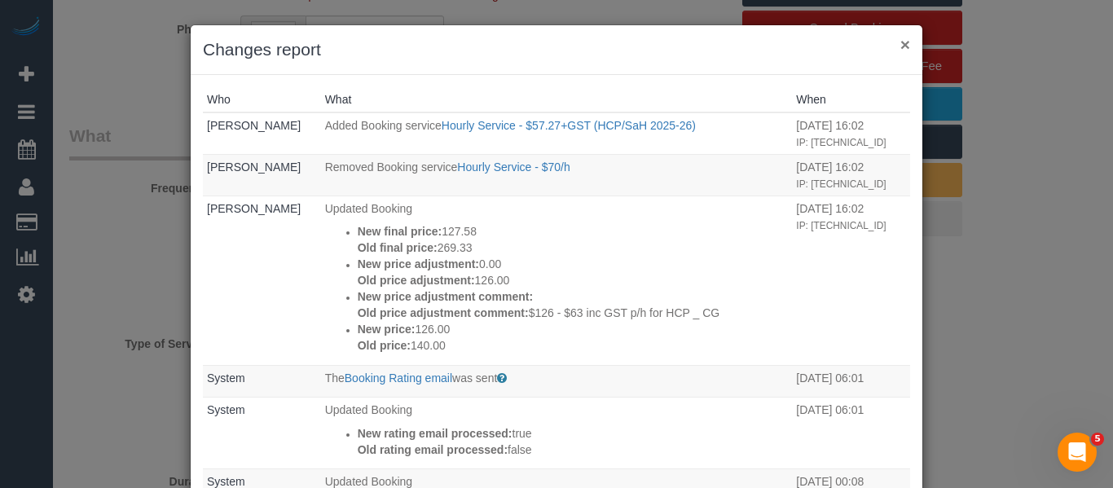
click at [901, 51] on button "×" at bounding box center [906, 44] width 10 height 17
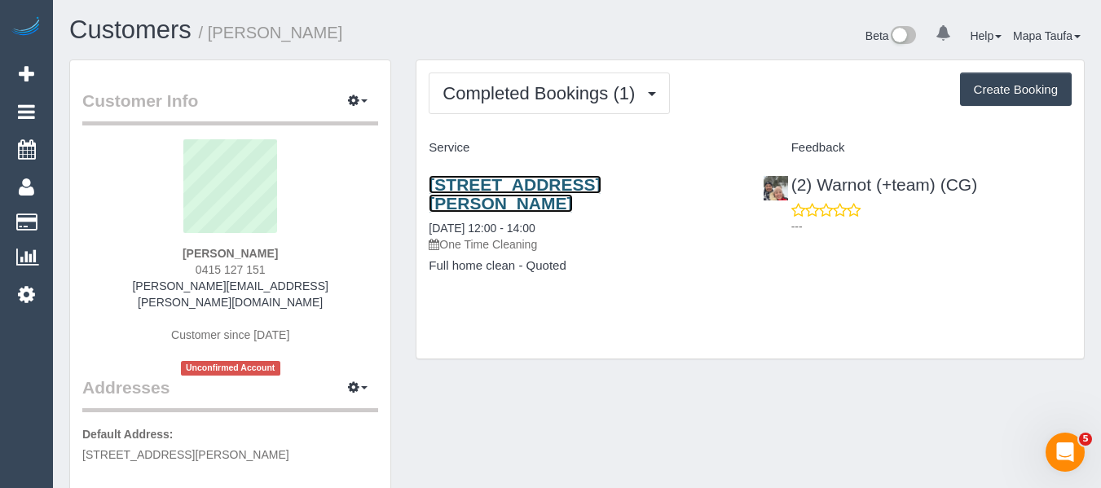
click at [522, 192] on link "17 Somerset Court, Blackburn South, VIC 3130" at bounding box center [515, 193] width 172 height 37
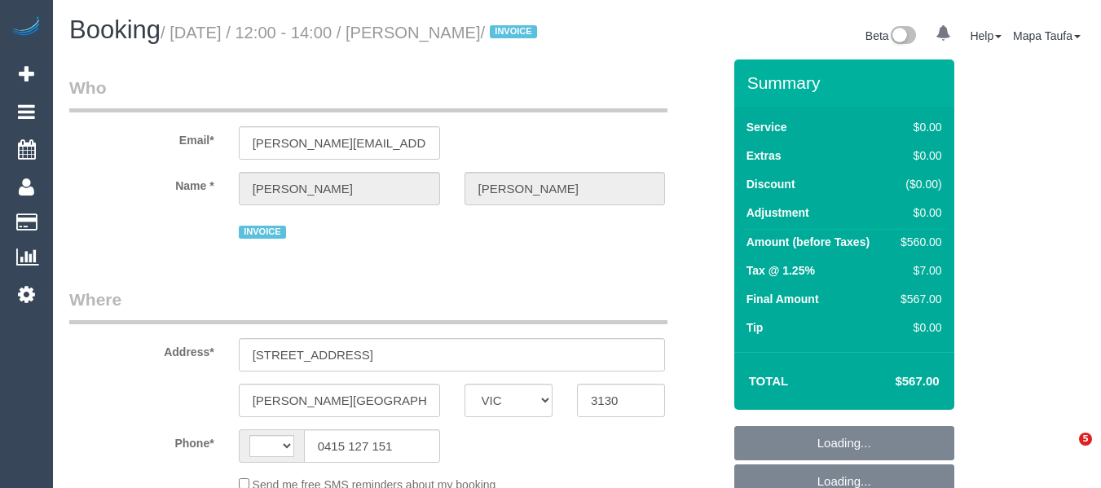
select select "VIC"
select select "string:AU"
select select "object:571"
select select "number:28"
select select "number:14"
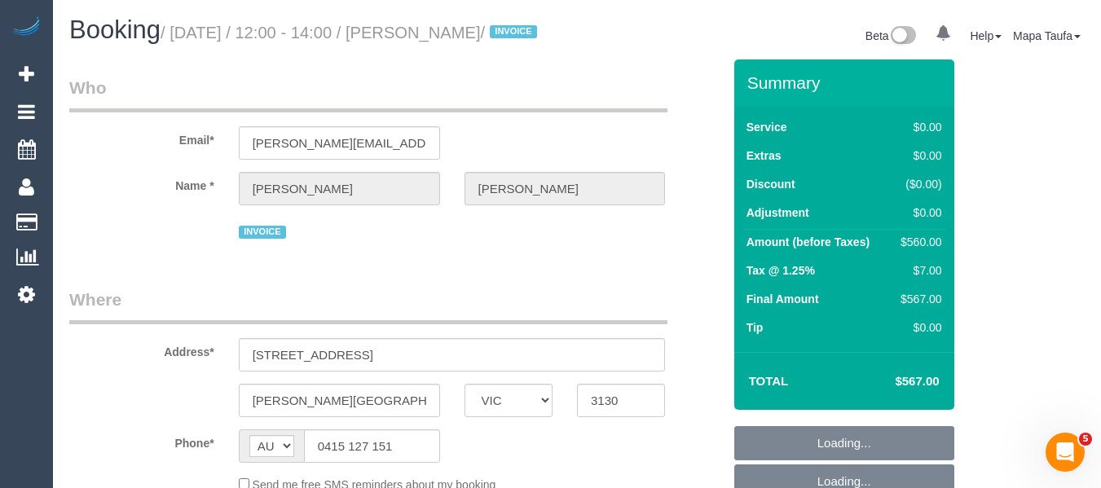
select select "number:19"
select select "number:36"
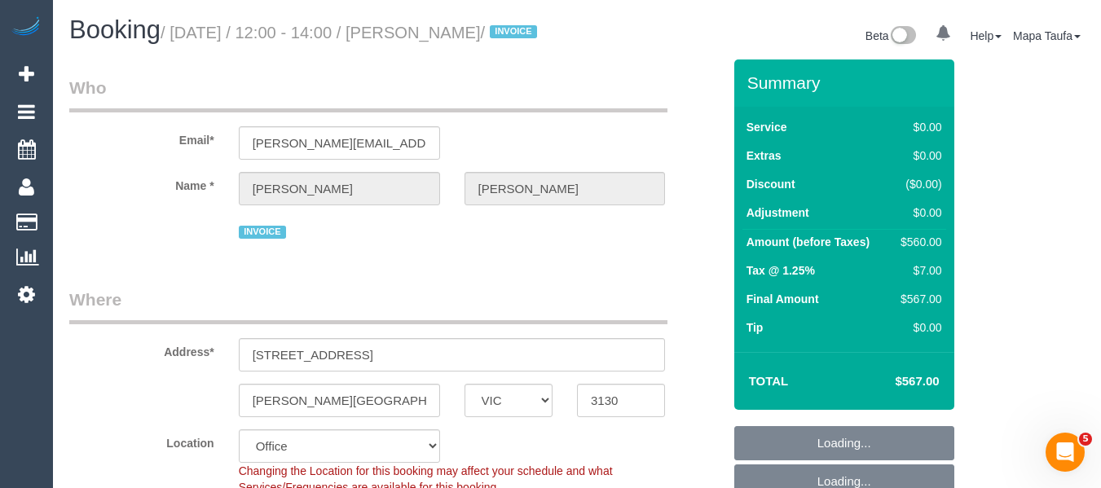
select select "object:722"
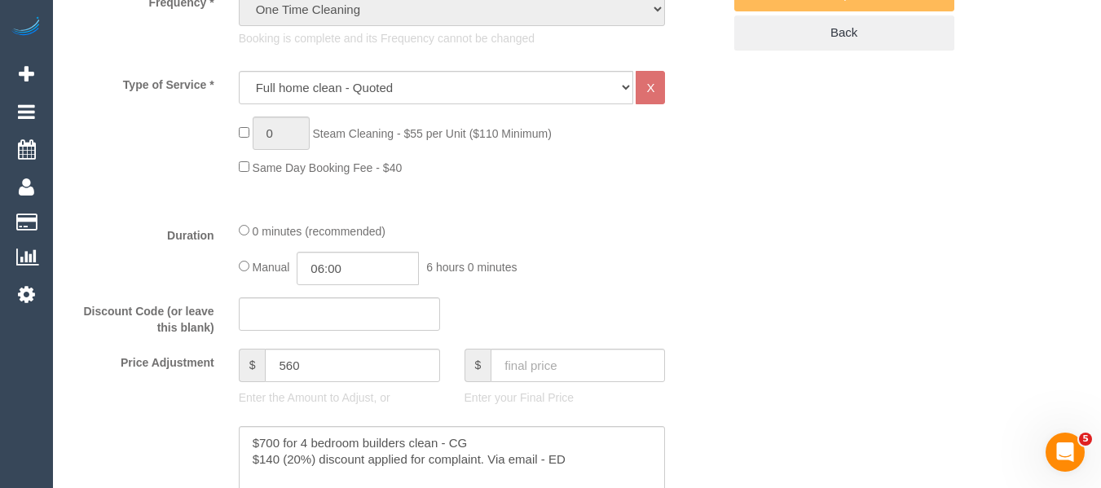
scroll to position [636, 0]
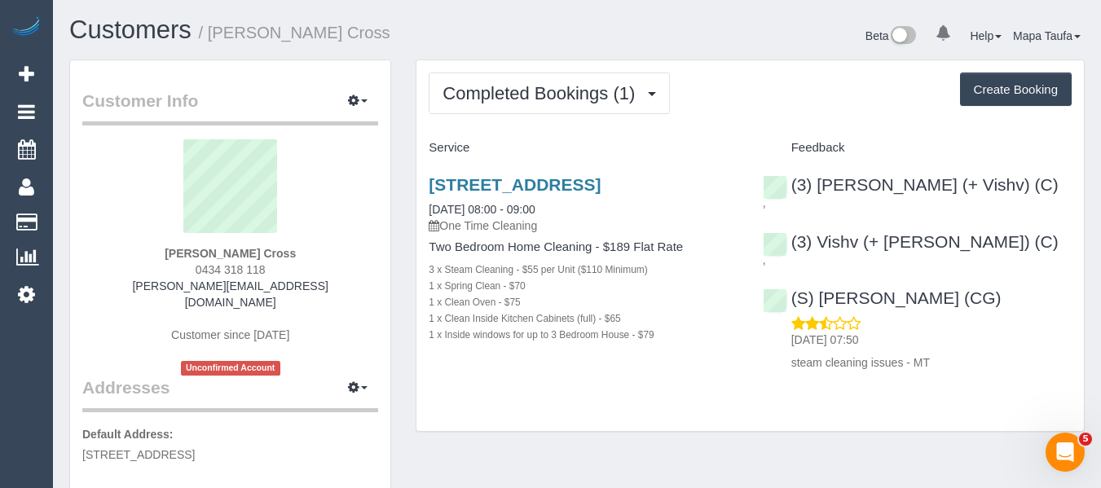
click at [495, 165] on div "[STREET_ADDRESS] [DATE] 08:00 - 09:00 One Time Cleaning Two Bedroom Home Cleani…" at bounding box center [583, 268] width 333 height 214
click at [495, 187] on link "[STREET_ADDRESS]" at bounding box center [515, 184] width 172 height 19
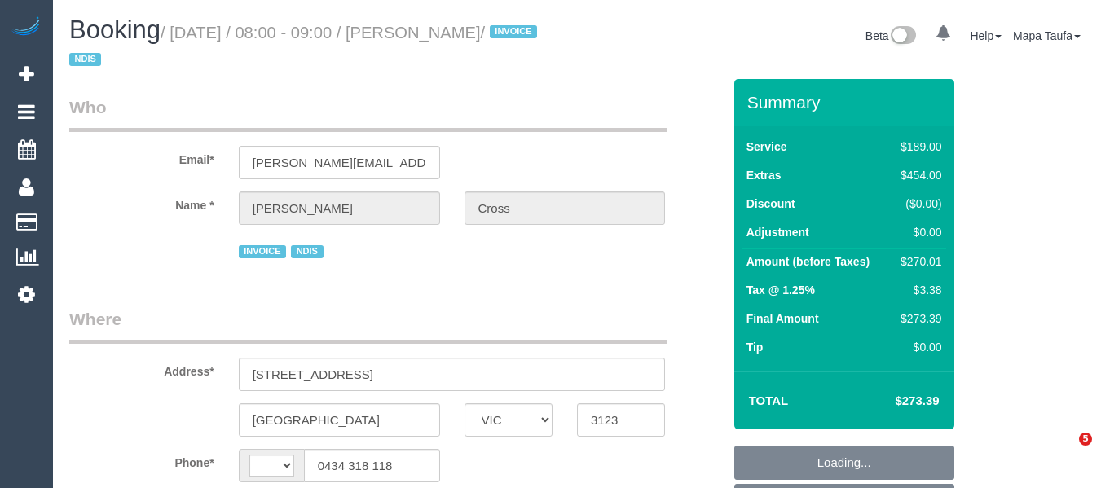
select select "VIC"
select select "string:AU"
select select "object:581"
select select "number:28"
select select "number:14"
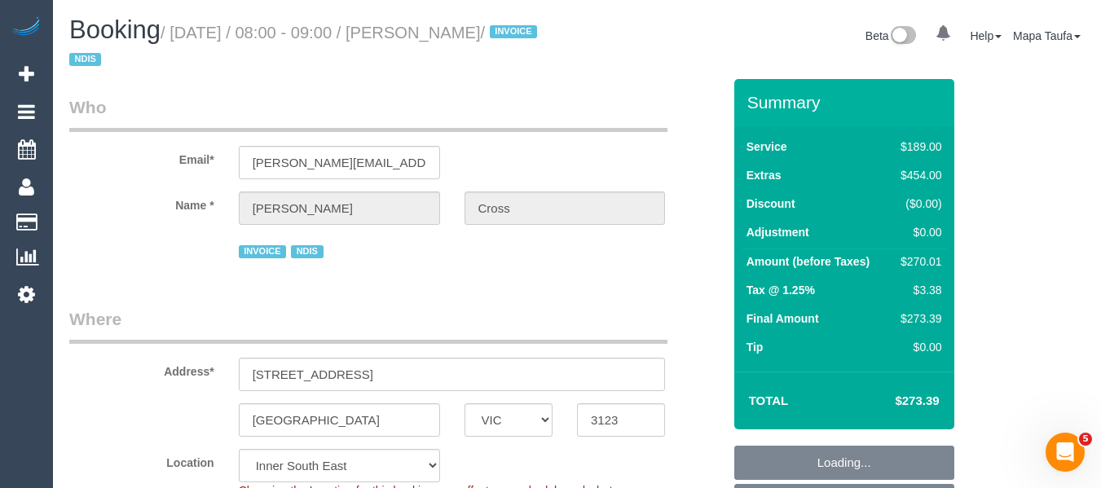
select select "number:19"
select select "number:24"
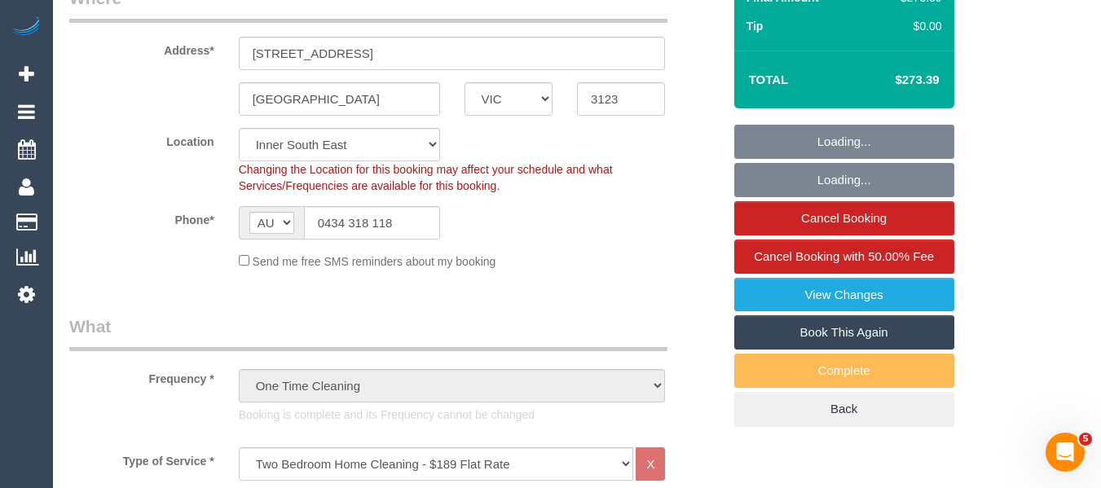
select select "object:1428"
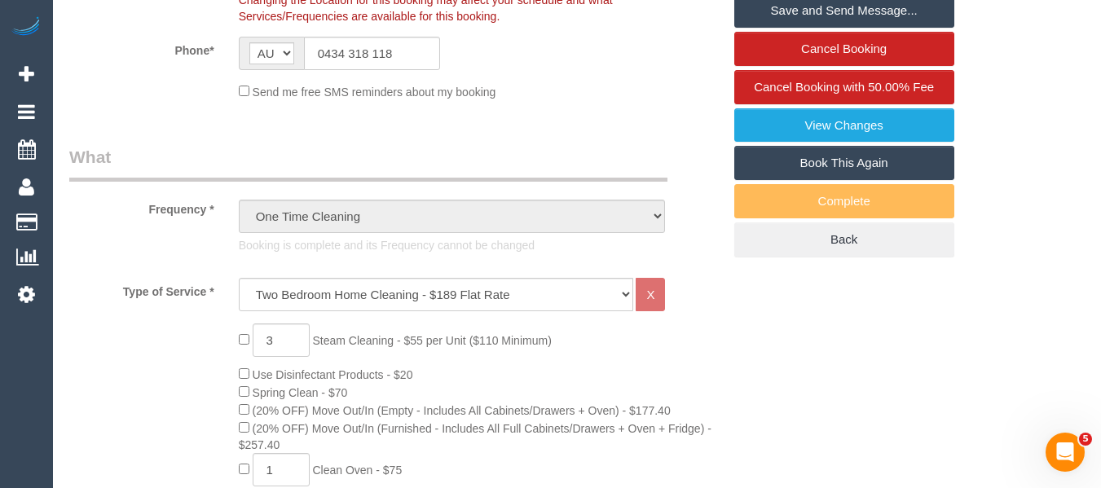
scroll to position [470, 0]
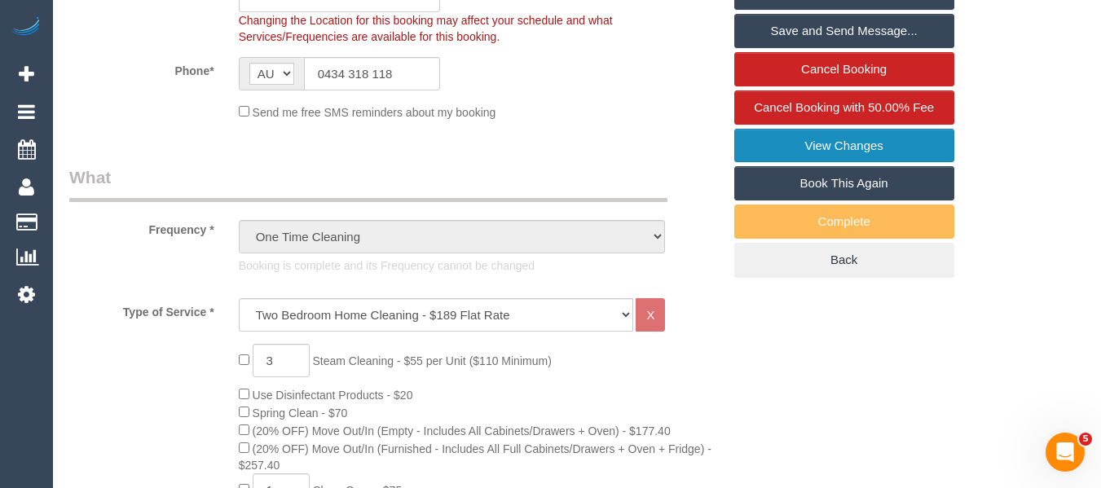
click at [903, 143] on link "View Changes" at bounding box center [844, 146] width 220 height 34
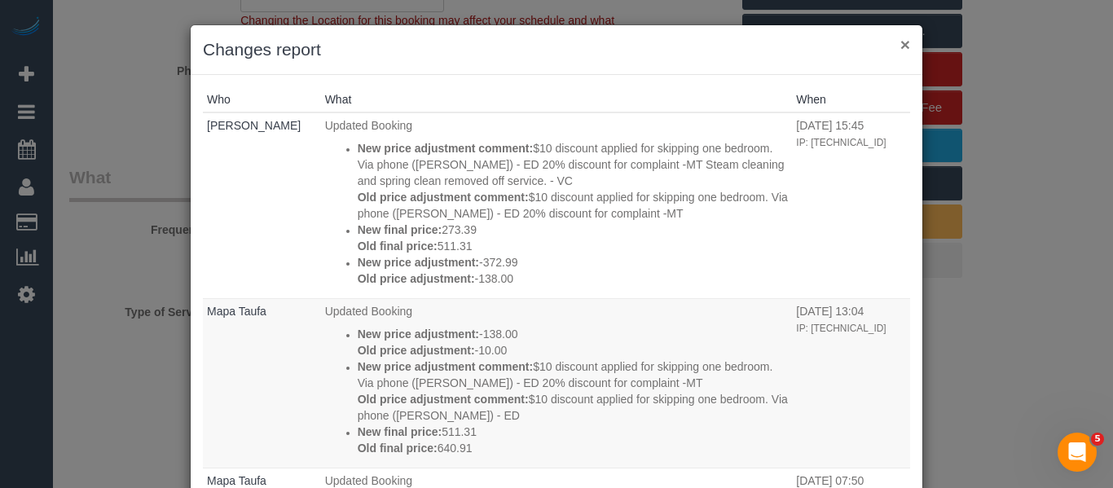
click at [901, 44] on button "×" at bounding box center [906, 44] width 10 height 17
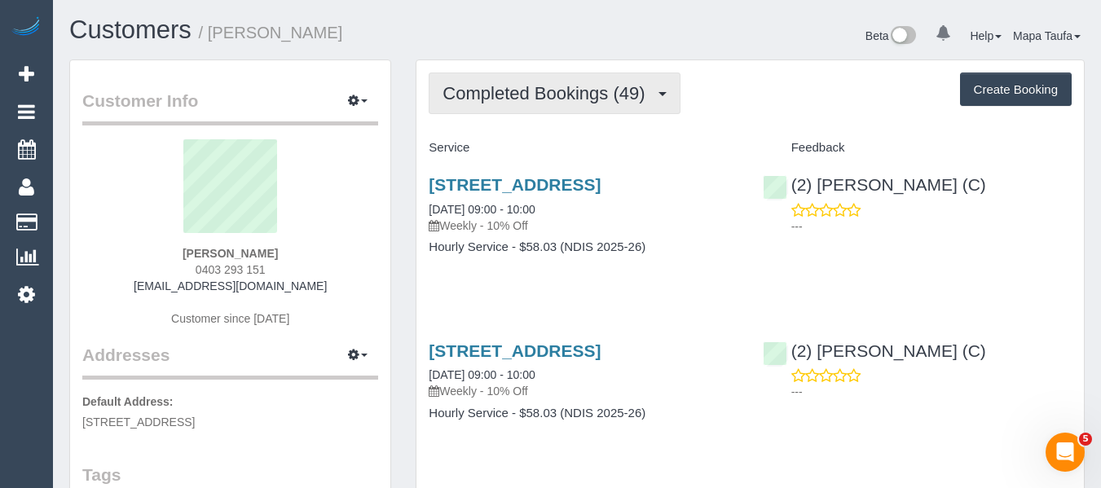
click at [581, 84] on span "Completed Bookings (49)" at bounding box center [548, 93] width 210 height 20
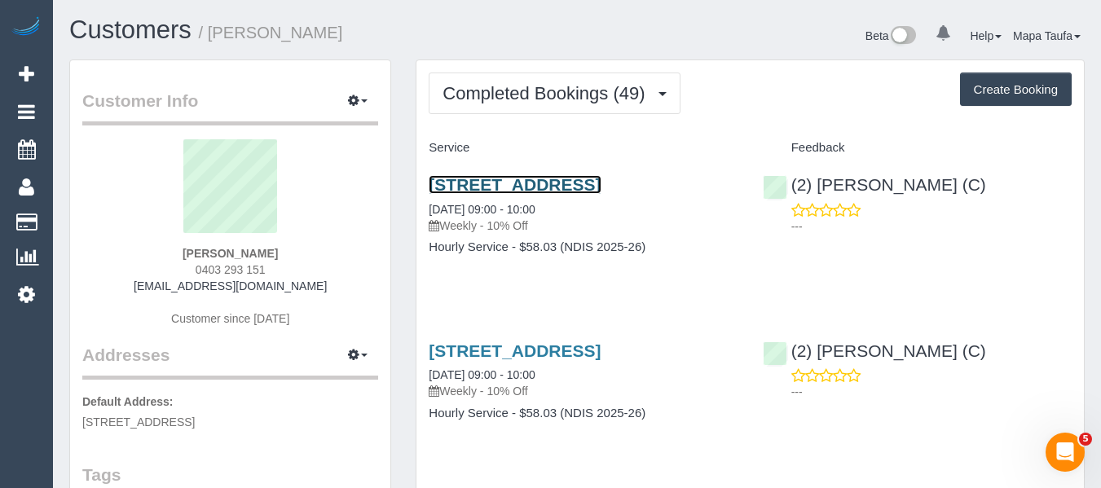
click at [473, 181] on link "[STREET_ADDRESS]" at bounding box center [515, 184] width 172 height 19
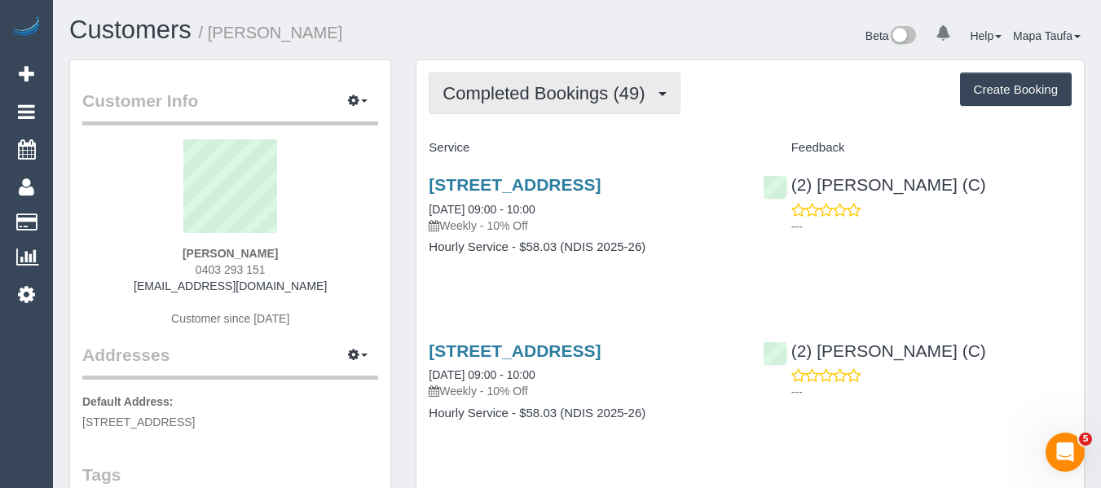
click at [499, 90] on span "Completed Bookings (49)" at bounding box center [548, 93] width 210 height 20
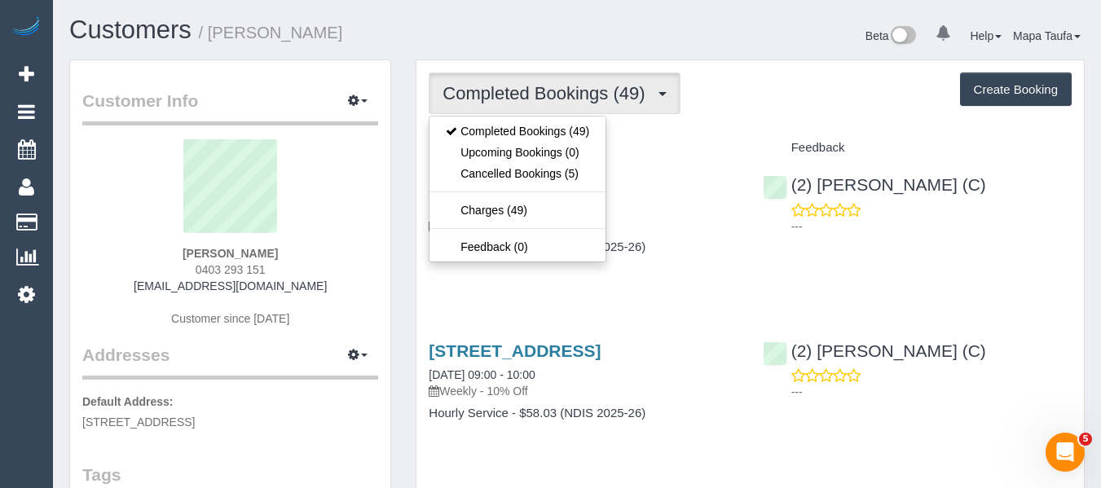
click at [743, 149] on div "Service" at bounding box center [583, 148] width 333 height 28
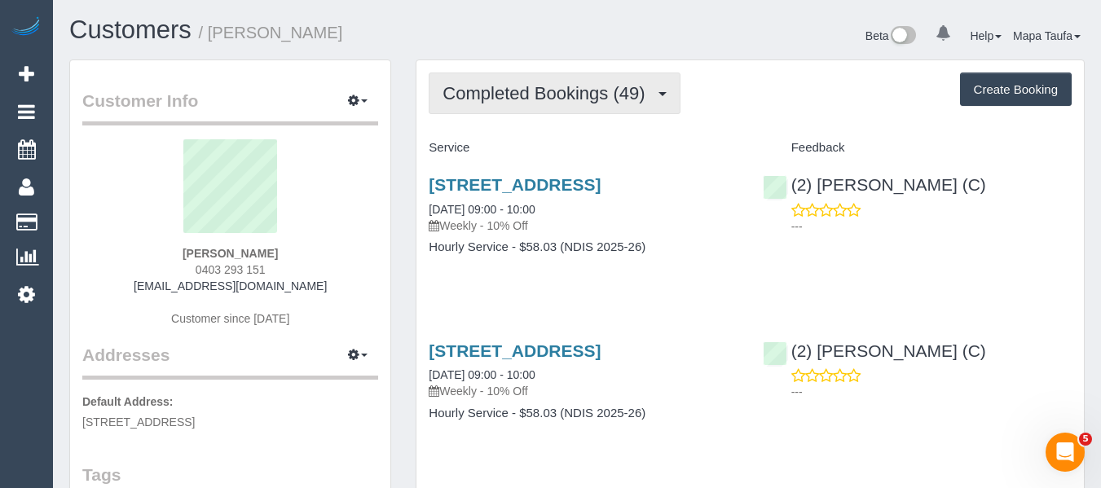
click at [540, 92] on span "Completed Bookings (49)" at bounding box center [548, 93] width 210 height 20
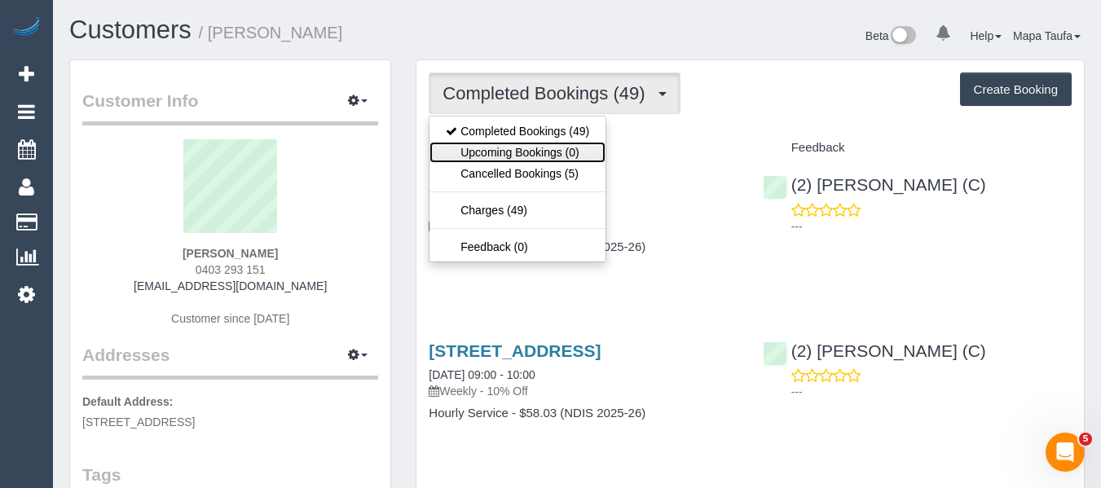
click at [530, 148] on link "Upcoming Bookings (0)" at bounding box center [518, 152] width 176 height 21
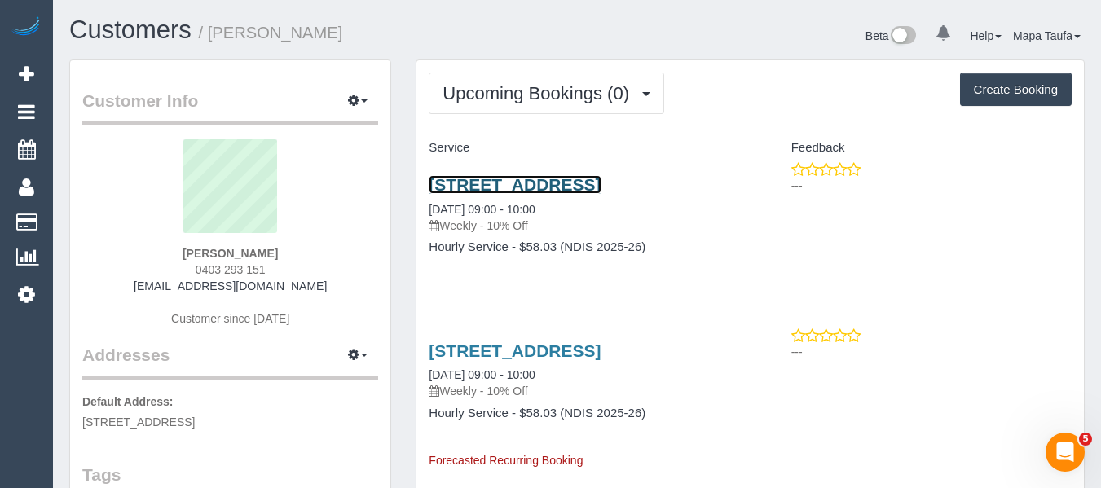
click at [483, 185] on link "64 Derby Street, Moonee Ponds, VIC 3039" at bounding box center [515, 184] width 172 height 19
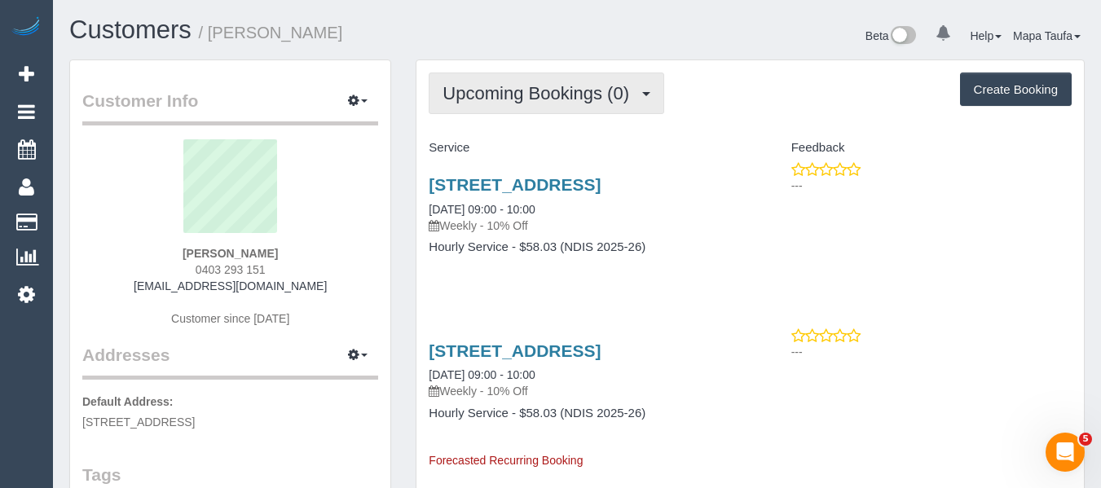
click at [562, 106] on button "Upcoming Bookings (0)" at bounding box center [547, 94] width 236 height 42
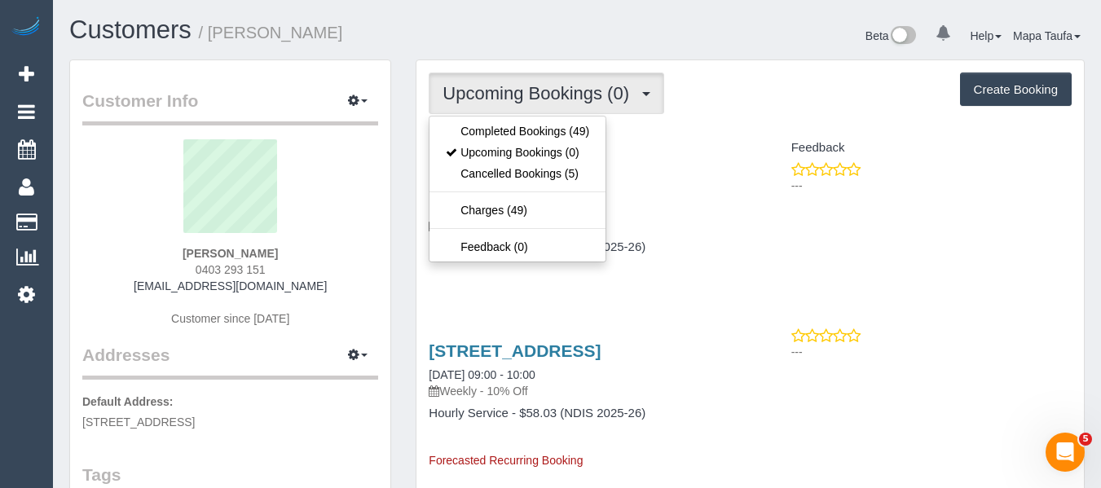
drag, startPoint x: 546, startPoint y: 117, endPoint x: 546, endPoint y: 126, distance: 9.8
click at [546, 126] on ul "Completed Bookings (49) Upcoming Bookings (0) Cancelled Bookings (5) Charges (4…" at bounding box center [518, 189] width 178 height 147
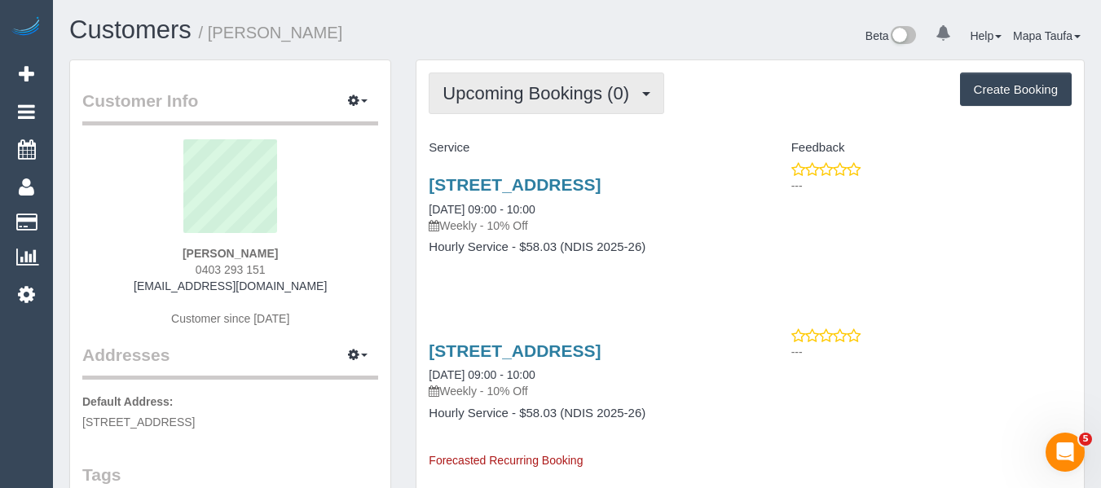
drag, startPoint x: 544, startPoint y: 112, endPoint x: 538, endPoint y: 132, distance: 21.4
drag, startPoint x: 537, startPoint y: 111, endPoint x: 527, endPoint y: 128, distance: 20.1
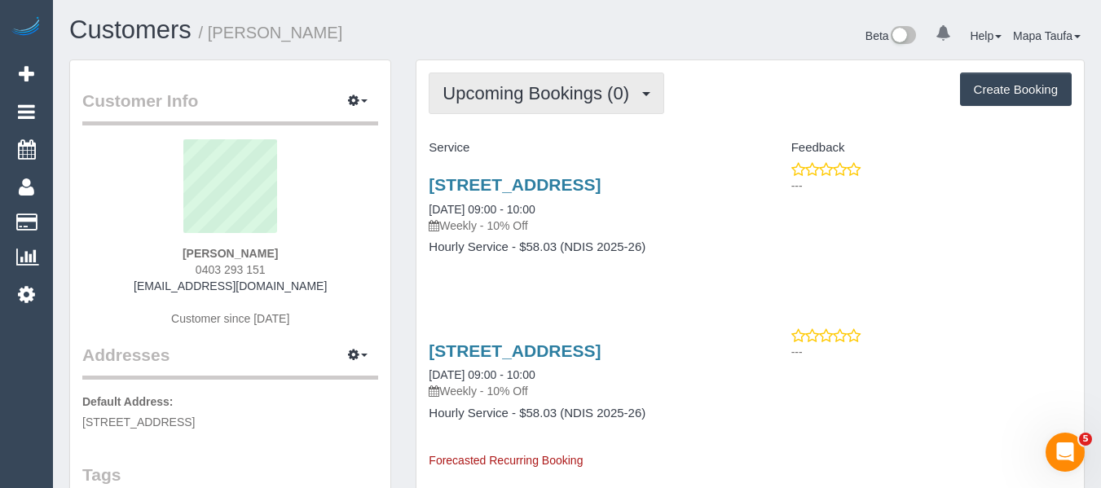
drag, startPoint x: 536, startPoint y: 106, endPoint x: 528, endPoint y: 130, distance: 25.5
click at [536, 112] on button "Upcoming Bookings (0)" at bounding box center [547, 94] width 236 height 42
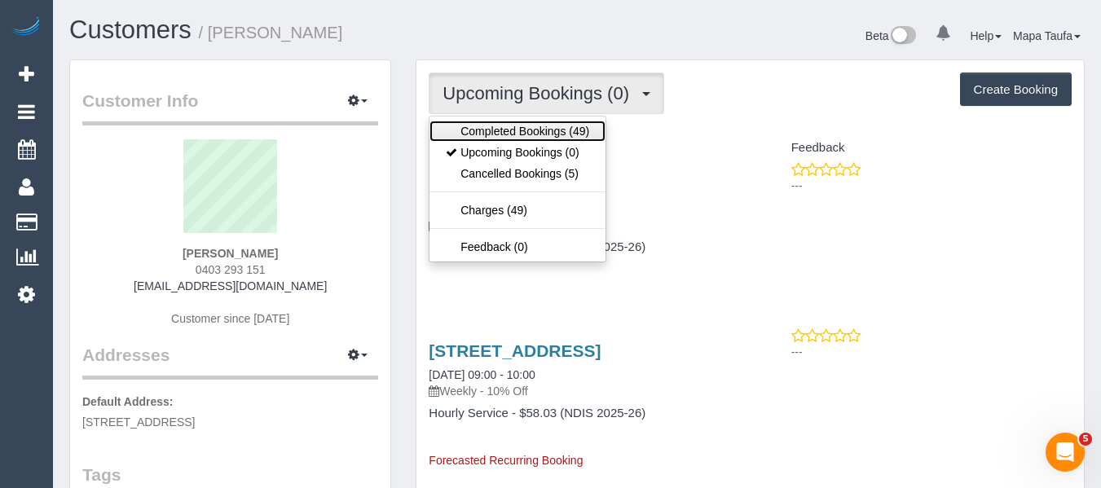
click at [527, 134] on link "Completed Bookings (49)" at bounding box center [518, 131] width 176 height 21
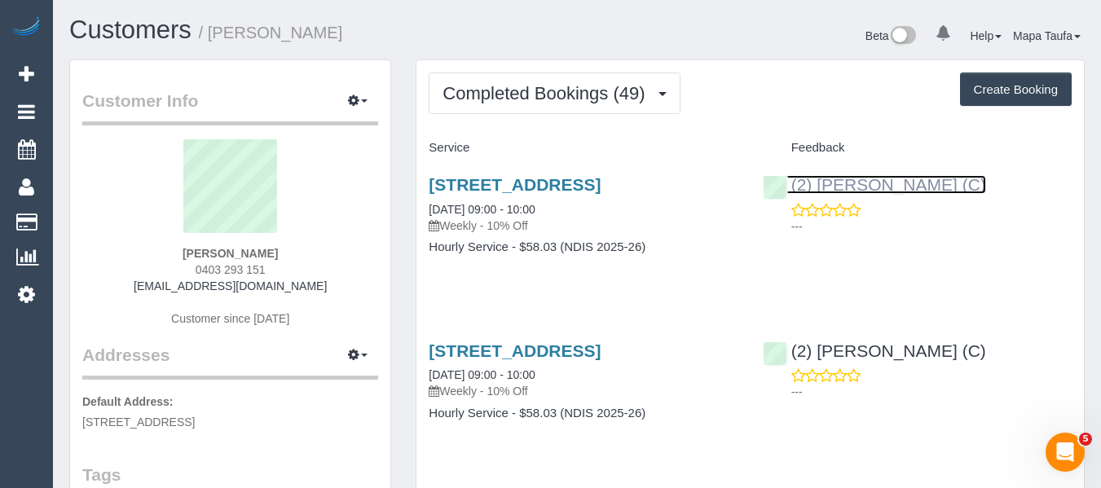
click at [893, 193] on link "(2) Angy Zuluaga (C)" at bounding box center [874, 184] width 223 height 19
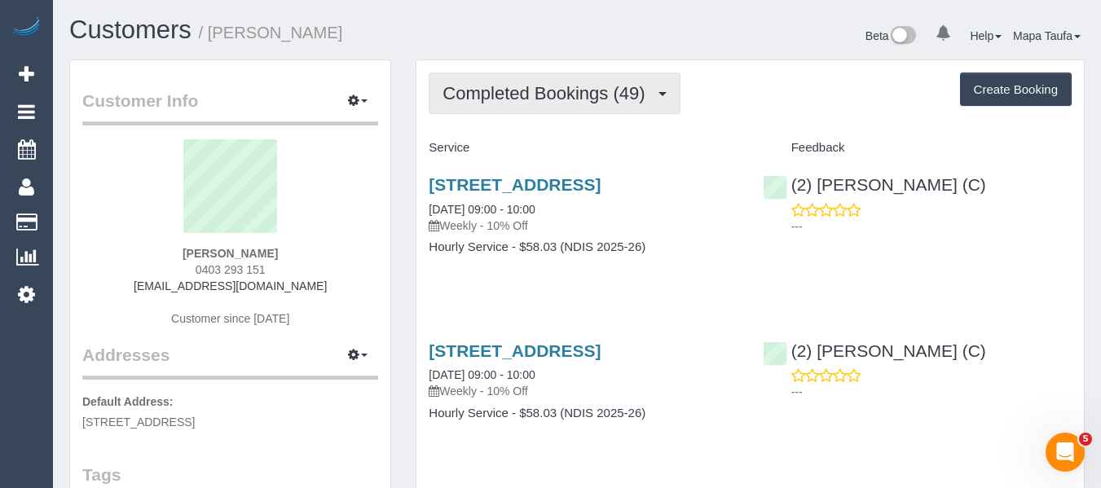
click at [510, 93] on span "Completed Bookings (49)" at bounding box center [548, 93] width 210 height 20
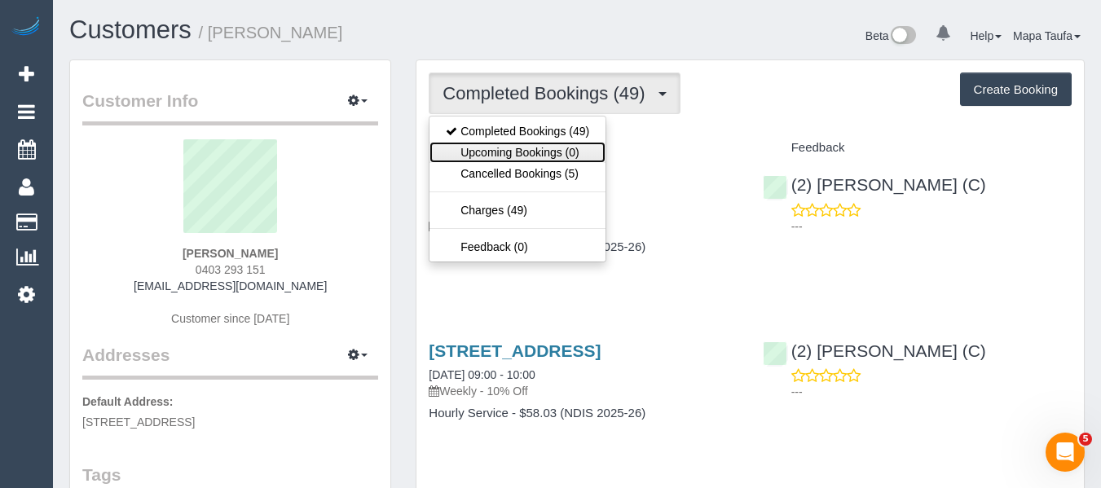
click at [526, 153] on link "Upcoming Bookings (0)" at bounding box center [518, 152] width 176 height 21
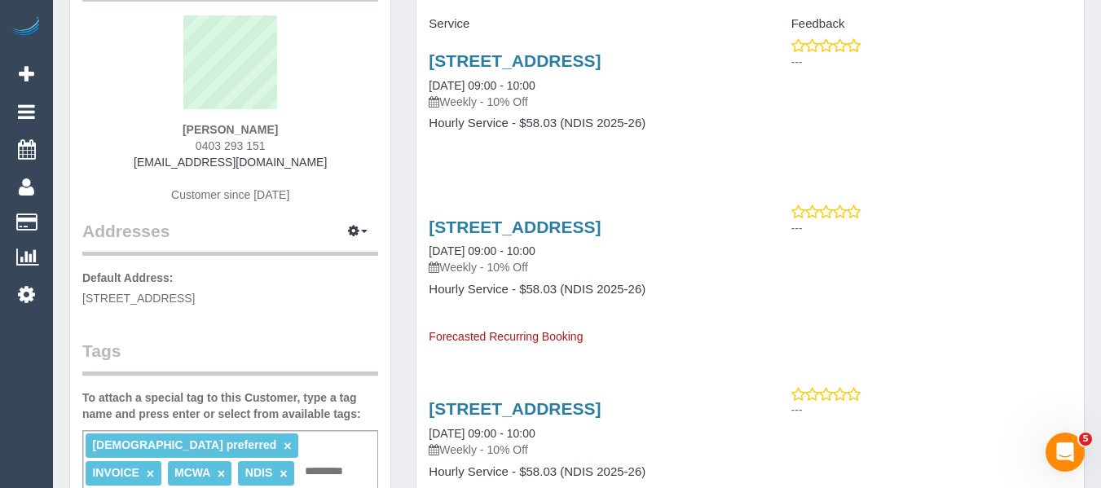
scroll to position [326, 0]
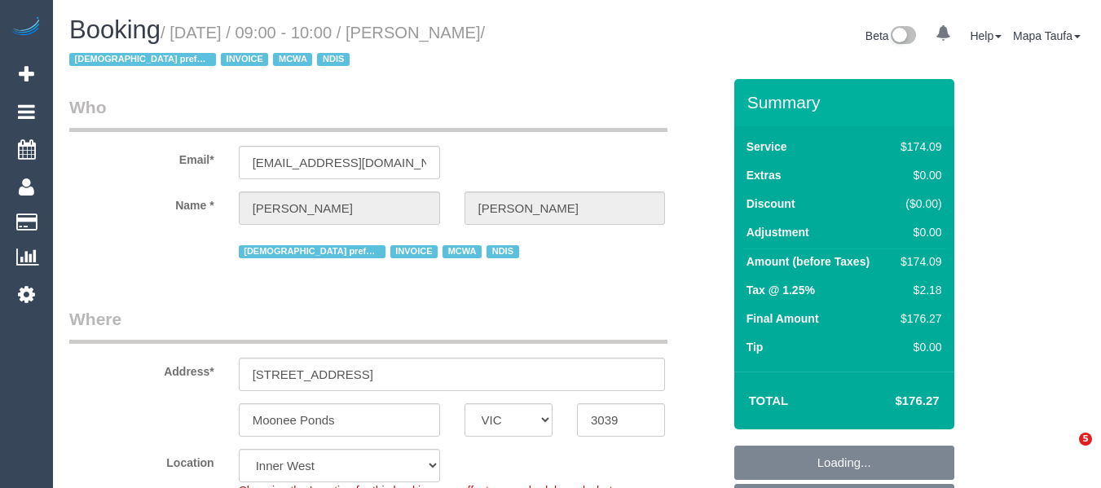
select select "VIC"
select select "180"
select select "number:28"
select select "number:14"
select select "number:19"
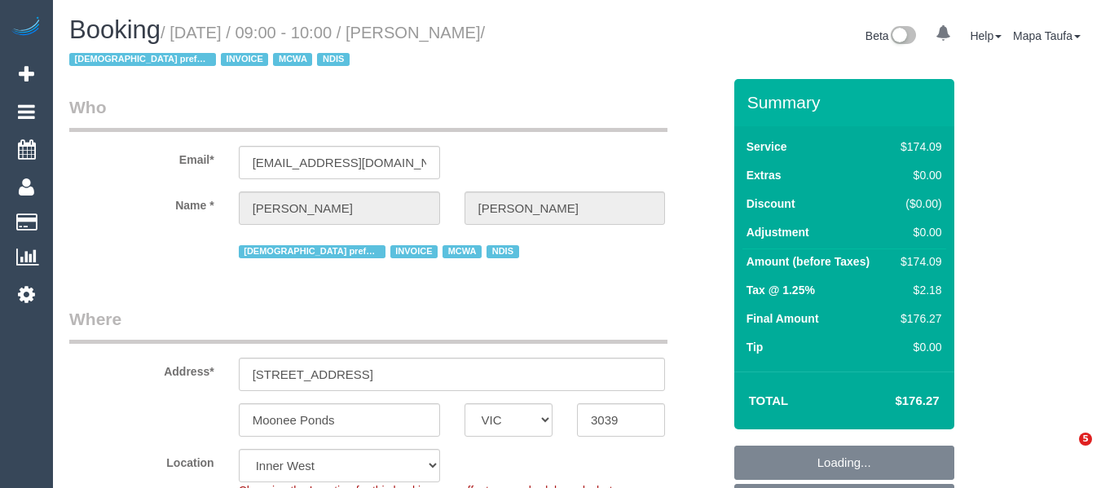
select select "number:36"
select select "number:35"
select select "number:11"
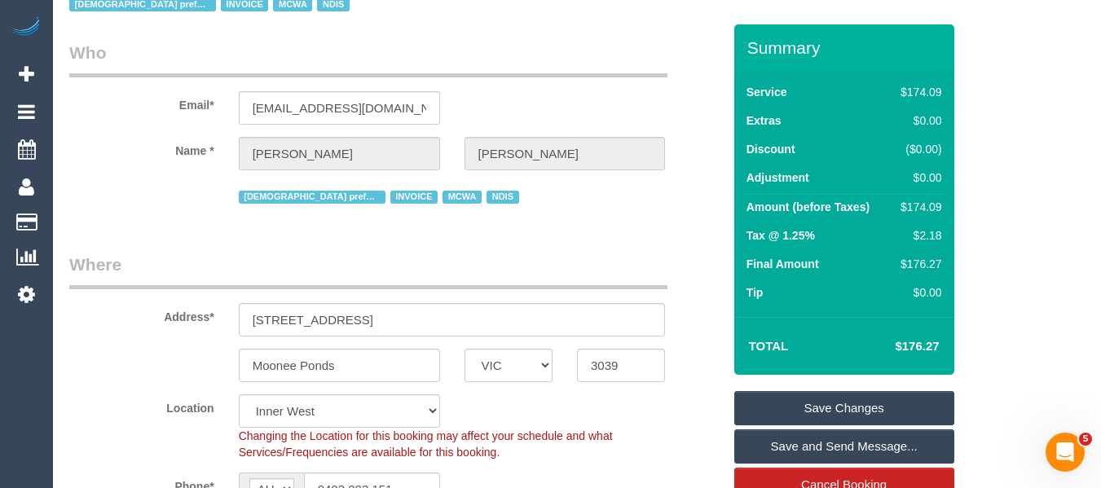
scroll to position [326, 0]
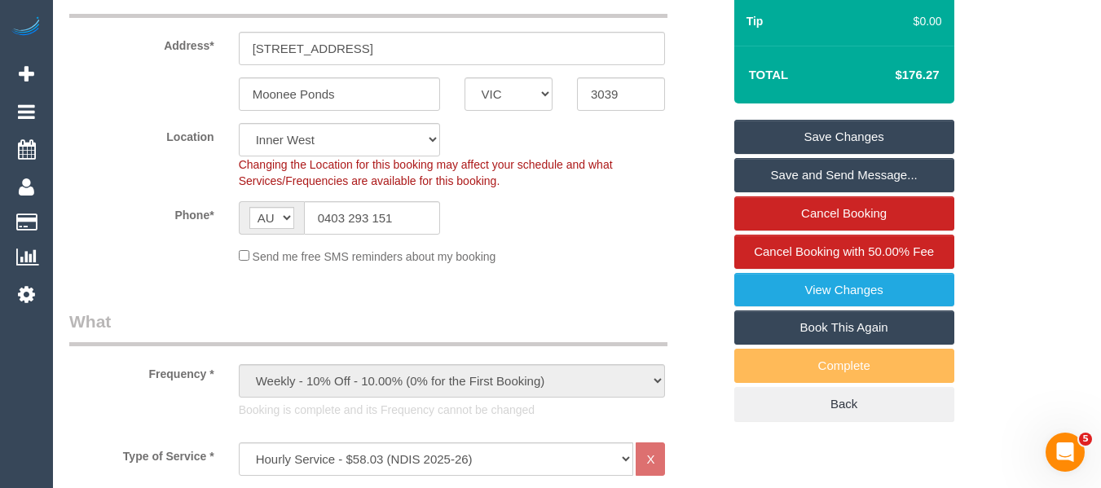
click at [854, 320] on link "Book This Again" at bounding box center [844, 328] width 220 height 34
select select "VIC"
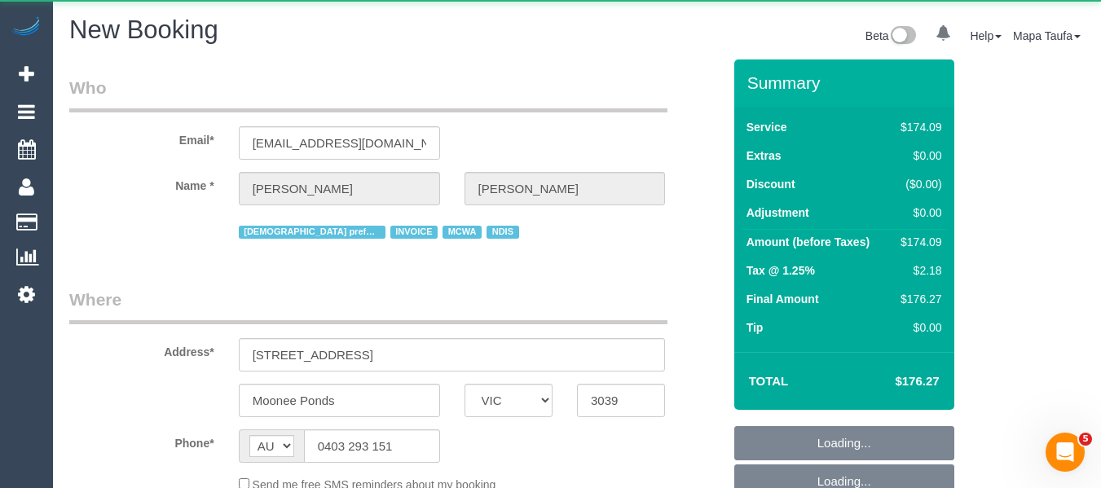
select select "string:stripe"
select select "object:2479"
select select "180"
select select "number:28"
select select "number:14"
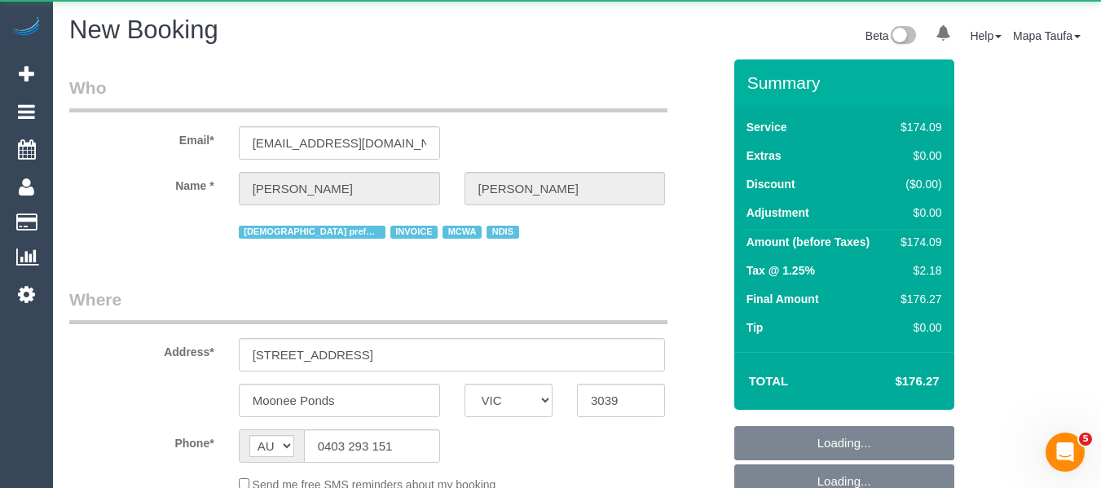
select select "number:19"
select select "number:36"
select select "number:35"
select select "number:11"
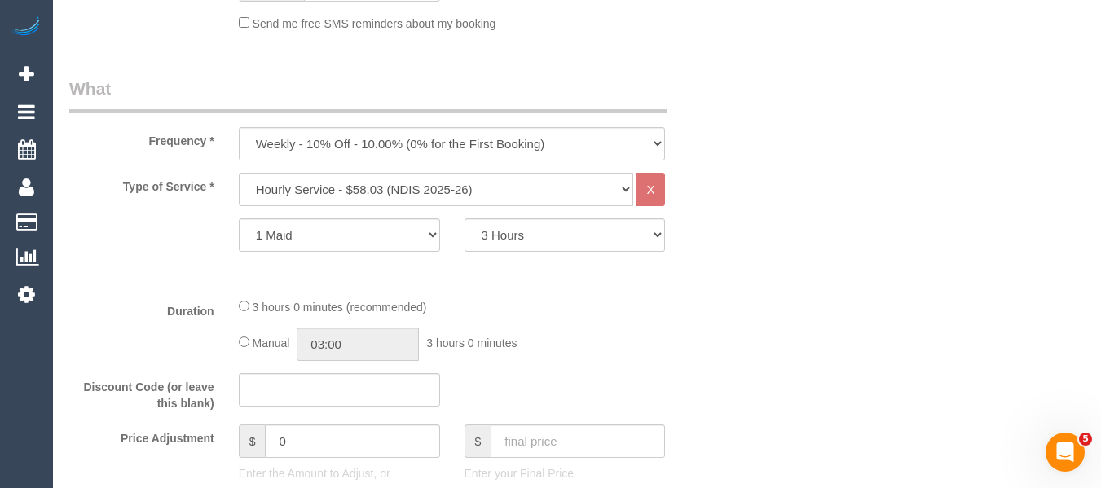
scroll to position [602, 0]
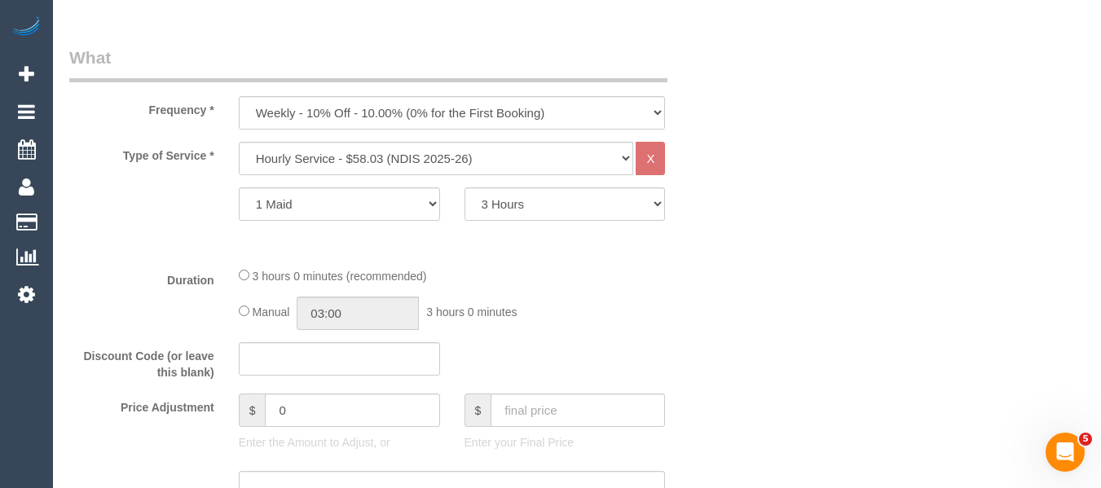
select select "object:3157"
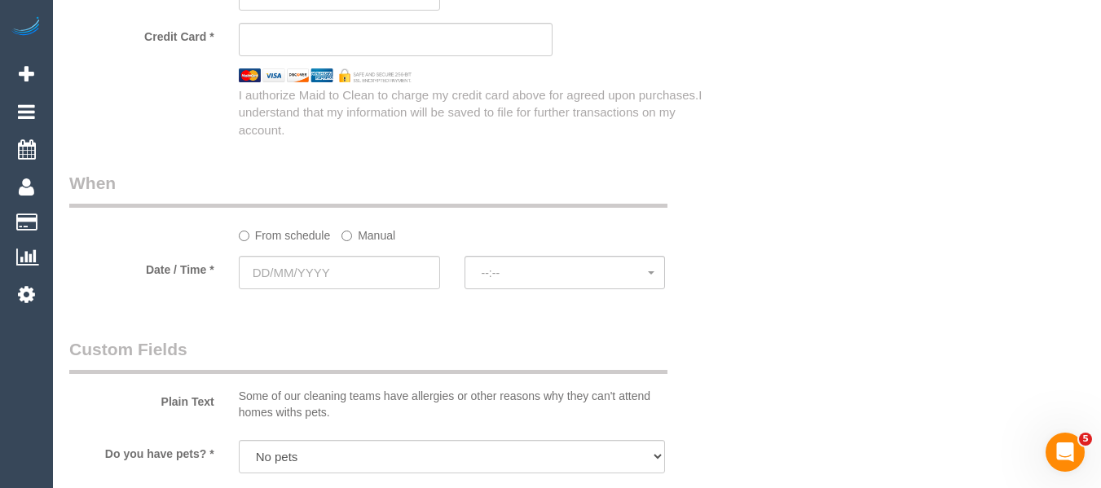
scroll to position [1009, 0]
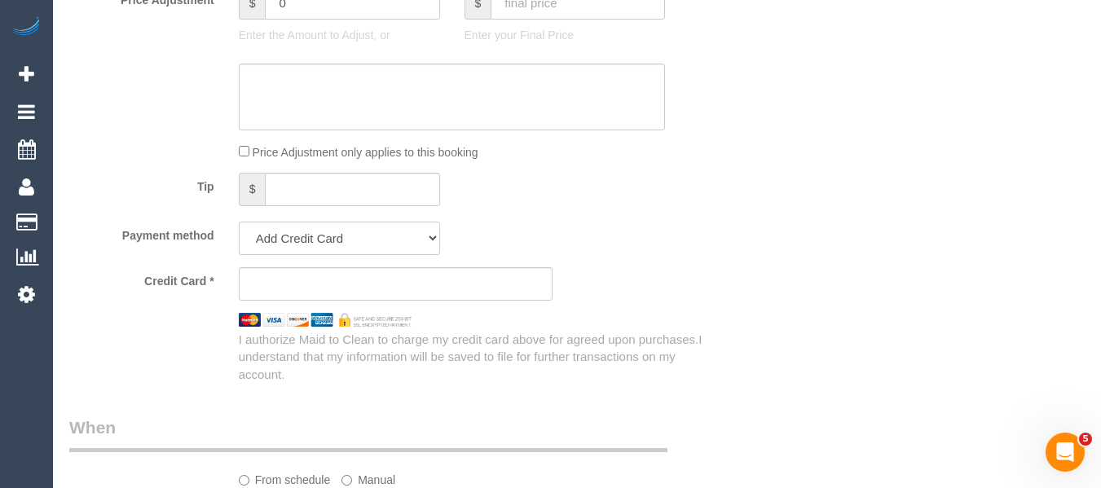
click at [328, 240] on select "Add Credit Card Cash Check Paypal" at bounding box center [339, 238] width 201 height 33
select select "string:check"
click at [239, 222] on select "Add Credit Card Cash Check Paypal" at bounding box center [339, 238] width 201 height 33
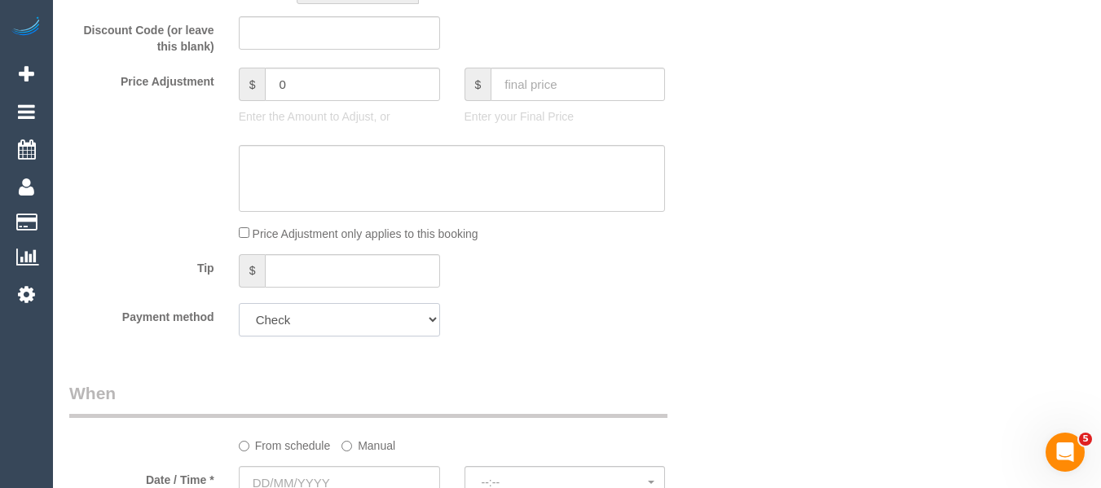
scroll to position [1254, 0]
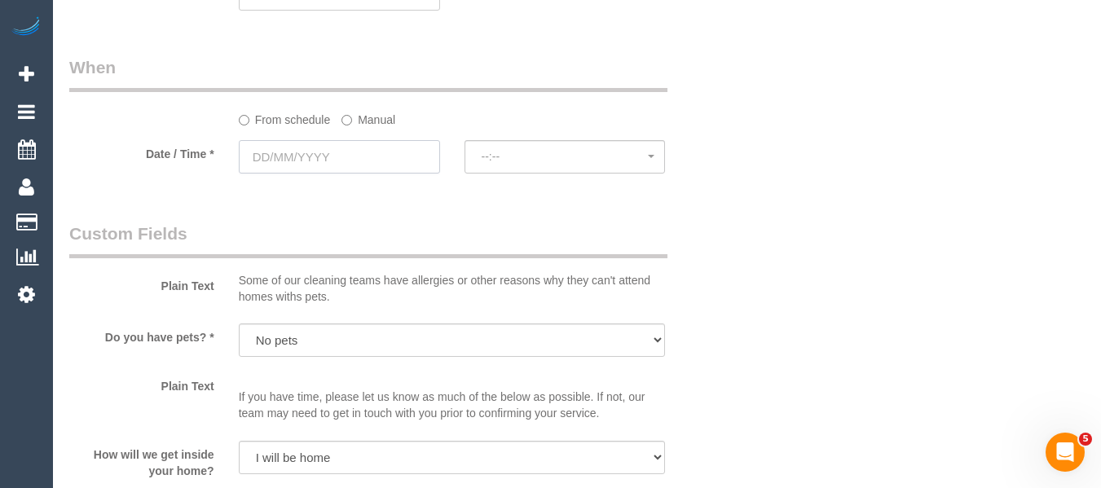
click at [358, 151] on input "text" at bounding box center [339, 156] width 201 height 33
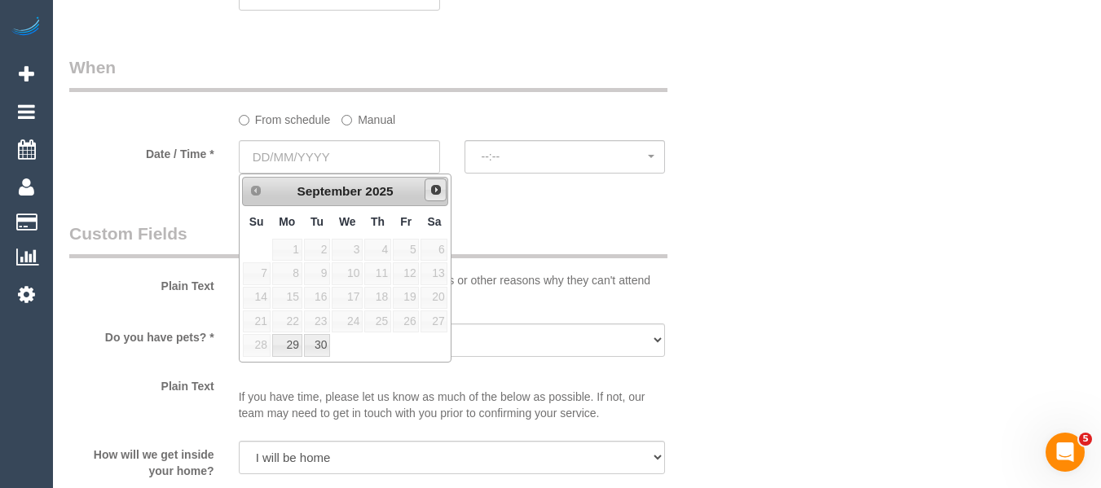
click at [439, 193] on span "Next" at bounding box center [436, 189] width 13 height 13
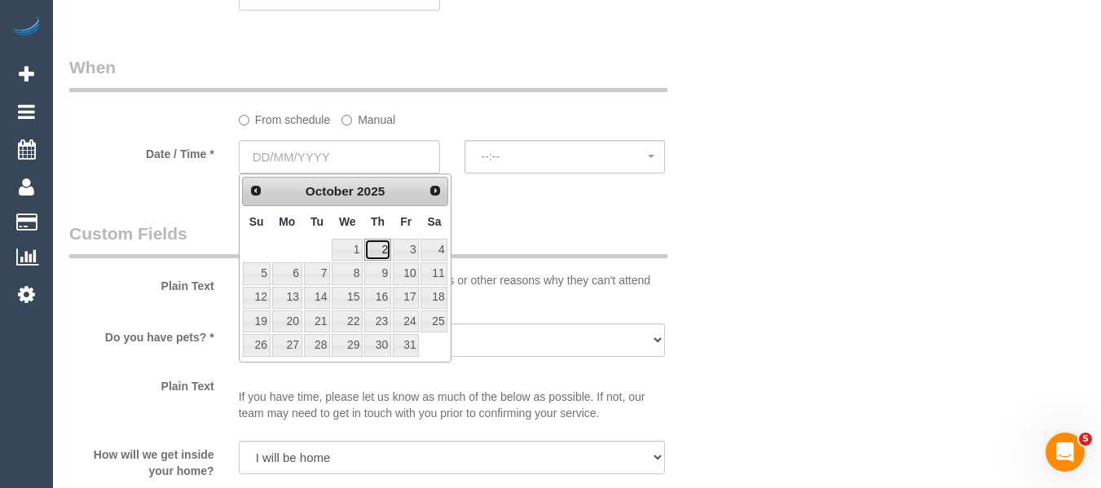
click at [378, 245] on link "2" at bounding box center [377, 250] width 27 height 22
type input "02/10/2025"
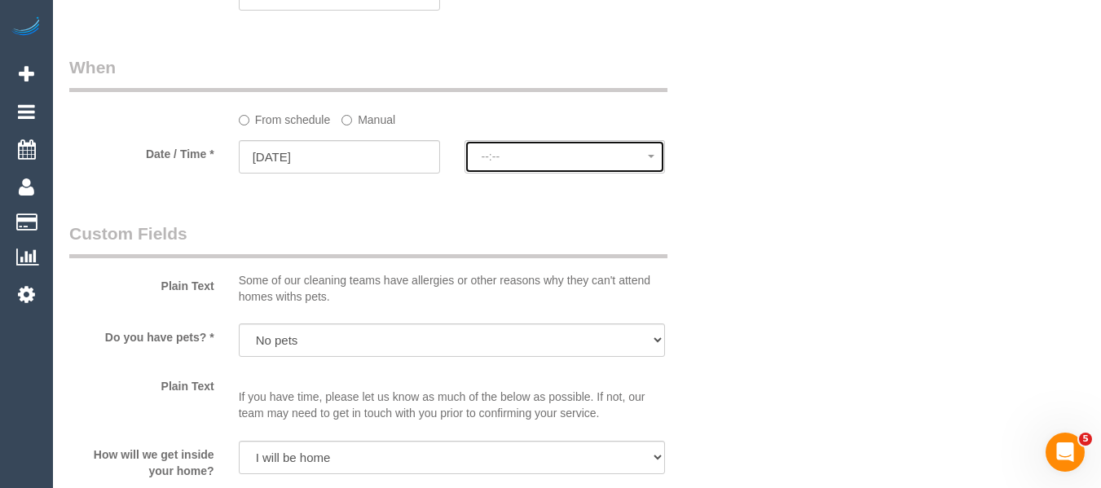
click at [530, 165] on button "--:--" at bounding box center [565, 156] width 201 height 33
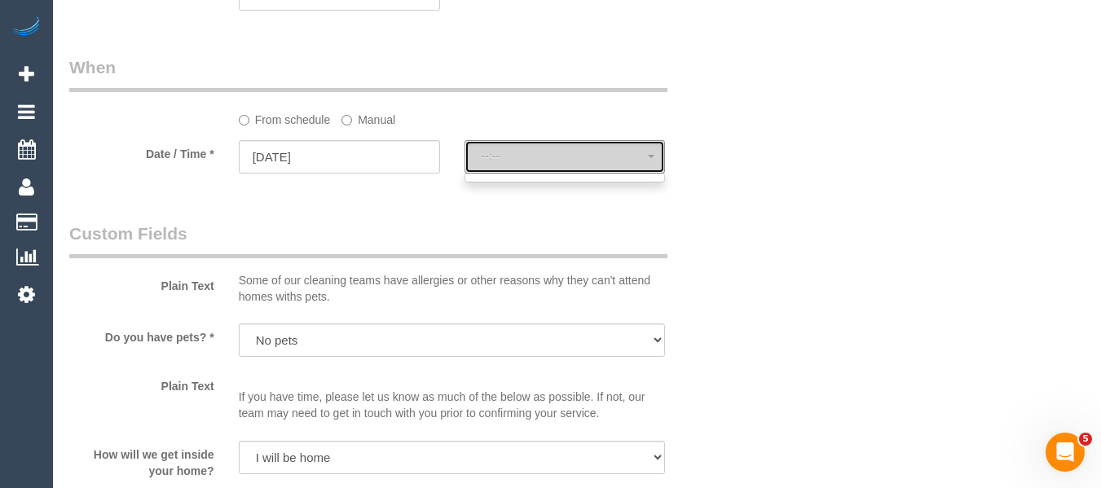
select select "spot6"
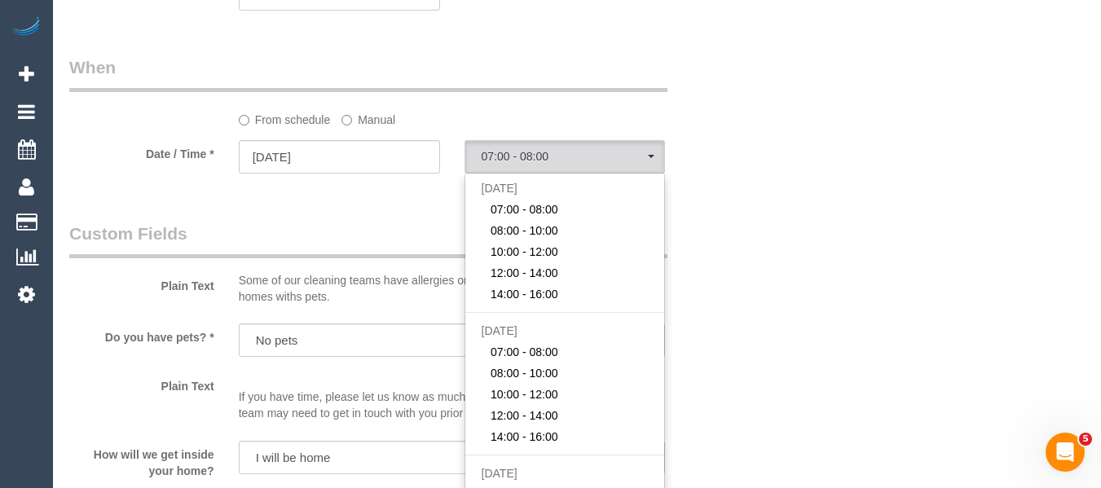
click at [381, 124] on label "Manual" at bounding box center [369, 117] width 54 height 22
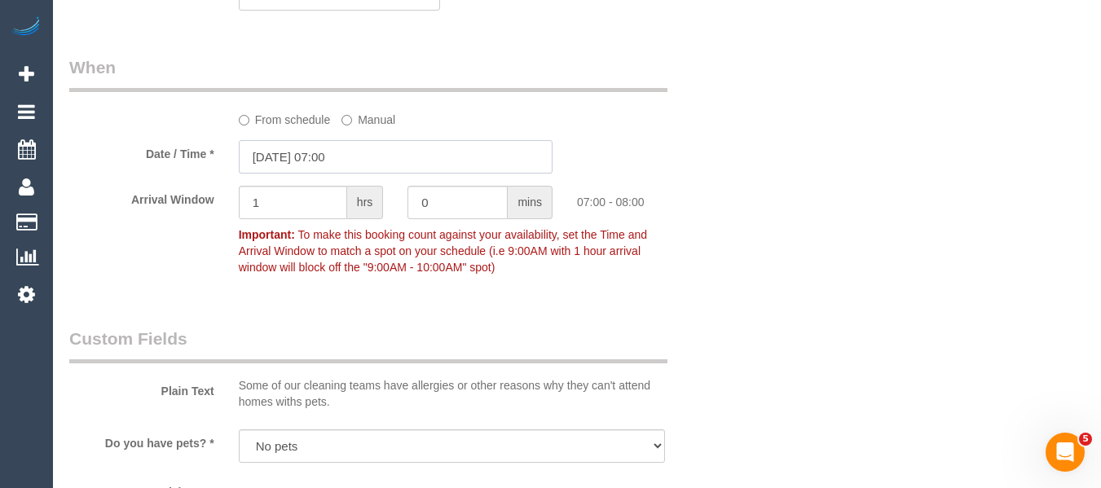
click at [403, 160] on input "02/10/2025 07:00" at bounding box center [396, 156] width 314 height 33
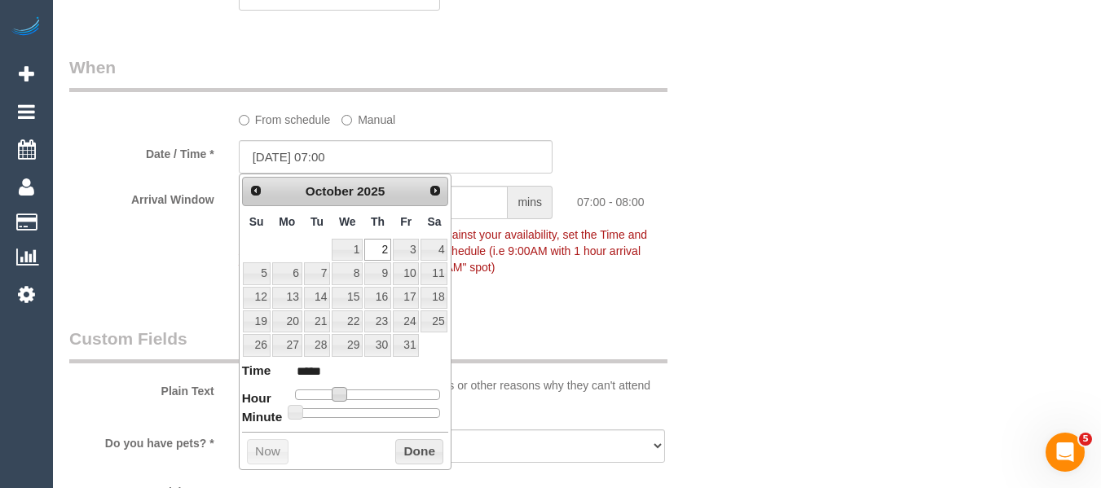
type input "02/10/2025 10:00"
type input "*****"
type input "02/10/2025 11:00"
type input "*****"
type input "02/10/2025 10:00"
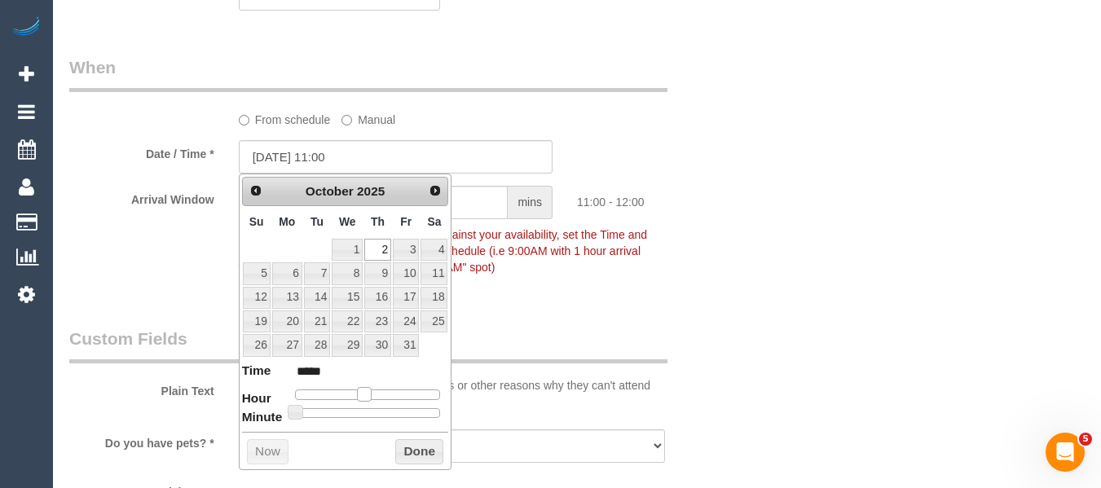
type input "*****"
type input "02/10/2025 09:00"
type input "*****"
drag, startPoint x: 339, startPoint y: 389, endPoint x: 352, endPoint y: 396, distance: 15.0
click at [352, 396] on span at bounding box center [352, 394] width 15 height 15
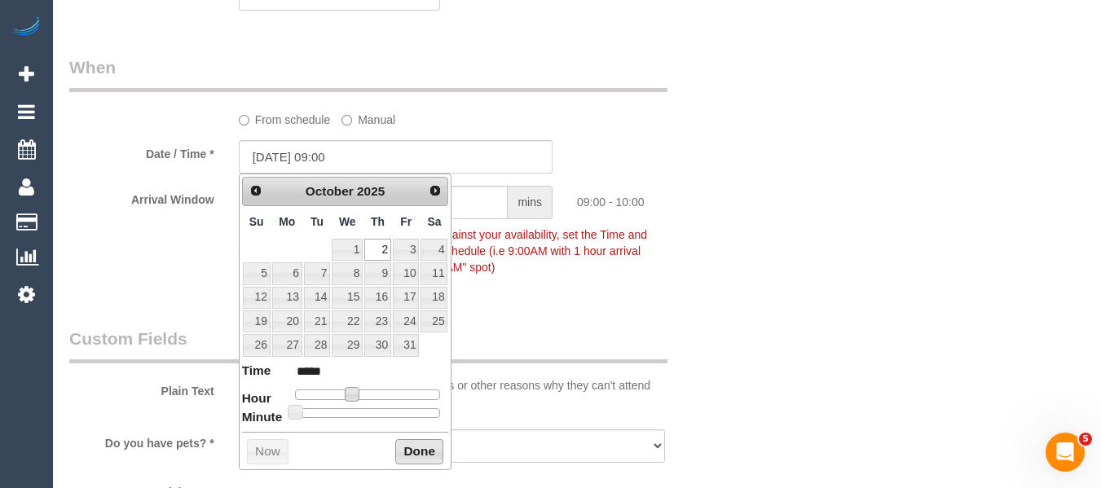
click at [409, 453] on button "Done" at bounding box center [419, 452] width 48 height 26
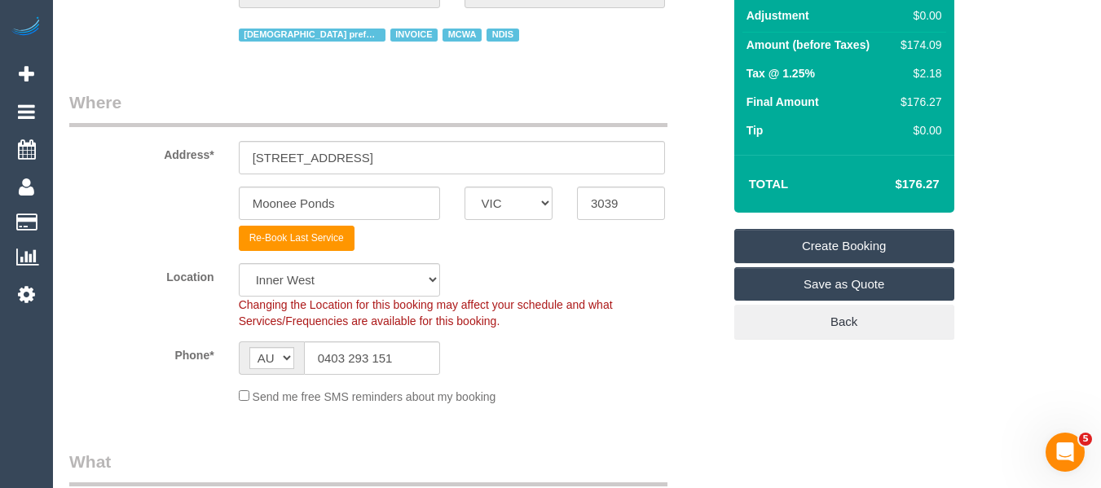
scroll to position [175, 0]
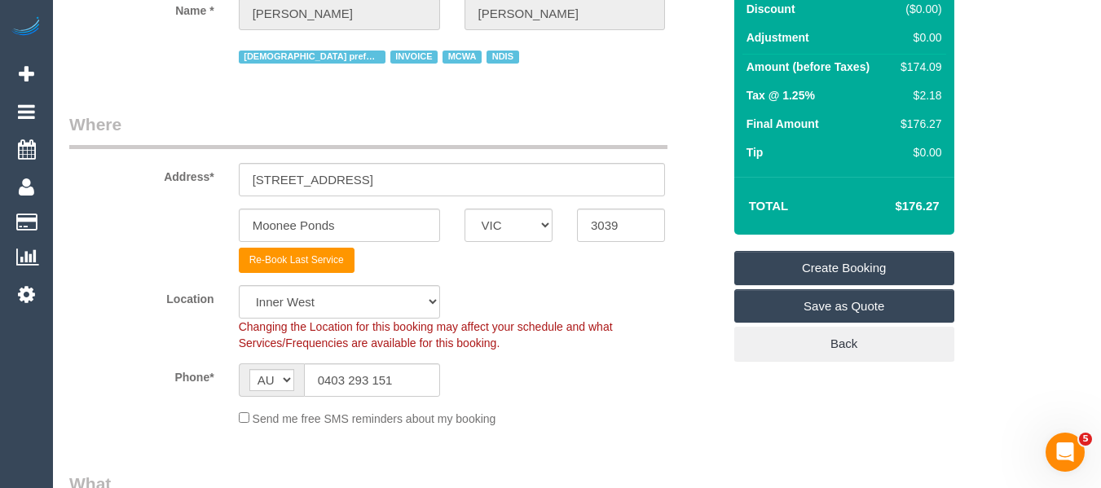
click at [842, 267] on link "Create Booking" at bounding box center [844, 268] width 220 height 34
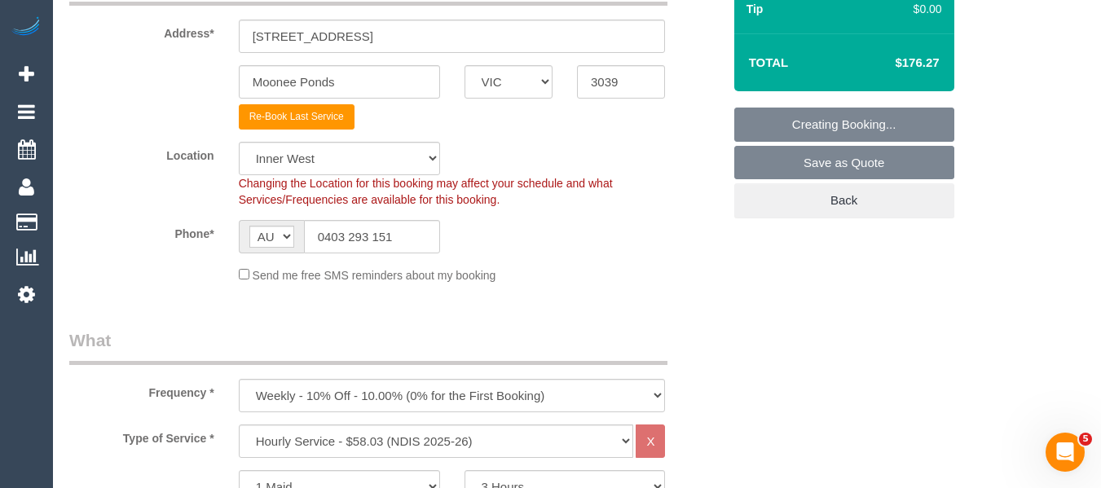
scroll to position [501, 0]
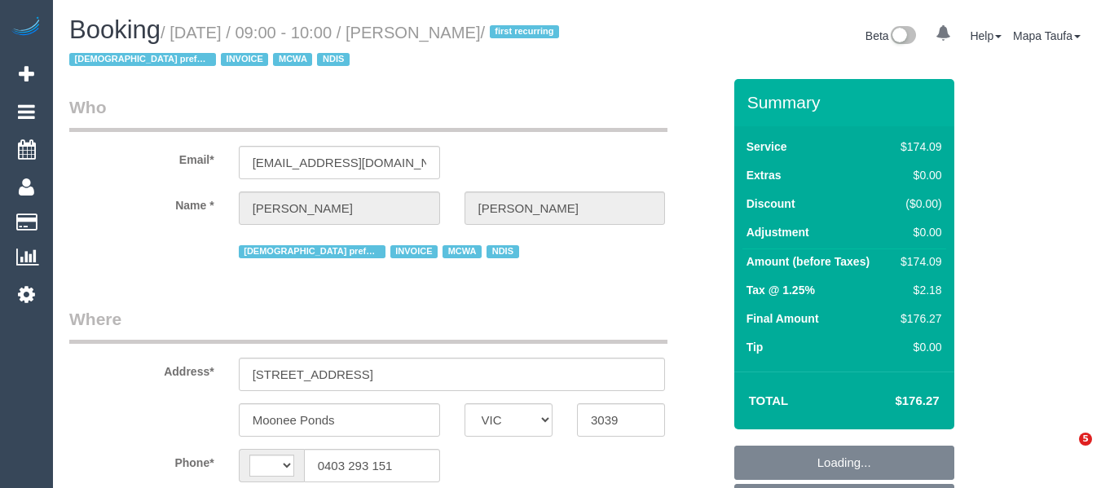
select select "VIC"
select select "string:AU"
select select "object:282"
select select "180"
select select "object:741"
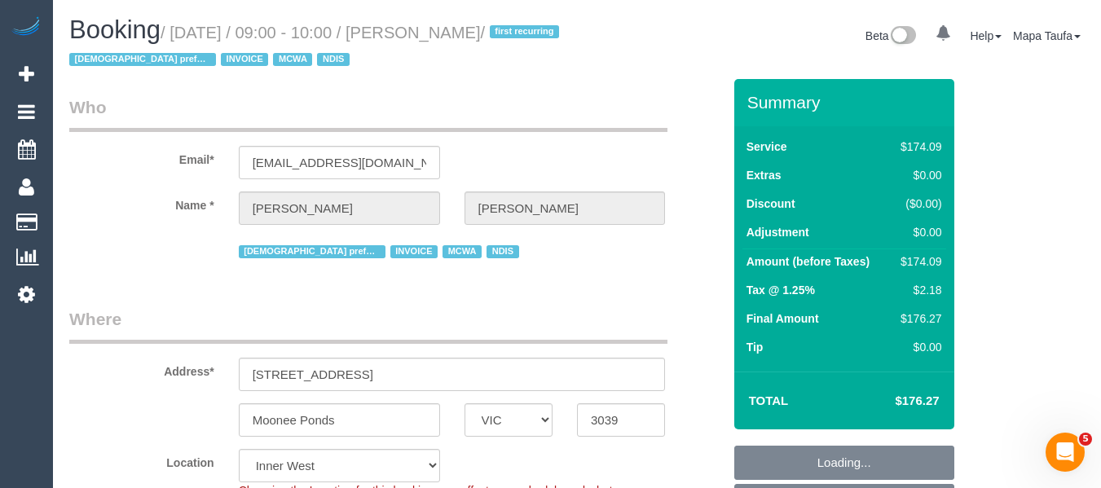
select select "number:28"
select select "number:14"
select select "number:19"
select select "number:36"
select select "number:35"
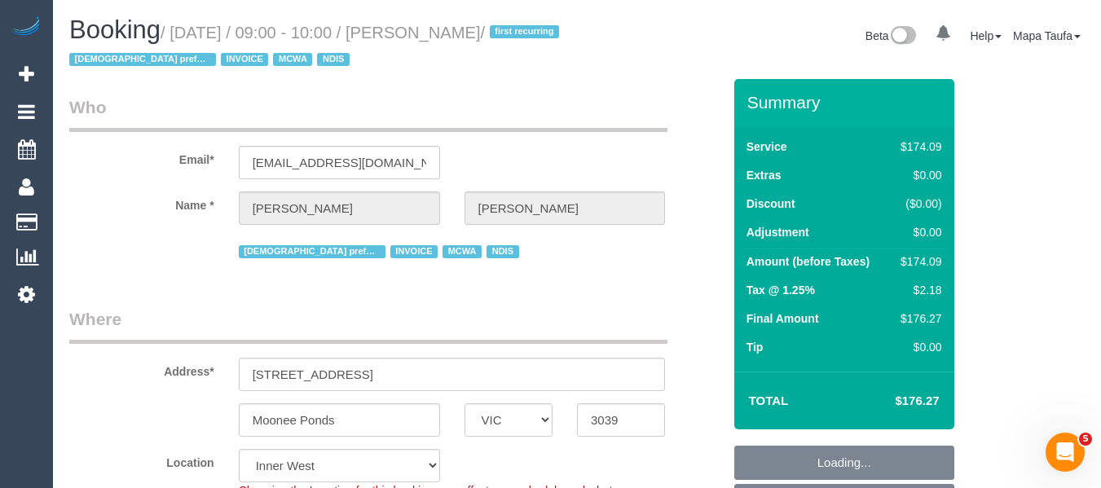
select select "number:11"
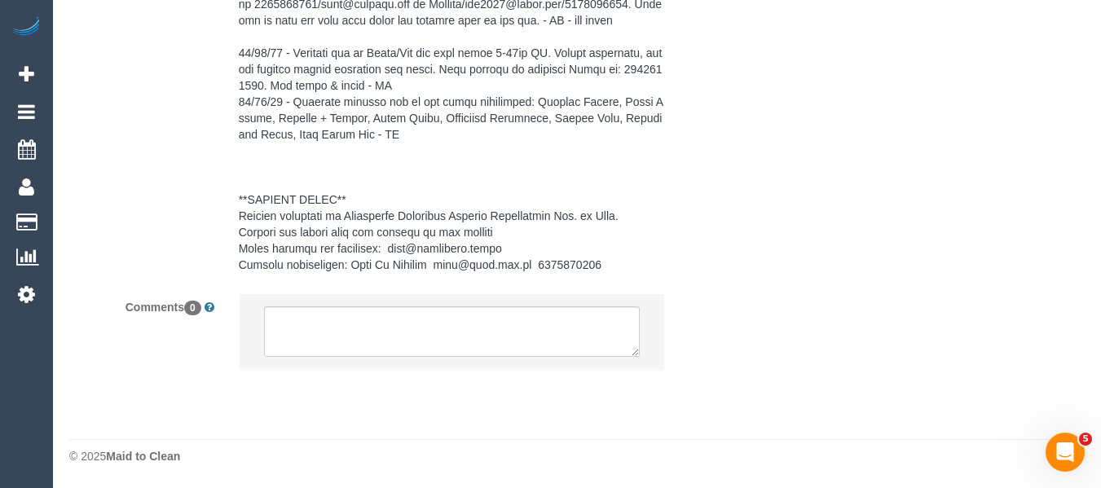
scroll to position [2703, 0]
click at [531, 344] on textarea at bounding box center [452, 331] width 377 height 51
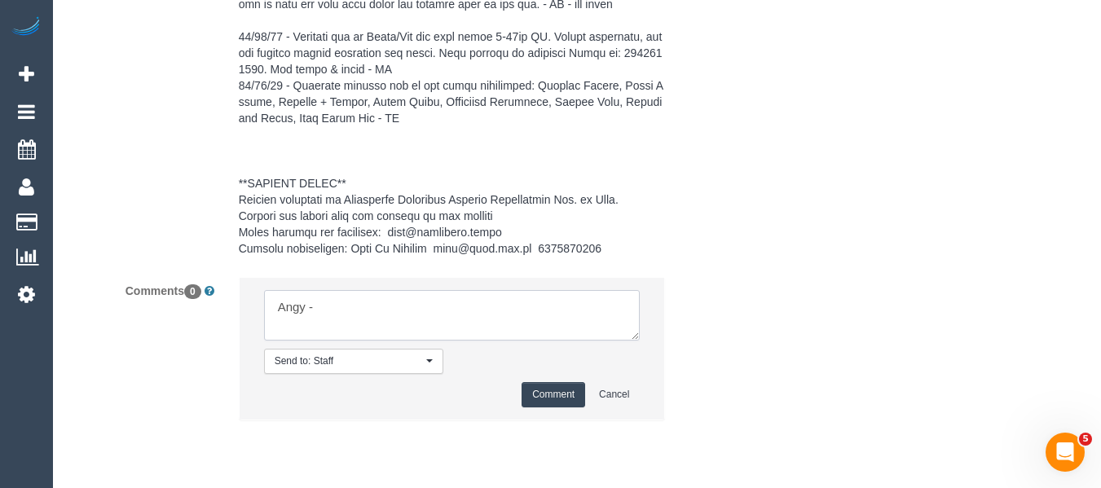
click at [329, 328] on textarea at bounding box center [452, 315] width 377 height 51
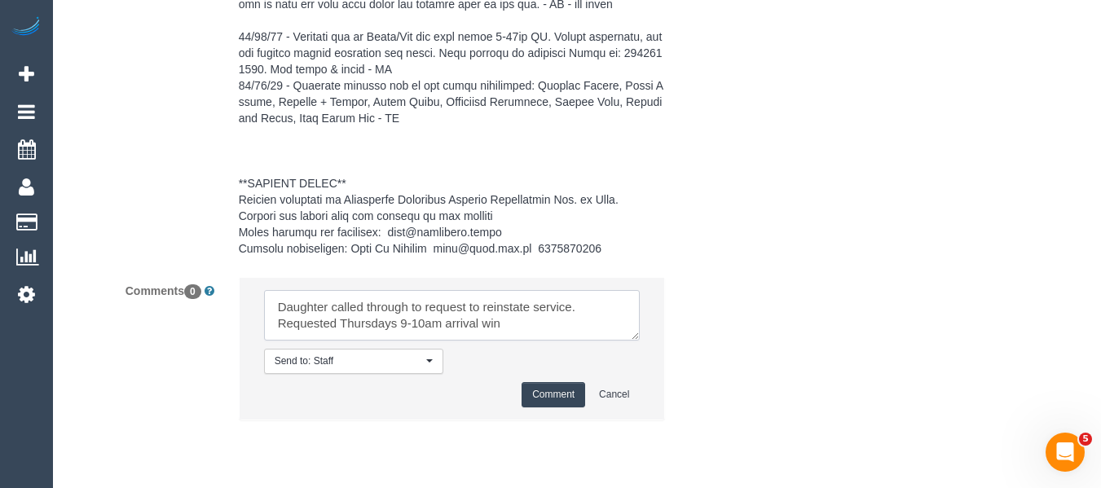
drag, startPoint x: 548, startPoint y: 339, endPoint x: 440, endPoint y: 336, distance: 107.6
click at [440, 336] on textarea at bounding box center [452, 315] width 377 height 51
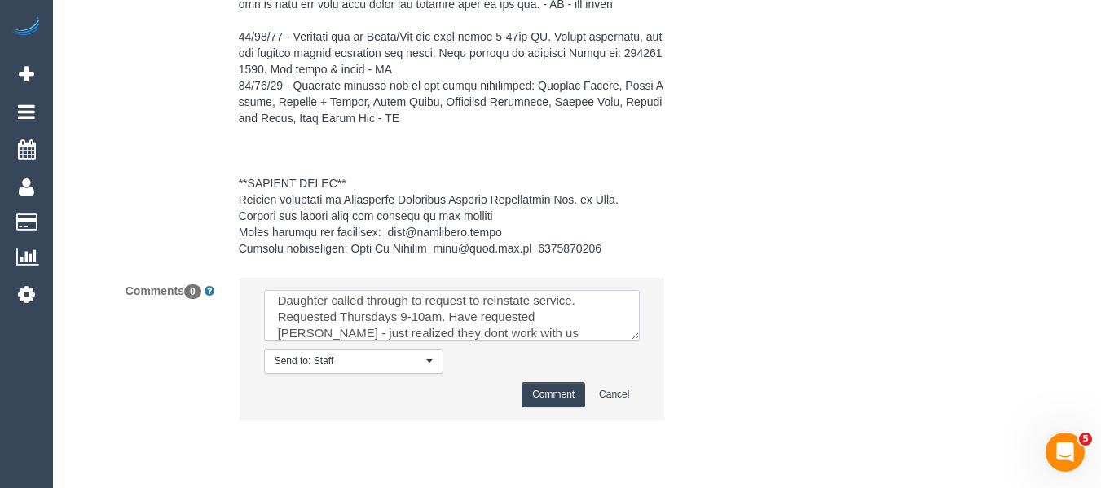
scroll to position [23, 0]
type textarea "Daughter called through to request to reinstate service. Requested Thursdays 9-…"
click at [555, 408] on button "Comment" at bounding box center [554, 394] width 64 height 25
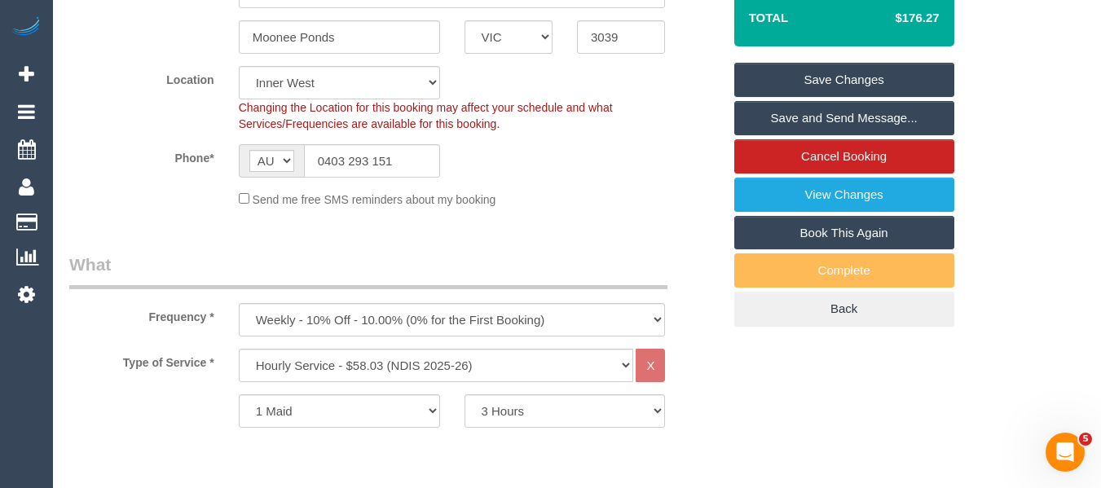
scroll to position [265, 0]
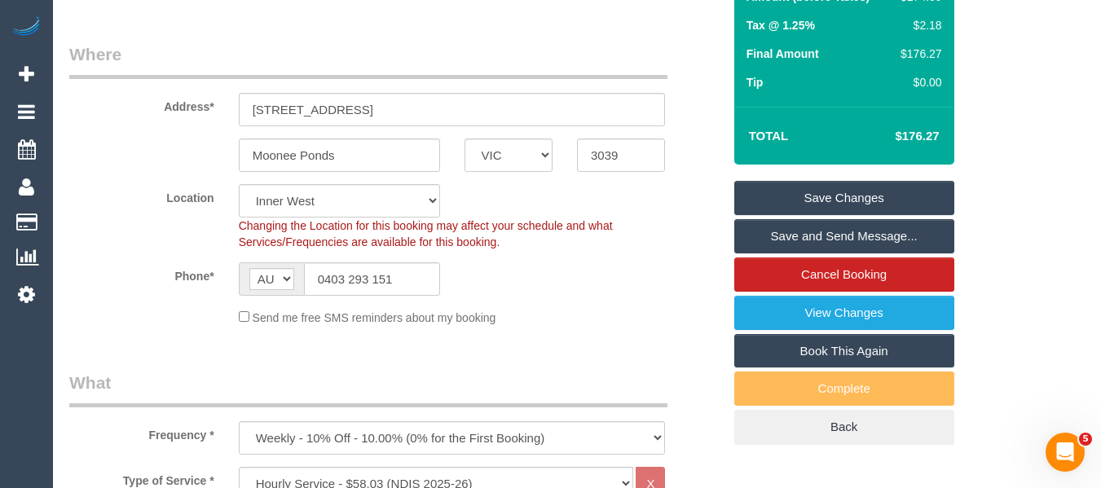
click at [804, 189] on link "Save Changes" at bounding box center [844, 198] width 220 height 34
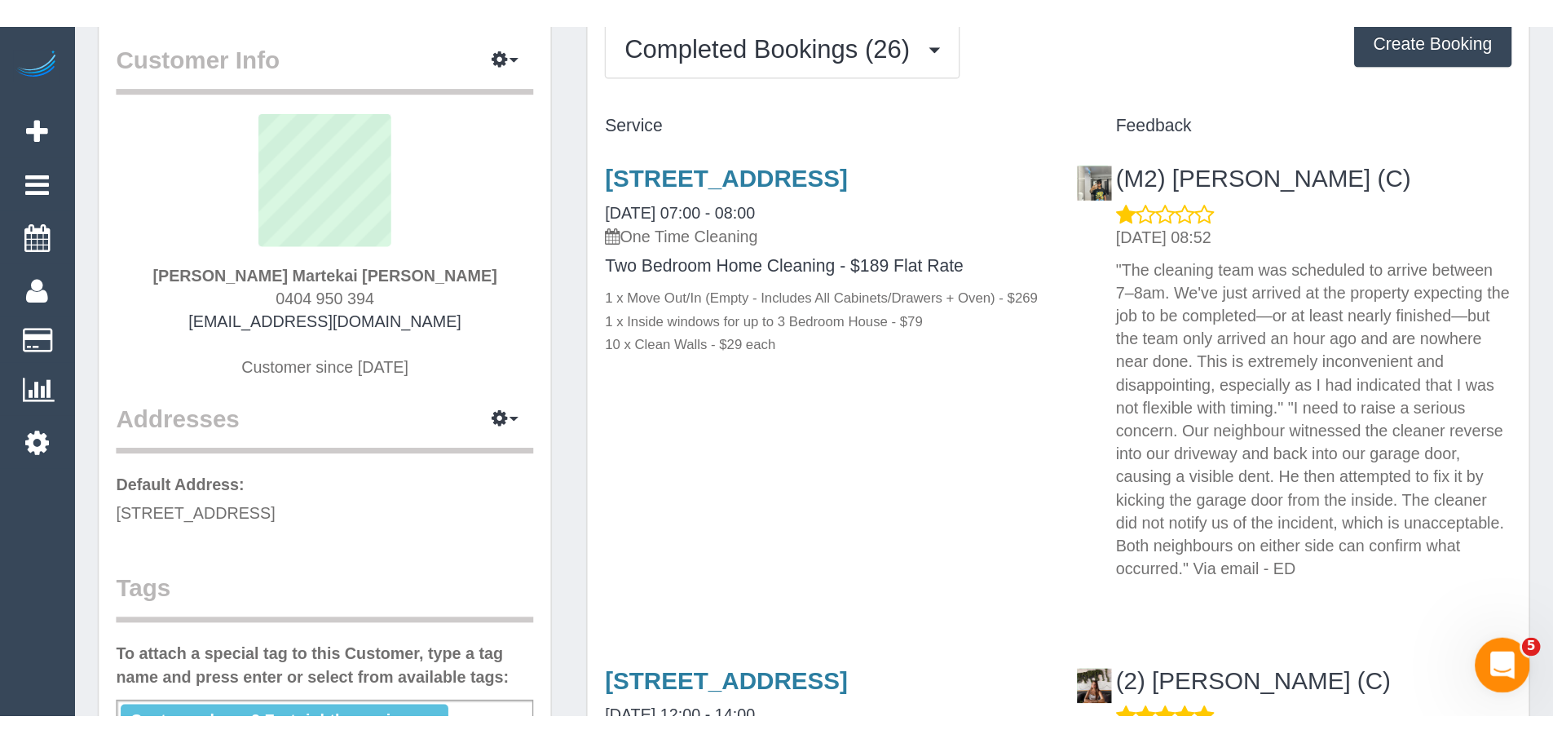
scroll to position [163, 0]
